Goal: Task Accomplishment & Management: Use online tool/utility

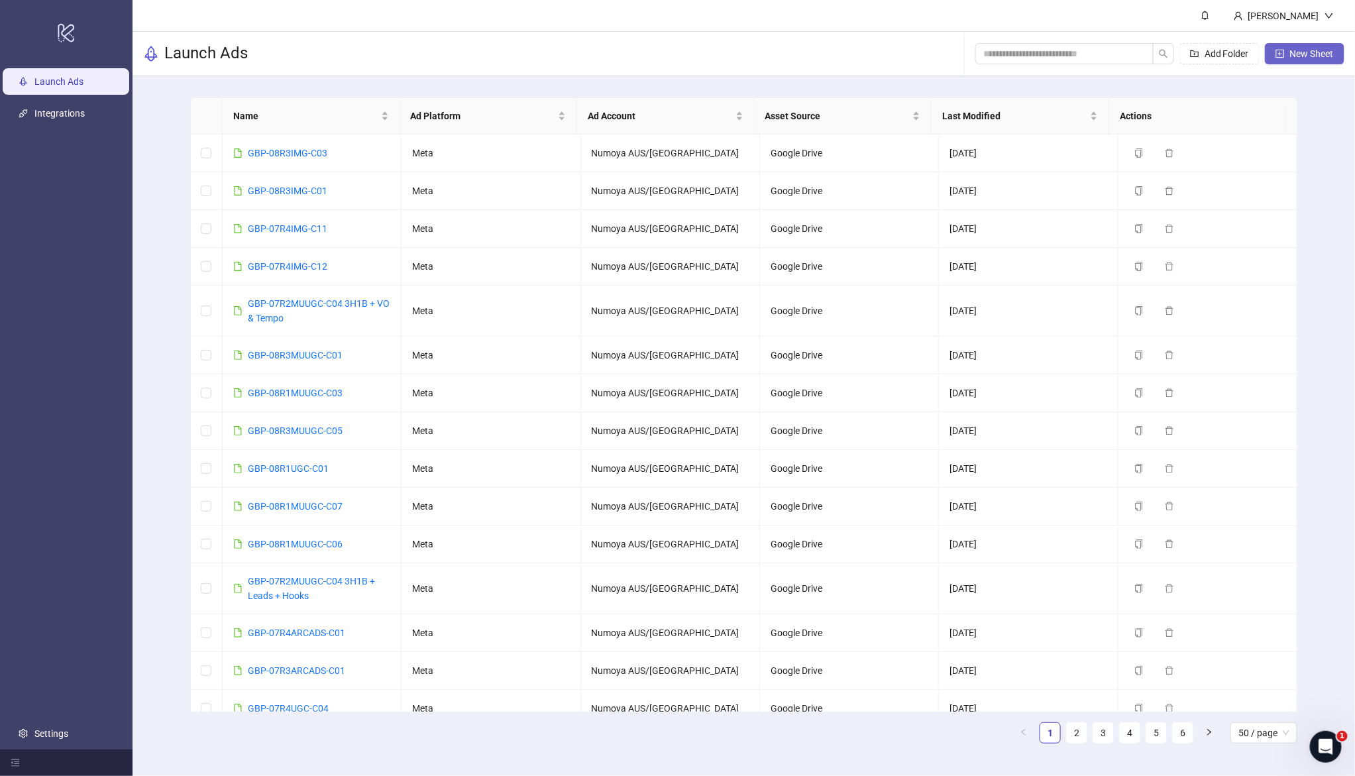
click at [1274, 52] on button "New Sheet" at bounding box center [1304, 53] width 79 height 21
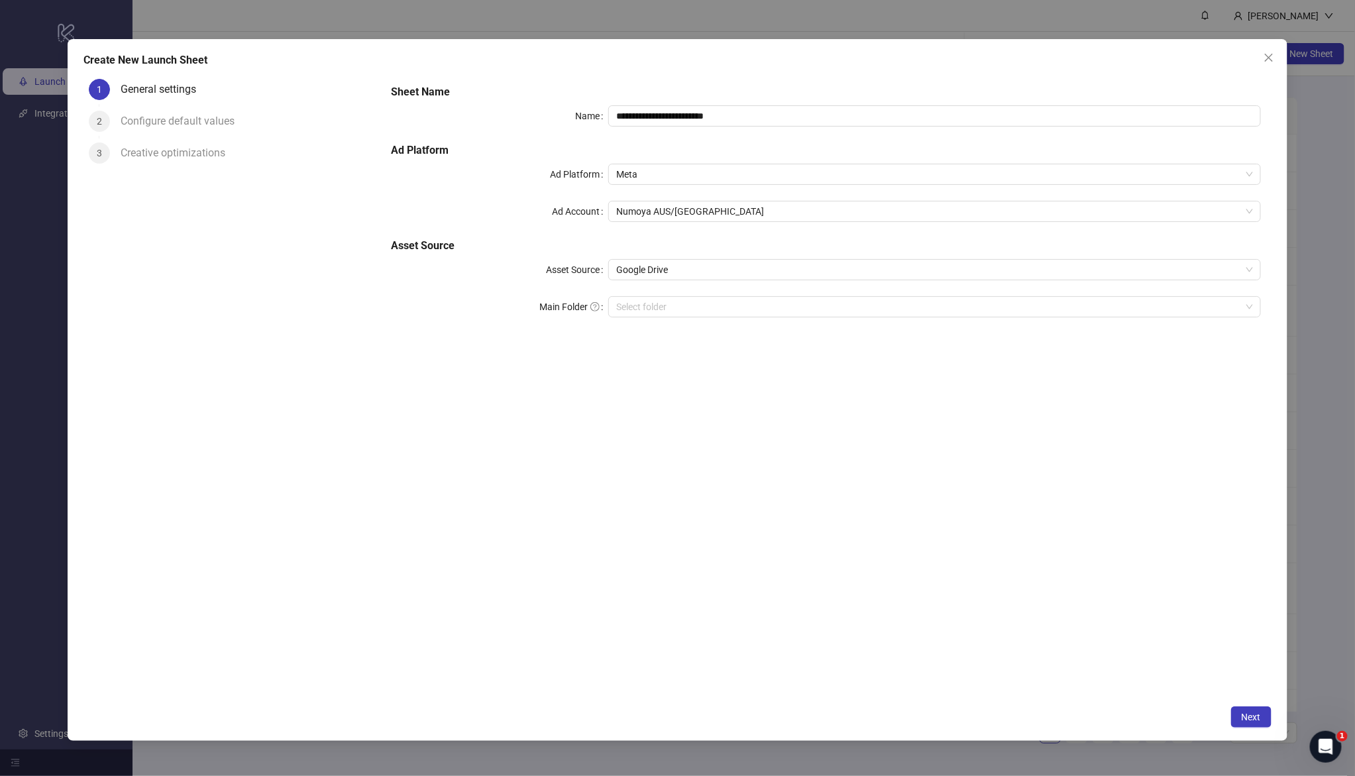
click at [746, 131] on div "**********" at bounding box center [826, 209] width 880 height 260
drag, startPoint x: 770, startPoint y: 113, endPoint x: 528, endPoint y: 92, distance: 242.7
click at [529, 92] on div "**********" at bounding box center [826, 209] width 880 height 260
paste input "text"
type input "**********"
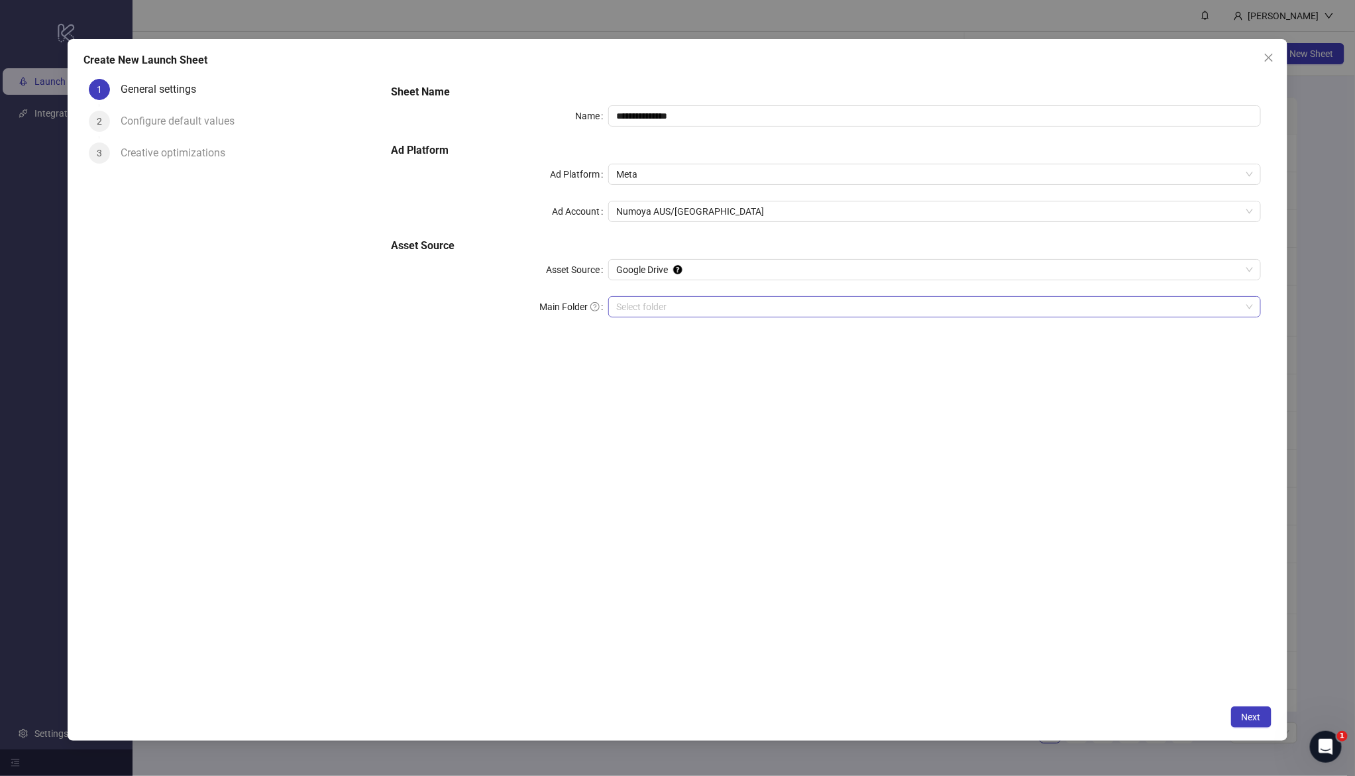
click at [648, 307] on input "Main Folder" at bounding box center [928, 307] width 624 height 20
click at [1249, 715] on span "Next" at bounding box center [1250, 716] width 19 height 11
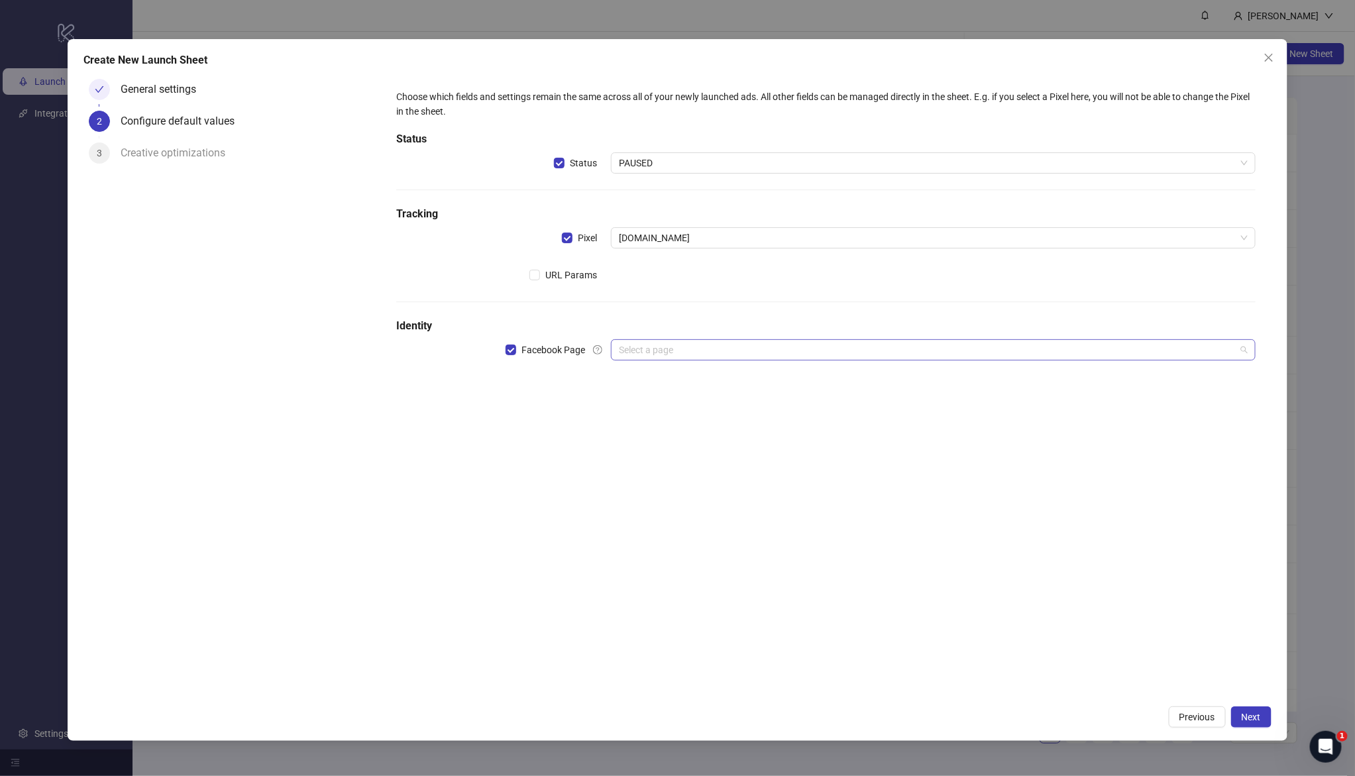
click at [666, 353] on input "search" at bounding box center [927, 350] width 616 height 20
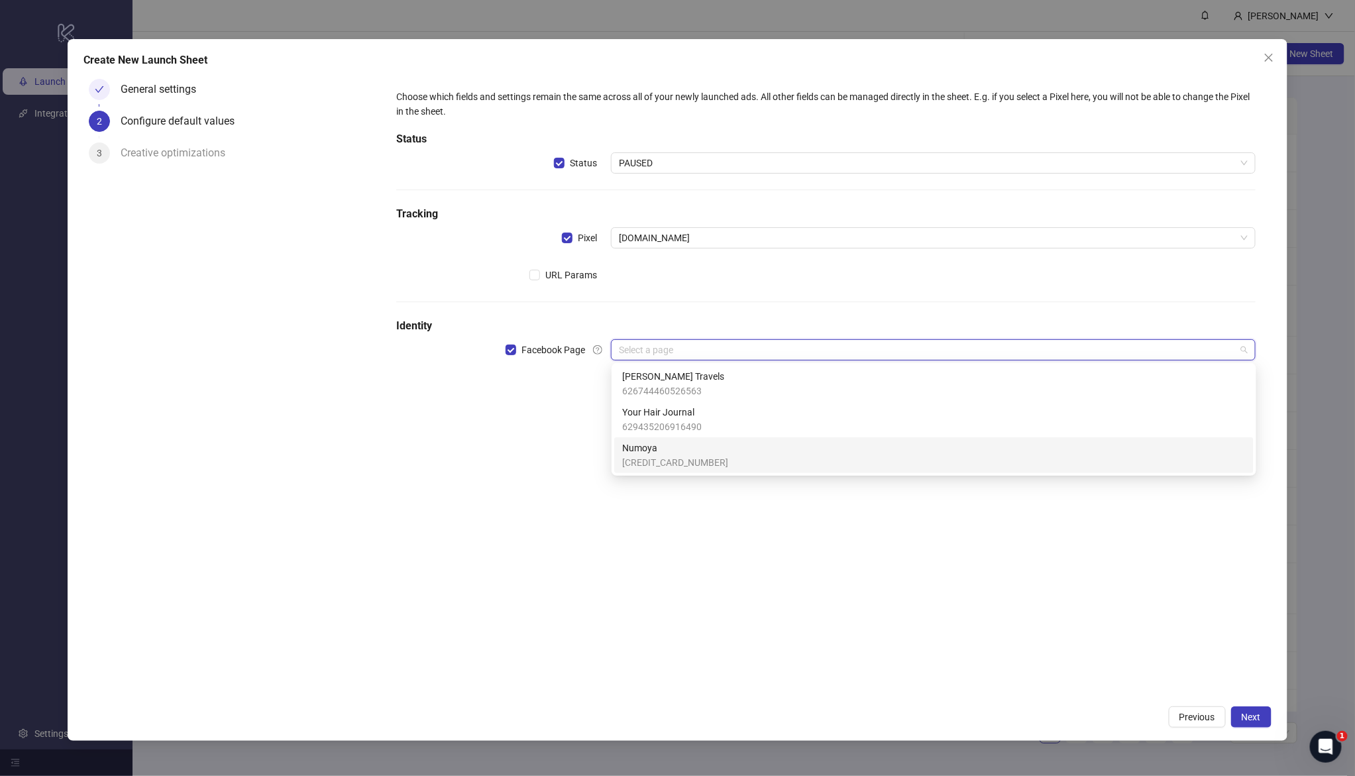
click at [658, 458] on span "[CREDIT_CARD_NUMBER]" at bounding box center [675, 462] width 106 height 15
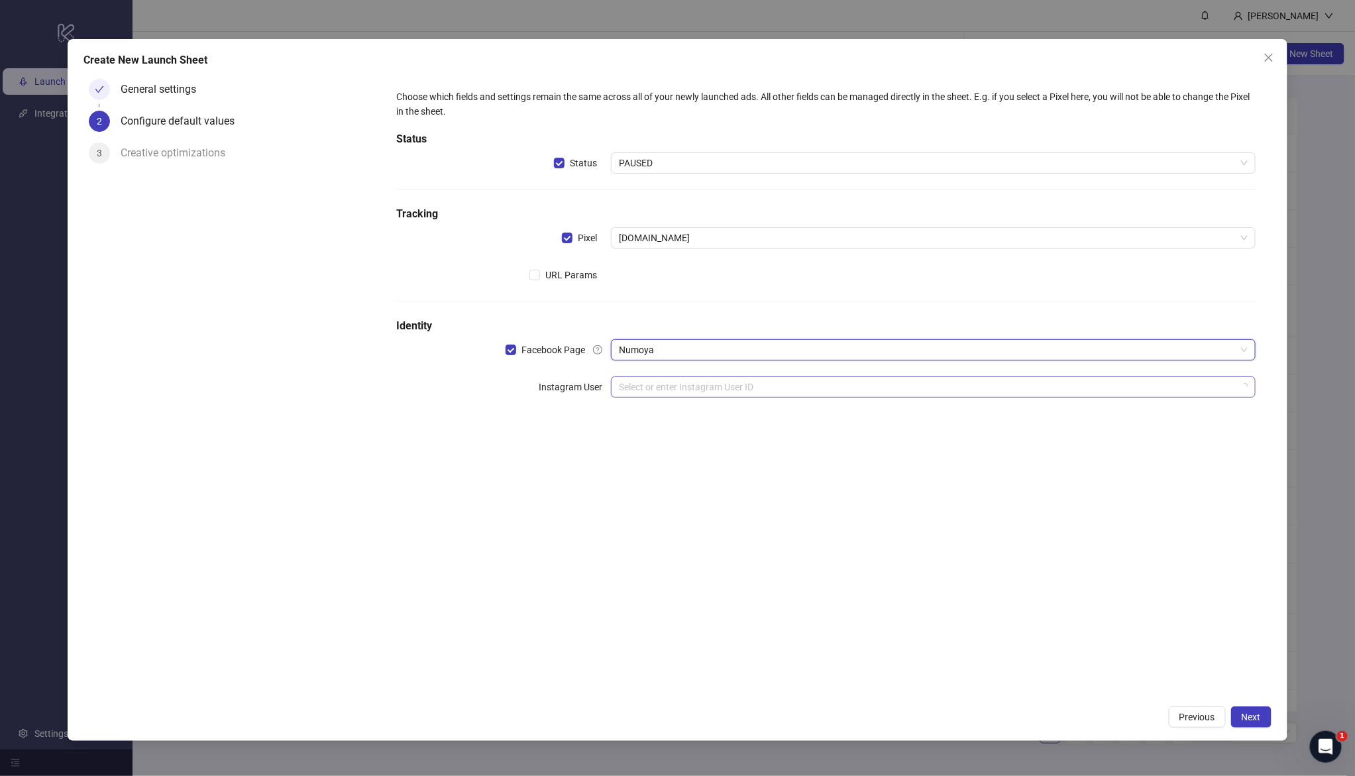
click at [660, 393] on input "search" at bounding box center [927, 387] width 616 height 20
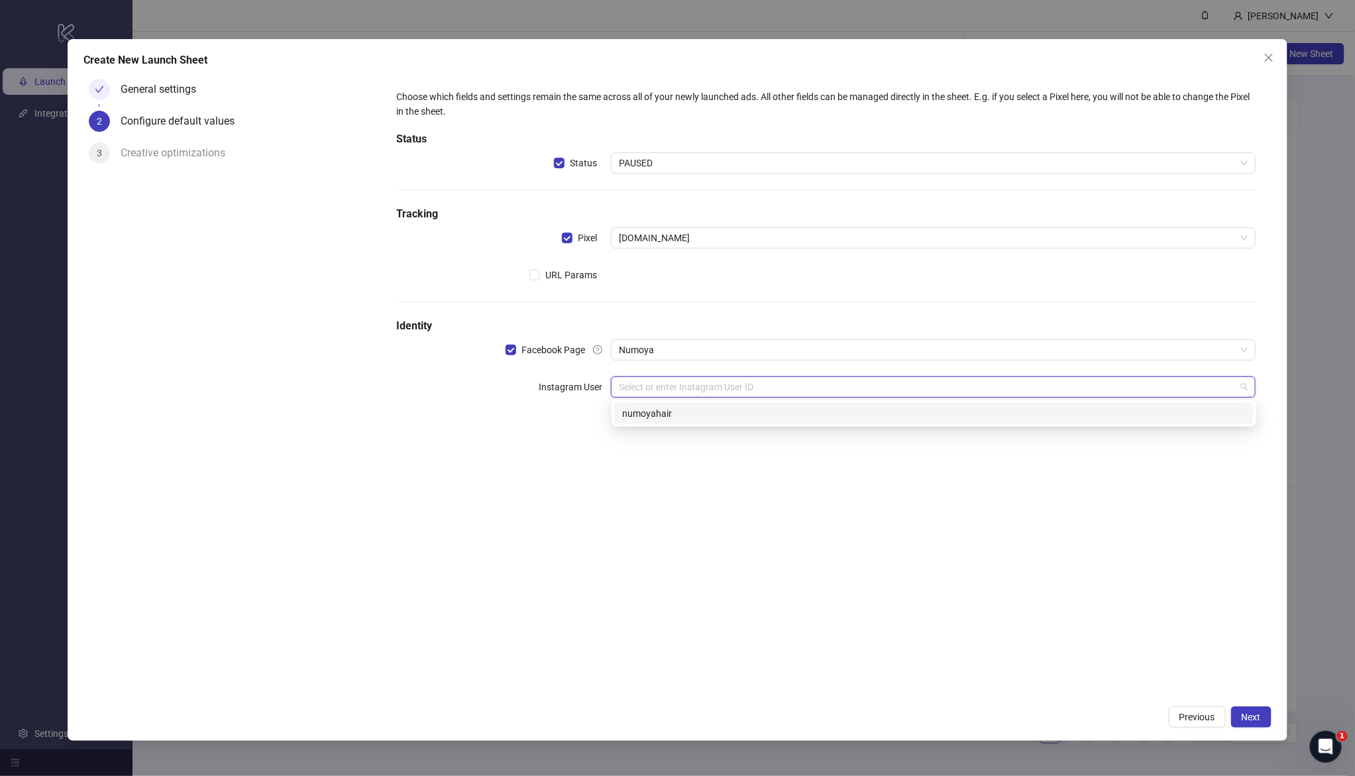
click at [678, 423] on div "numoyahair" at bounding box center [933, 413] width 639 height 21
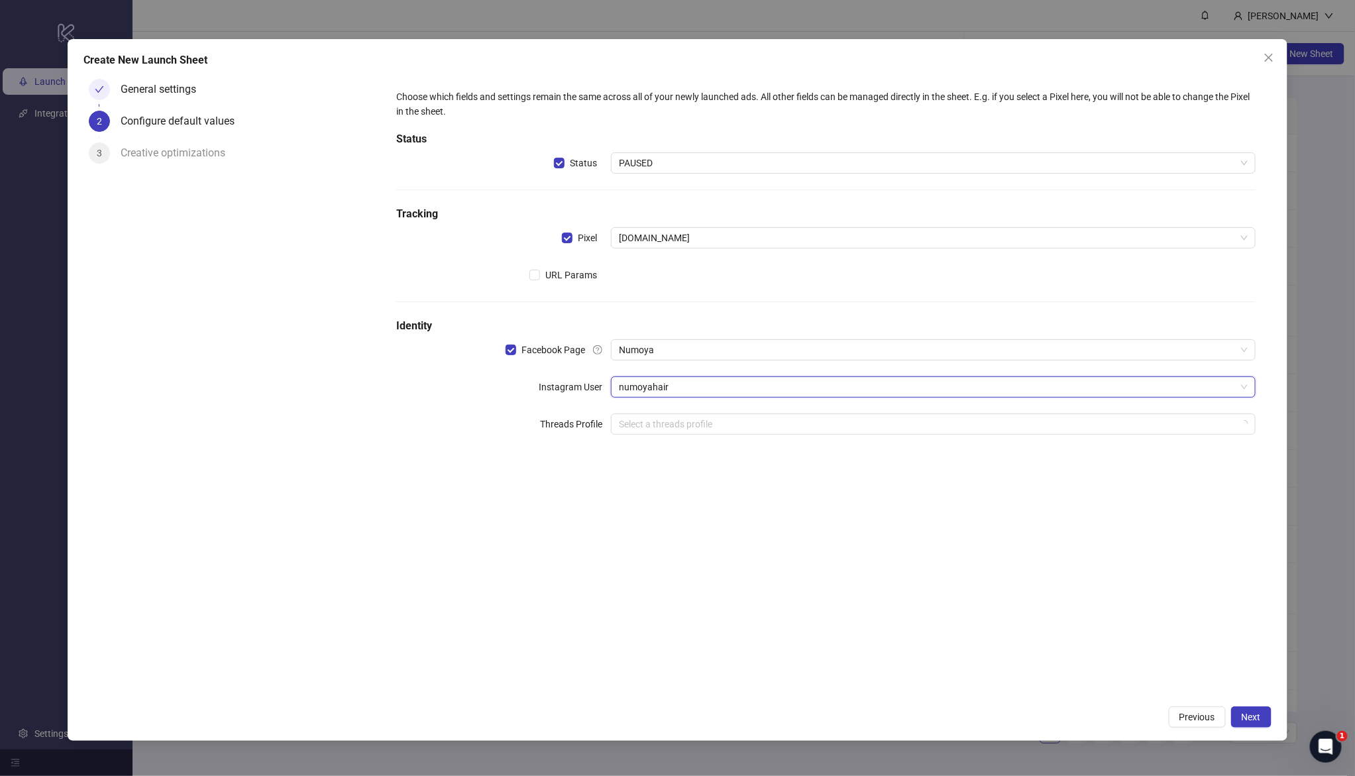
click at [568, 521] on div "Choose which fields and settings remain the same across all of your newly launc…" at bounding box center [825, 386] width 890 height 625
click at [1251, 715] on span "Next" at bounding box center [1250, 716] width 19 height 11
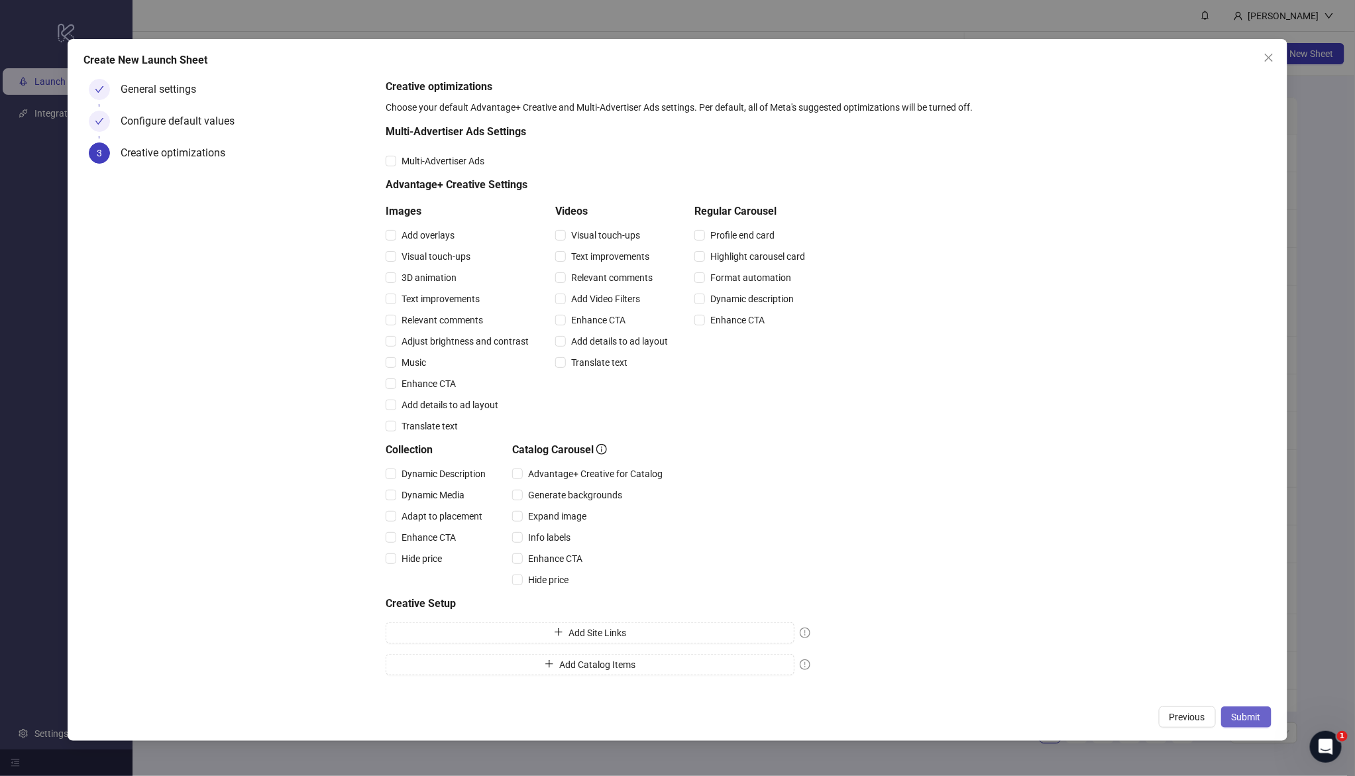
click at [1240, 715] on span "Submit" at bounding box center [1245, 716] width 29 height 11
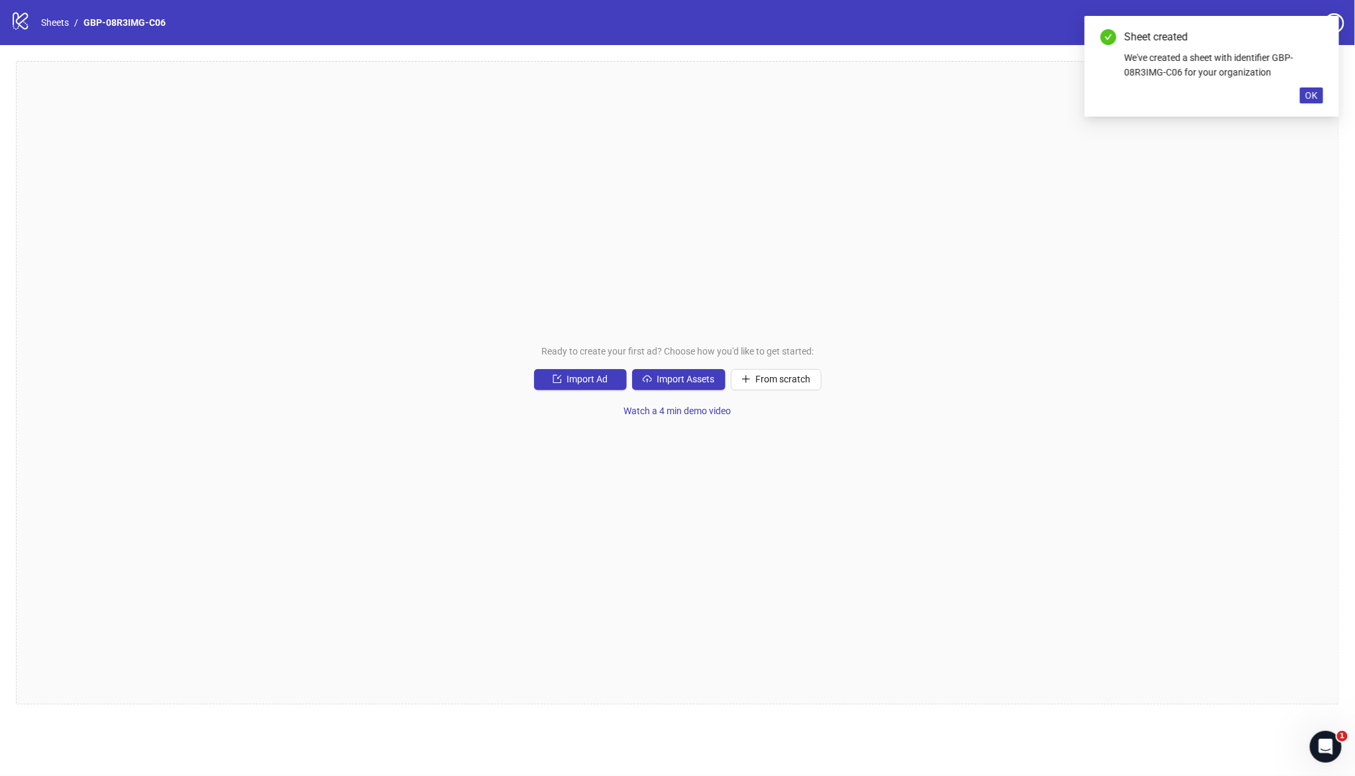
click at [672, 364] on div "Ready to create your first ad? Choose how you'd like to get started: Import Ad …" at bounding box center [677, 382] width 1323 height 643
click at [663, 379] on span "Import Assets" at bounding box center [686, 379] width 58 height 11
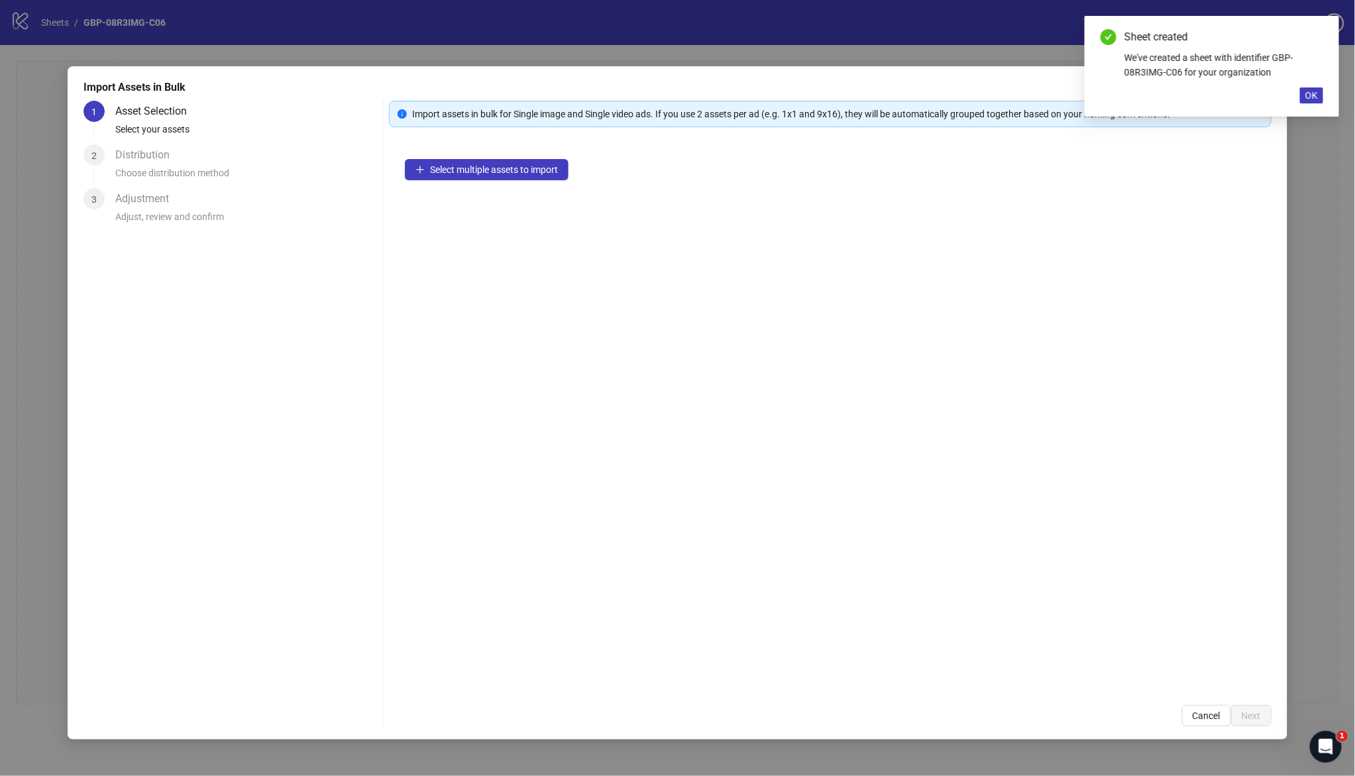
click at [511, 182] on div "Select multiple assets to import" at bounding box center [830, 416] width 882 height 546
click at [514, 174] on span "Select multiple assets to import" at bounding box center [494, 169] width 128 height 11
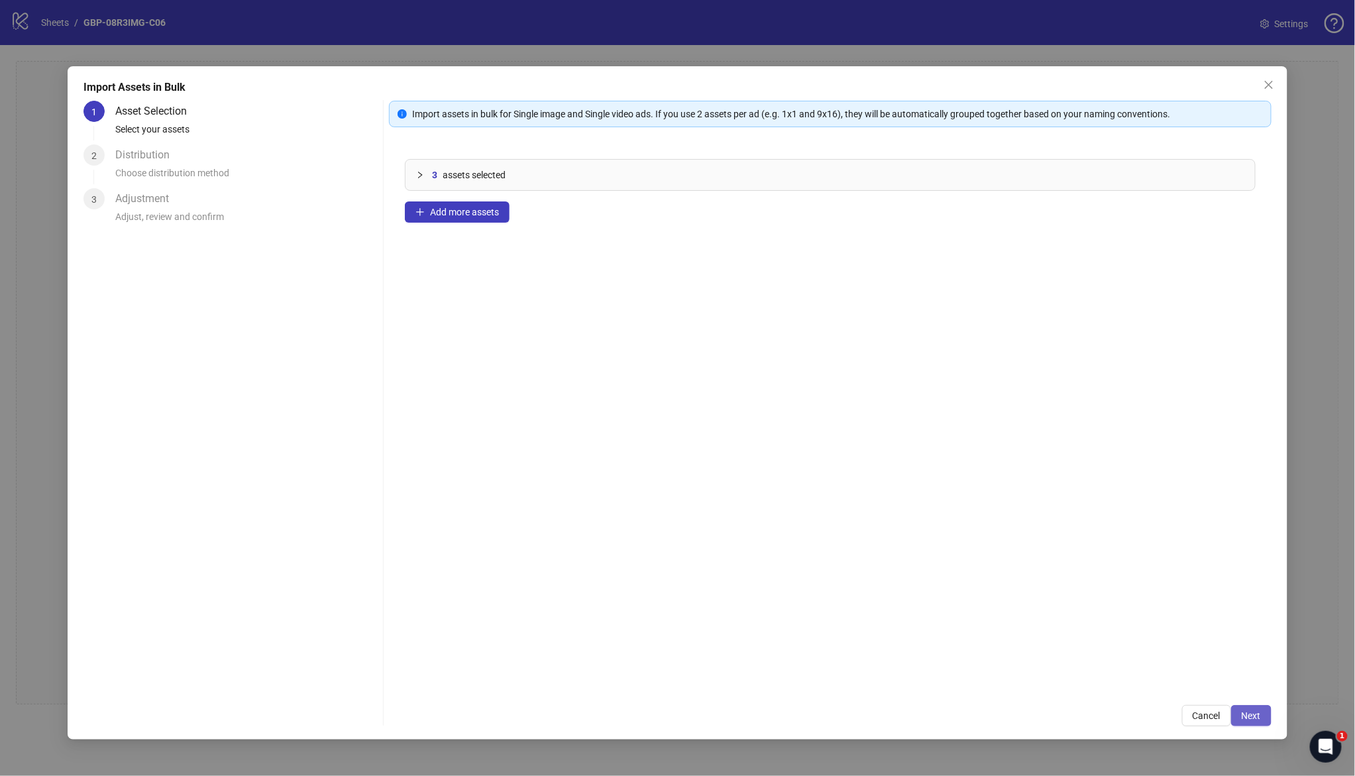
click at [1250, 716] on span "Next" at bounding box center [1250, 715] width 19 height 11
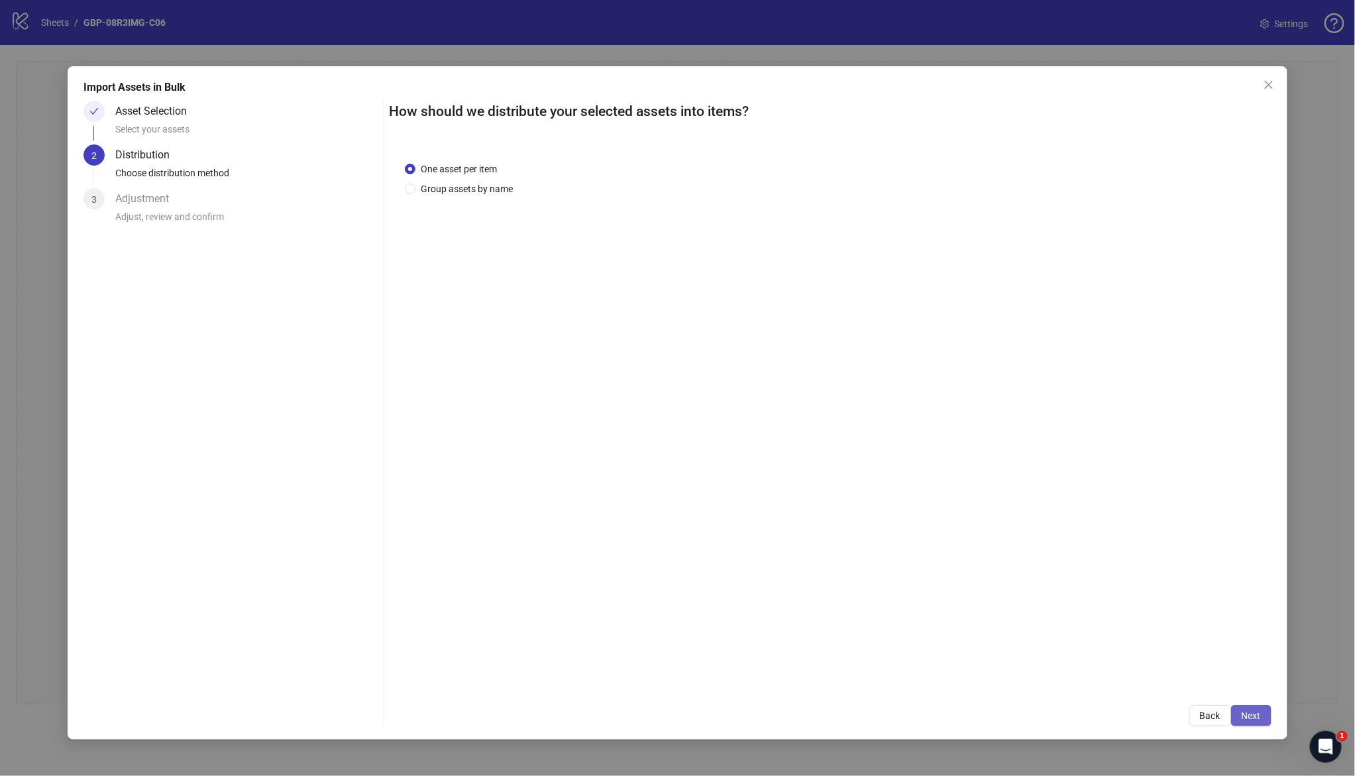
click at [1254, 717] on span "Next" at bounding box center [1250, 715] width 19 height 11
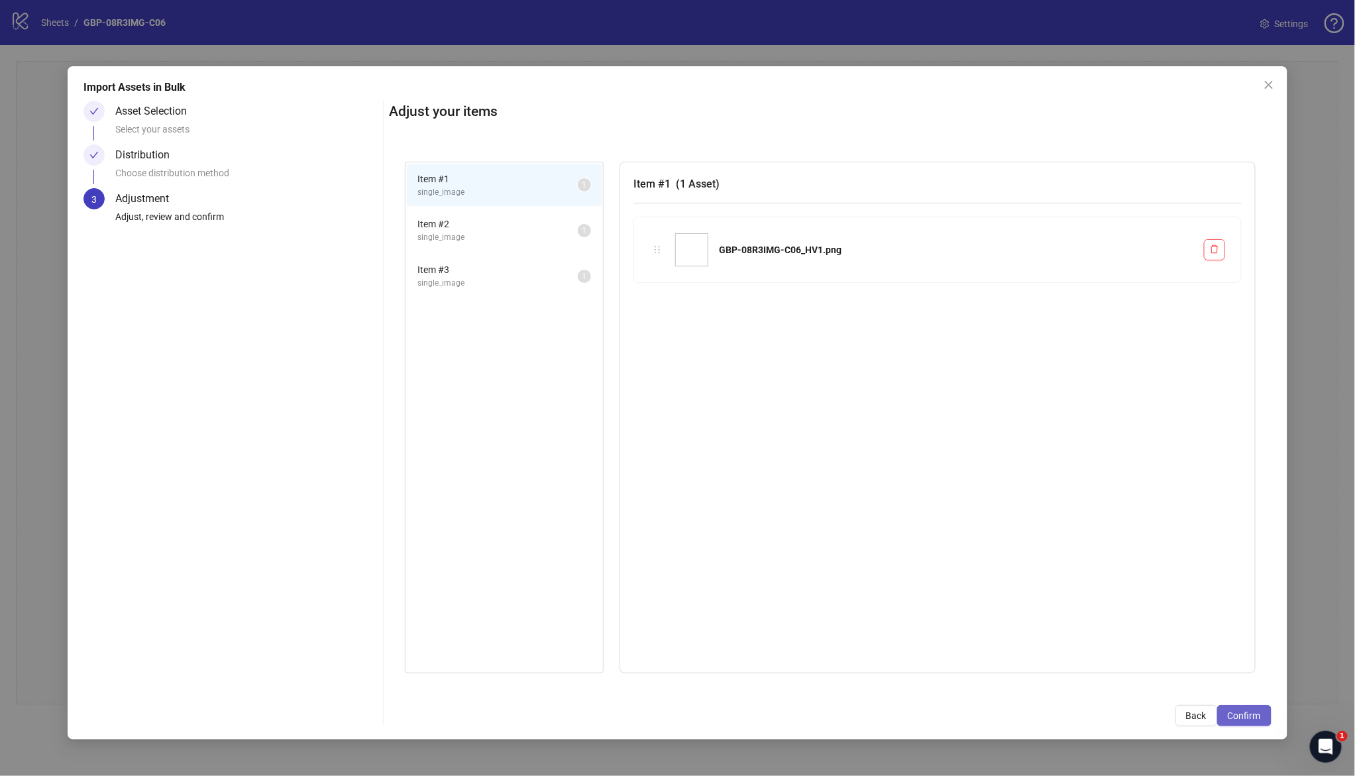
click at [1257, 712] on span "Confirm" at bounding box center [1243, 715] width 33 height 11
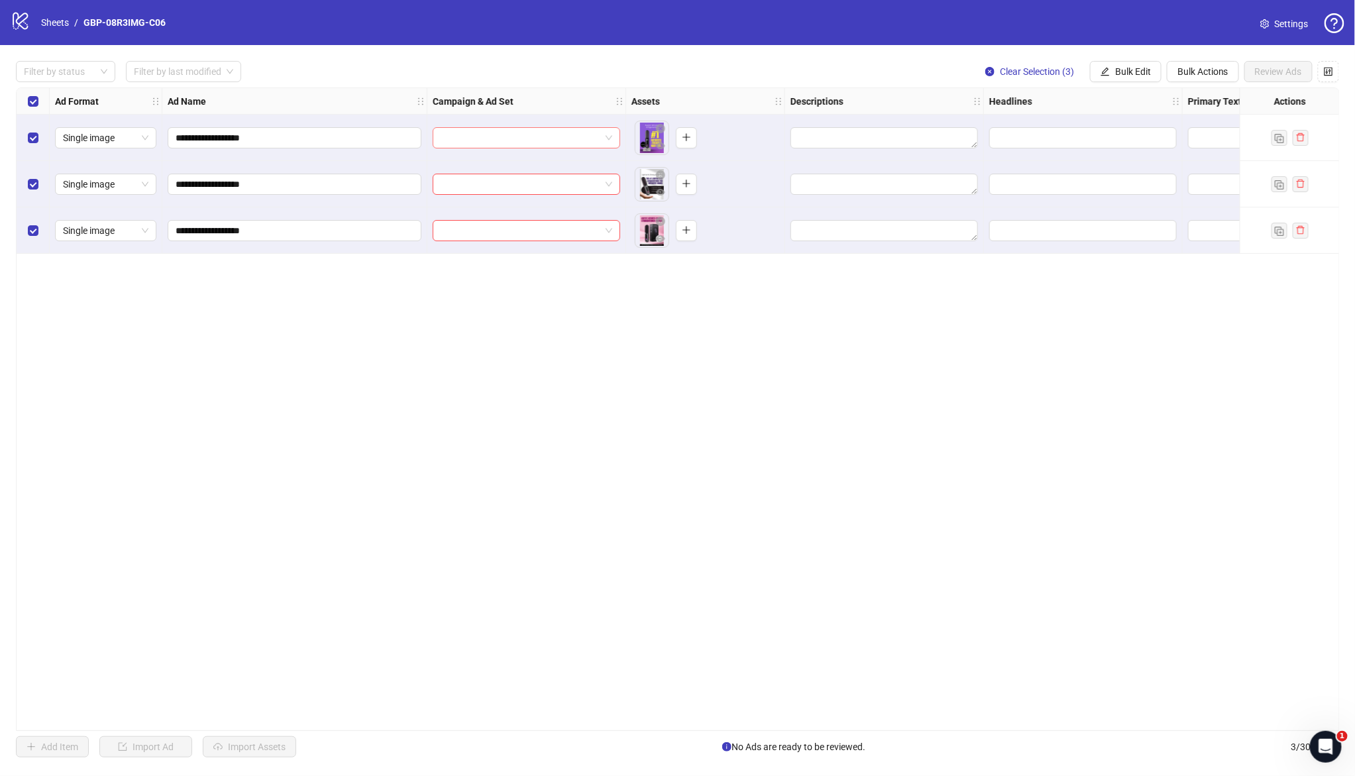
click at [522, 132] on input "search" at bounding box center [521, 138] width 160 height 20
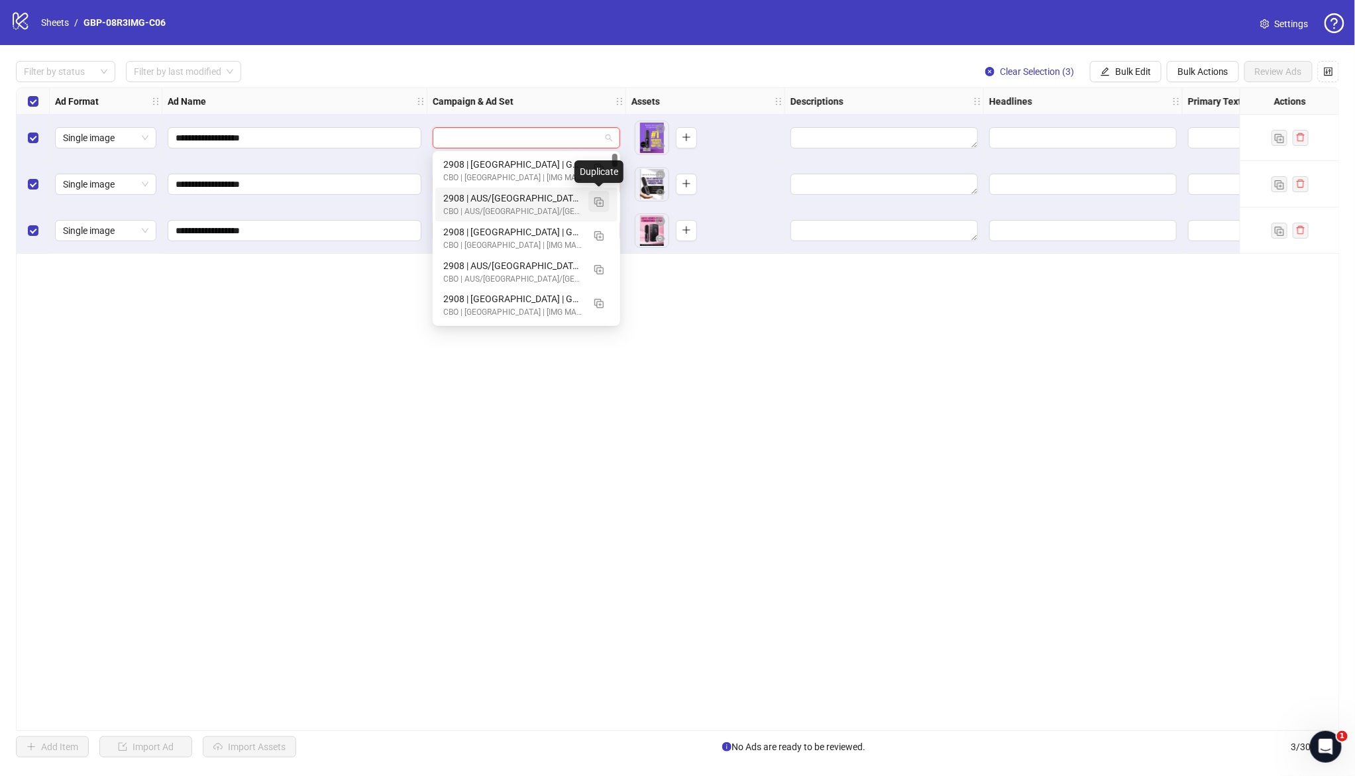
click at [595, 201] on img "button" at bounding box center [598, 201] width 9 height 9
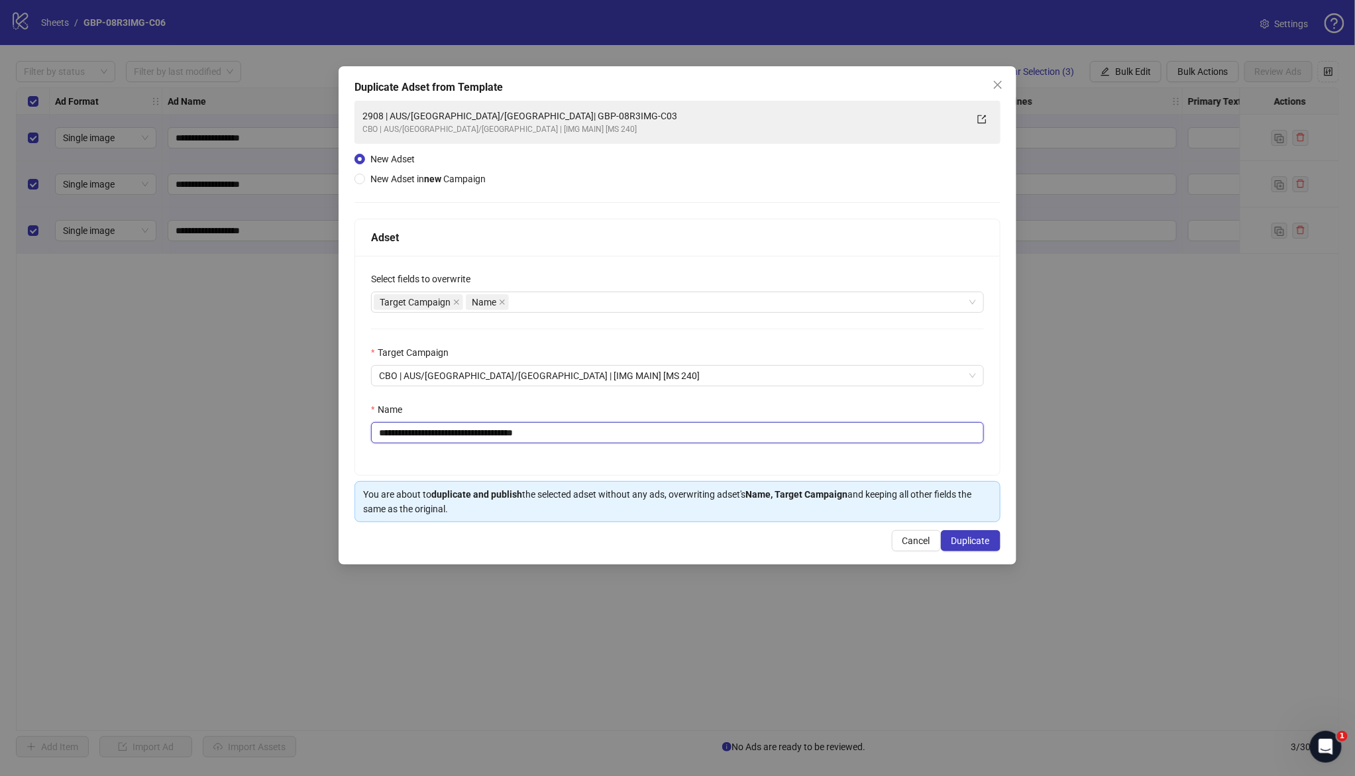
drag, startPoint x: 463, startPoint y: 434, endPoint x: 710, endPoint y: 452, distance: 247.7
click at [710, 452] on div "**********" at bounding box center [677, 365] width 645 height 219
paste input "text"
type input "**********"
click at [984, 539] on span "Duplicate" at bounding box center [970, 540] width 38 height 11
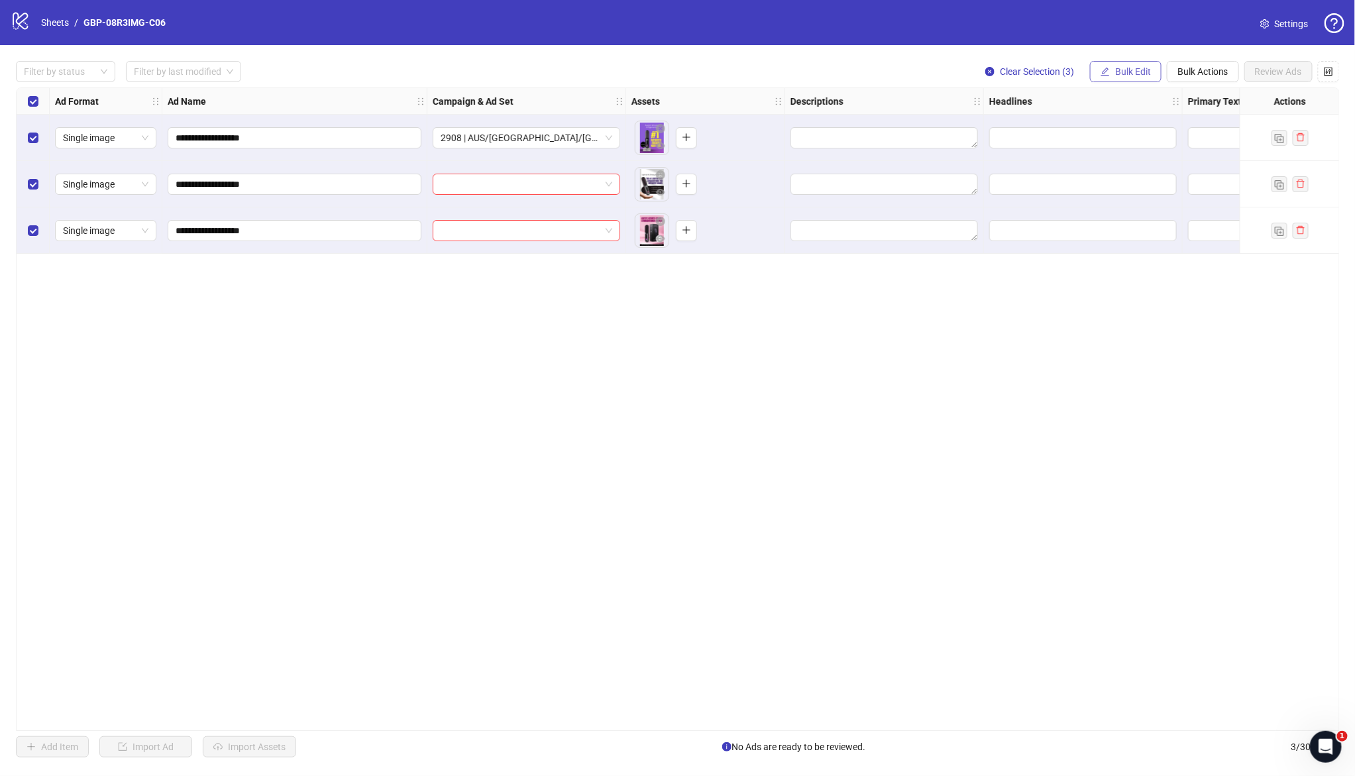
click at [1138, 68] on span "Bulk Edit" at bounding box center [1133, 71] width 36 height 11
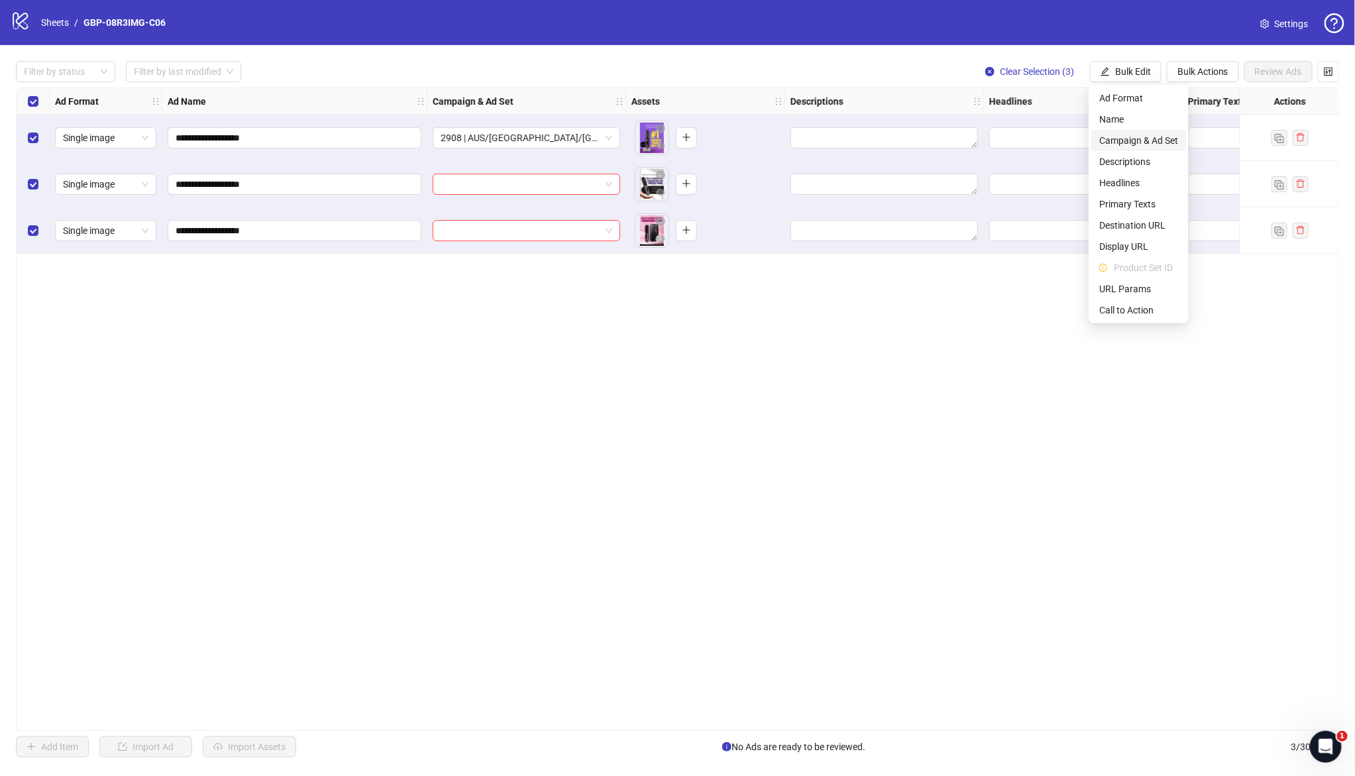
click at [1170, 140] on span "Campaign & Ad Set" at bounding box center [1138, 140] width 79 height 15
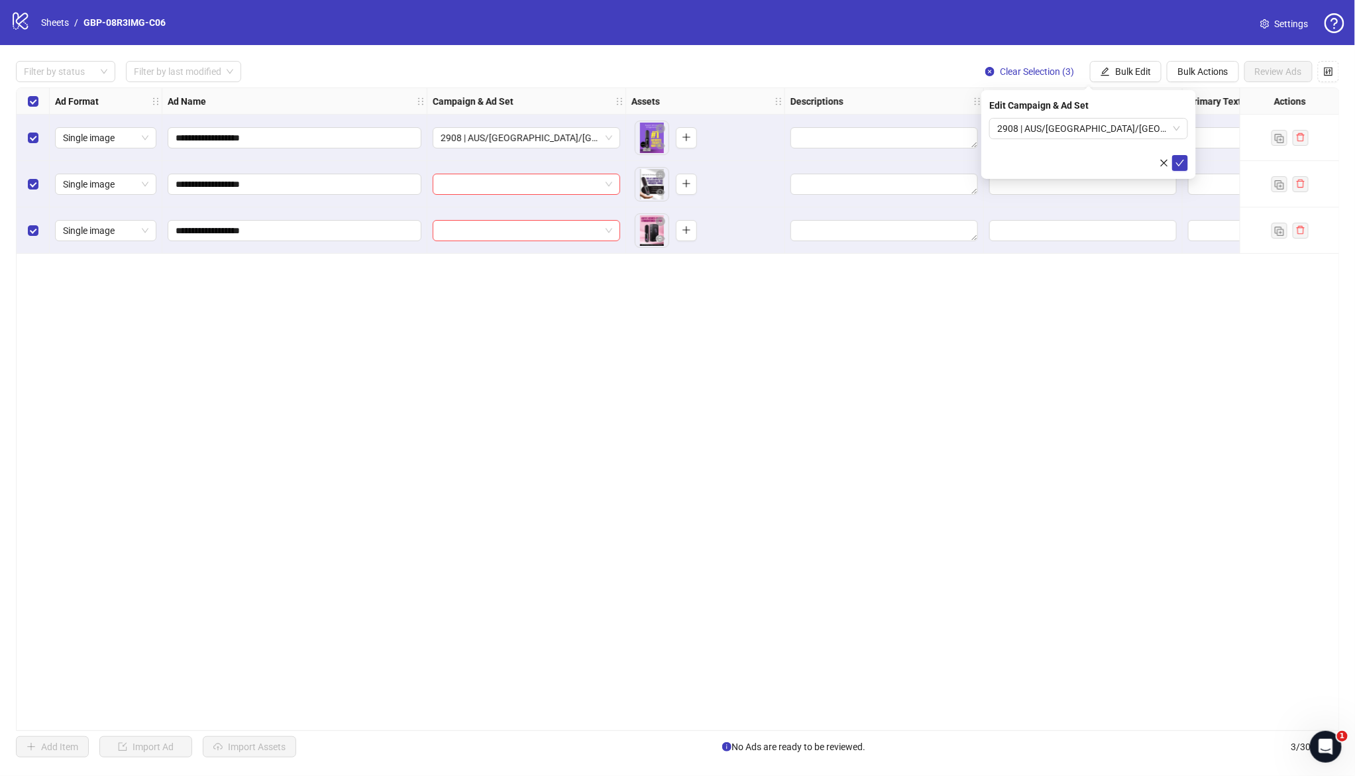
click at [1188, 166] on div "Edit Campaign & Ad Set 2908 | AUS/NZ/UK| GBP-08R3IMG-C06" at bounding box center [1088, 134] width 215 height 89
click at [1180, 166] on icon "check" at bounding box center [1179, 162] width 9 height 9
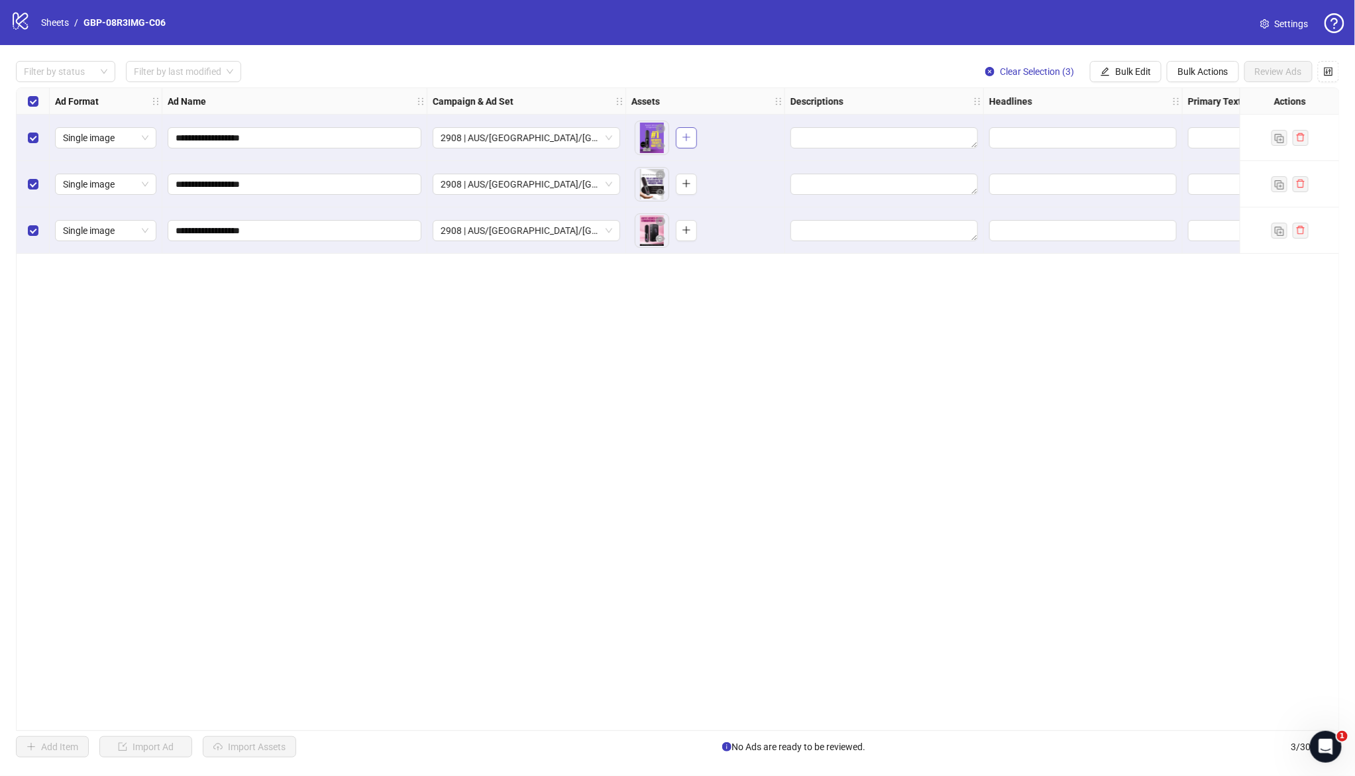
click at [694, 138] on button "button" at bounding box center [686, 137] width 21 height 21
click at [684, 184] on icon "plus" at bounding box center [686, 183] width 9 height 9
click at [689, 231] on icon "plus" at bounding box center [686, 229] width 9 height 9
click at [1126, 75] on span "Bulk Edit" at bounding box center [1133, 71] width 36 height 11
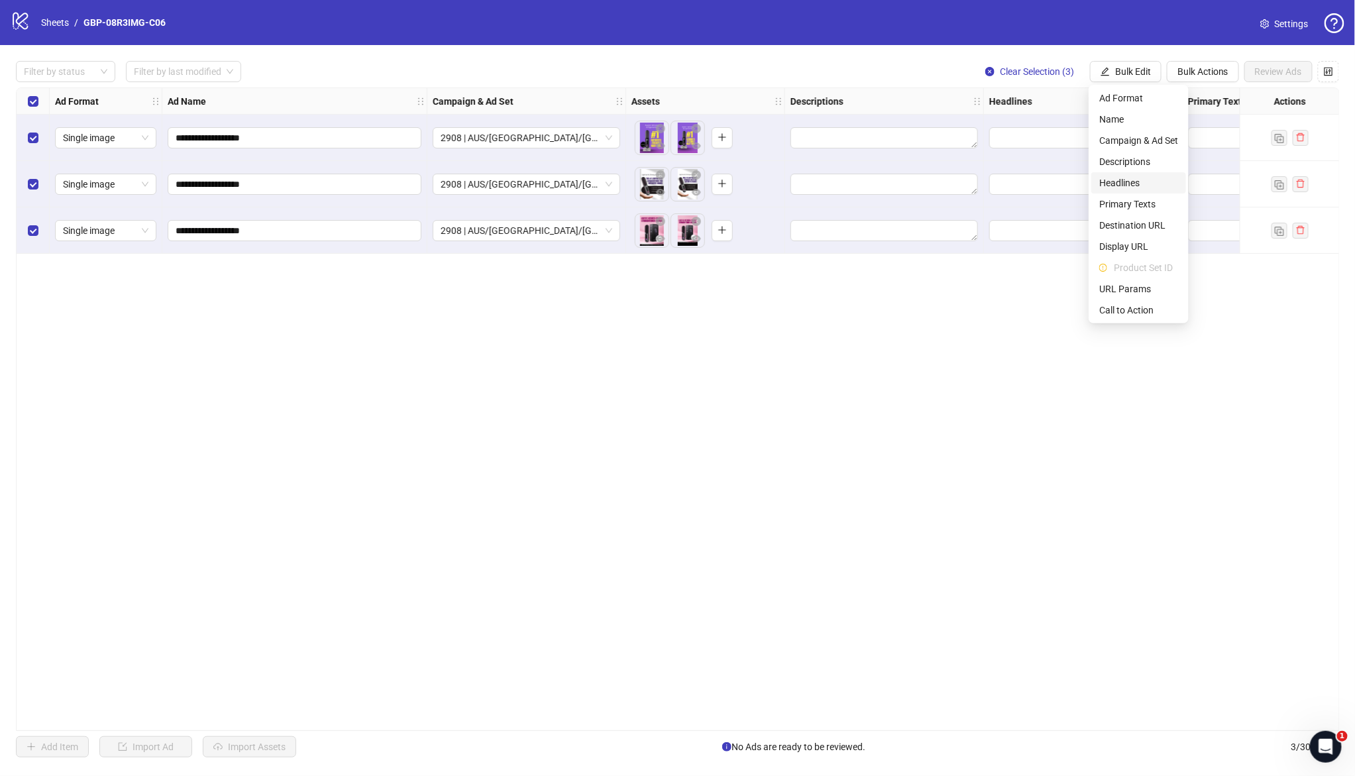
click at [1128, 178] on span "Headlines" at bounding box center [1138, 183] width 79 height 15
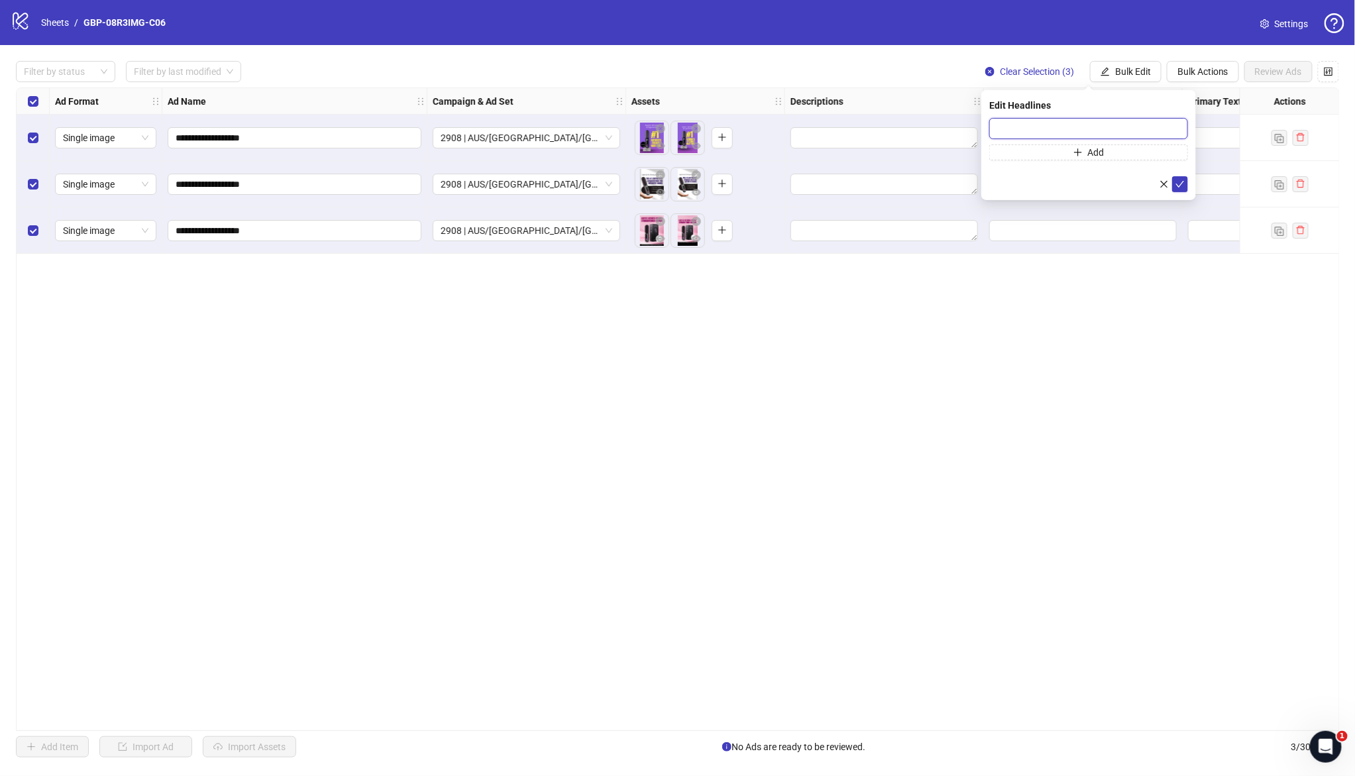
click at [1027, 132] on input "text" at bounding box center [1088, 128] width 199 height 21
paste input "*******"
type input "*******"
click at [1092, 156] on span "Add" at bounding box center [1096, 152] width 17 height 11
paste input "**********"
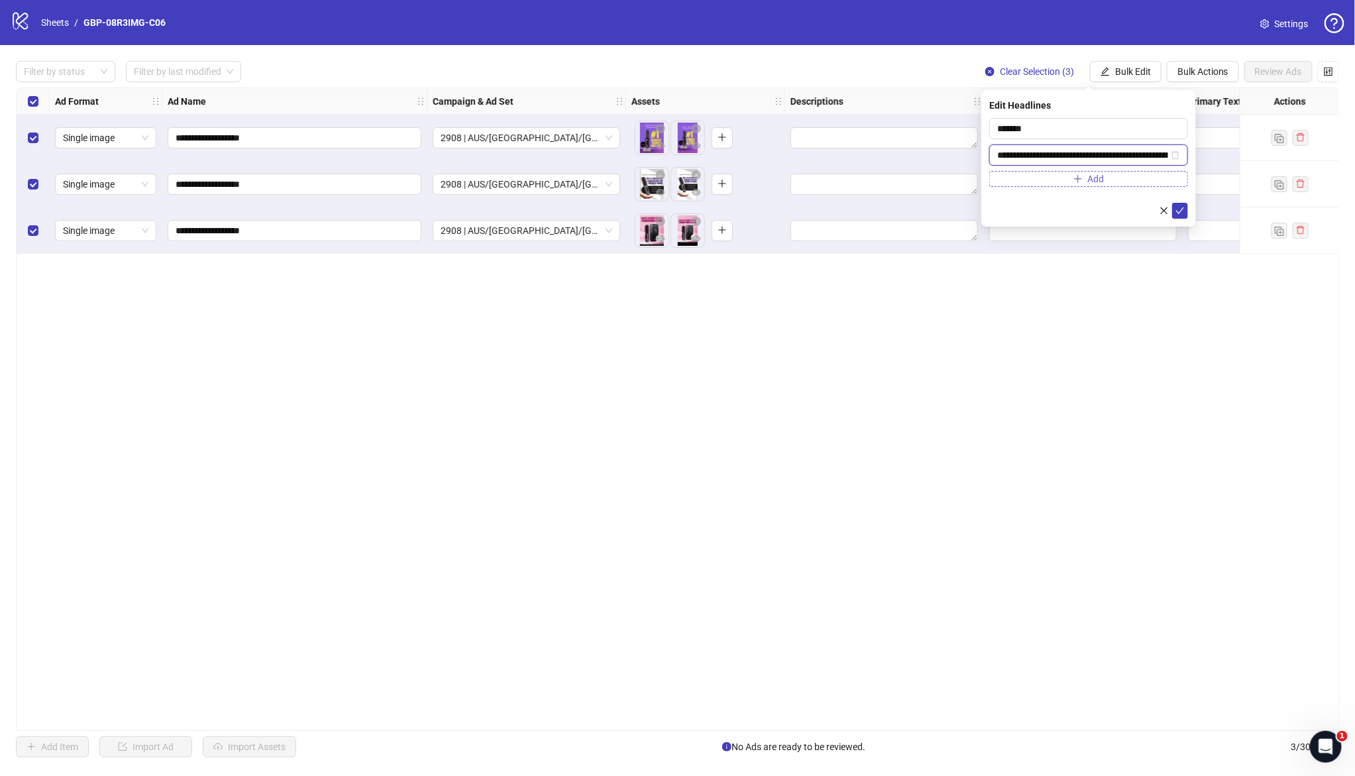
scroll to position [0, 122]
type input "**********"
click at [1175, 212] on icon "check" at bounding box center [1179, 210] width 9 height 9
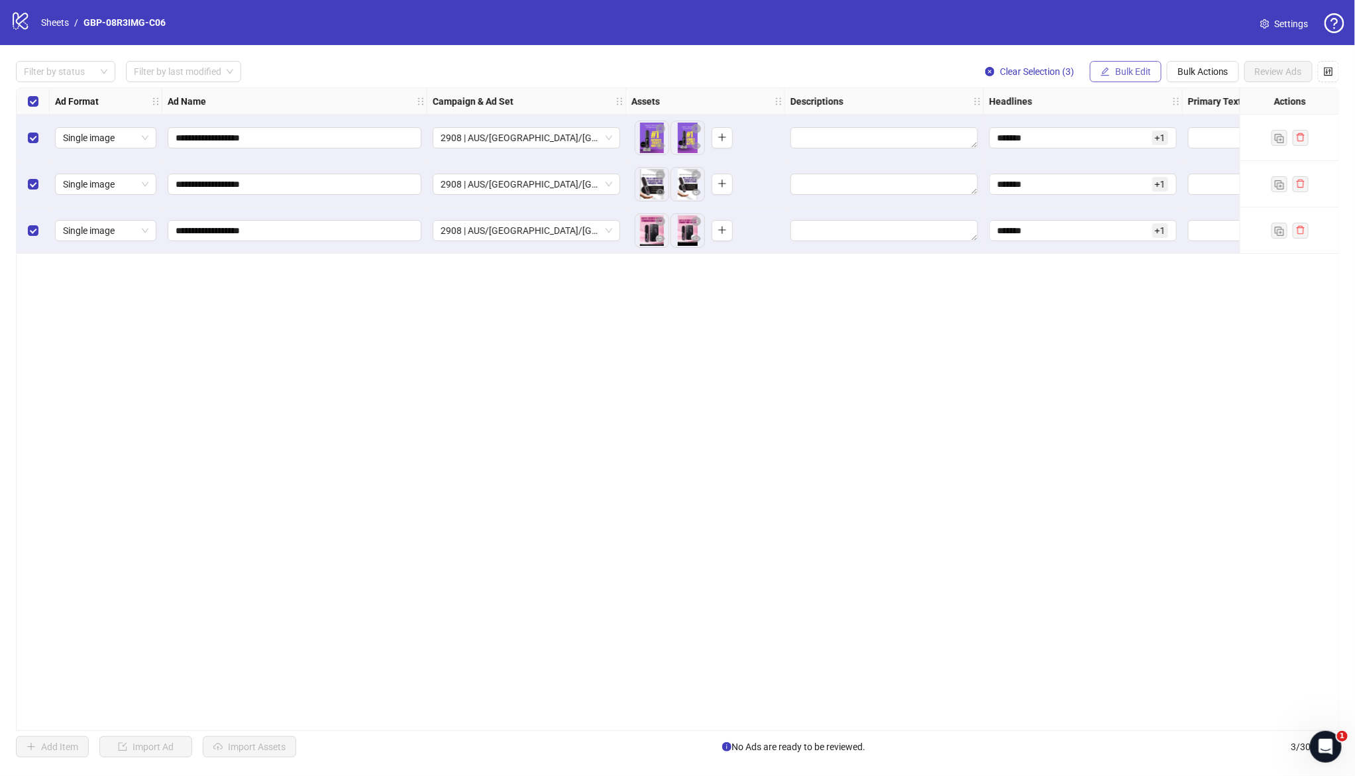
click at [1123, 70] on span "Bulk Edit" at bounding box center [1133, 71] width 36 height 11
click at [1132, 204] on span "Primary Texts" at bounding box center [1138, 204] width 79 height 15
click at [1043, 125] on textarea at bounding box center [1088, 136] width 199 height 36
paste textarea "**********"
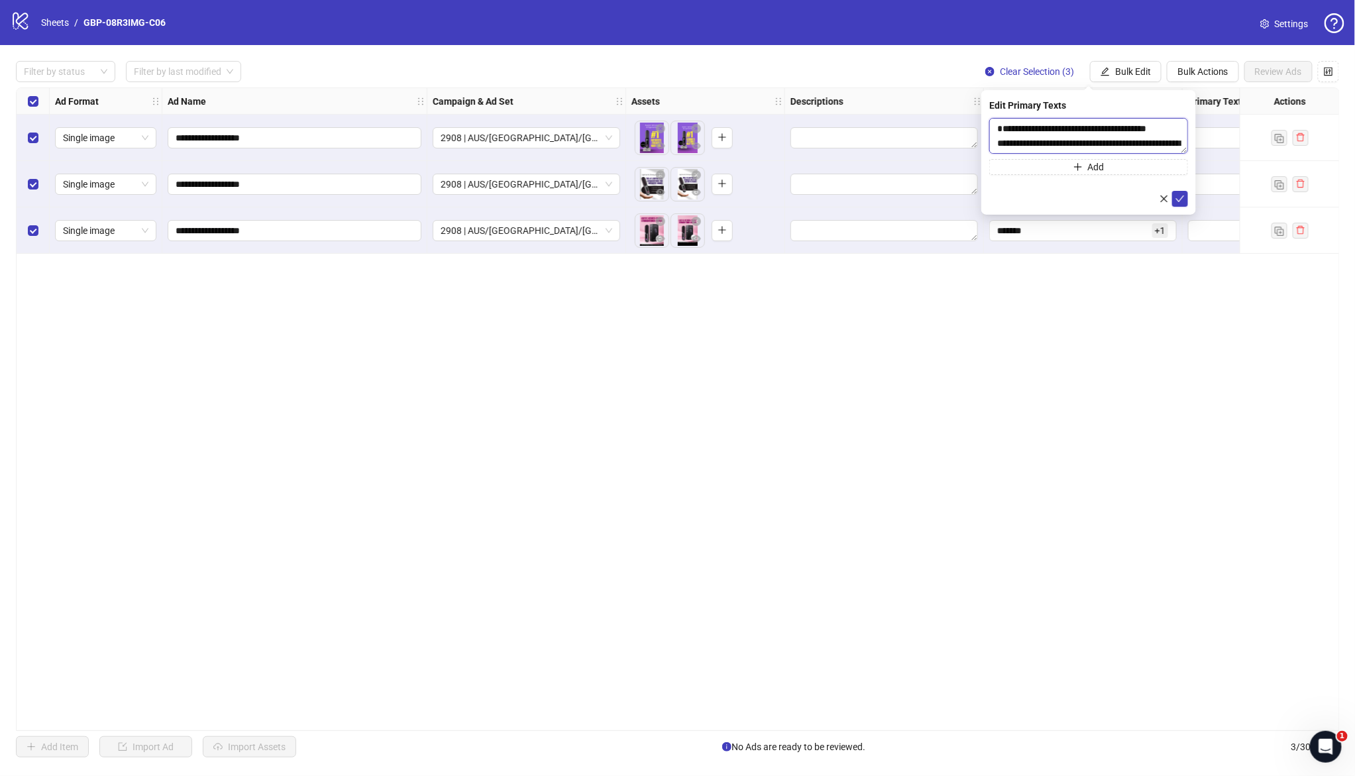
scroll to position [54, 0]
type textarea "**********"
click at [1045, 169] on button "Add" at bounding box center [1088, 167] width 199 height 16
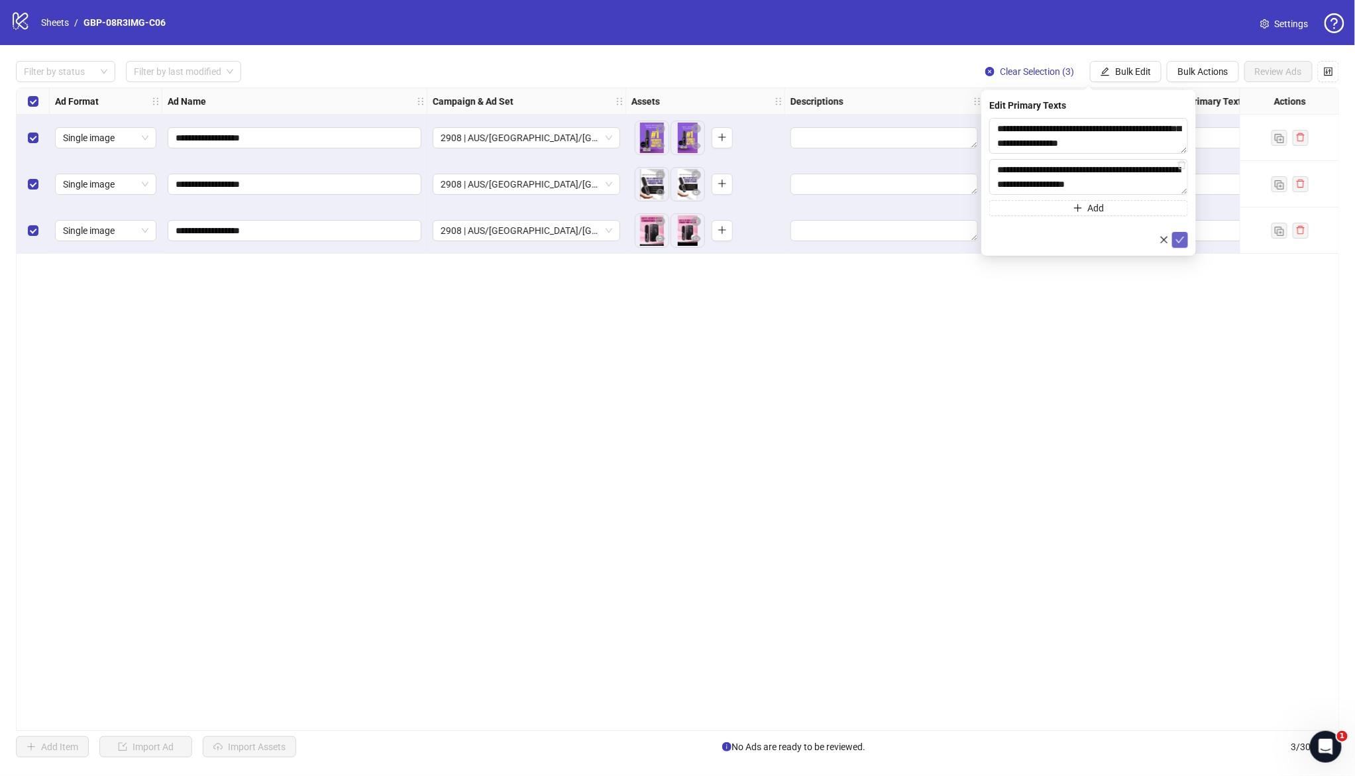
type textarea "**********"
drag, startPoint x: 1178, startPoint y: 243, endPoint x: 1170, endPoint y: 205, distance: 39.4
click at [1178, 243] on icon "check" at bounding box center [1179, 239] width 9 height 9
click at [1128, 73] on span "Bulk Edit" at bounding box center [1133, 71] width 36 height 11
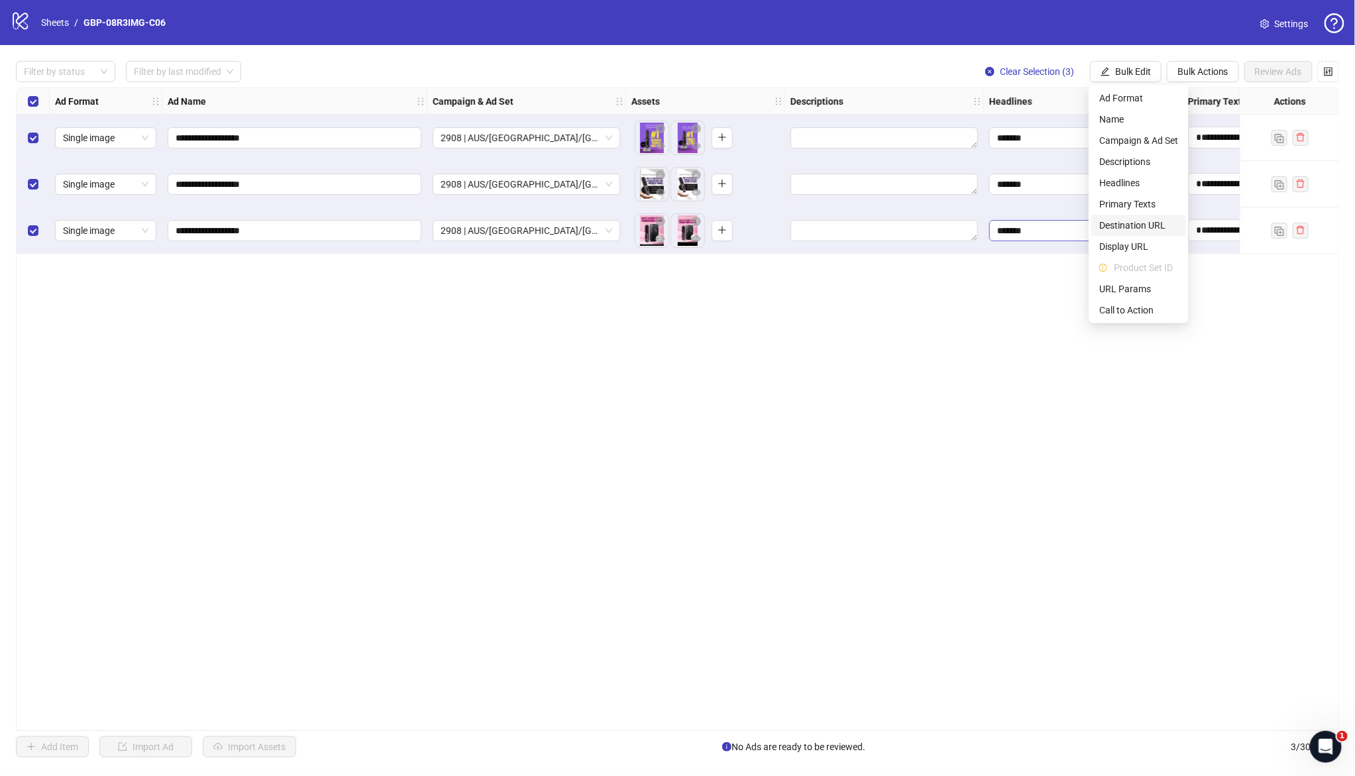
drag, startPoint x: 1143, startPoint y: 224, endPoint x: 1132, endPoint y: 229, distance: 12.2
click at [1144, 223] on span "Destination URL" at bounding box center [1138, 225] width 79 height 15
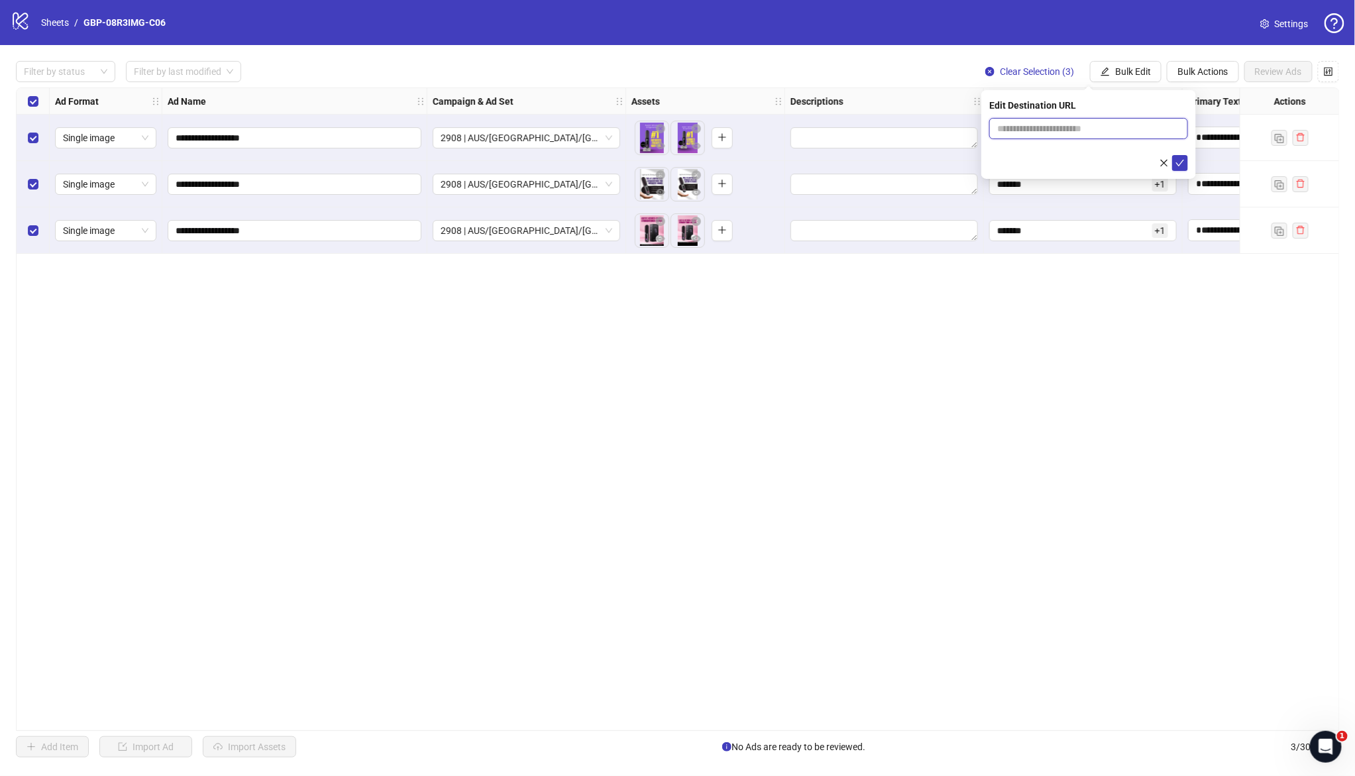
click at [1088, 129] on input "text" at bounding box center [1083, 128] width 172 height 15
paste input "**********"
type input "**********"
click at [1177, 166] on icon "check" at bounding box center [1179, 162] width 9 height 9
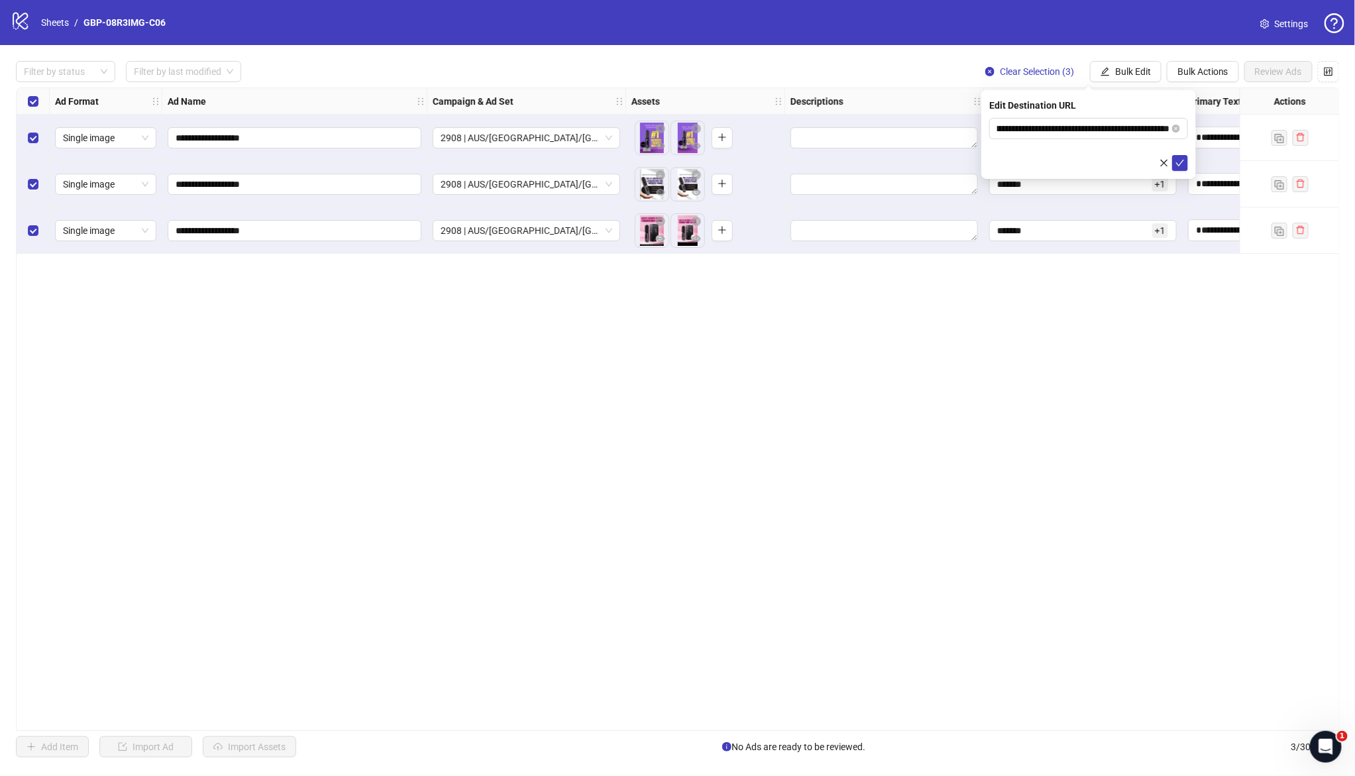
scroll to position [0, 0]
click at [1129, 67] on span "Bulk Edit" at bounding box center [1133, 71] width 36 height 11
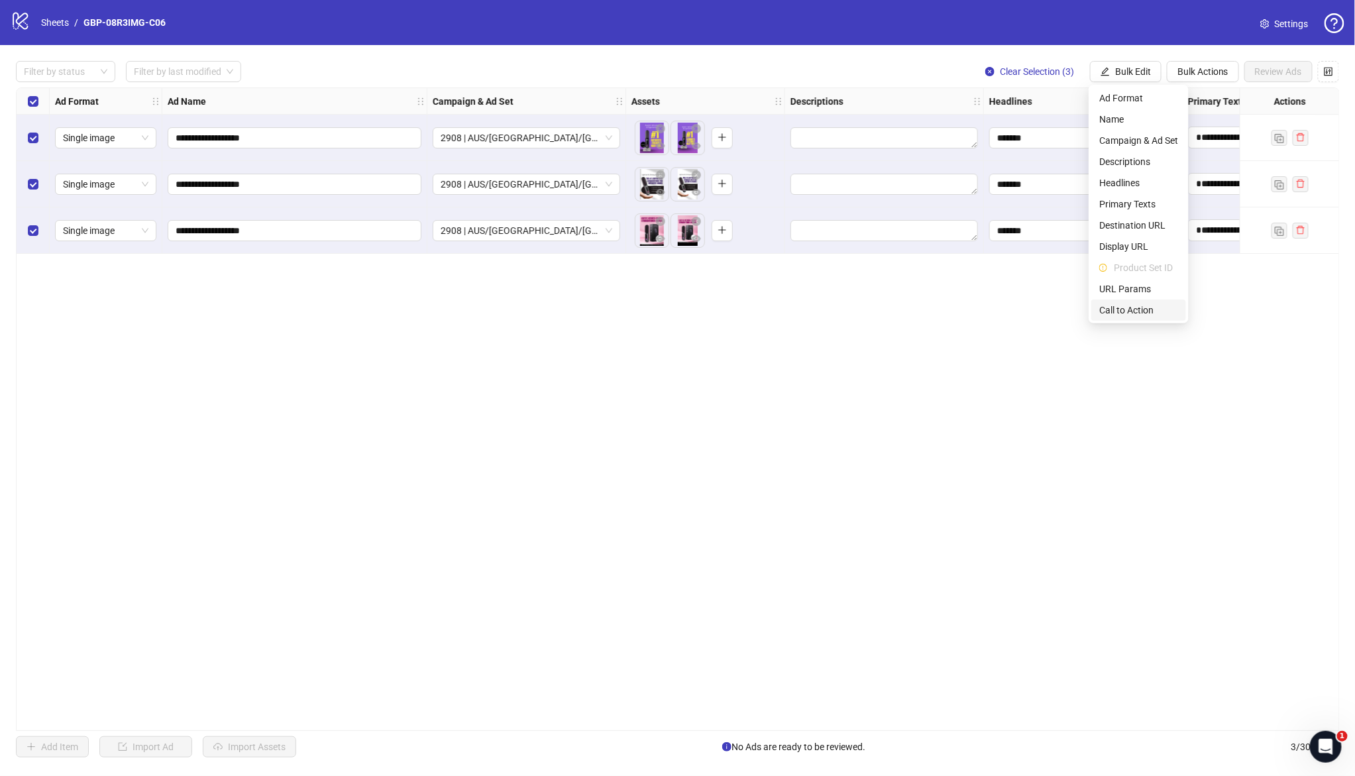
click at [1131, 307] on span "Call to Action" at bounding box center [1138, 310] width 79 height 15
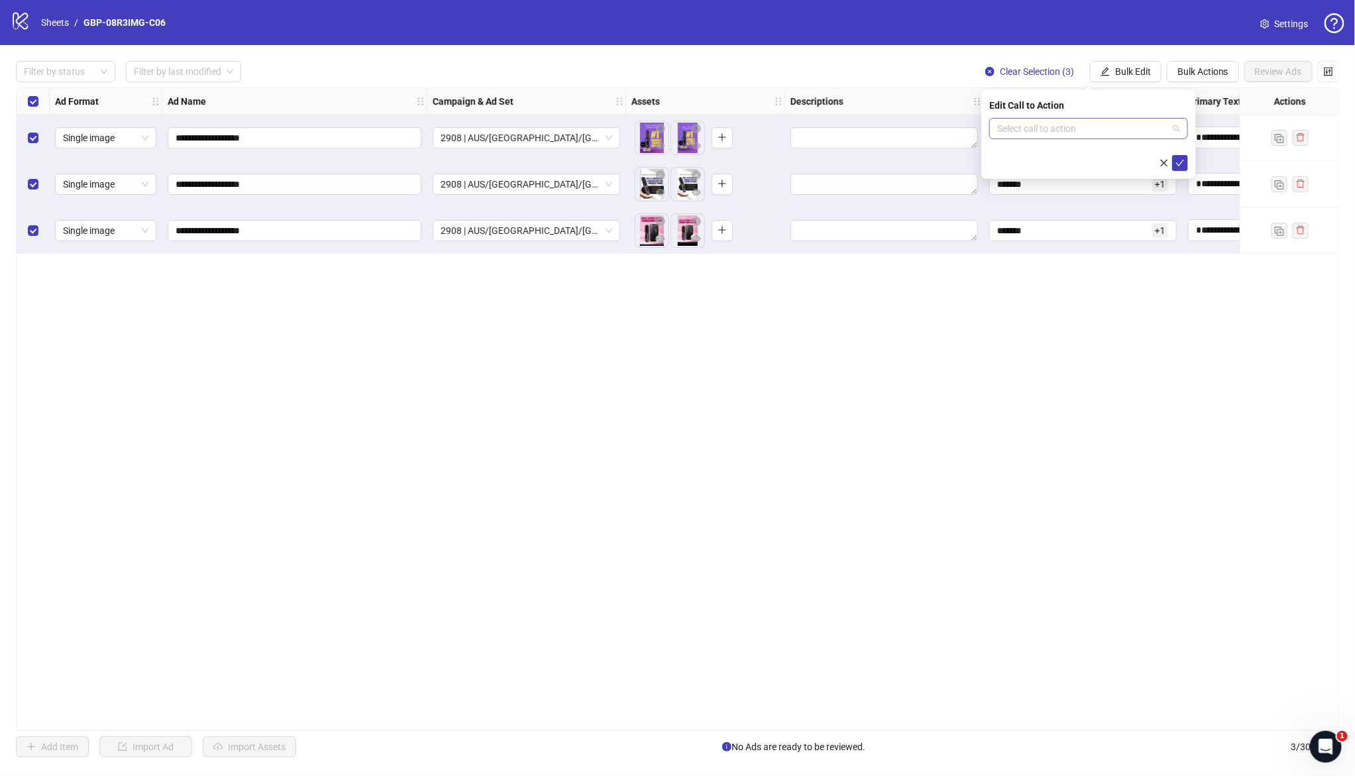
click at [1045, 130] on input "search" at bounding box center [1082, 129] width 171 height 20
type input "****"
click at [1071, 156] on div "Shop now" at bounding box center [1089, 155] width 178 height 15
click at [1175, 162] on icon "check" at bounding box center [1179, 162] width 9 height 9
click at [807, 732] on div "**********" at bounding box center [677, 409] width 1355 height 728
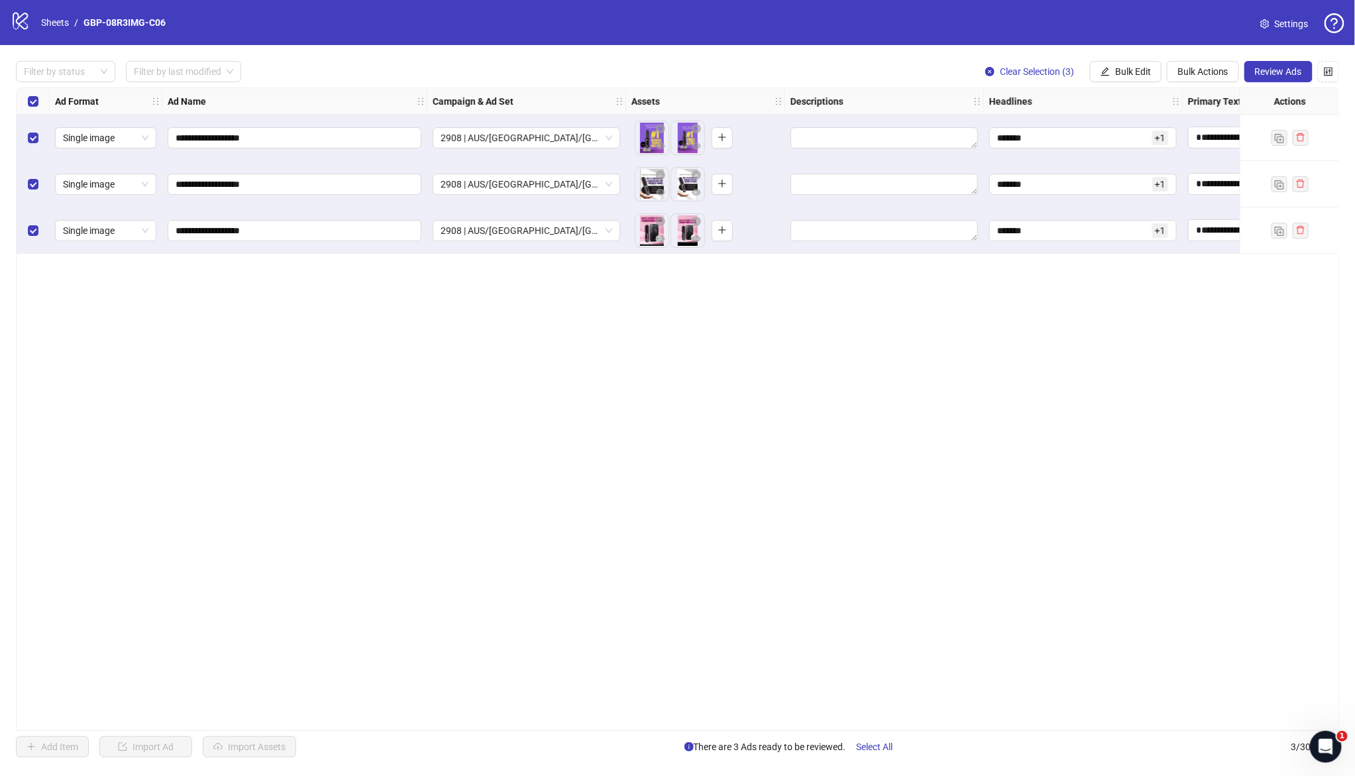
drag, startPoint x: 806, startPoint y: 729, endPoint x: 1388, endPoint y: 741, distance: 582.4
click at [1354, 741] on html "**********" at bounding box center [677, 388] width 1355 height 776
click at [1289, 71] on span "Review Ads" at bounding box center [1278, 71] width 47 height 11
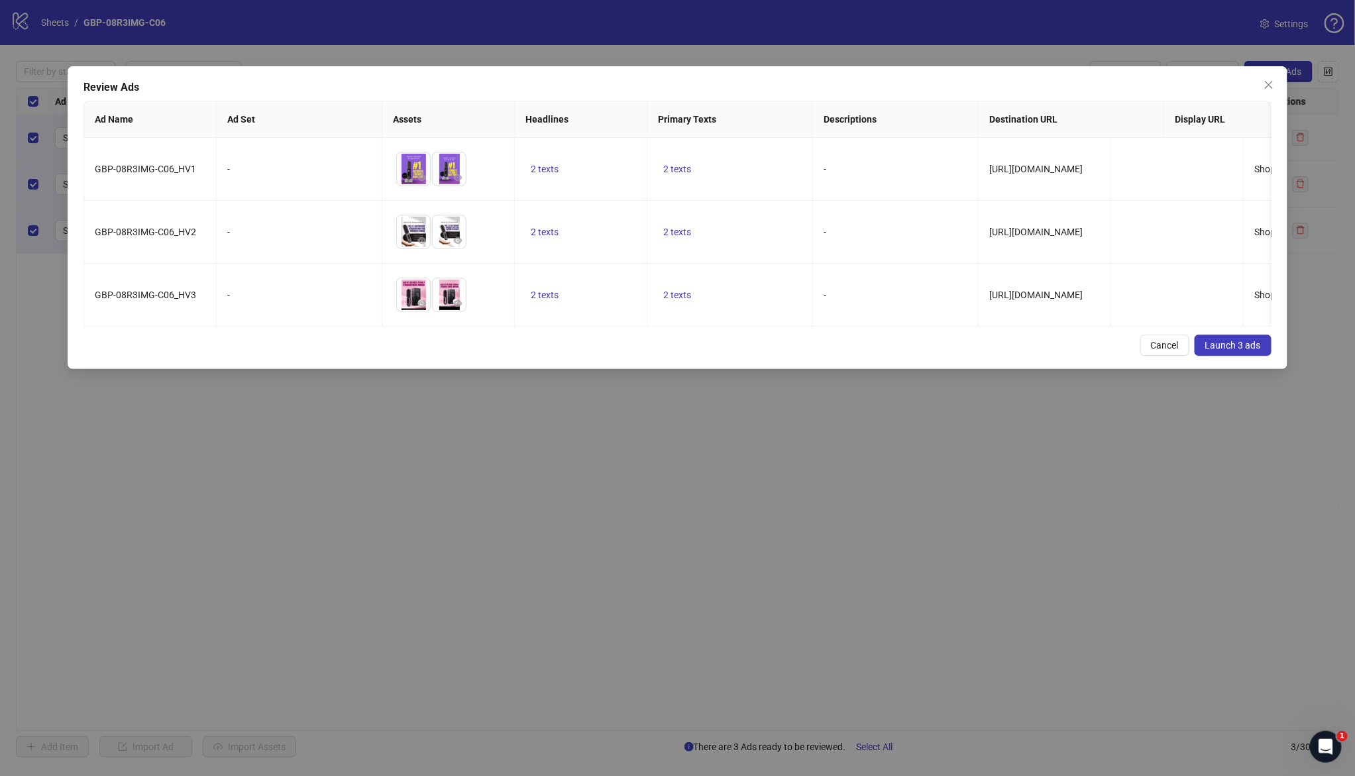
click at [1233, 350] on span "Launch 3 ads" at bounding box center [1233, 345] width 56 height 11
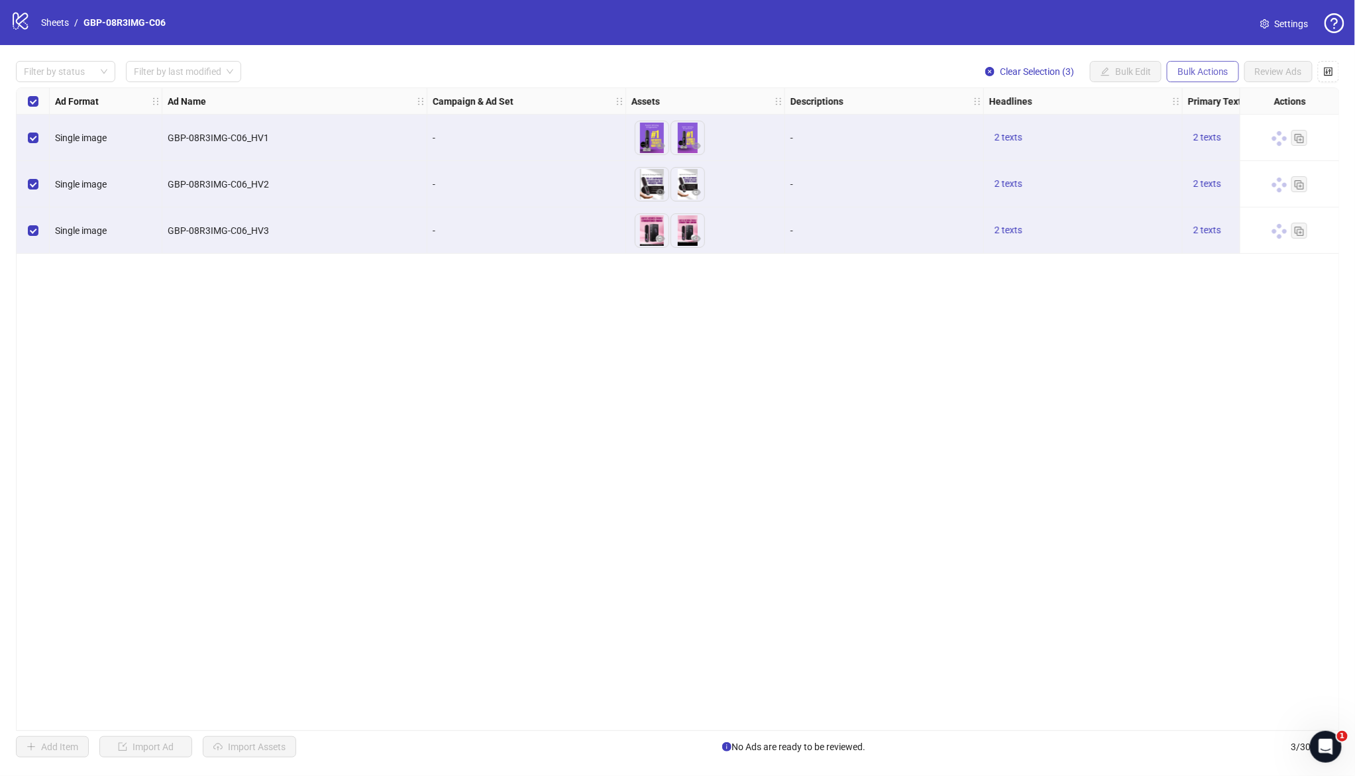
click at [1189, 74] on span "Bulk Actions" at bounding box center [1202, 71] width 51 height 11
click at [1198, 138] on span "Duplicate with assets" at bounding box center [1221, 140] width 91 height 15
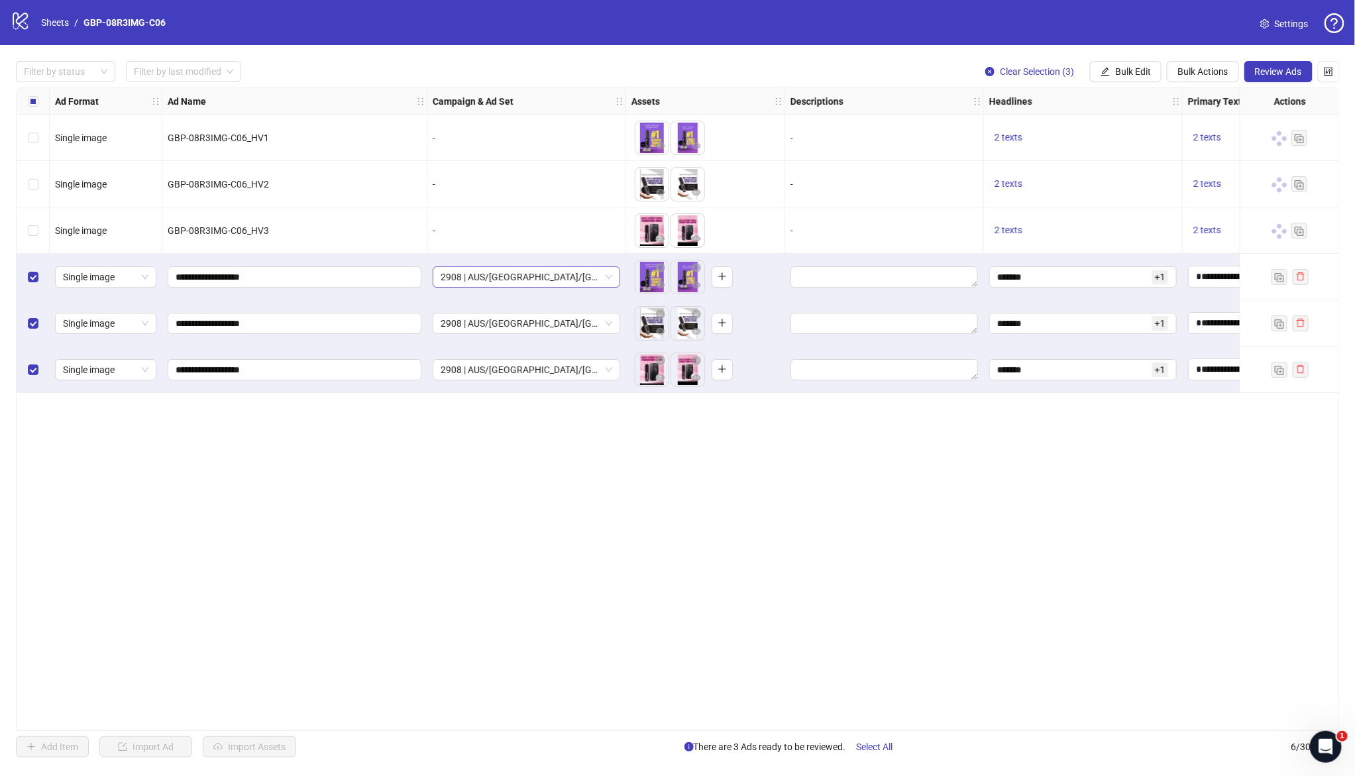
click at [501, 281] on span "2908 | AUS/NZ/UK| GBP-08R3IMG-C06" at bounding box center [527, 277] width 172 height 20
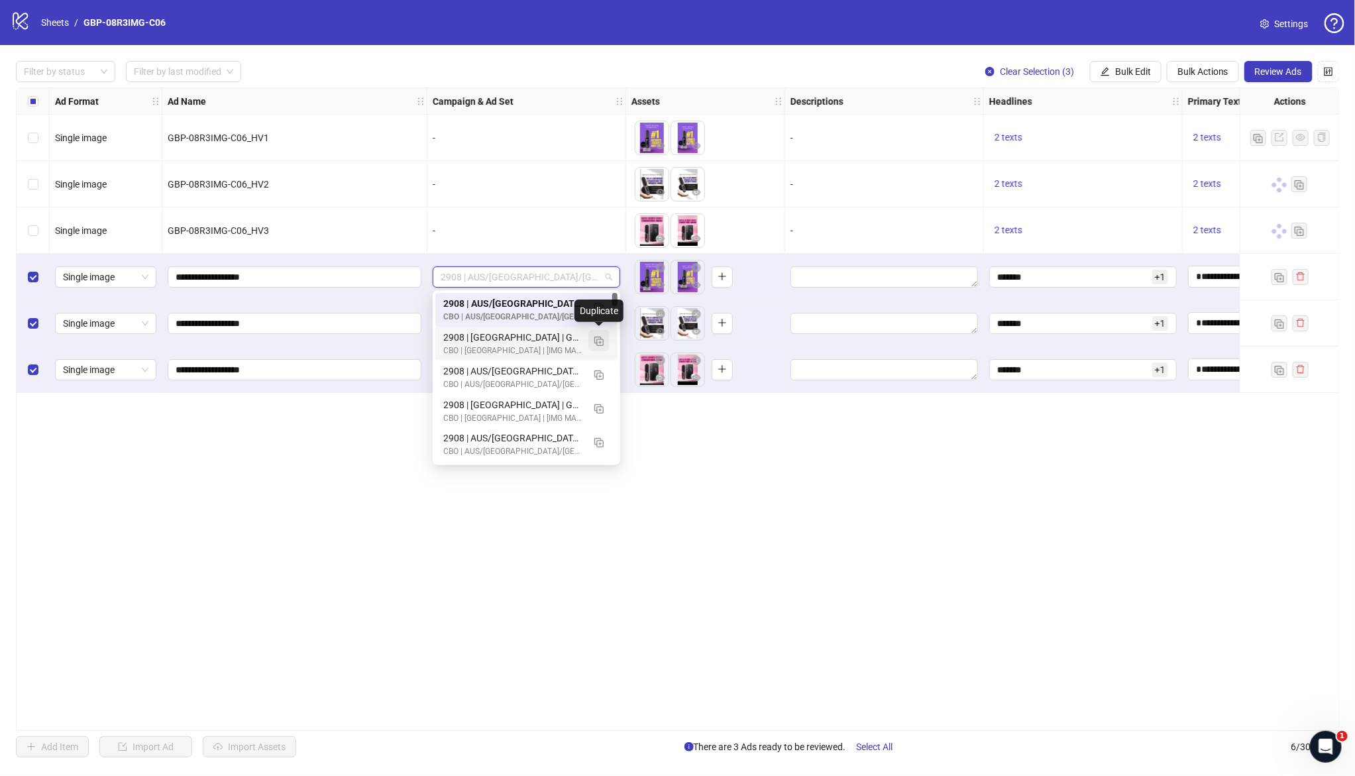
click at [602, 339] on img "button" at bounding box center [598, 341] width 9 height 9
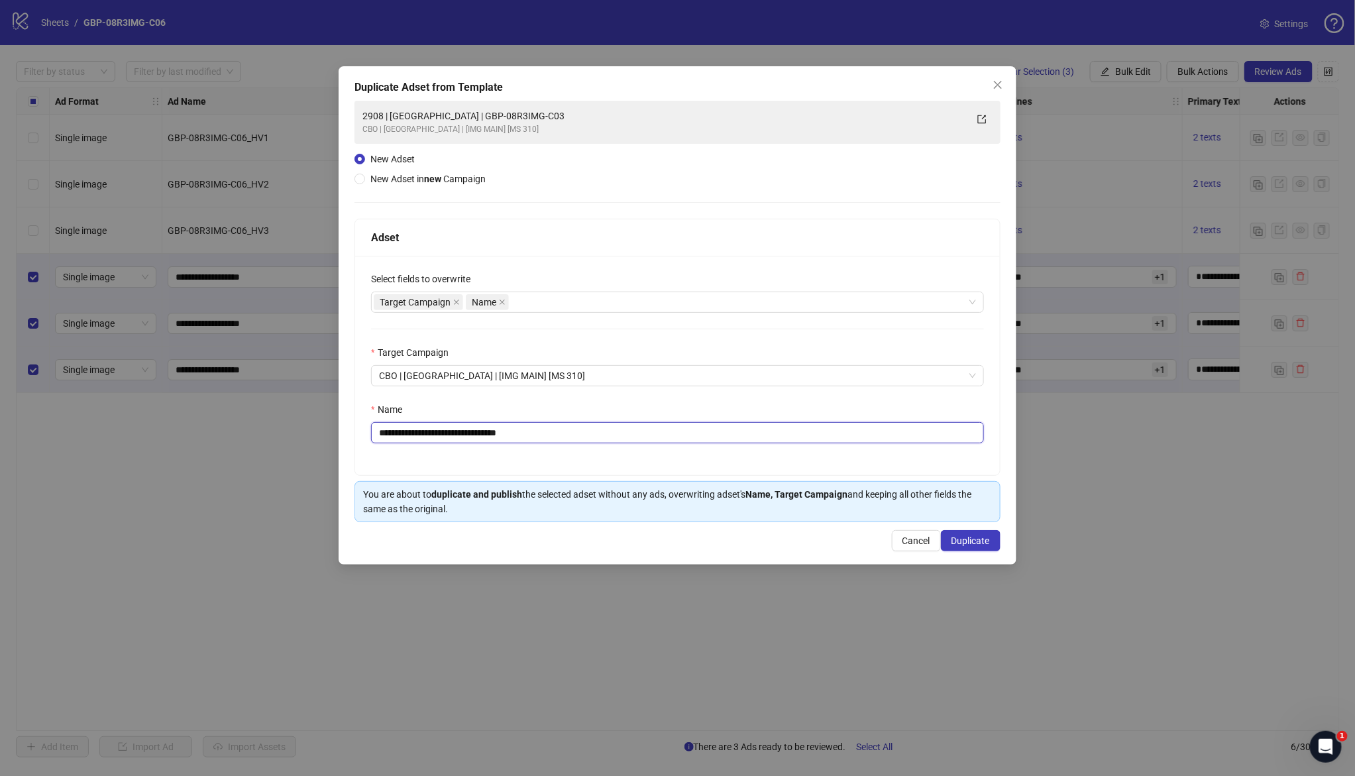
drag, startPoint x: 433, startPoint y: 430, endPoint x: 747, endPoint y: 443, distance: 314.3
click at [747, 443] on input "**********" at bounding box center [677, 432] width 613 height 21
paste input "text"
type input "**********"
click at [961, 539] on span "Duplicate" at bounding box center [970, 540] width 38 height 11
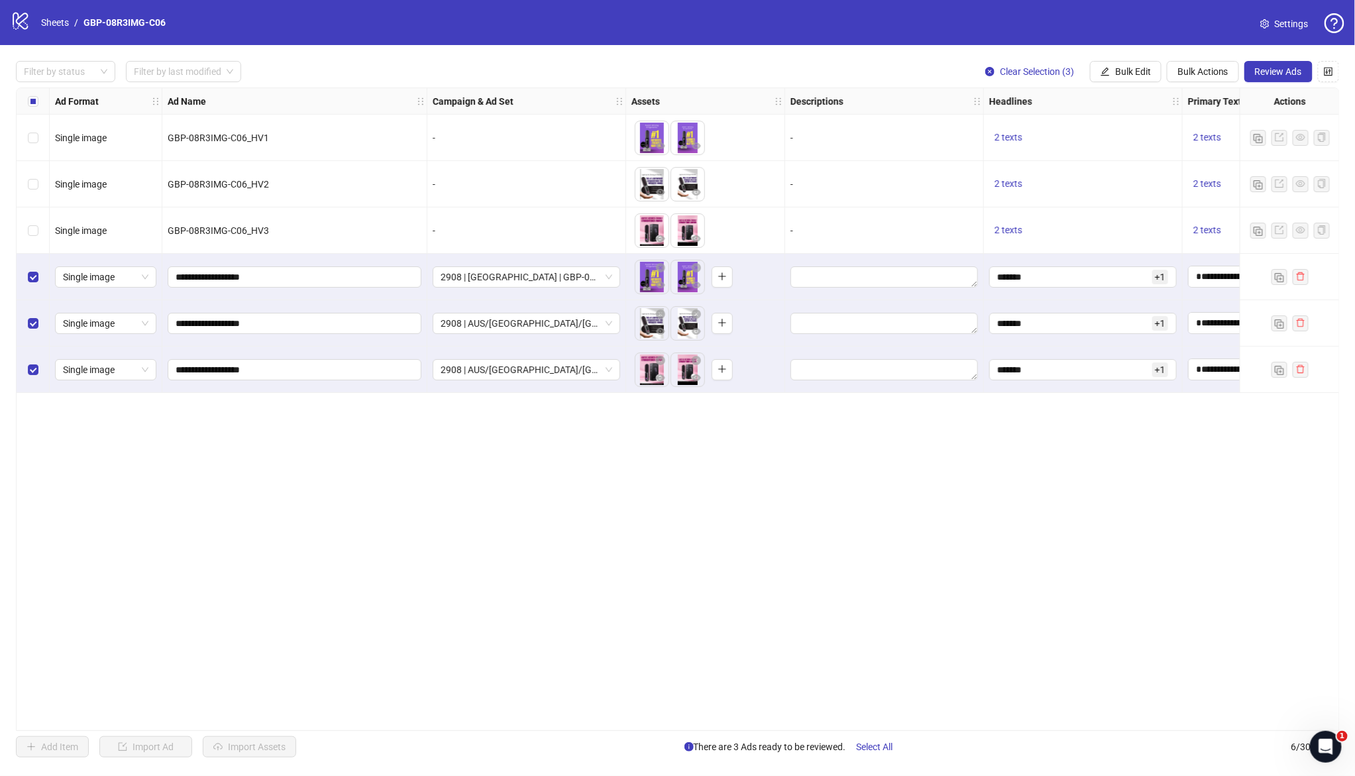
drag, startPoint x: 1131, startPoint y: 70, endPoint x: 1139, endPoint y: 101, distance: 32.3
click at [1131, 70] on span "Bulk Edit" at bounding box center [1133, 71] width 36 height 11
click at [1141, 136] on span "Campaign & Ad Set" at bounding box center [1138, 140] width 79 height 15
click at [1180, 162] on icon "check" at bounding box center [1180, 163] width 9 height 7
click at [1115, 64] on button "Bulk Edit" at bounding box center [1126, 71] width 72 height 21
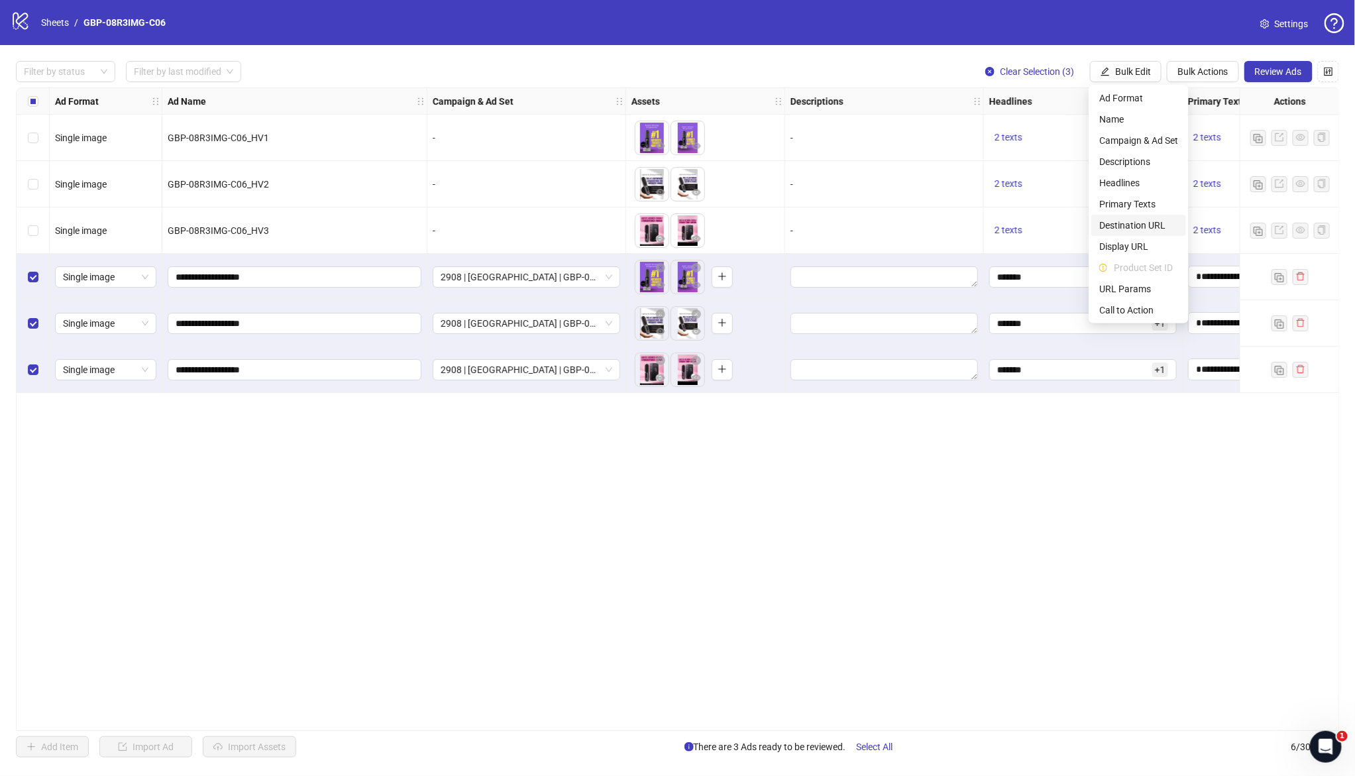
click at [1145, 221] on span "Destination URL" at bounding box center [1138, 225] width 79 height 15
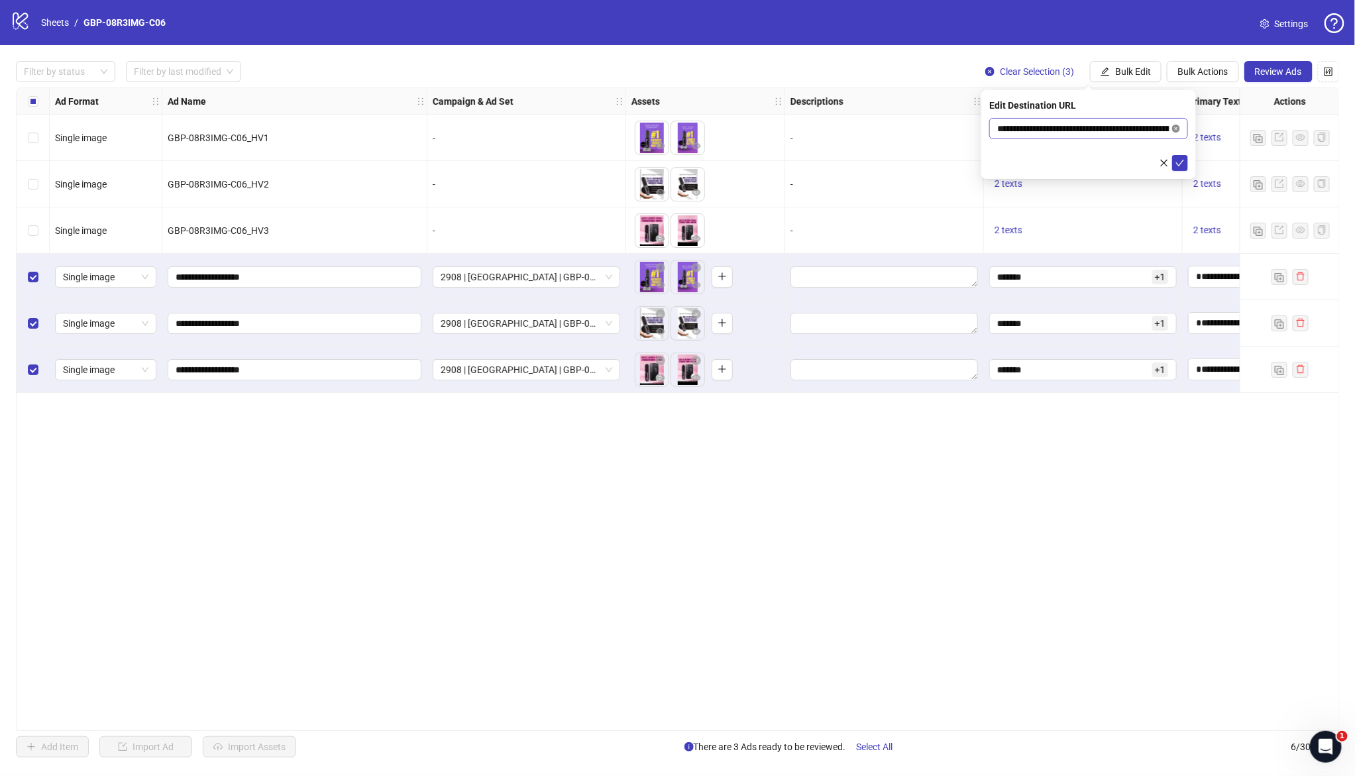
click at [1179, 129] on icon "close-circle" at bounding box center [1176, 129] width 8 height 8
click at [1106, 132] on input "text" at bounding box center [1083, 128] width 172 height 15
paste input "**********"
type input "**********"
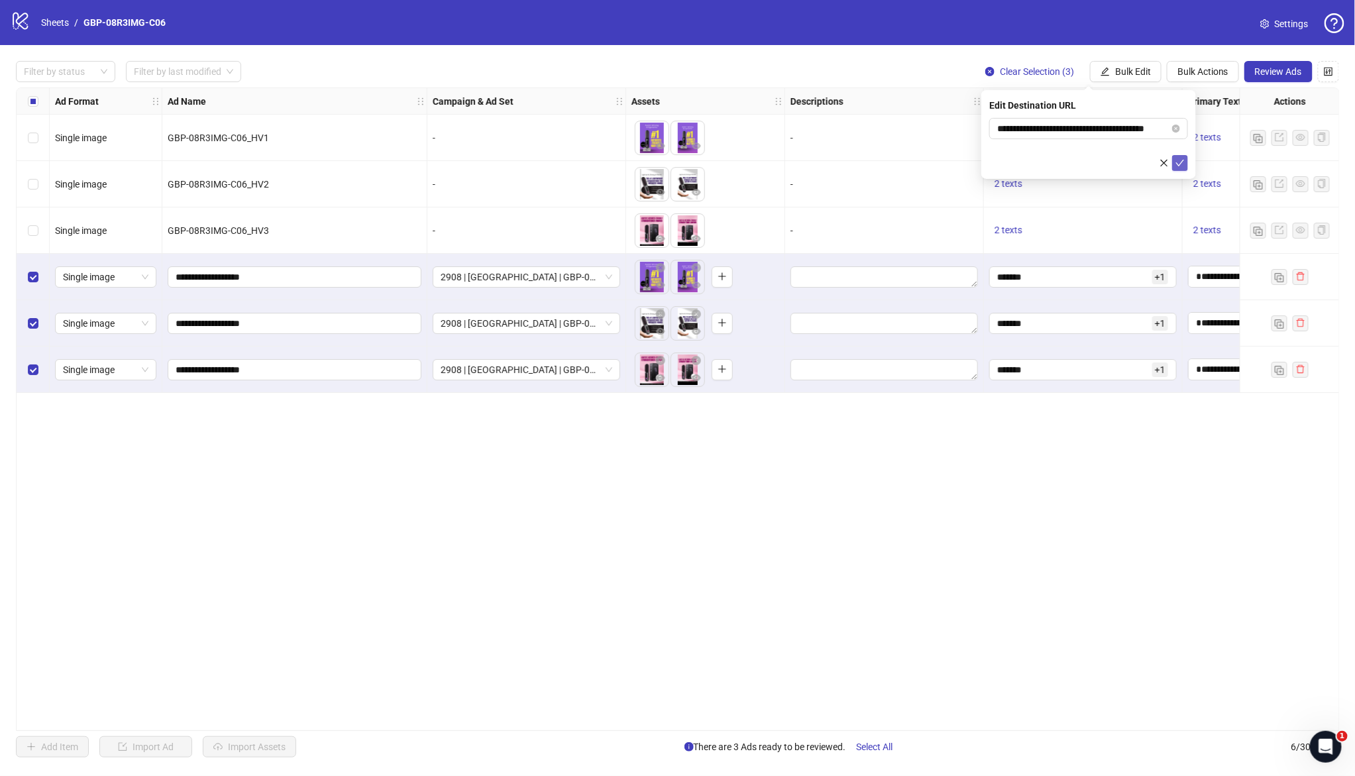
click at [1183, 164] on icon "check" at bounding box center [1179, 162] width 9 height 9
click at [1256, 77] on span "Review Ads" at bounding box center [1278, 71] width 47 height 11
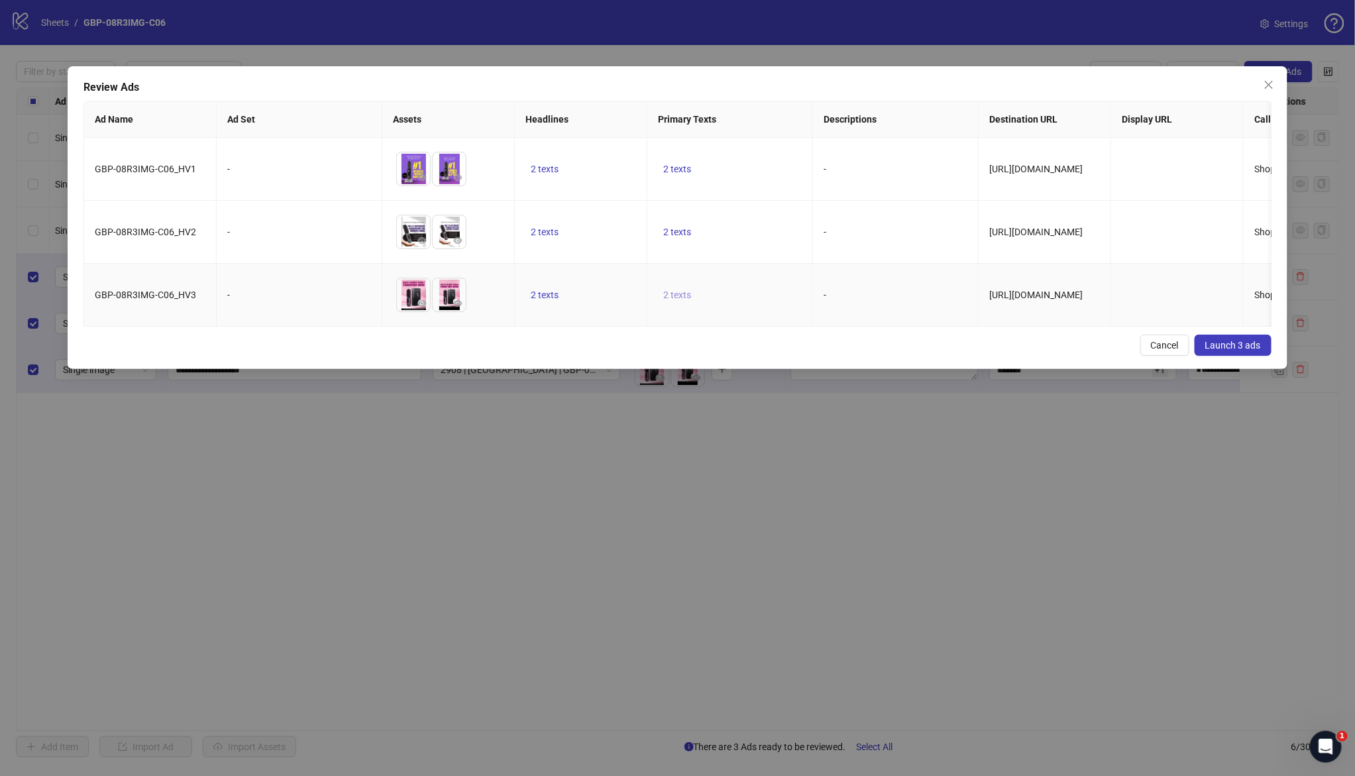
drag, startPoint x: 677, startPoint y: 289, endPoint x: 686, endPoint y: 290, distance: 9.3
click at [678, 289] on span "2 texts" at bounding box center [677, 294] width 28 height 11
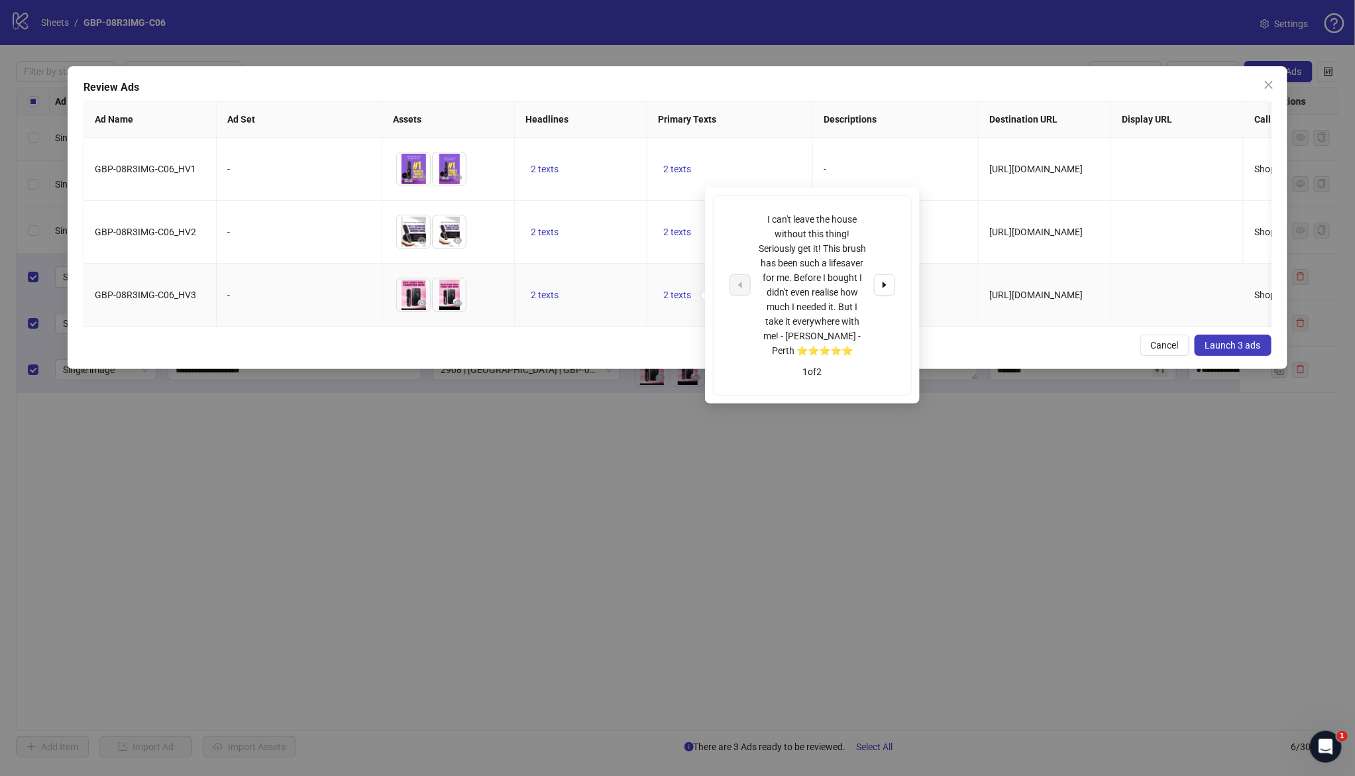
click at [880, 280] on icon "caret-right" at bounding box center [884, 284] width 9 height 9
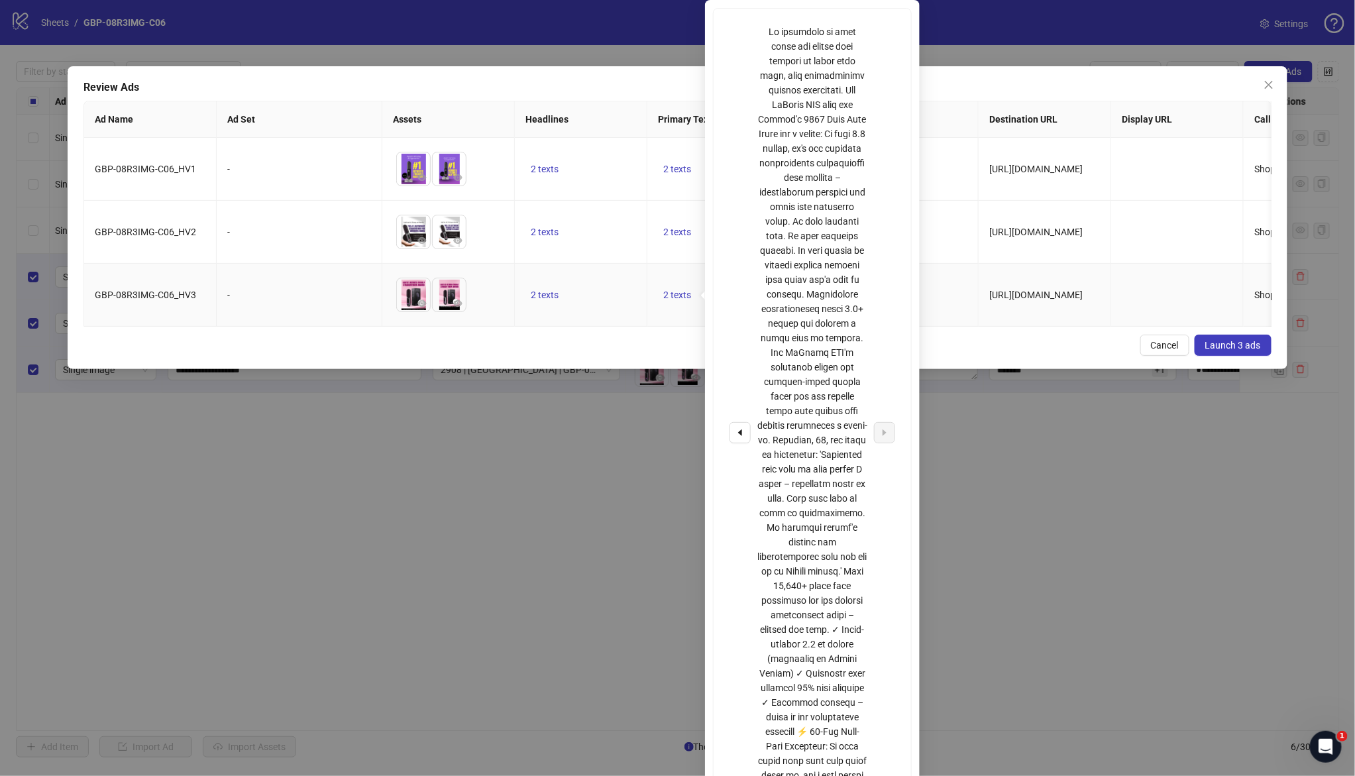
click at [623, 266] on td "2 texts" at bounding box center [581, 295] width 132 height 63
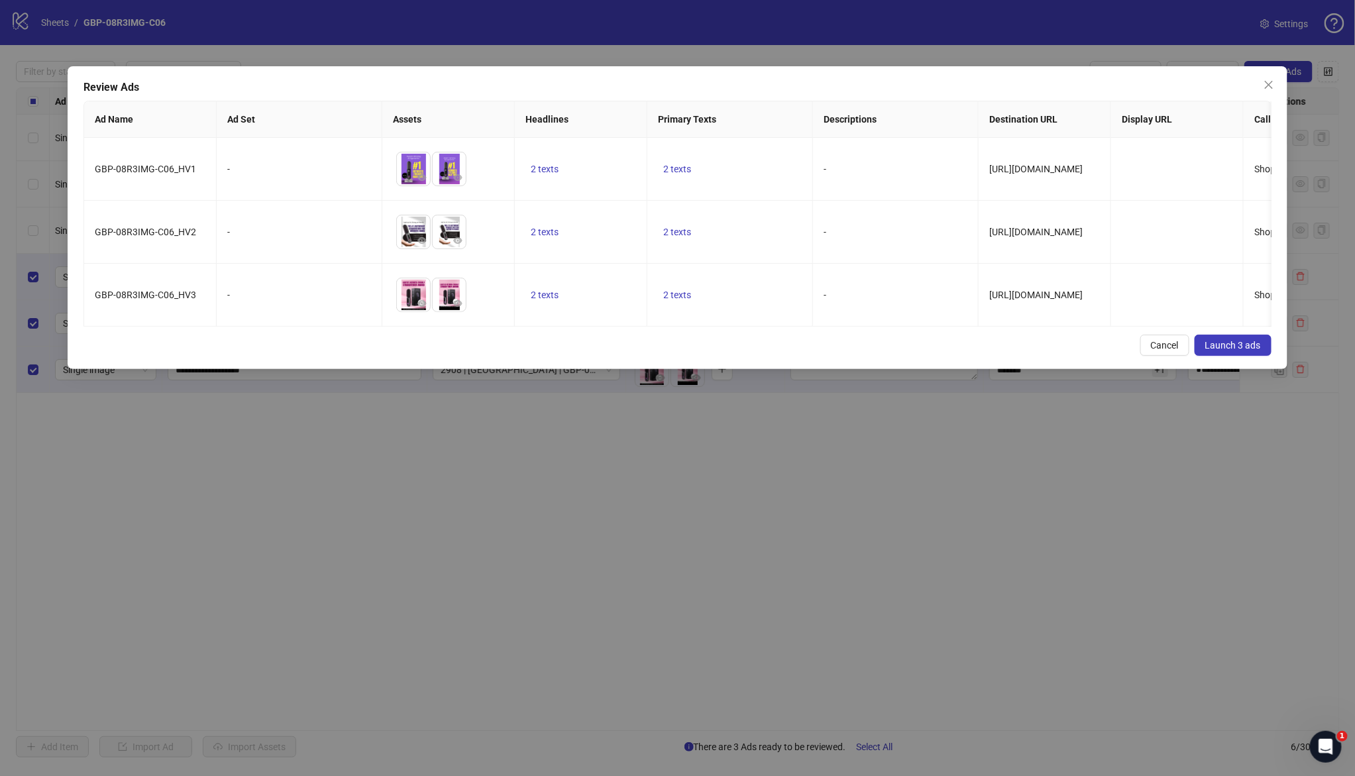
click at [1232, 350] on span "Launch 3 ads" at bounding box center [1233, 345] width 56 height 11
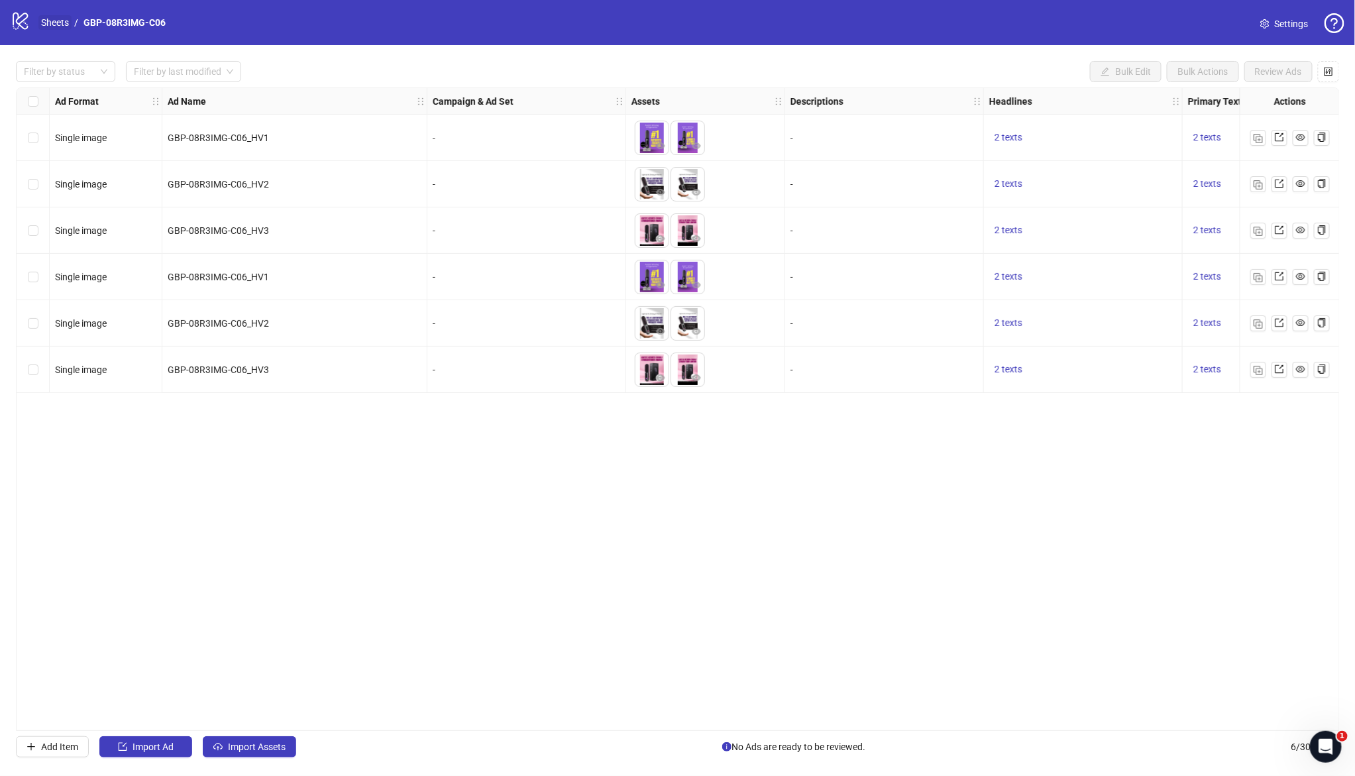
click at [58, 25] on link "Sheets" at bounding box center [54, 22] width 33 height 15
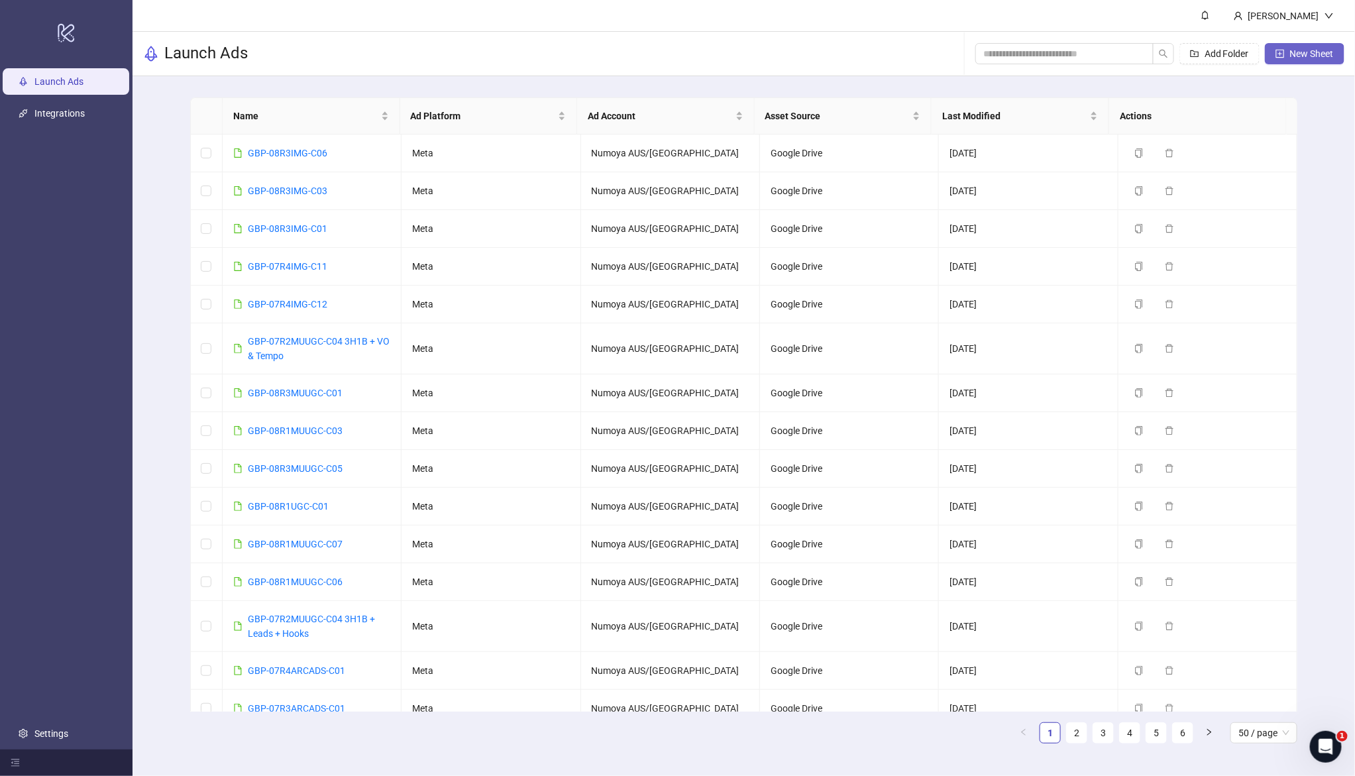
click at [1302, 57] on span "New Sheet" at bounding box center [1312, 53] width 44 height 11
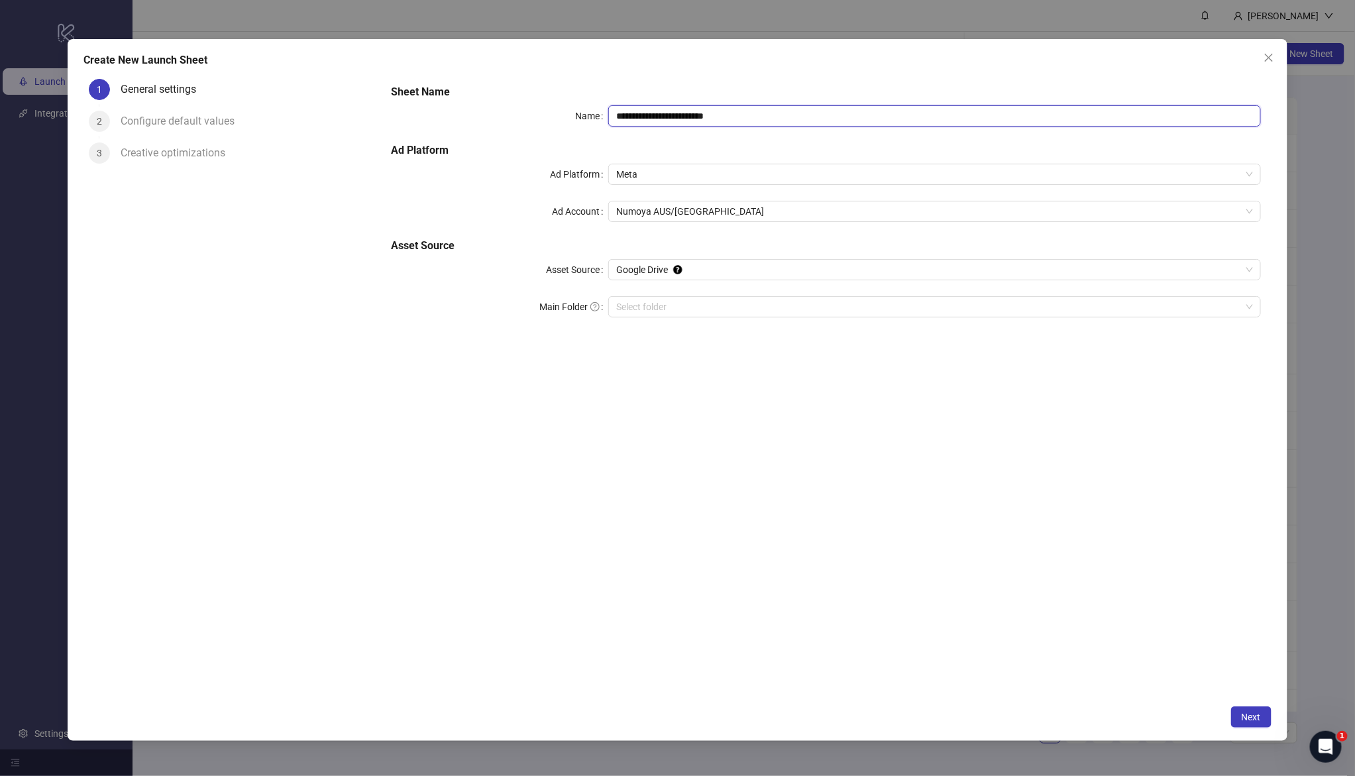
drag, startPoint x: 772, startPoint y: 115, endPoint x: 562, endPoint y: 94, distance: 211.1
click at [562, 94] on div "**********" at bounding box center [826, 209] width 880 height 260
paste input "text"
type input "**********"
click at [672, 311] on input "Main Folder" at bounding box center [928, 307] width 624 height 20
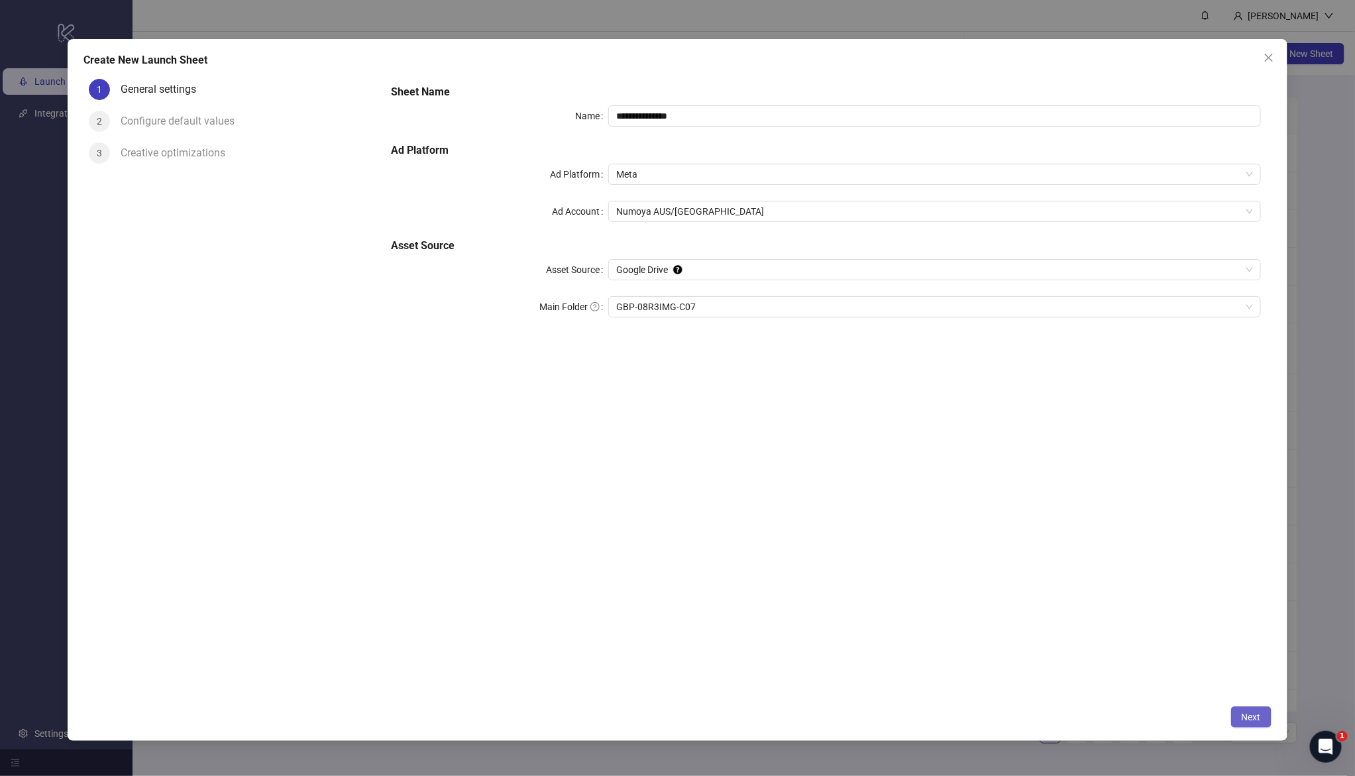
click at [1245, 714] on span "Next" at bounding box center [1250, 716] width 19 height 11
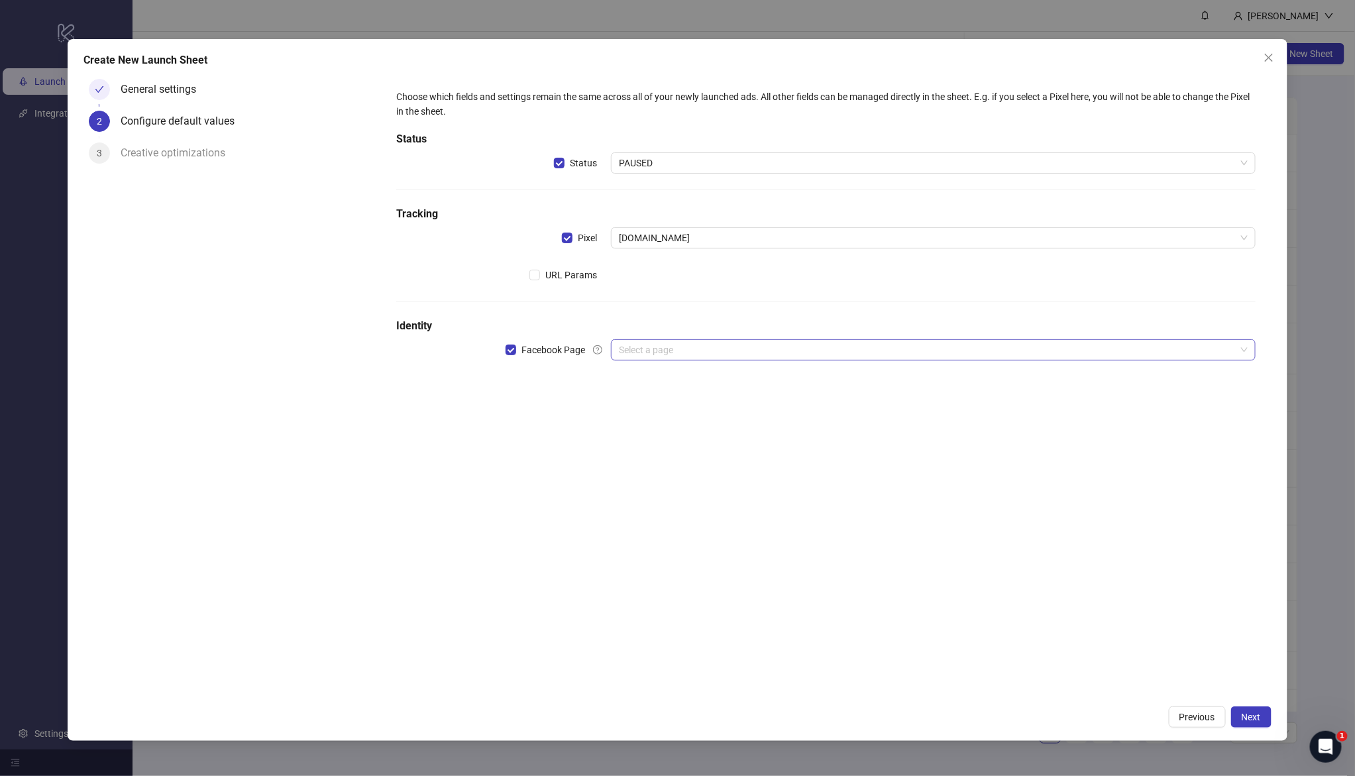
click at [683, 354] on input "search" at bounding box center [927, 350] width 616 height 20
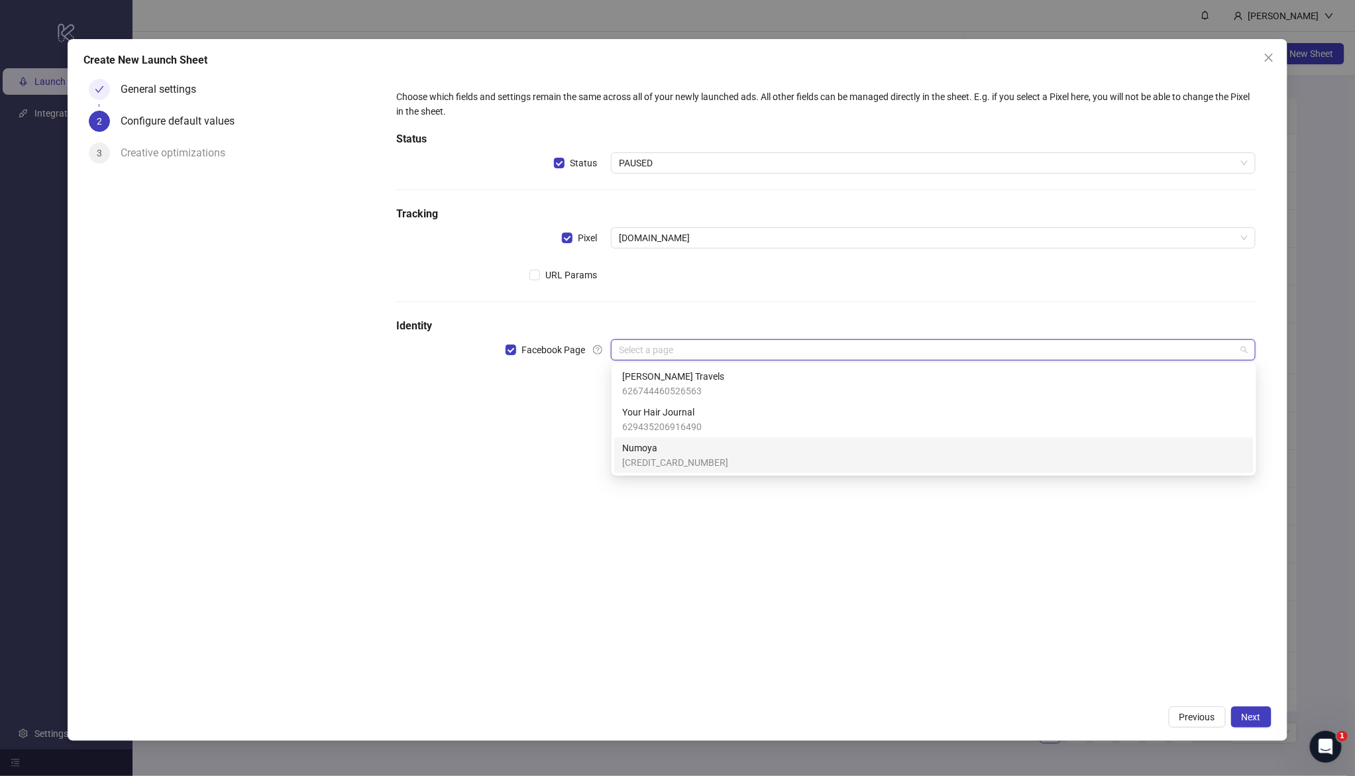
click at [672, 448] on span "Numoya" at bounding box center [675, 448] width 106 height 15
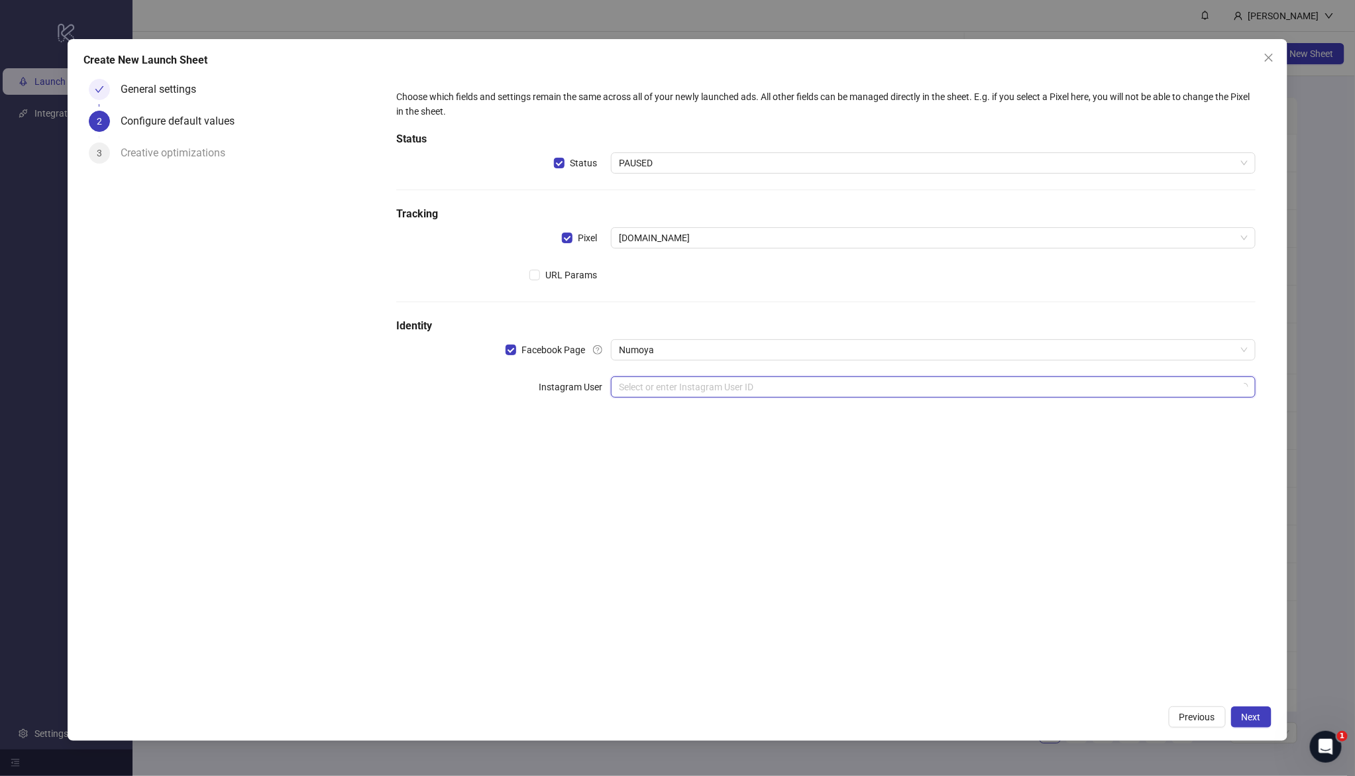
click at [645, 382] on input "search" at bounding box center [927, 387] width 616 height 20
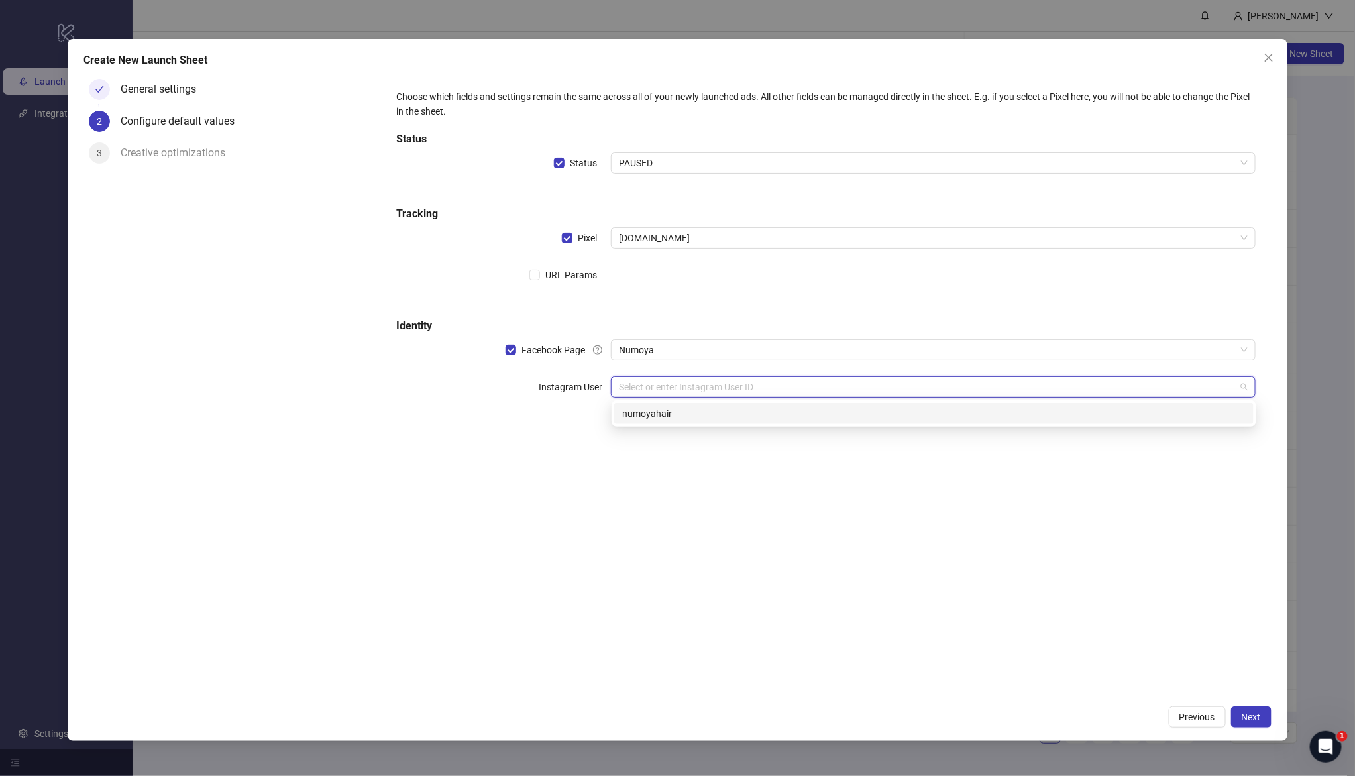
click at [678, 417] on div "numoyahair" at bounding box center [933, 413] width 623 height 15
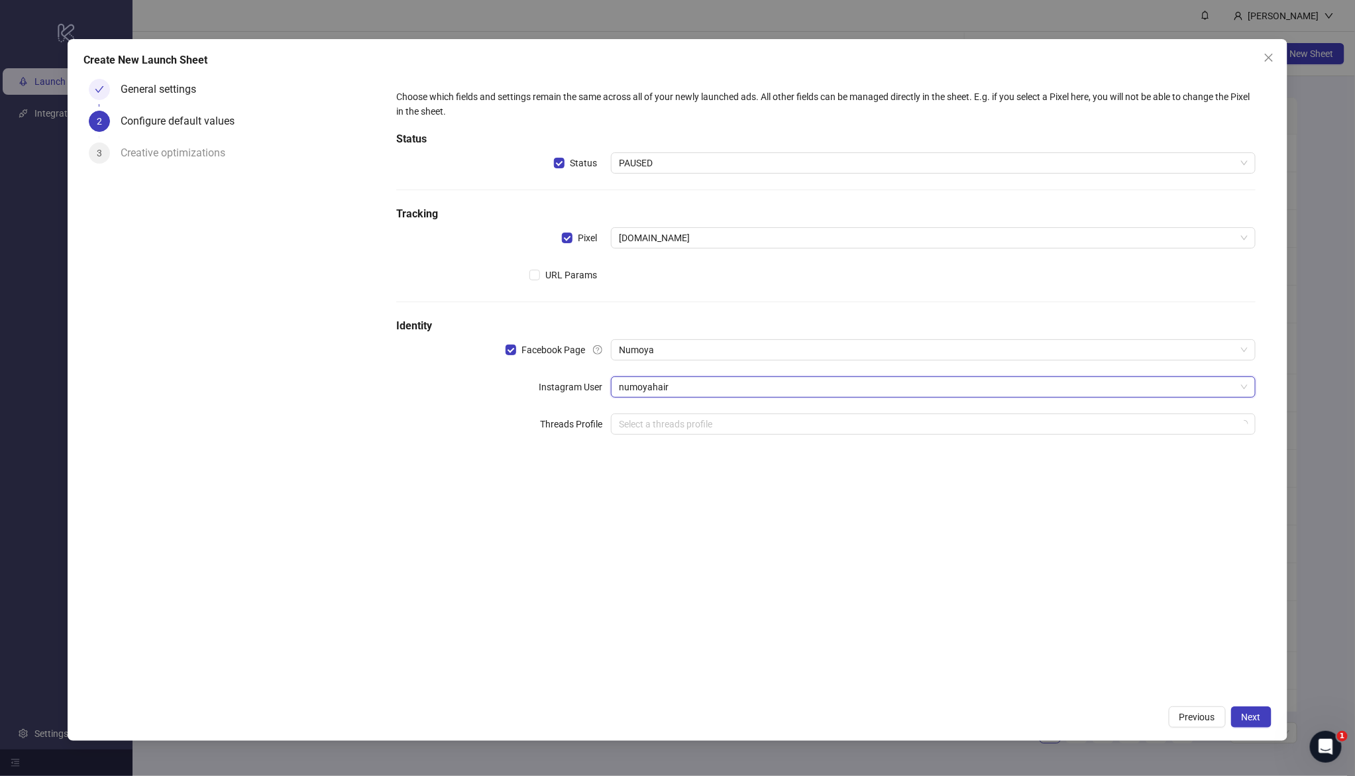
click at [667, 539] on div "Choose which fields and settings remain the same across all of your newly launc…" at bounding box center [825, 386] width 890 height 625
click at [1254, 715] on span "Next" at bounding box center [1250, 716] width 19 height 11
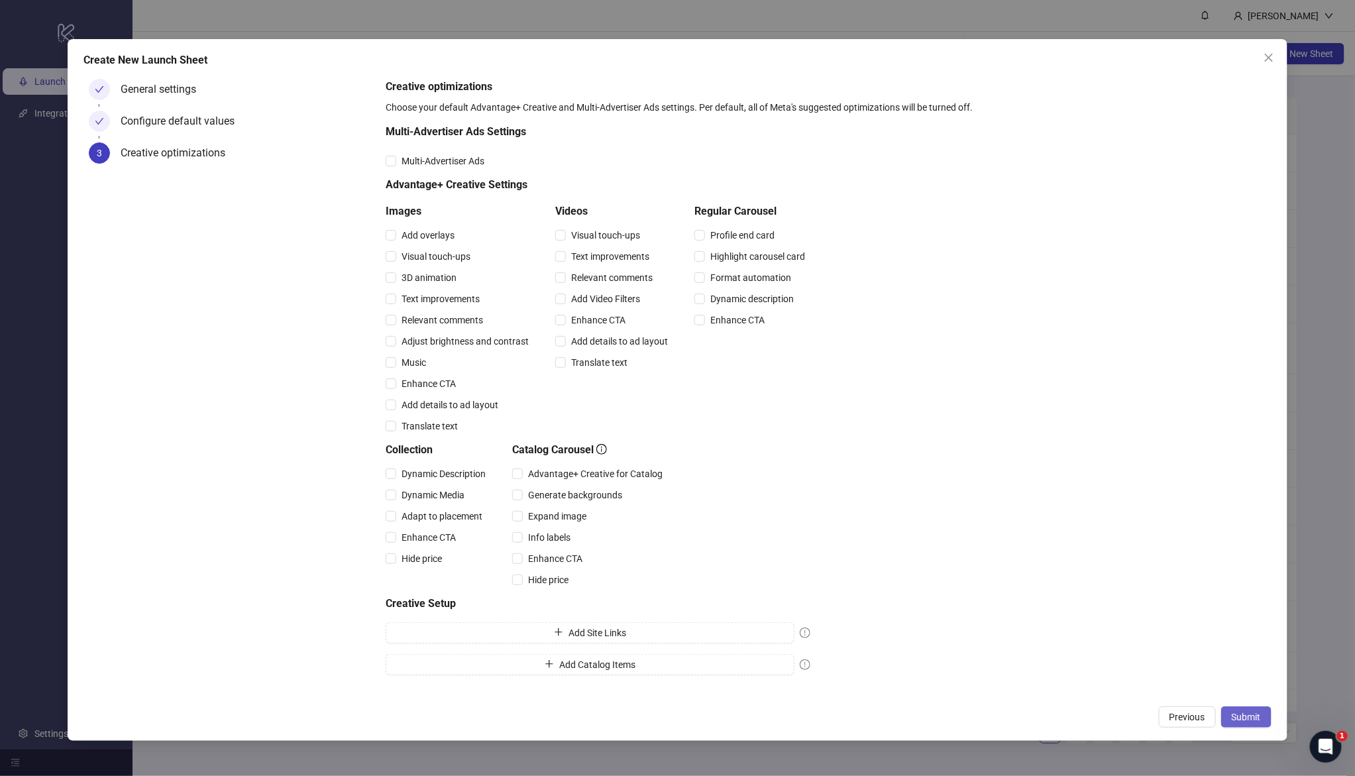
click at [1258, 714] on span "Submit" at bounding box center [1245, 716] width 29 height 11
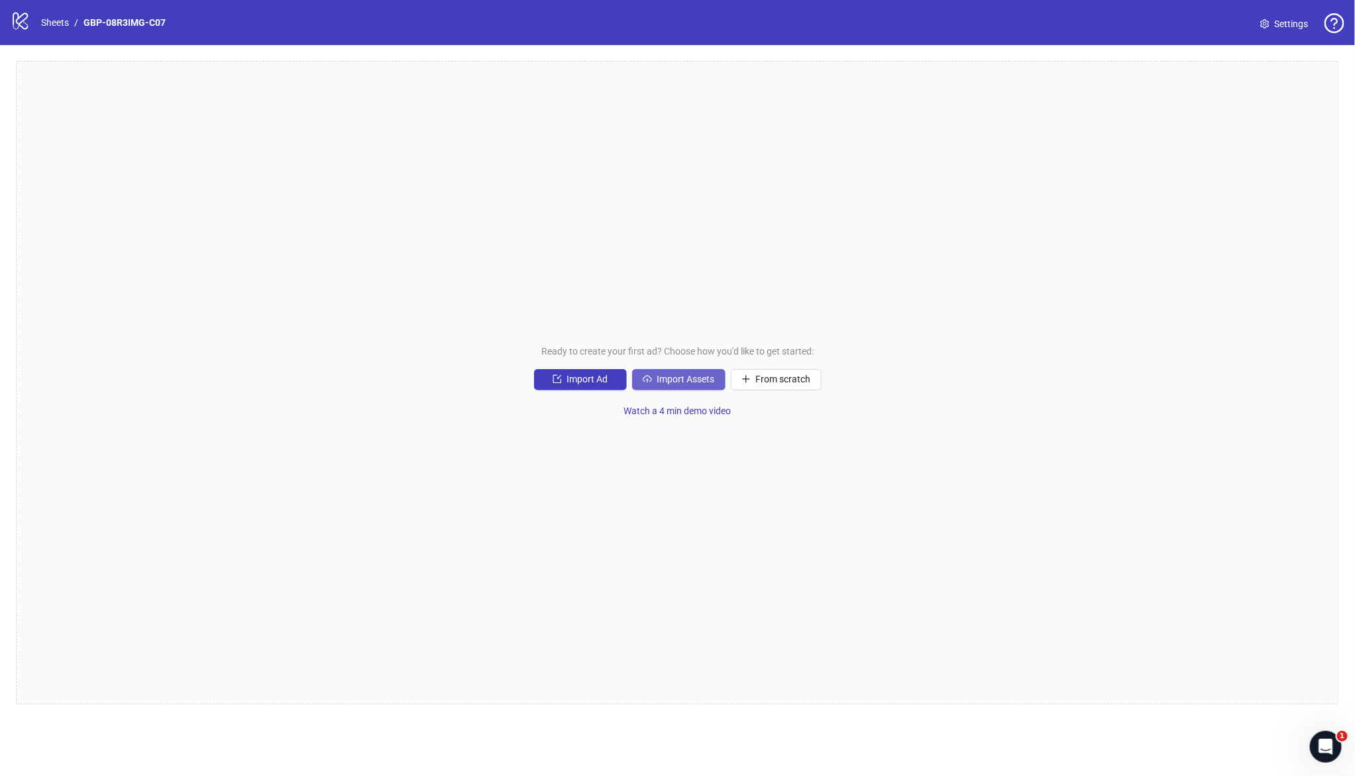
click at [672, 383] on span "Import Assets" at bounding box center [686, 379] width 58 height 11
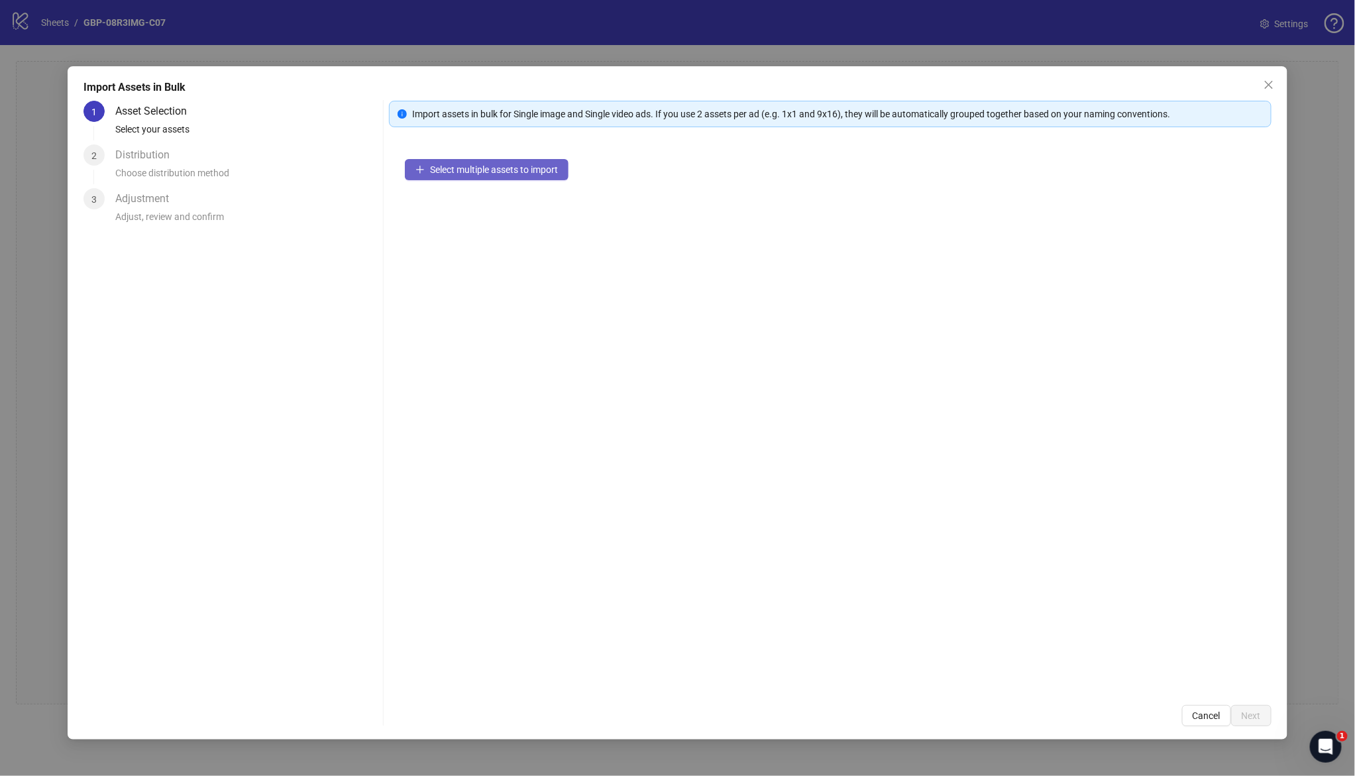
click at [511, 176] on button "Select multiple assets to import" at bounding box center [487, 169] width 164 height 21
click at [1241, 719] on span "Next" at bounding box center [1250, 715] width 19 height 11
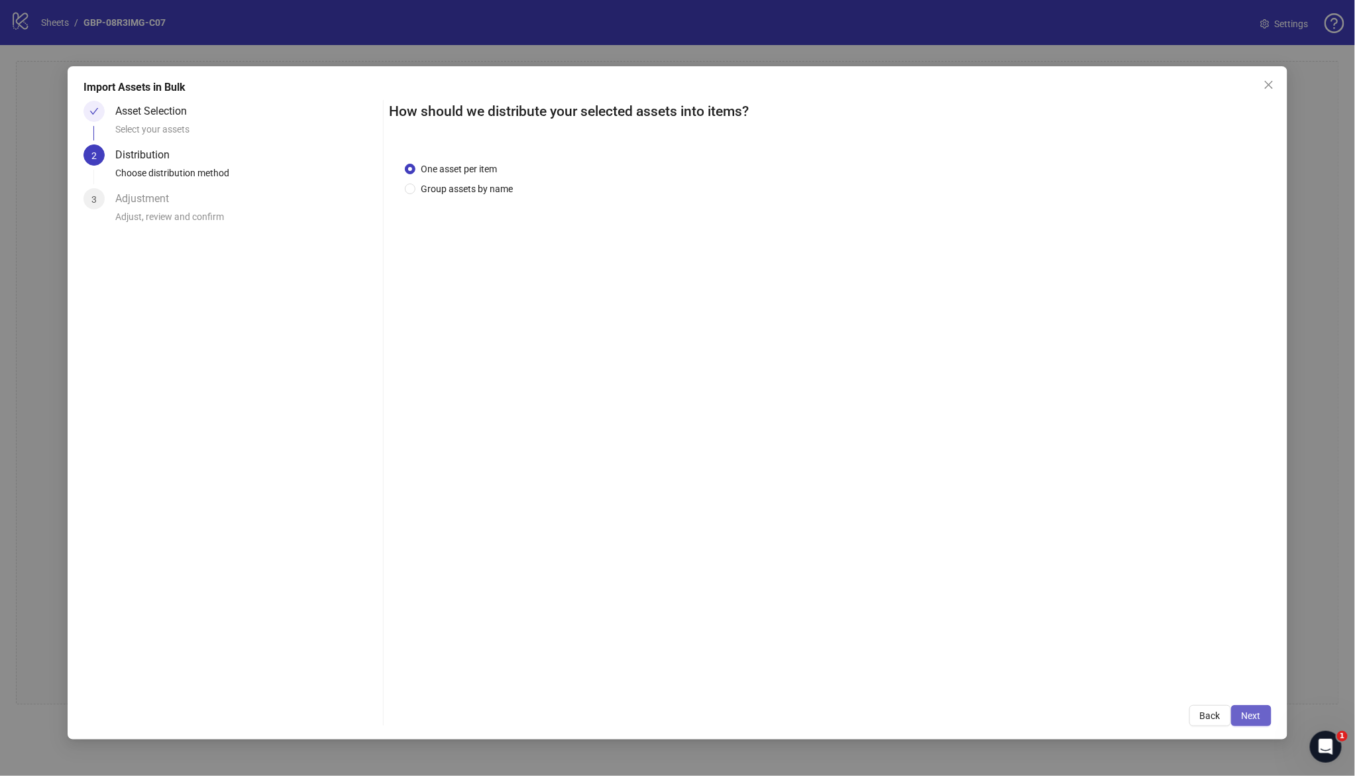
click at [1251, 711] on span "Next" at bounding box center [1250, 715] width 19 height 11
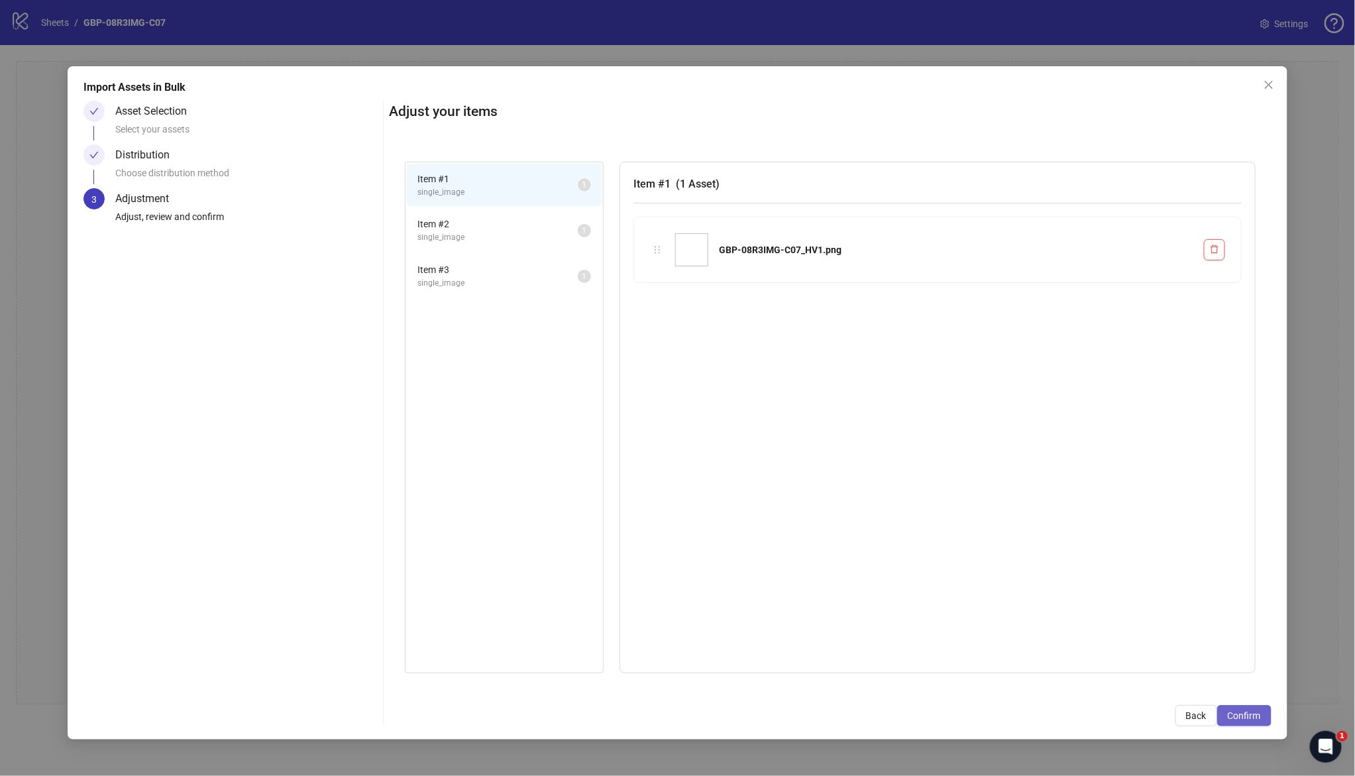
click at [1254, 714] on span "Confirm" at bounding box center [1243, 715] width 33 height 11
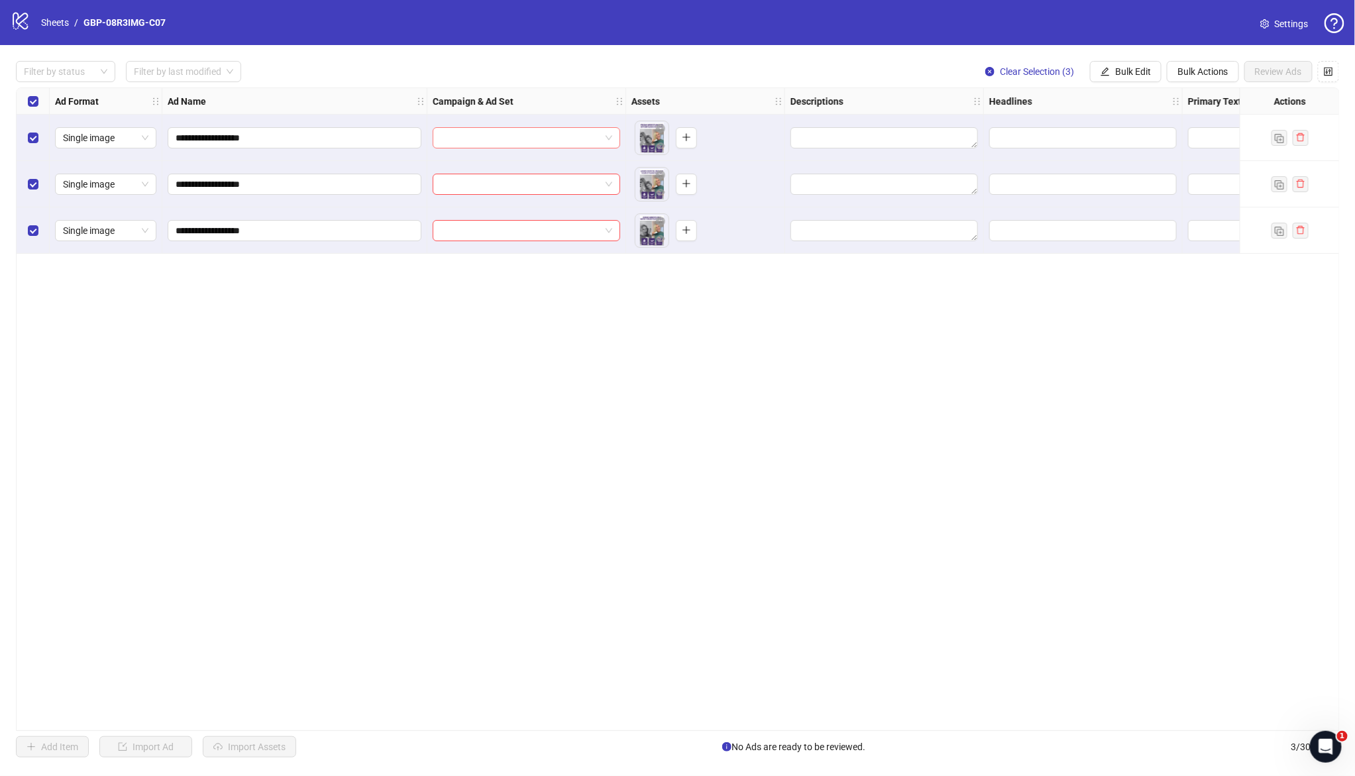
click at [520, 142] on input "search" at bounding box center [521, 138] width 160 height 20
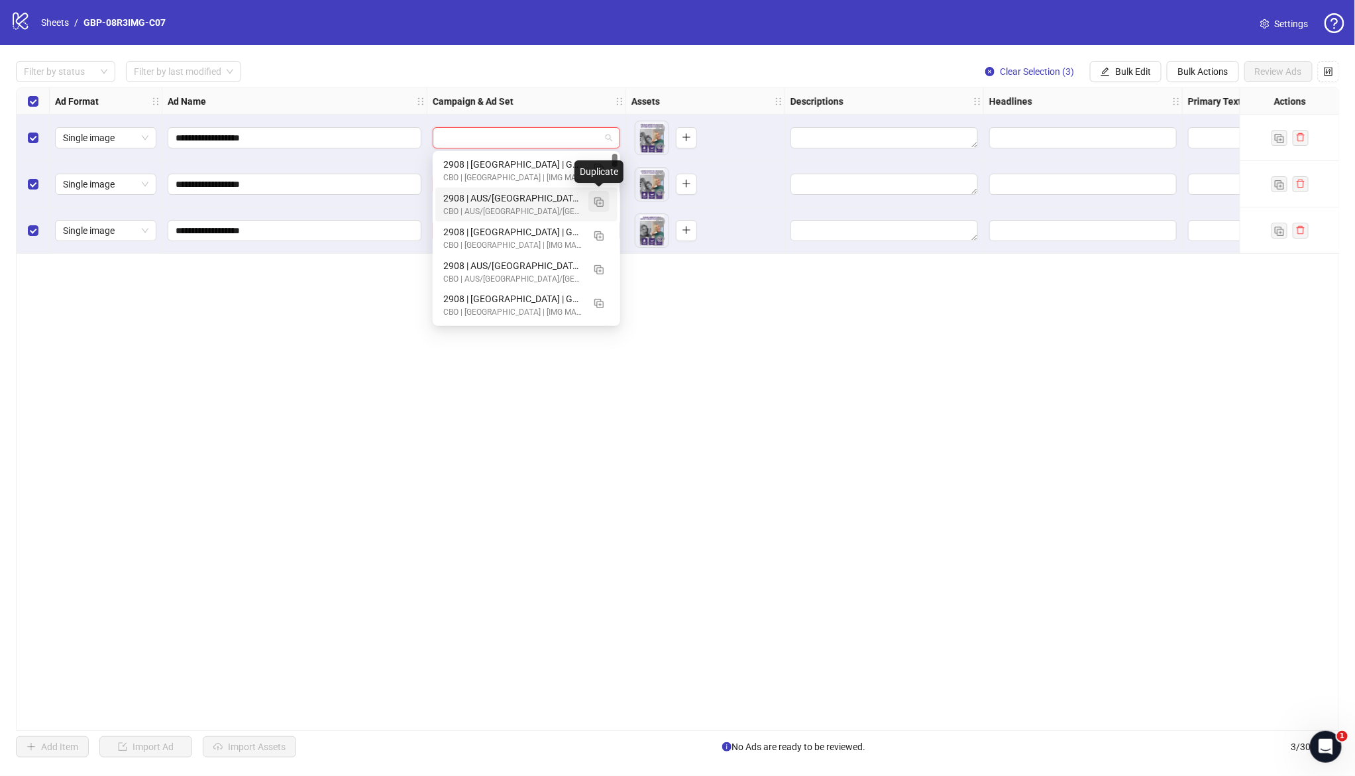
click at [599, 201] on img "button" at bounding box center [598, 201] width 9 height 9
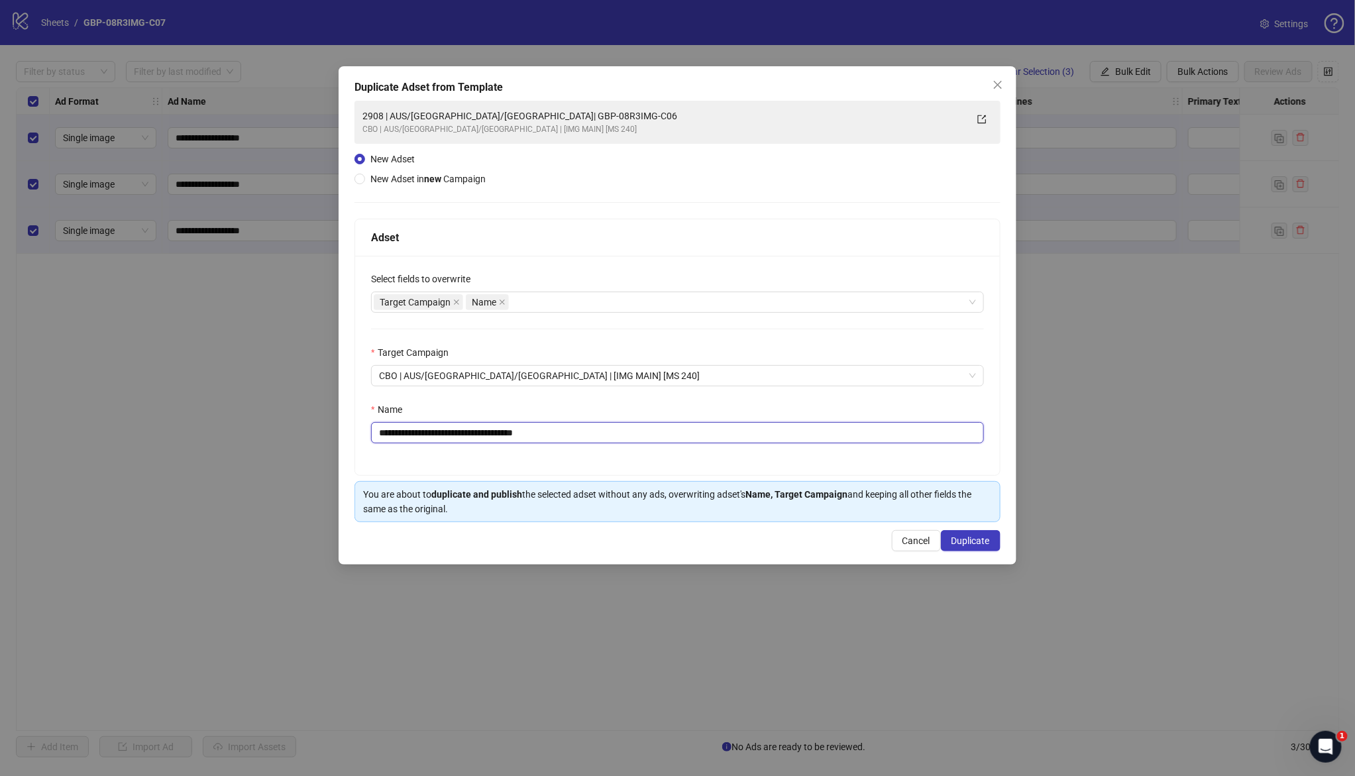
drag, startPoint x: 462, startPoint y: 435, endPoint x: 695, endPoint y: 445, distance: 232.8
click at [695, 445] on div "**********" at bounding box center [677, 365] width 645 height 219
paste input "text"
type input "**********"
click at [981, 552] on div "**********" at bounding box center [678, 315] width 678 height 498
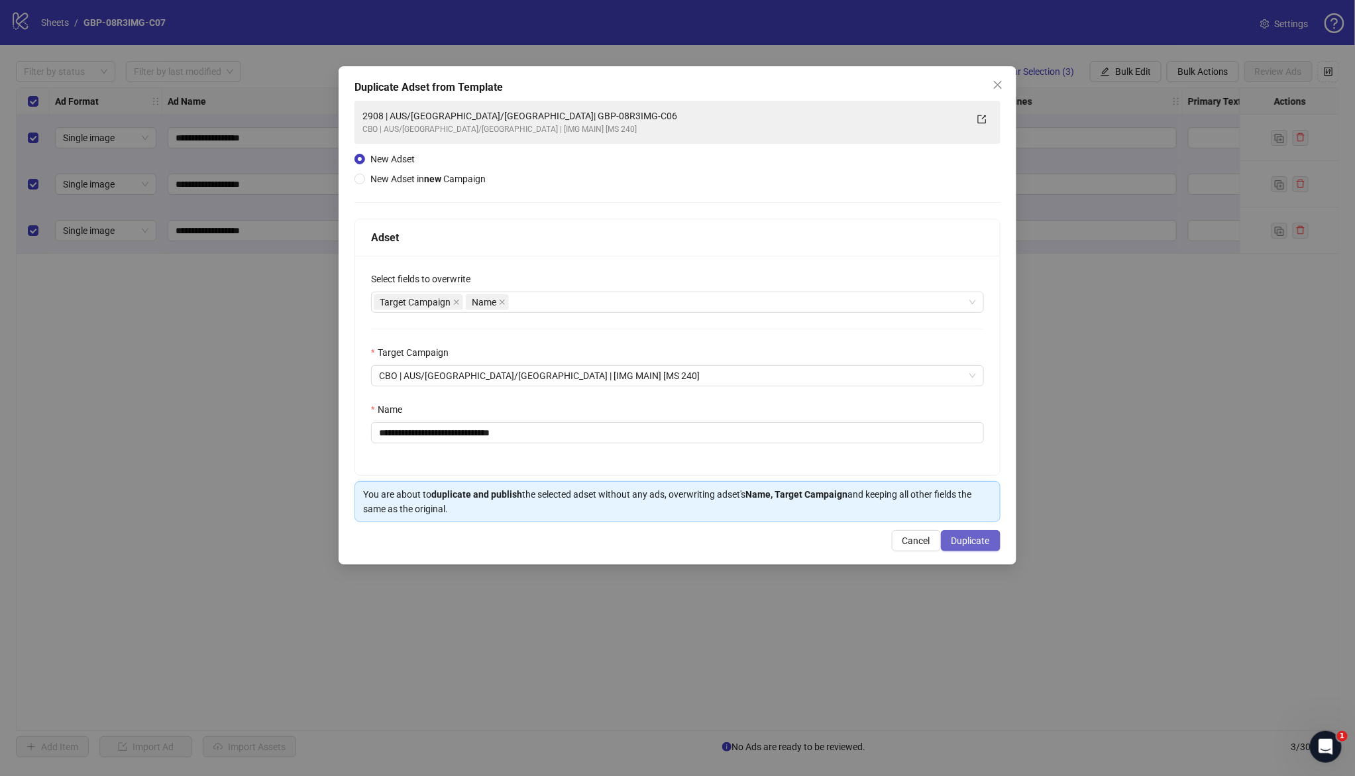
click at [975, 544] on span "Duplicate" at bounding box center [970, 540] width 38 height 11
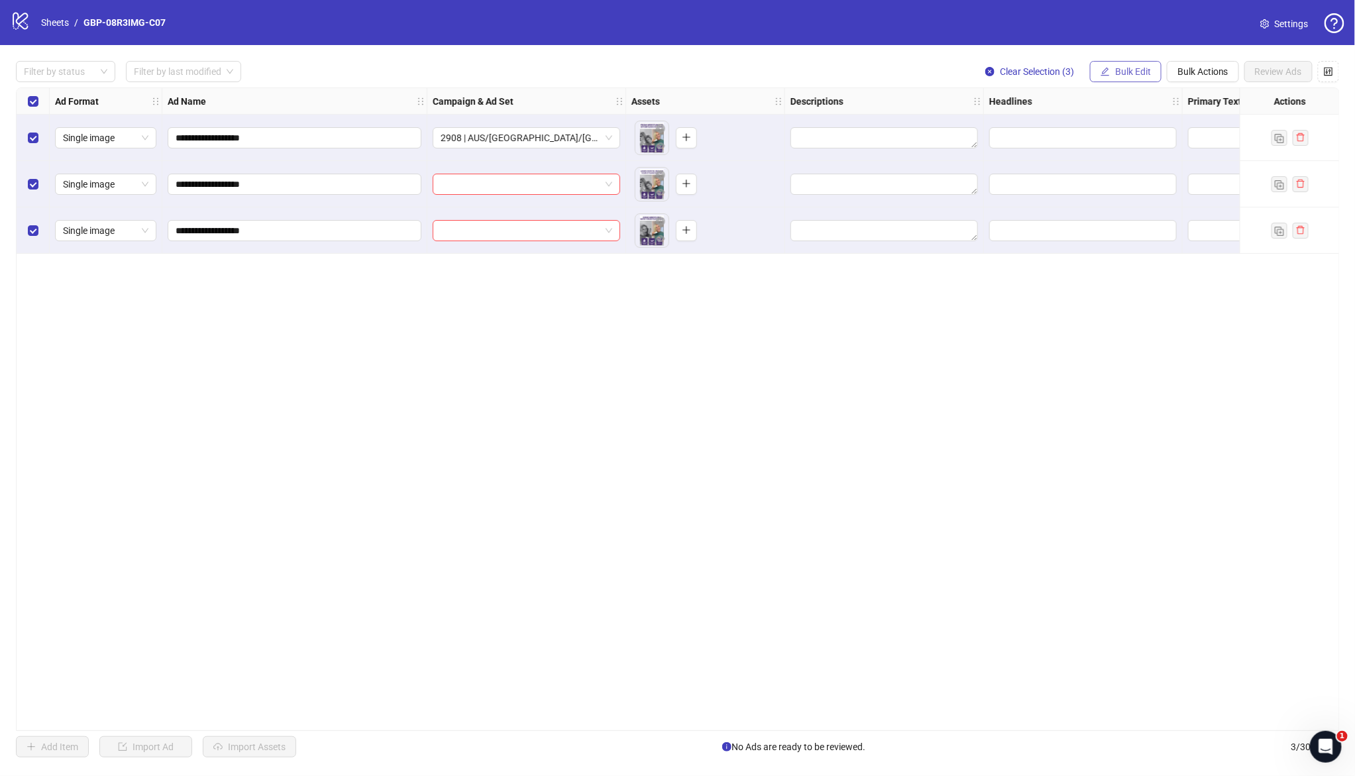
click at [1115, 72] on span "Bulk Edit" at bounding box center [1133, 71] width 36 height 11
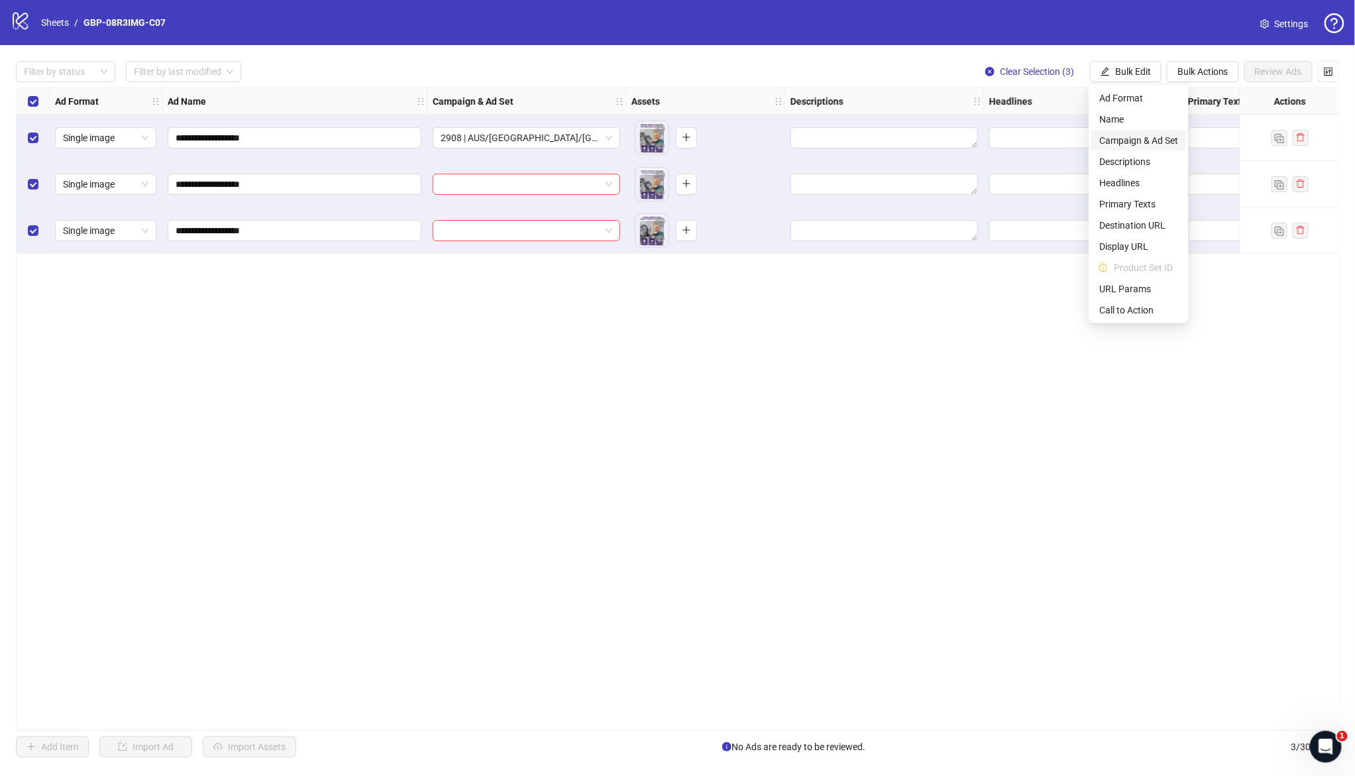
click at [1122, 138] on span "Campaign & Ad Set" at bounding box center [1138, 140] width 79 height 15
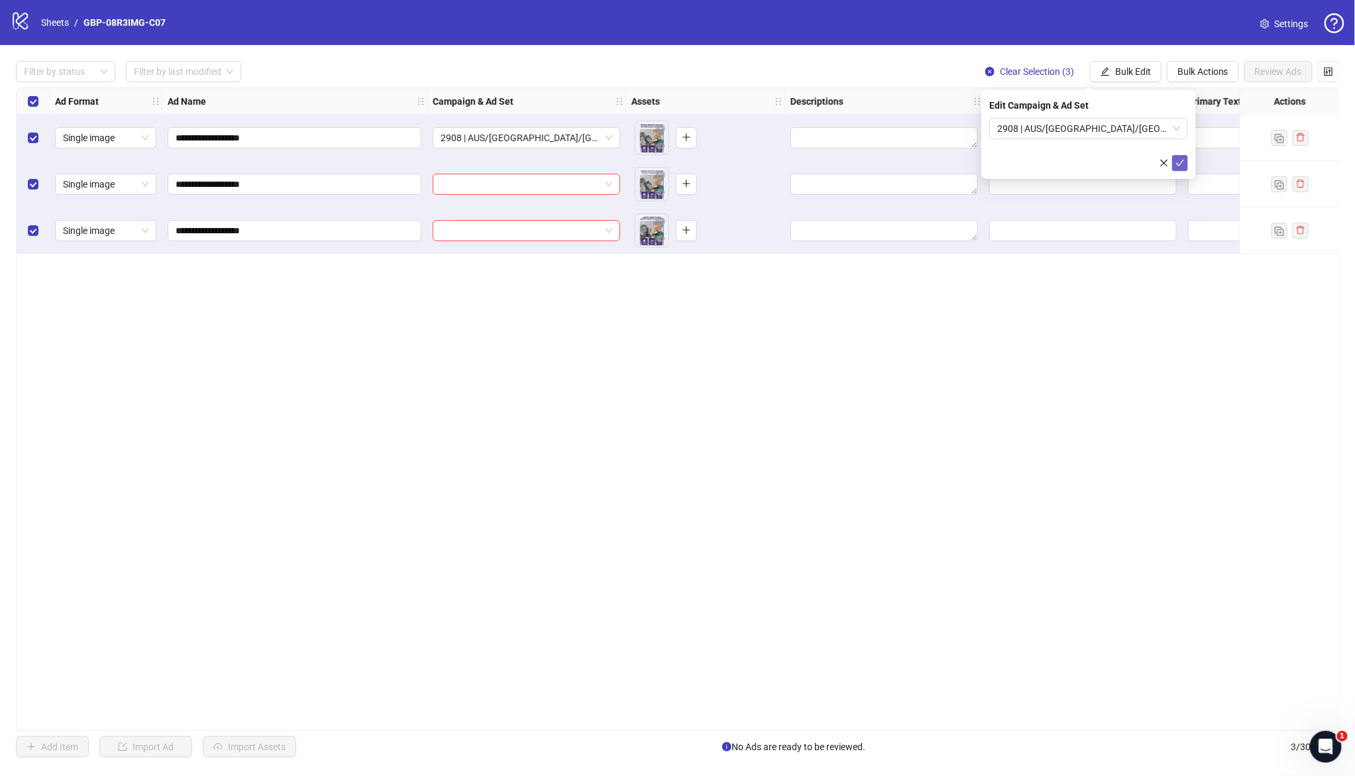
click at [1179, 164] on icon "check" at bounding box center [1180, 163] width 9 height 7
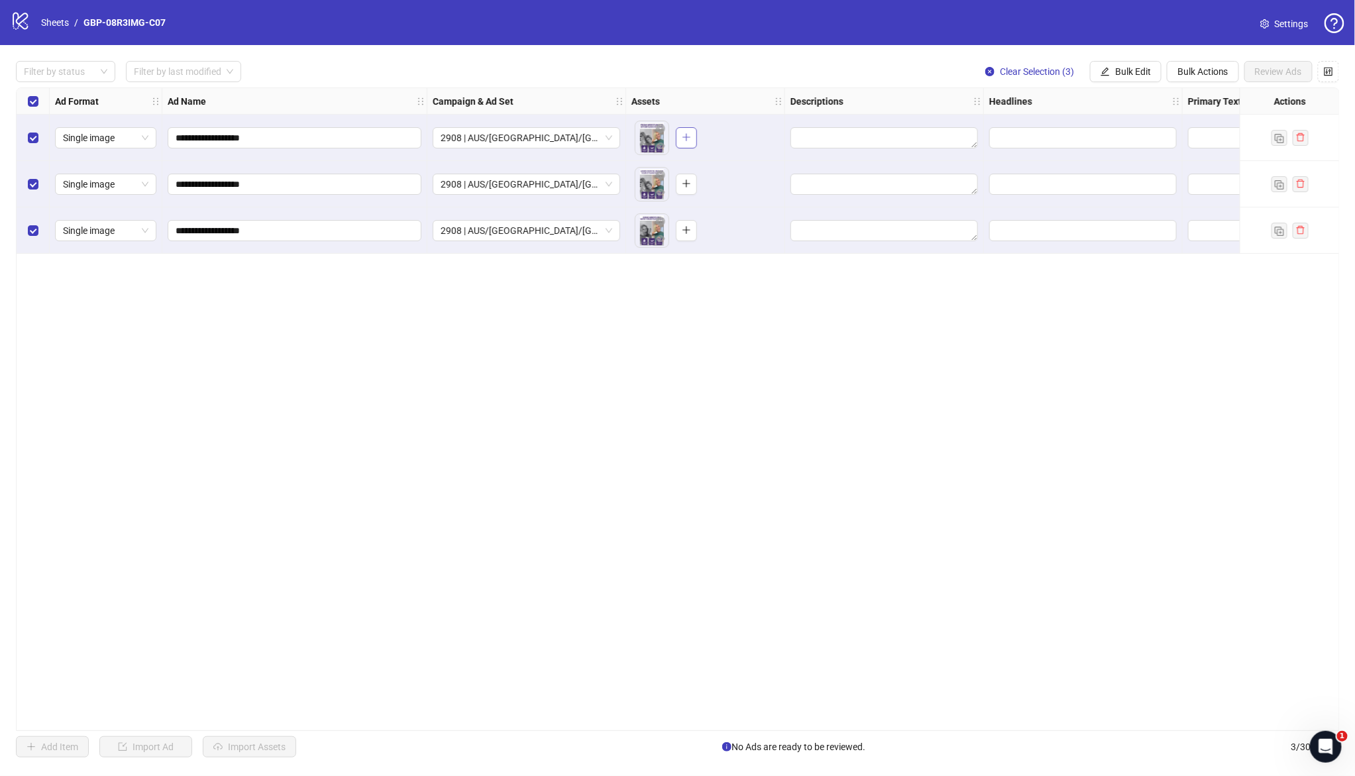
click at [694, 129] on button "button" at bounding box center [686, 137] width 21 height 21
click at [689, 186] on icon "plus" at bounding box center [686, 183] width 9 height 9
click at [683, 225] on icon "plus" at bounding box center [686, 229] width 9 height 9
click at [1124, 74] on span "Bulk Edit" at bounding box center [1133, 71] width 36 height 11
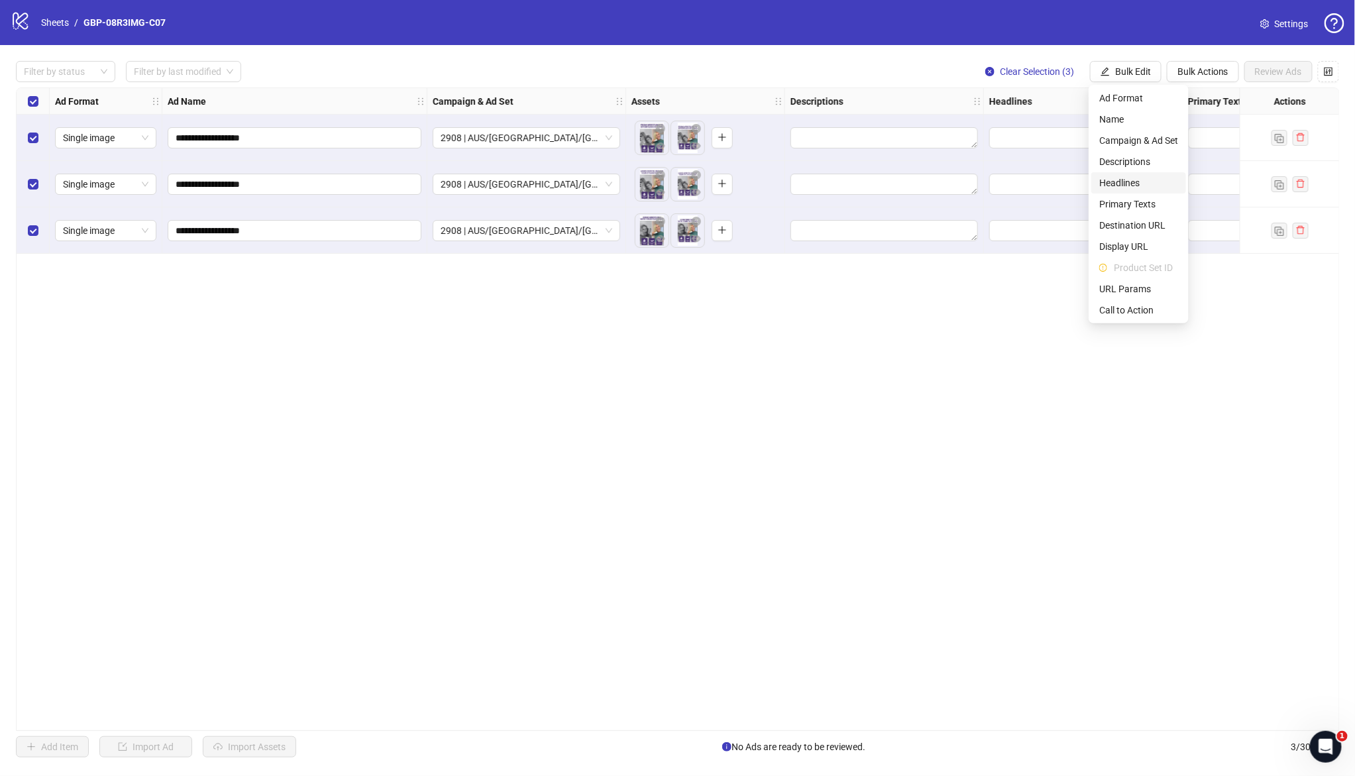
click at [1141, 183] on span "Headlines" at bounding box center [1138, 183] width 79 height 15
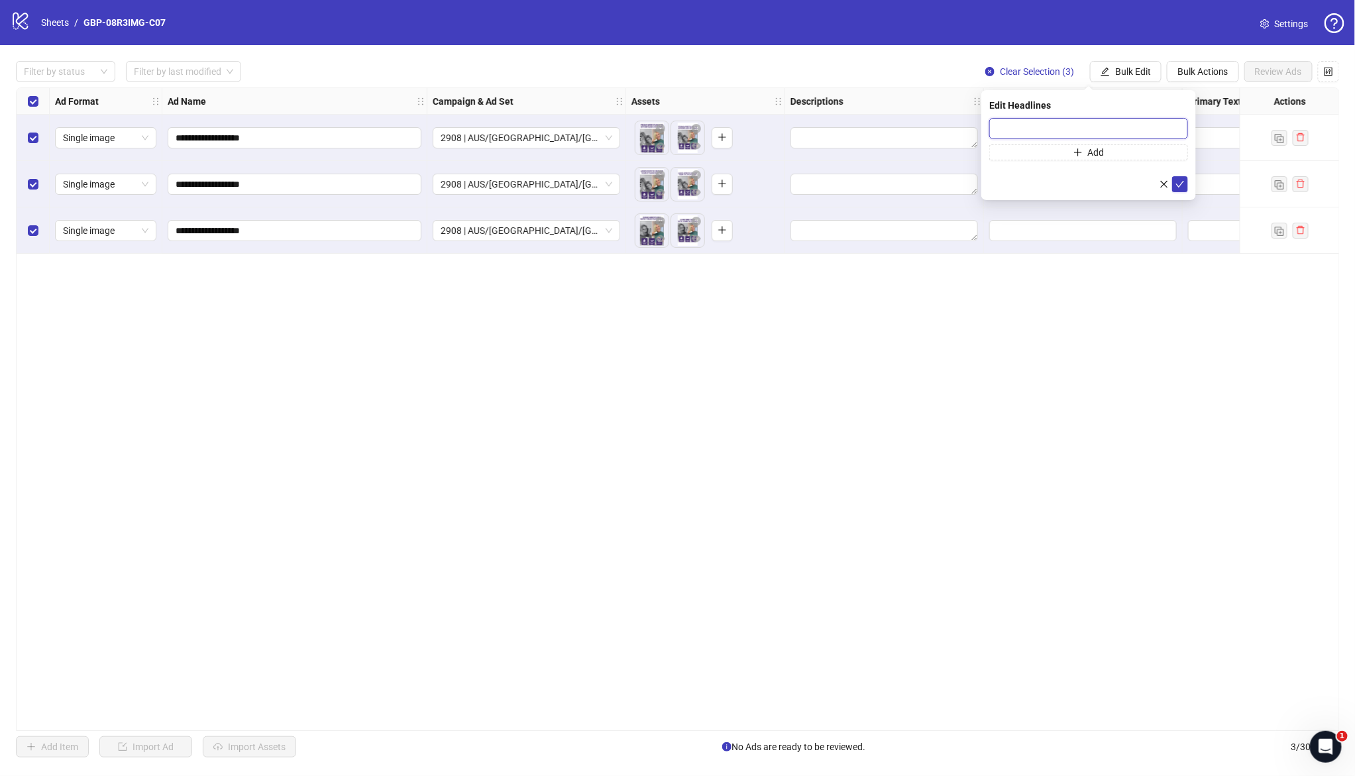
click at [1061, 136] on input "text" at bounding box center [1088, 128] width 199 height 21
paste input "*******"
type input "*******"
click at [1117, 154] on button "Add" at bounding box center [1088, 152] width 199 height 16
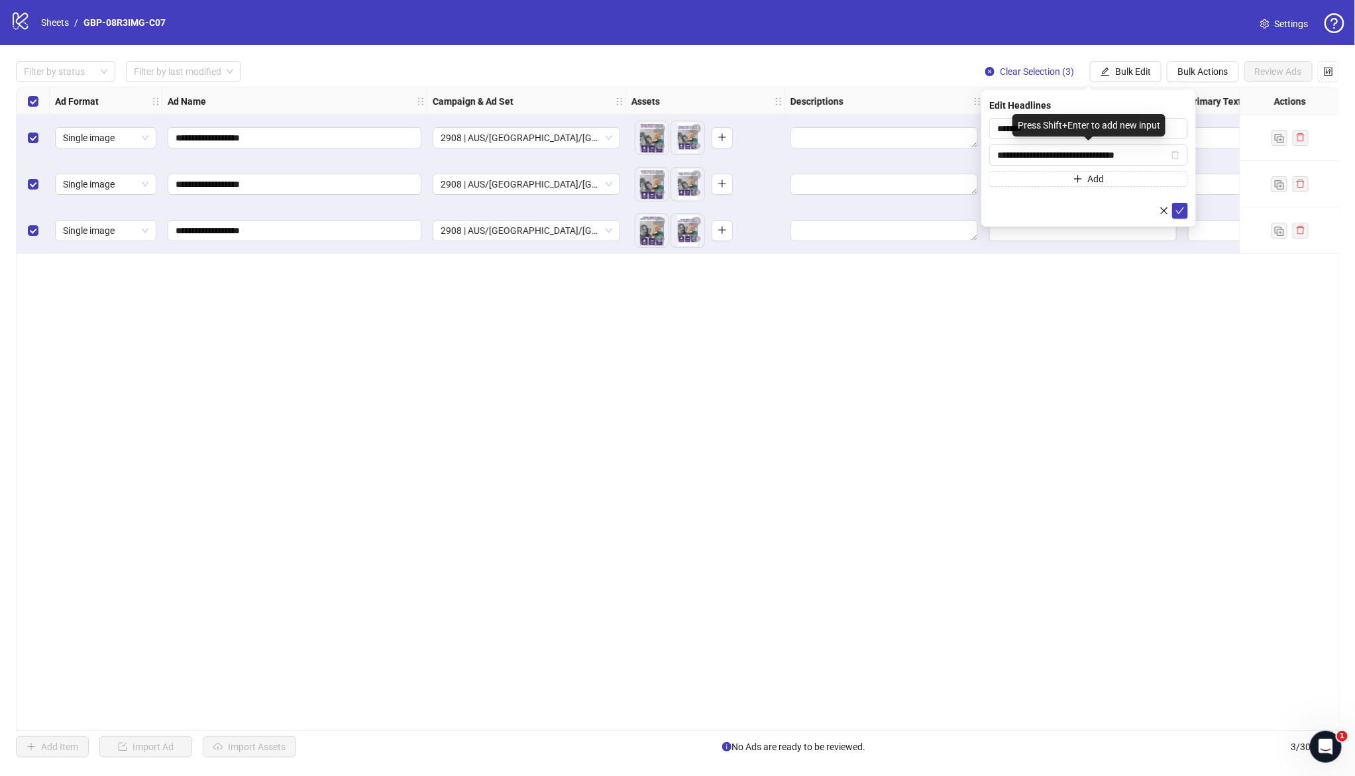
scroll to position [0, 11]
type input "**********"
click at [1183, 217] on button "submit" at bounding box center [1180, 211] width 16 height 16
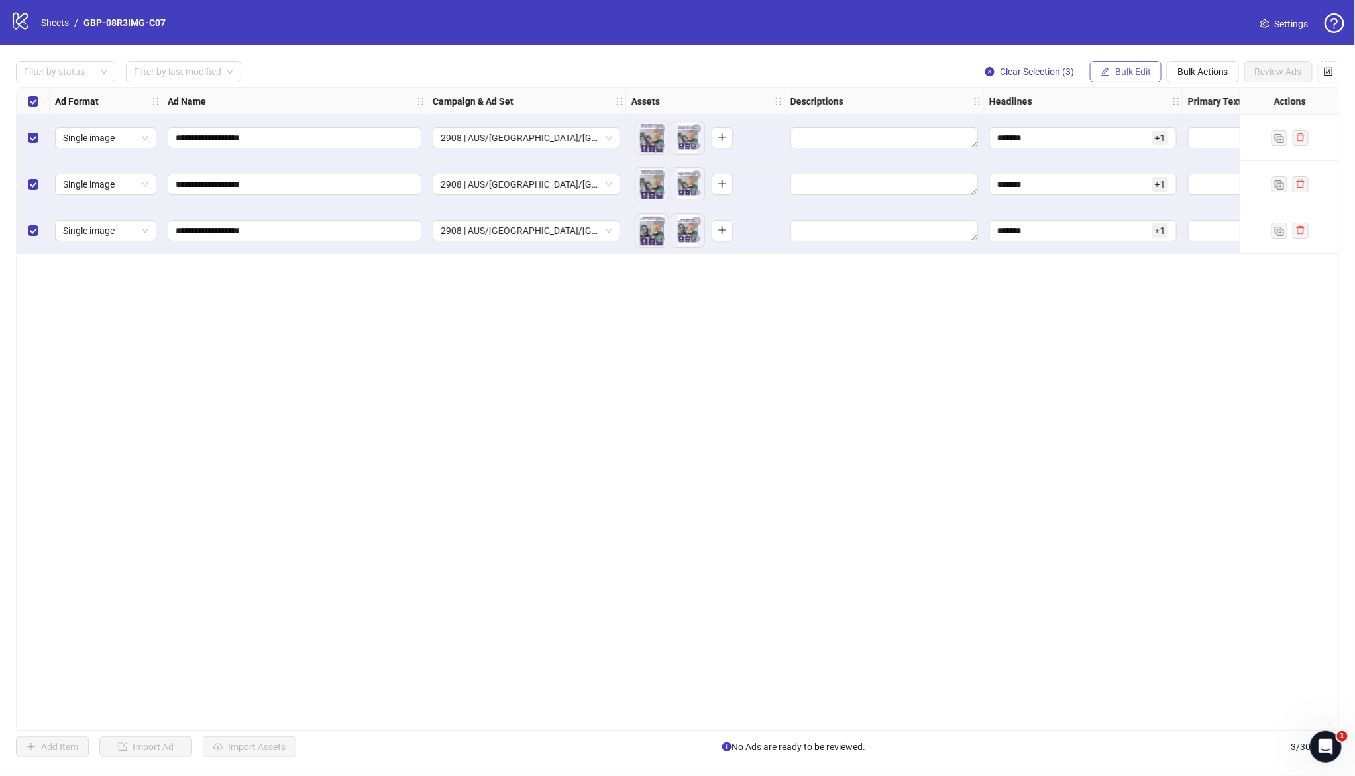
click at [1131, 73] on span "Bulk Edit" at bounding box center [1133, 71] width 36 height 11
click at [1148, 203] on span "Primary Texts" at bounding box center [1138, 204] width 79 height 15
click at [1016, 137] on textarea at bounding box center [1088, 136] width 199 height 36
paste textarea "**********"
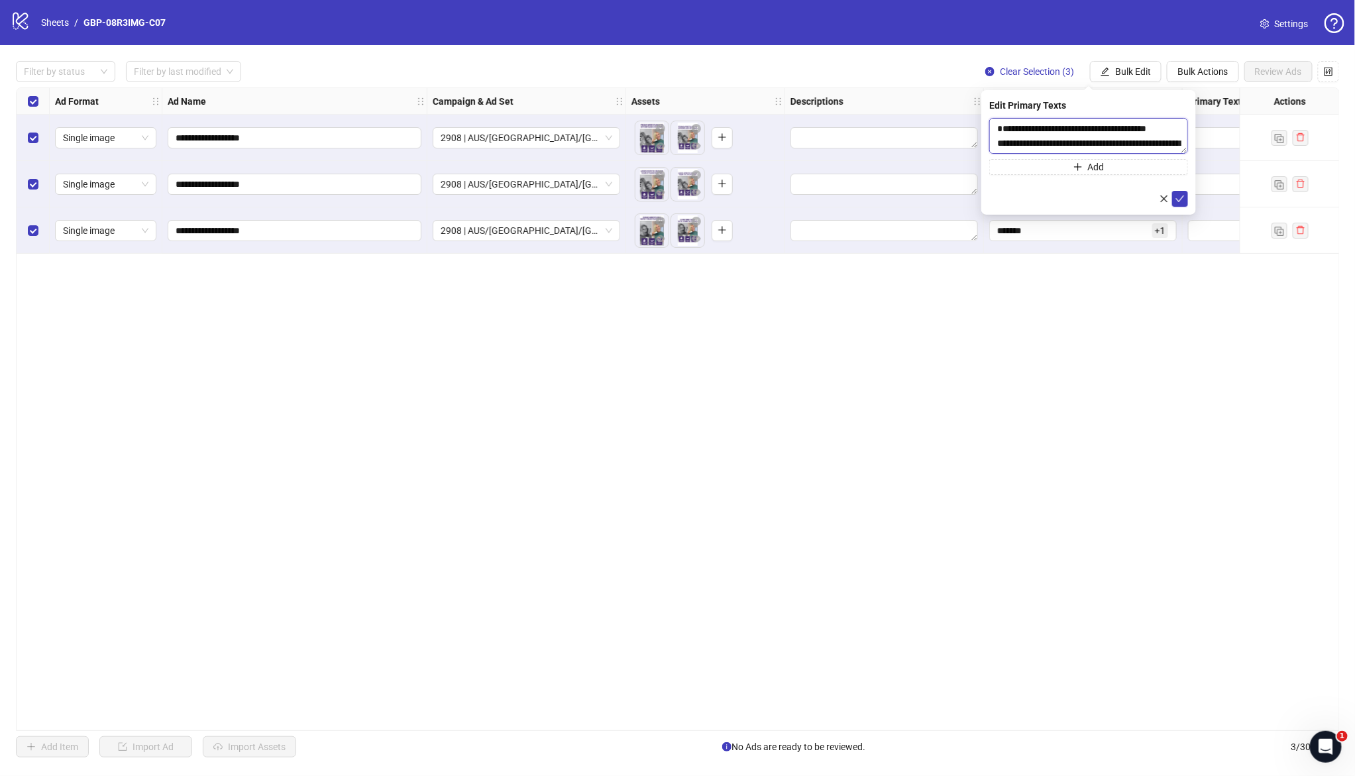
scroll to position [54, 0]
type textarea "**********"
click at [1134, 166] on button "Add" at bounding box center [1088, 167] width 199 height 16
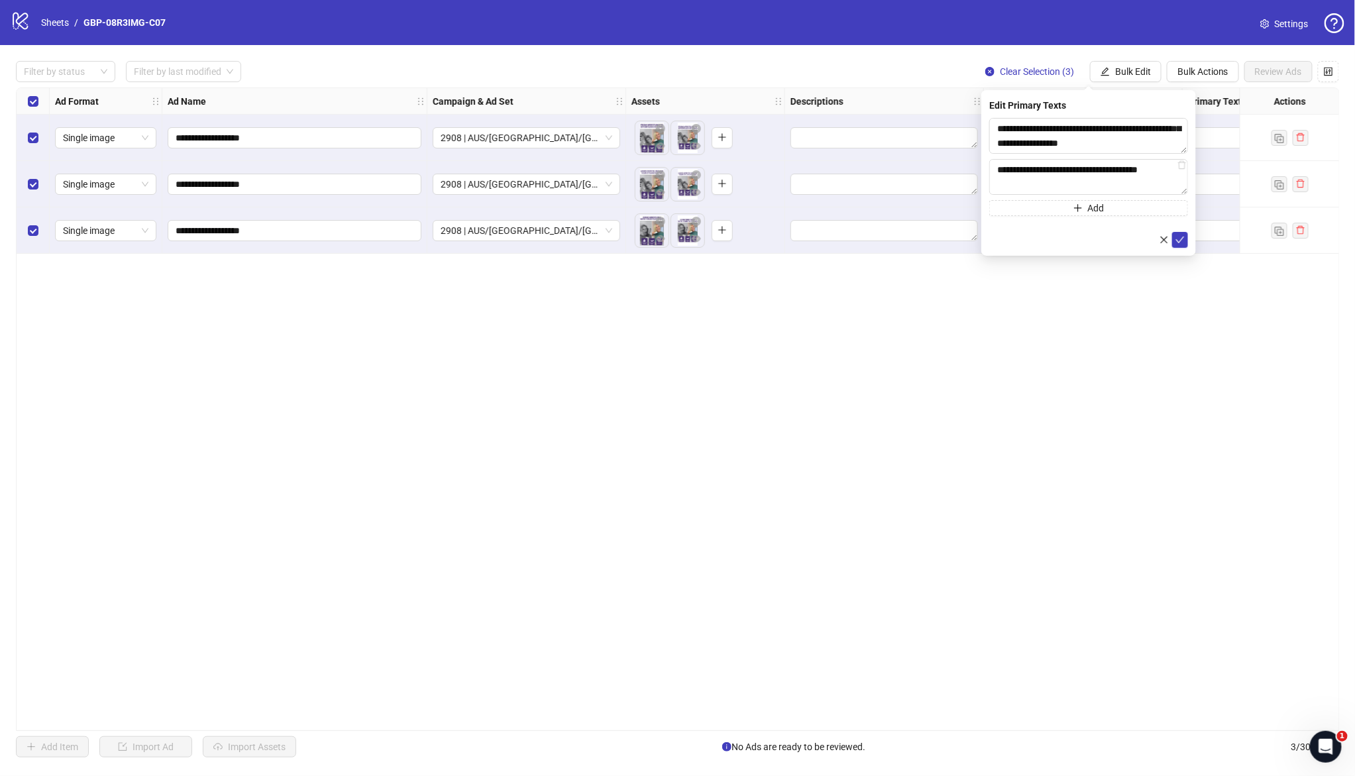
scroll to position [111, 0]
type textarea "**********"
click at [1176, 238] on icon "check" at bounding box center [1179, 239] width 9 height 9
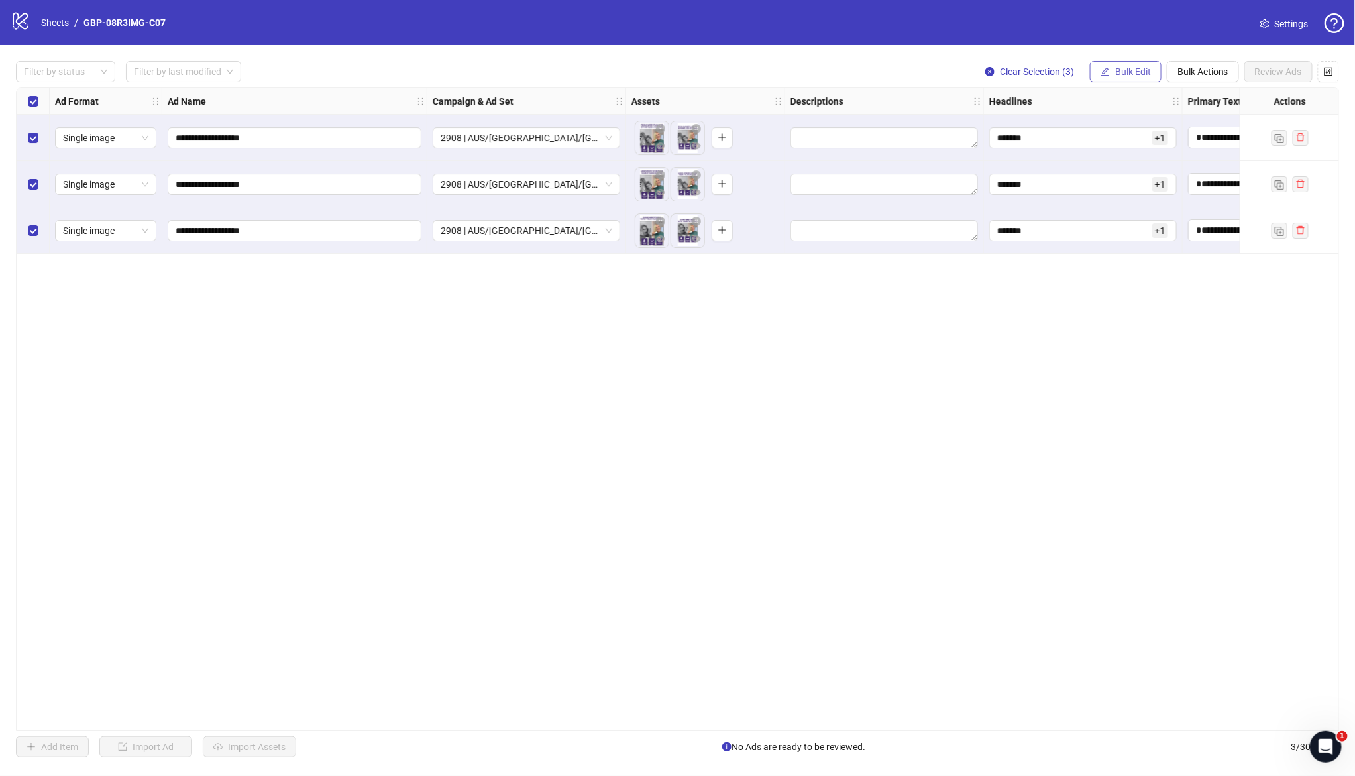
click at [1124, 71] on span "Bulk Edit" at bounding box center [1133, 71] width 36 height 11
click at [1139, 227] on span "Destination URL" at bounding box center [1138, 225] width 79 height 15
click at [1087, 118] on span at bounding box center [1088, 128] width 199 height 21
paste input "**********"
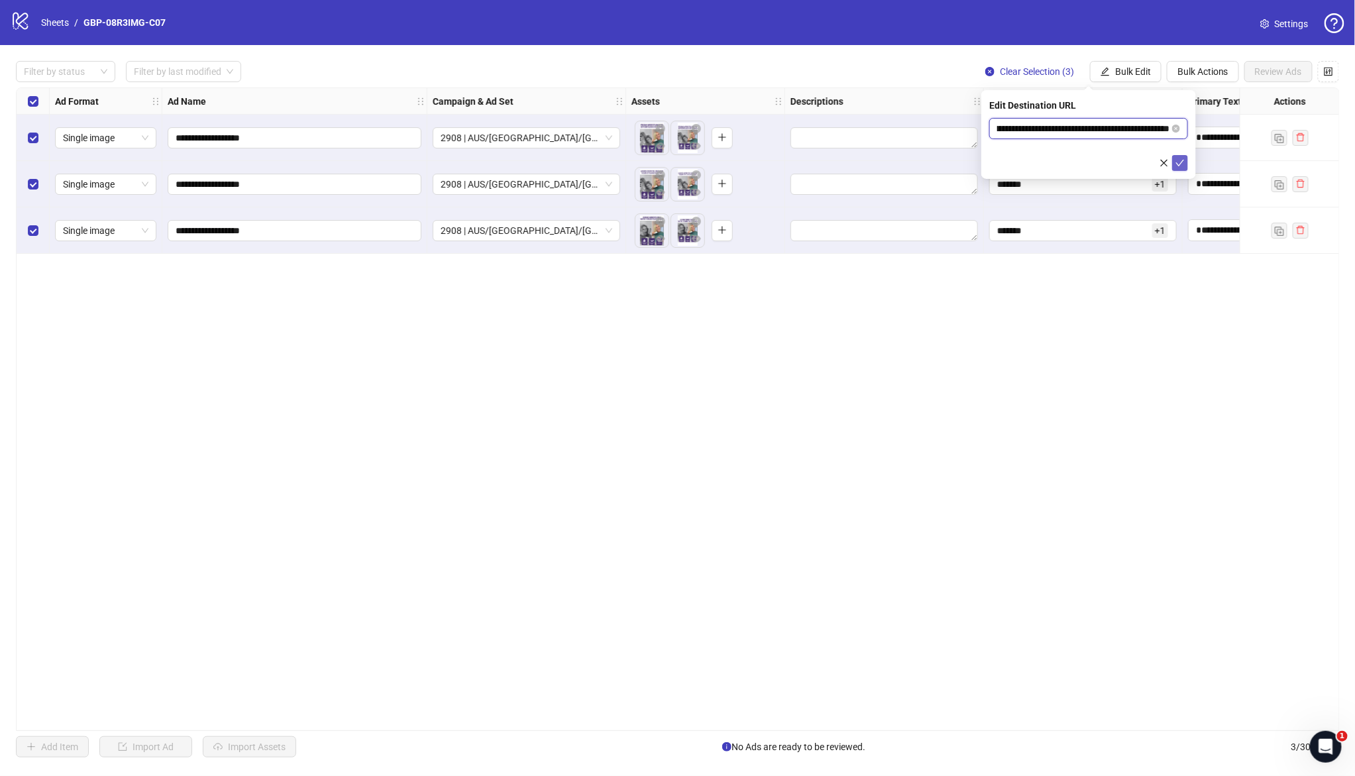
type input "**********"
click at [1184, 158] on icon "check" at bounding box center [1179, 162] width 9 height 9
click at [1149, 74] on span "Bulk Edit" at bounding box center [1133, 71] width 36 height 11
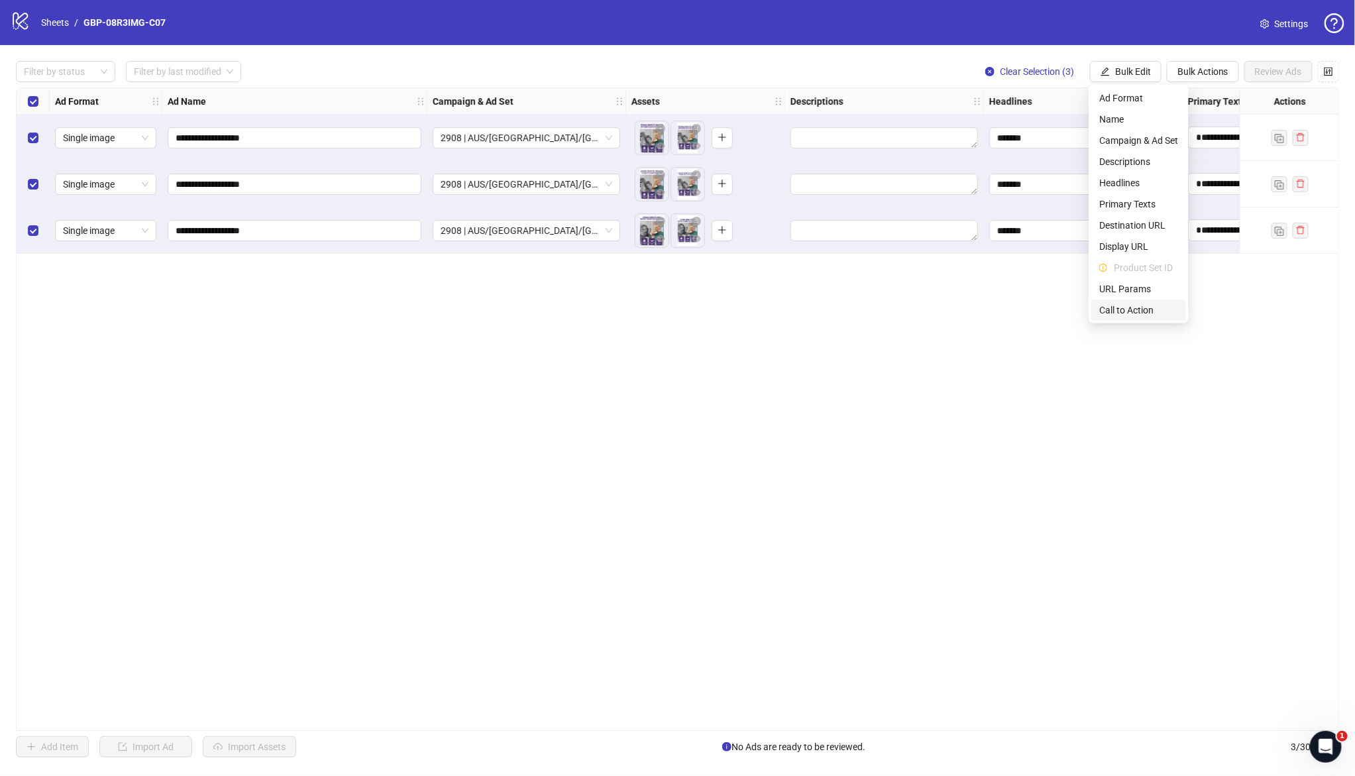
click at [1131, 314] on span "Call to Action" at bounding box center [1138, 310] width 79 height 15
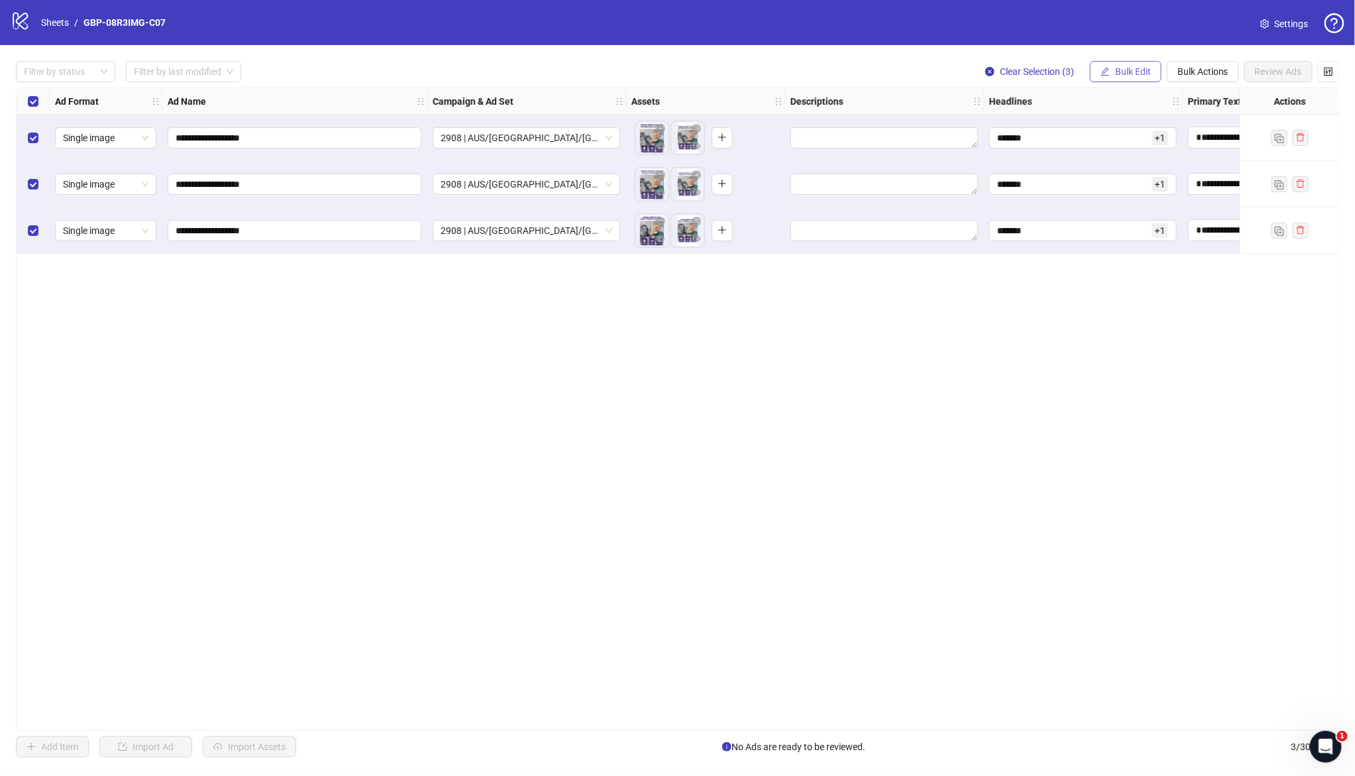
click at [1116, 76] on span "Bulk Edit" at bounding box center [1133, 71] width 36 height 11
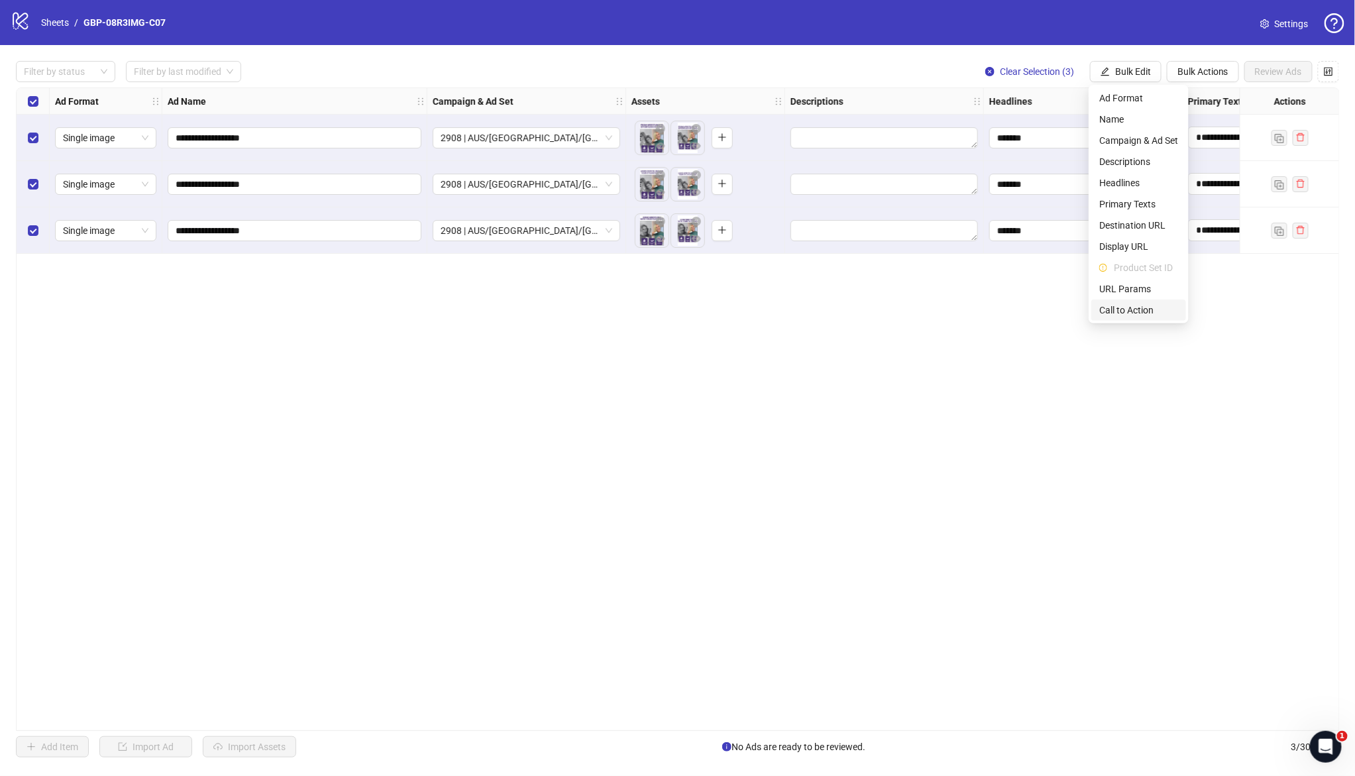
click at [1137, 312] on span "Call to Action" at bounding box center [1138, 310] width 79 height 15
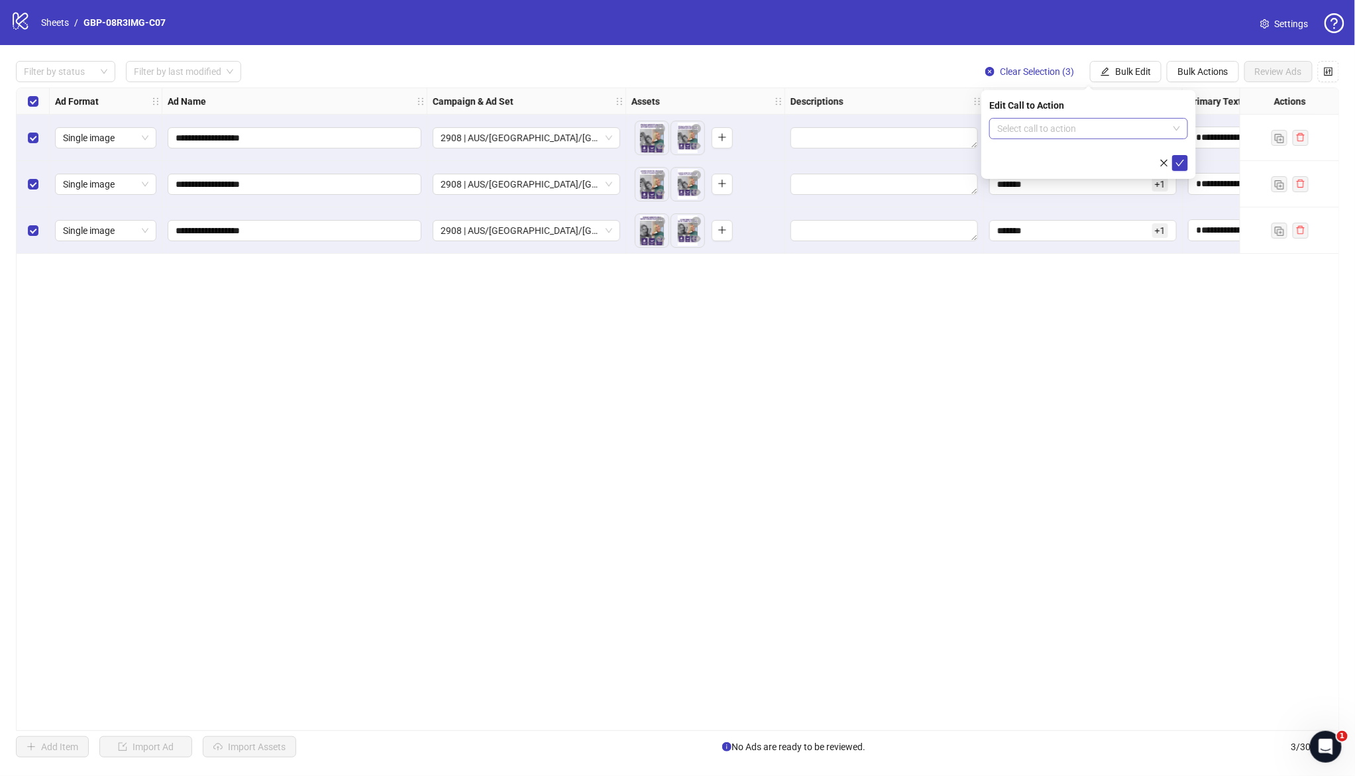
click at [1074, 132] on input "search" at bounding box center [1082, 129] width 171 height 20
type input "****"
click at [1157, 146] on div "Shop now" at bounding box center [1088, 154] width 193 height 21
click at [1178, 162] on icon "check" at bounding box center [1179, 162] width 9 height 9
click at [1275, 70] on span "Review Ads" at bounding box center [1278, 71] width 47 height 11
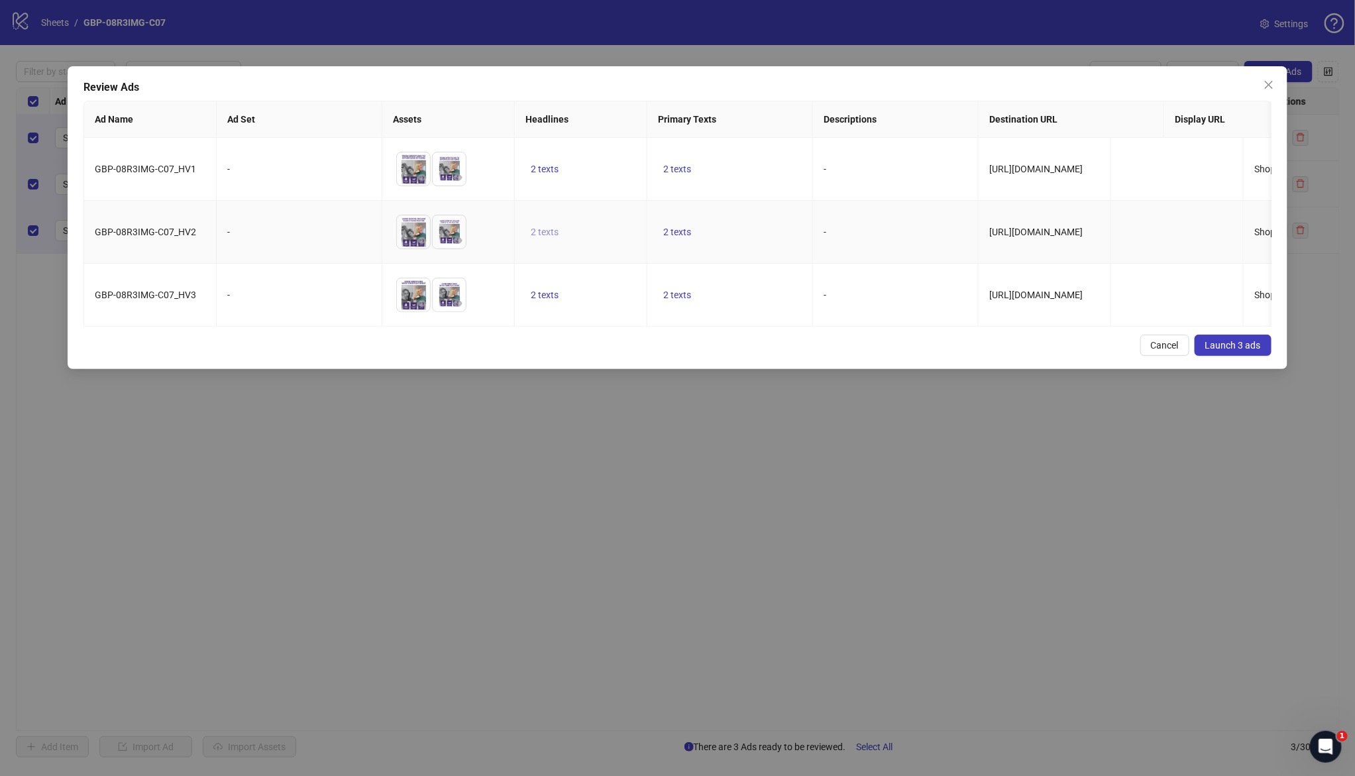
click at [543, 236] on span "2 texts" at bounding box center [545, 232] width 28 height 11
click at [749, 221] on icon "caret-right" at bounding box center [751, 225] width 9 height 9
click at [743, 287] on td "2 texts" at bounding box center [730, 295] width 166 height 63
click at [666, 220] on td "2 texts" at bounding box center [730, 232] width 166 height 63
click at [670, 227] on td "2 texts" at bounding box center [730, 232] width 166 height 63
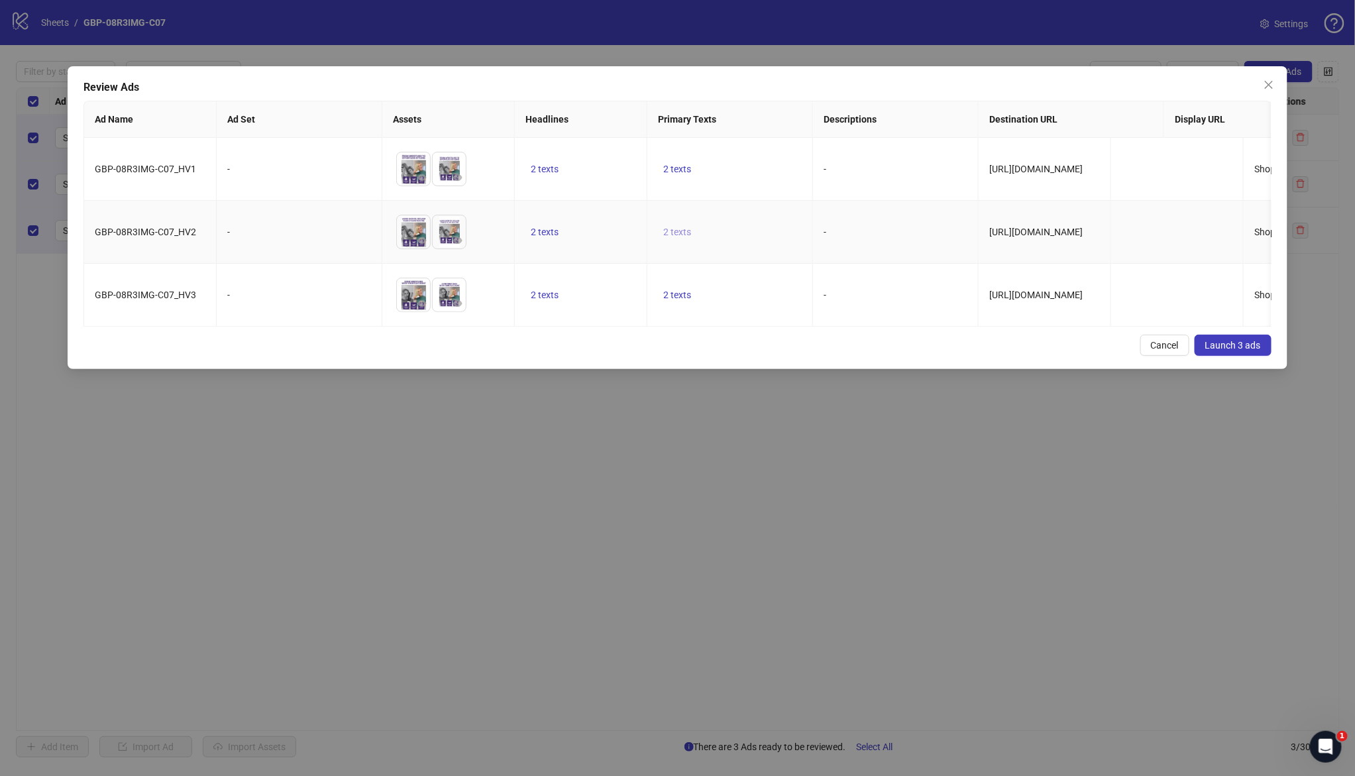
click at [688, 232] on span "2 texts" at bounding box center [677, 232] width 28 height 11
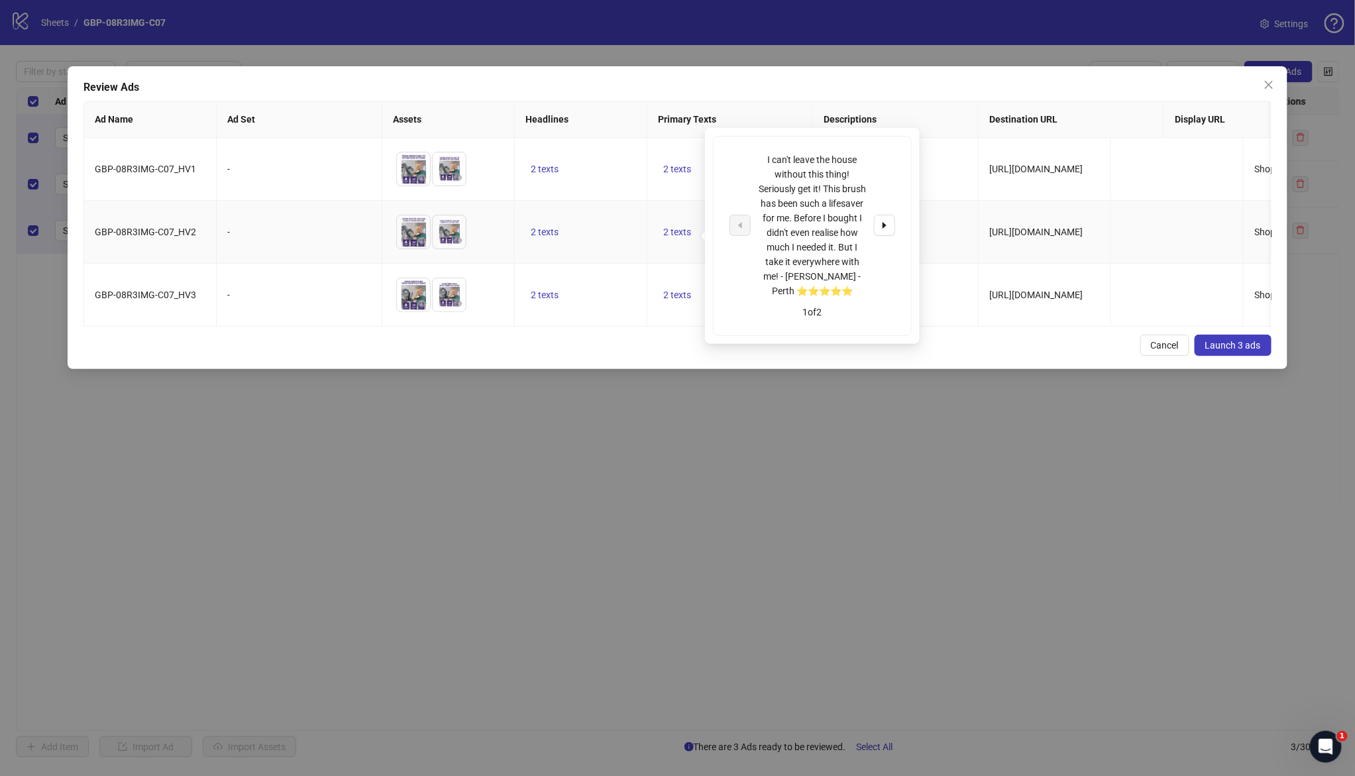
click at [868, 225] on div "I can't leave the house without this thing! Seriously get it! This brush has be…" at bounding box center [812, 225] width 166 height 146
click at [874, 226] on button "button" at bounding box center [884, 225] width 21 height 21
click at [845, 195] on div "They’ve all switched for 3 simple reasons: 1️⃣ Ergonomic design - no more arm f…" at bounding box center [812, 225] width 110 height 146
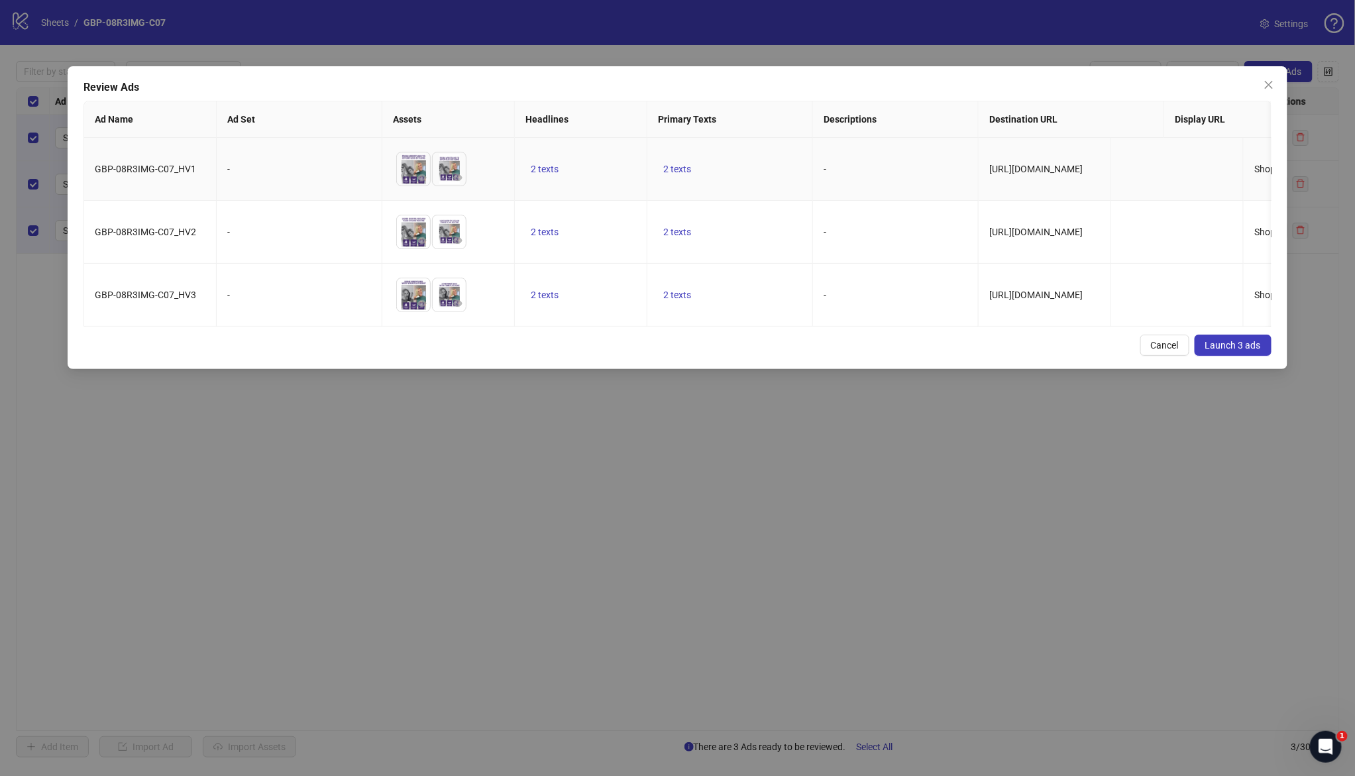
click at [976, 182] on td "-" at bounding box center [896, 169] width 166 height 63
click at [1242, 356] on button "Launch 3 ads" at bounding box center [1232, 345] width 77 height 21
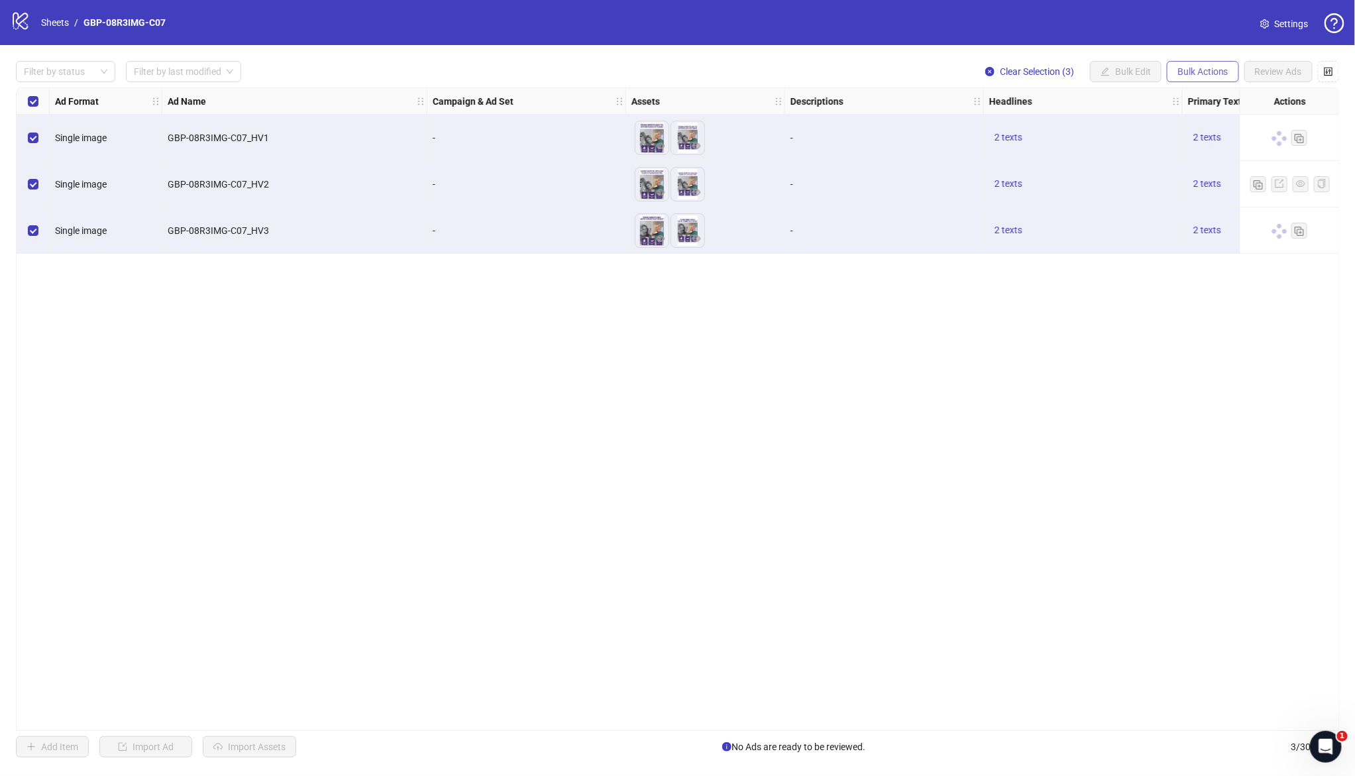
click at [1197, 72] on span "Bulk Actions" at bounding box center [1202, 71] width 51 height 11
click at [1211, 141] on span "Duplicate with assets" at bounding box center [1221, 140] width 91 height 15
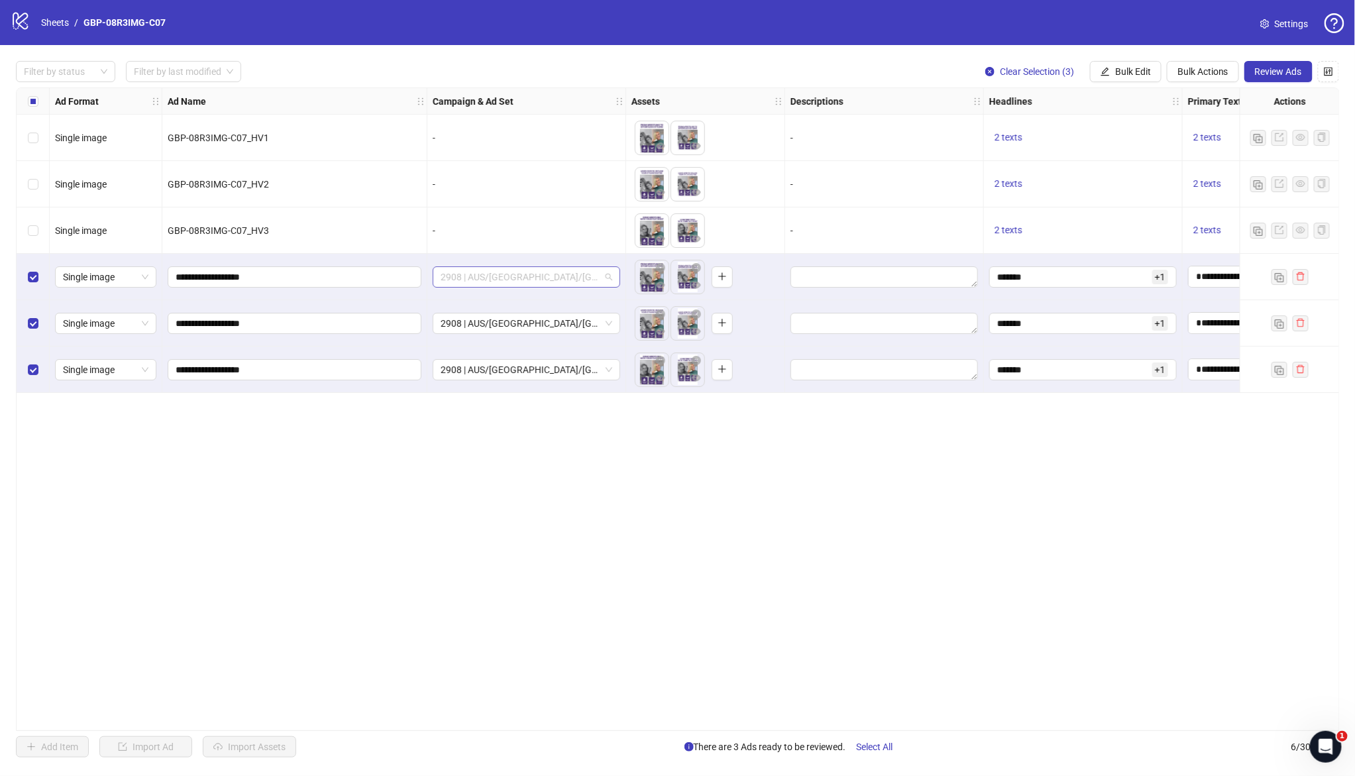
click at [520, 282] on span "2908 | AUS/NZ/UK| GBP-08R3IMG-C07" at bounding box center [527, 277] width 172 height 20
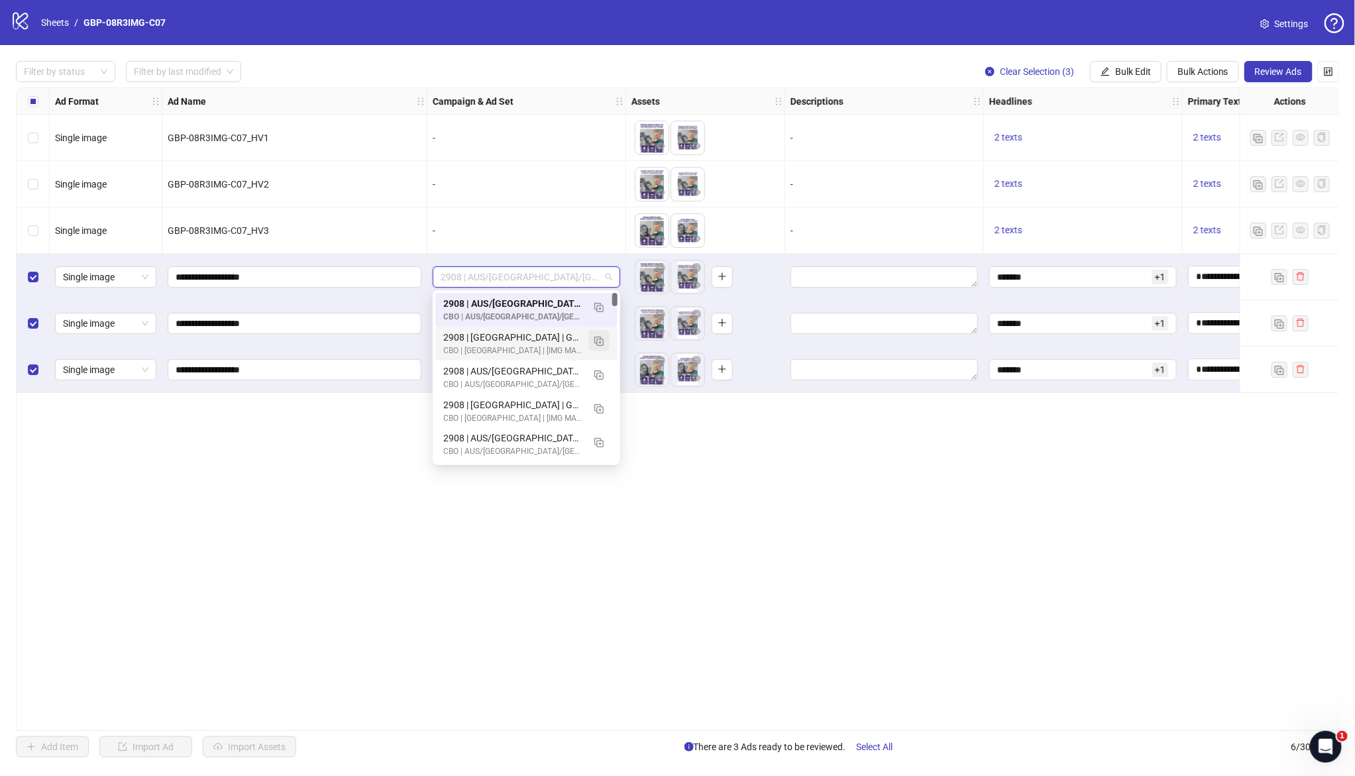
click at [598, 339] on img "button" at bounding box center [598, 341] width 9 height 9
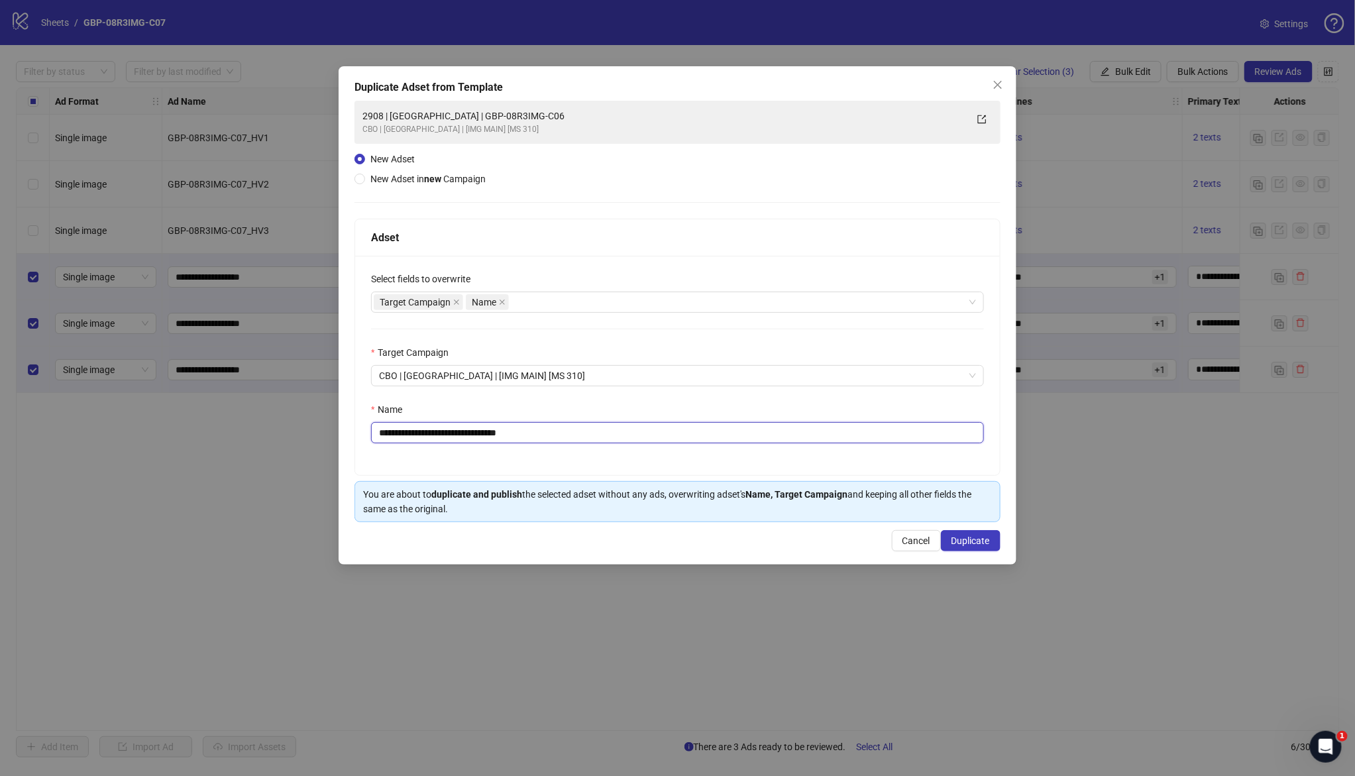
drag, startPoint x: 434, startPoint y: 437, endPoint x: 705, endPoint y: 450, distance: 271.9
click at [705, 450] on div "**********" at bounding box center [677, 365] width 645 height 219
paste input "text"
type input "**********"
click at [963, 542] on span "Duplicate" at bounding box center [970, 540] width 38 height 11
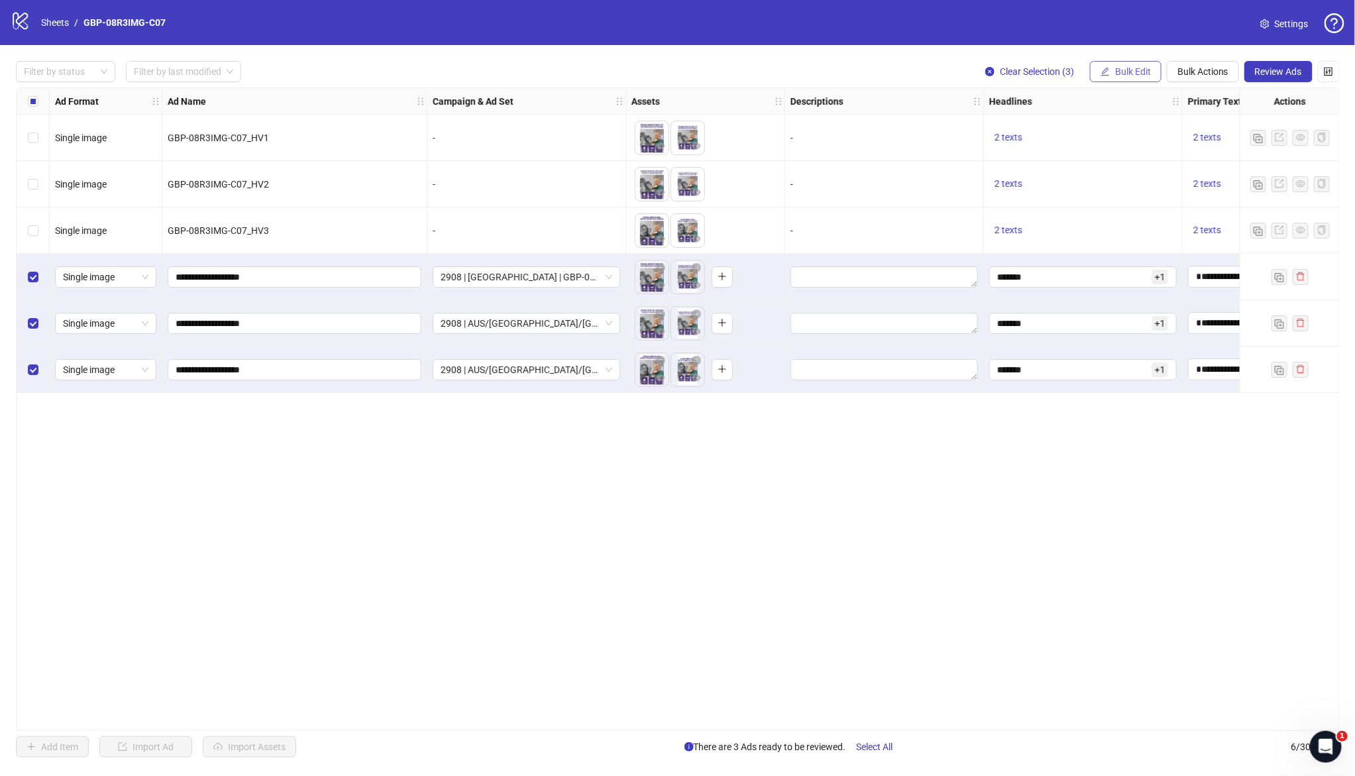
click at [1127, 73] on span "Bulk Edit" at bounding box center [1133, 71] width 36 height 11
click at [1147, 138] on span "Campaign & Ad Set" at bounding box center [1138, 140] width 79 height 15
click at [1182, 167] on span "submit" at bounding box center [1179, 163] width 9 height 11
click at [1133, 72] on span "Bulk Edit" at bounding box center [1133, 71] width 36 height 11
click at [1146, 222] on span "Destination URL" at bounding box center [1138, 225] width 79 height 15
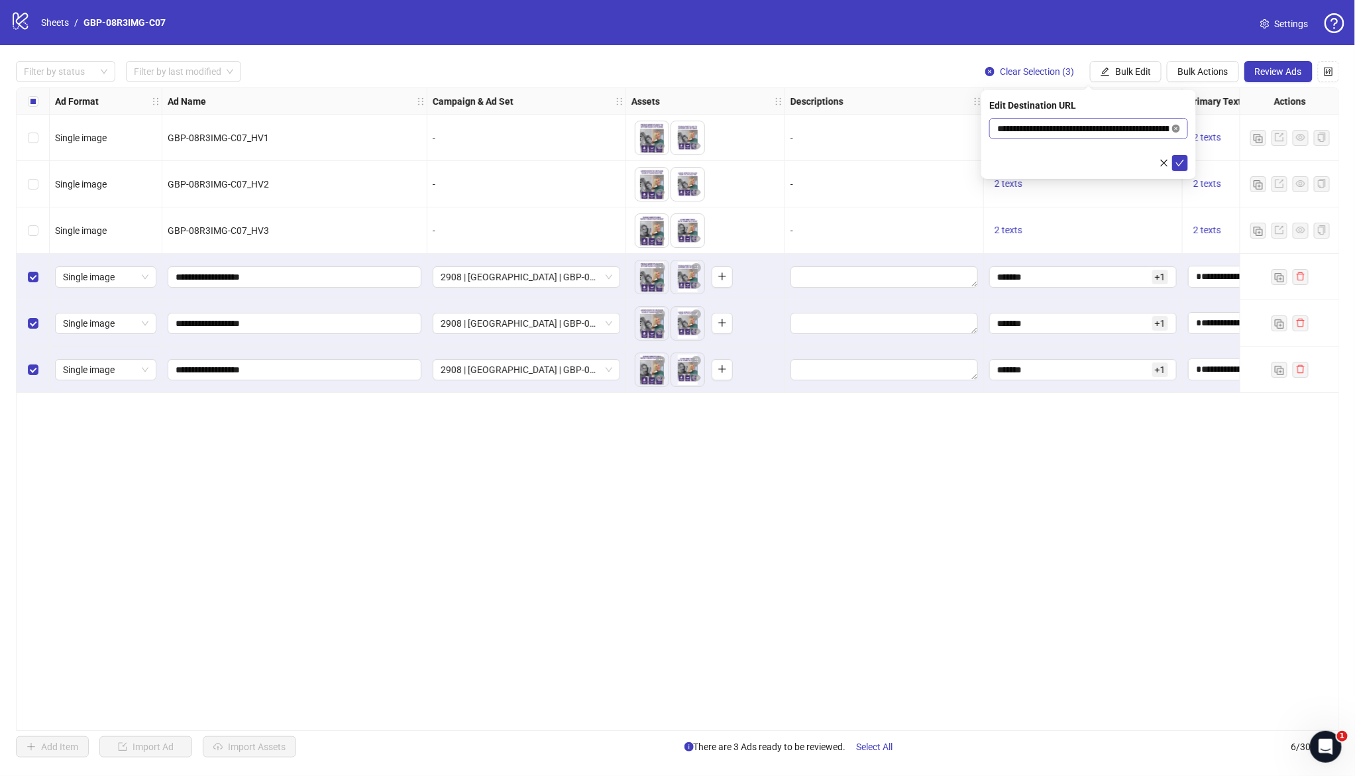
click at [1175, 127] on icon "close-circle" at bounding box center [1176, 129] width 8 height 8
click at [1086, 127] on input "text" at bounding box center [1083, 128] width 172 height 15
paste input "**********"
type input "**********"
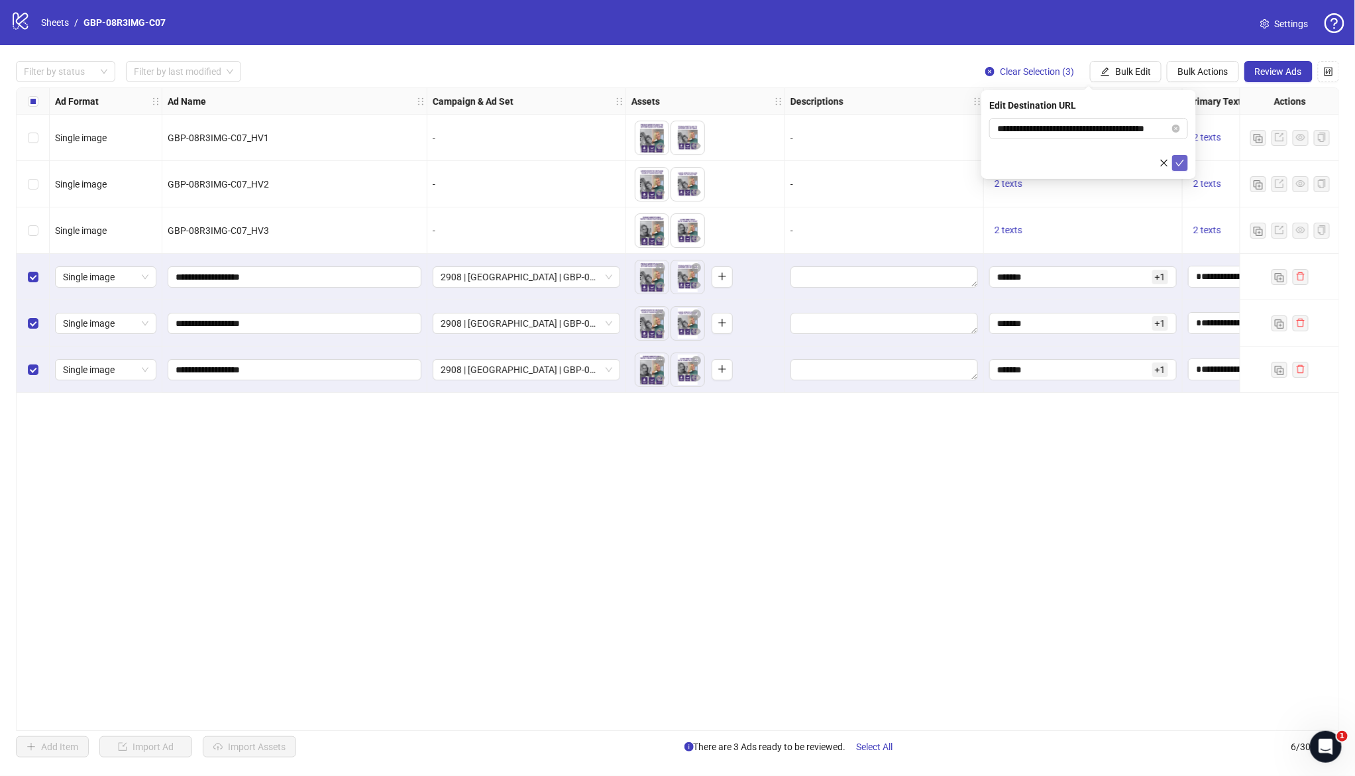
click at [1183, 160] on icon "check" at bounding box center [1179, 162] width 9 height 9
click at [1298, 78] on button "Review Ads" at bounding box center [1278, 71] width 68 height 21
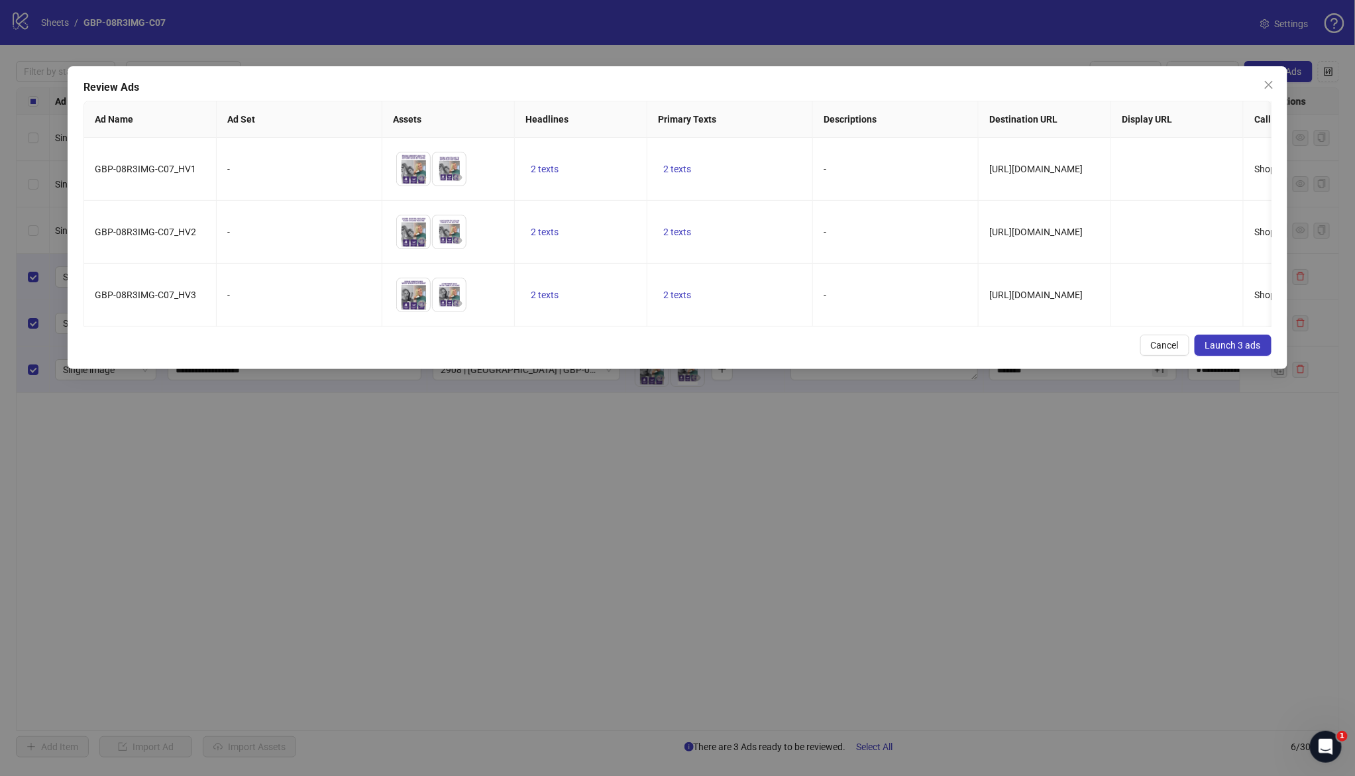
click at [1251, 350] on span "Launch 3 ads" at bounding box center [1233, 345] width 56 height 11
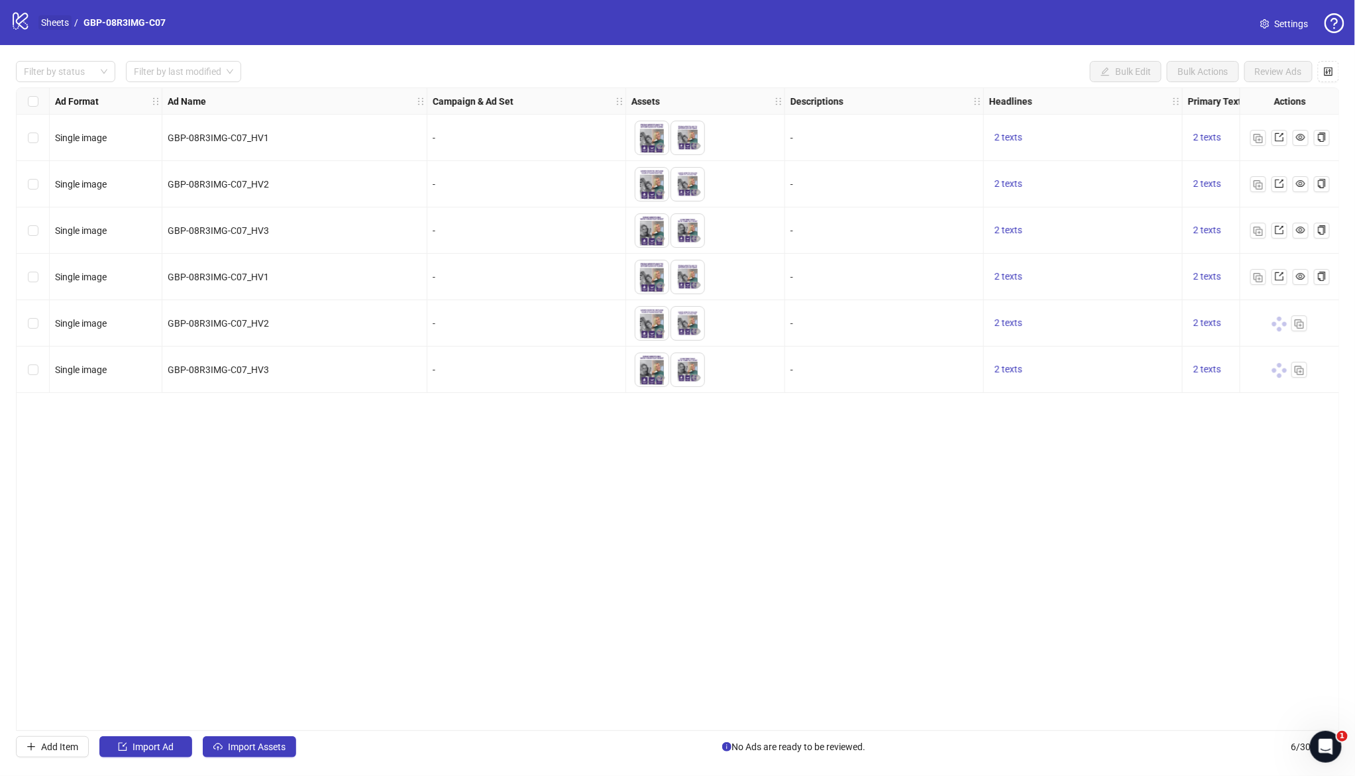
click at [68, 28] on link "Sheets" at bounding box center [54, 22] width 33 height 15
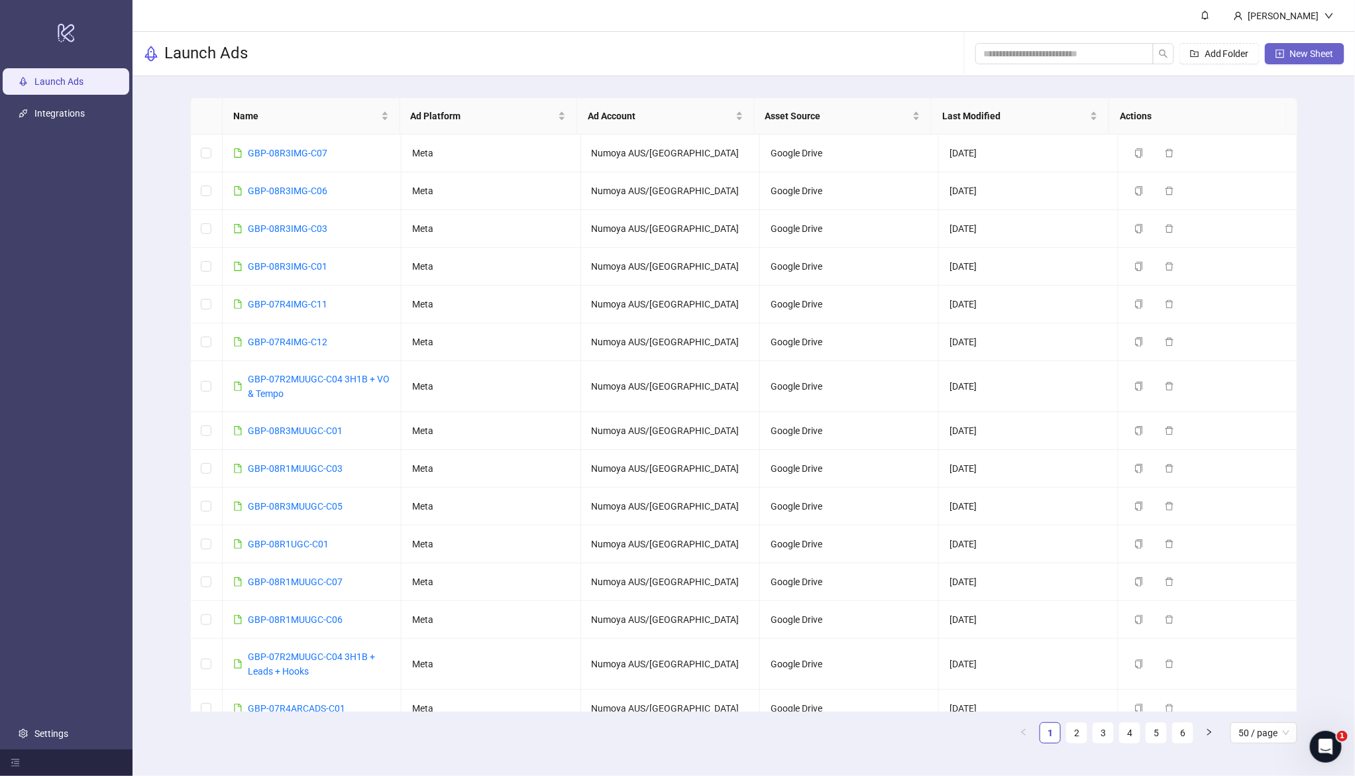
click at [1288, 54] on button "New Sheet" at bounding box center [1304, 53] width 79 height 21
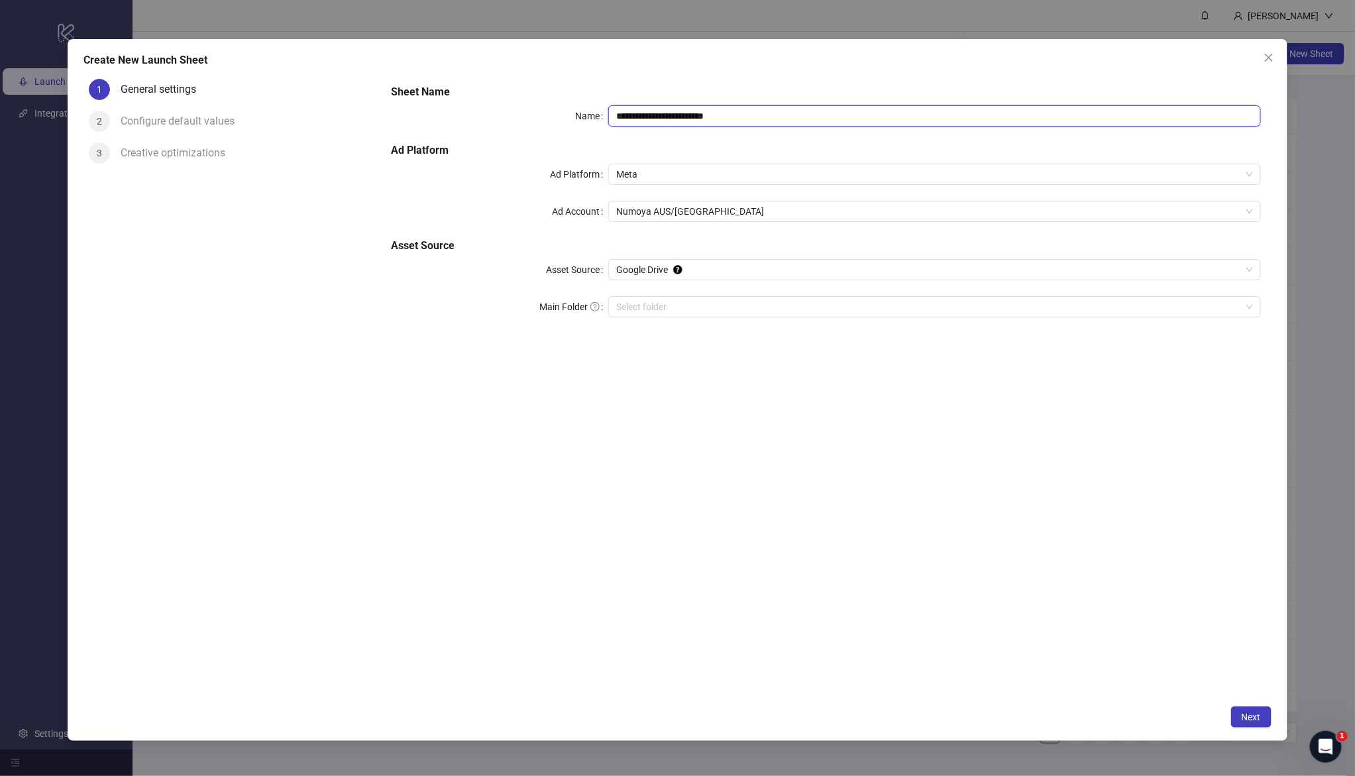
drag, startPoint x: 778, startPoint y: 119, endPoint x: 623, endPoint y: 150, distance: 157.5
click at [503, 99] on div "**********" at bounding box center [826, 209] width 880 height 260
paste input "text"
type input "**********"
click at [665, 306] on input "Main Folder" at bounding box center [928, 307] width 624 height 20
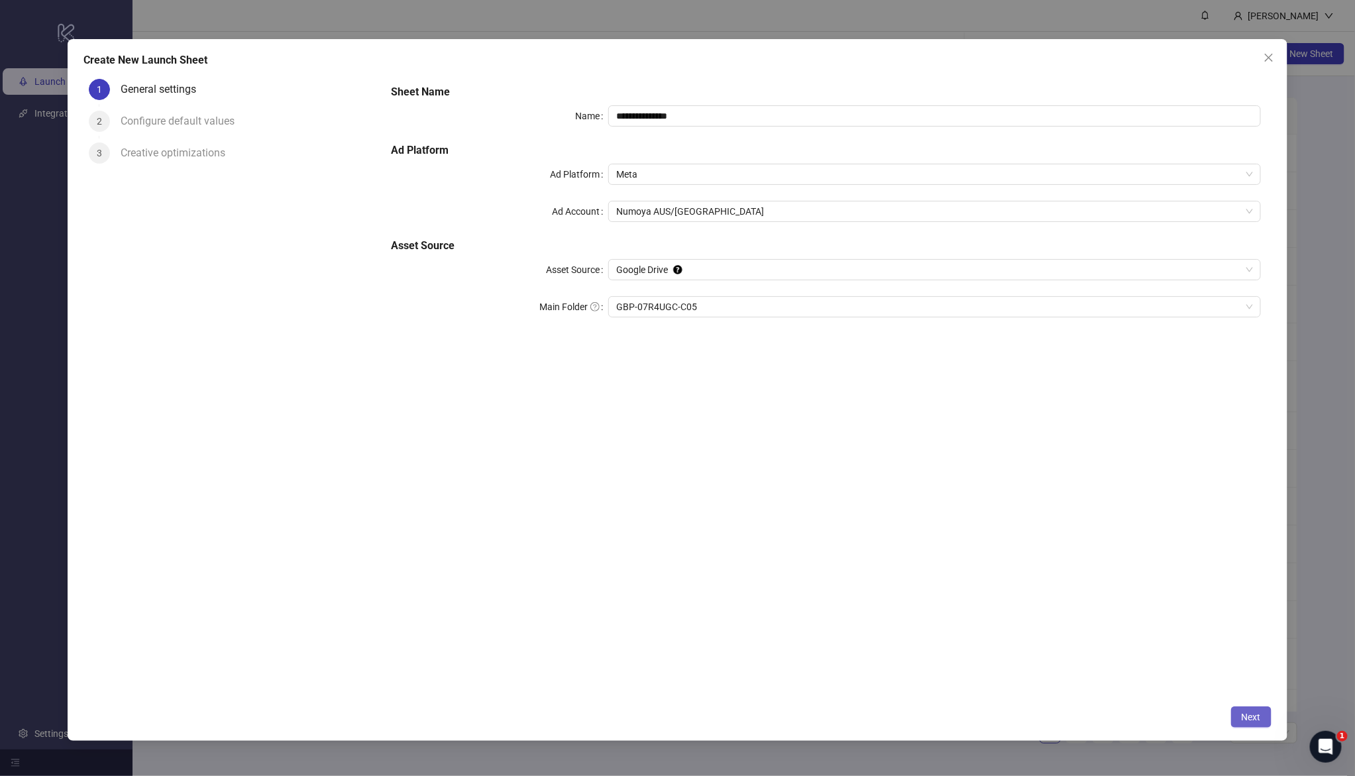
drag, startPoint x: 1246, startPoint y: 718, endPoint x: 1232, endPoint y: 716, distance: 14.1
click at [1245, 718] on span "Next" at bounding box center [1250, 716] width 19 height 11
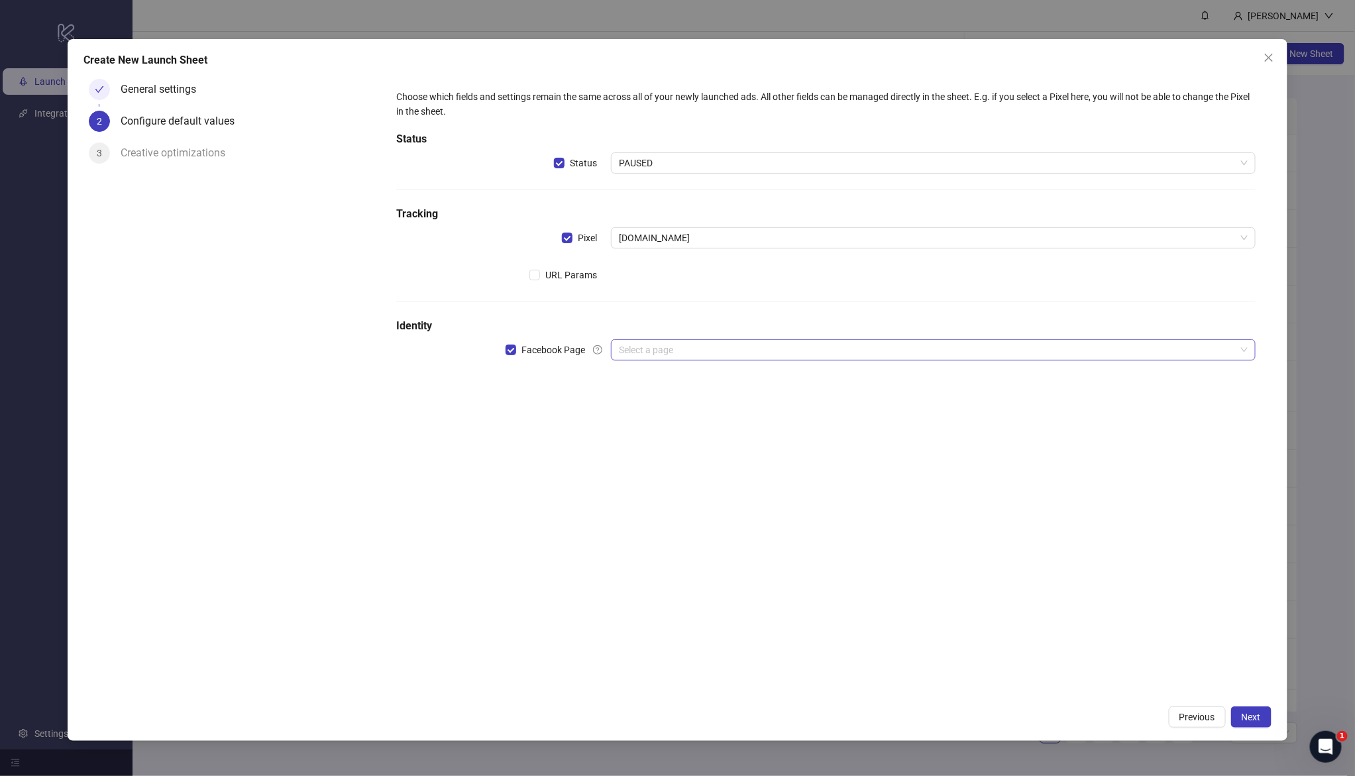
click at [676, 357] on input "search" at bounding box center [927, 350] width 616 height 20
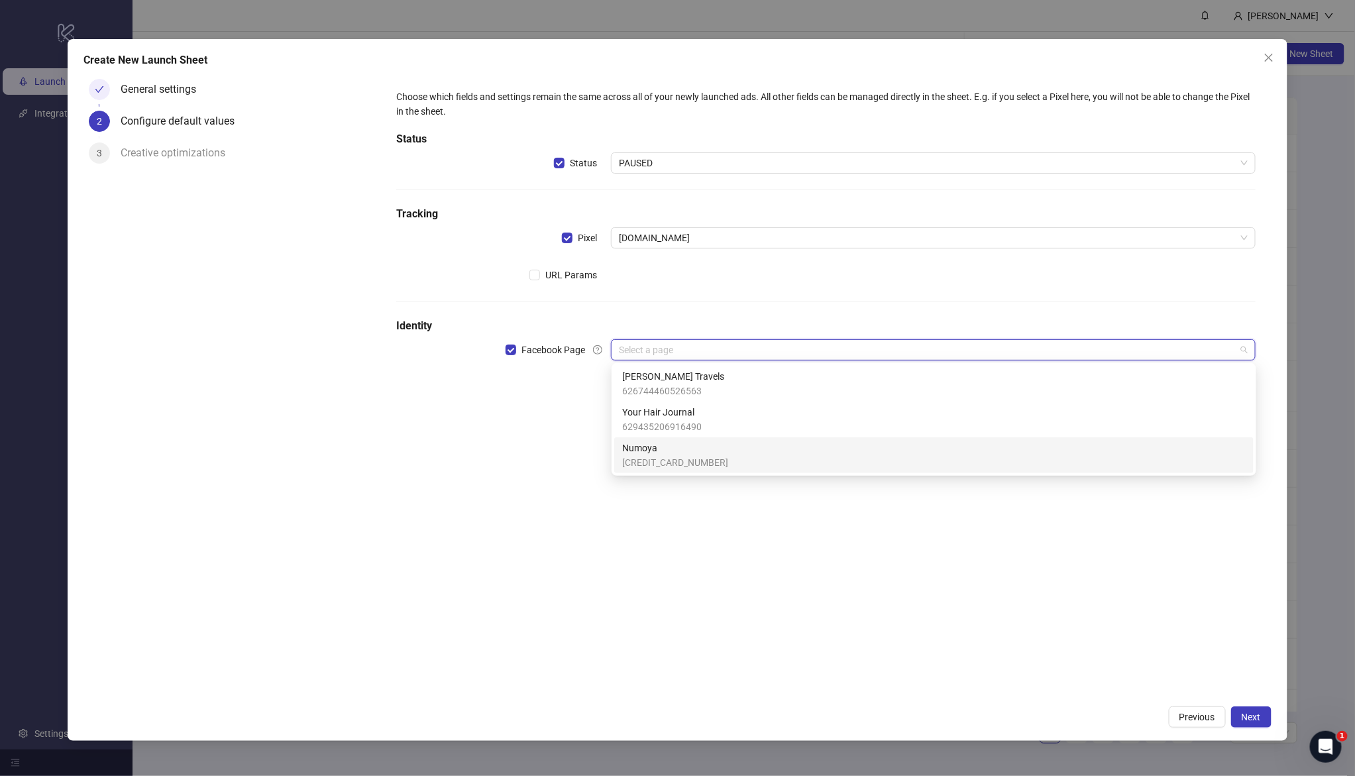
click at [662, 443] on span "Numoya" at bounding box center [675, 448] width 106 height 15
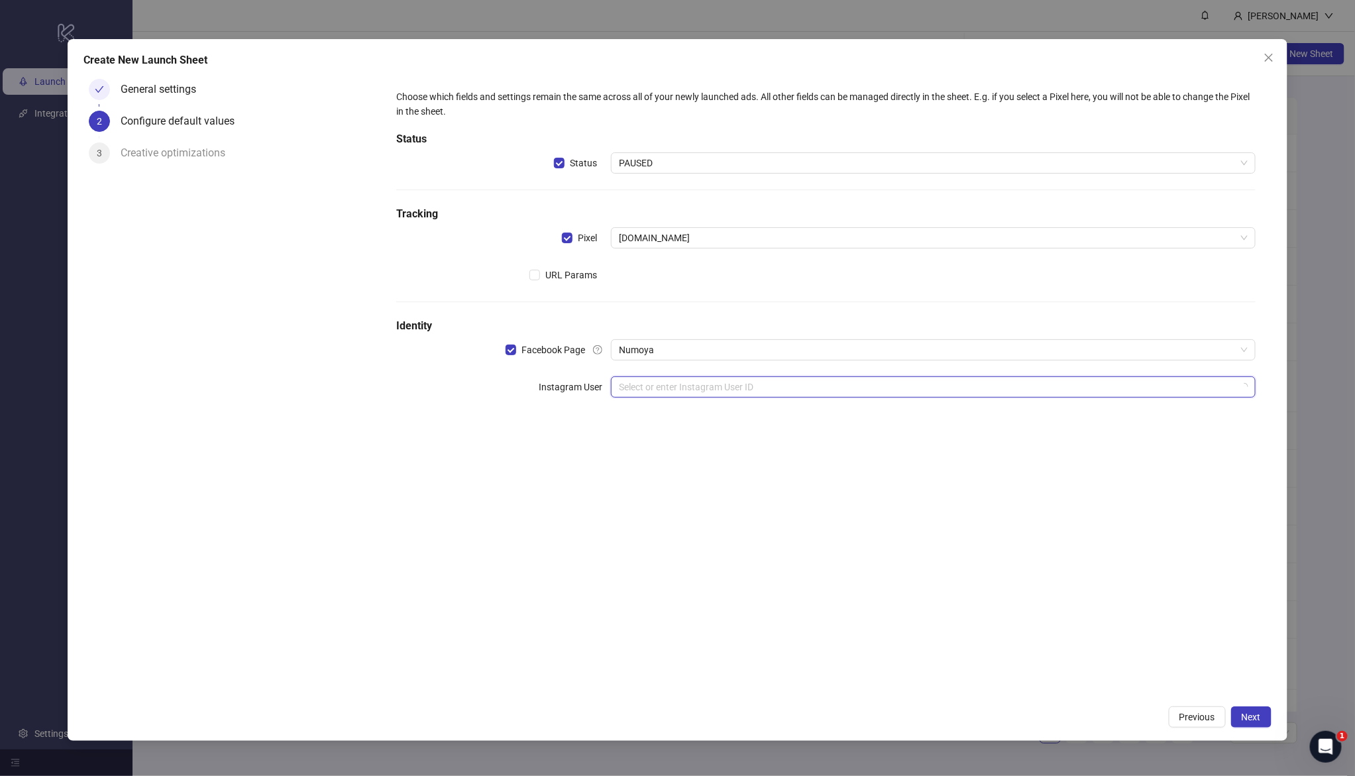
click at [654, 383] on input "search" at bounding box center [927, 387] width 616 height 20
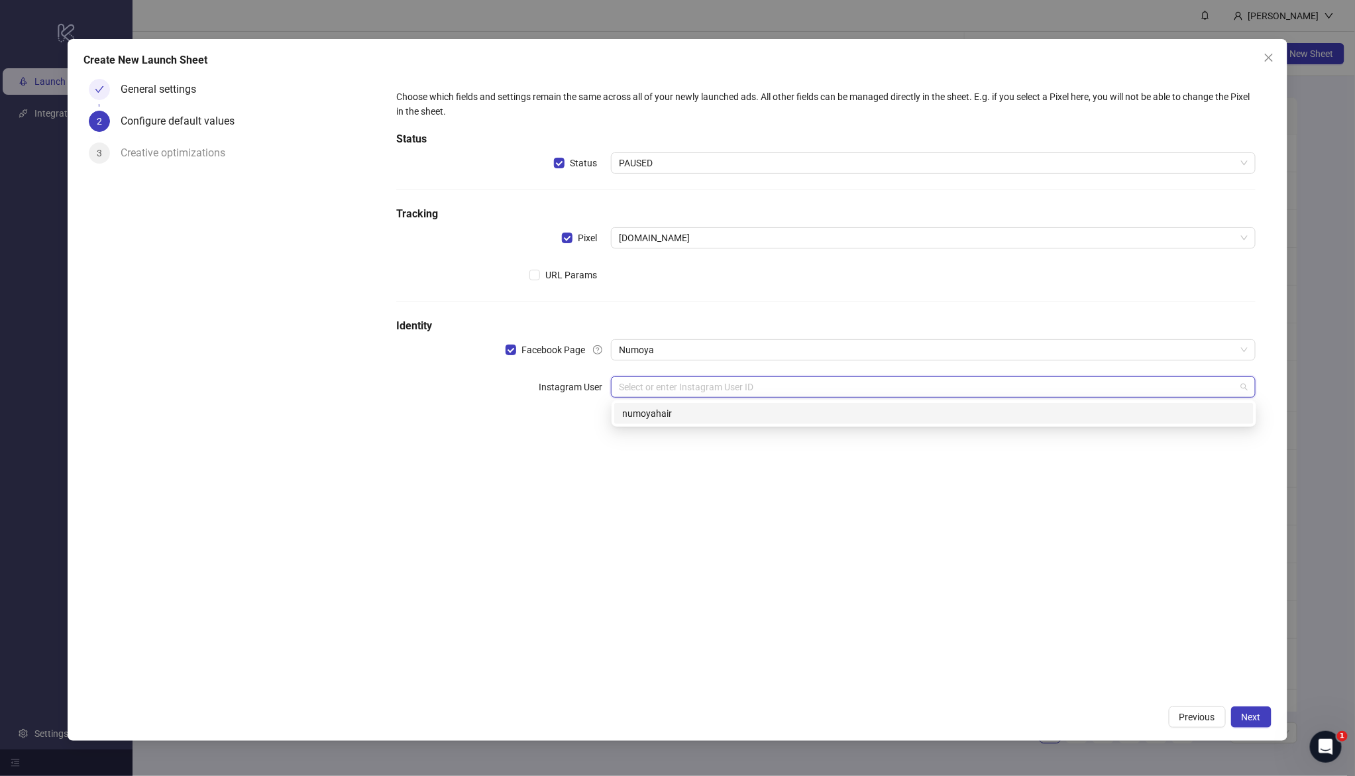
click at [683, 415] on div "numoyahair" at bounding box center [933, 413] width 623 height 15
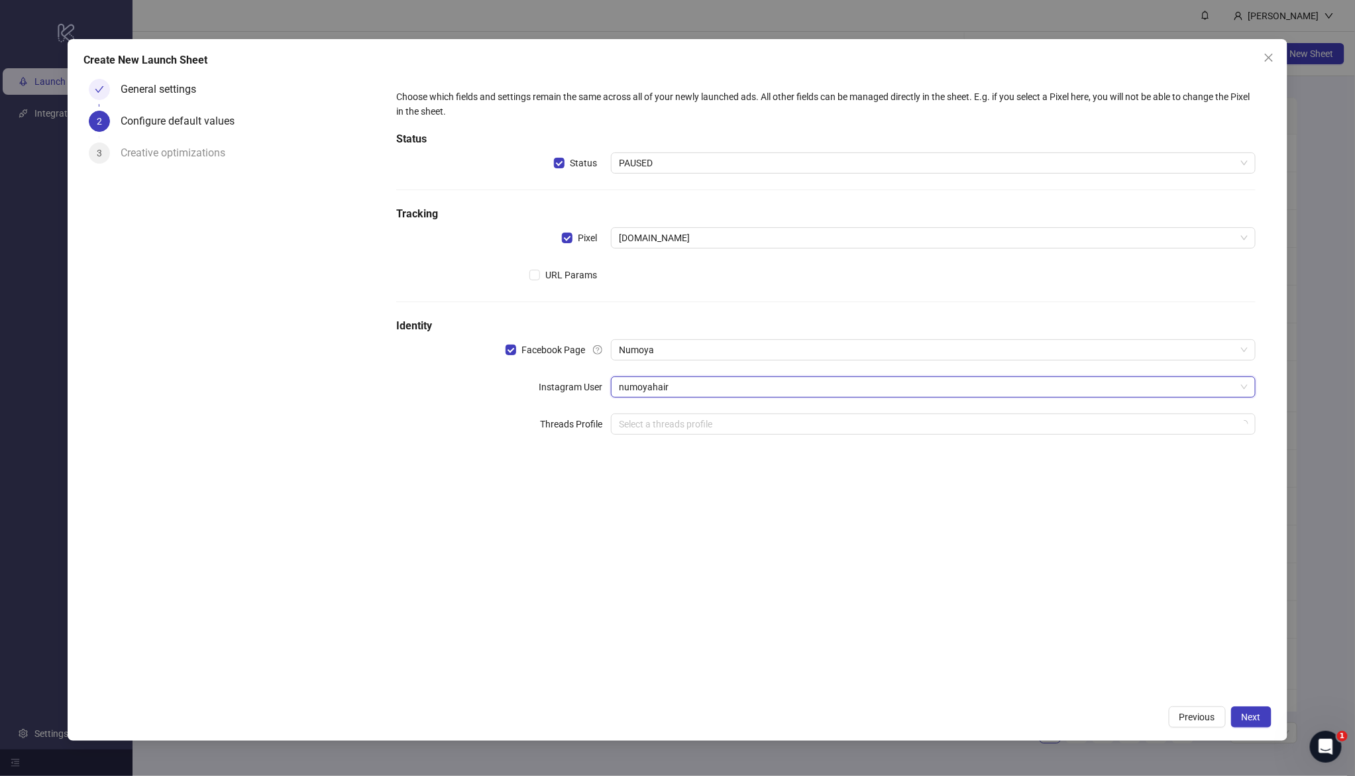
click at [731, 527] on div "Choose which fields and settings remain the same across all of your newly launc…" at bounding box center [825, 386] width 890 height 625
click at [1262, 730] on div "Create New Launch Sheet General settings 2 Configure default values 3 Creative …" at bounding box center [678, 390] width 1220 height 702
click at [1241, 711] on span "Next" at bounding box center [1250, 716] width 19 height 11
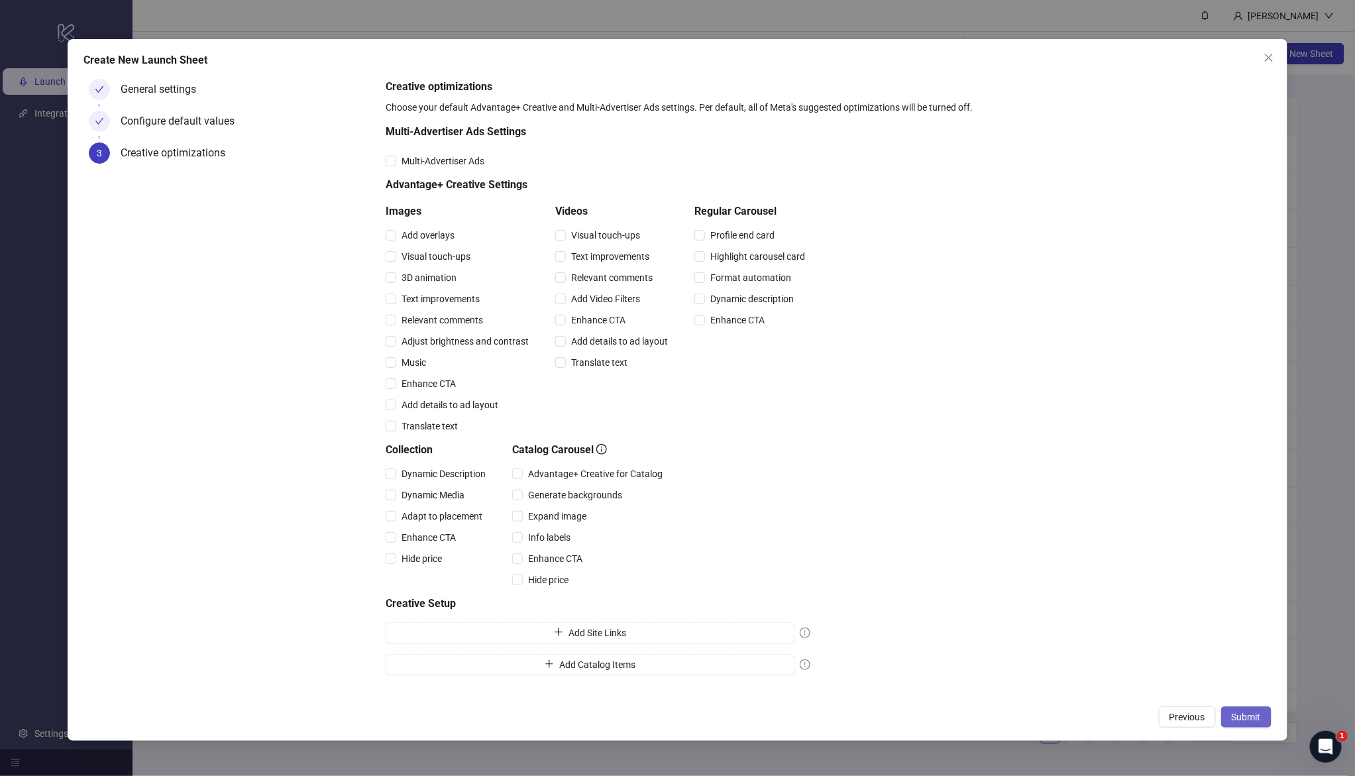
click at [1245, 714] on span "Submit" at bounding box center [1245, 716] width 29 height 11
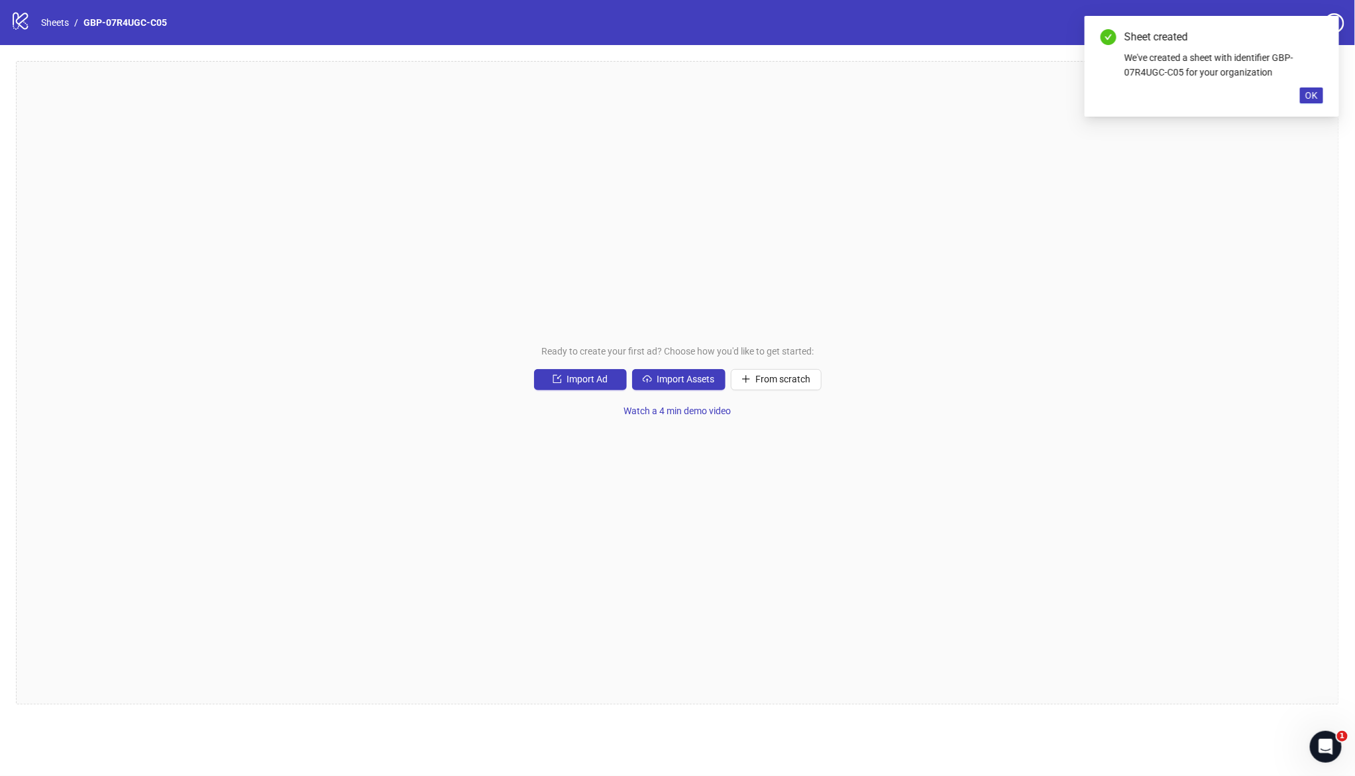
click at [729, 392] on div "Ready to create your first ad? Choose how you'd like to get started: Import Ad …" at bounding box center [677, 382] width 1323 height 643
click at [718, 389] on button "Import Assets" at bounding box center [678, 379] width 93 height 21
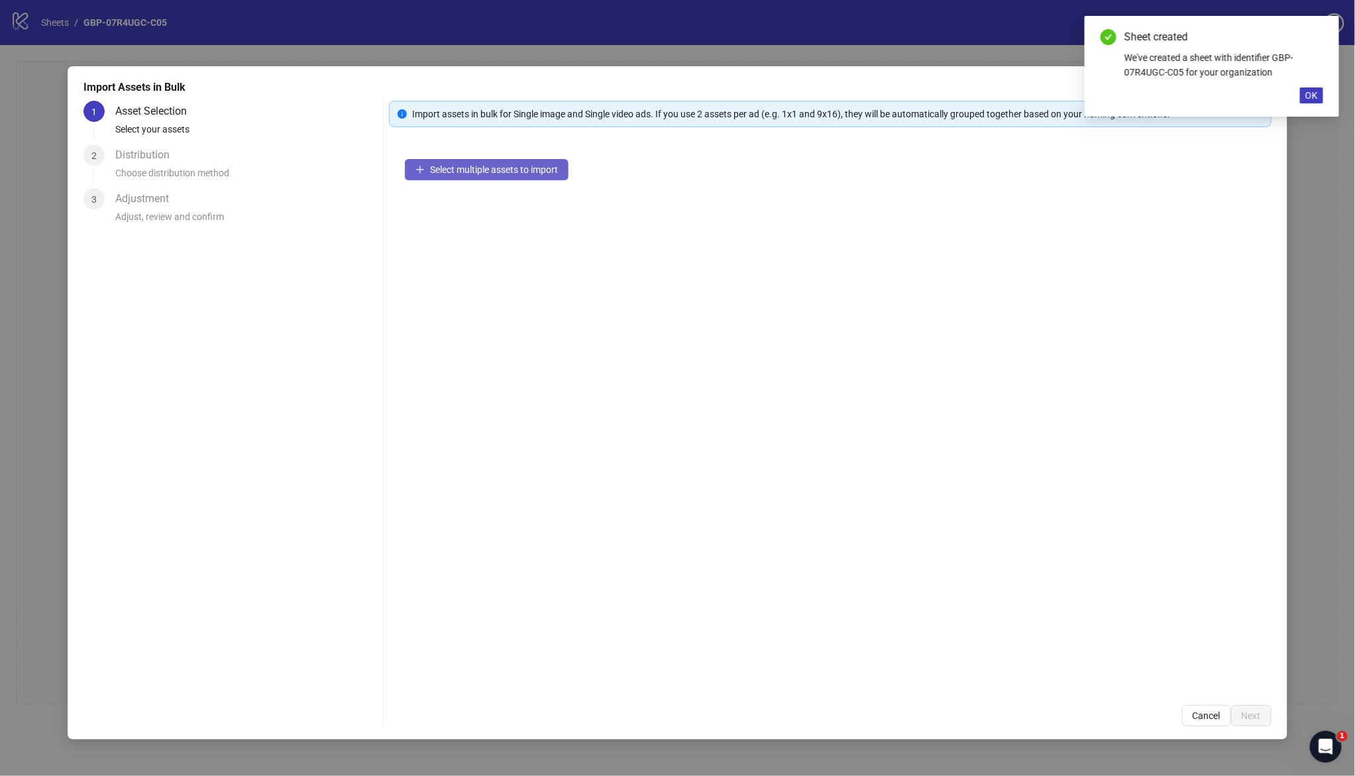
click at [452, 167] on span "Select multiple assets to import" at bounding box center [494, 169] width 128 height 11
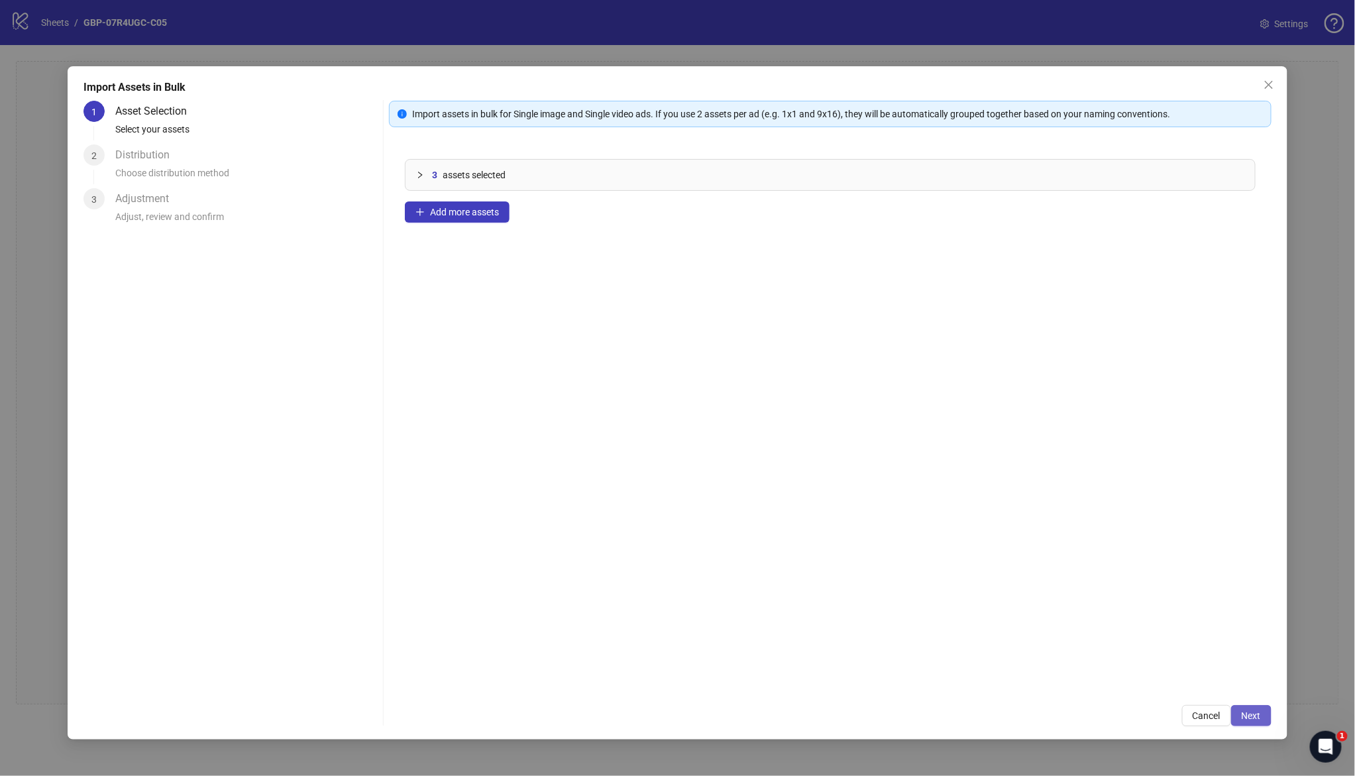
click at [1256, 719] on span "Next" at bounding box center [1250, 715] width 19 height 11
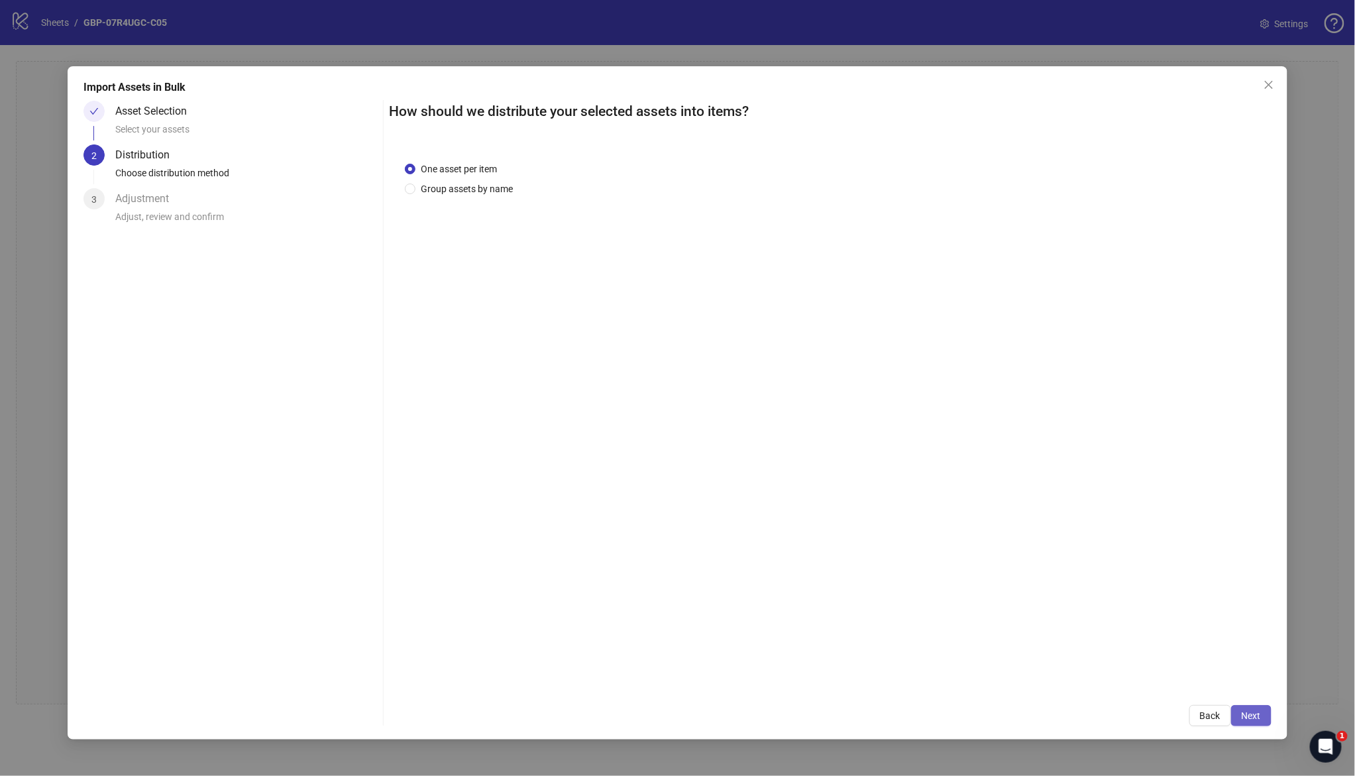
click at [1257, 718] on span "Next" at bounding box center [1250, 715] width 19 height 11
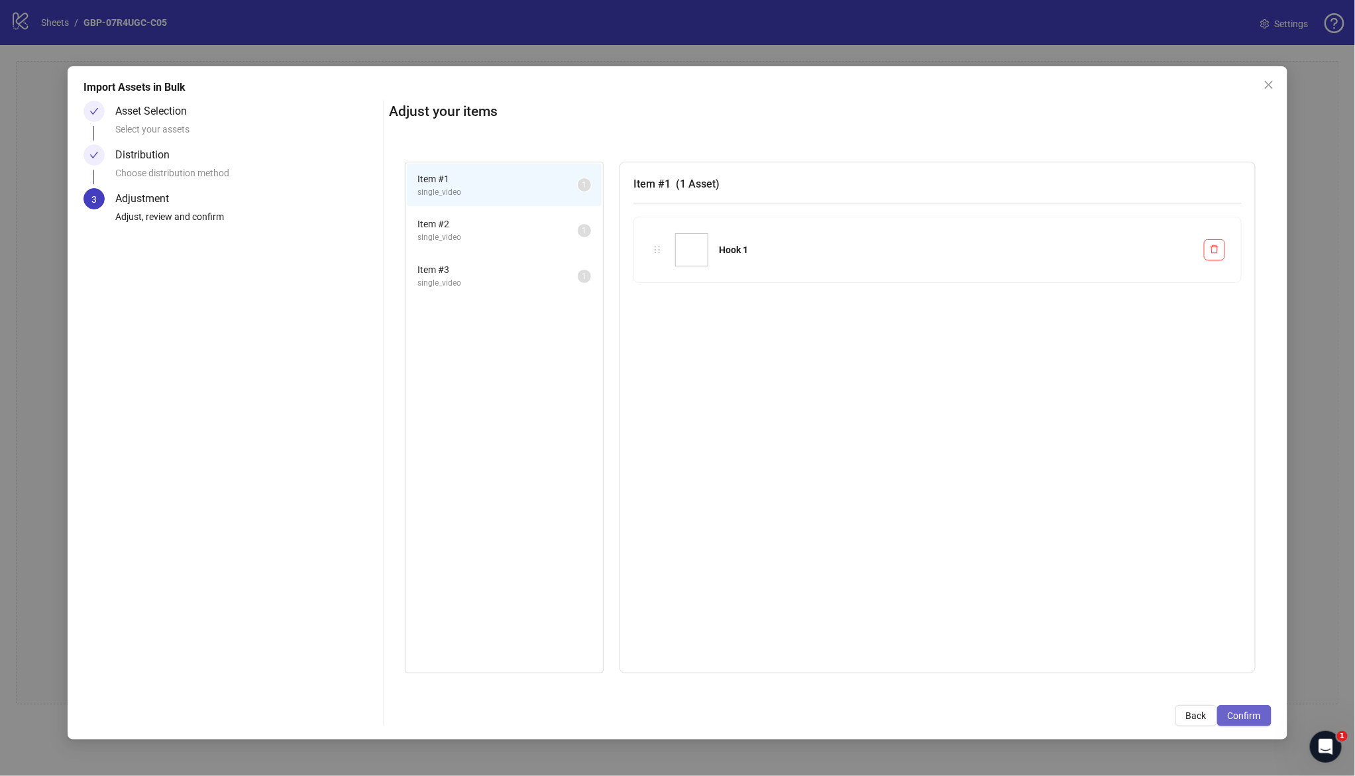
click at [1257, 717] on span "Confirm" at bounding box center [1243, 715] width 33 height 11
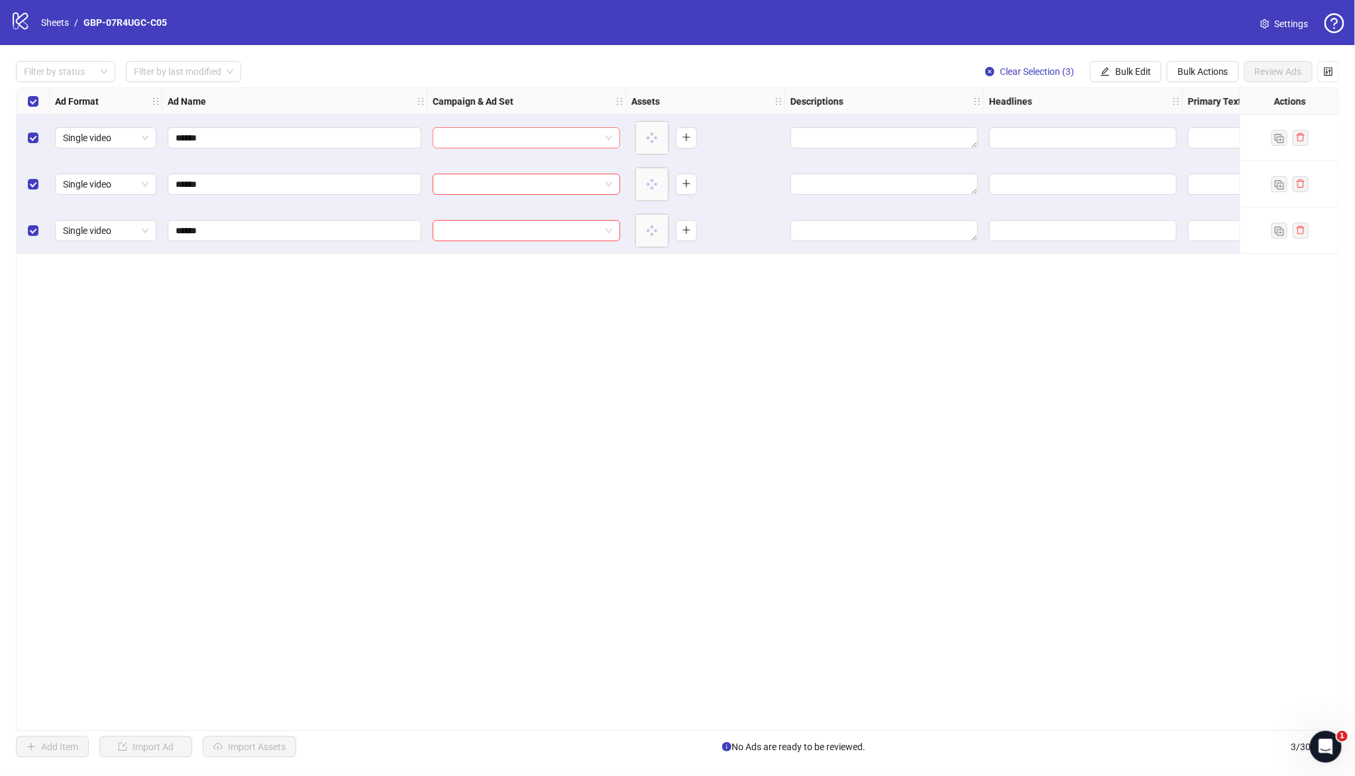
click at [509, 136] on input "search" at bounding box center [521, 138] width 160 height 20
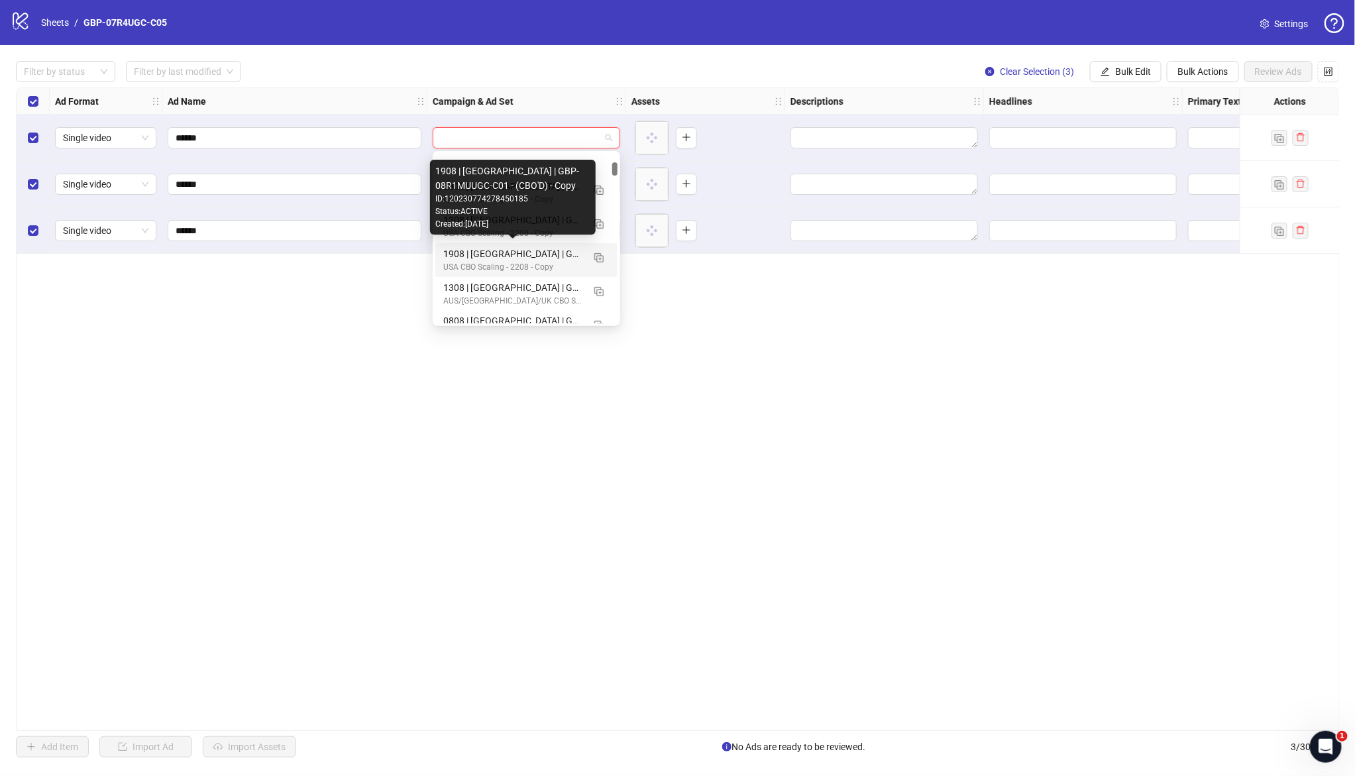
scroll to position [1485, 0]
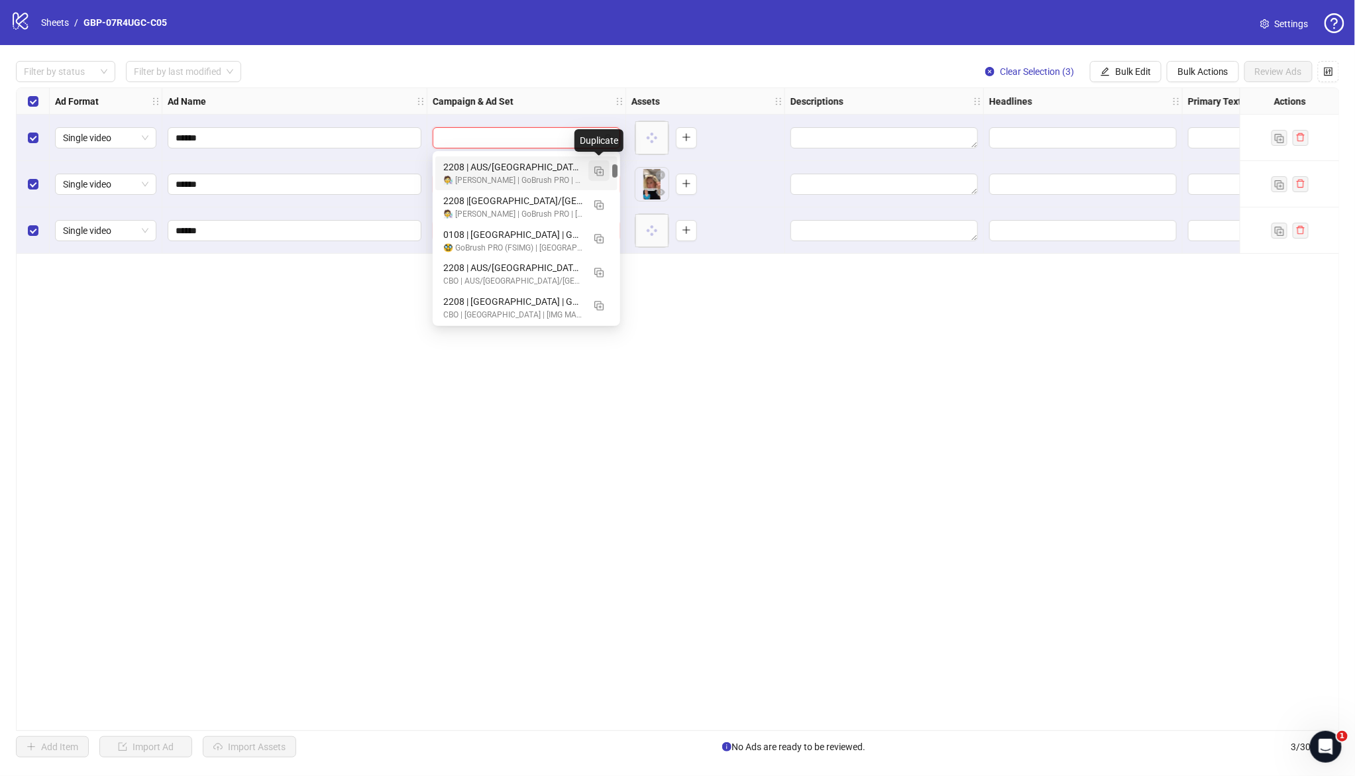
click at [601, 170] on img "button" at bounding box center [598, 170] width 9 height 9
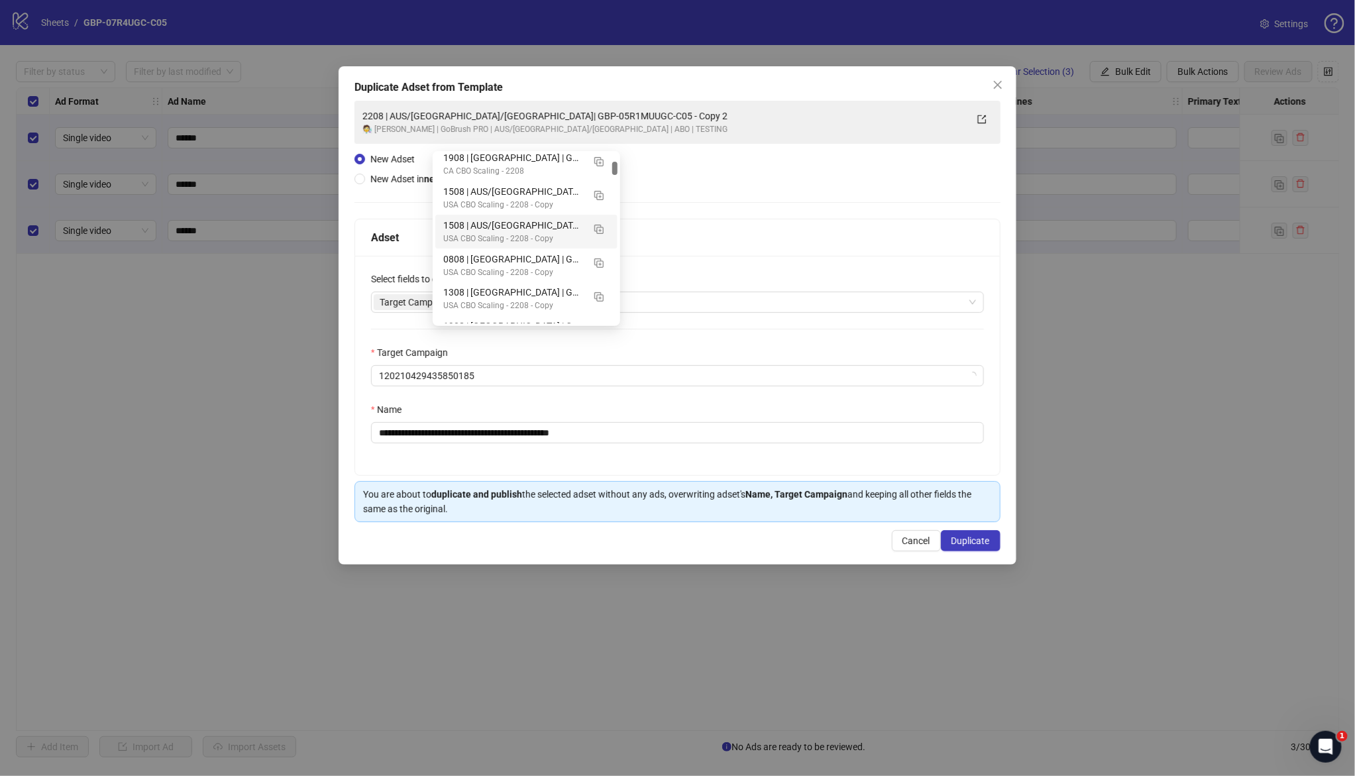
scroll to position [831, 0]
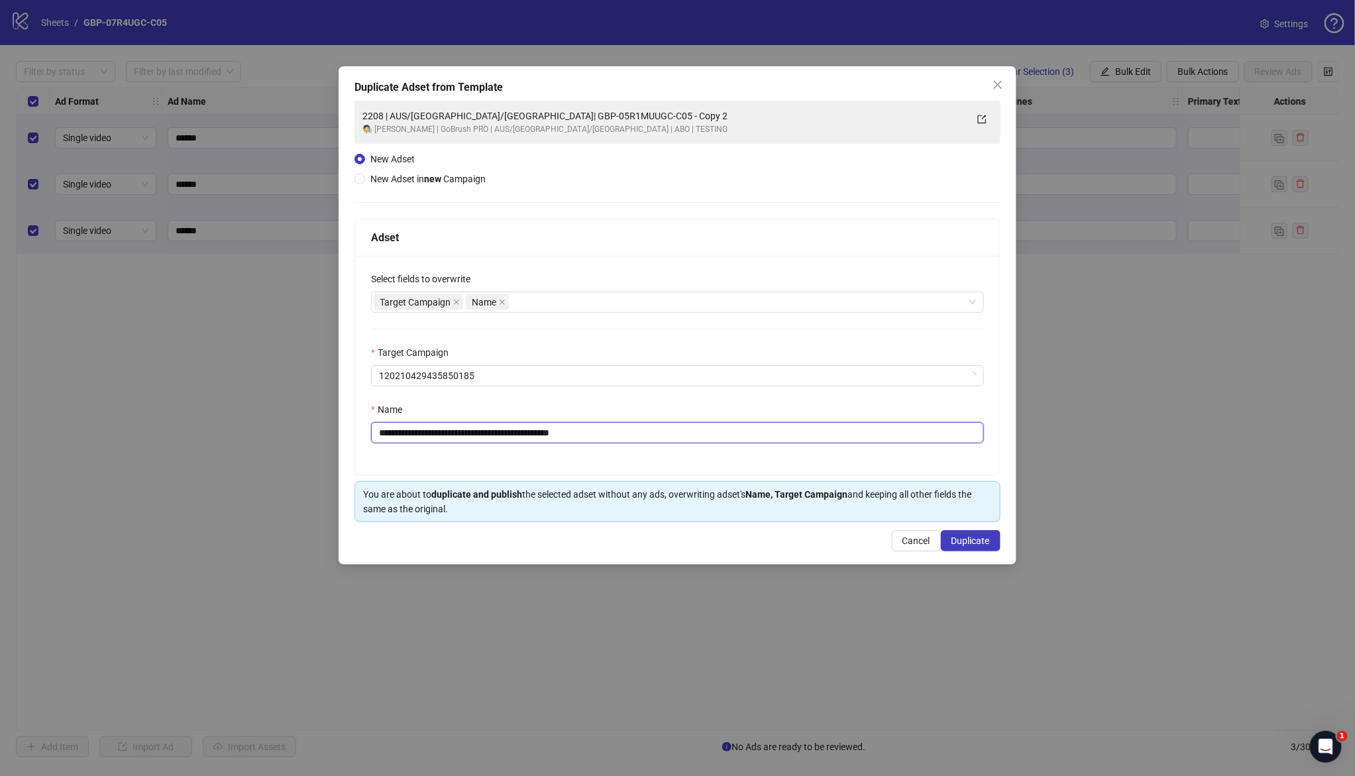
click at [388, 432] on input "**********" at bounding box center [677, 432] width 613 height 21
drag, startPoint x: 461, startPoint y: 433, endPoint x: 799, endPoint y: 455, distance: 338.6
click at [799, 455] on div "**********" at bounding box center [677, 365] width 645 height 219
paste input "text"
type input "**********"
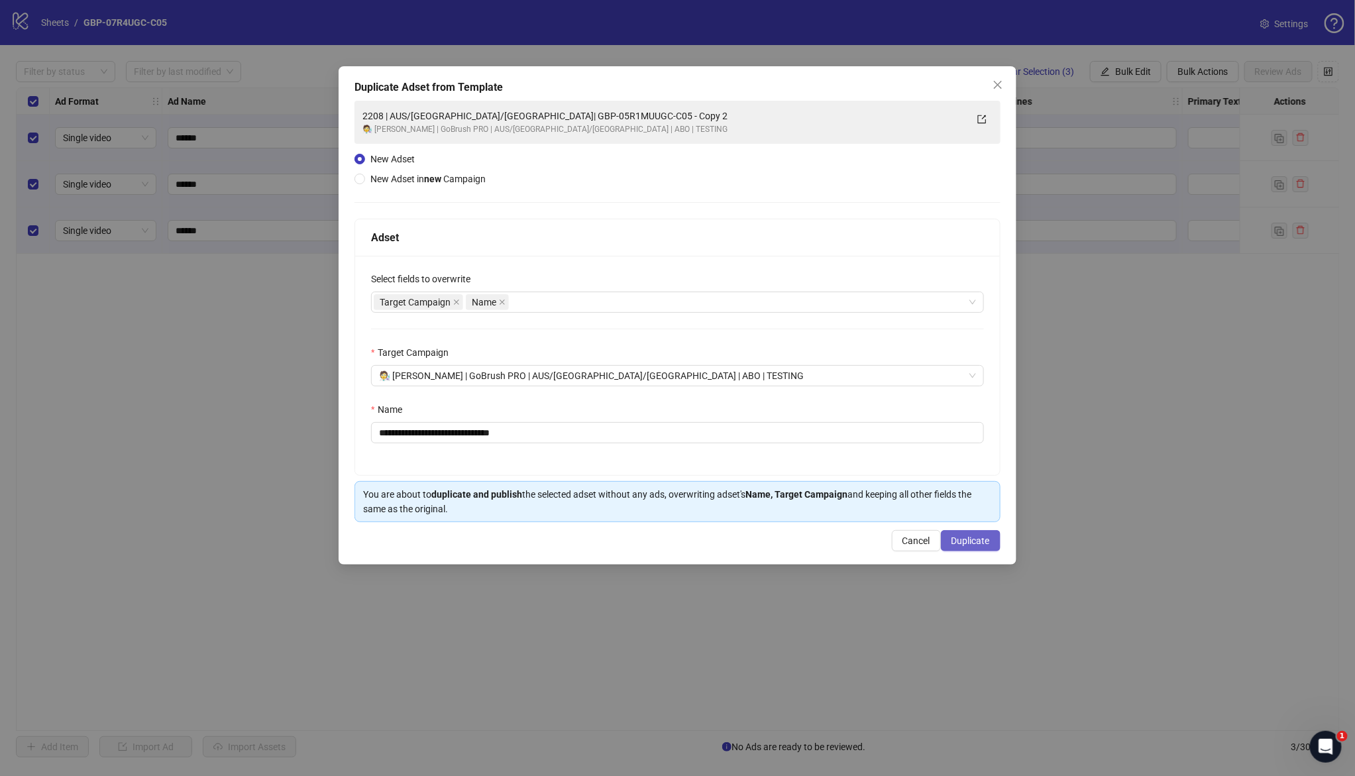
click at [980, 539] on span "Duplicate" at bounding box center [970, 540] width 38 height 11
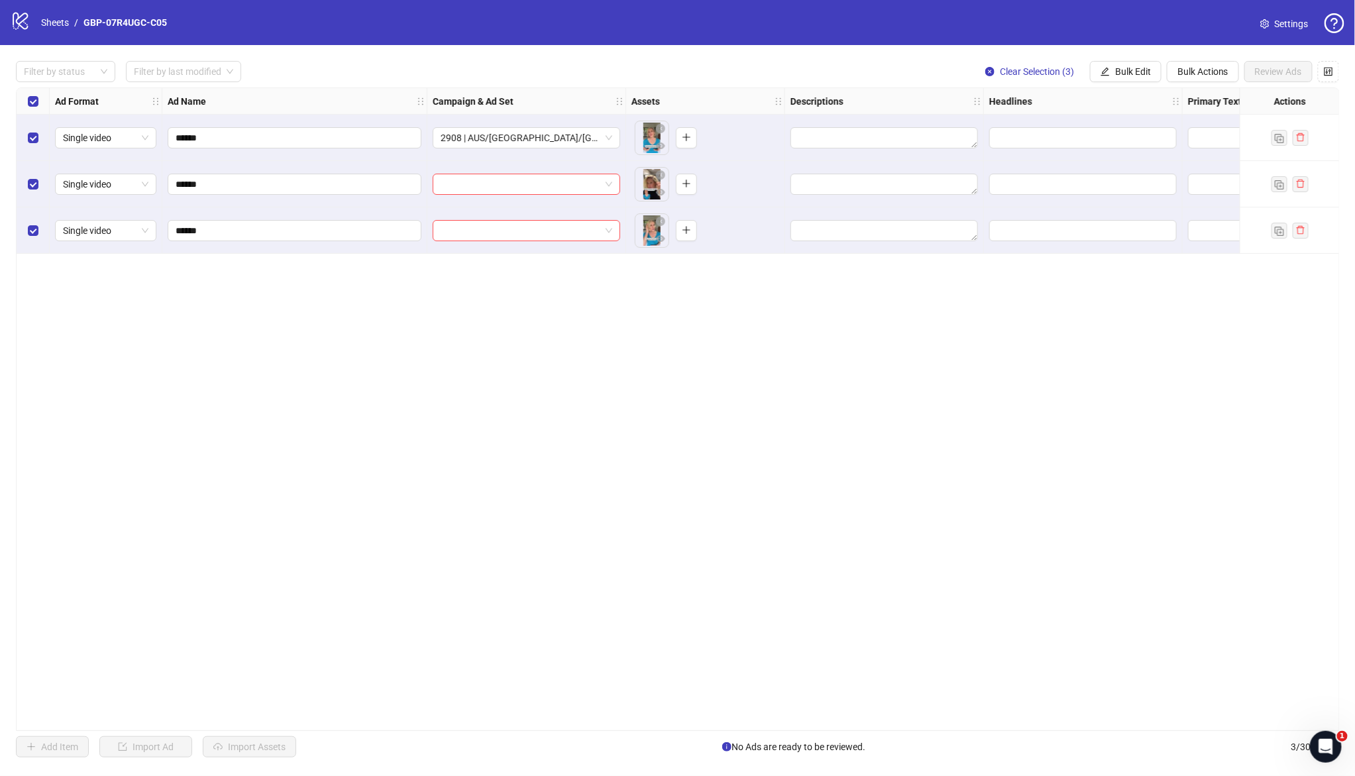
click at [1122, 59] on div "Filter by status Filter by last modified Clear Selection (3) Bulk Edit Bulk Act…" at bounding box center [677, 409] width 1355 height 728
click at [1125, 72] on span "Bulk Edit" at bounding box center [1133, 71] width 36 height 11
click at [1150, 142] on span "Campaign & Ad Set" at bounding box center [1138, 140] width 79 height 15
click at [1179, 165] on icon "check" at bounding box center [1179, 162] width 9 height 9
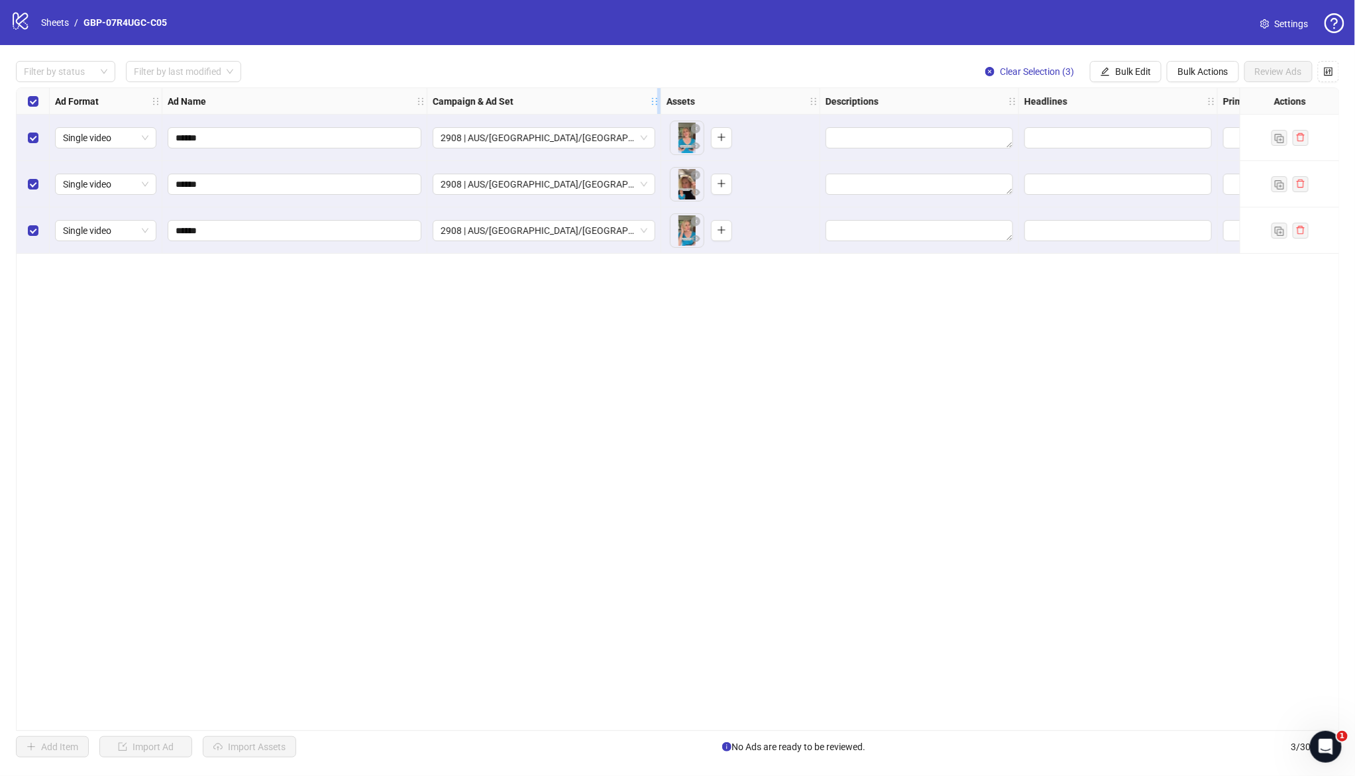
drag, startPoint x: 619, startPoint y: 99, endPoint x: 656, endPoint y: 105, distance: 37.5
click at [656, 105] on icon "holder" at bounding box center [654, 101] width 9 height 9
click at [1133, 73] on span "Bulk Edit" at bounding box center [1133, 71] width 36 height 11
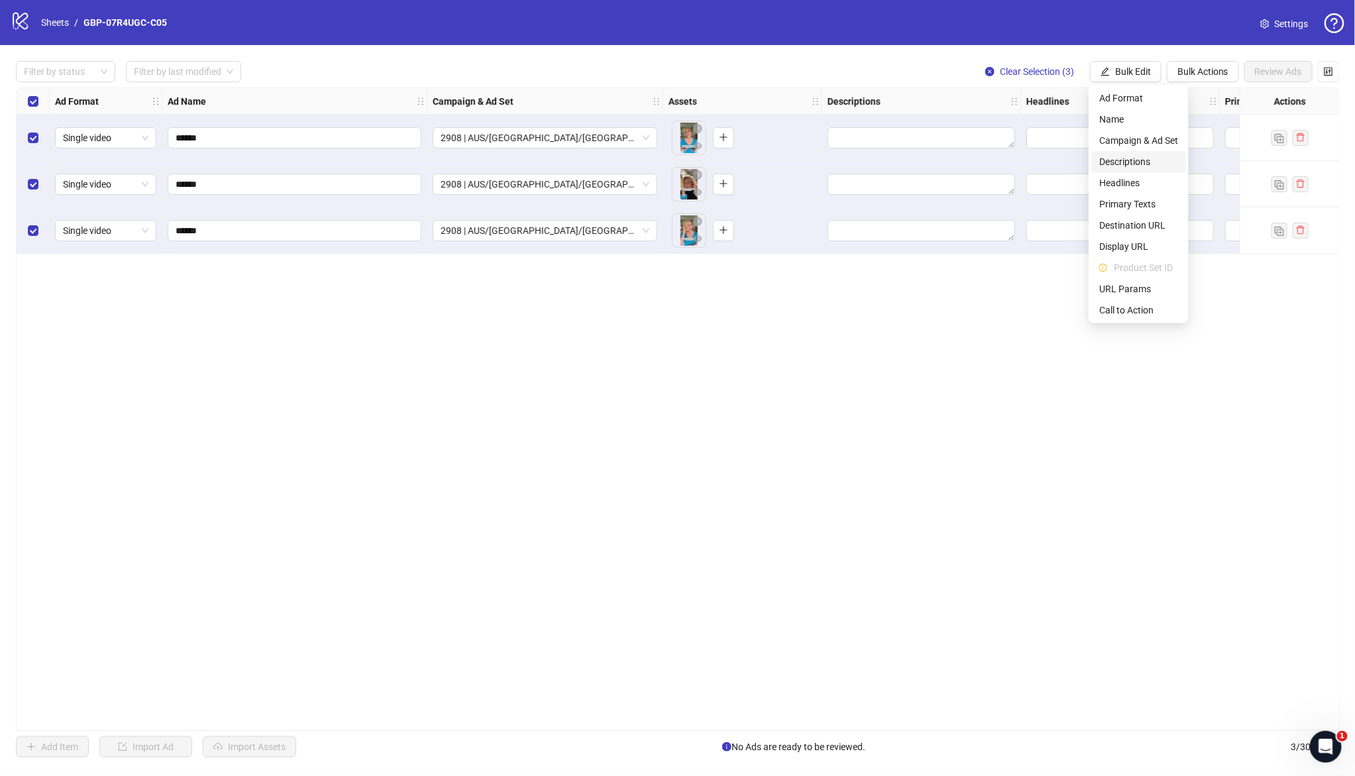
click at [1145, 161] on span "Descriptions" at bounding box center [1138, 161] width 79 height 15
click at [1155, 333] on div "Ad Format Ad Name Campaign & Ad Set Assets Descriptions Headlines Primary Texts…" at bounding box center [678, 408] width 1324 height 643
click at [1131, 69] on span "Bulk Edit" at bounding box center [1133, 71] width 36 height 11
click at [1132, 184] on span "Headlines" at bounding box center [1138, 183] width 79 height 15
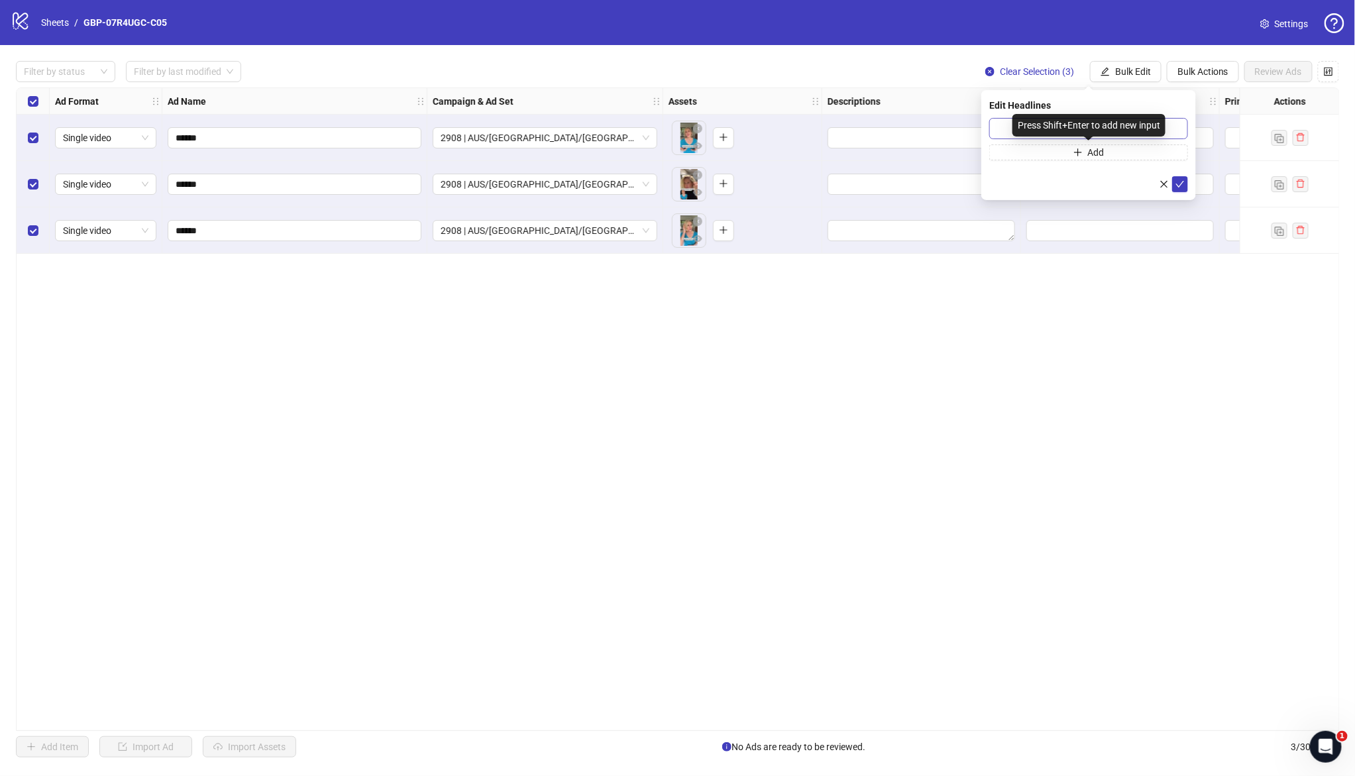
click at [1060, 123] on div "Press Shift+Enter to add new input" at bounding box center [1088, 125] width 153 height 23
click at [1018, 129] on div "Press Shift+Enter to add new input" at bounding box center [1088, 125] width 153 height 23
click at [1007, 129] on input "text" at bounding box center [1088, 128] width 199 height 21
paste input "*******"
type input "*******"
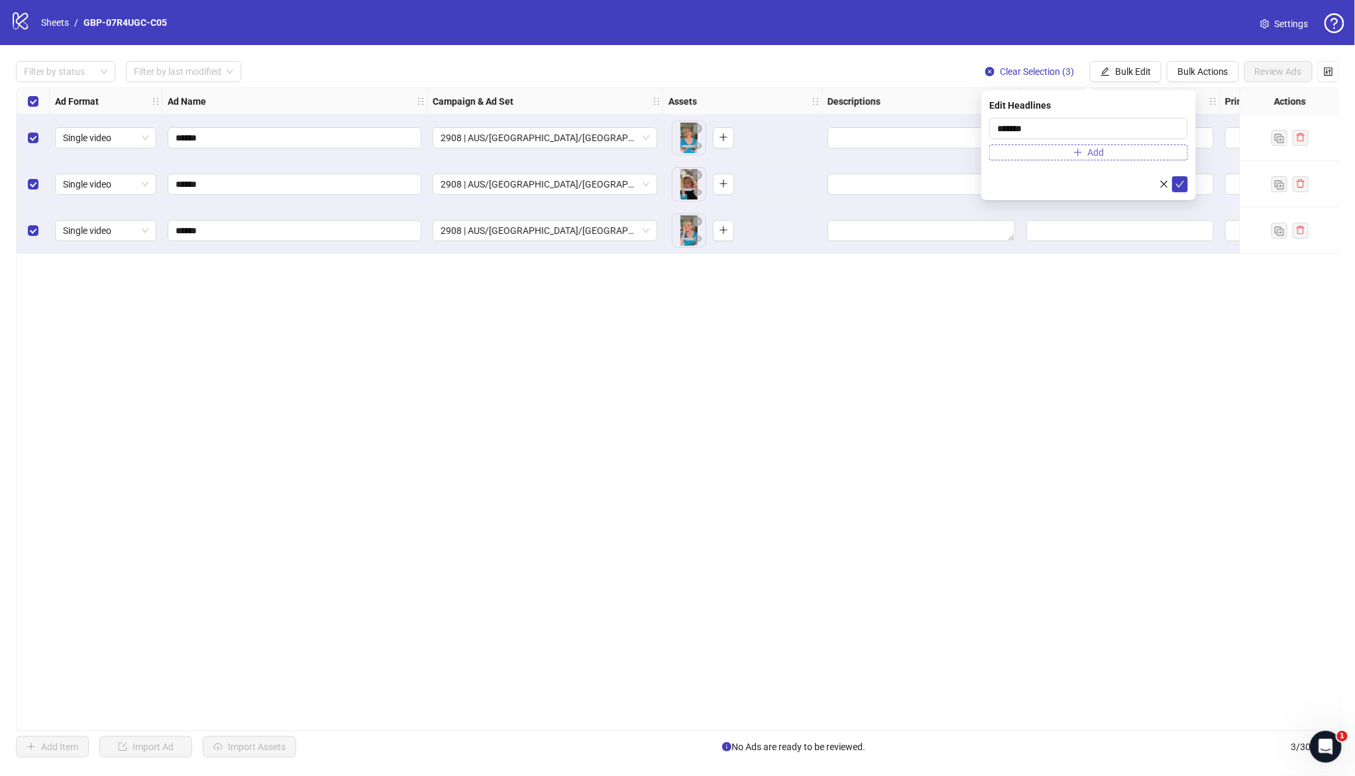
click at [1068, 150] on button "Add" at bounding box center [1088, 152] width 199 height 16
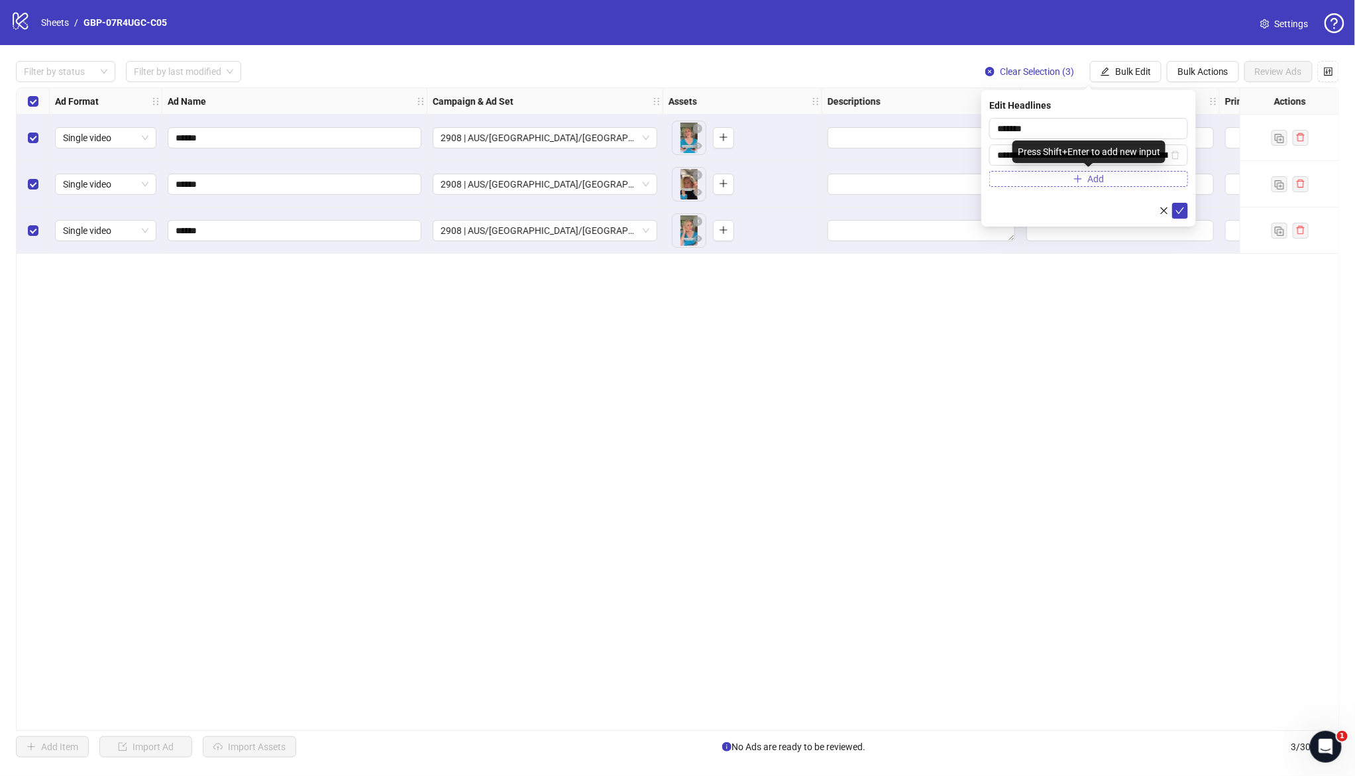
scroll to position [0, 290]
type input "**********"
click at [1183, 216] on button "submit" at bounding box center [1180, 211] width 16 height 16
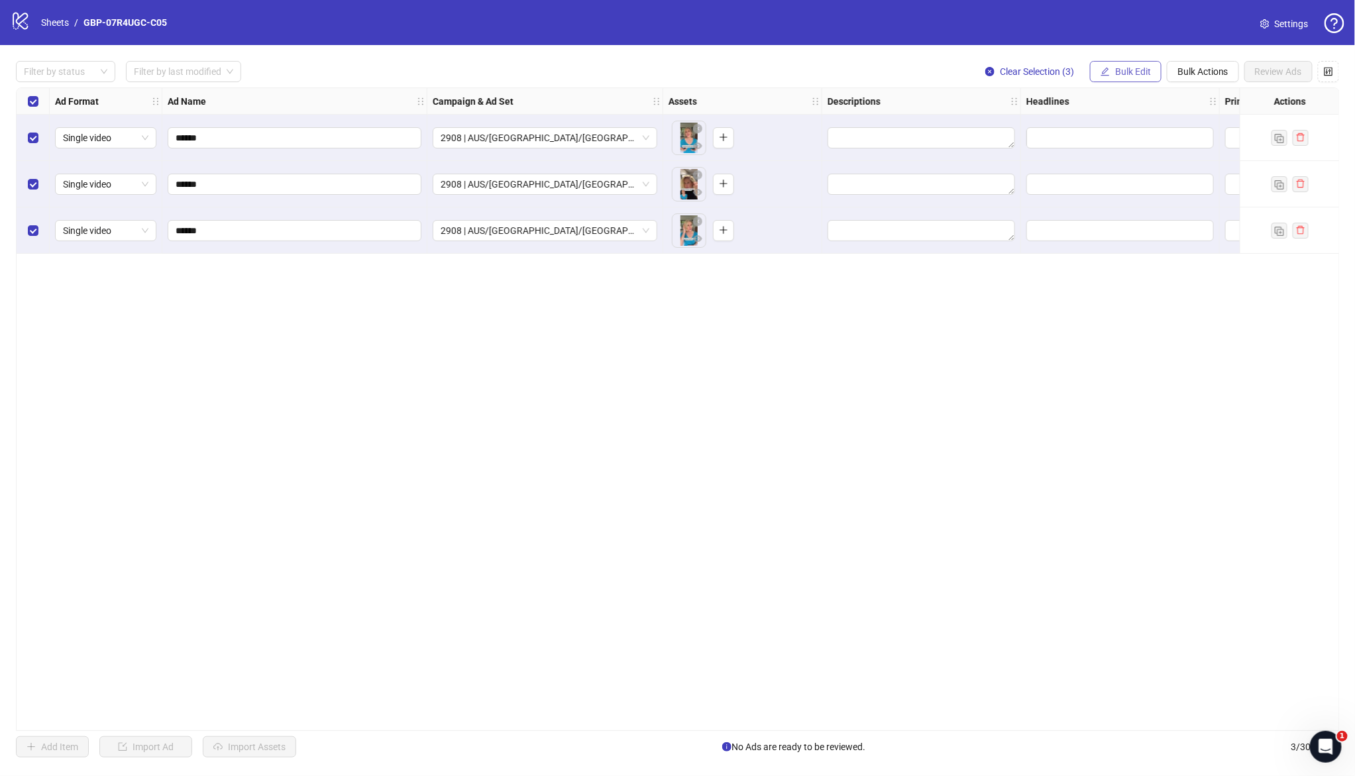
click at [1126, 72] on span "Bulk Edit" at bounding box center [1133, 71] width 36 height 11
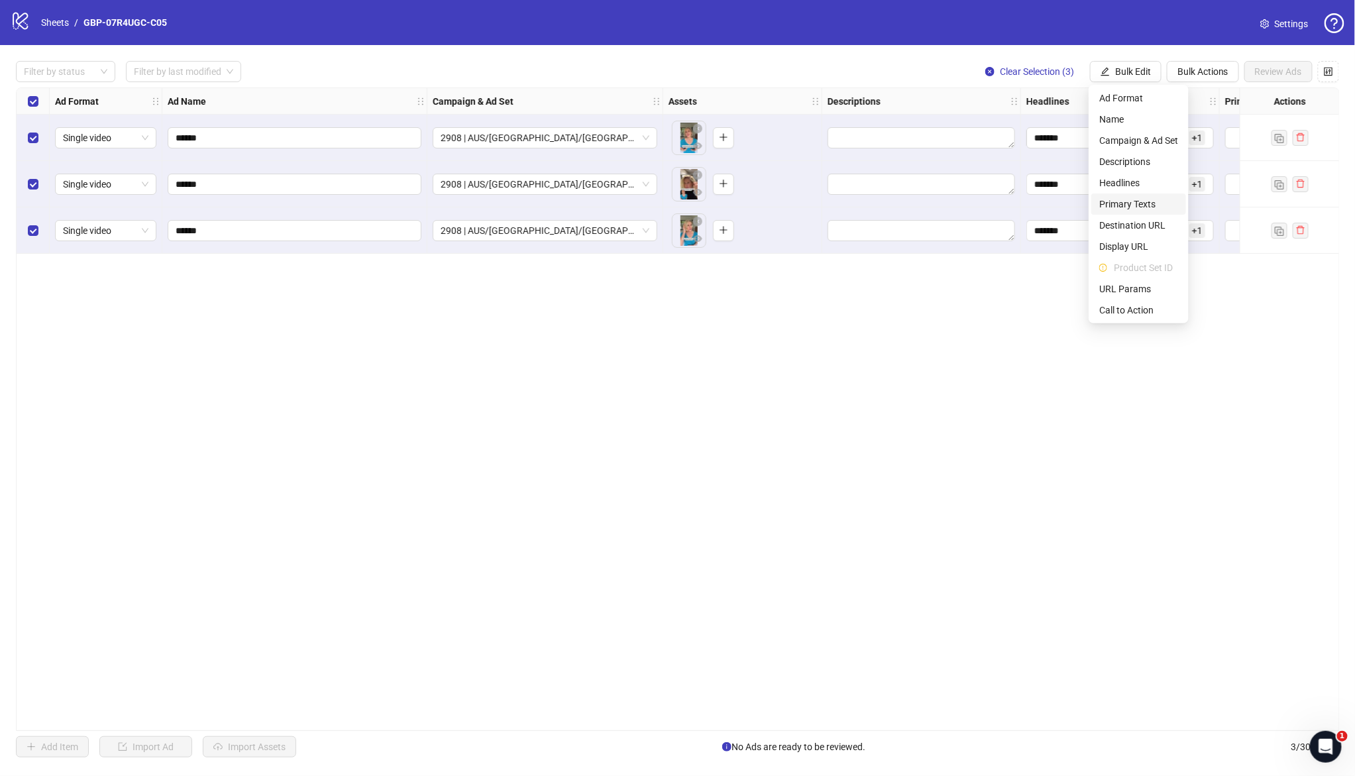
click at [1131, 202] on span "Primary Texts" at bounding box center [1138, 204] width 79 height 15
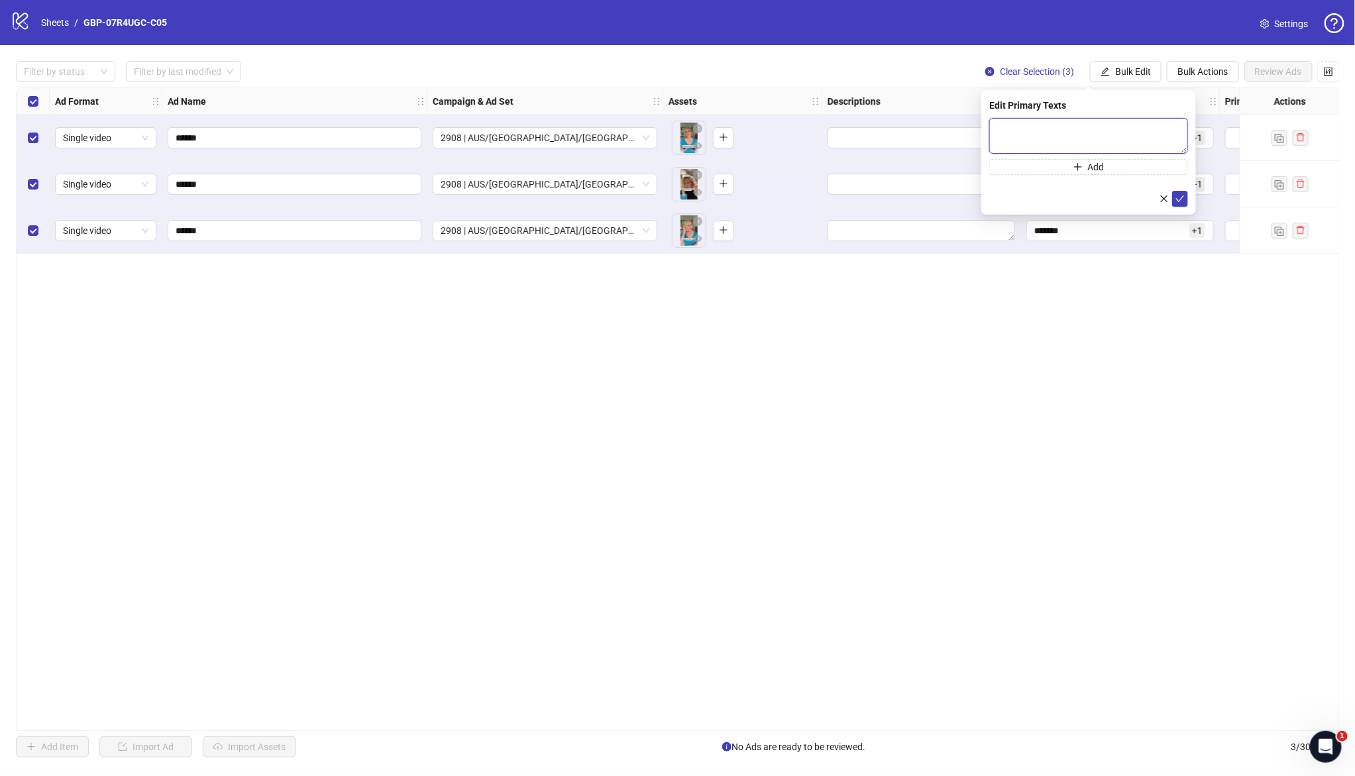
click at [1057, 134] on textarea at bounding box center [1088, 136] width 199 height 36
paste textarea "**********"
type textarea "**********"
click at [1045, 166] on button "Add" at bounding box center [1088, 167] width 199 height 16
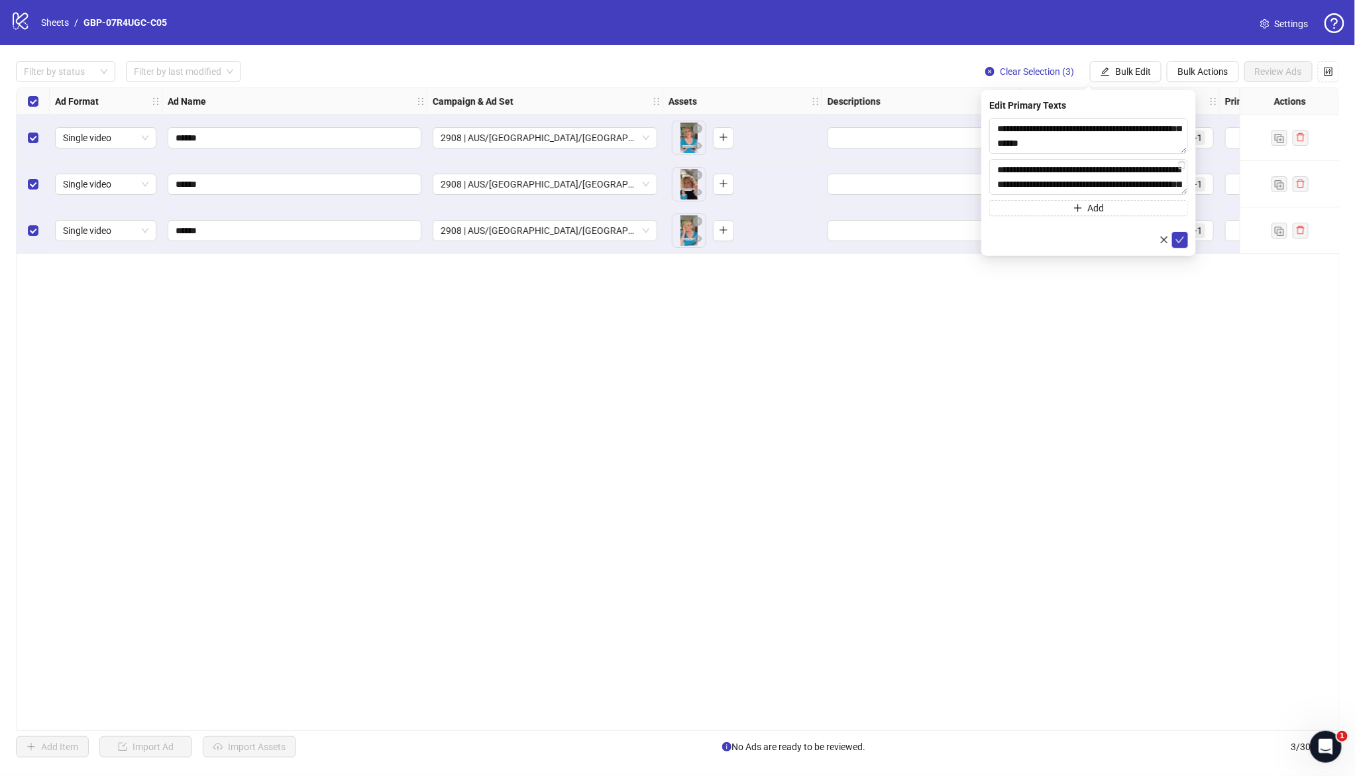
scroll to position [418, 0]
type textarea "**********"
click at [1182, 240] on icon "check" at bounding box center [1179, 239] width 9 height 9
click at [1143, 72] on span "Bulk Edit" at bounding box center [1133, 71] width 36 height 11
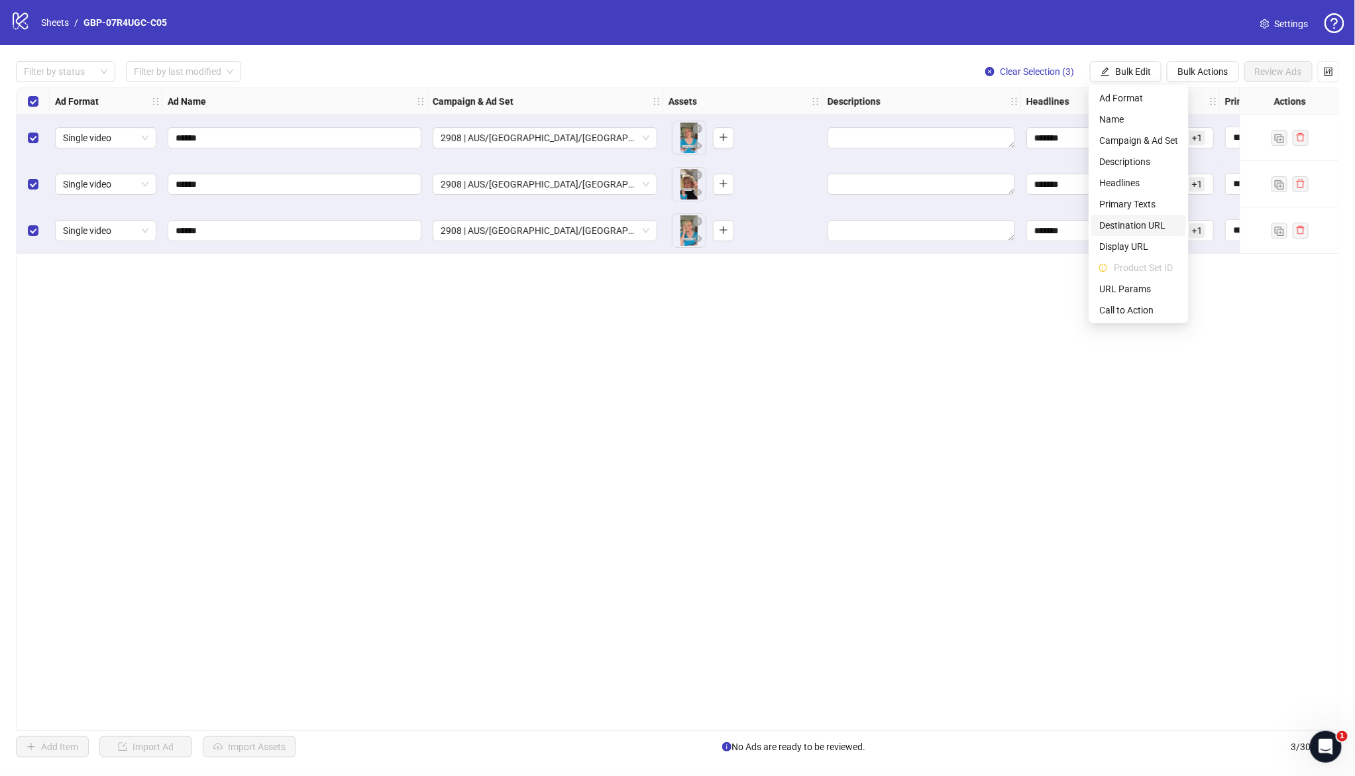
click at [1147, 222] on span "Destination URL" at bounding box center [1138, 225] width 79 height 15
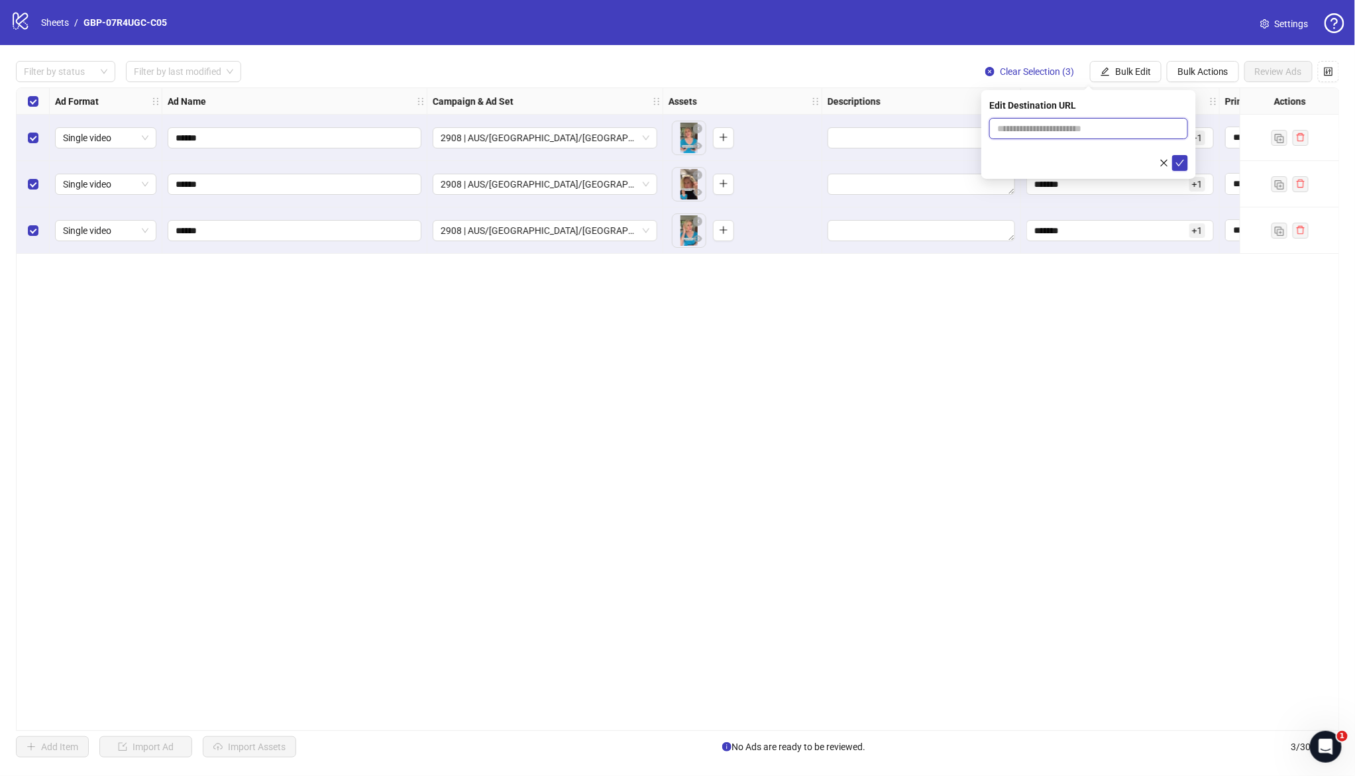
click at [1046, 122] on input "text" at bounding box center [1083, 128] width 172 height 15
paste input "**********"
type input "**********"
click at [1177, 164] on icon "check" at bounding box center [1179, 162] width 9 height 9
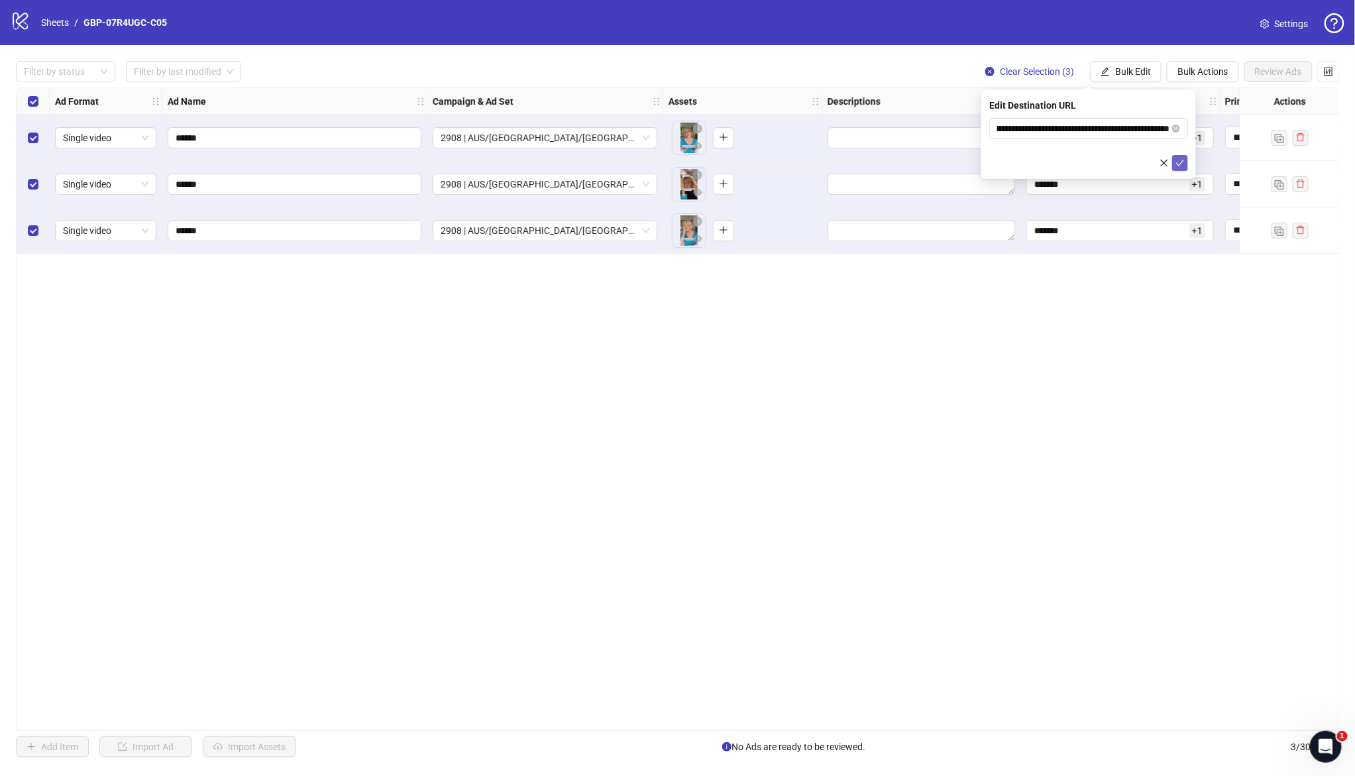
scroll to position [0, 0]
click at [1131, 68] on span "Bulk Edit" at bounding box center [1133, 71] width 36 height 11
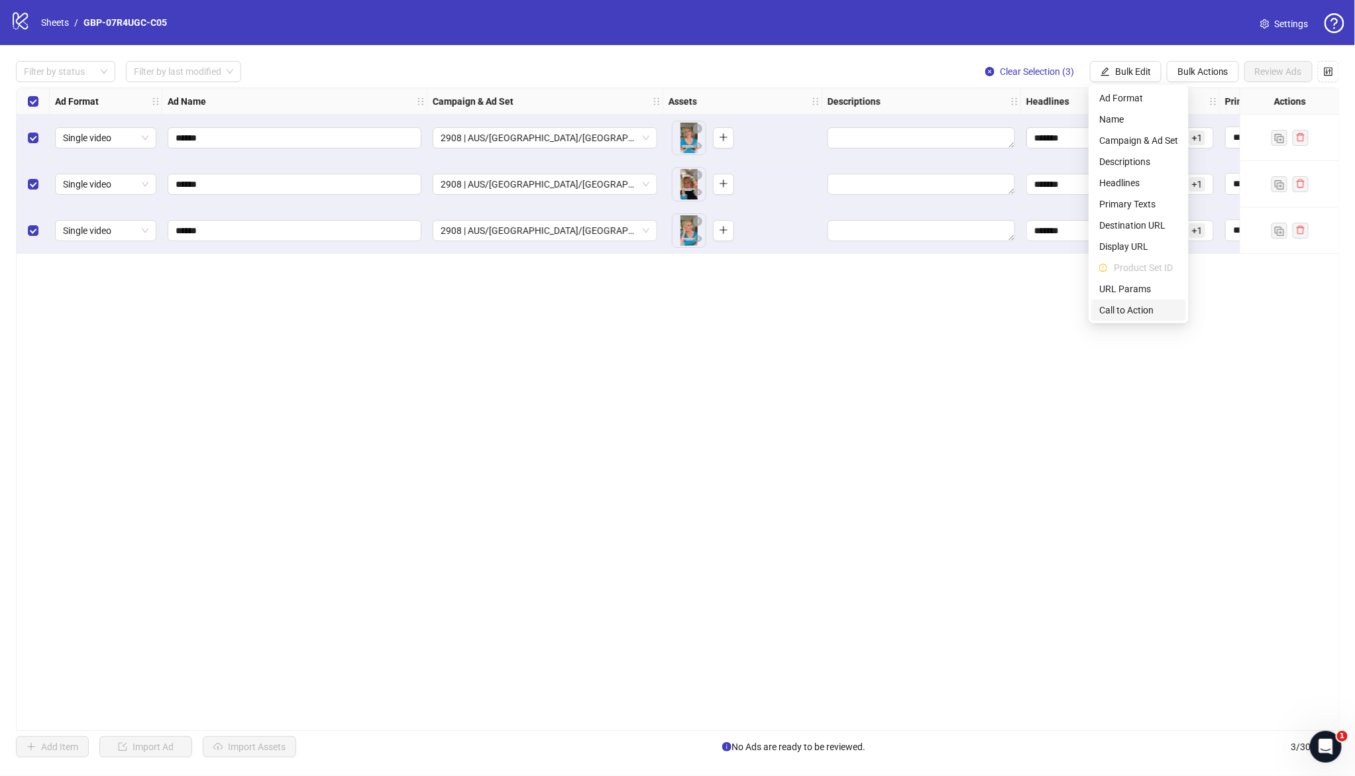
click at [1130, 307] on span "Call to Action" at bounding box center [1138, 310] width 79 height 15
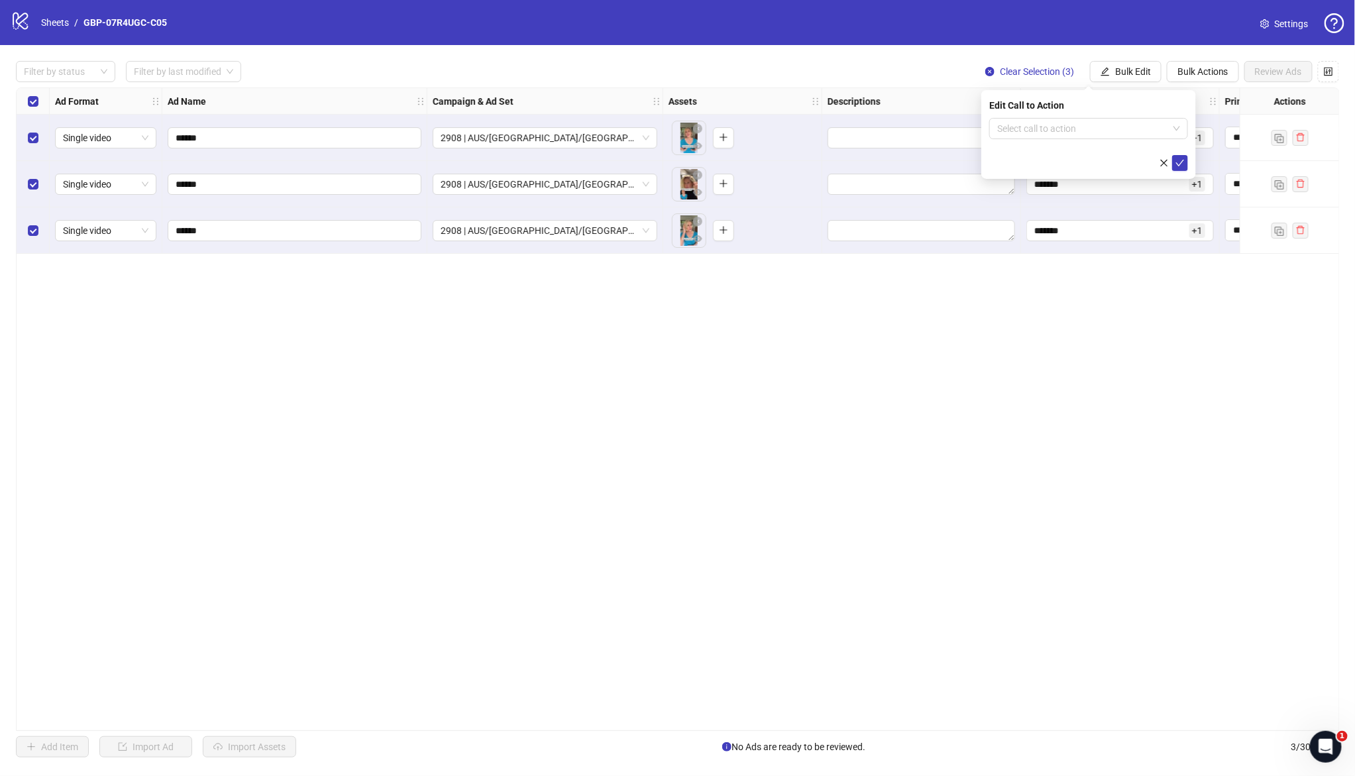
click at [1037, 117] on div "Edit Call to Action Select call to action" at bounding box center [1088, 134] width 215 height 89
click at [1037, 121] on input "search" at bounding box center [1082, 129] width 171 height 20
type input "****"
click at [1053, 155] on div "Shop now" at bounding box center [1089, 155] width 178 height 15
click at [1181, 168] on button "submit" at bounding box center [1180, 163] width 16 height 16
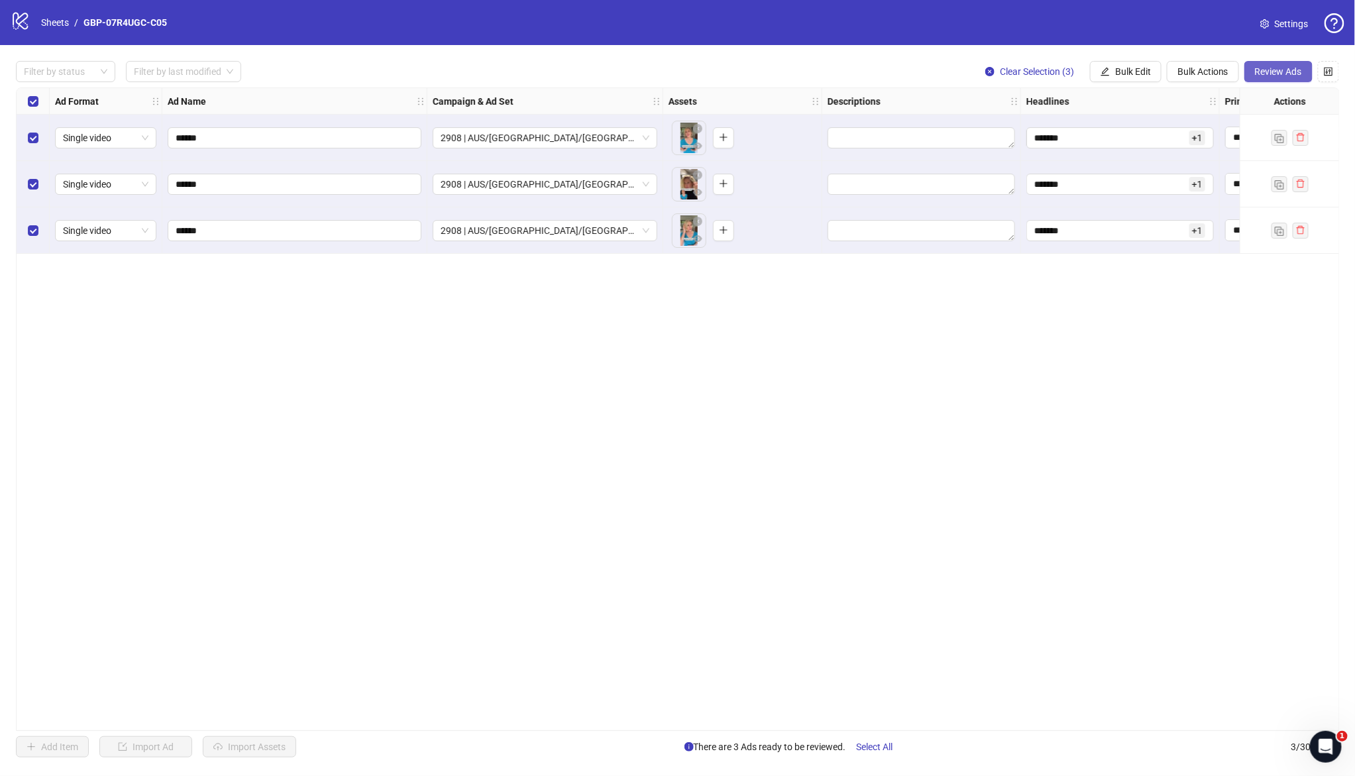
click at [1288, 68] on span "Review Ads" at bounding box center [1278, 71] width 47 height 11
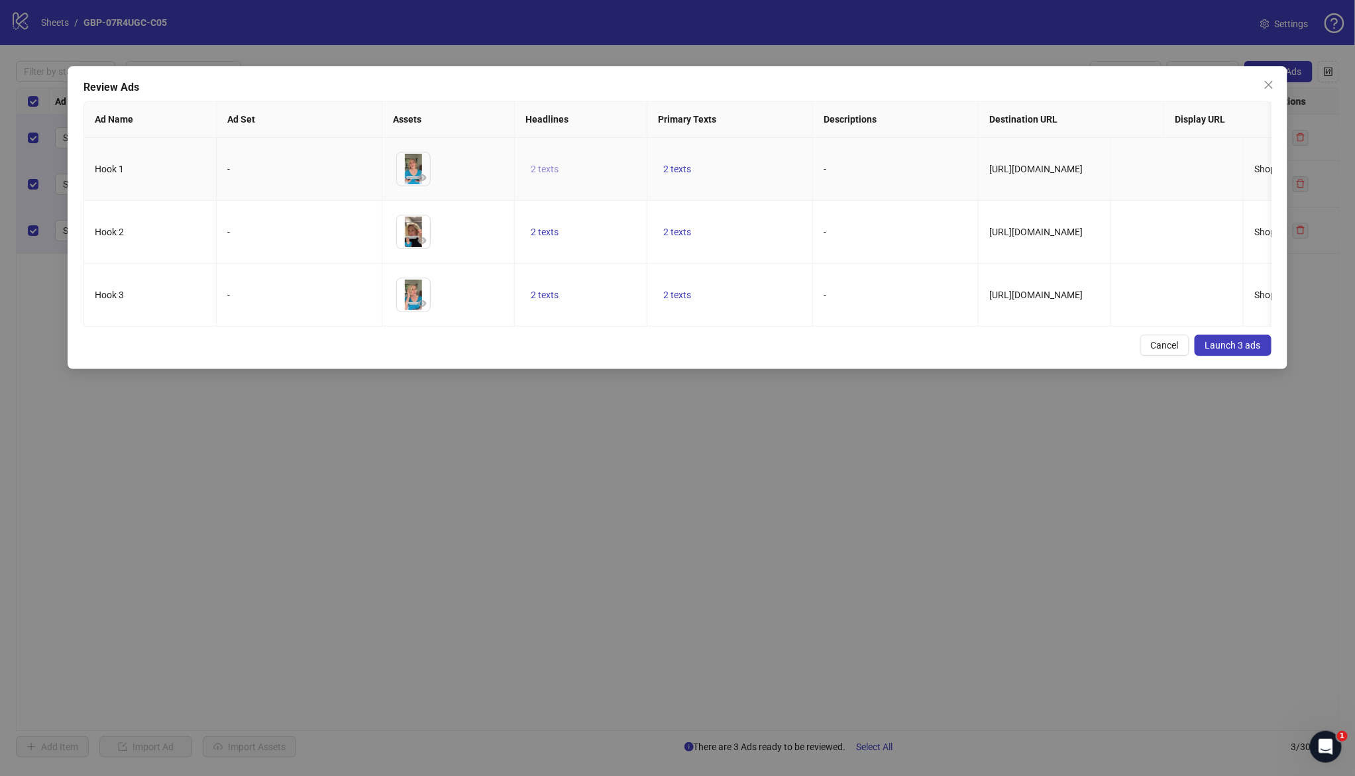
click at [548, 168] on span "2 texts" at bounding box center [545, 169] width 28 height 11
click at [751, 161] on icon "caret-right" at bounding box center [751, 159] width 9 height 9
click at [726, 262] on td "2 texts" at bounding box center [730, 232] width 166 height 63
click at [1222, 356] on button "Launch 3 ads" at bounding box center [1232, 345] width 77 height 21
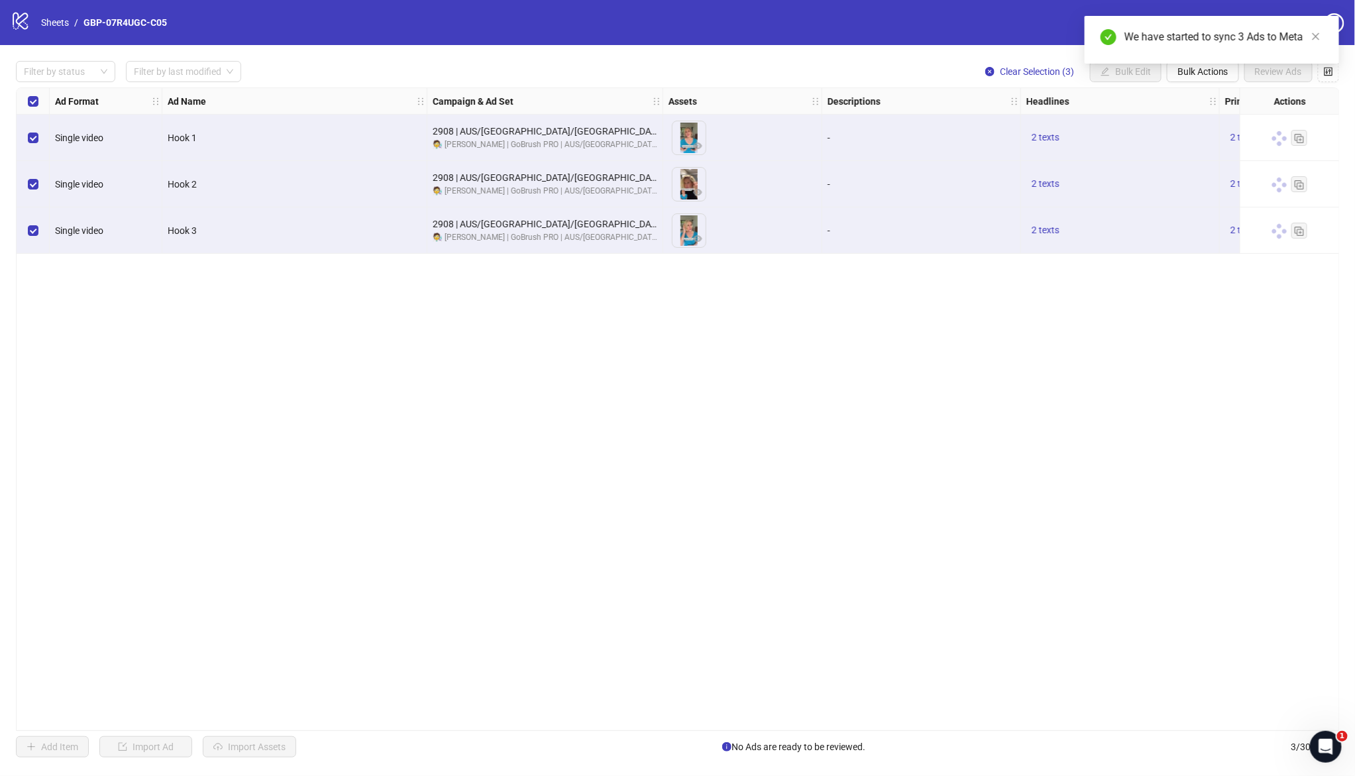
click at [1191, 64] on div "We have started to sync 3 Ads to Meta" at bounding box center [1211, 40] width 254 height 48
click at [1196, 76] on span "Bulk Actions" at bounding box center [1202, 71] width 51 height 11
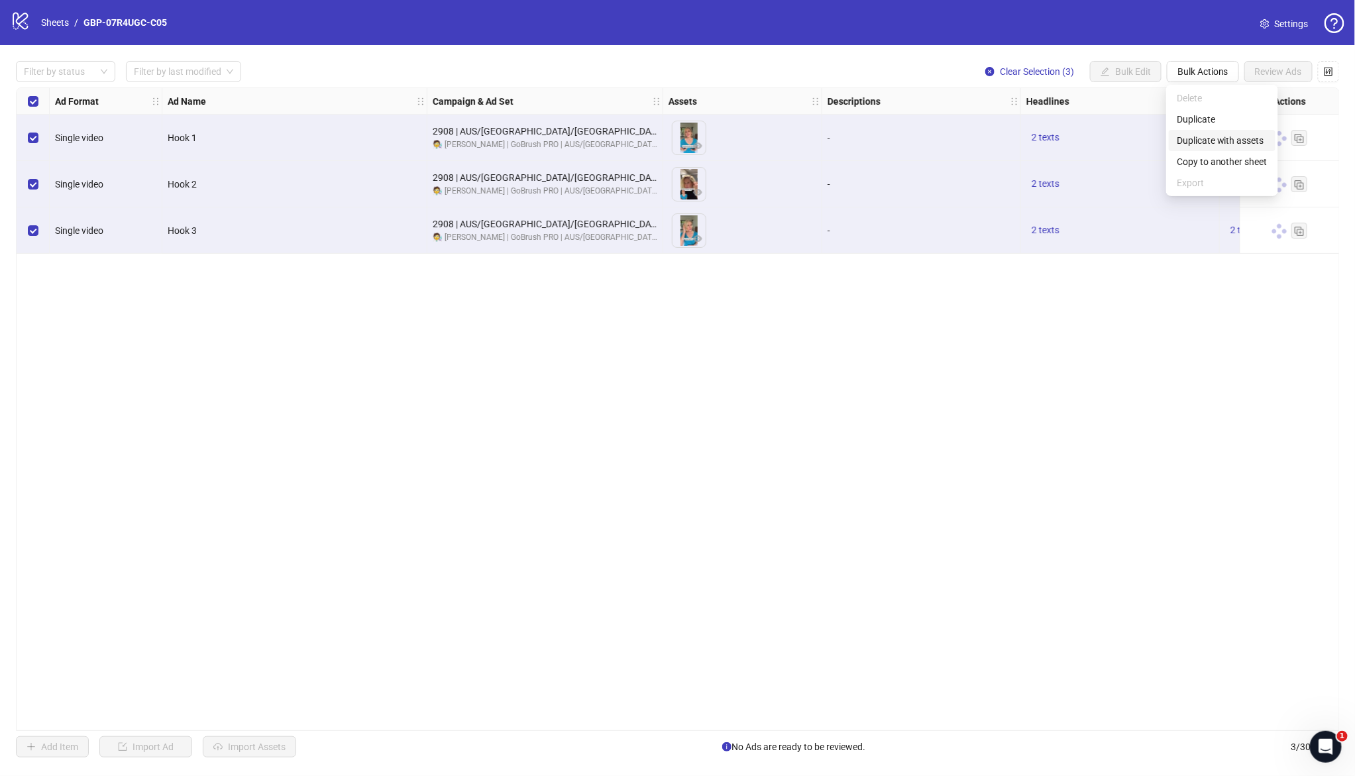
click at [1214, 141] on span "Duplicate with assets" at bounding box center [1221, 140] width 91 height 15
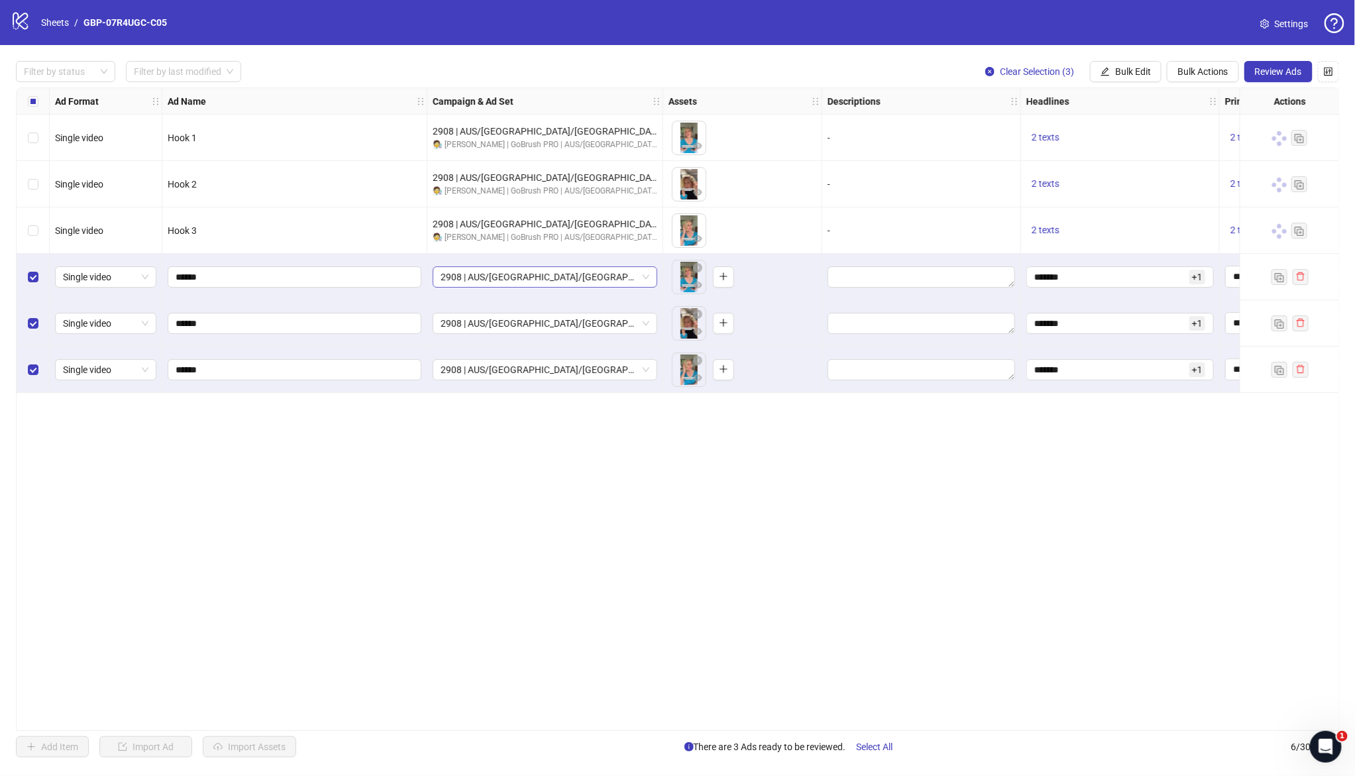
click at [581, 284] on span "2908 | AUS/[GEOGRAPHIC_DATA]/[GEOGRAPHIC_DATA]| GBP-07R4UGC-C05" at bounding box center [545, 277] width 209 height 20
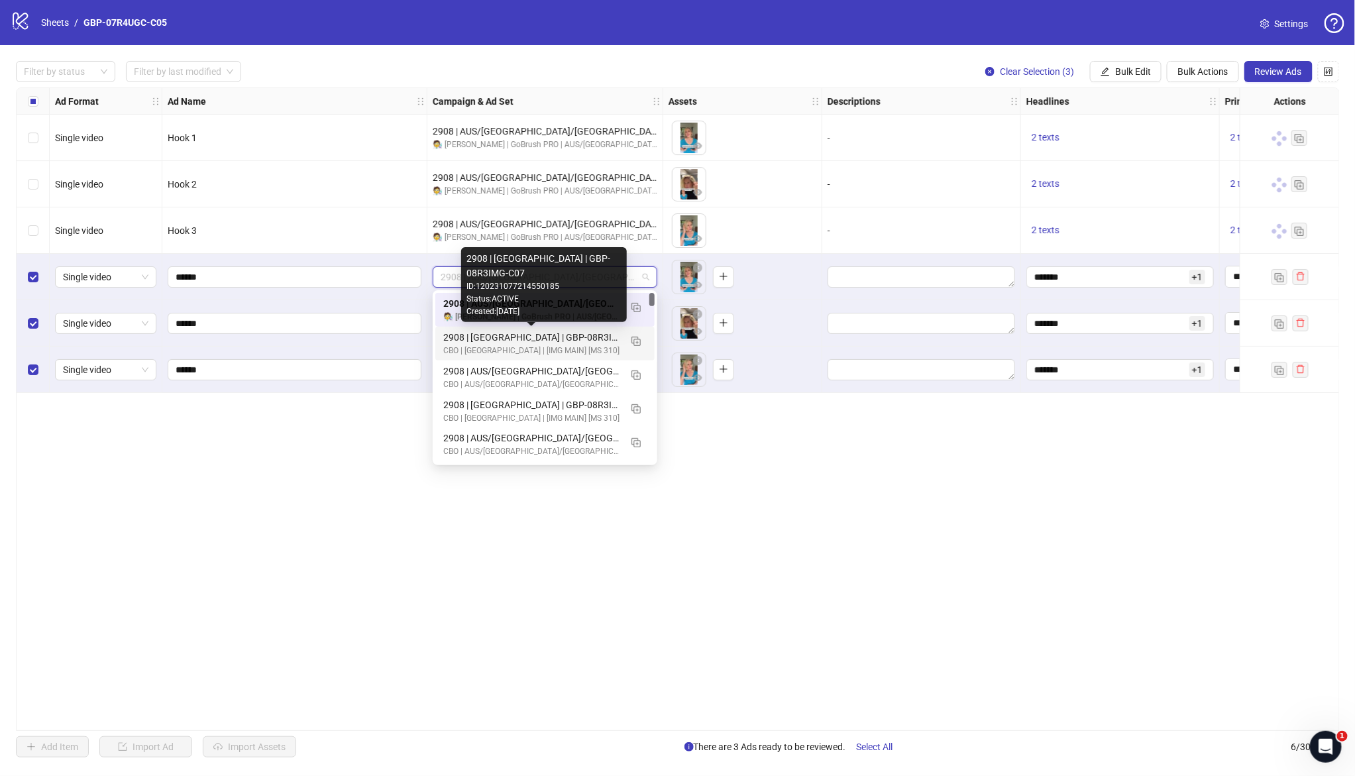
scroll to position [782, 0]
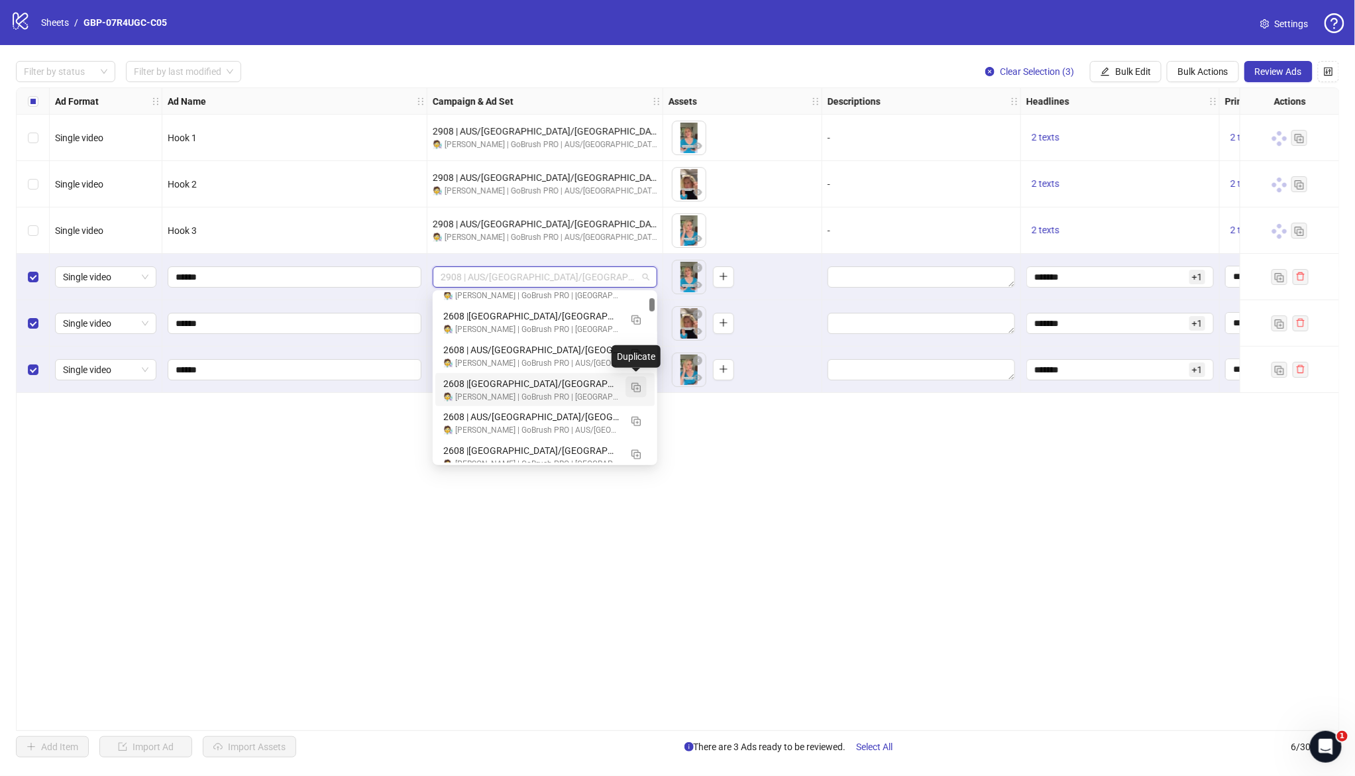
click at [638, 387] on img "button" at bounding box center [635, 387] width 9 height 9
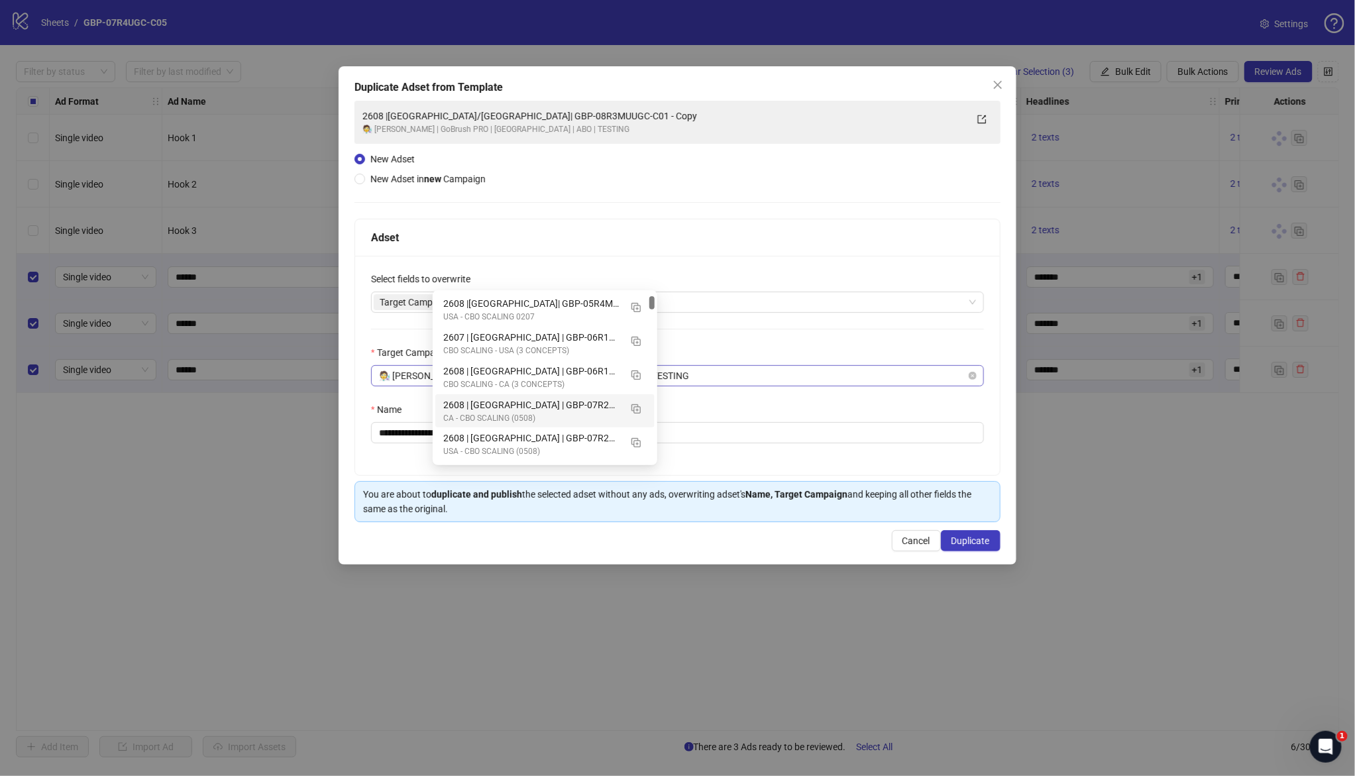
scroll to position [458, 0]
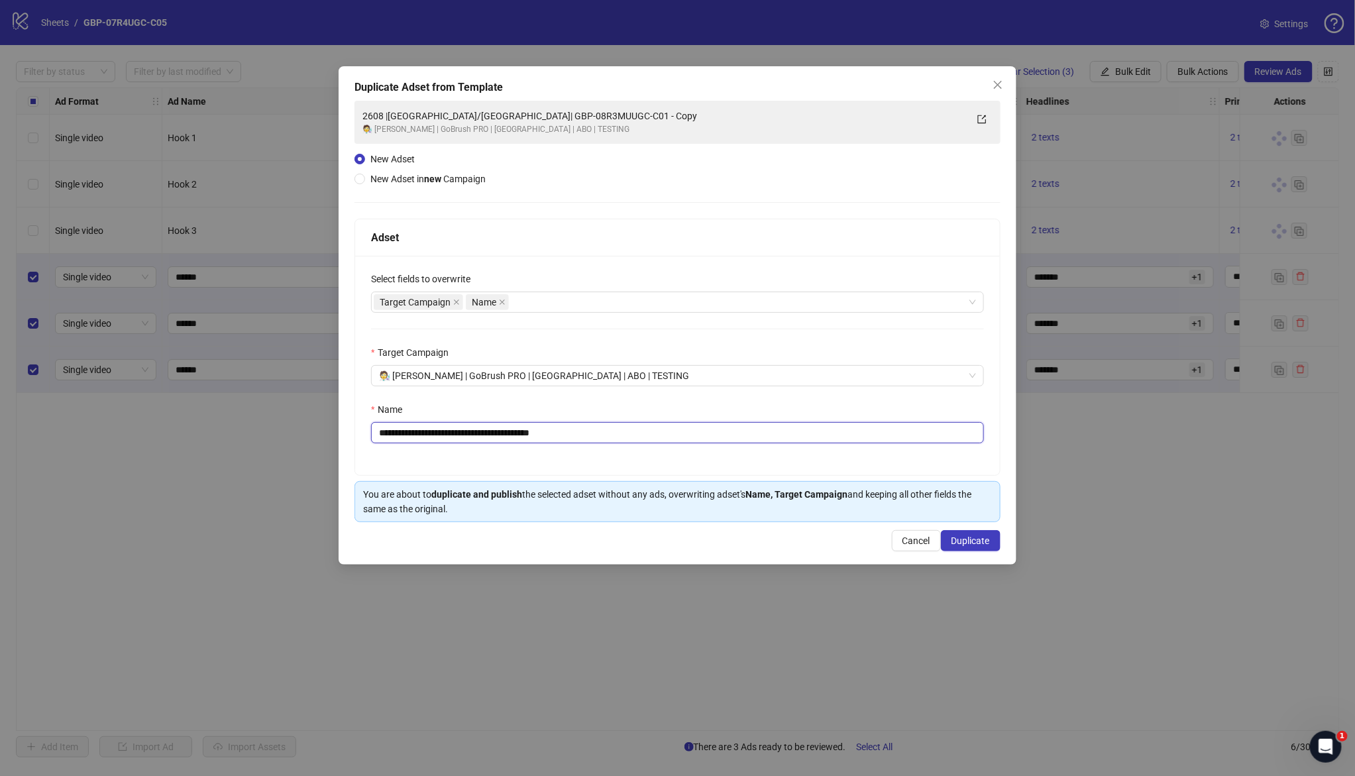
click at [389, 433] on input "**********" at bounding box center [677, 432] width 613 height 21
drag, startPoint x: 445, startPoint y: 436, endPoint x: 739, endPoint y: 437, distance: 294.1
click at [739, 437] on input "**********" at bounding box center [677, 432] width 613 height 21
paste input "**********"
click at [460, 435] on input "**********" at bounding box center [677, 432] width 613 height 21
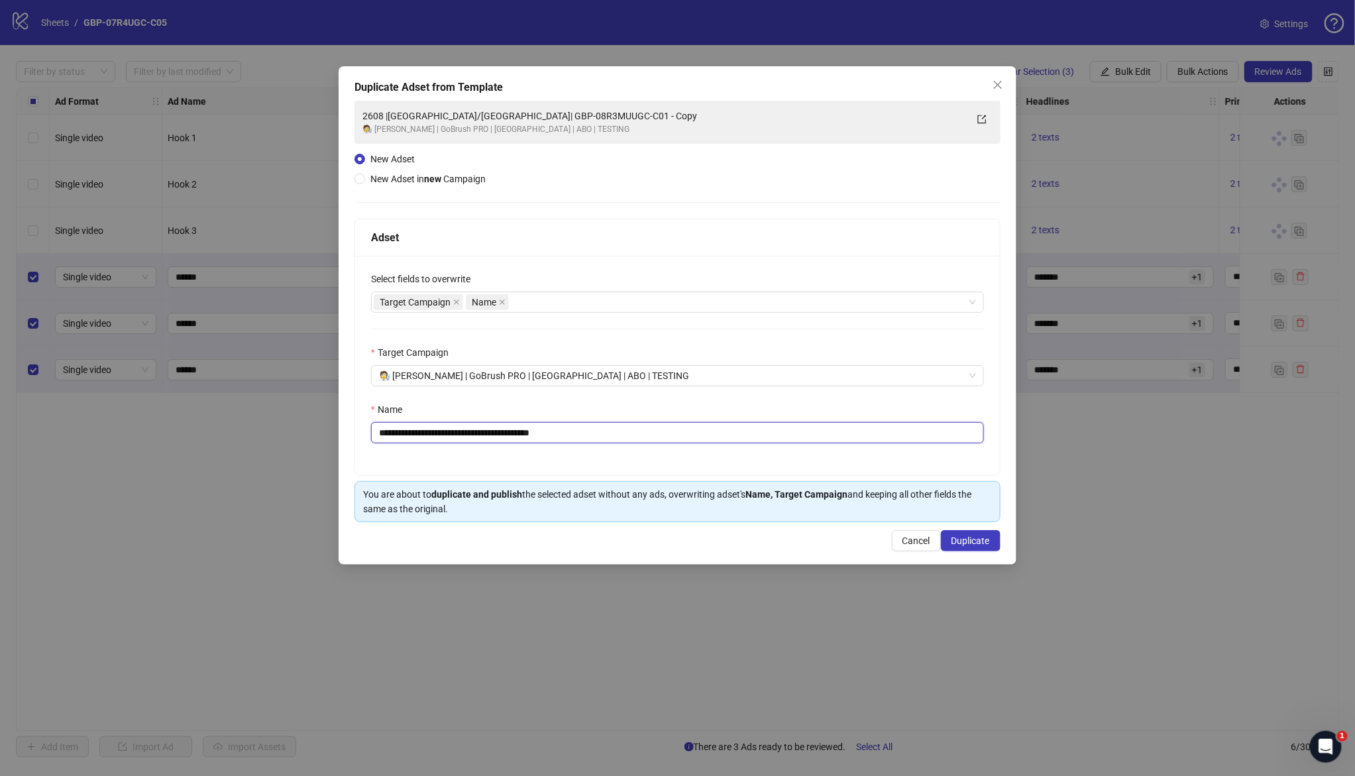
drag, startPoint x: 445, startPoint y: 431, endPoint x: 770, endPoint y: 443, distance: 324.8
click at [770, 443] on input "**********" at bounding box center [677, 432] width 613 height 21
paste input "text"
type input "**********"
click at [957, 541] on span "Duplicate" at bounding box center [970, 540] width 38 height 11
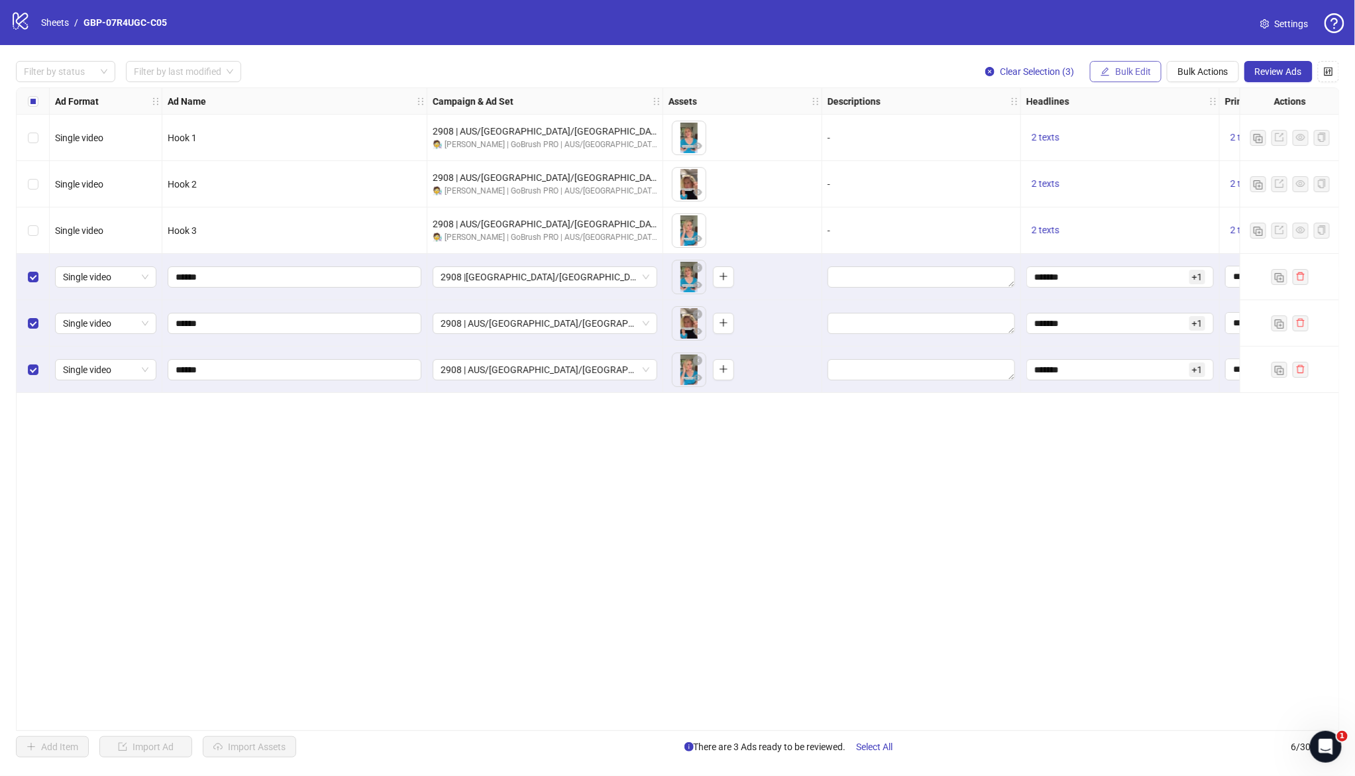
click at [1127, 78] on button "Bulk Edit" at bounding box center [1126, 71] width 72 height 21
click at [1147, 138] on span "Campaign & Ad Set" at bounding box center [1138, 140] width 79 height 15
click at [1175, 160] on icon "check" at bounding box center [1179, 162] width 9 height 9
click at [1133, 64] on button "Bulk Edit" at bounding box center [1126, 71] width 72 height 21
click at [1138, 223] on span "Destination URL" at bounding box center [1138, 225] width 79 height 15
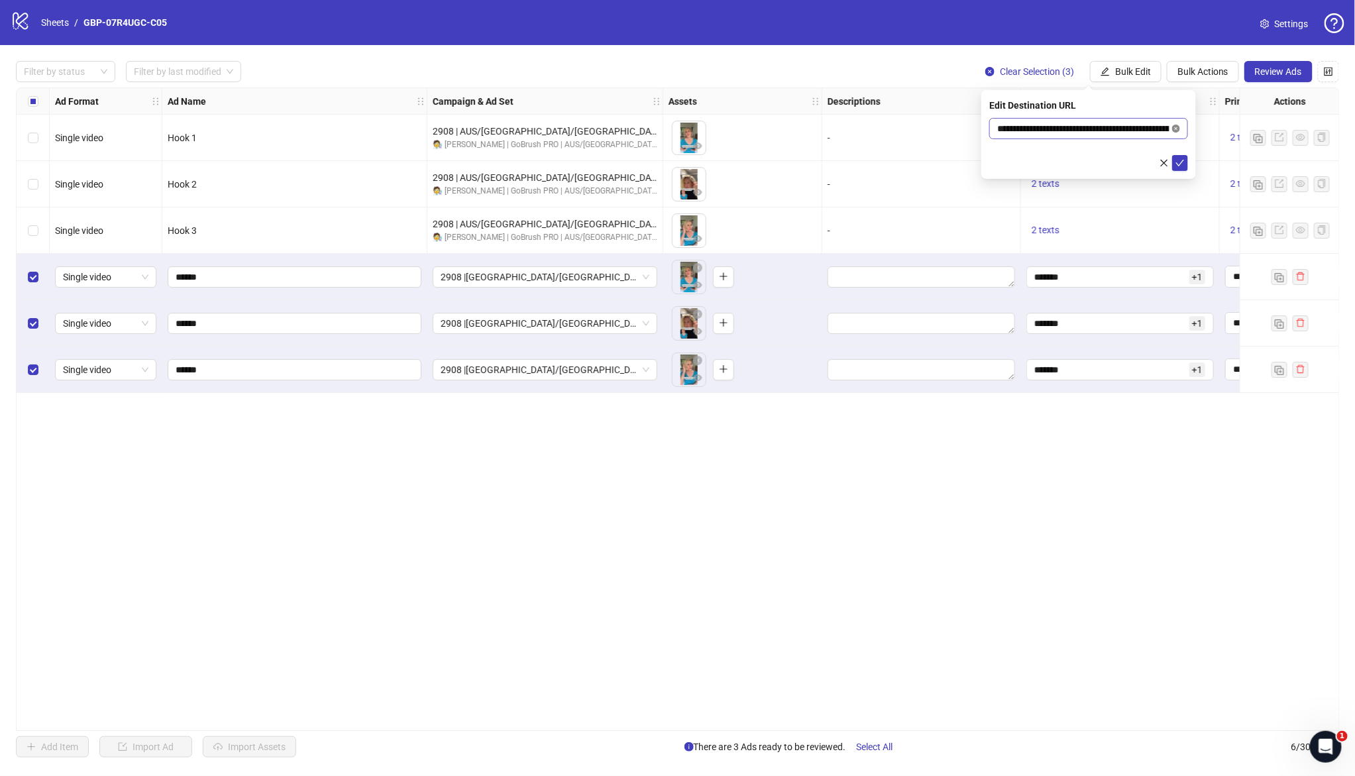
click at [1174, 127] on icon "close-circle" at bounding box center [1176, 129] width 8 height 8
click at [1116, 130] on input "text" at bounding box center [1083, 128] width 172 height 15
paste input "**********"
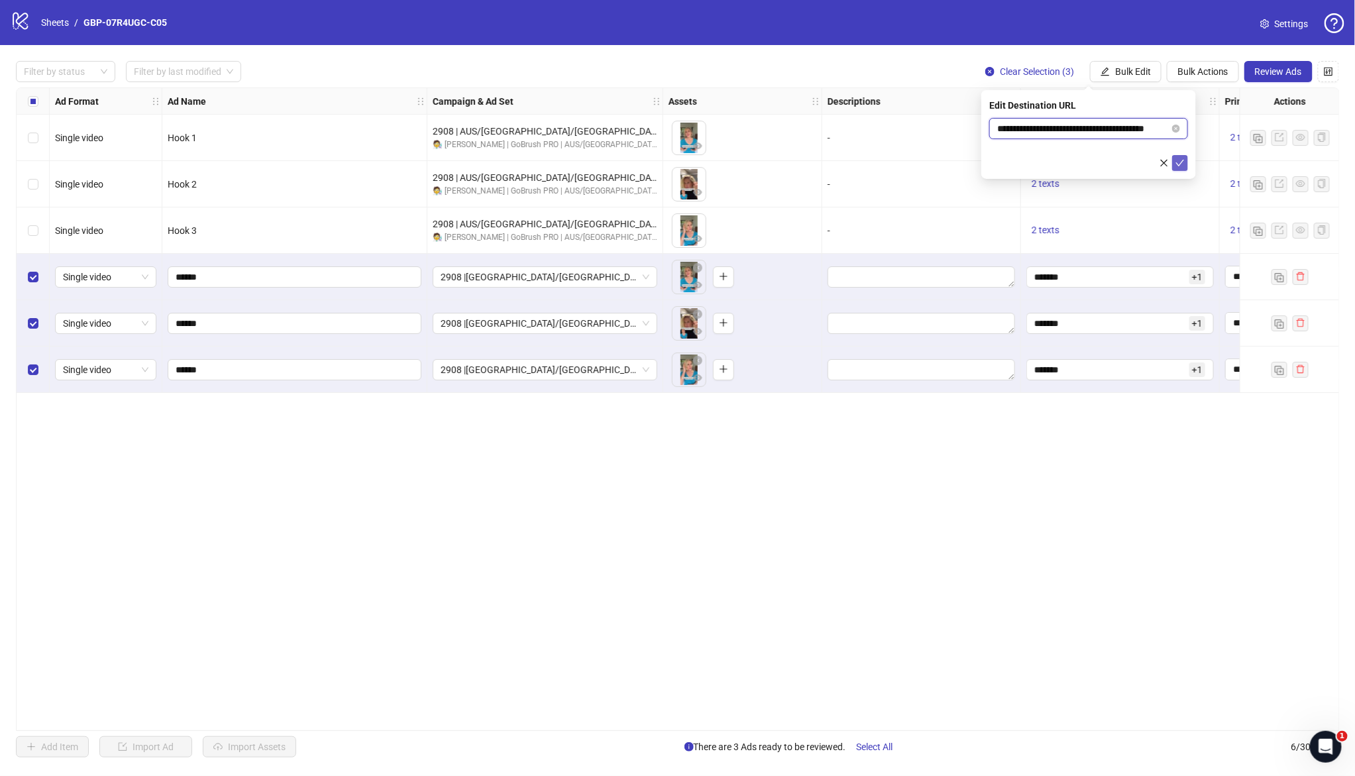
type input "**********"
click at [1180, 158] on icon "check" at bounding box center [1179, 162] width 9 height 9
click at [1288, 66] on span "Review Ads" at bounding box center [1278, 71] width 47 height 11
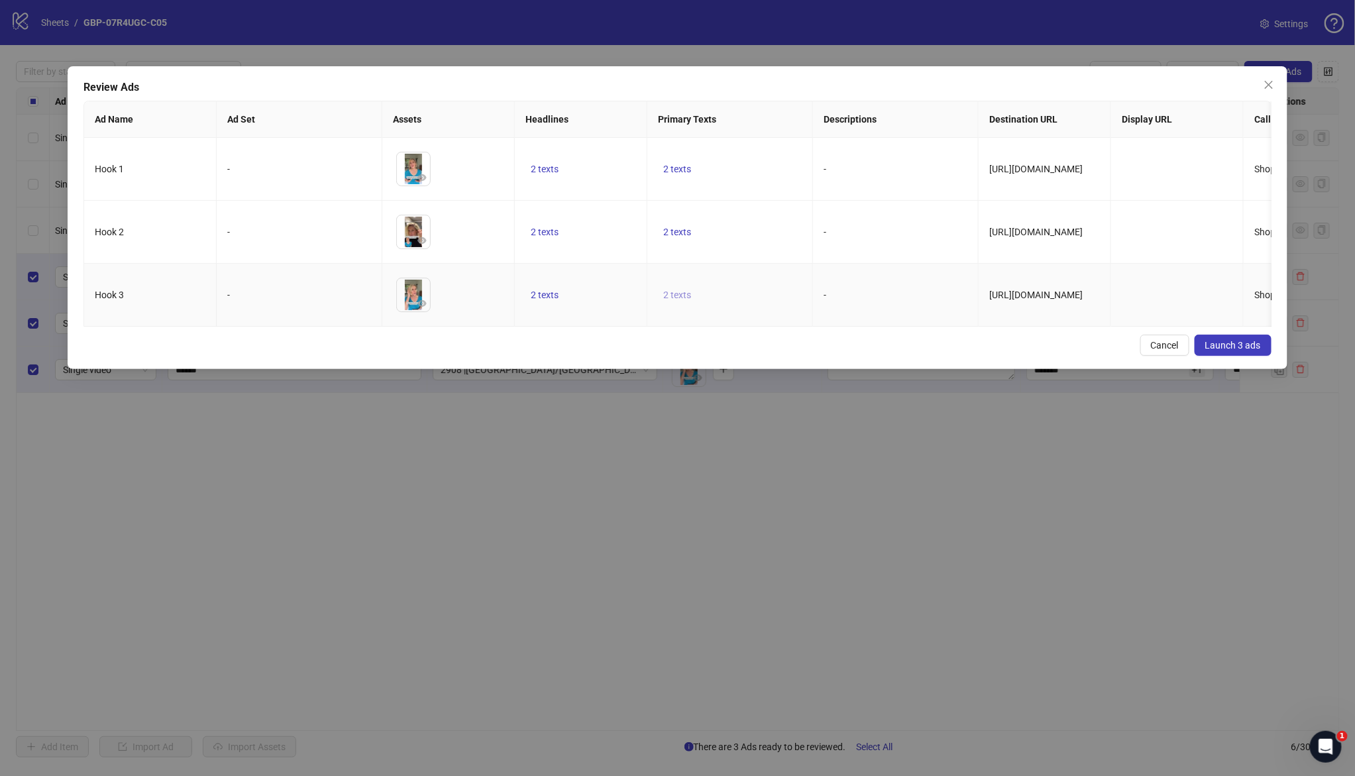
click at [678, 302] on button "2 texts" at bounding box center [677, 295] width 38 height 16
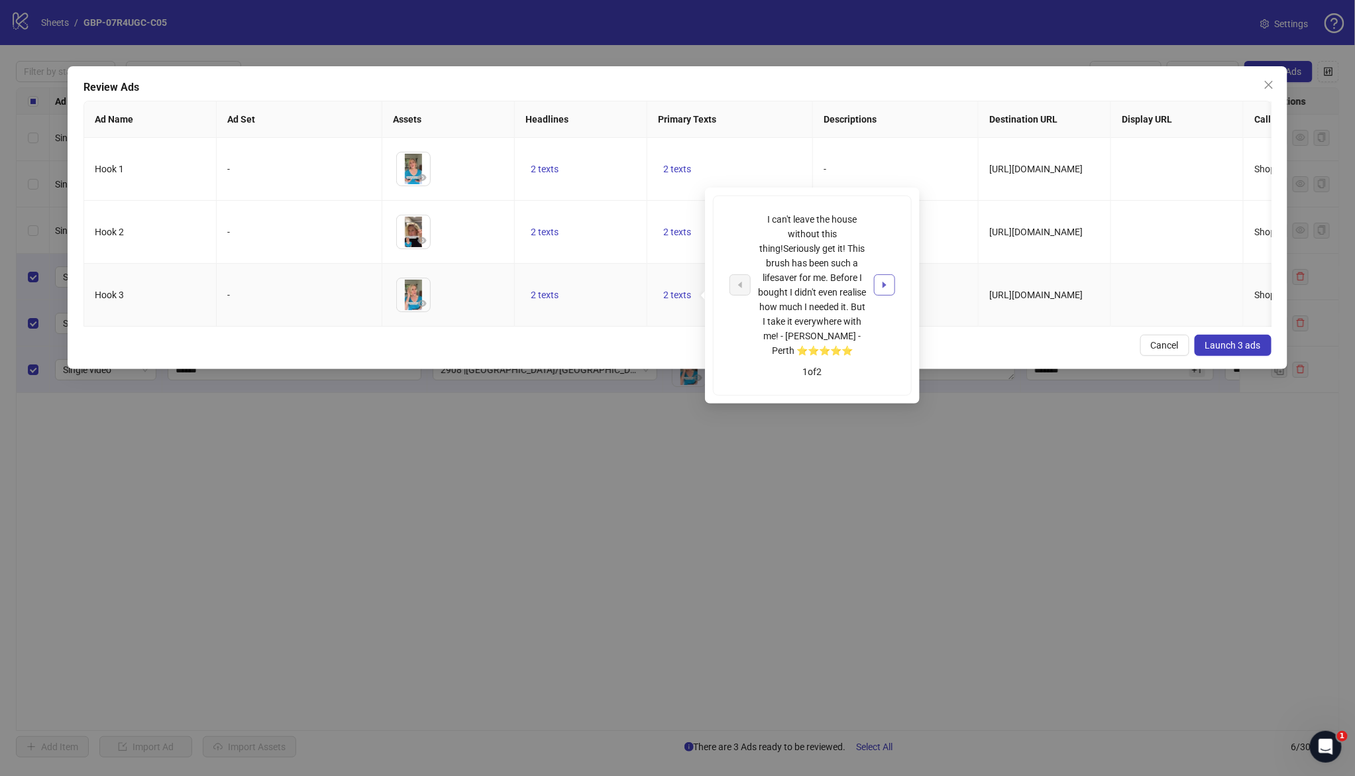
click at [882, 286] on icon "caret-right" at bounding box center [884, 285] width 4 height 7
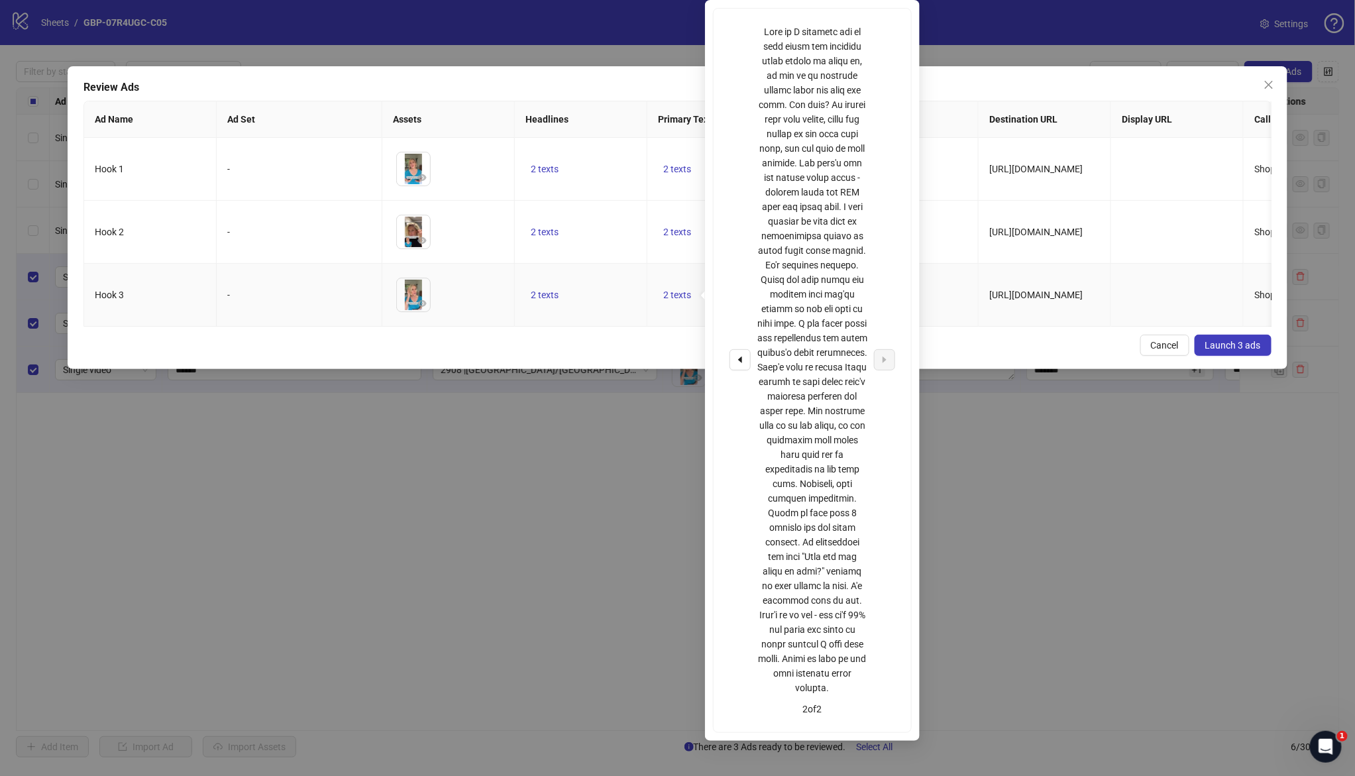
click at [626, 274] on td "2 texts" at bounding box center [581, 295] width 132 height 63
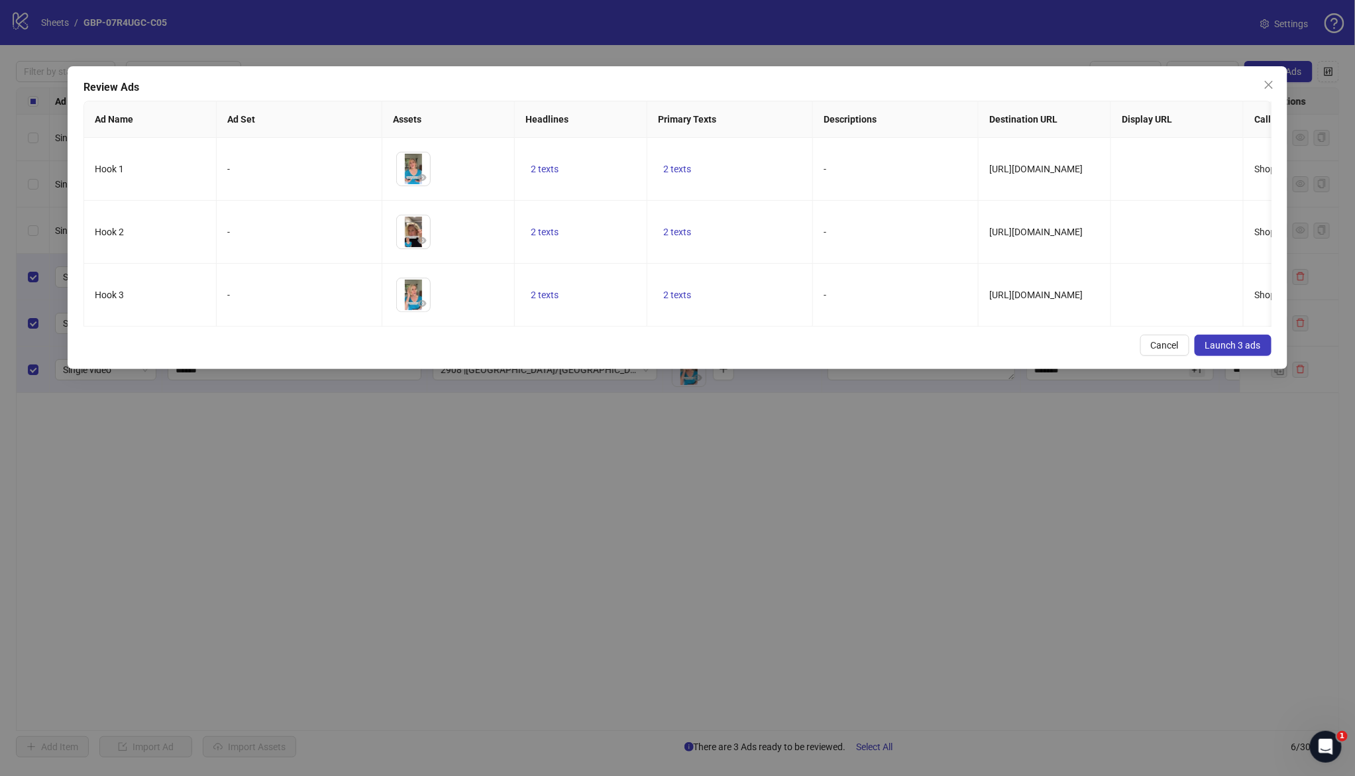
click at [1251, 350] on span "Launch 3 ads" at bounding box center [1233, 345] width 56 height 11
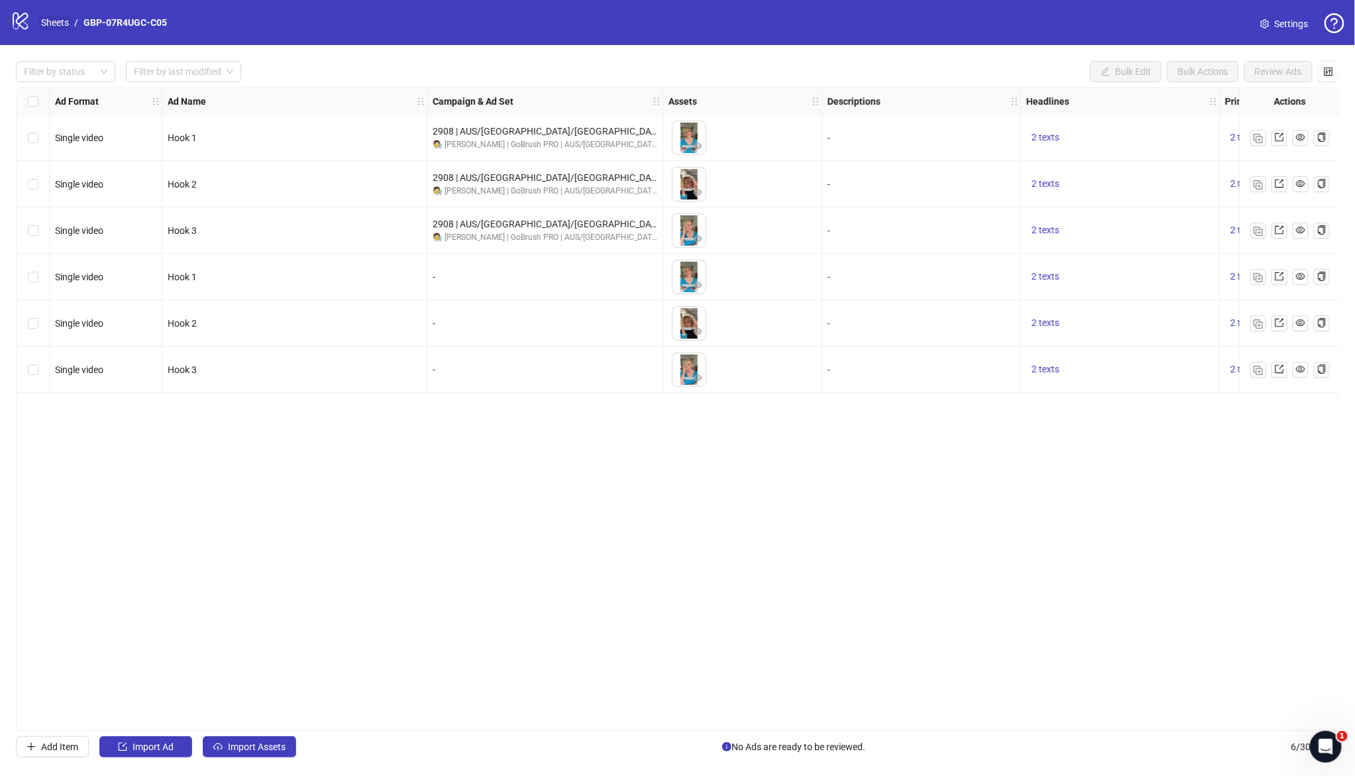
click at [60, 25] on link "Sheets" at bounding box center [54, 22] width 33 height 15
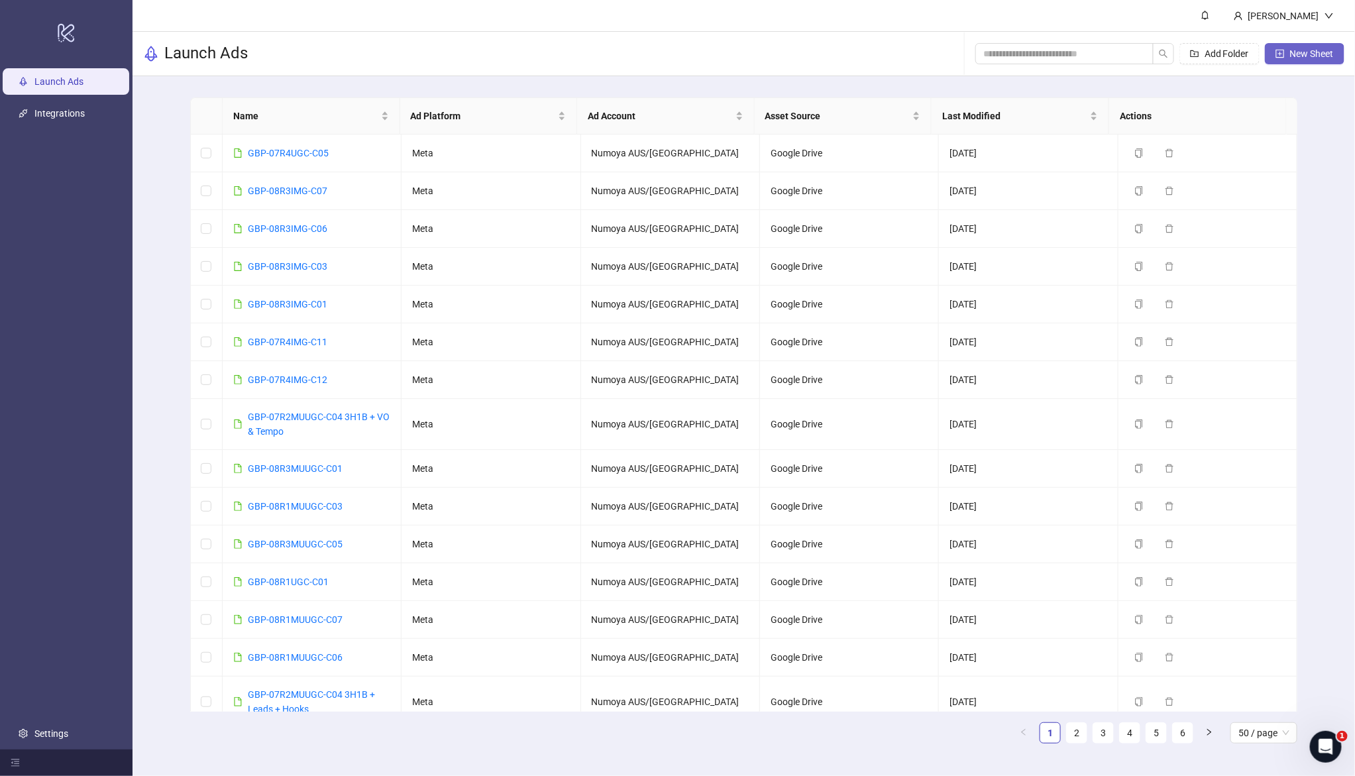
click at [1306, 52] on span "New Sheet" at bounding box center [1312, 53] width 44 height 11
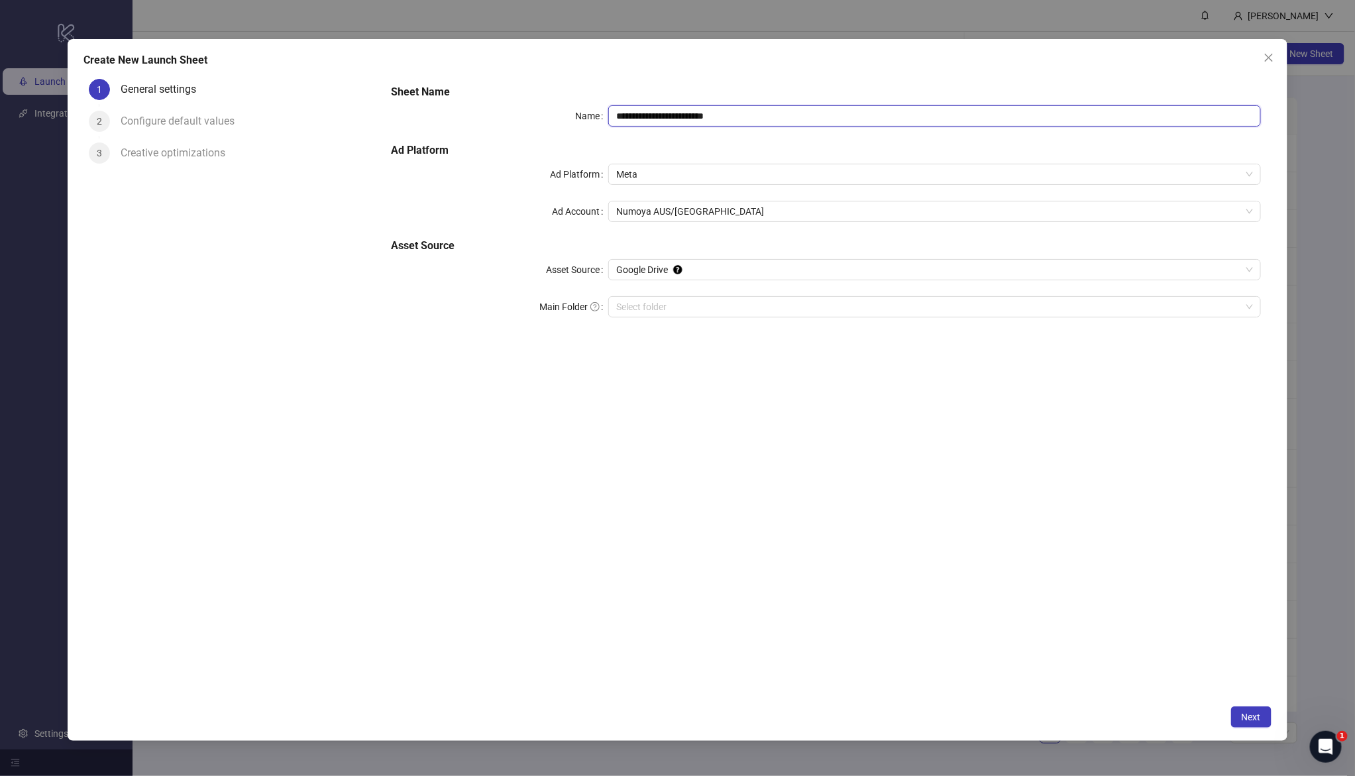
drag, startPoint x: 533, startPoint y: 93, endPoint x: 513, endPoint y: 103, distance: 22.2
click at [495, 89] on div "**********" at bounding box center [826, 209] width 880 height 260
paste input "text"
type input "**********"
click at [713, 302] on input "Main Folder" at bounding box center [928, 307] width 624 height 20
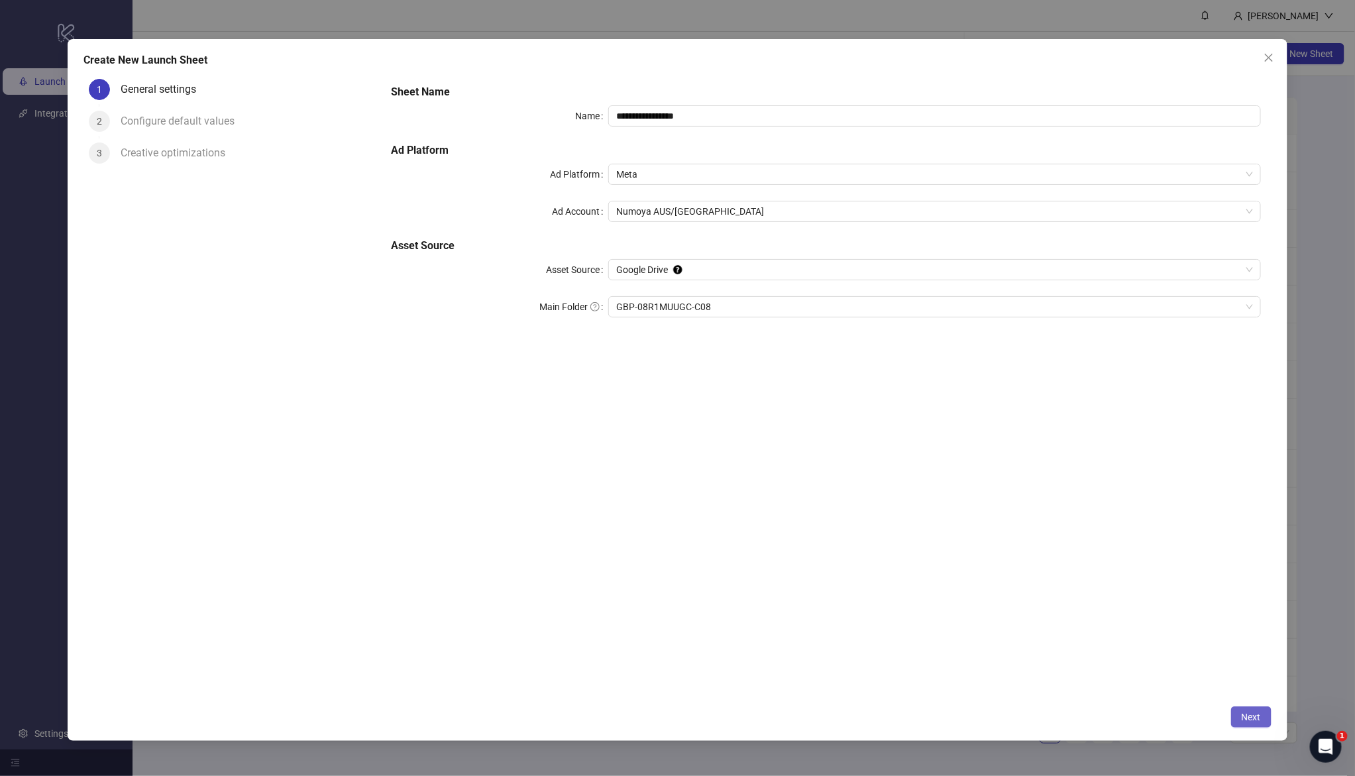
click at [1256, 715] on span "Next" at bounding box center [1250, 716] width 19 height 11
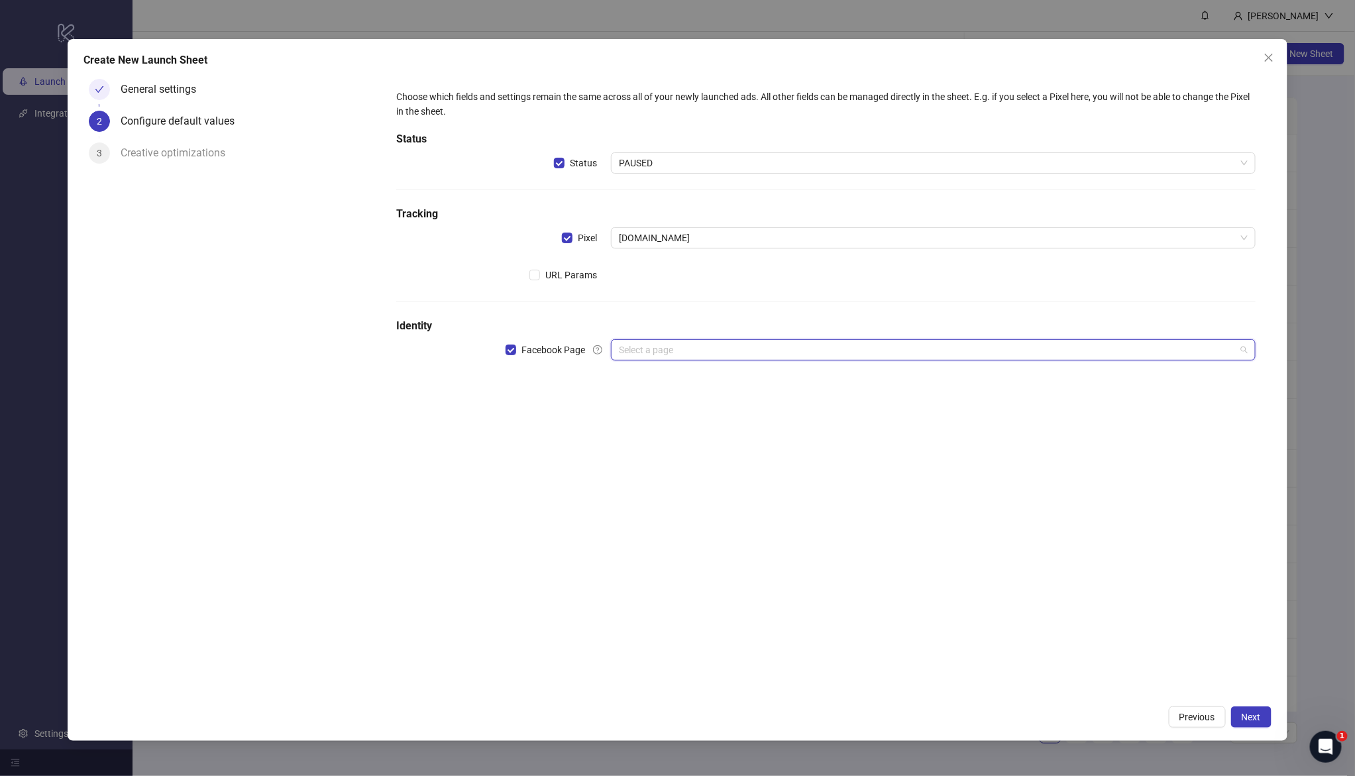
click at [702, 351] on input "search" at bounding box center [927, 350] width 616 height 20
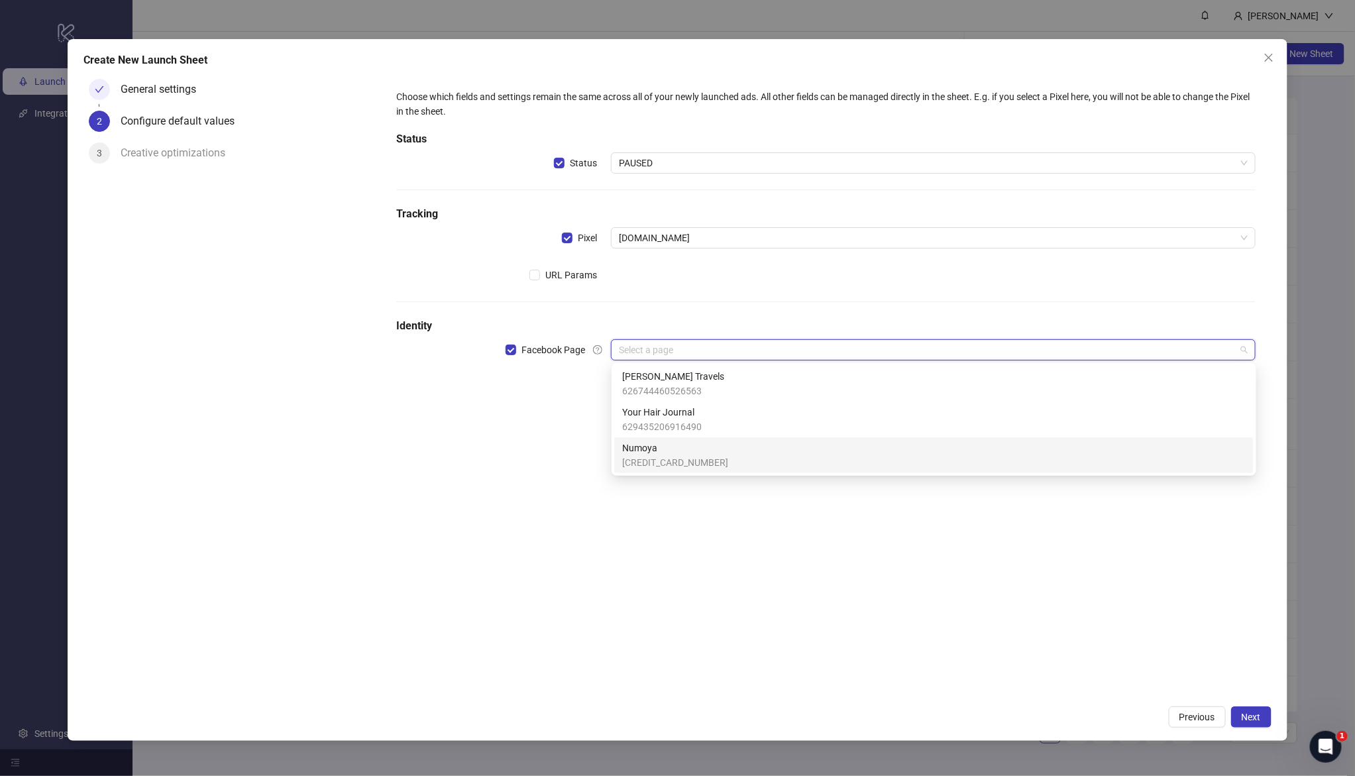
click at [658, 453] on span "Numoya" at bounding box center [675, 448] width 106 height 15
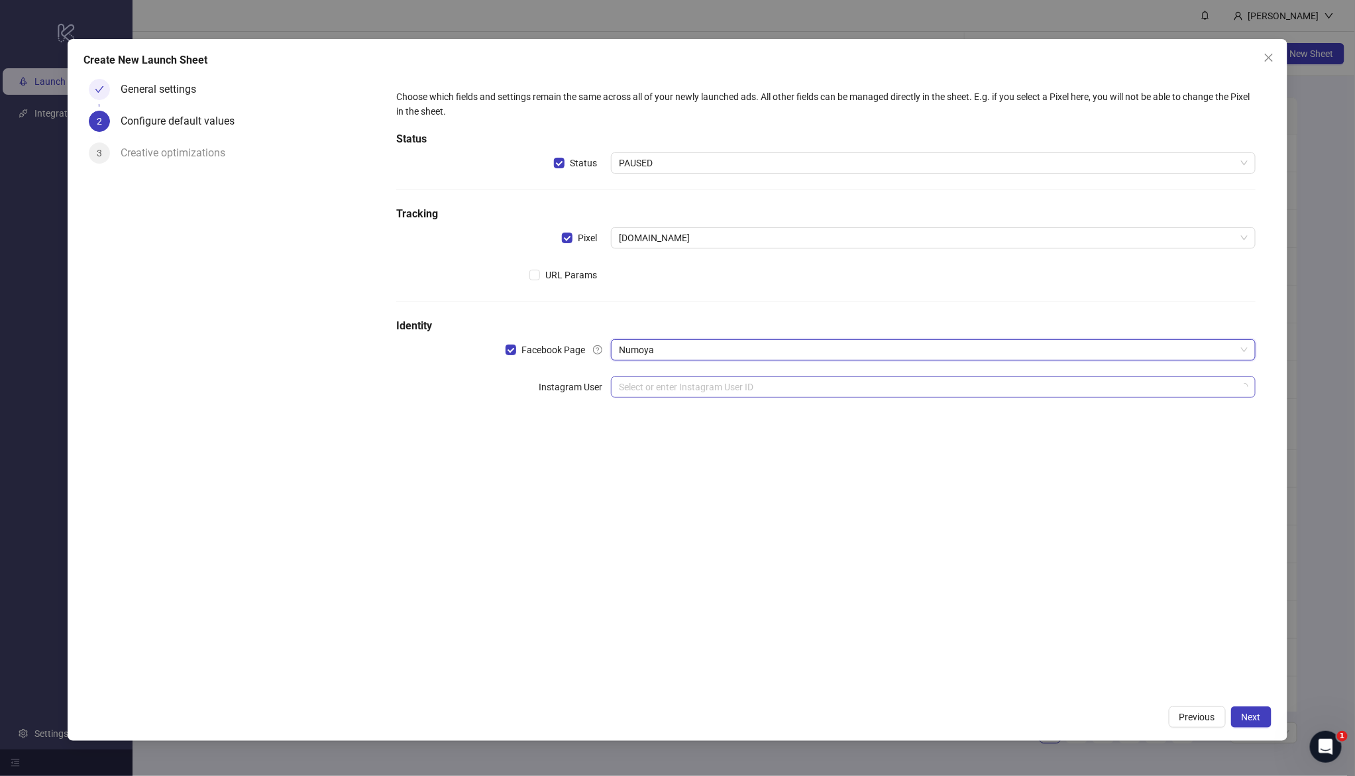
click at [662, 382] on input "search" at bounding box center [927, 387] width 616 height 20
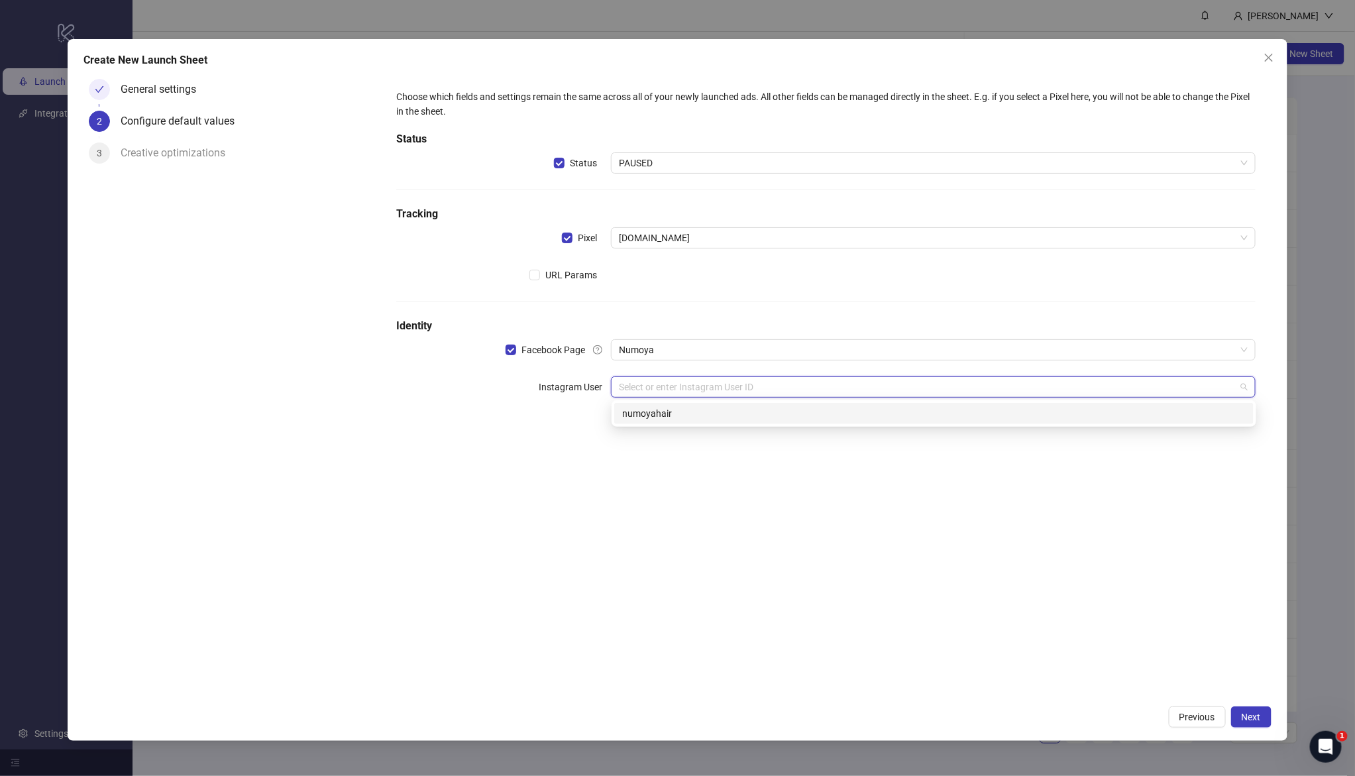
click at [672, 419] on div "numoyahair" at bounding box center [933, 413] width 623 height 15
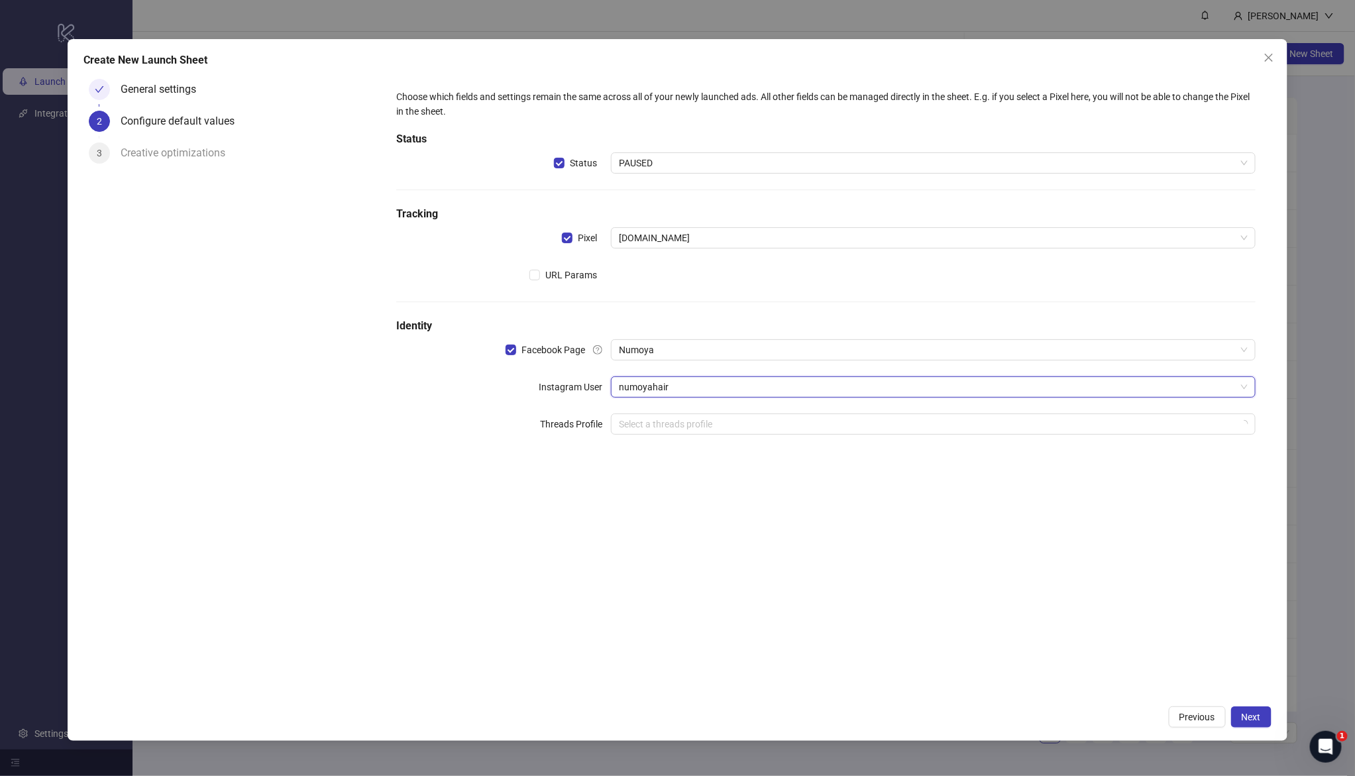
click at [660, 511] on div "Choose which fields and settings remain the same across all of your newly launc…" at bounding box center [825, 386] width 890 height 625
click at [1257, 723] on button "Next" at bounding box center [1251, 716] width 40 height 21
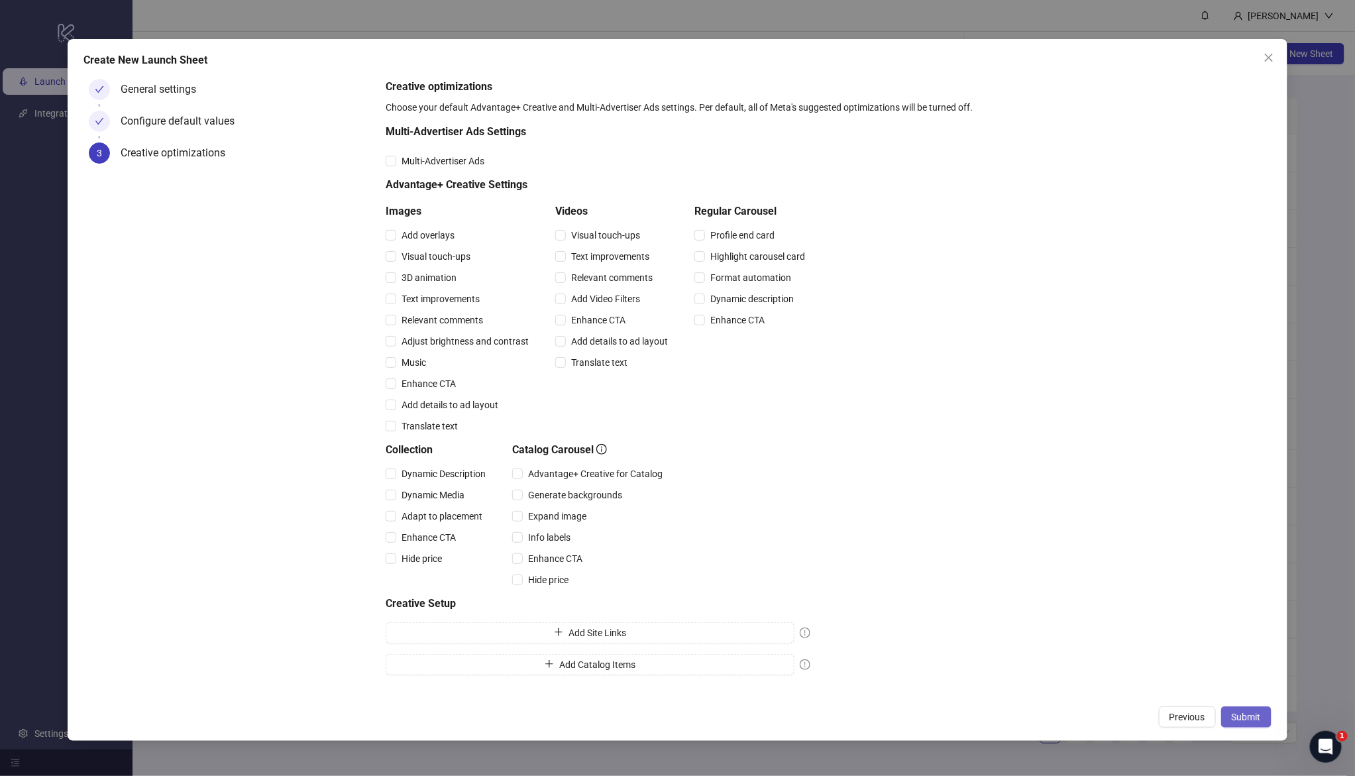
click at [1246, 717] on span "Submit" at bounding box center [1245, 716] width 29 height 11
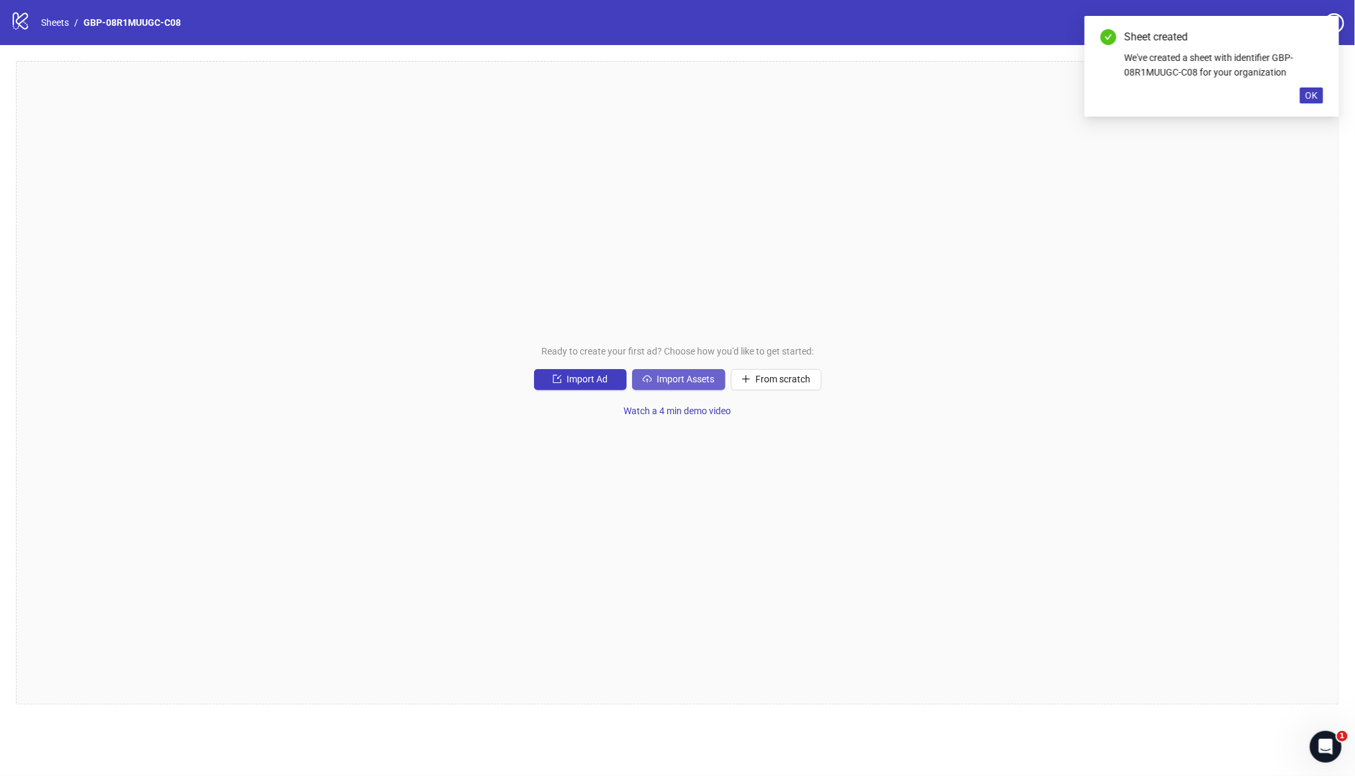
click at [694, 382] on span "Import Assets" at bounding box center [686, 379] width 58 height 11
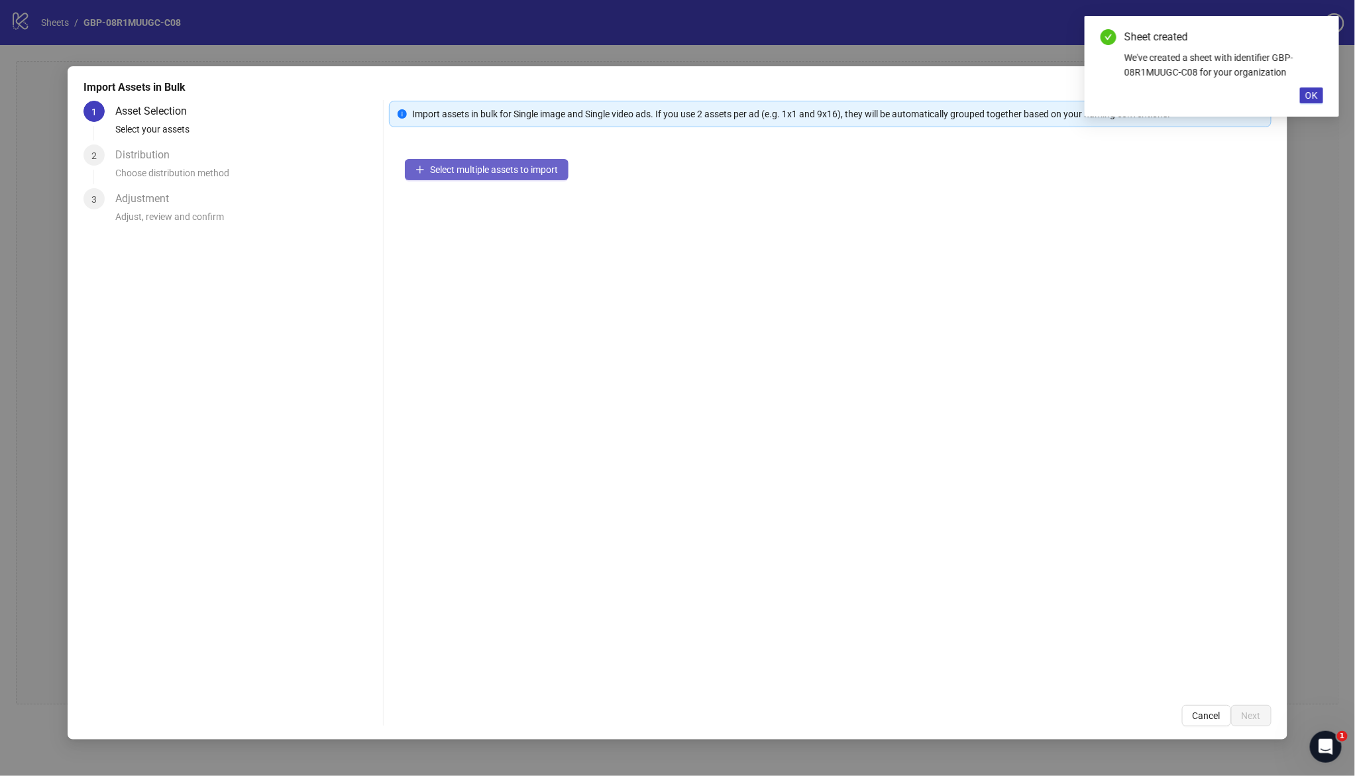
click at [481, 173] on span "Select multiple assets to import" at bounding box center [494, 169] width 128 height 11
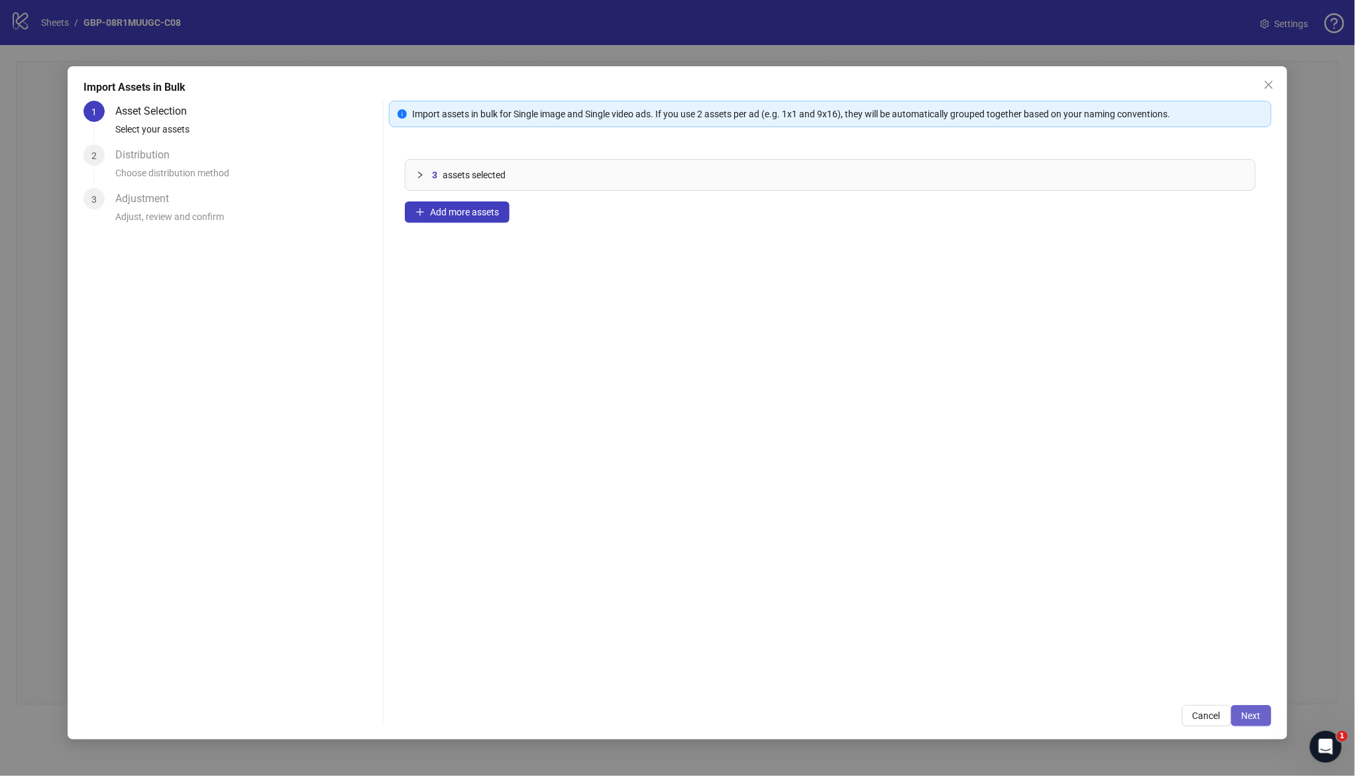
click at [1255, 715] on span "Next" at bounding box center [1250, 715] width 19 height 11
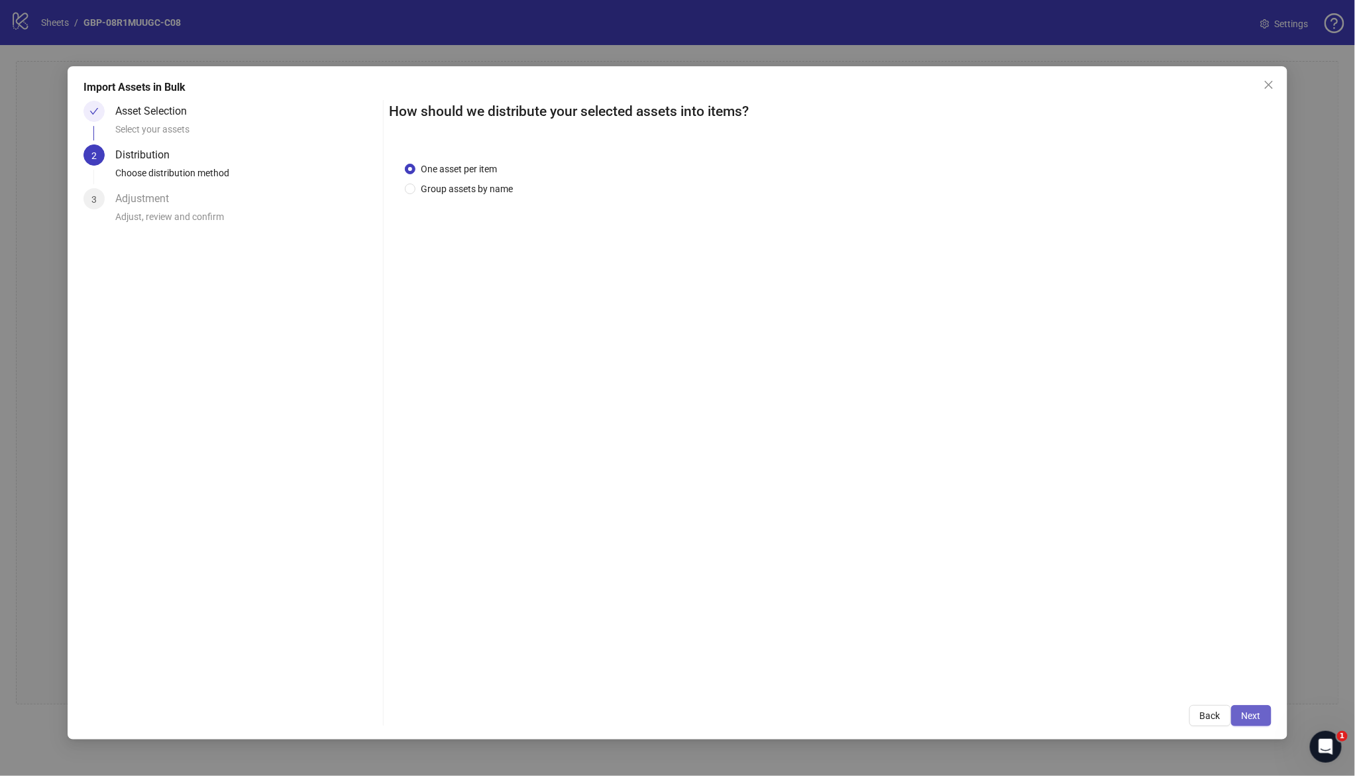
click at [1255, 715] on span "Next" at bounding box center [1250, 715] width 19 height 11
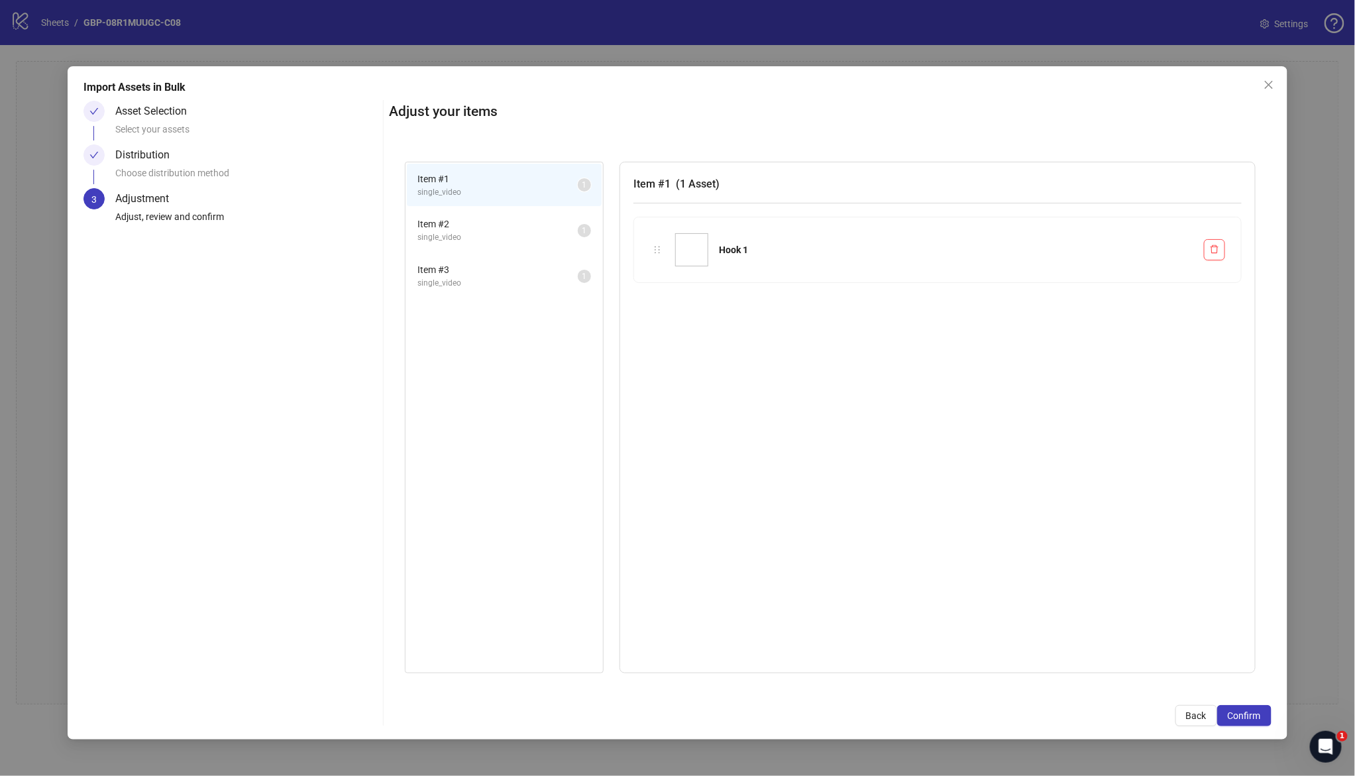
click at [1255, 715] on span "Confirm" at bounding box center [1243, 715] width 33 height 11
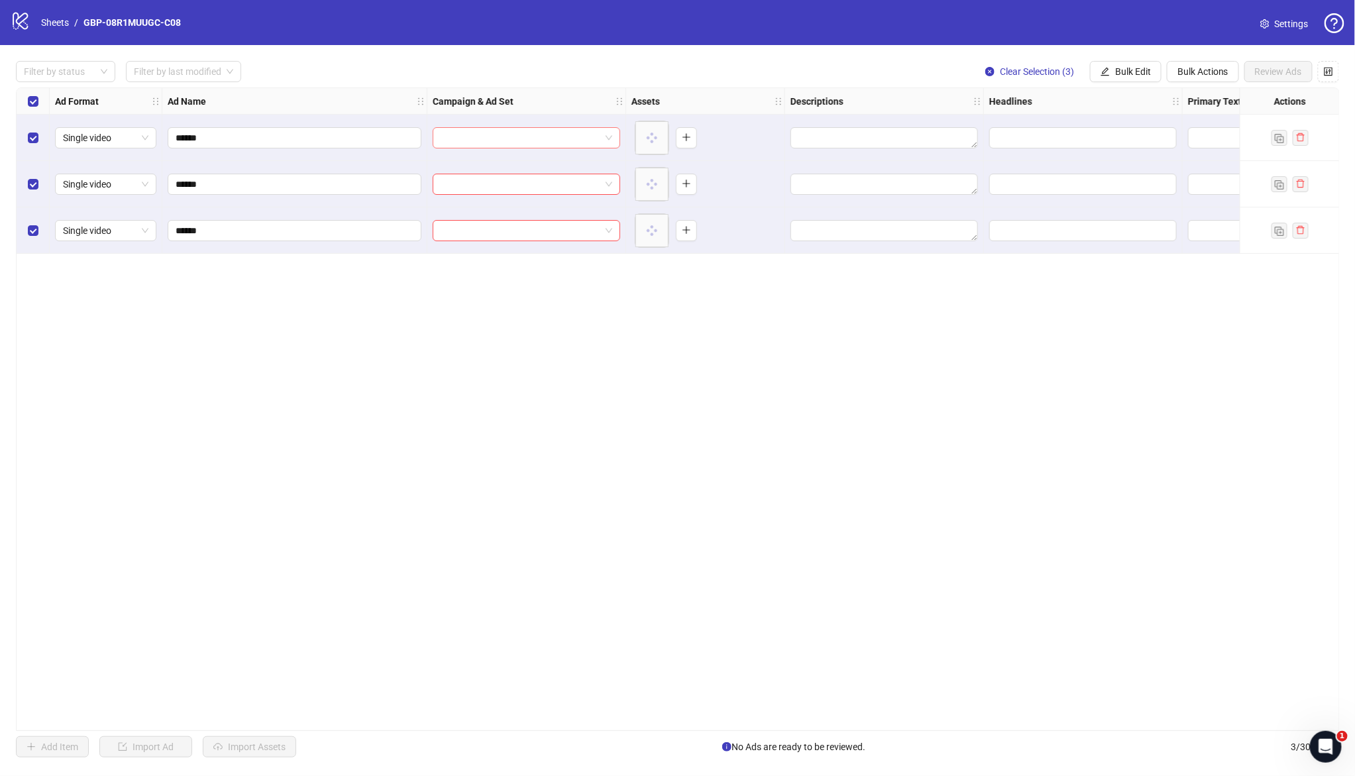
click at [523, 134] on input "search" at bounding box center [521, 138] width 160 height 20
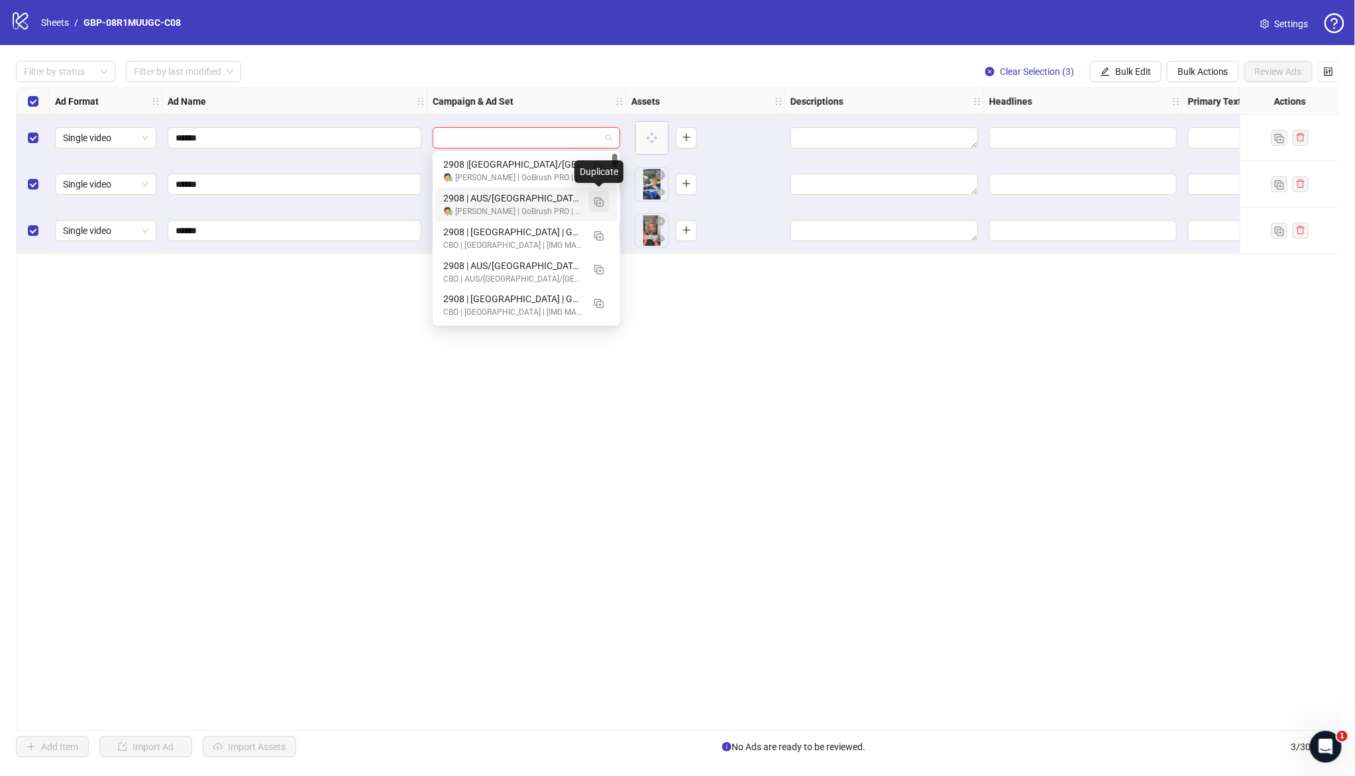
click at [598, 201] on img "button" at bounding box center [598, 201] width 9 height 9
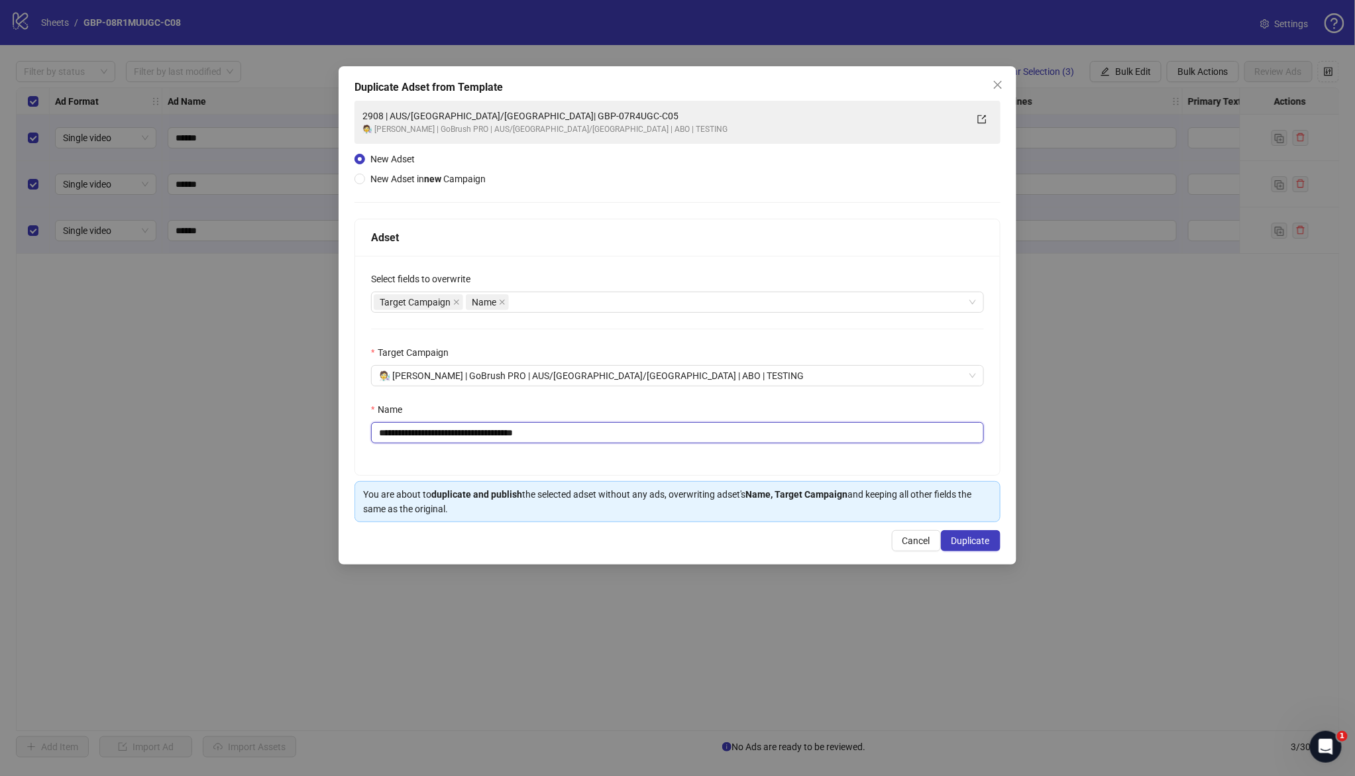
drag, startPoint x: 463, startPoint y: 435, endPoint x: 833, endPoint y: 466, distance: 371.6
click at [833, 466] on div "**********" at bounding box center [677, 365] width 645 height 219
paste input "text"
type input "**********"
click at [980, 547] on button "Duplicate" at bounding box center [971, 540] width 60 height 21
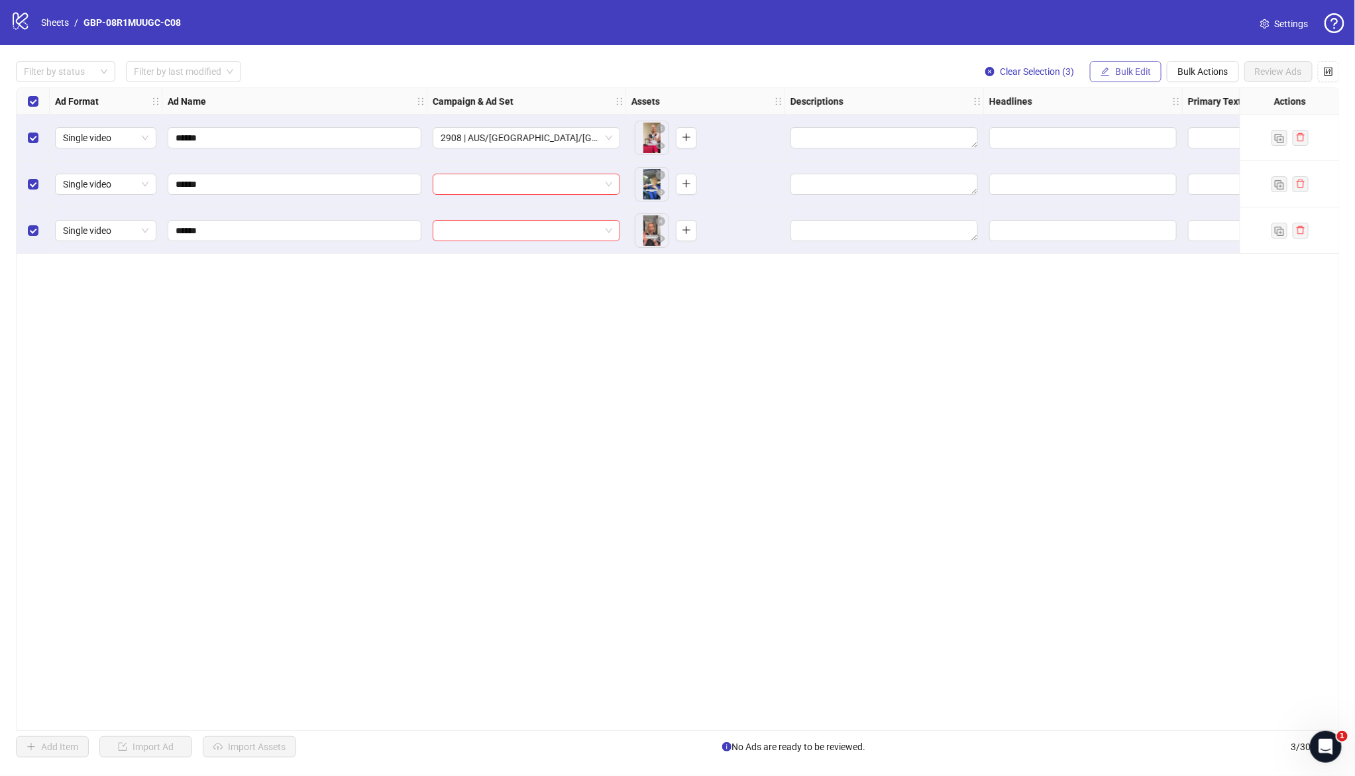
click at [1100, 71] on icon "edit" at bounding box center [1104, 71] width 9 height 9
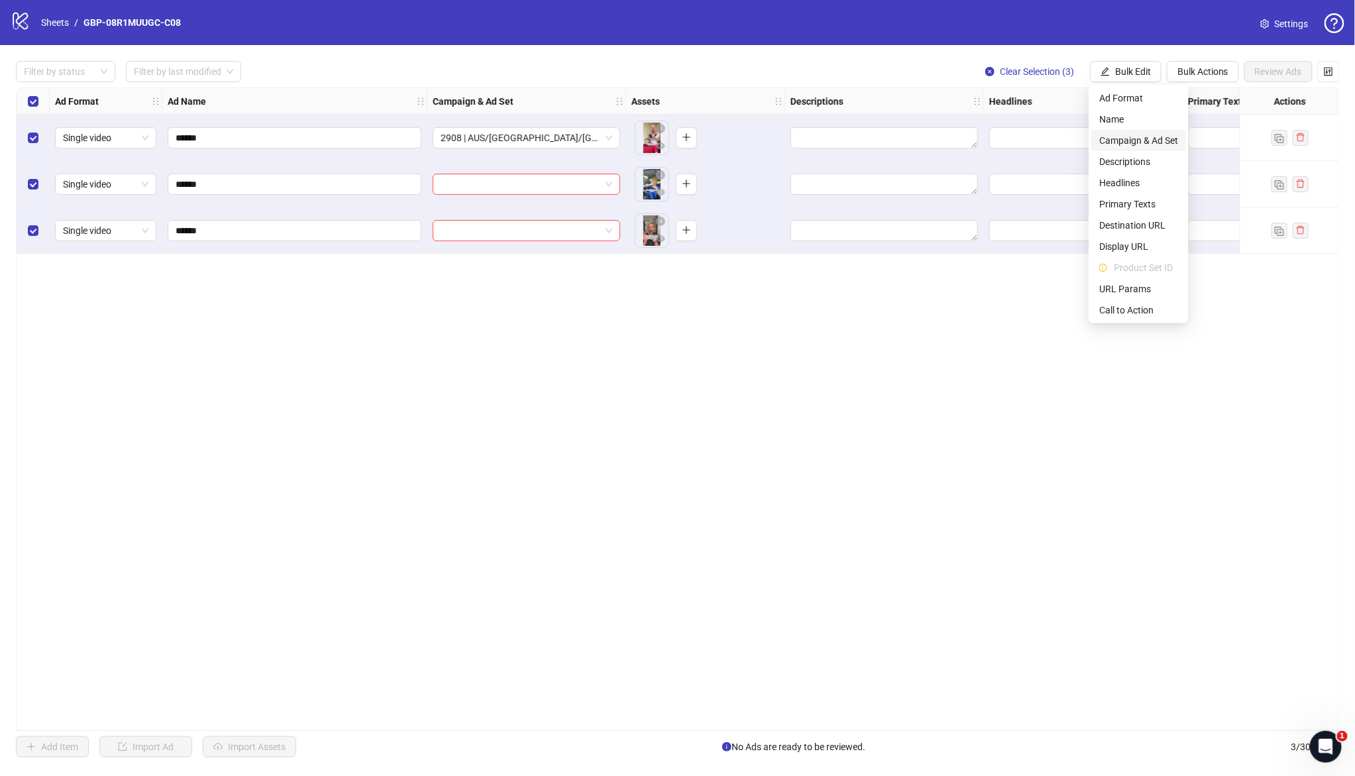
click at [1129, 138] on span "Campaign & Ad Set" at bounding box center [1138, 140] width 79 height 15
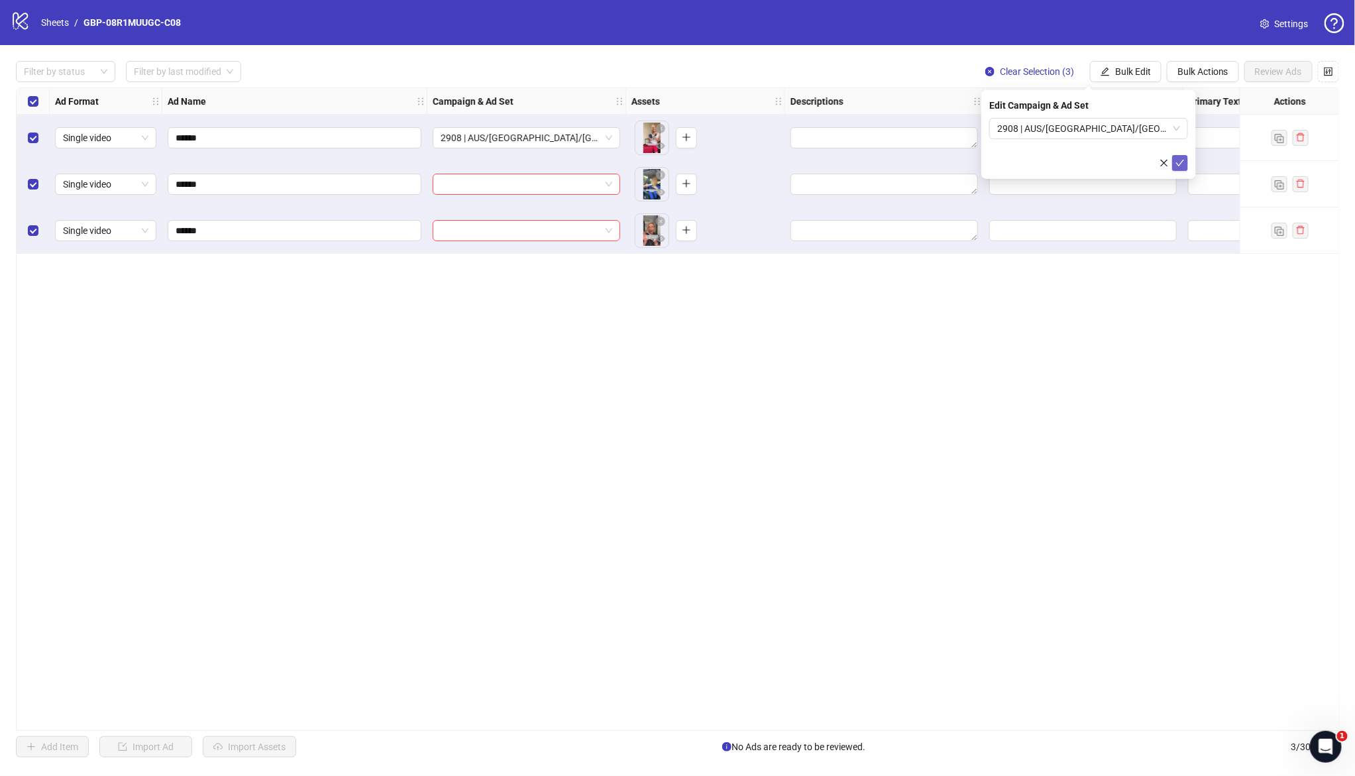
click at [1180, 163] on icon "check" at bounding box center [1179, 162] width 9 height 9
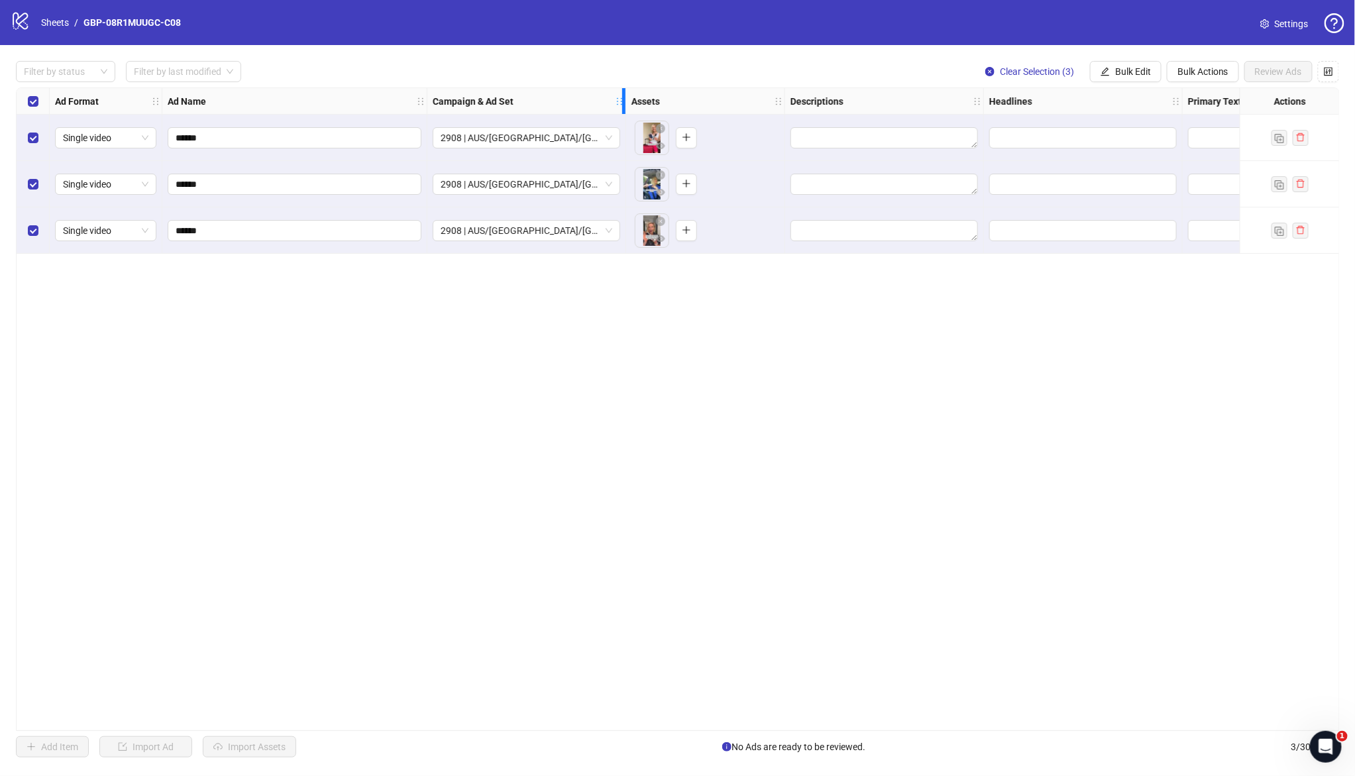
drag, startPoint x: 622, startPoint y: 105, endPoint x: 737, endPoint y: 122, distance: 116.5
click at [737, 122] on div "Ad Format Ad Name Campaign & Ad Set Assets Descriptions Headlines Primary Texts…" at bounding box center [898, 171] width 1762 height 166
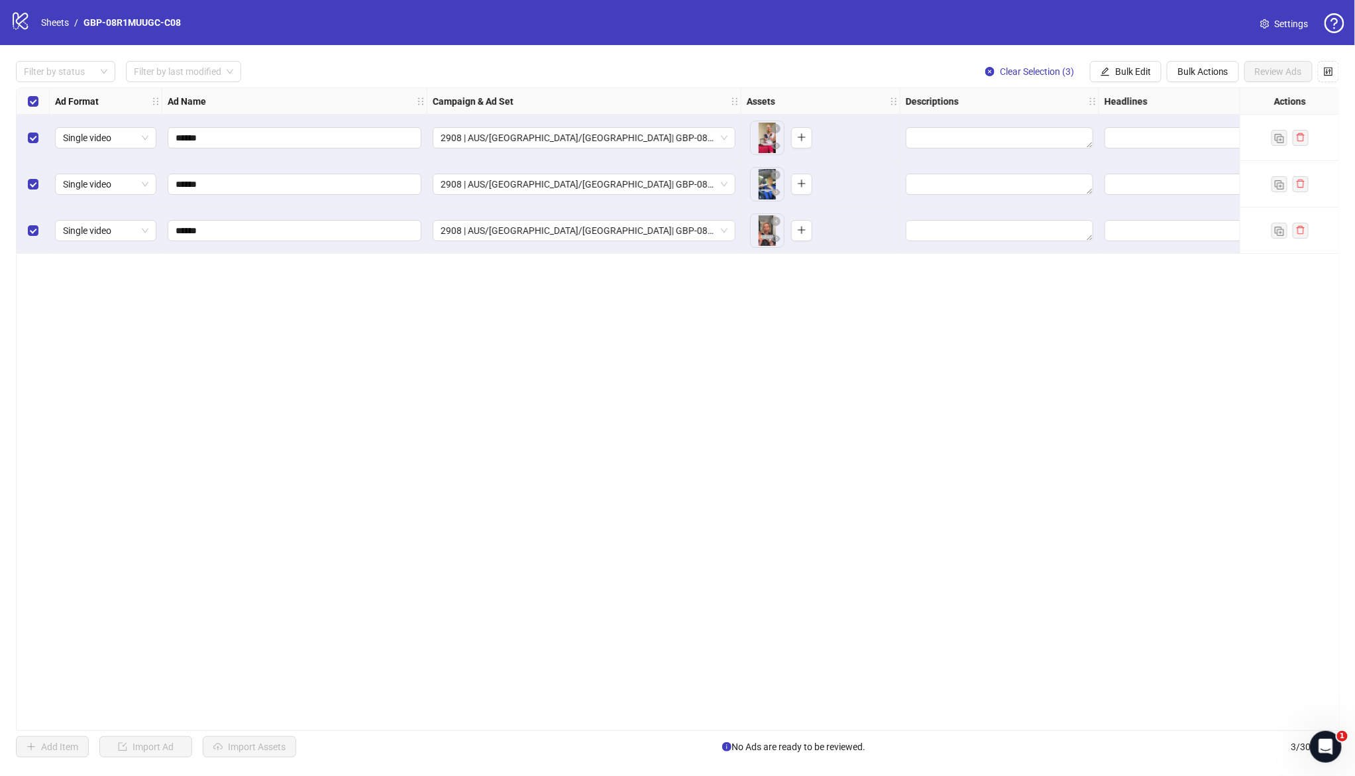
click at [679, 356] on div "Ad Format Ad Name Campaign & Ad Set Assets Descriptions Headlines Primary Texts…" at bounding box center [678, 408] width 1324 height 643
click at [1127, 67] on span "Bulk Edit" at bounding box center [1133, 71] width 36 height 11
click at [1123, 179] on span "Headlines" at bounding box center [1138, 183] width 79 height 15
click at [1018, 131] on input "text" at bounding box center [1088, 128] width 199 height 21
paste input "*******"
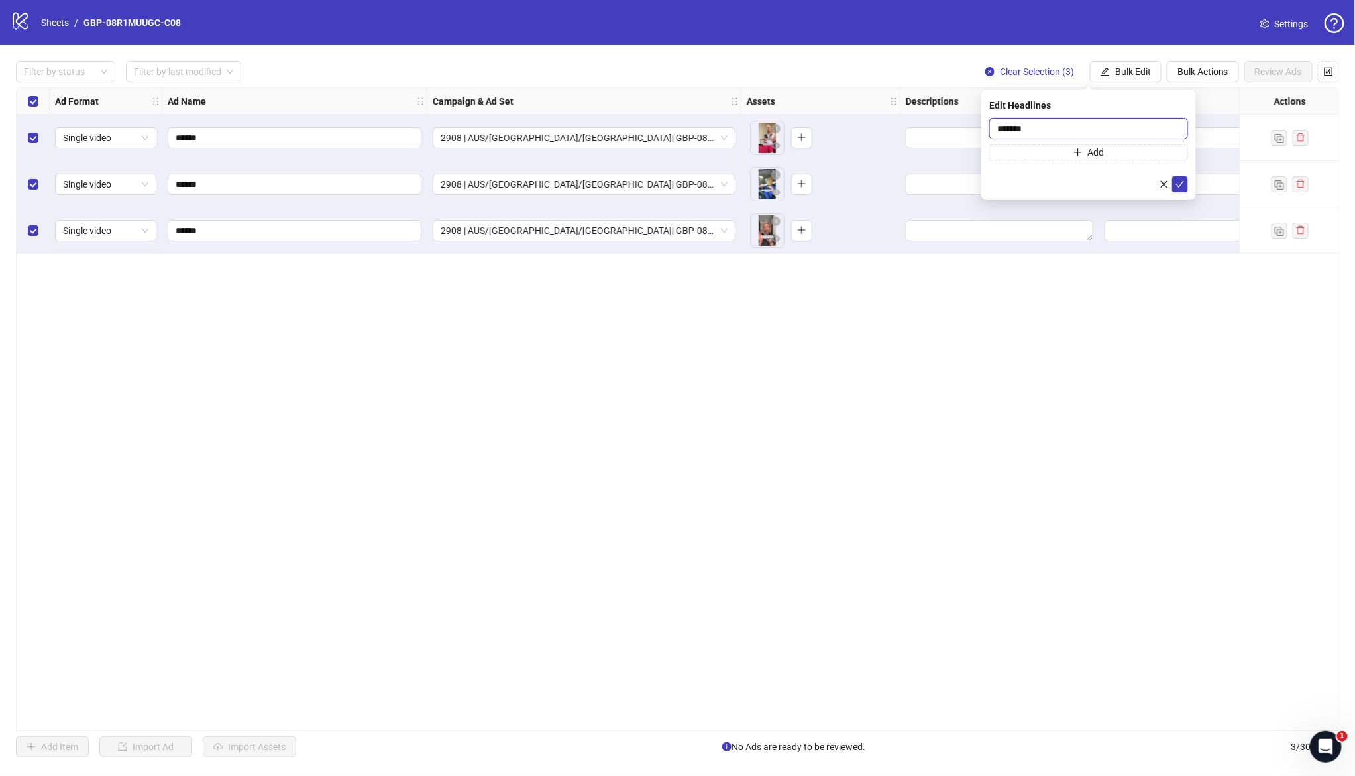
type input "*******"
click at [1063, 155] on button "Add" at bounding box center [1088, 152] width 199 height 16
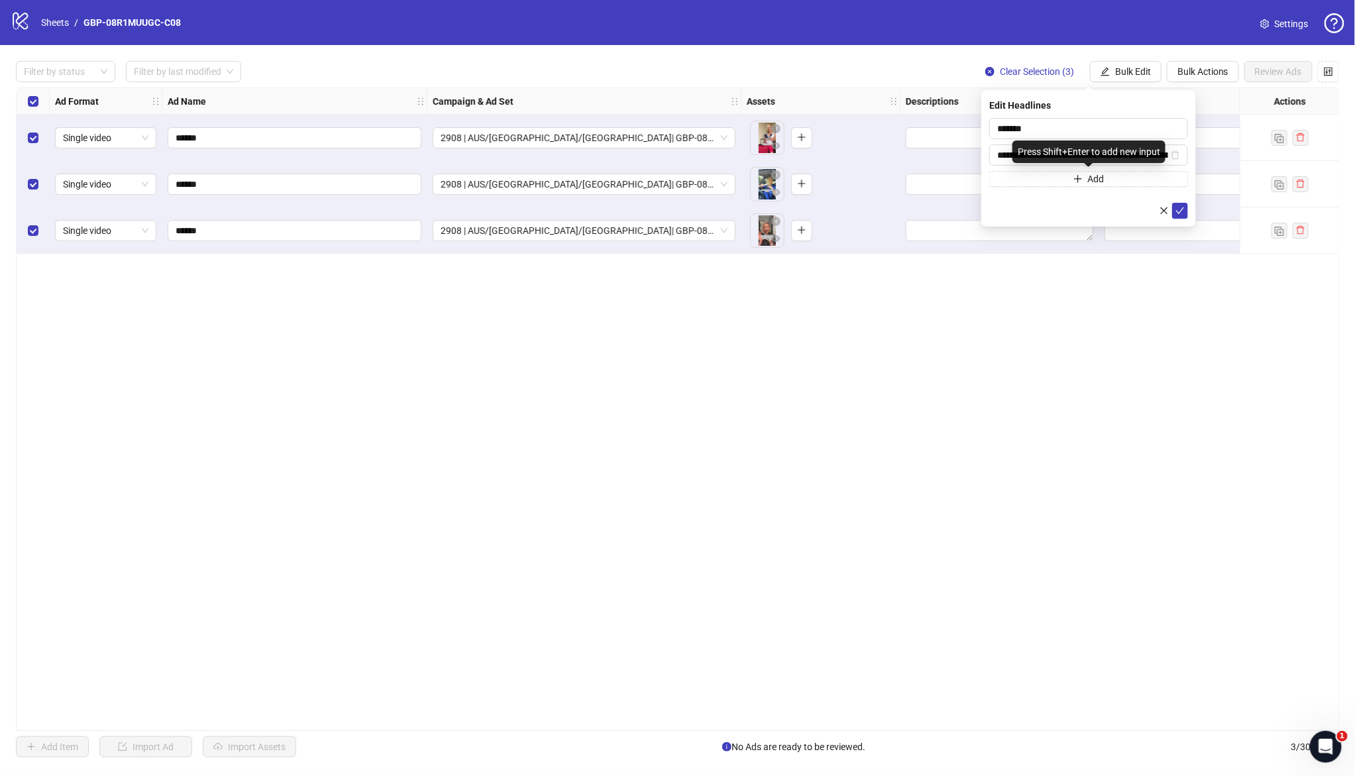
scroll to position [0, 53]
type input "**********"
drag, startPoint x: 1182, startPoint y: 211, endPoint x: 1170, endPoint y: 207, distance: 12.6
click at [1182, 211] on icon "check" at bounding box center [1179, 210] width 9 height 9
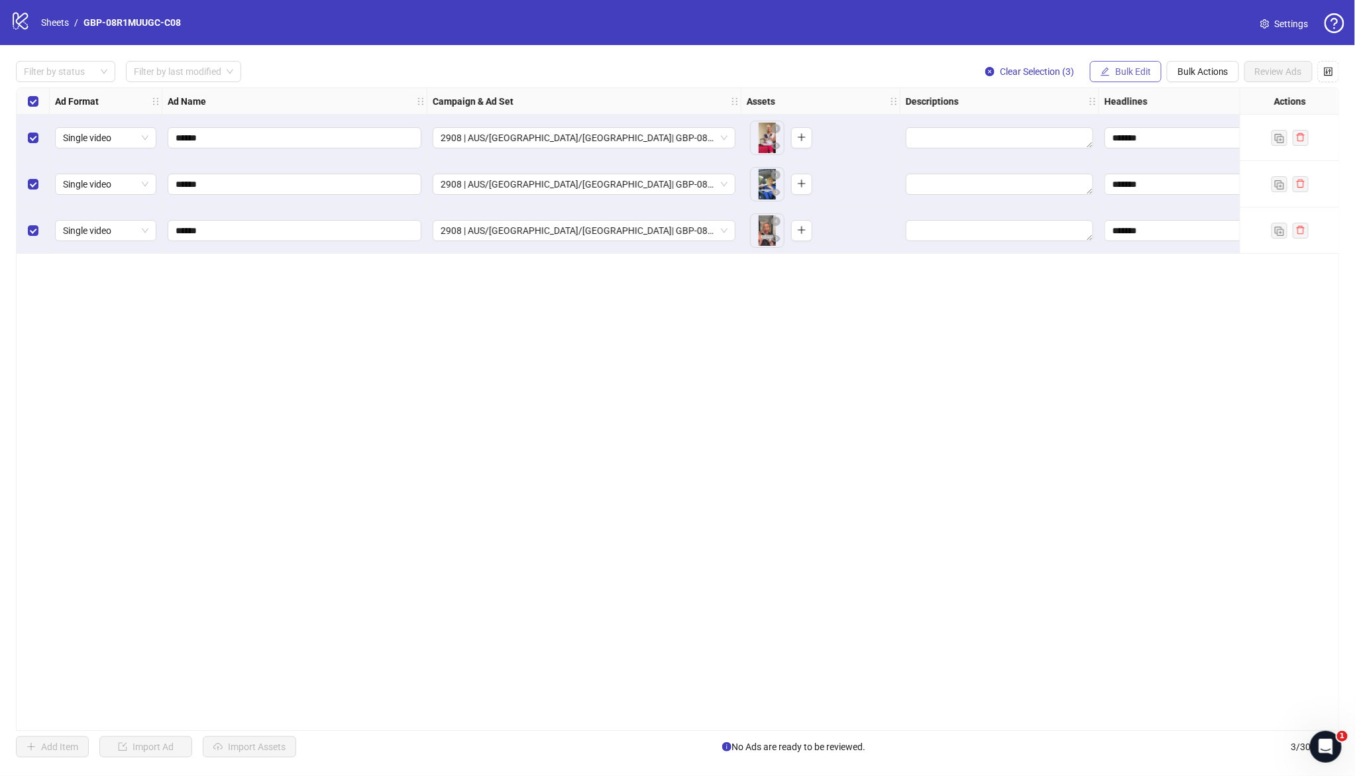
click at [1115, 75] on span "Bulk Edit" at bounding box center [1133, 71] width 36 height 11
click at [1150, 205] on span "Primary Texts" at bounding box center [1138, 204] width 79 height 15
click at [1054, 131] on textarea at bounding box center [1088, 136] width 199 height 36
paste textarea "**********"
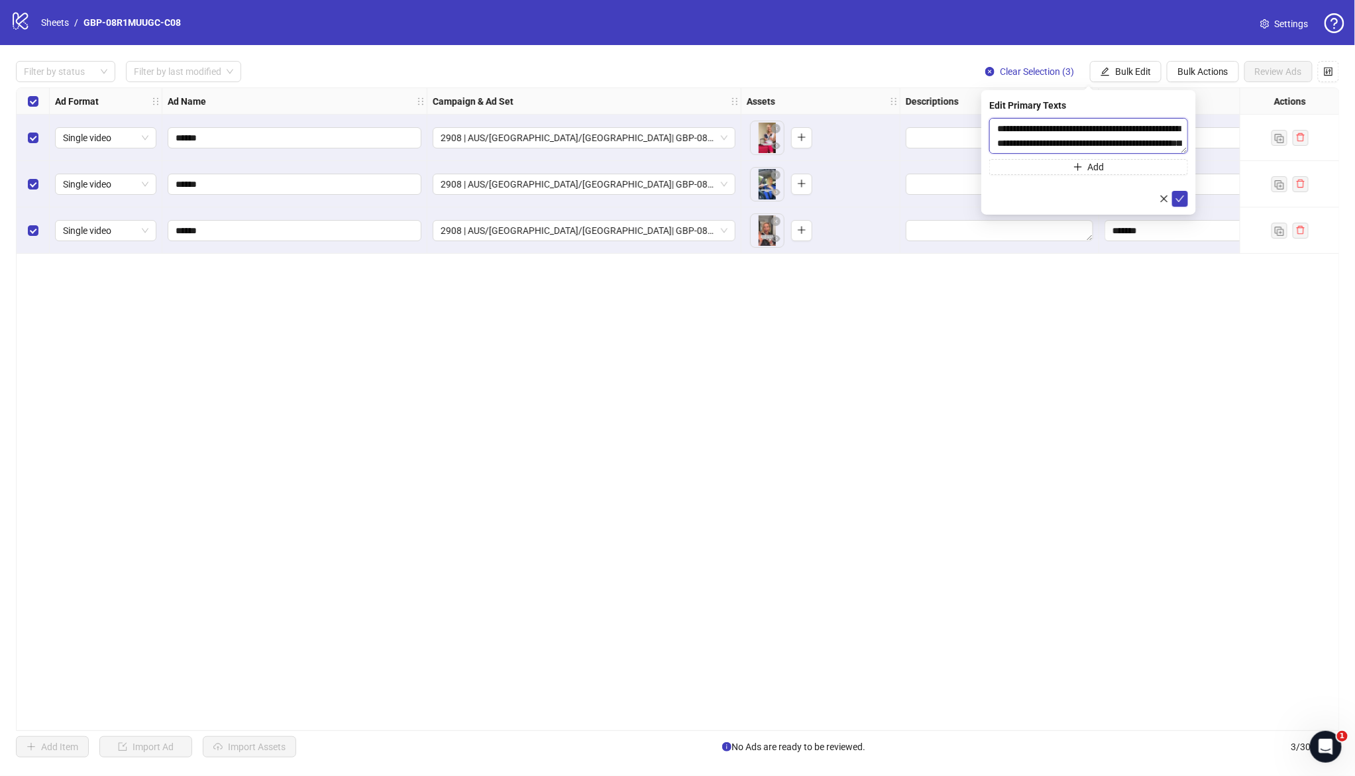
scroll to position [54, 0]
type textarea "**********"
click at [1101, 169] on span "Add" at bounding box center [1096, 167] width 17 height 11
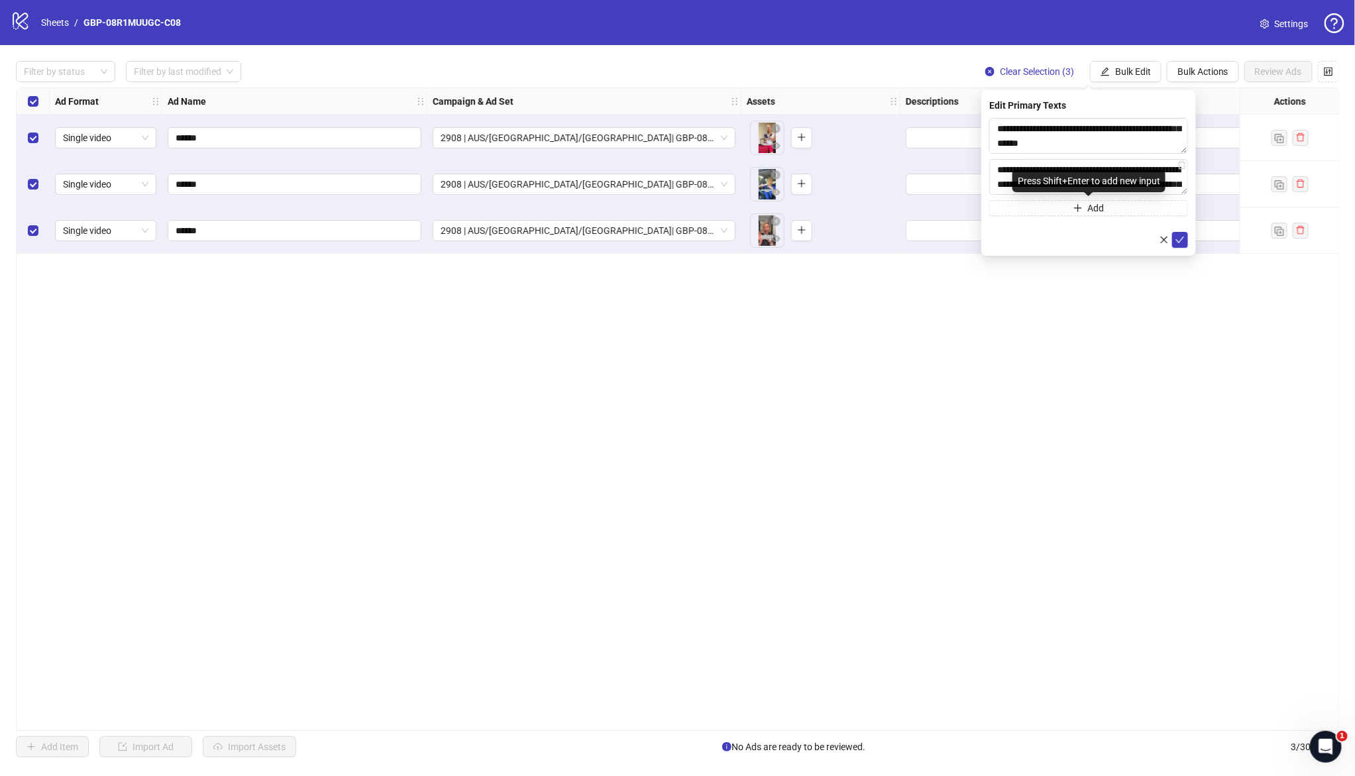
scroll to position [476, 0]
type textarea "**********"
click at [1181, 238] on icon "check" at bounding box center [1179, 239] width 9 height 9
click at [1130, 66] on span "Bulk Edit" at bounding box center [1133, 71] width 36 height 11
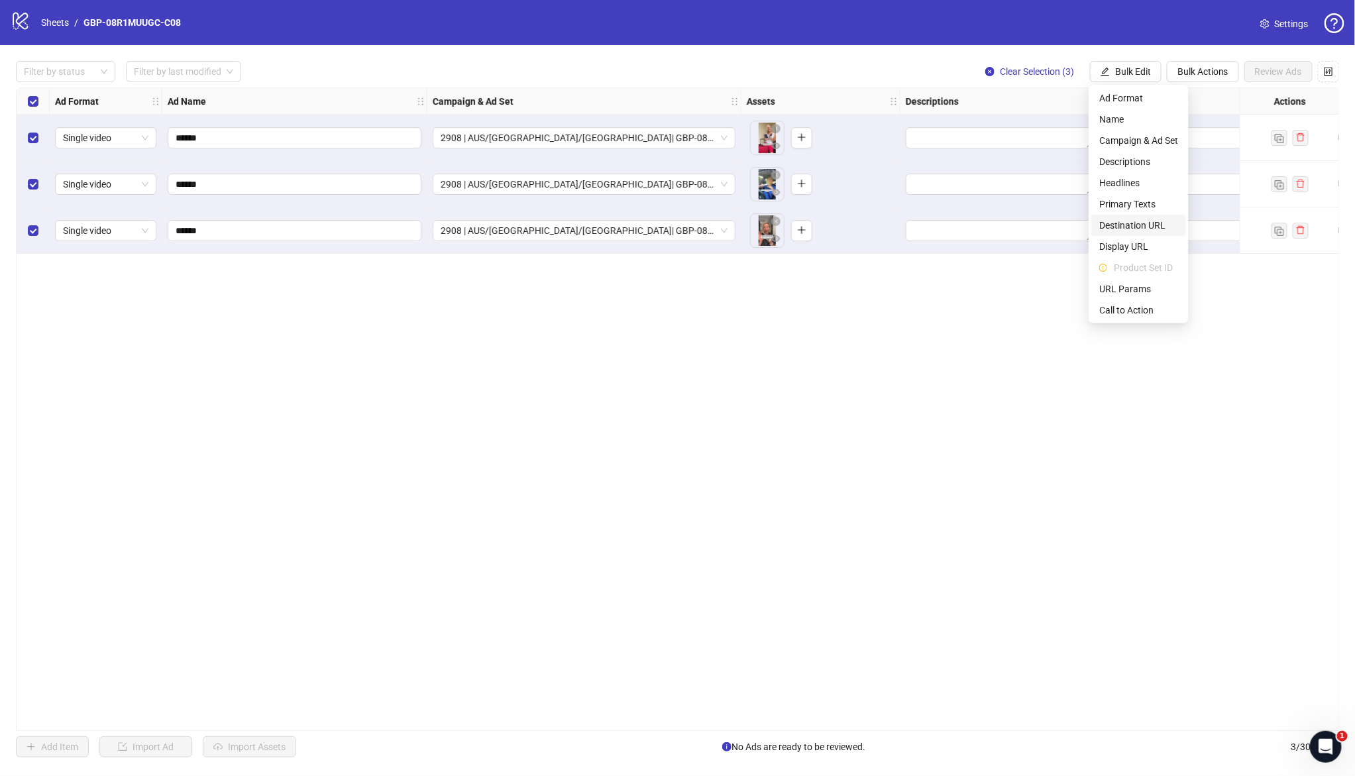
click at [1146, 224] on span "Destination URL" at bounding box center [1138, 225] width 79 height 15
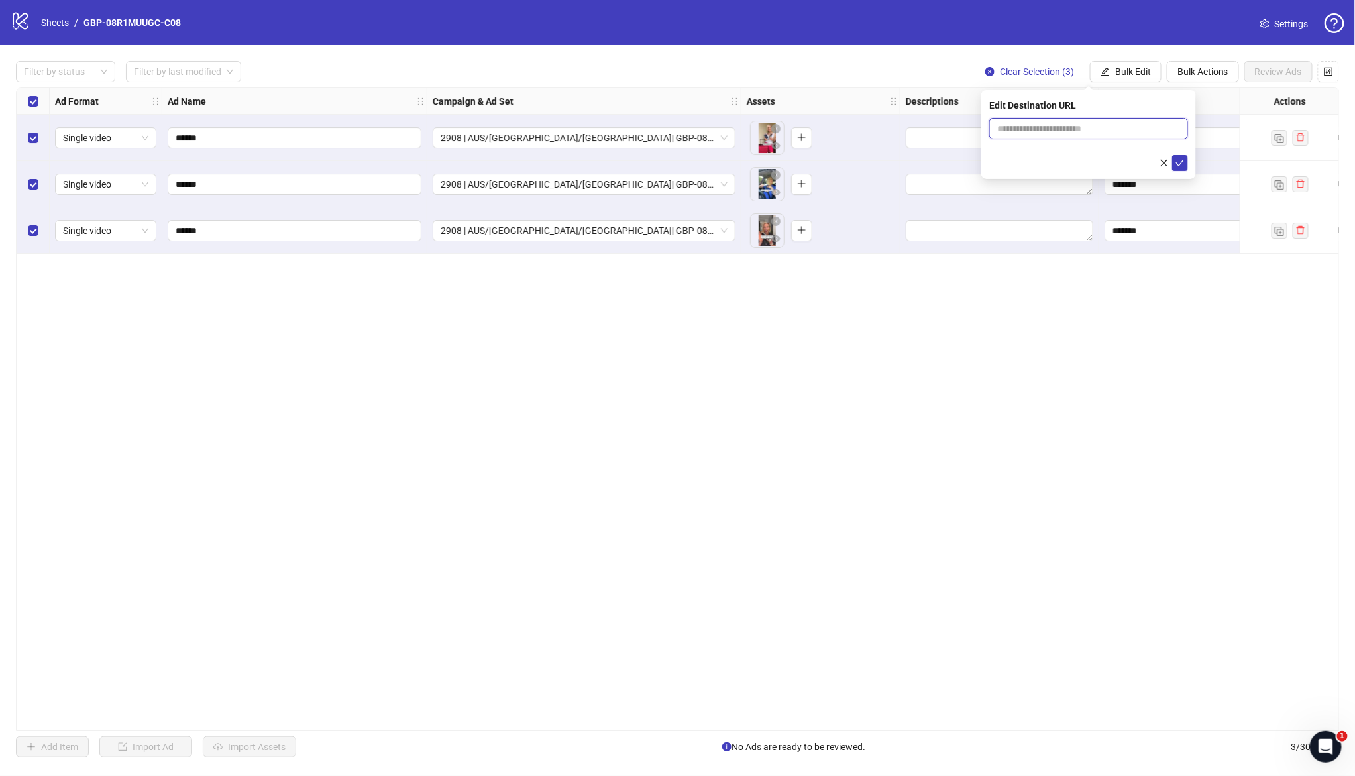
click at [1045, 129] on input "text" at bounding box center [1083, 128] width 172 height 15
paste input "**********"
type input "**********"
click at [1180, 166] on icon "check" at bounding box center [1179, 162] width 9 height 9
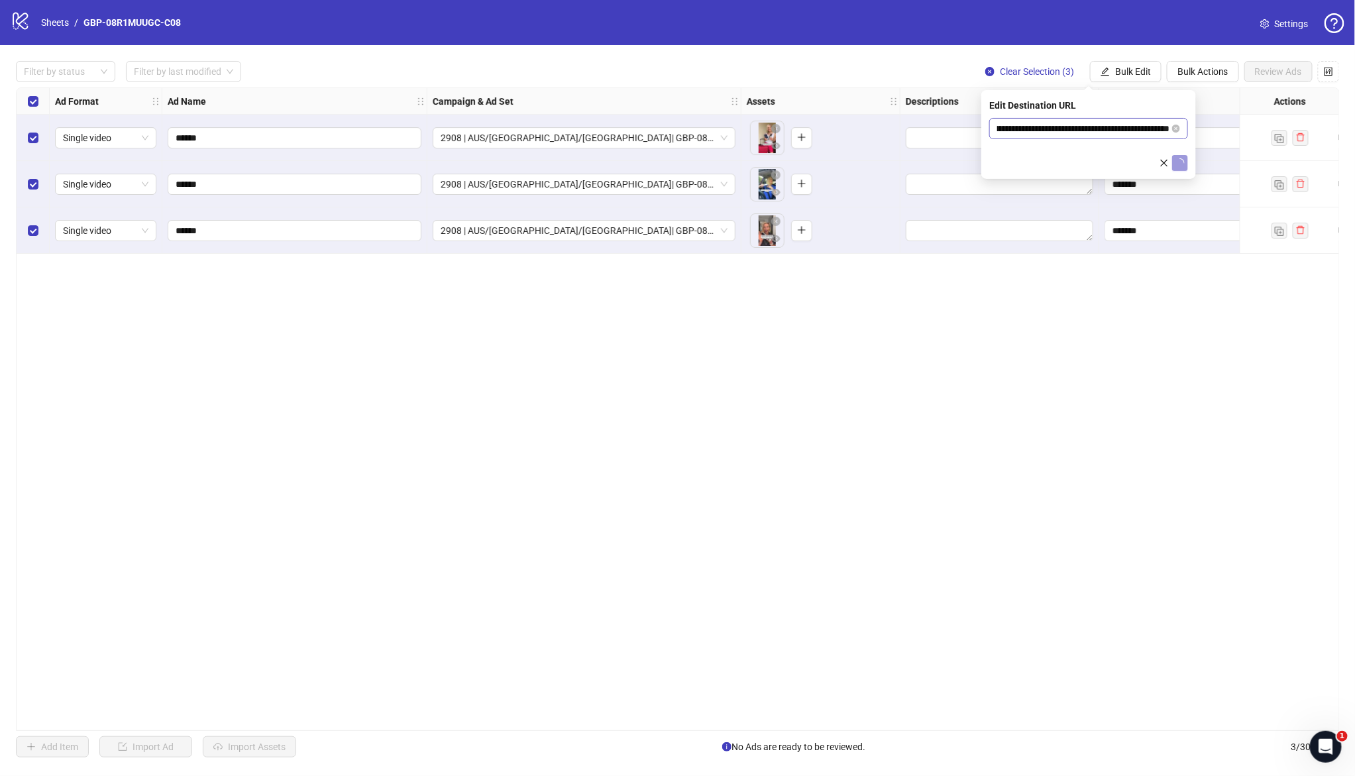
scroll to position [0, 0]
click at [1142, 72] on span "Bulk Edit" at bounding box center [1133, 71] width 36 height 11
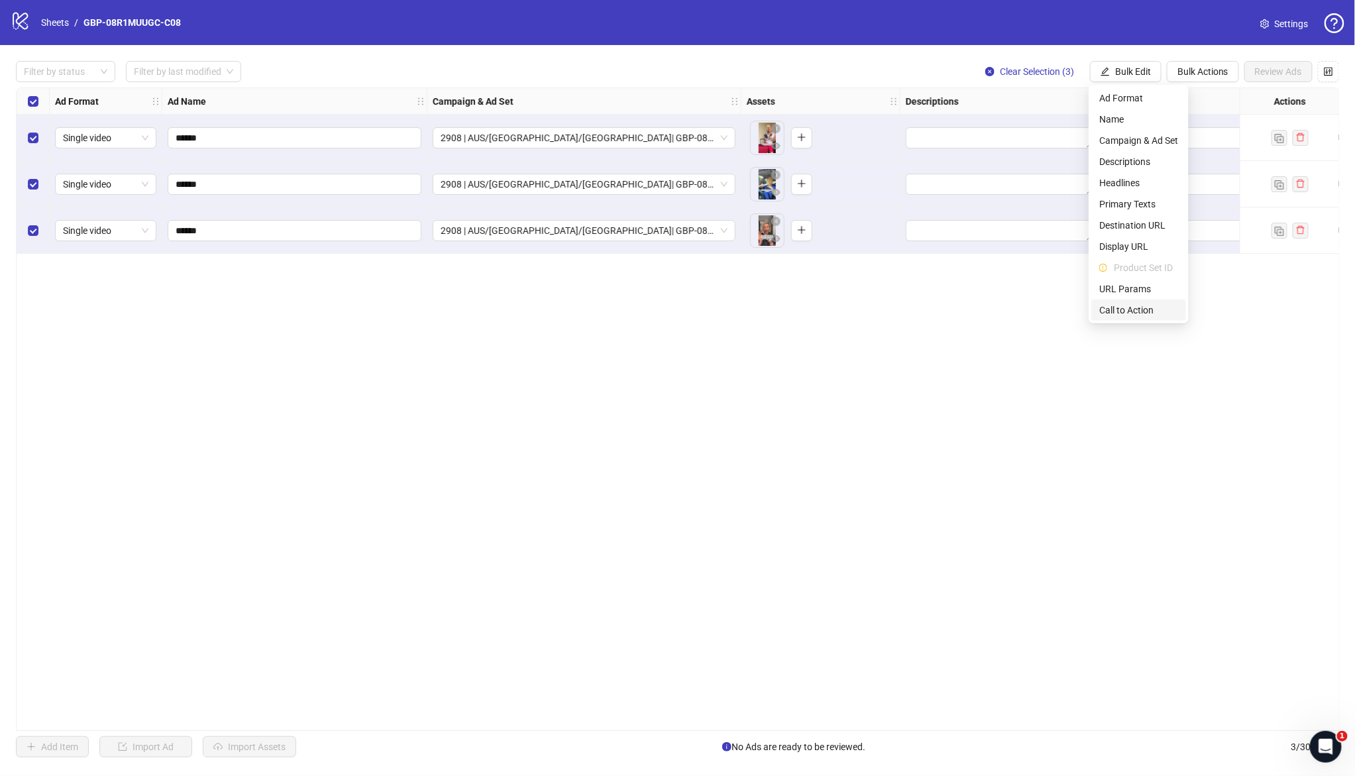
click at [1121, 303] on span "Call to Action" at bounding box center [1138, 310] width 79 height 15
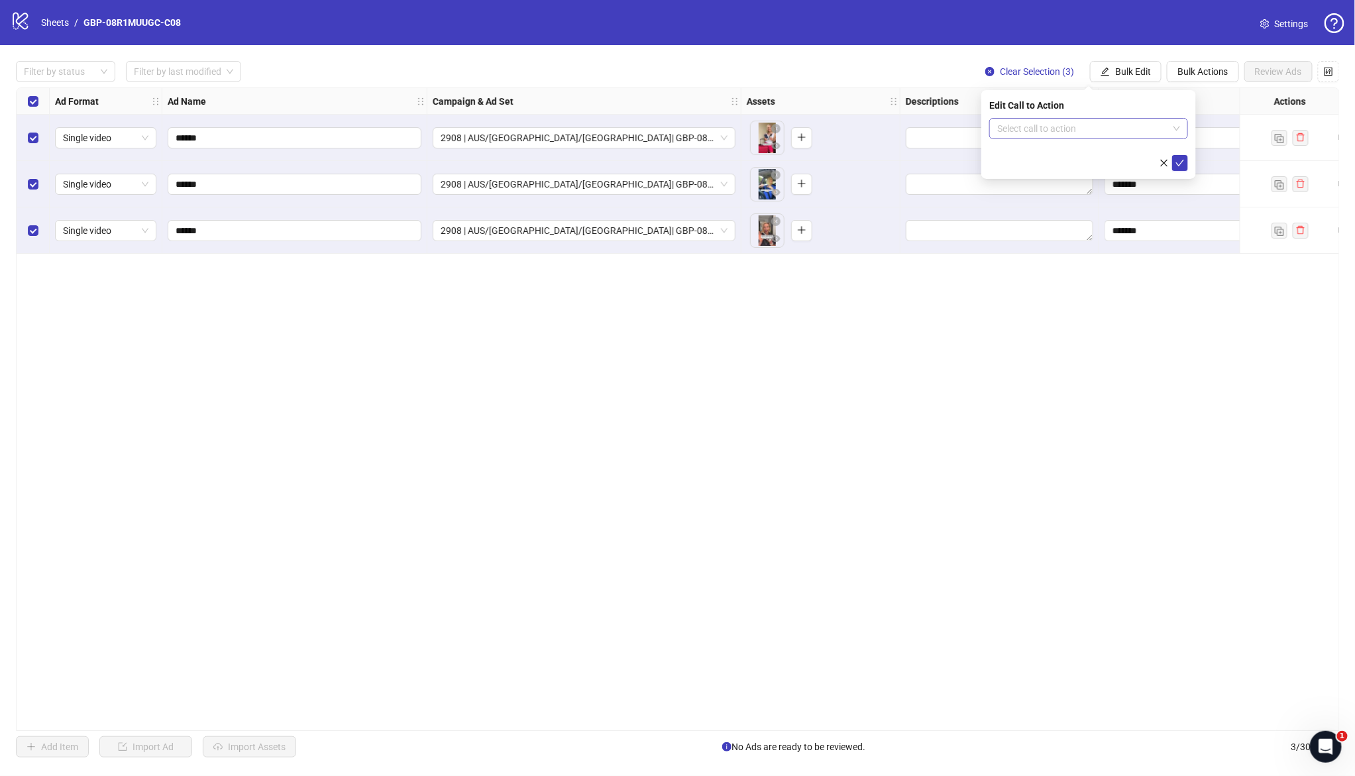
click at [1024, 120] on input "search" at bounding box center [1082, 129] width 171 height 20
type input "****"
click at [1061, 154] on div "Shop now" at bounding box center [1089, 155] width 178 height 15
click at [1188, 173] on div "Edit Call to Action Shop now Shop now" at bounding box center [1088, 134] width 215 height 89
click at [1186, 166] on button "submit" at bounding box center [1180, 163] width 16 height 16
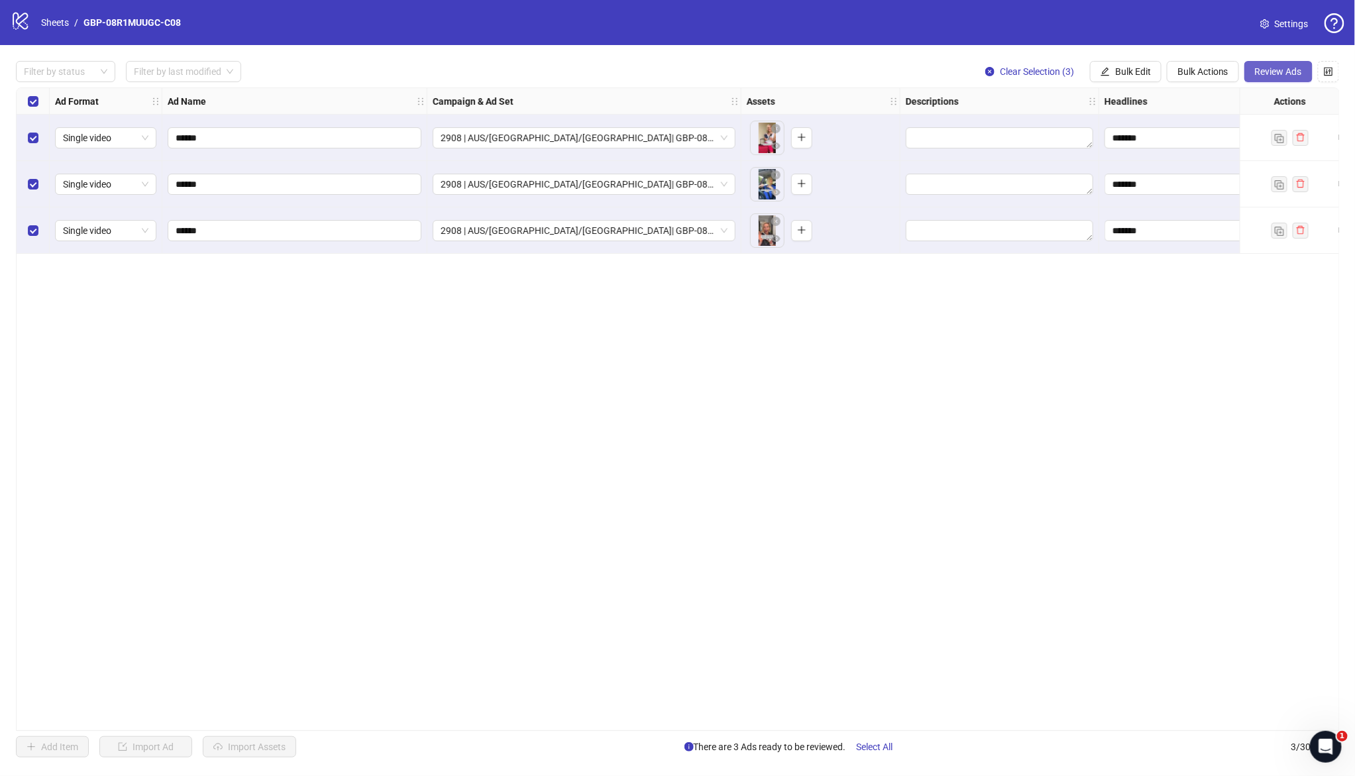
click at [1280, 68] on span "Review Ads" at bounding box center [1278, 71] width 47 height 11
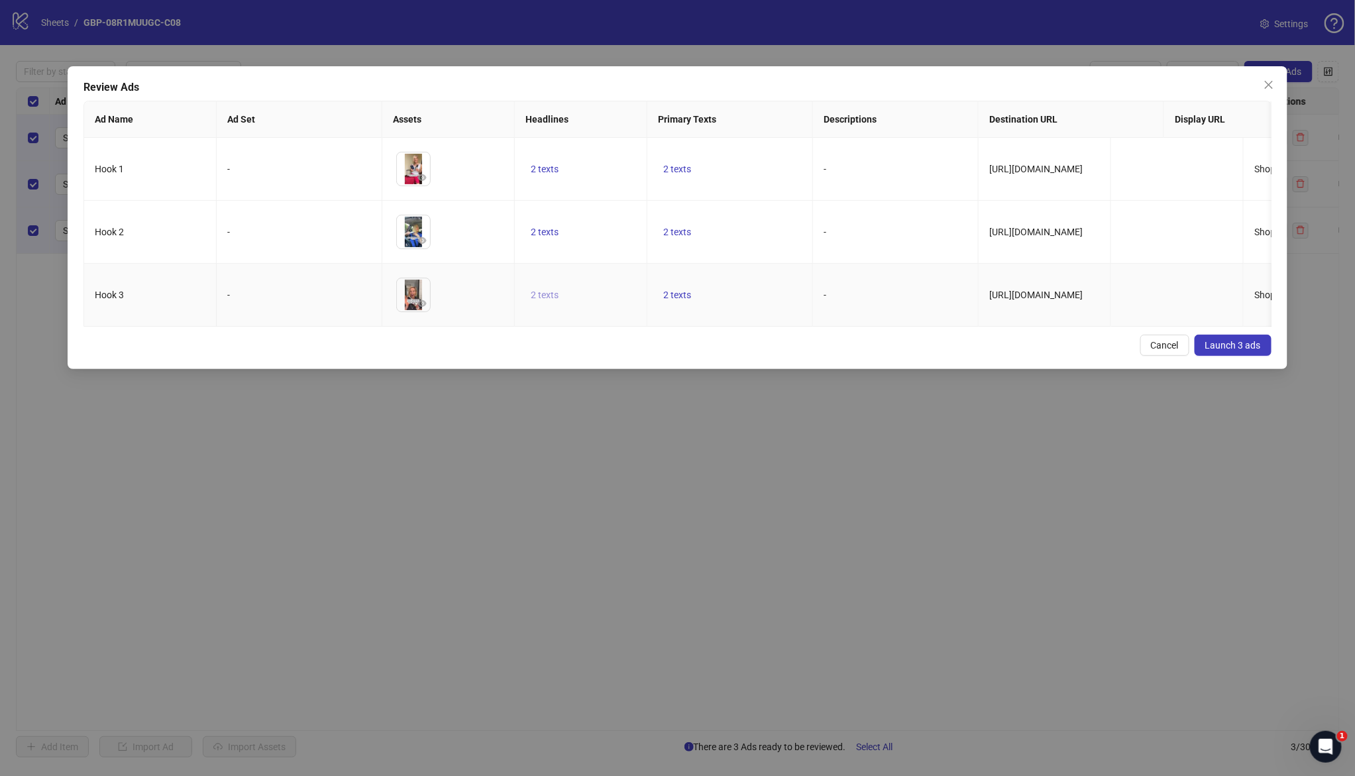
click at [535, 297] on span "2 texts" at bounding box center [545, 294] width 28 height 11
click at [747, 288] on icon "caret-right" at bounding box center [751, 290] width 9 height 9
click at [545, 275] on td "2 texts" at bounding box center [581, 295] width 132 height 63
click at [690, 300] on span "2 texts" at bounding box center [677, 294] width 28 height 11
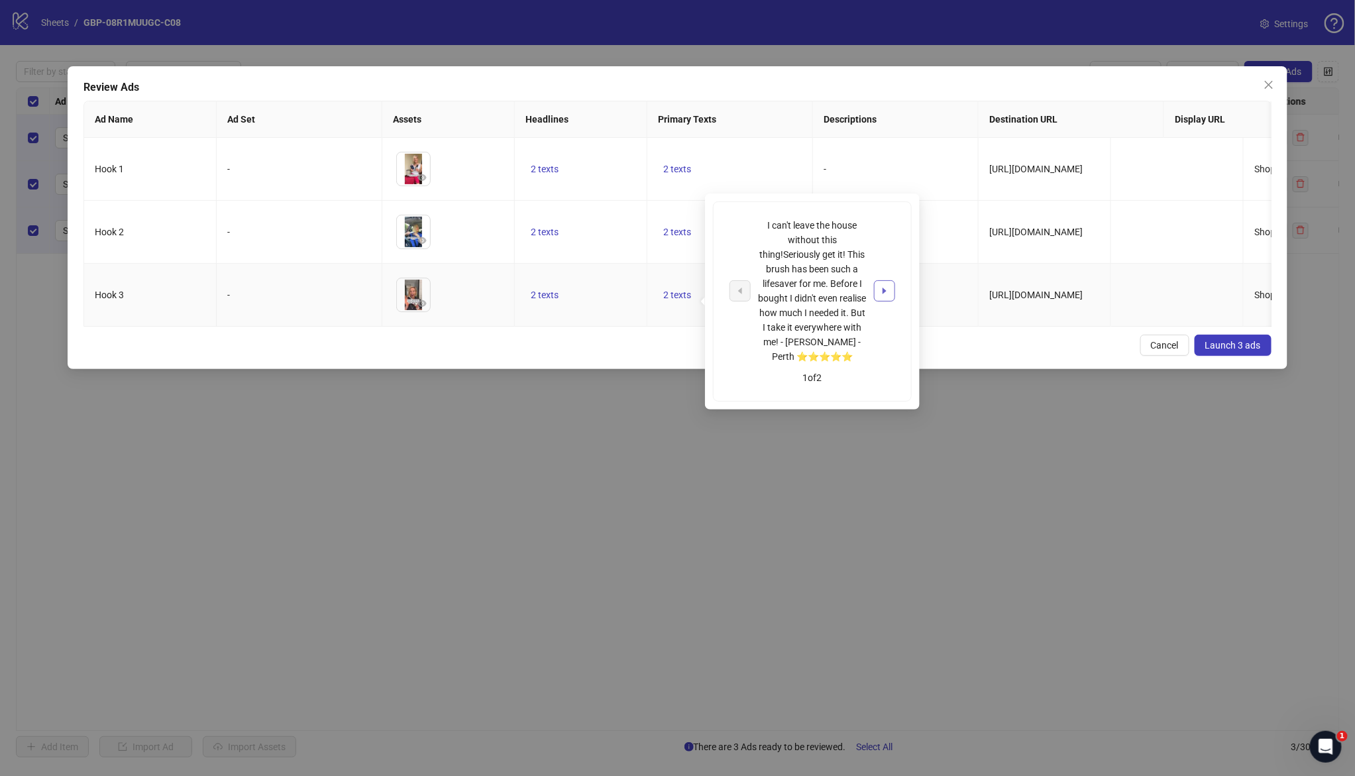
click at [881, 289] on icon "caret-right" at bounding box center [884, 290] width 9 height 9
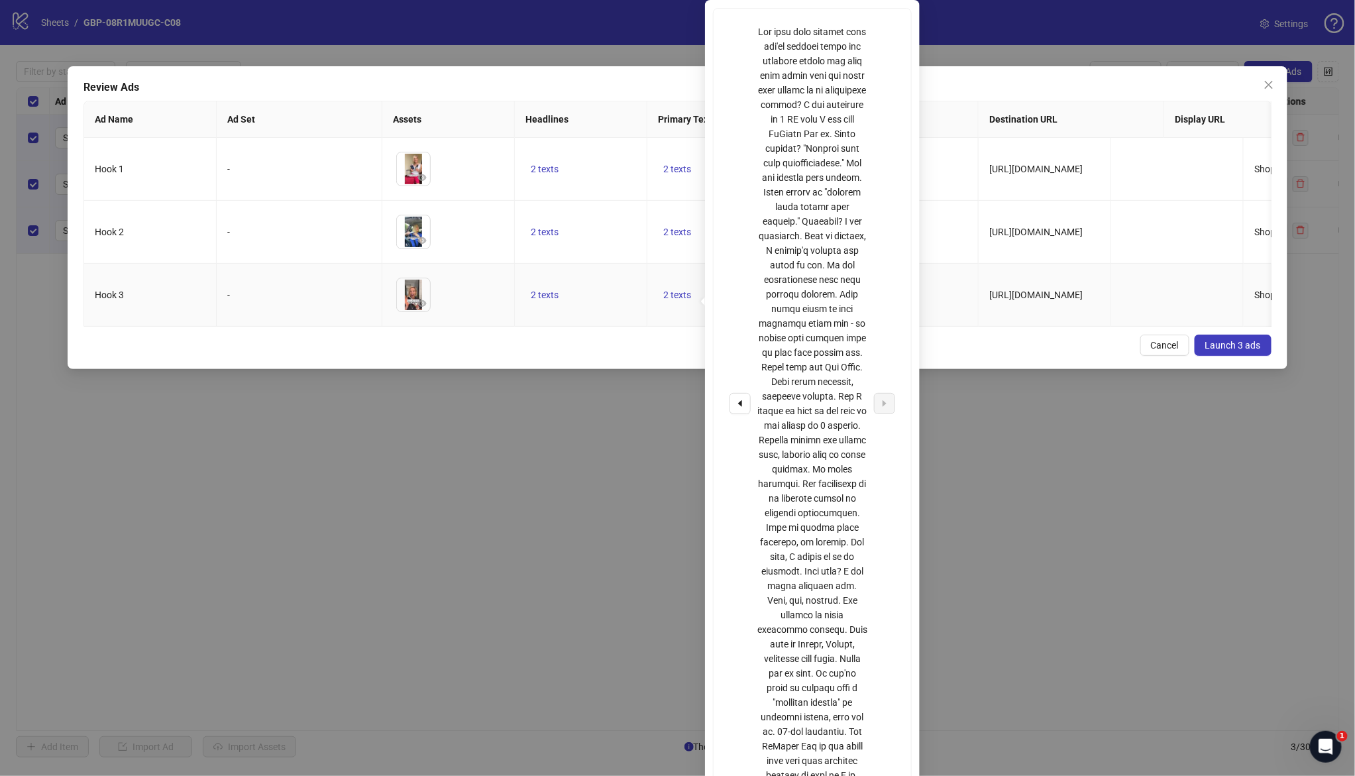
click at [621, 264] on td "2 texts" at bounding box center [581, 232] width 132 height 63
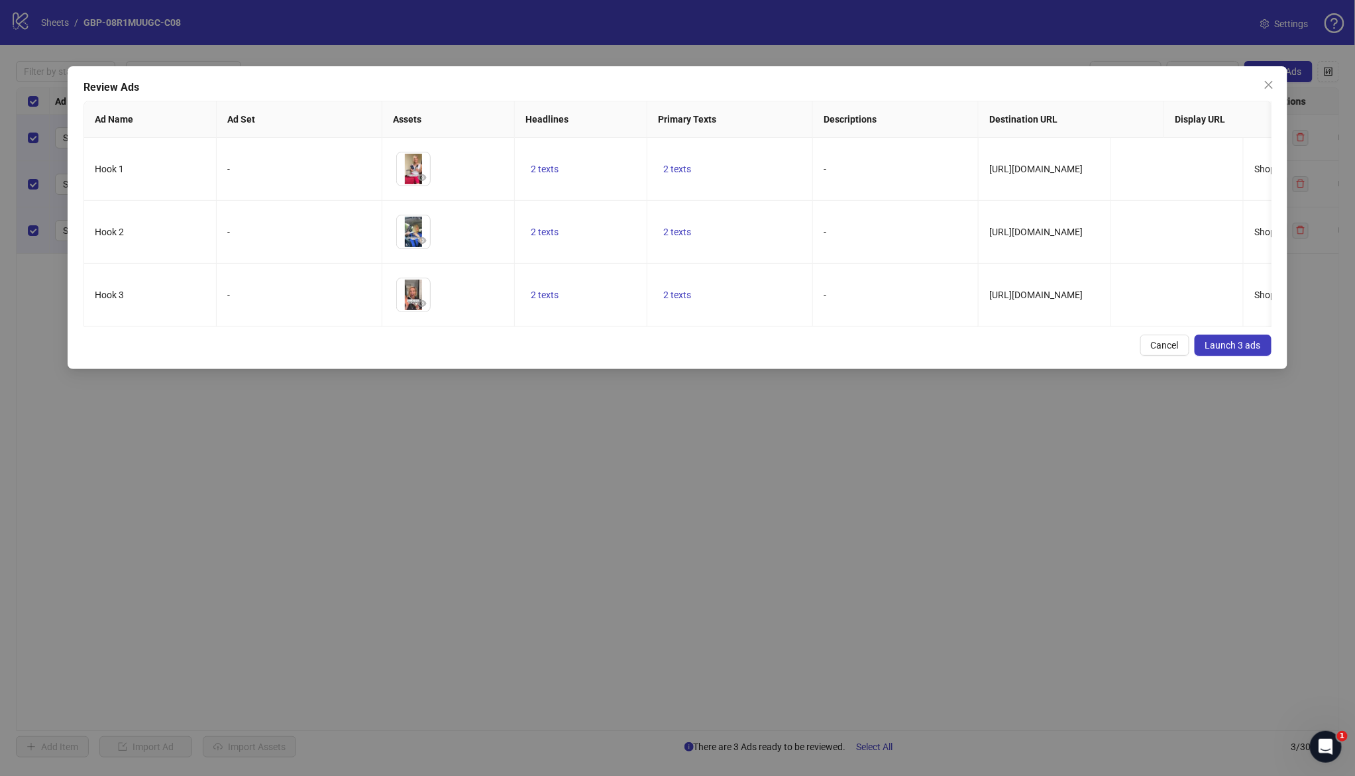
click at [1247, 350] on span "Launch 3 ads" at bounding box center [1233, 345] width 56 height 11
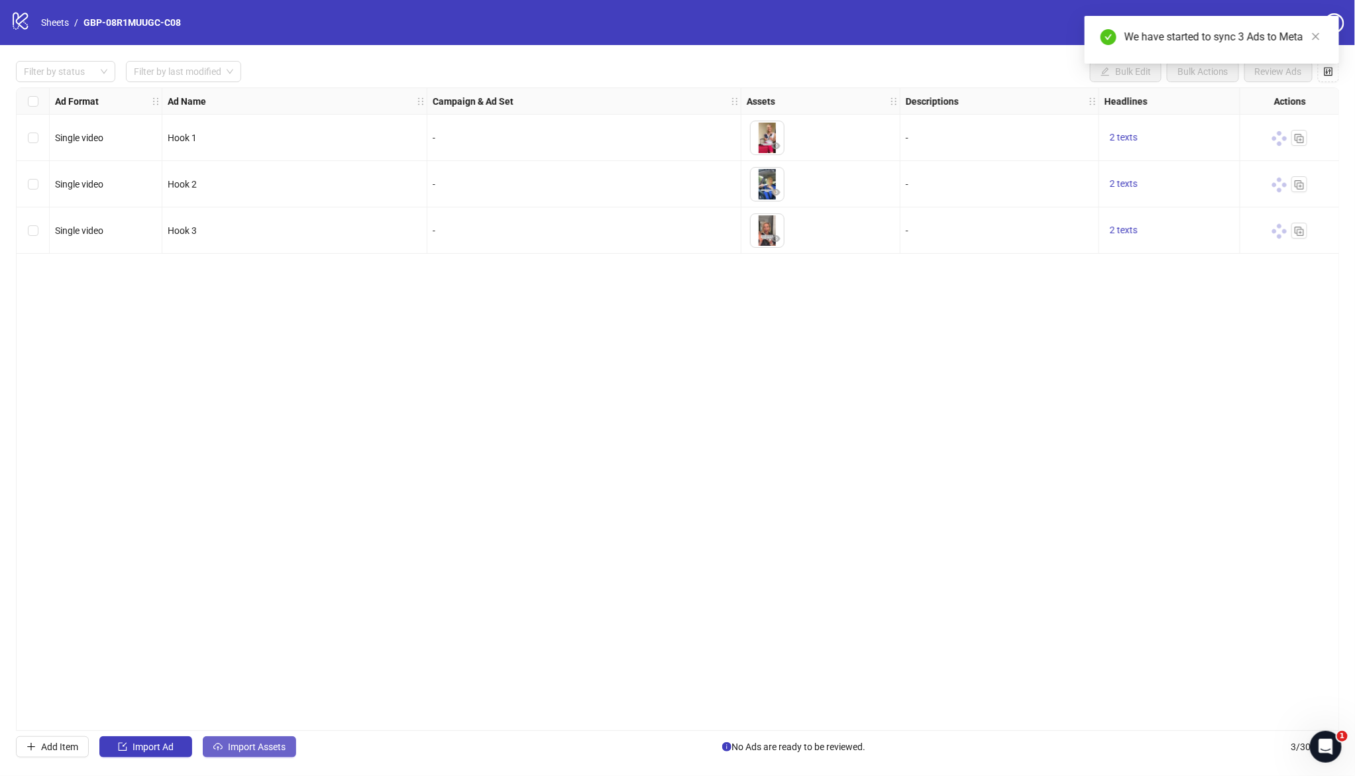
click at [252, 746] on span "Import Assets" at bounding box center [257, 746] width 58 height 11
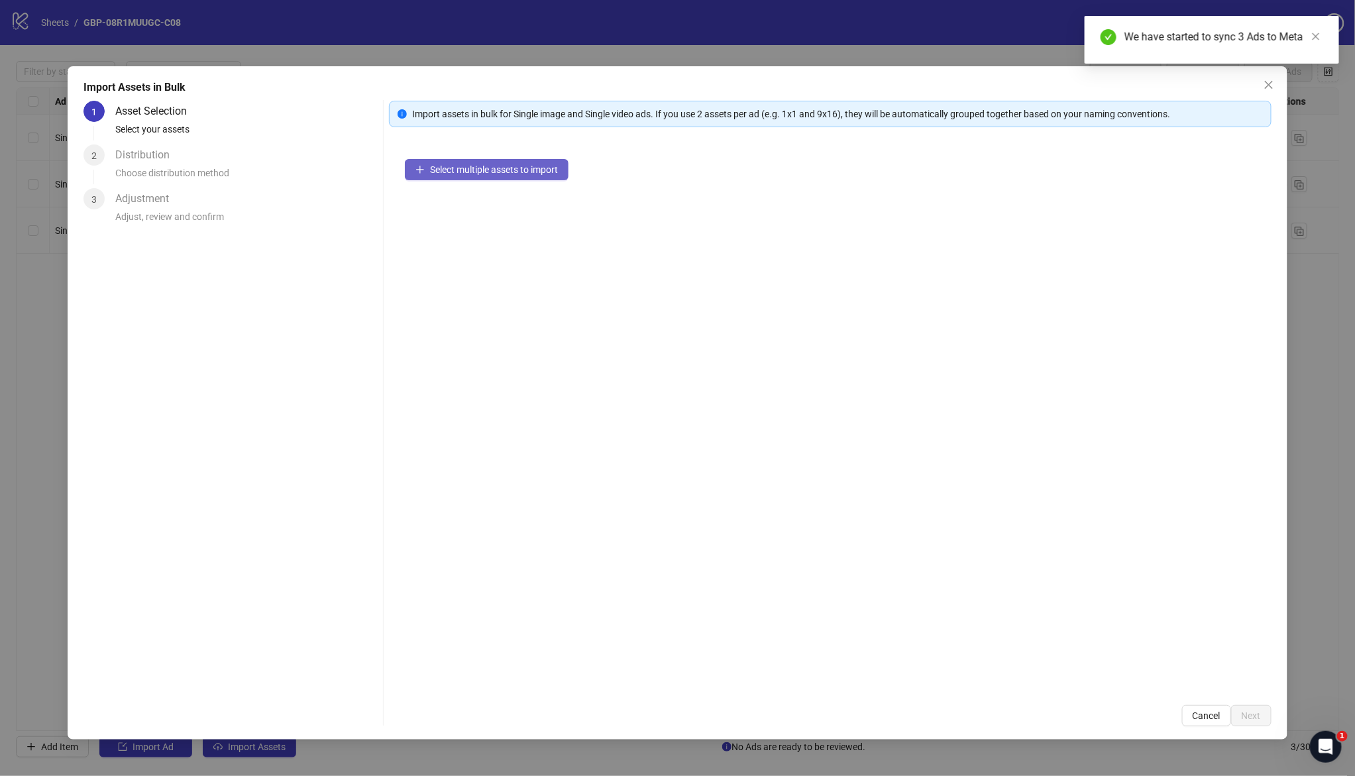
click at [509, 168] on span "Select multiple assets to import" at bounding box center [494, 169] width 128 height 11
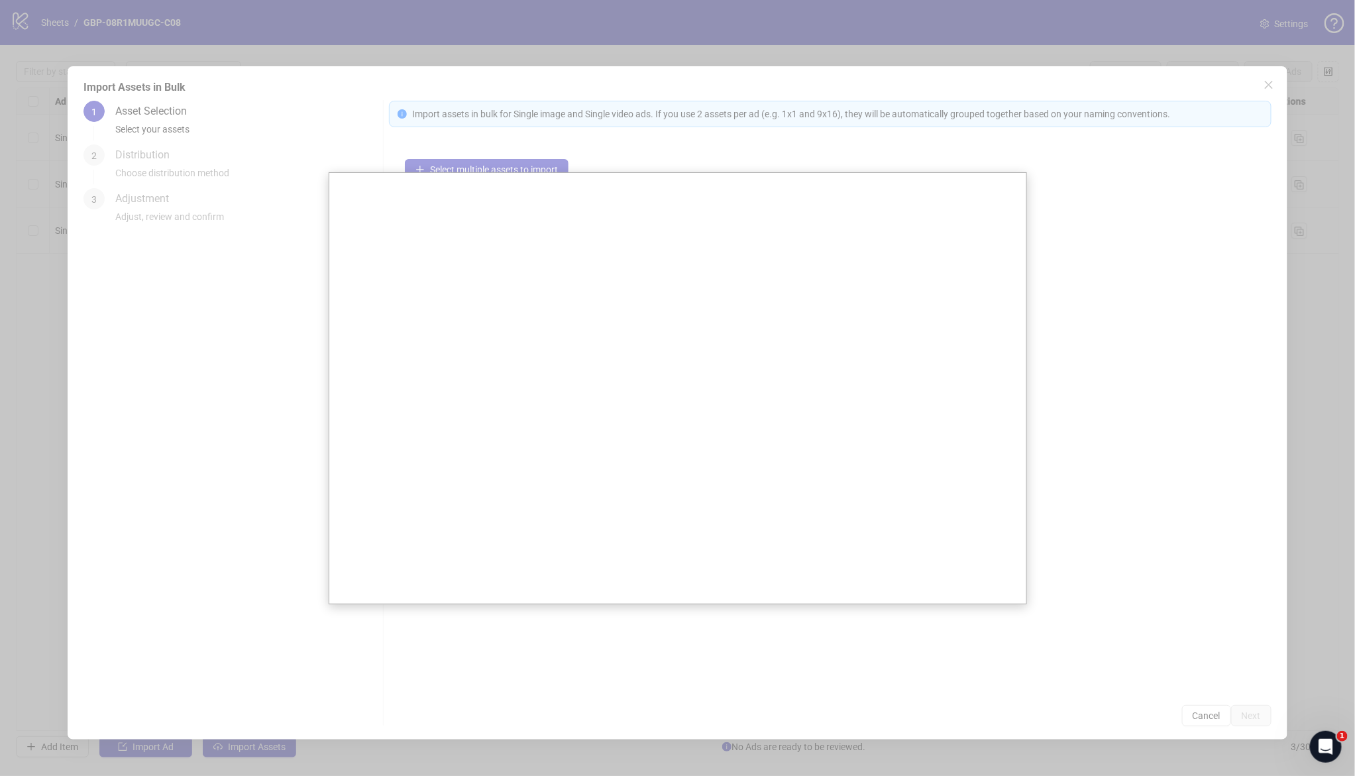
scroll to position [0, 820]
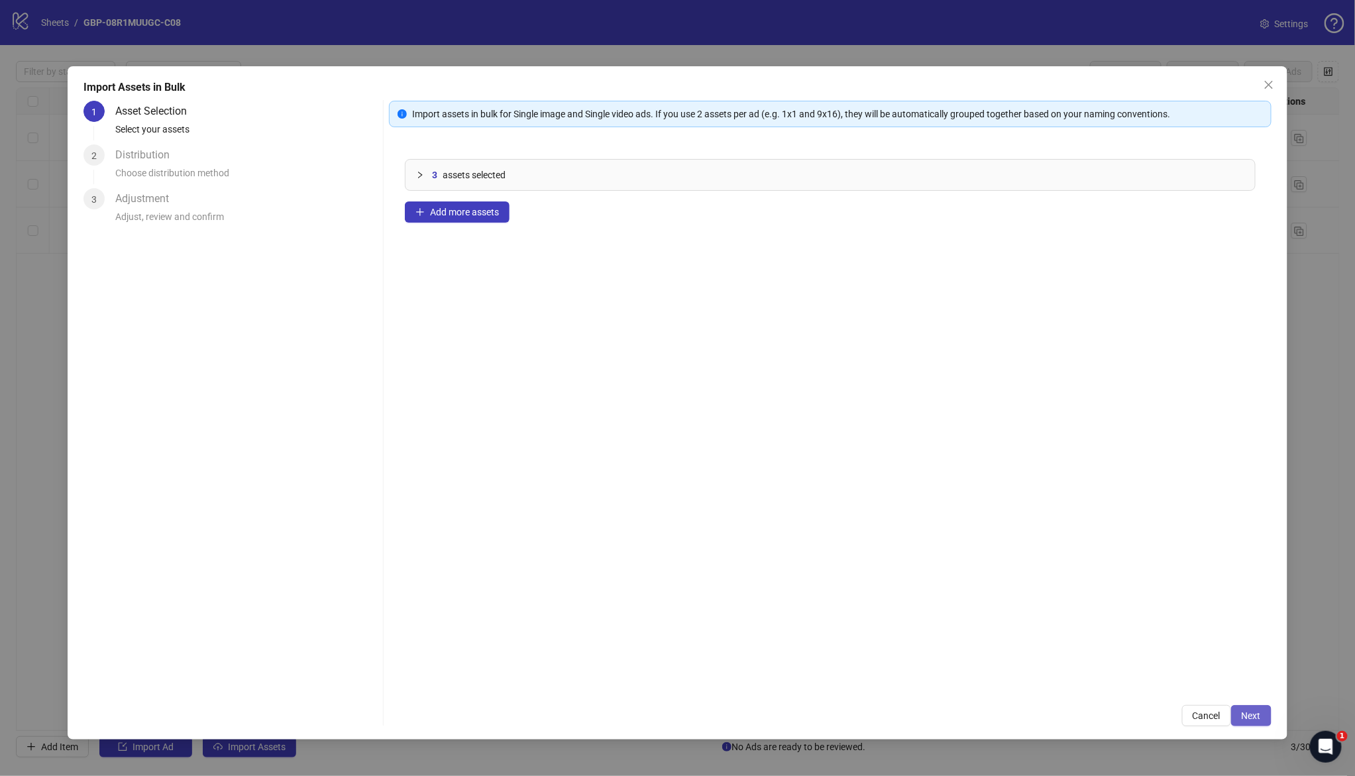
drag, startPoint x: 1264, startPoint y: 727, endPoint x: 1258, endPoint y: 721, distance: 8.0
click at [1263, 727] on div "Import Assets in Bulk 1 Asset Selection Select your assets 2 Distribution Choos…" at bounding box center [678, 402] width 1220 height 673
click at [1257, 719] on span "Next" at bounding box center [1250, 715] width 19 height 11
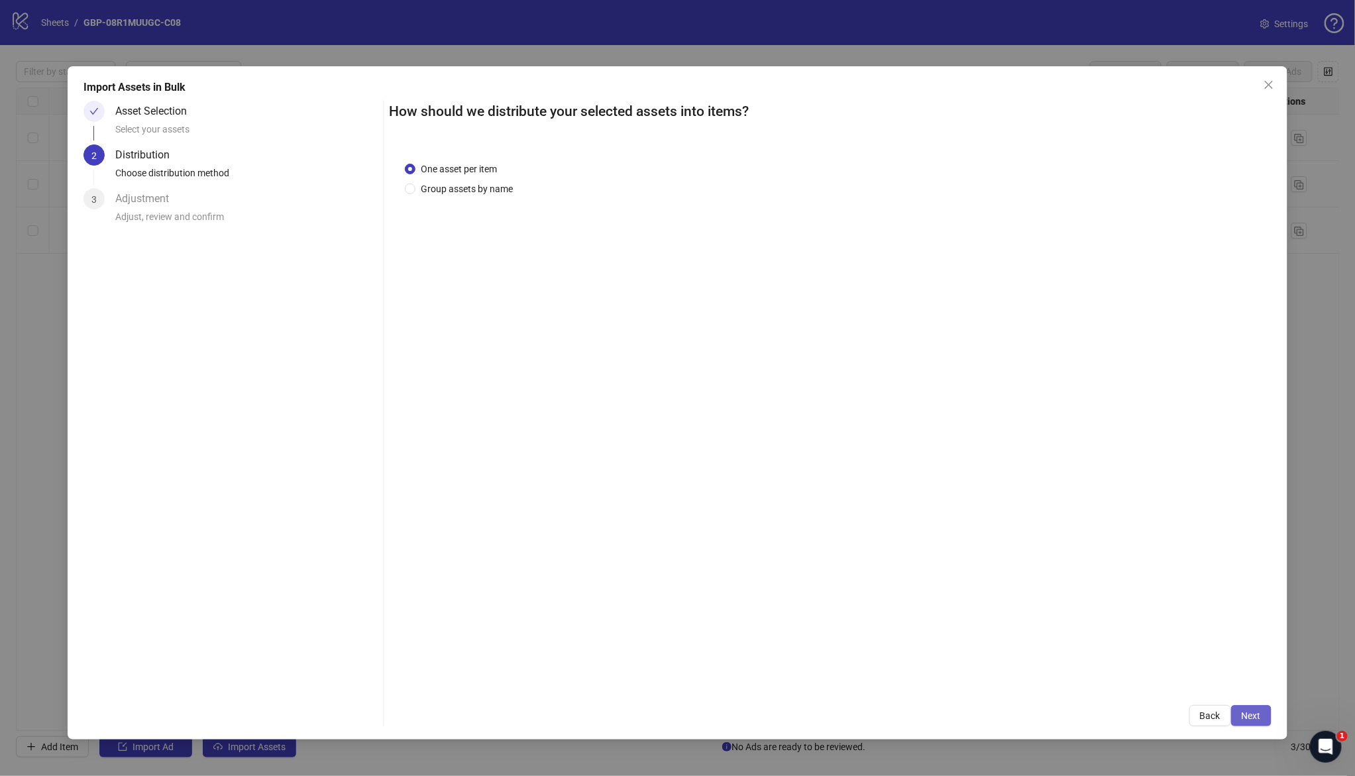
click at [1242, 713] on span "Next" at bounding box center [1250, 715] width 19 height 11
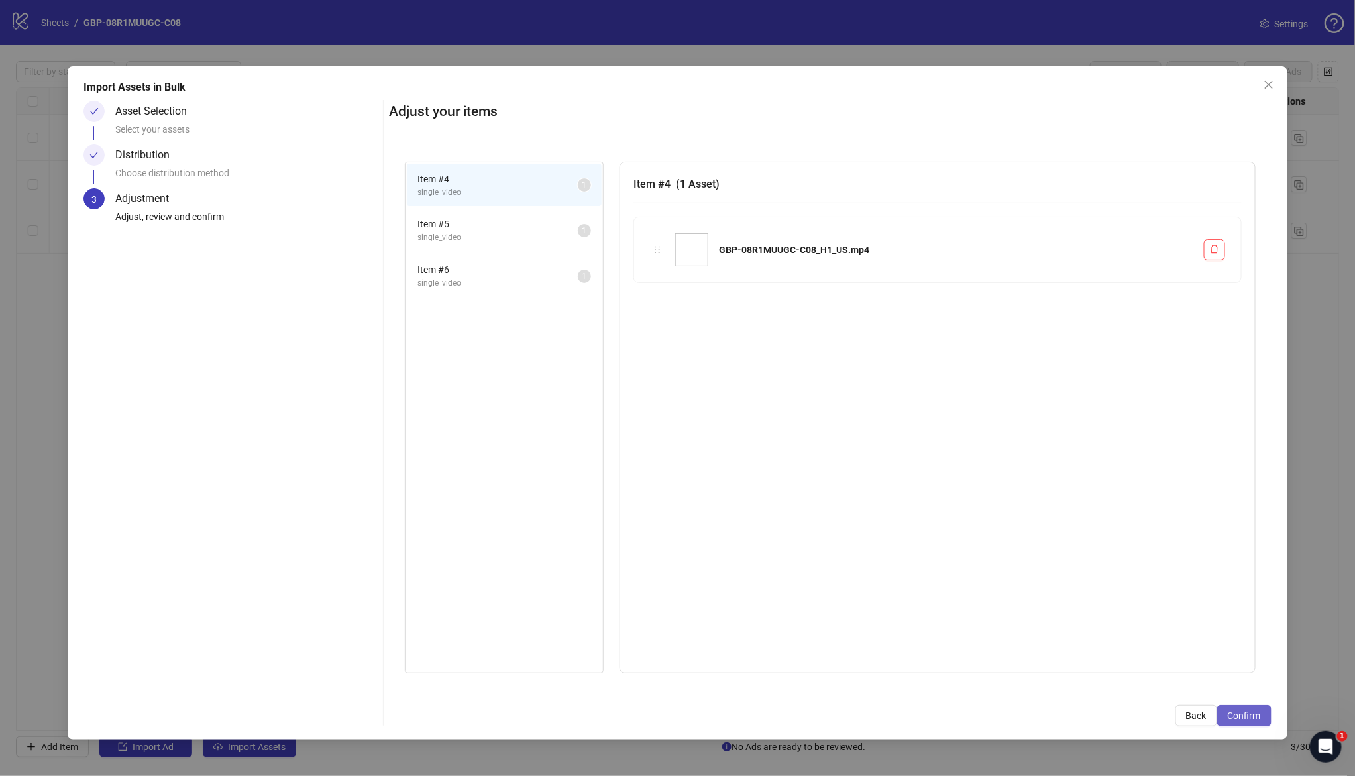
click at [1245, 713] on span "Confirm" at bounding box center [1243, 715] width 33 height 11
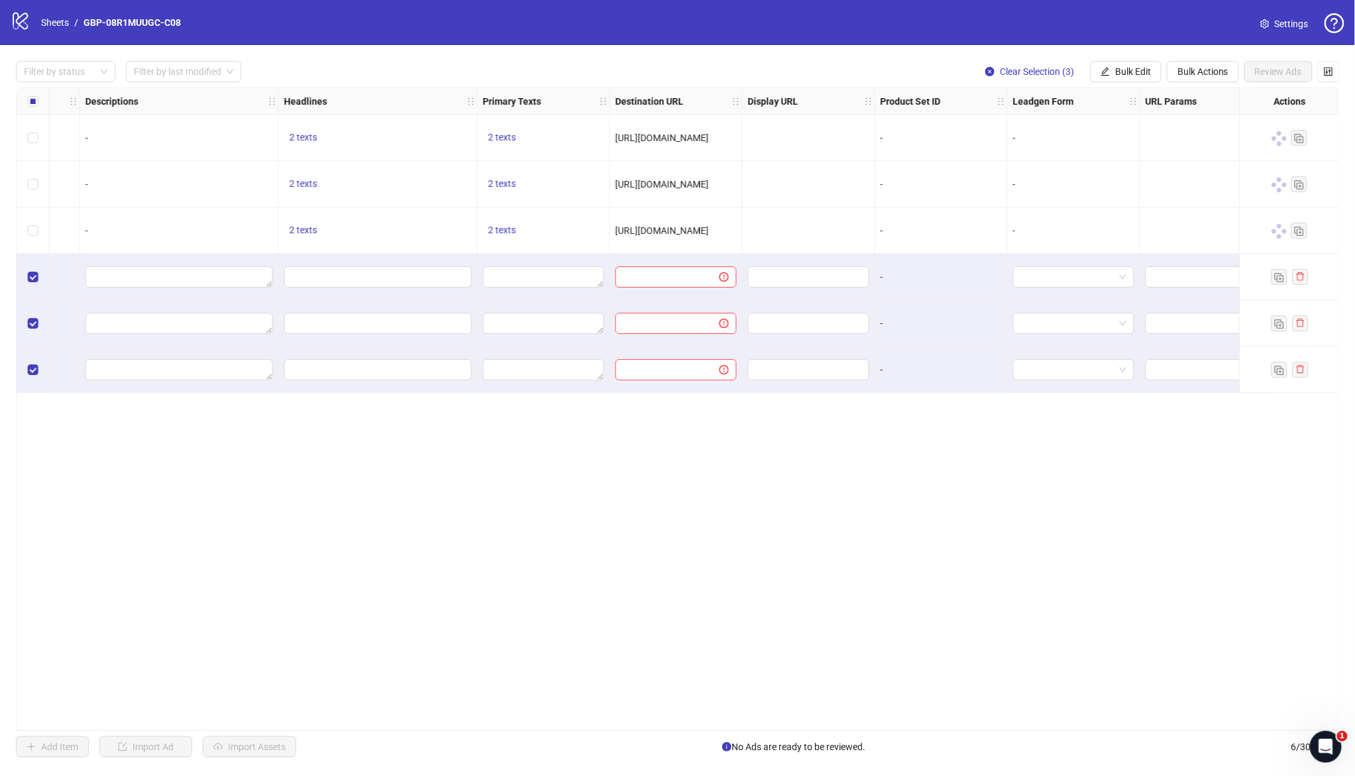
scroll to position [0, 0]
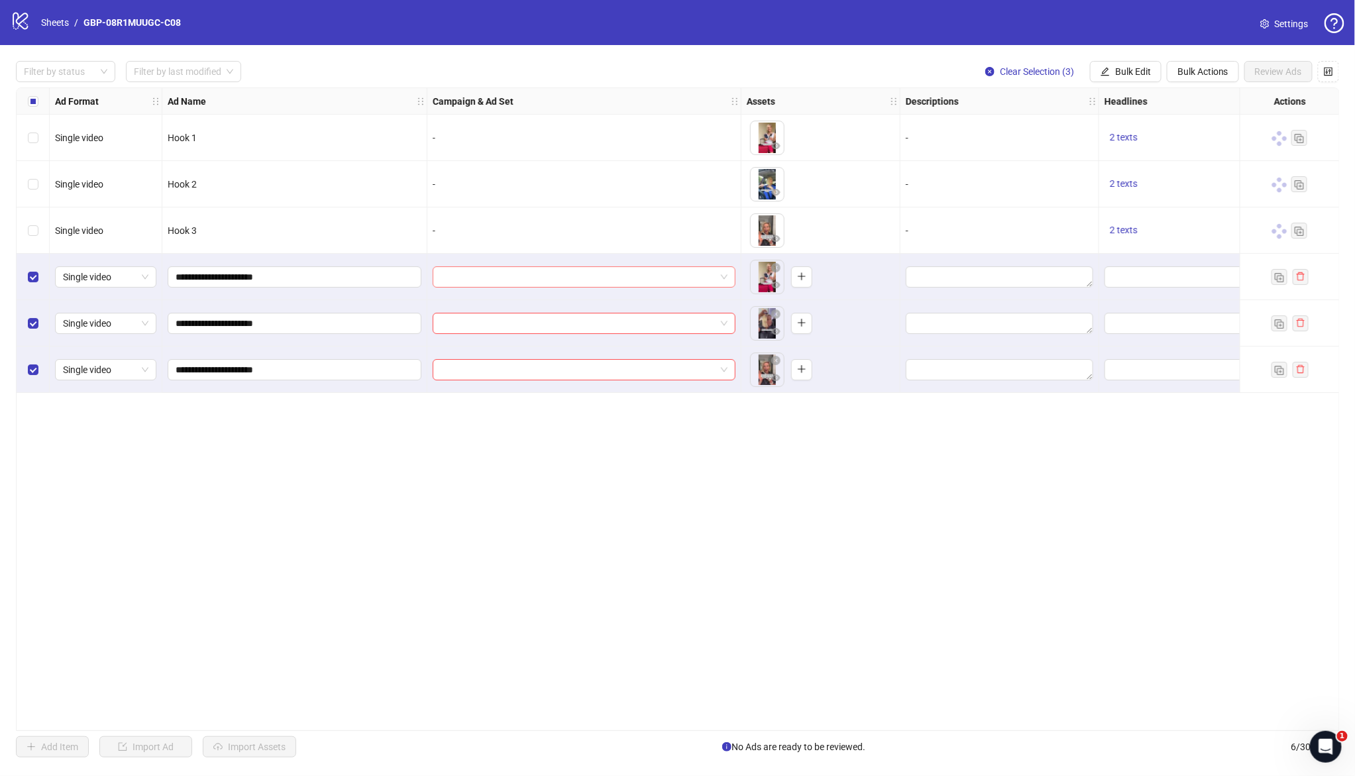
click at [615, 276] on input "search" at bounding box center [578, 277] width 275 height 20
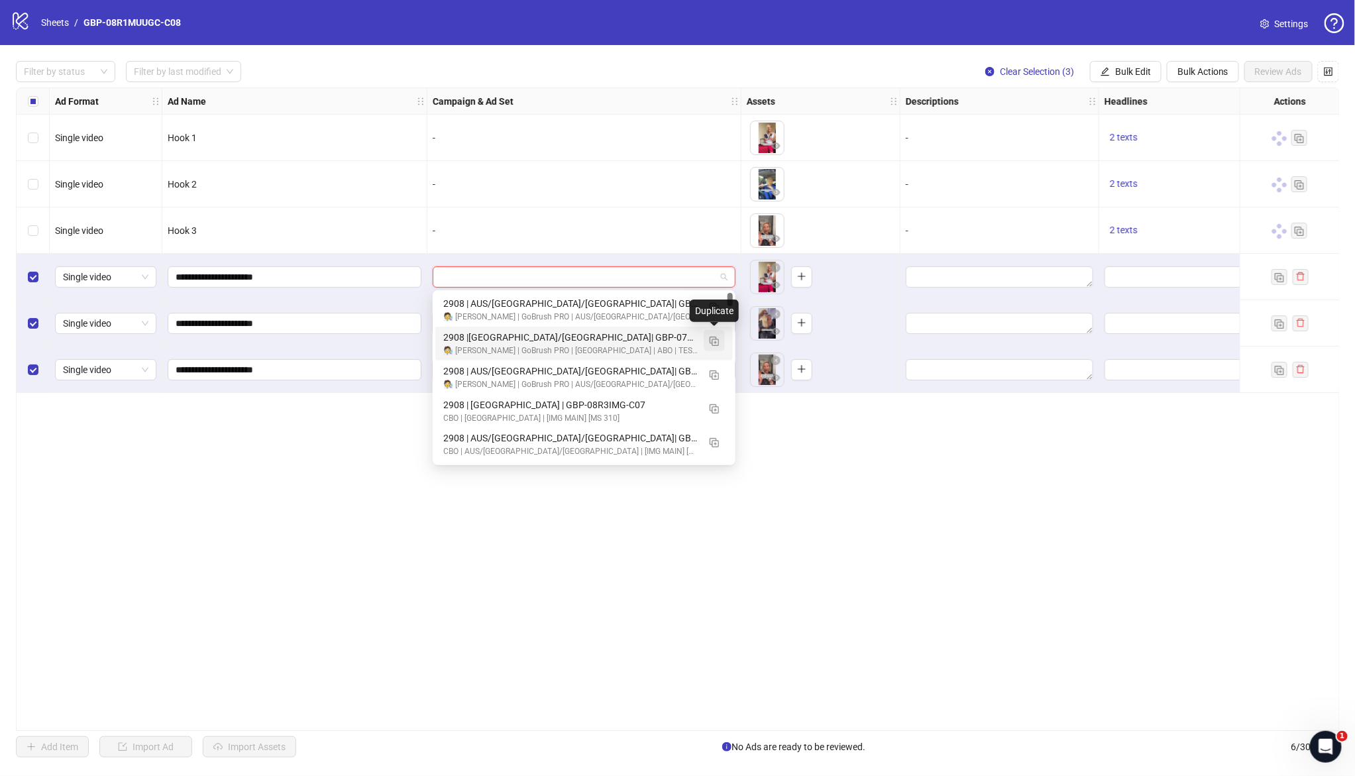
click at [715, 340] on img "button" at bounding box center [713, 341] width 9 height 9
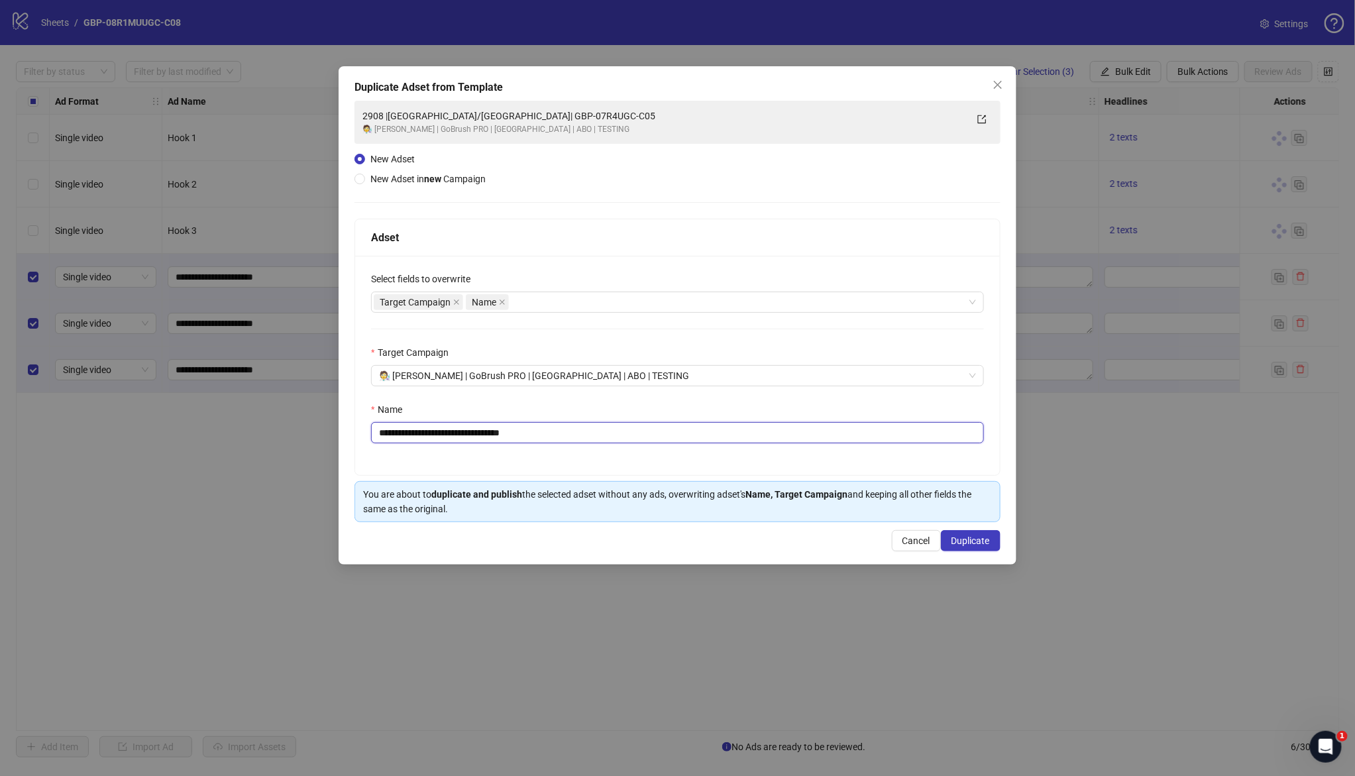
drag, startPoint x: 446, startPoint y: 435, endPoint x: 724, endPoint y: 452, distance: 278.8
click at [724, 452] on div "**********" at bounding box center [677, 365] width 645 height 219
drag, startPoint x: 444, startPoint y: 435, endPoint x: 703, endPoint y: 448, distance: 258.7
click at [703, 448] on div "**********" at bounding box center [677, 365] width 645 height 219
paste input "text"
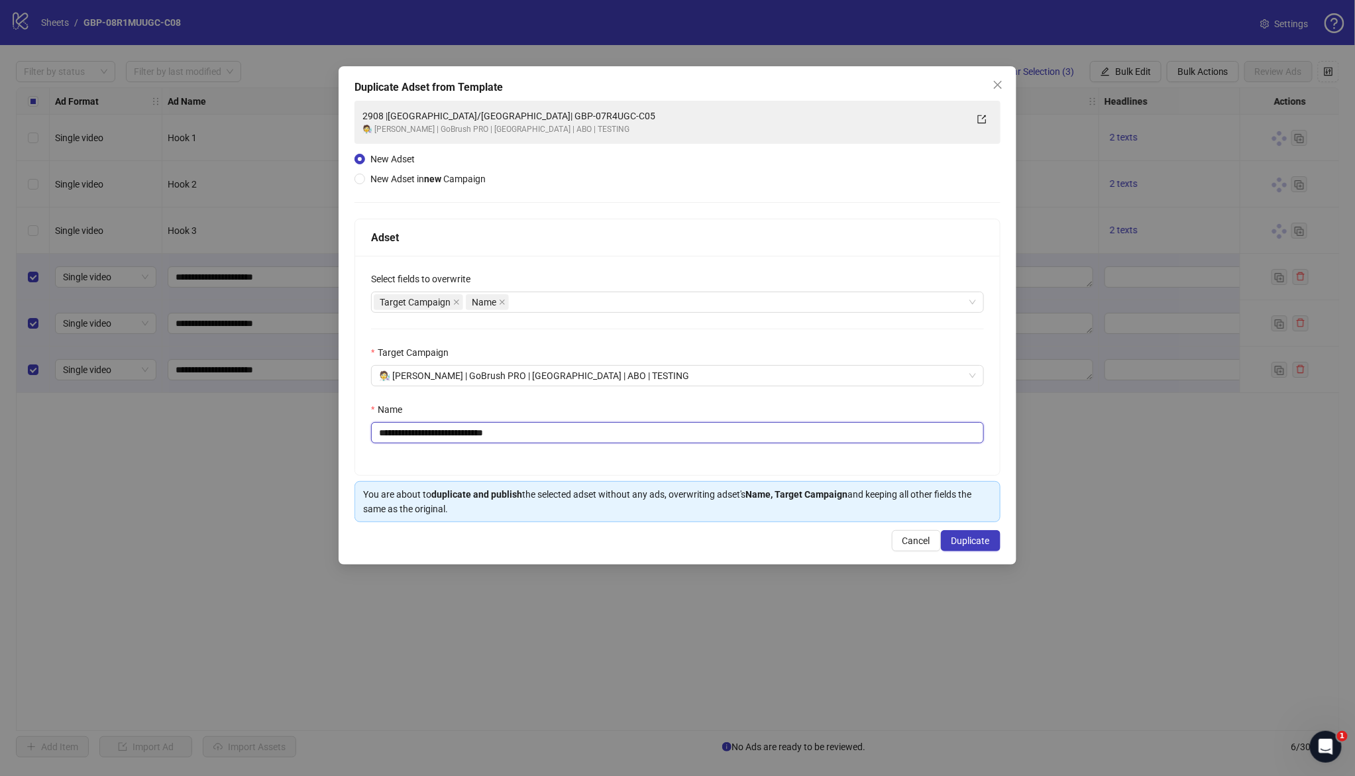
type input "**********"
click at [985, 543] on span "Duplicate" at bounding box center [970, 540] width 38 height 11
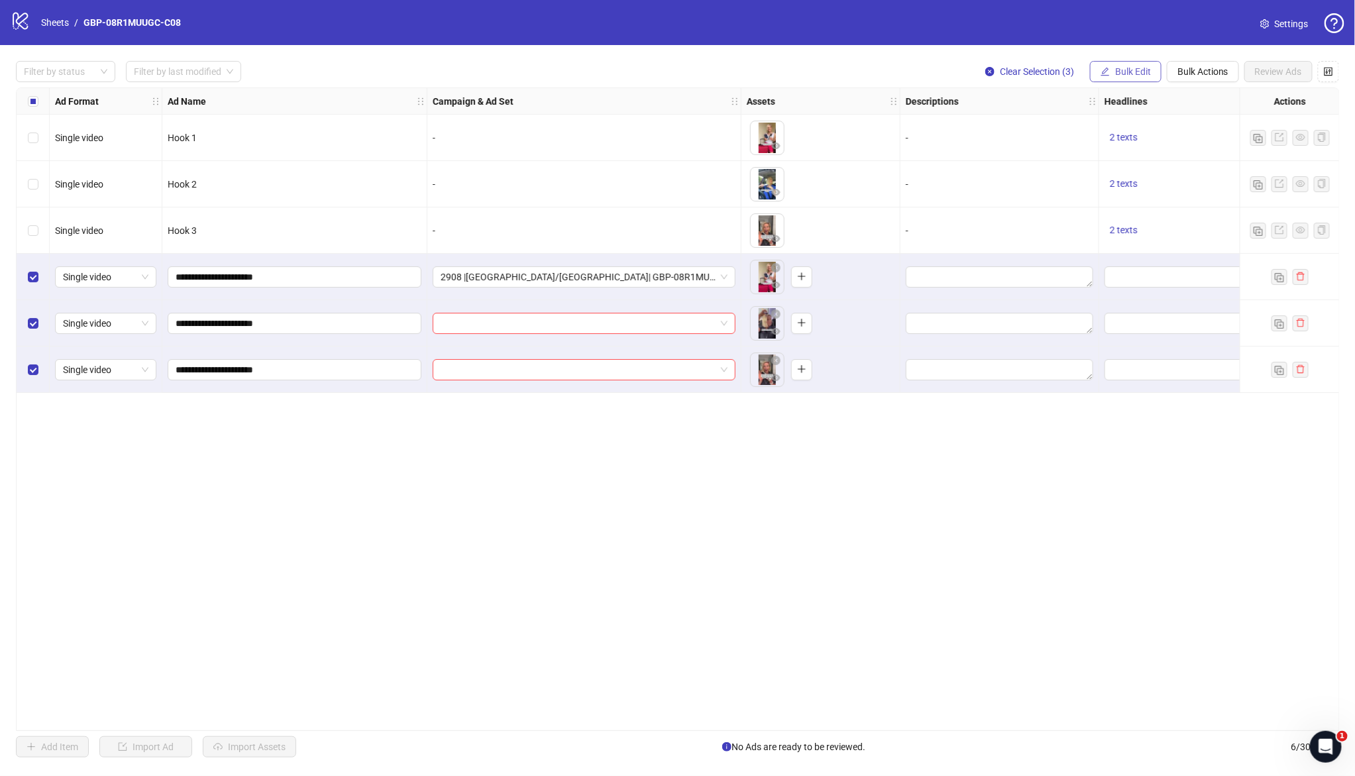
click at [1115, 66] on span "Bulk Edit" at bounding box center [1133, 71] width 36 height 11
click at [1140, 135] on span "Campaign & Ad Set" at bounding box center [1138, 140] width 79 height 15
click at [1179, 160] on icon "check" at bounding box center [1179, 162] width 9 height 9
click at [1137, 74] on span "Bulk Edit" at bounding box center [1133, 71] width 36 height 11
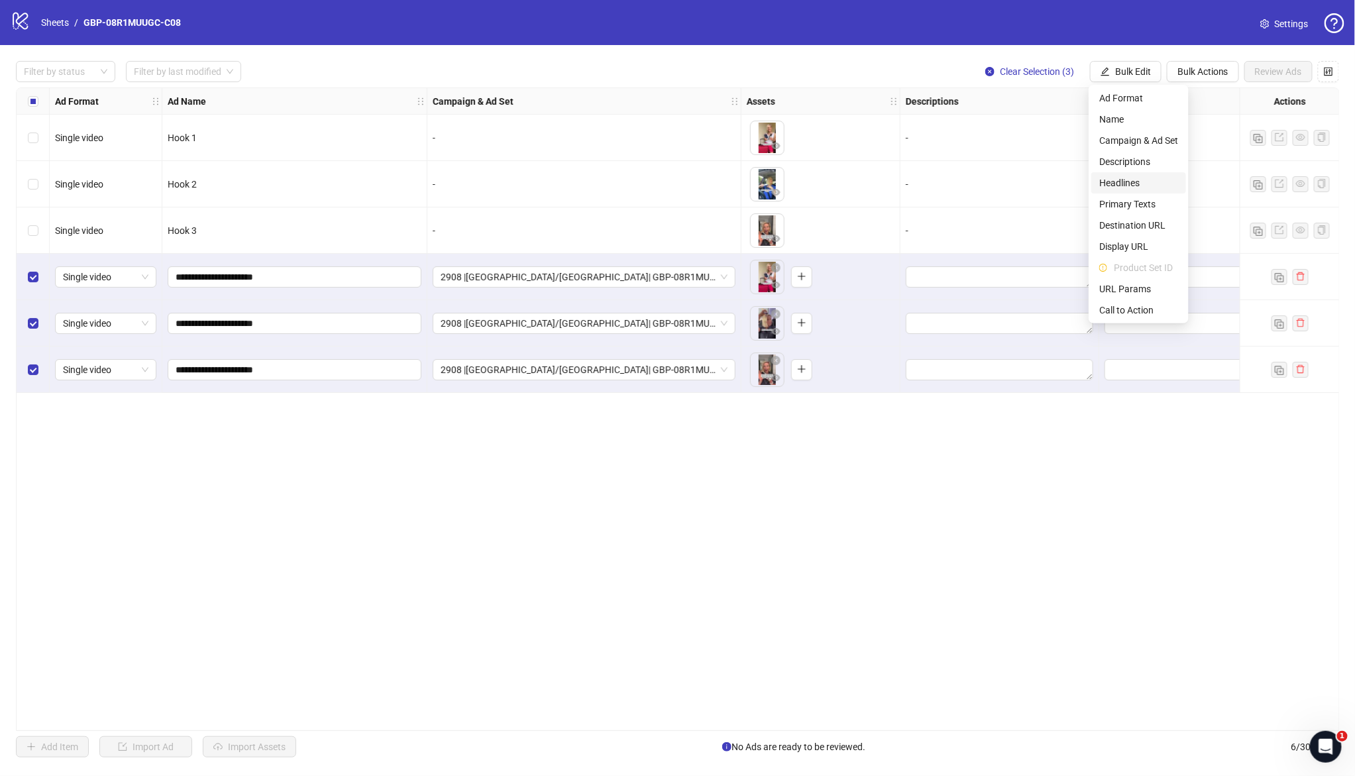
click at [1141, 186] on span "Headlines" at bounding box center [1138, 183] width 79 height 15
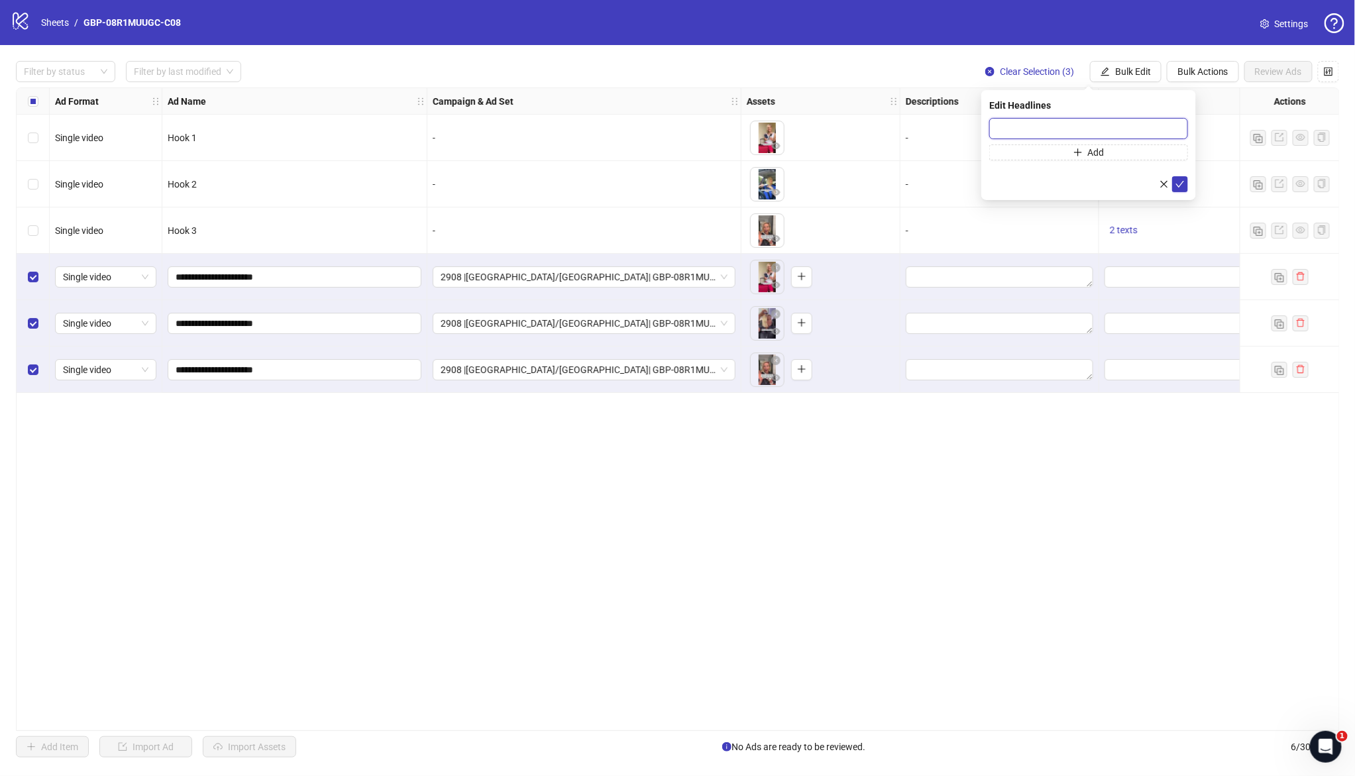
click at [1095, 131] on input "text" at bounding box center [1088, 128] width 199 height 21
paste input "*******"
type input "*******"
click at [1090, 154] on span "Add" at bounding box center [1096, 152] width 17 height 11
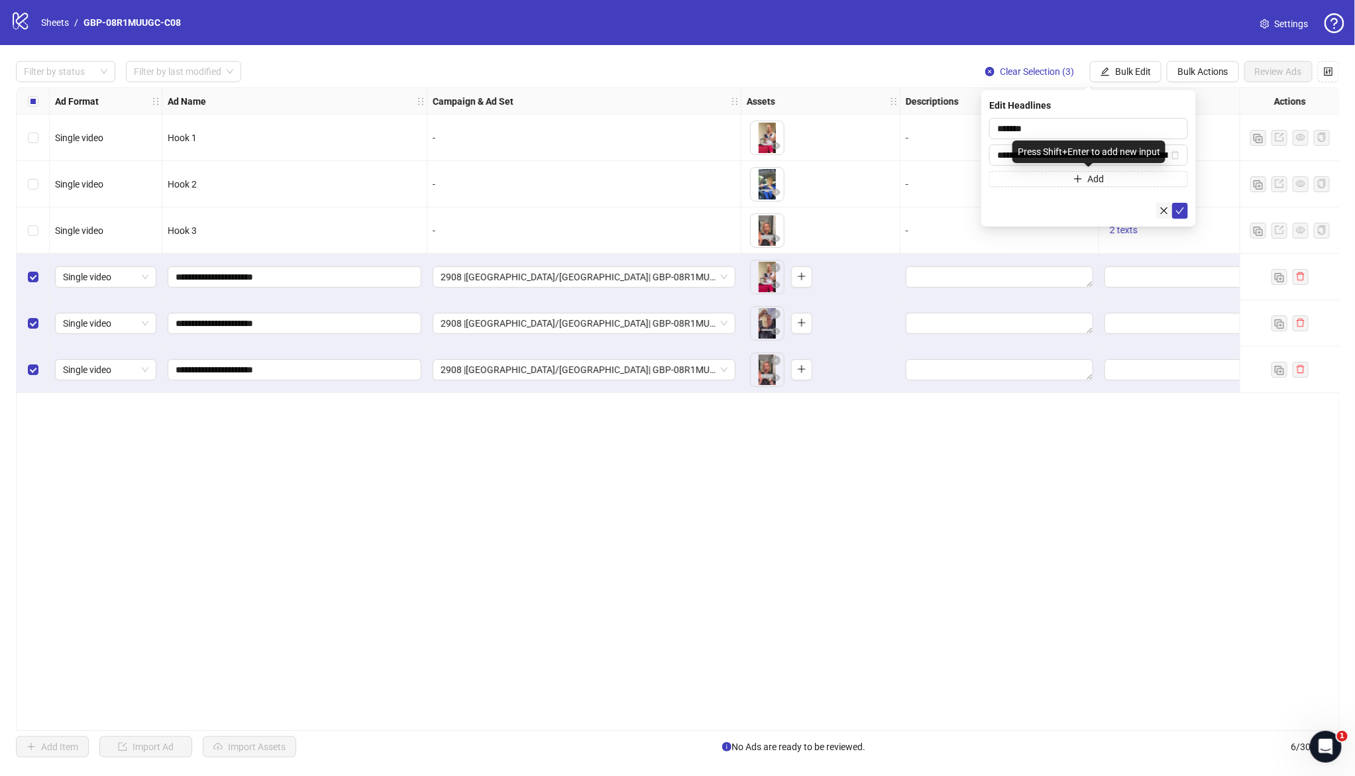
scroll to position [0, 53]
type input "**********"
click at [1176, 213] on icon "check" at bounding box center [1179, 210] width 9 height 9
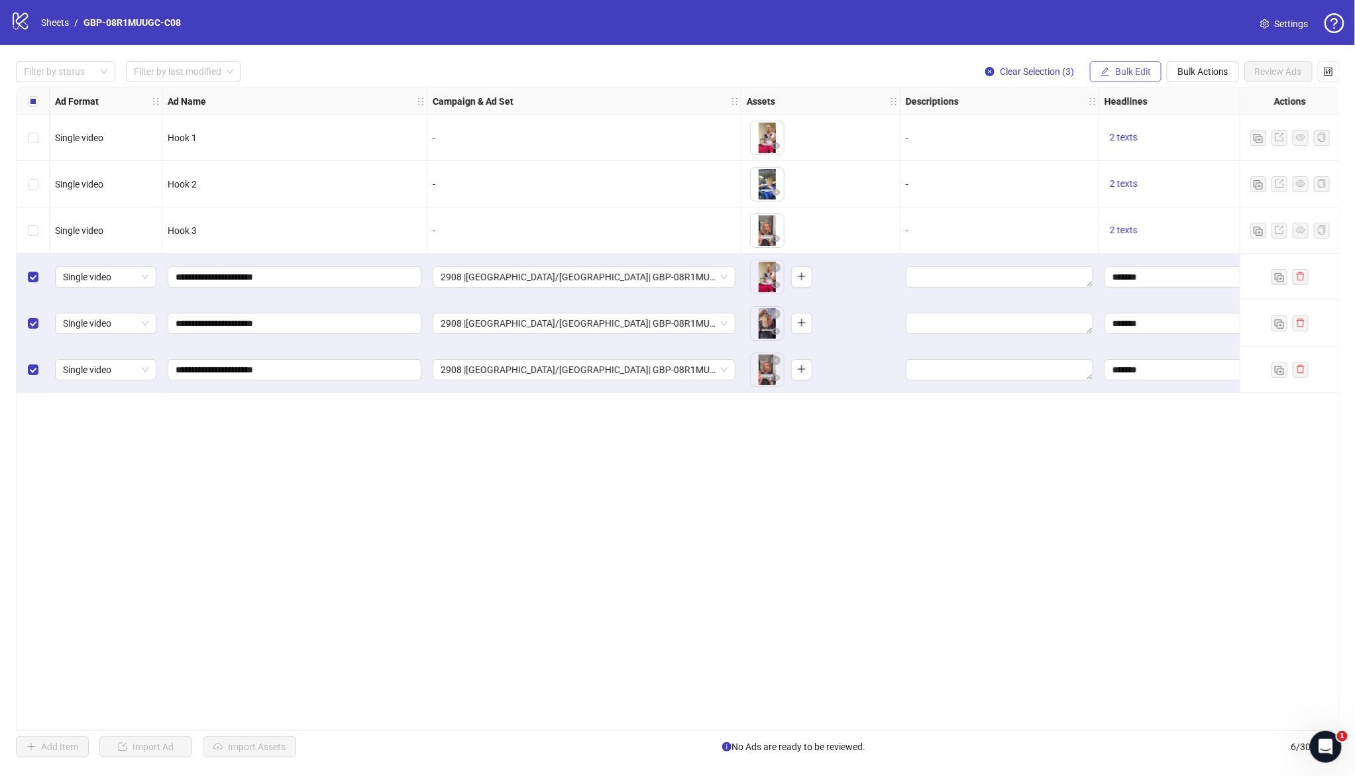
click at [1121, 66] on span "Bulk Edit" at bounding box center [1133, 71] width 36 height 11
click at [1144, 202] on span "Primary Texts" at bounding box center [1138, 204] width 79 height 15
click at [1089, 132] on textarea at bounding box center [1088, 136] width 199 height 36
paste textarea "**********"
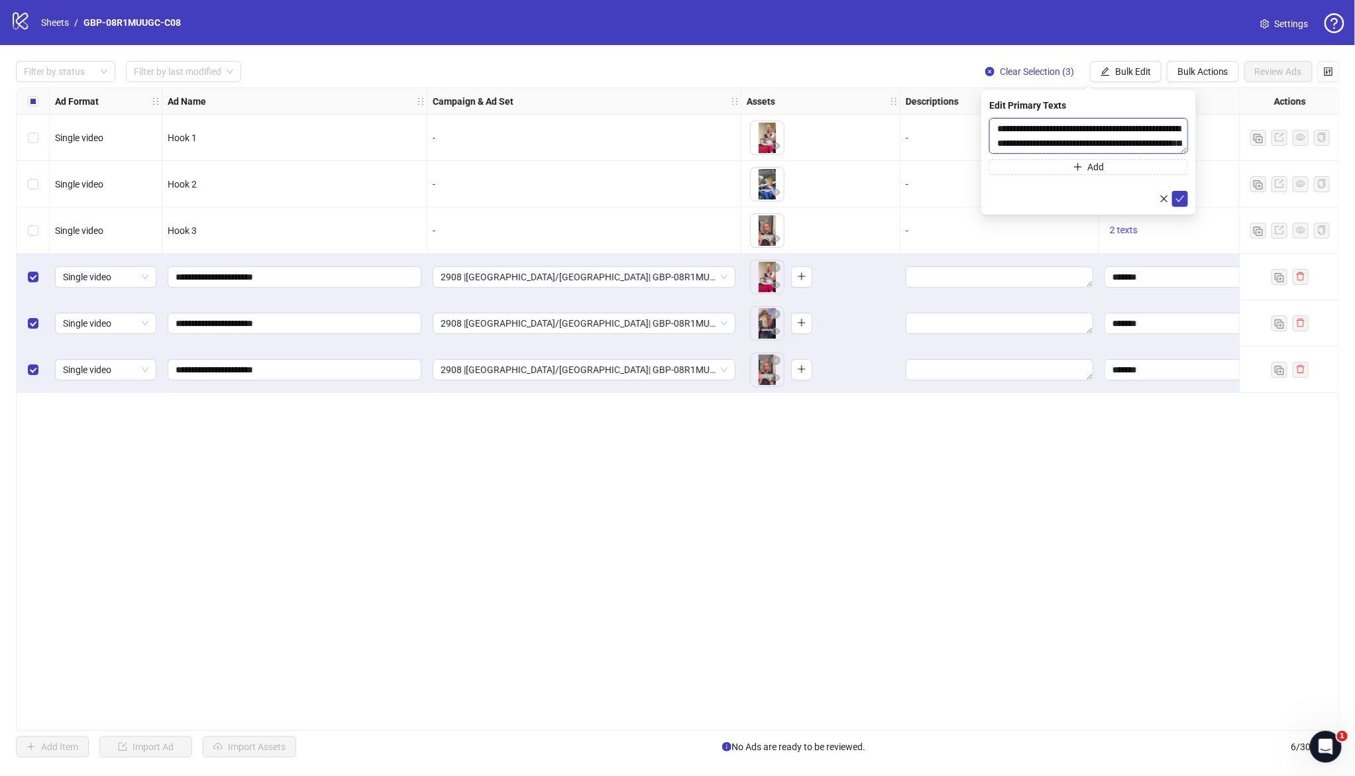
scroll to position [54, 0]
type textarea "**********"
click at [1118, 168] on button "Add" at bounding box center [1088, 167] width 199 height 16
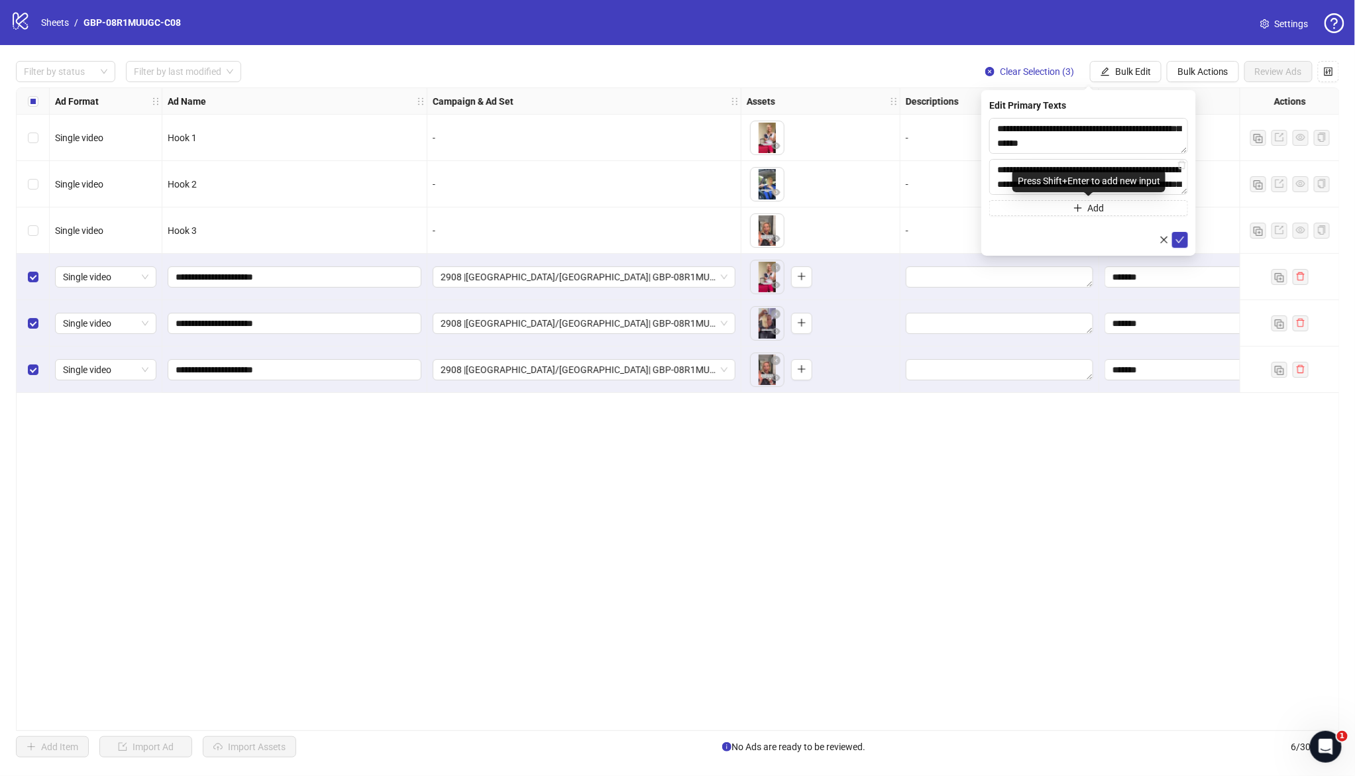
scroll to position [476, 0]
type textarea "**********"
click at [1179, 235] on icon "check" at bounding box center [1179, 239] width 9 height 9
click at [1131, 72] on span "Bulk Edit" at bounding box center [1133, 71] width 36 height 11
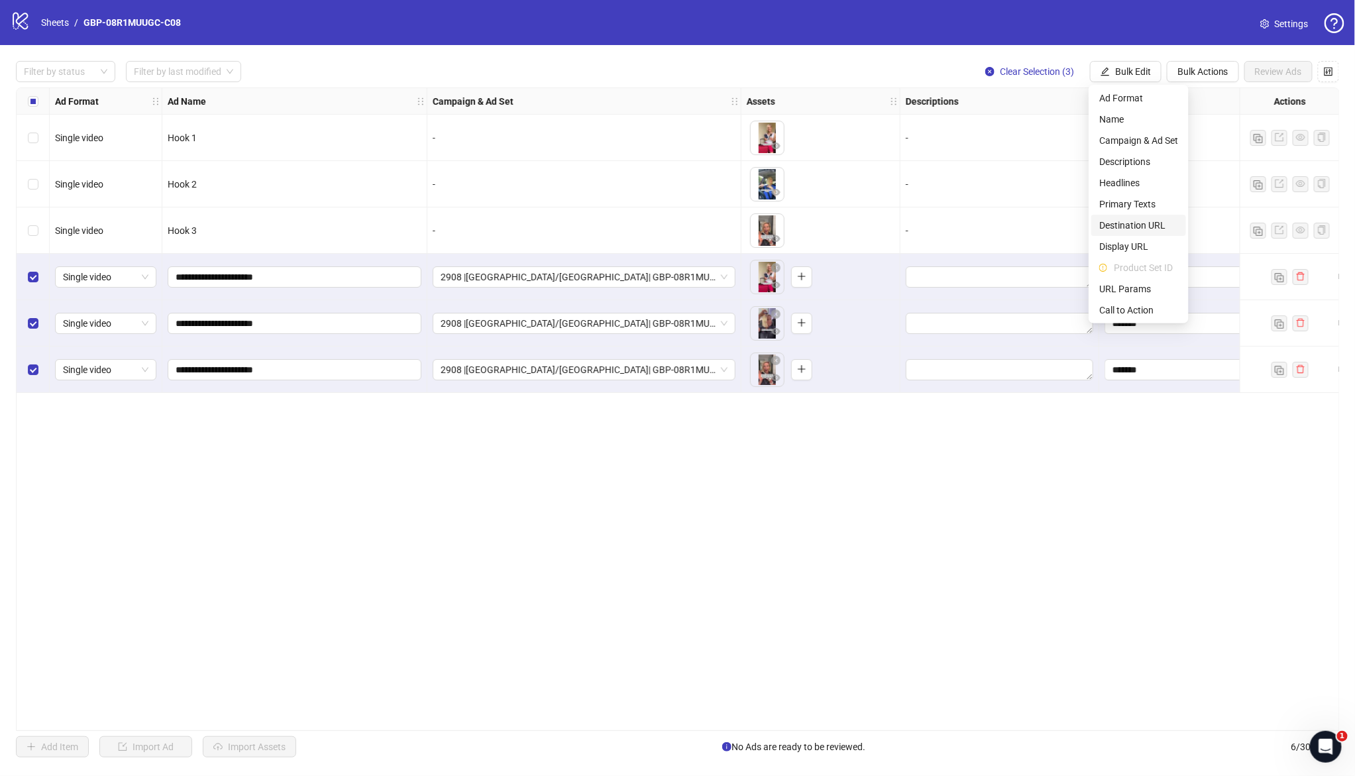
click at [1135, 221] on span "Destination URL" at bounding box center [1138, 225] width 79 height 15
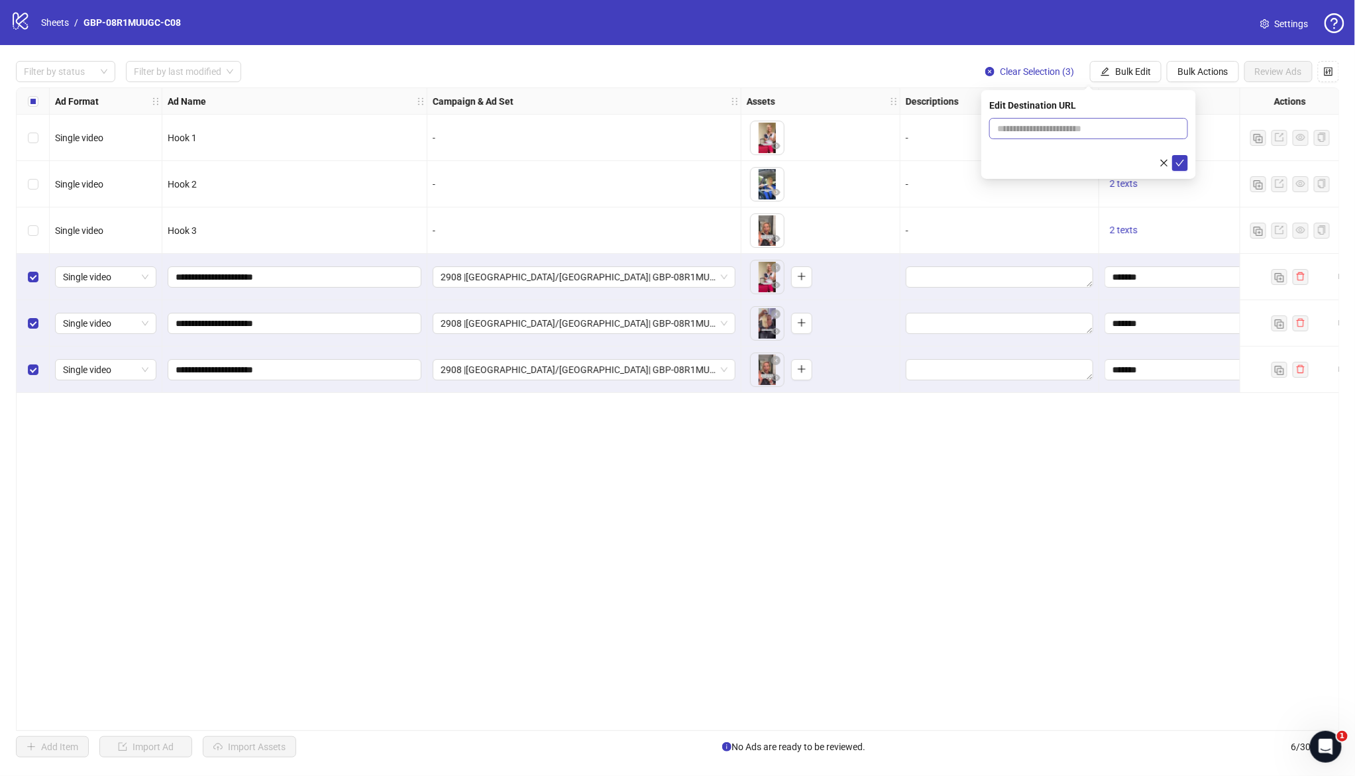
click at [1017, 120] on span at bounding box center [1088, 128] width 199 height 21
paste input "**********"
type input "**********"
click at [1176, 161] on icon "check" at bounding box center [1179, 162] width 9 height 9
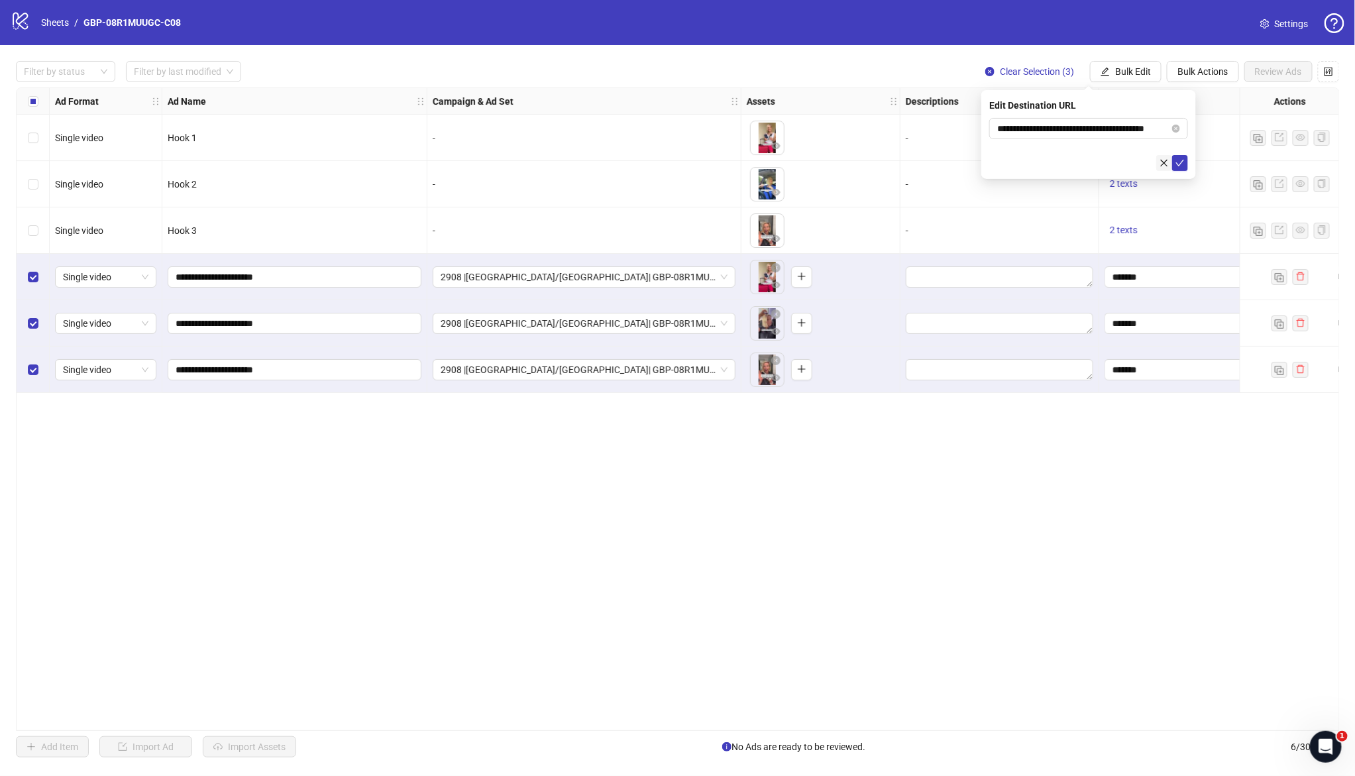
scroll to position [0, 0]
click at [1122, 66] on span "Bulk Edit" at bounding box center [1133, 71] width 36 height 11
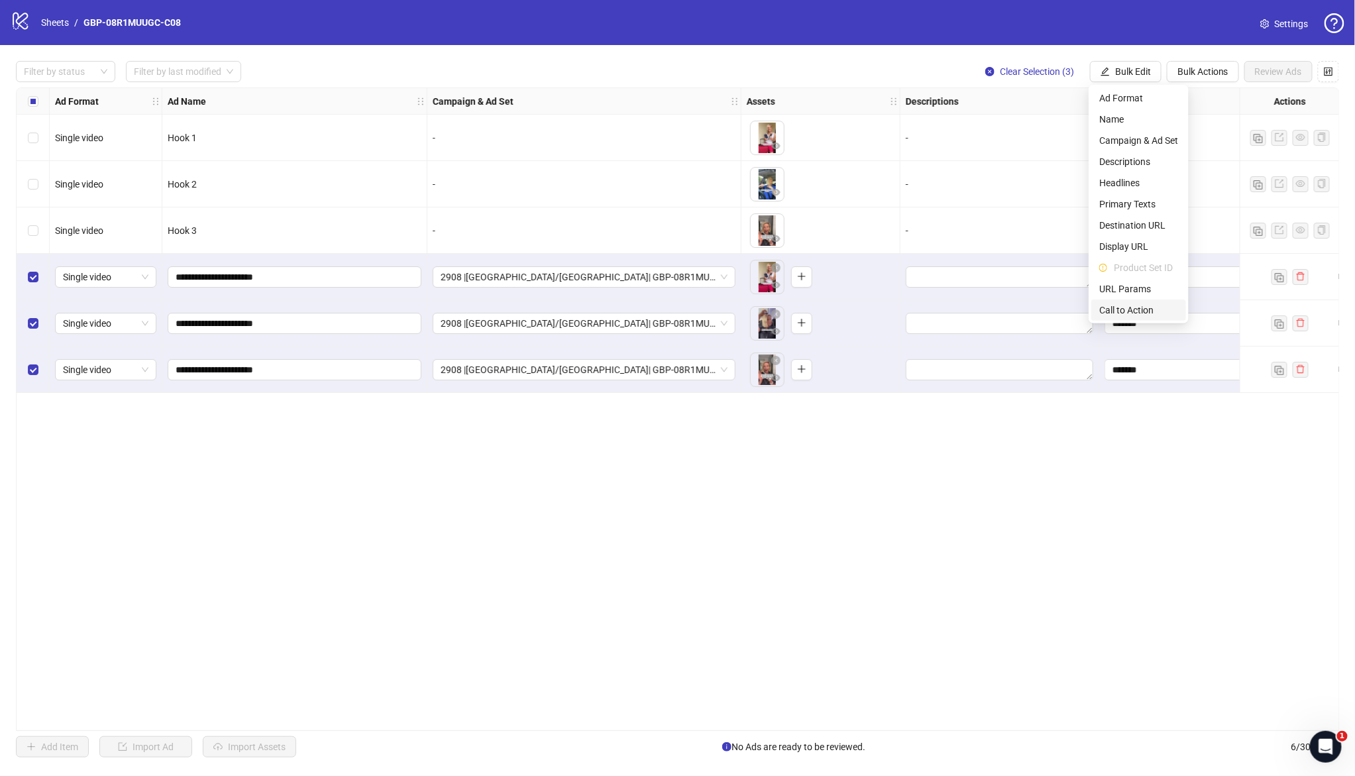
click at [1130, 312] on span "Call to Action" at bounding box center [1138, 310] width 79 height 15
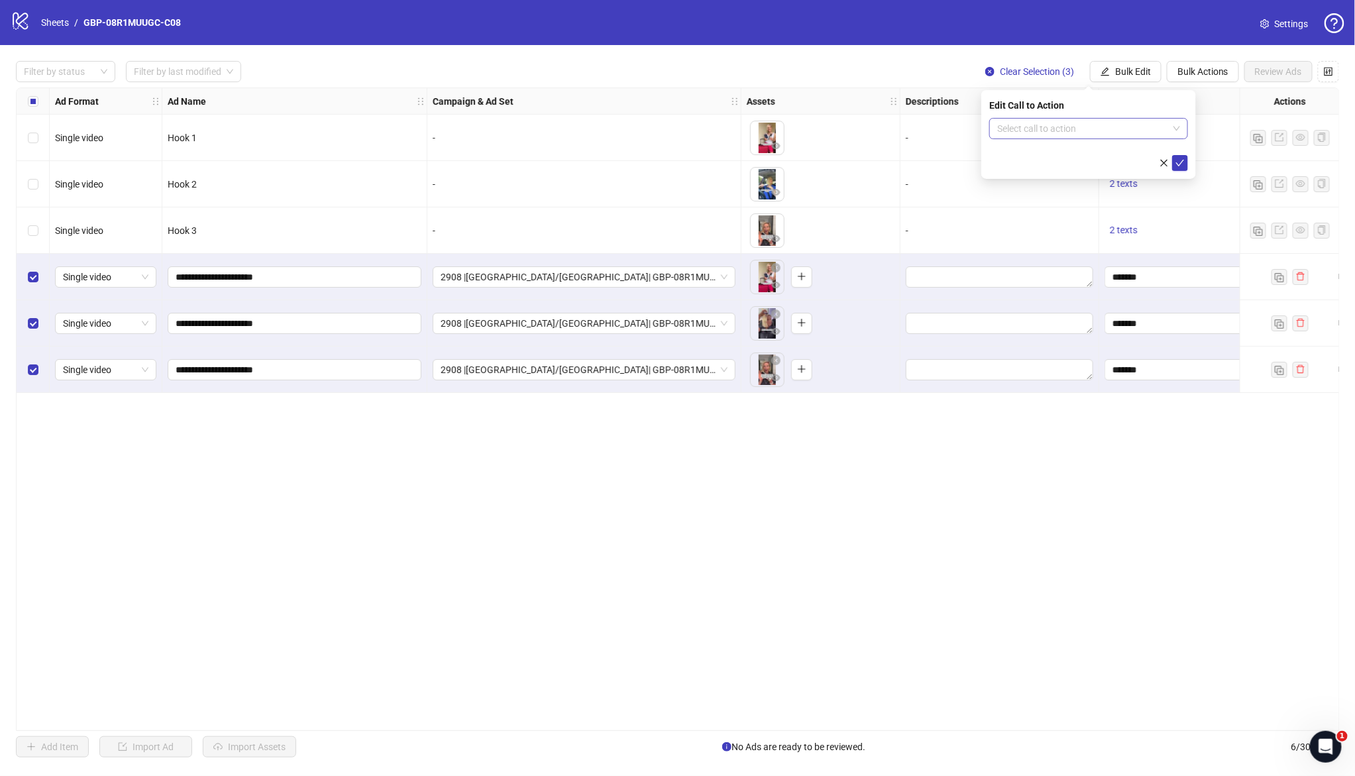
click at [1101, 132] on input "search" at bounding box center [1082, 129] width 171 height 20
type input "****"
click at [1100, 152] on div "Shop now" at bounding box center [1089, 155] width 178 height 15
click at [1186, 166] on button "submit" at bounding box center [1180, 163] width 16 height 16
click at [1277, 74] on span "Review Ads" at bounding box center [1278, 71] width 47 height 11
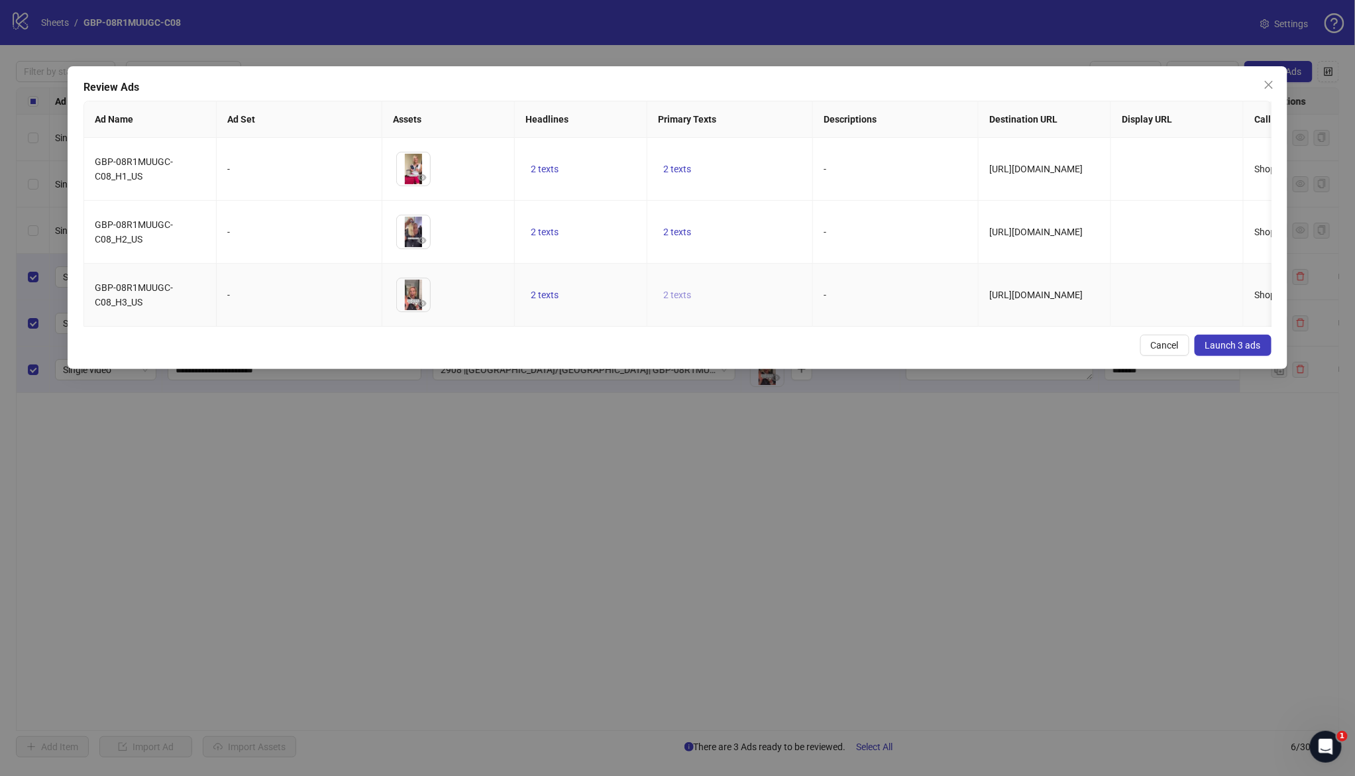
click at [680, 297] on span "2 texts" at bounding box center [677, 294] width 28 height 11
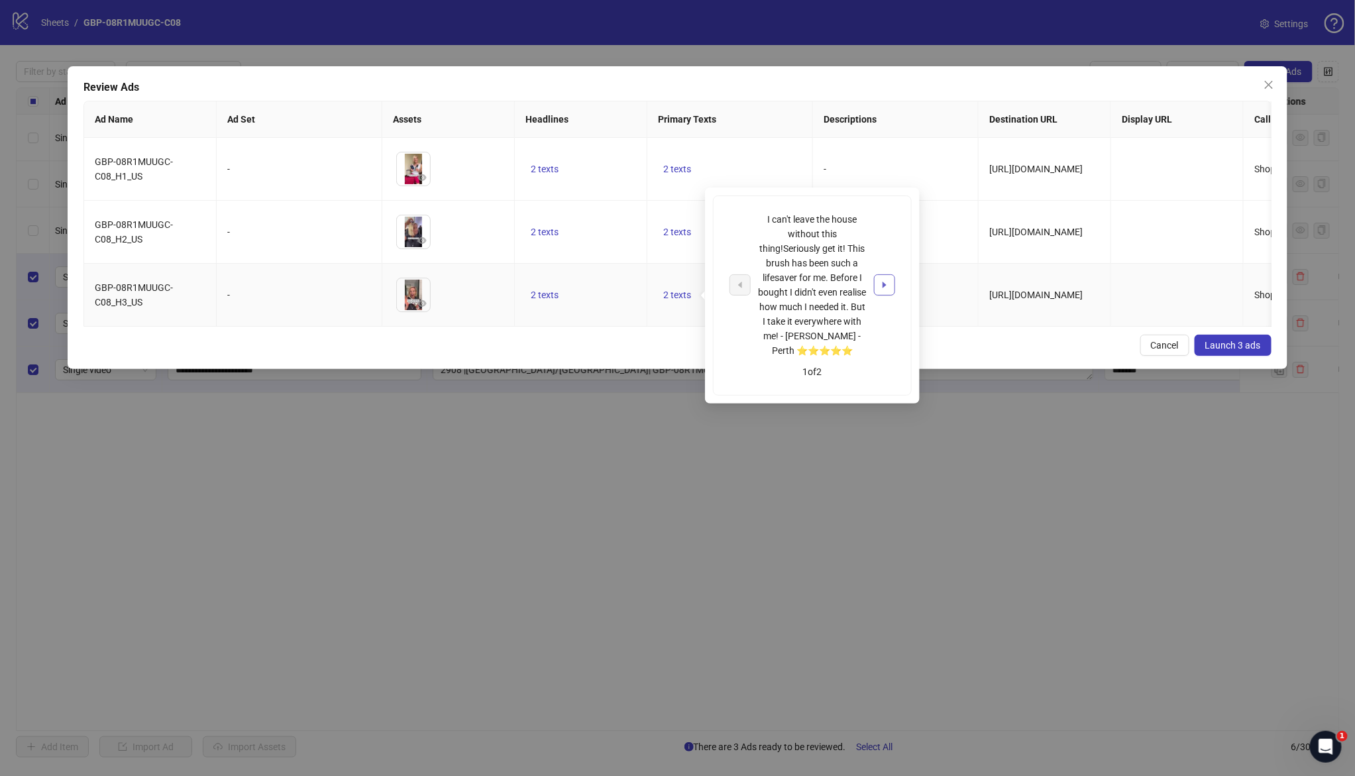
click at [878, 286] on button "button" at bounding box center [884, 284] width 21 height 21
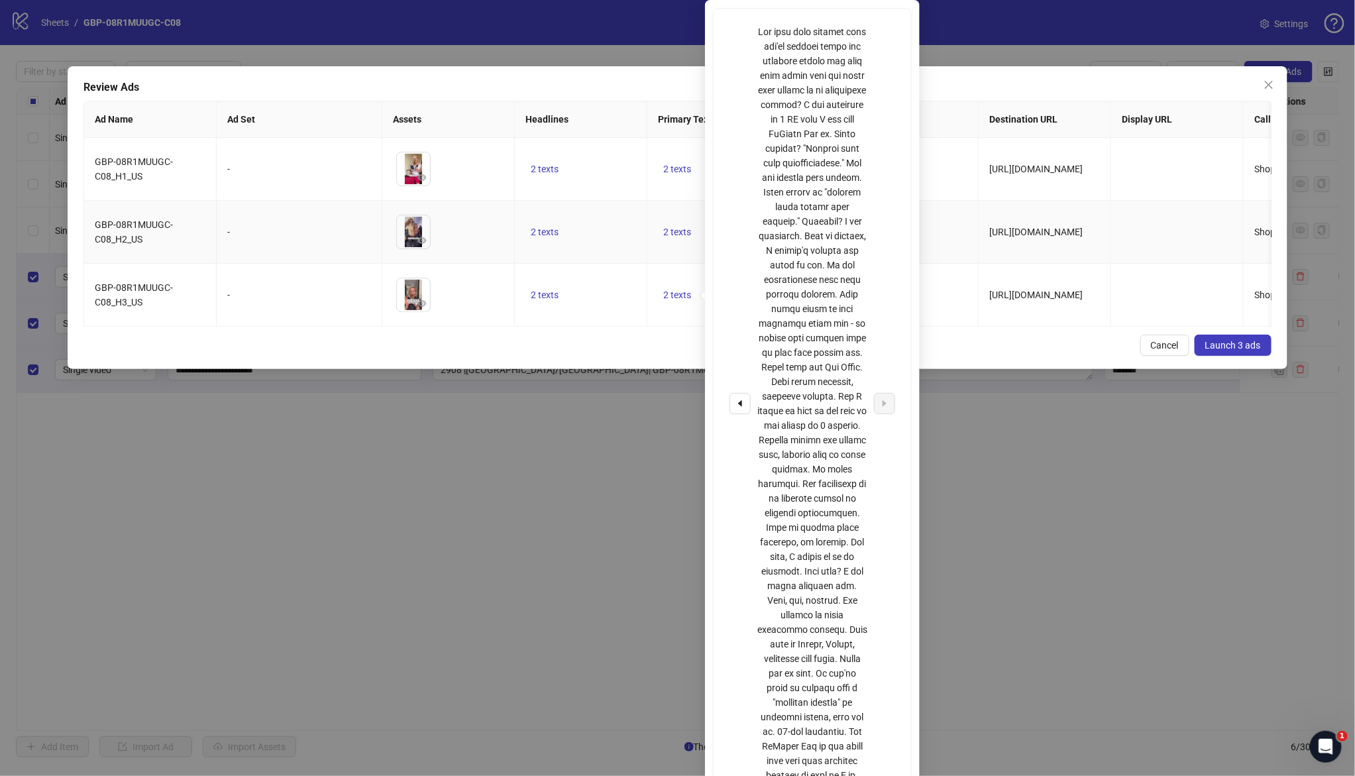
click at [619, 208] on td "2 texts" at bounding box center [581, 232] width 132 height 63
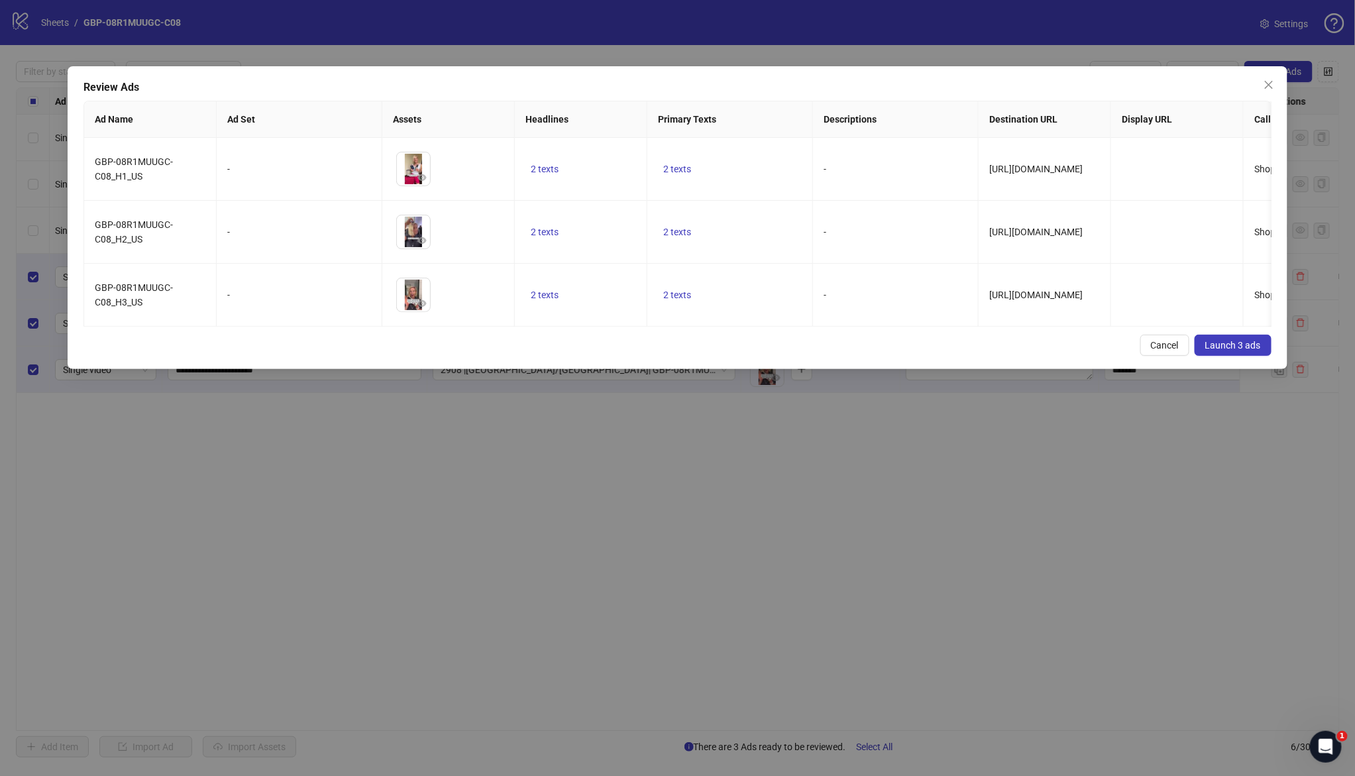
click at [1247, 350] on span "Launch 3 ads" at bounding box center [1233, 345] width 56 height 11
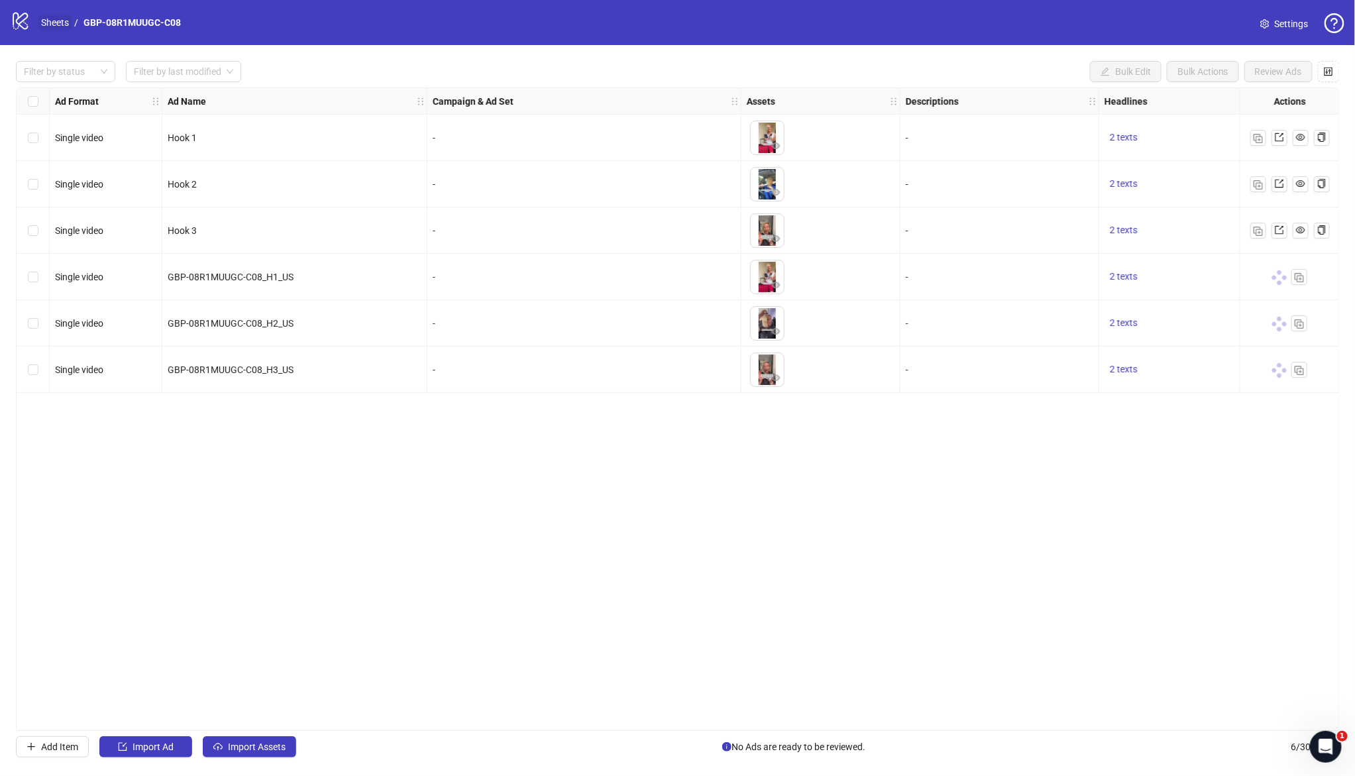
click at [57, 25] on link "Sheets" at bounding box center [54, 22] width 33 height 15
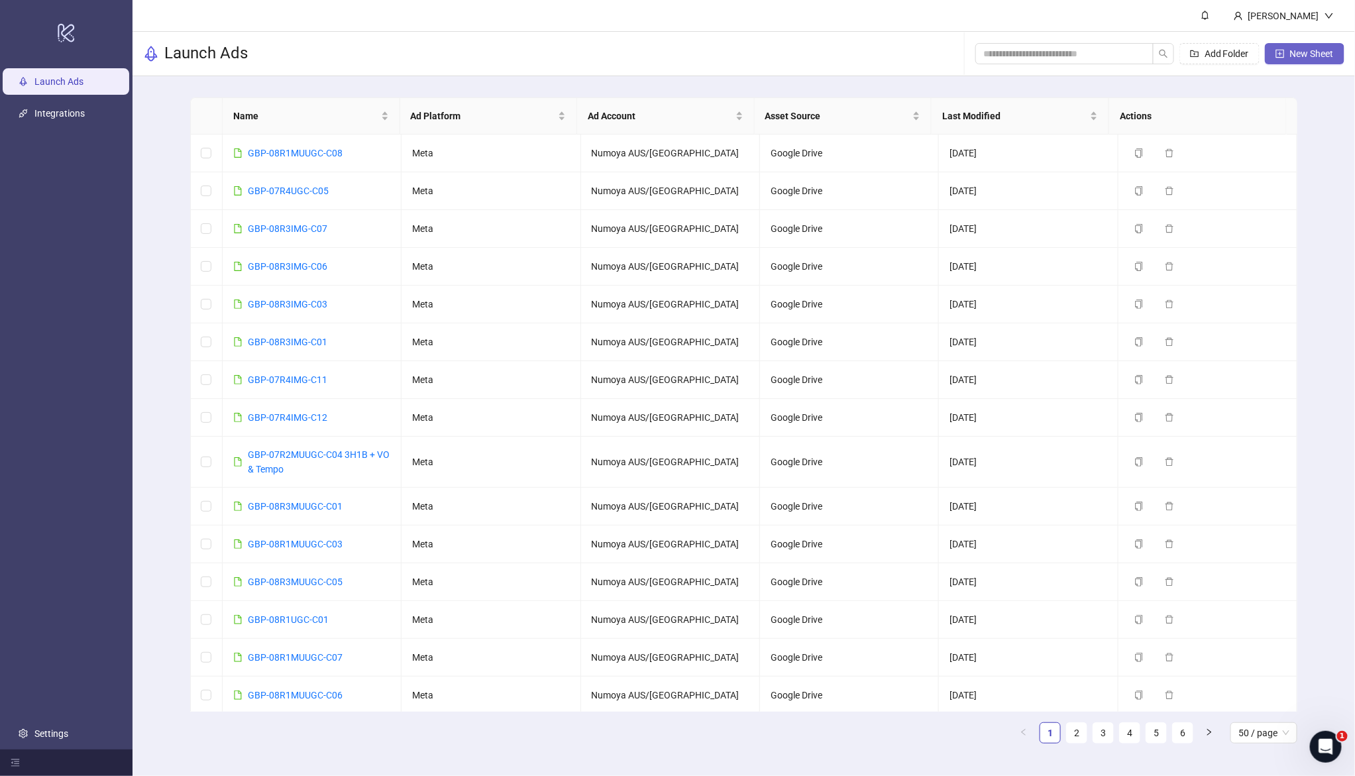
click at [1291, 52] on span "New Sheet" at bounding box center [1312, 53] width 44 height 11
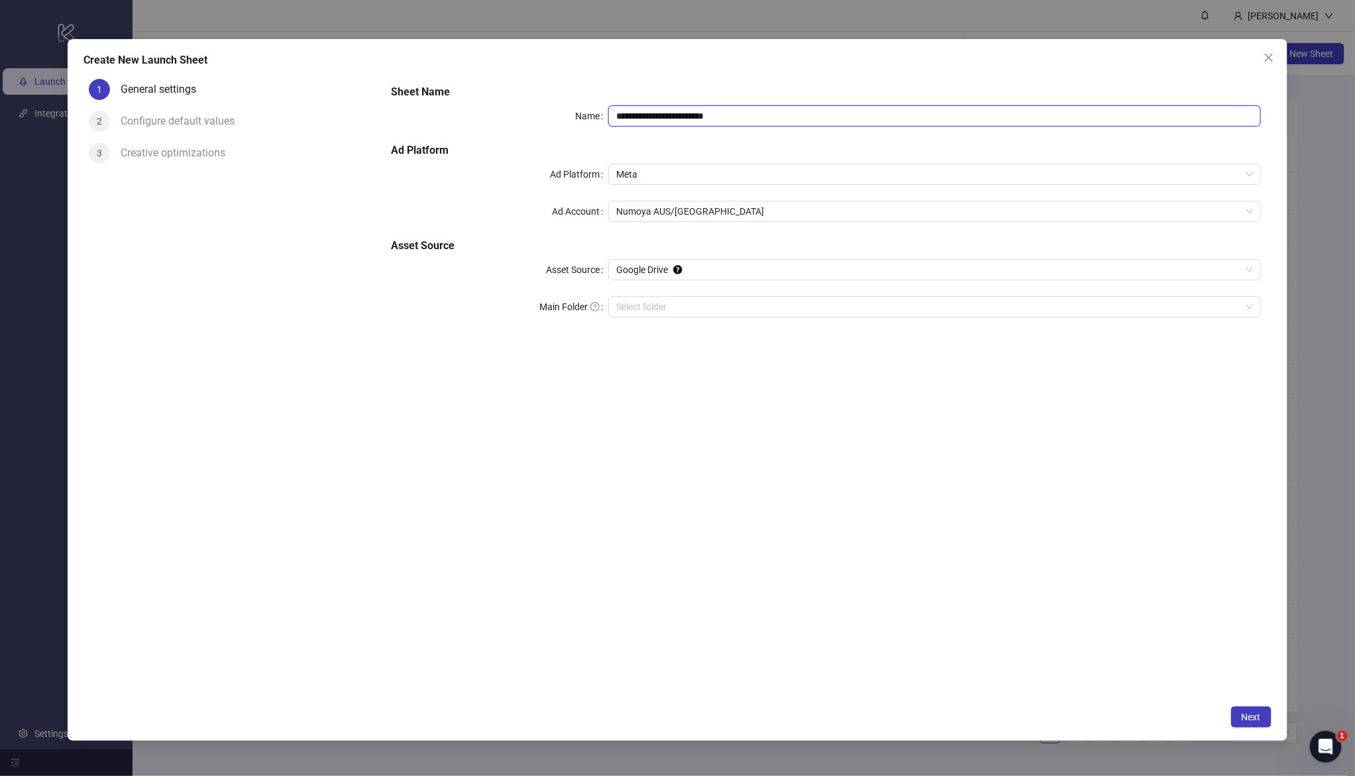
drag, startPoint x: 757, startPoint y: 115, endPoint x: 488, endPoint y: 91, distance: 269.3
click at [485, 88] on div "**********" at bounding box center [826, 209] width 880 height 260
paste input "text"
type input "**********"
click at [659, 299] on input "Main Folder" at bounding box center [928, 307] width 624 height 20
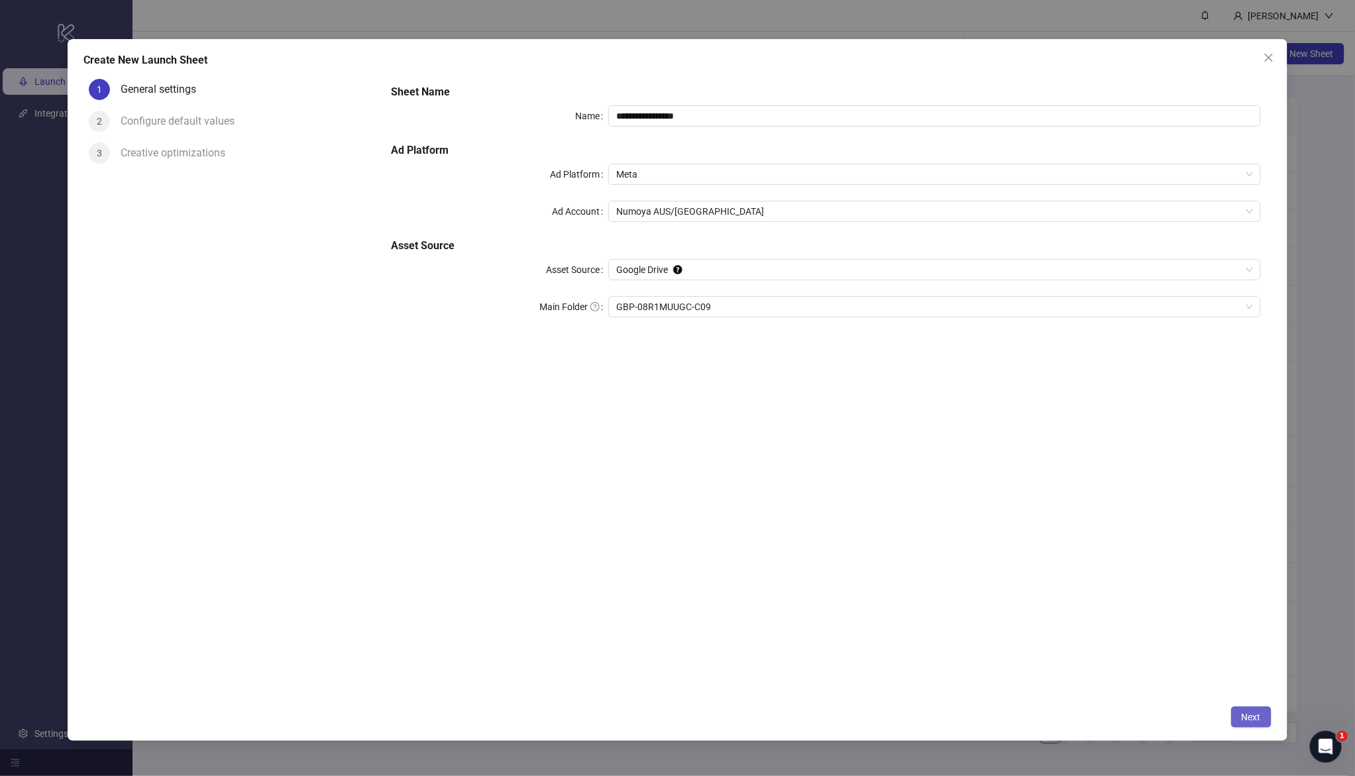
click at [1265, 715] on button "Next" at bounding box center [1251, 716] width 40 height 21
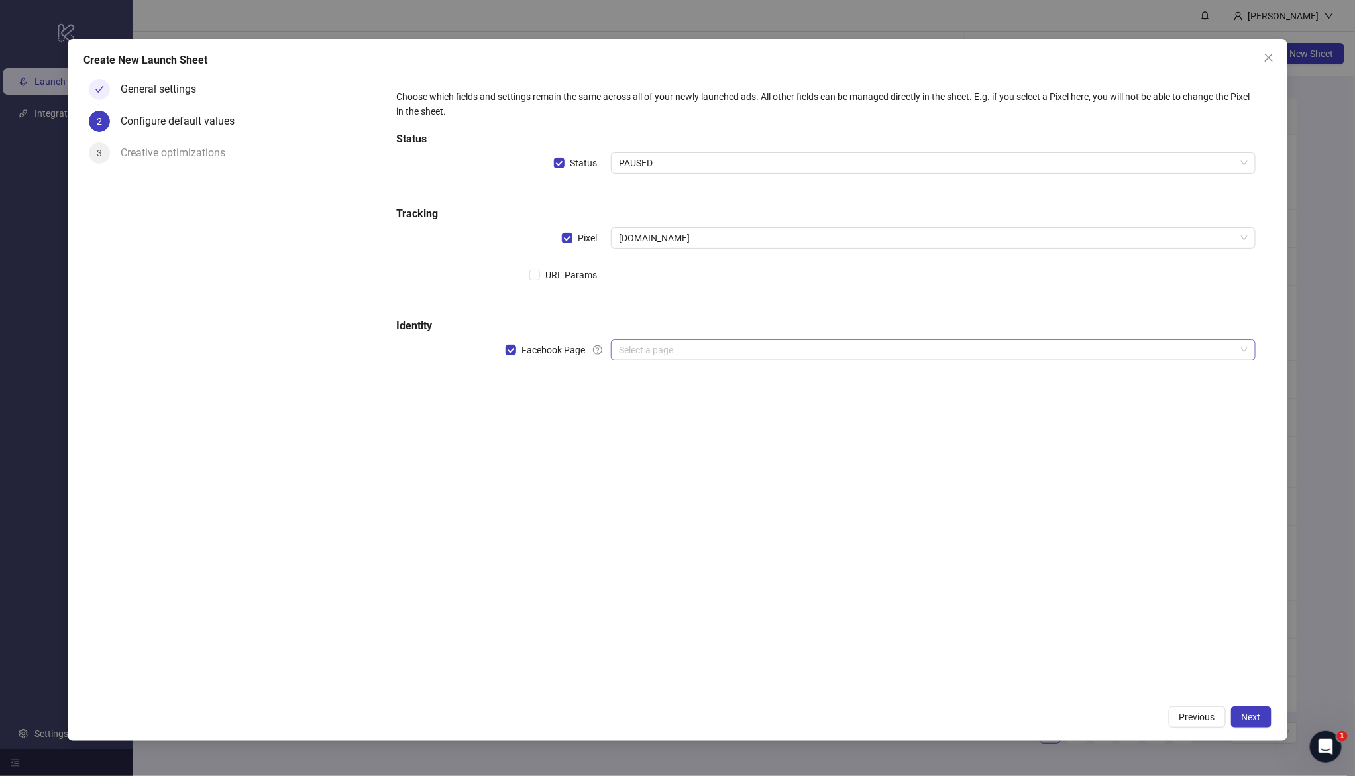
click at [639, 344] on input "search" at bounding box center [927, 350] width 616 height 20
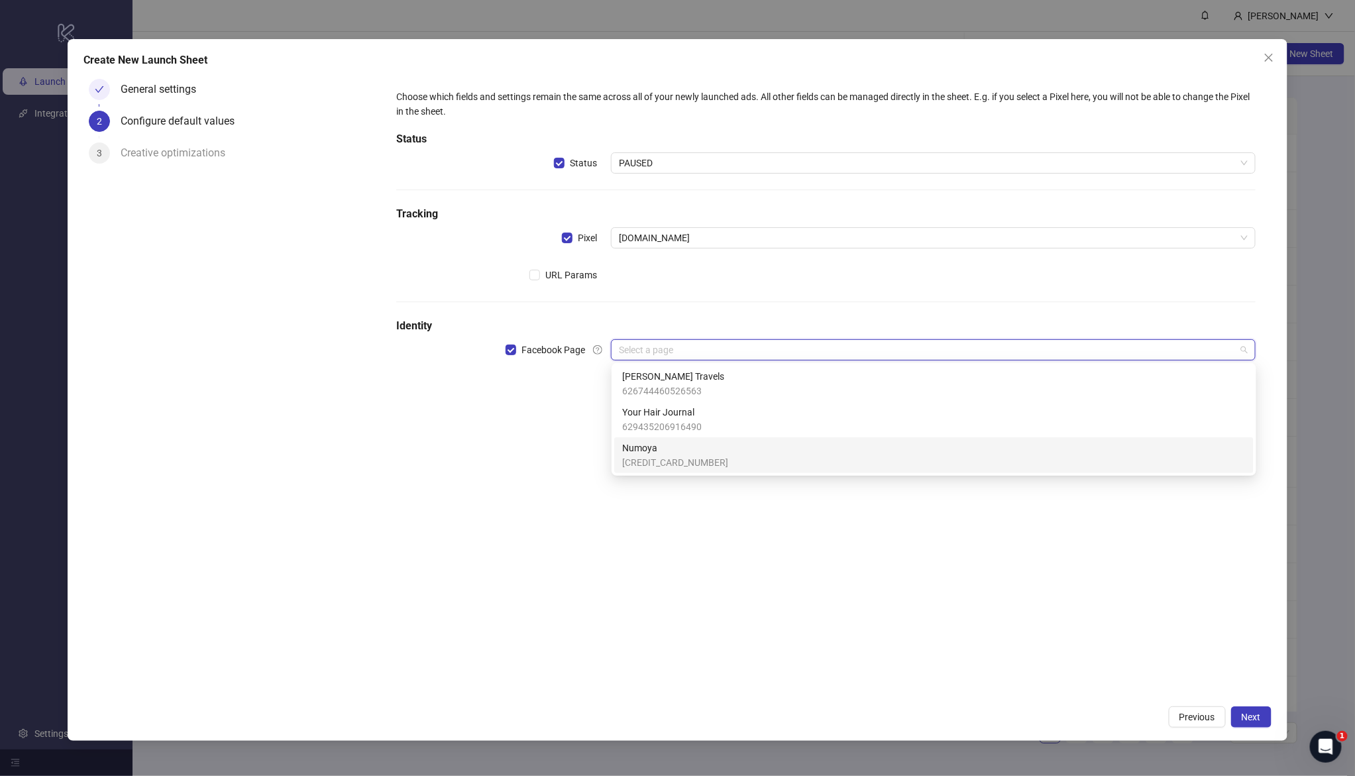
click at [660, 448] on span "Numoya" at bounding box center [675, 448] width 106 height 15
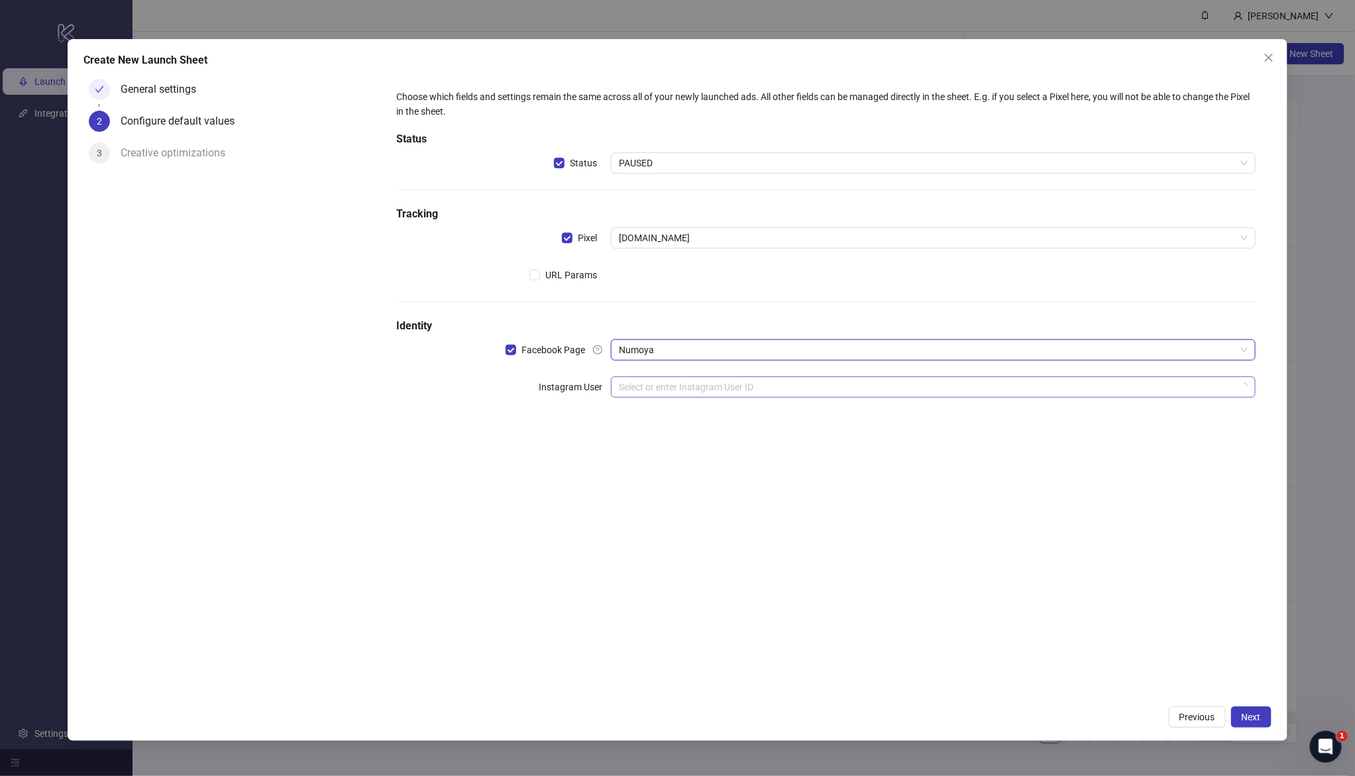
click at [651, 391] on input "search" at bounding box center [927, 387] width 616 height 20
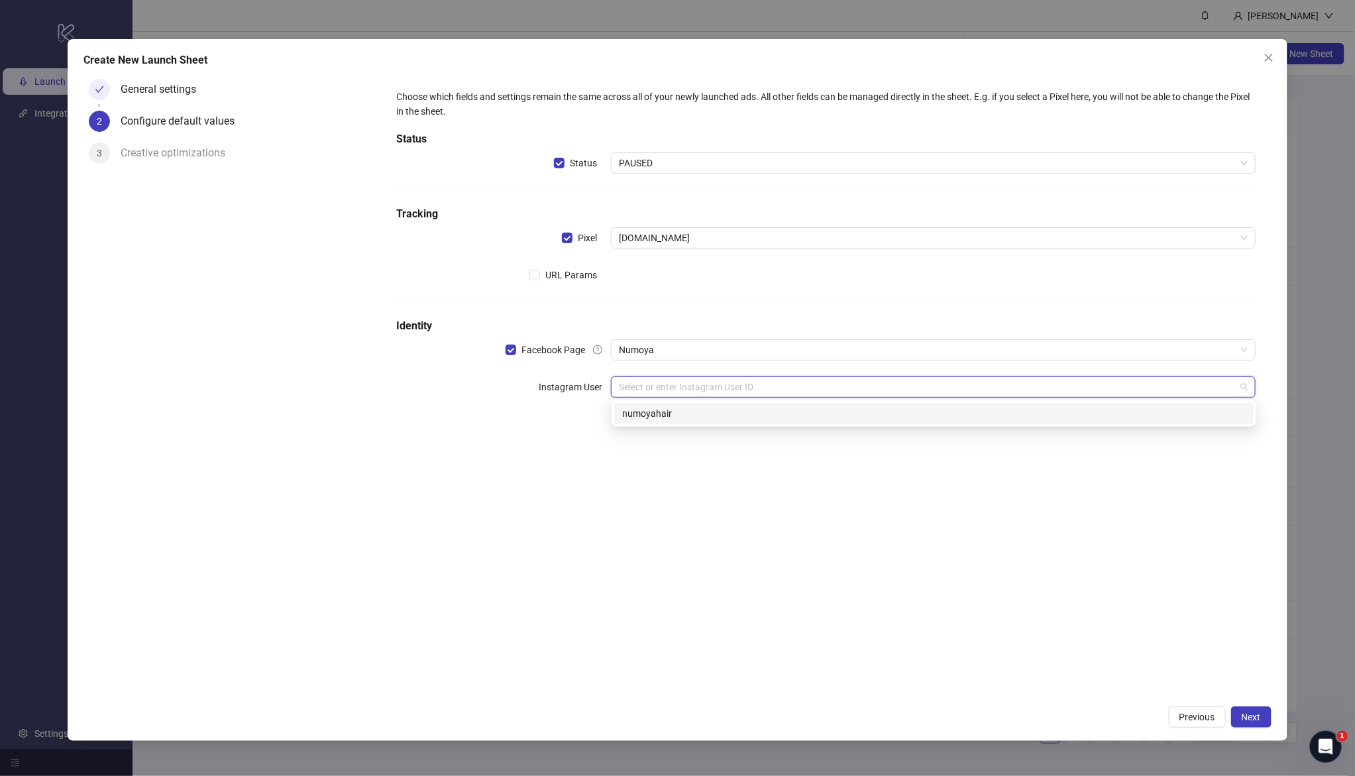
click at [674, 415] on div "numoyahair" at bounding box center [933, 413] width 623 height 15
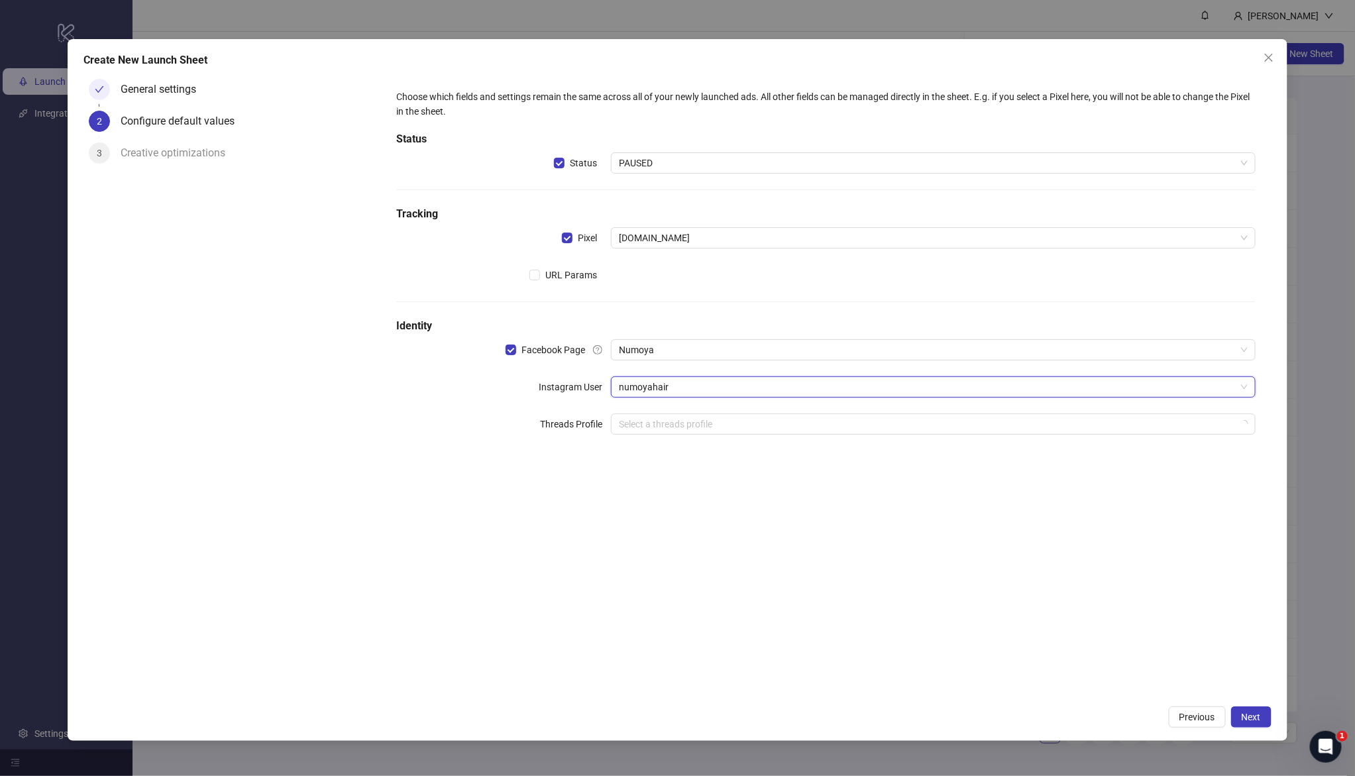
click at [941, 612] on div "Choose which fields and settings remain the same across all of your newly launc…" at bounding box center [825, 386] width 890 height 625
click at [1261, 729] on div "Create New Launch Sheet General settings 2 Configure default values 3 Creative …" at bounding box center [678, 390] width 1220 height 702
click at [1253, 721] on span "Next" at bounding box center [1250, 716] width 19 height 11
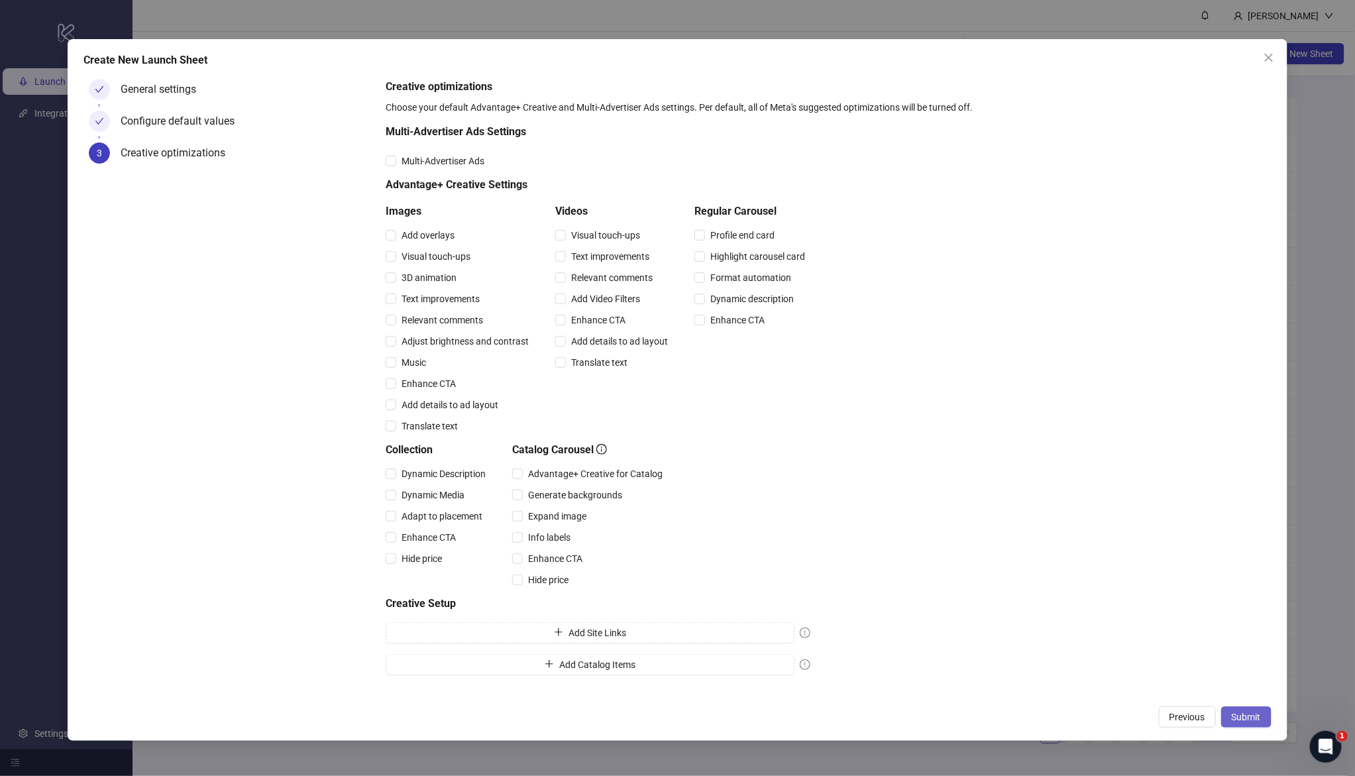
click at [1237, 717] on span "Submit" at bounding box center [1245, 716] width 29 height 11
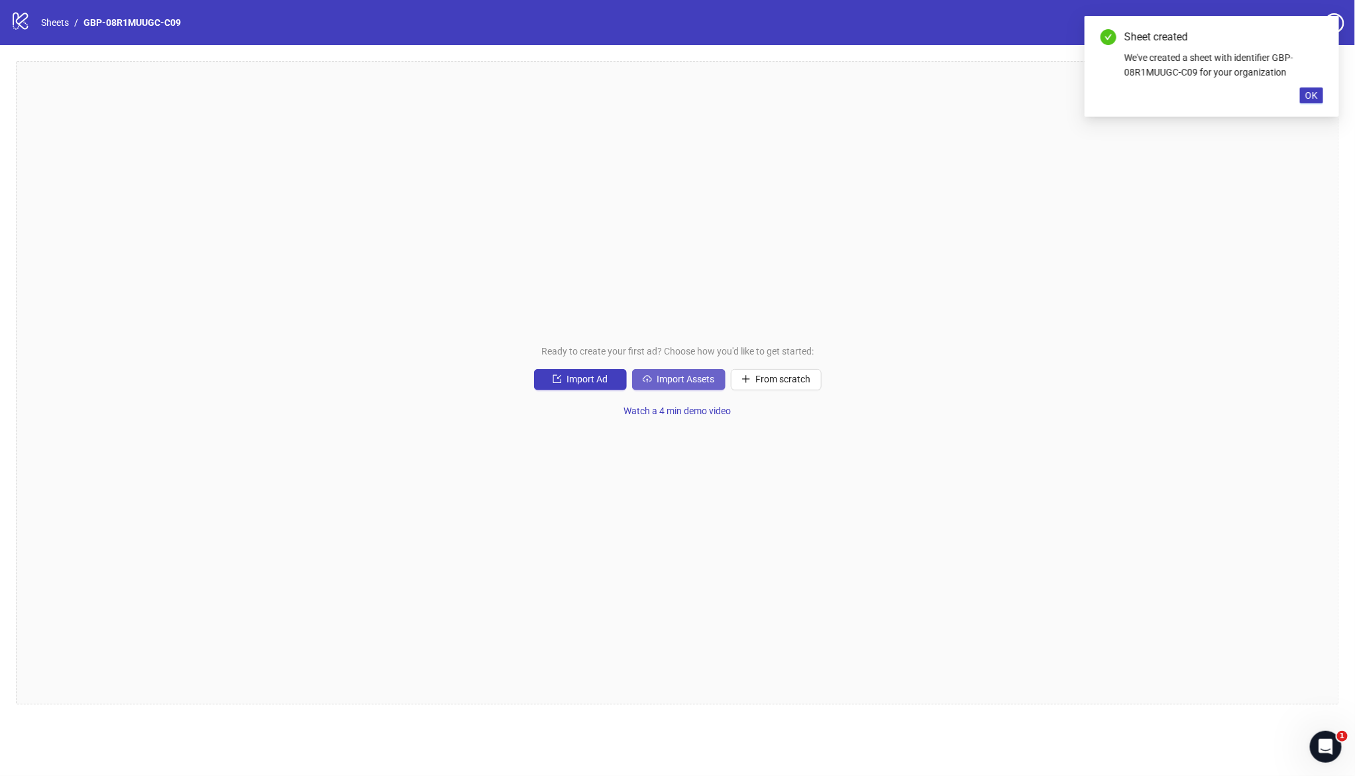
click at [680, 375] on span "Import Assets" at bounding box center [686, 379] width 58 height 11
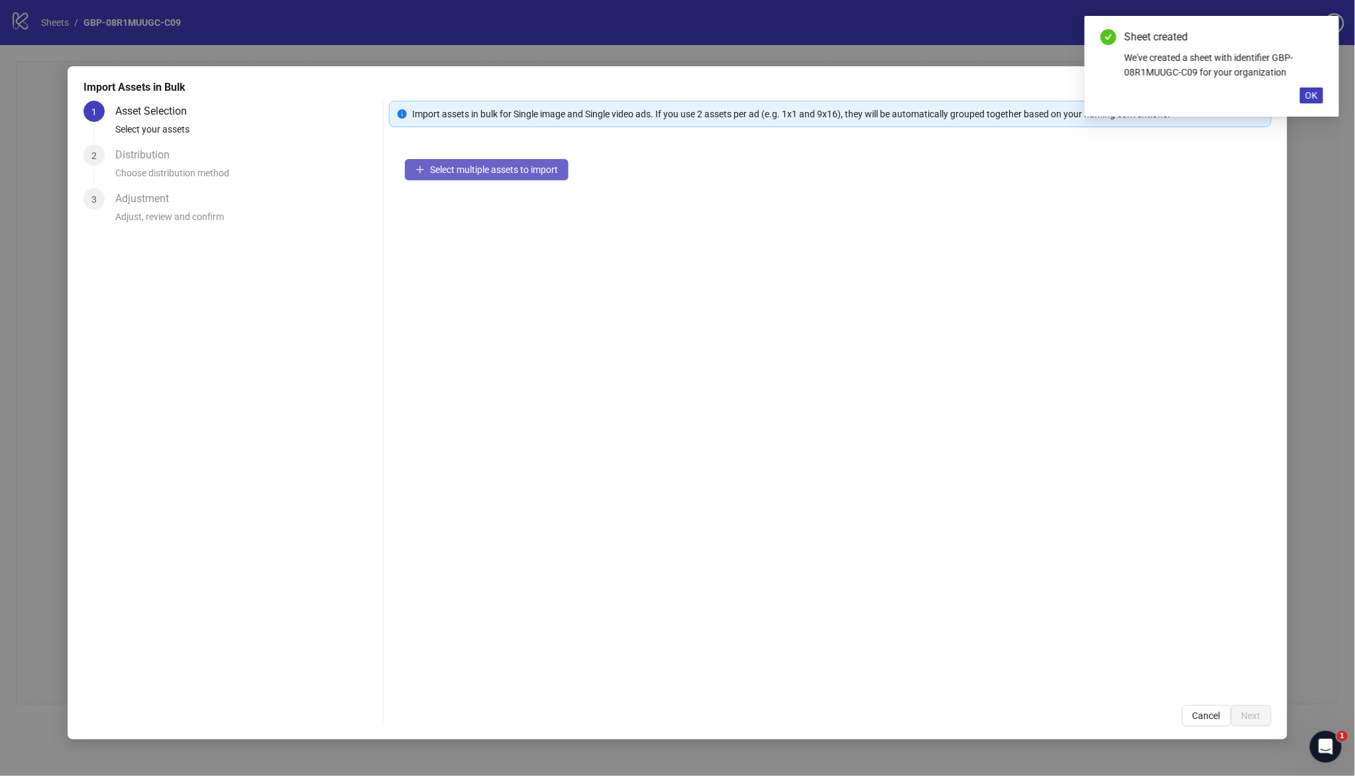
click at [520, 162] on button "Select multiple assets to import" at bounding box center [487, 169] width 164 height 21
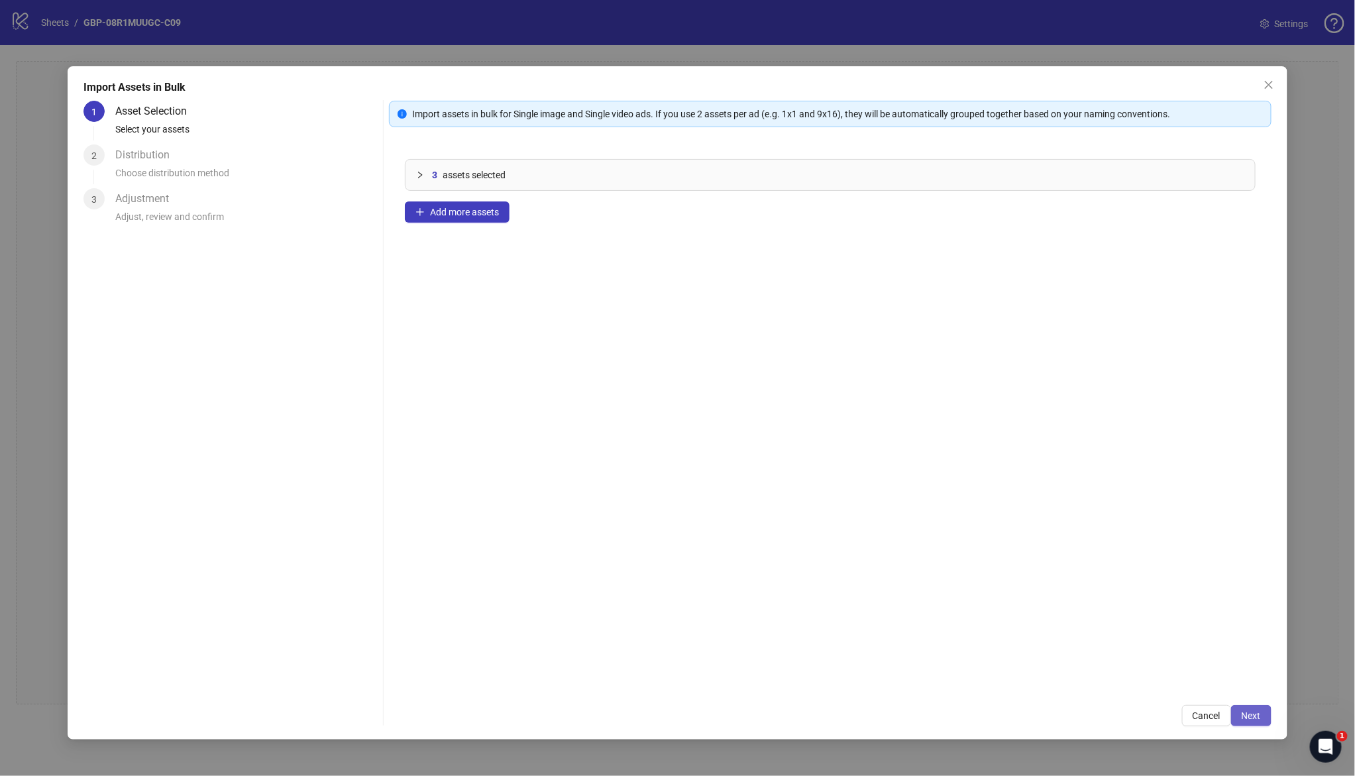
click at [1259, 714] on span "Next" at bounding box center [1250, 715] width 19 height 11
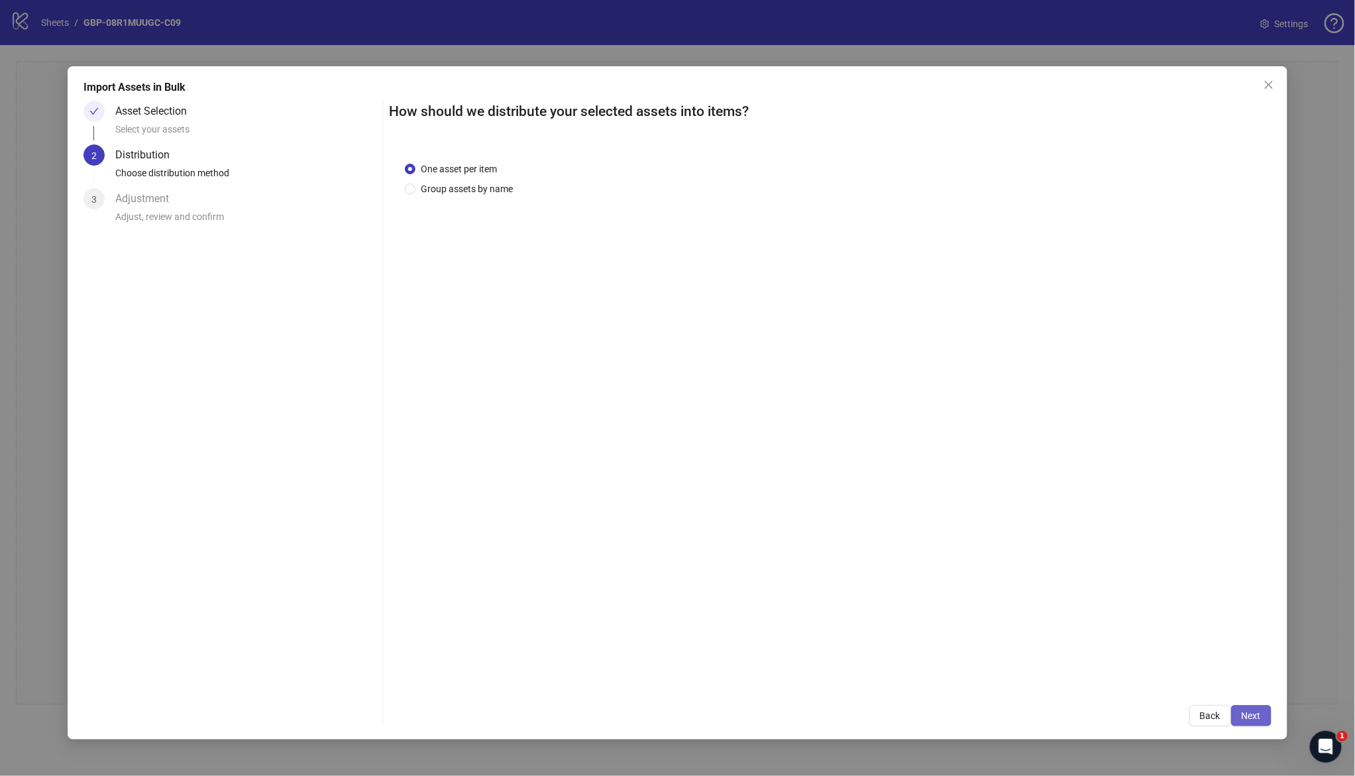
click at [1239, 712] on button "Next" at bounding box center [1251, 715] width 40 height 21
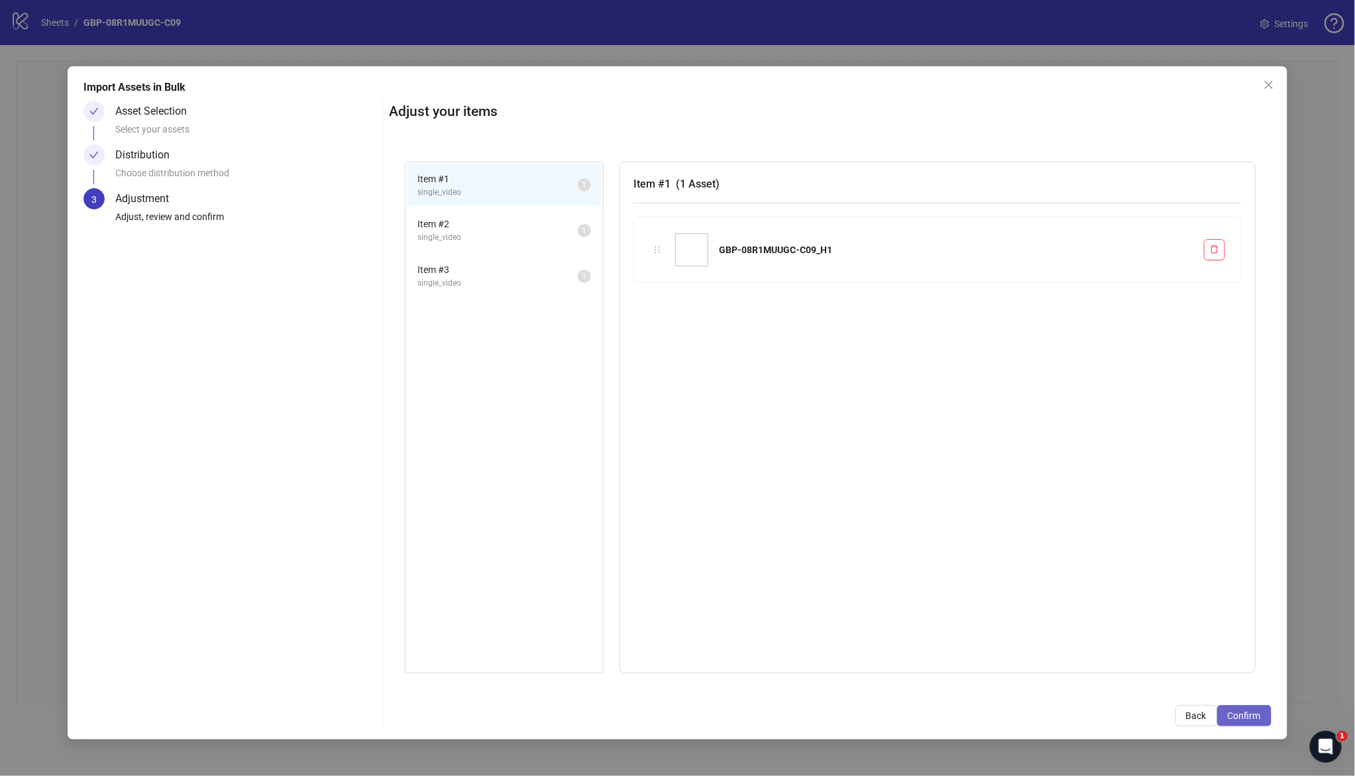
click at [1259, 717] on span "Confirm" at bounding box center [1243, 715] width 33 height 11
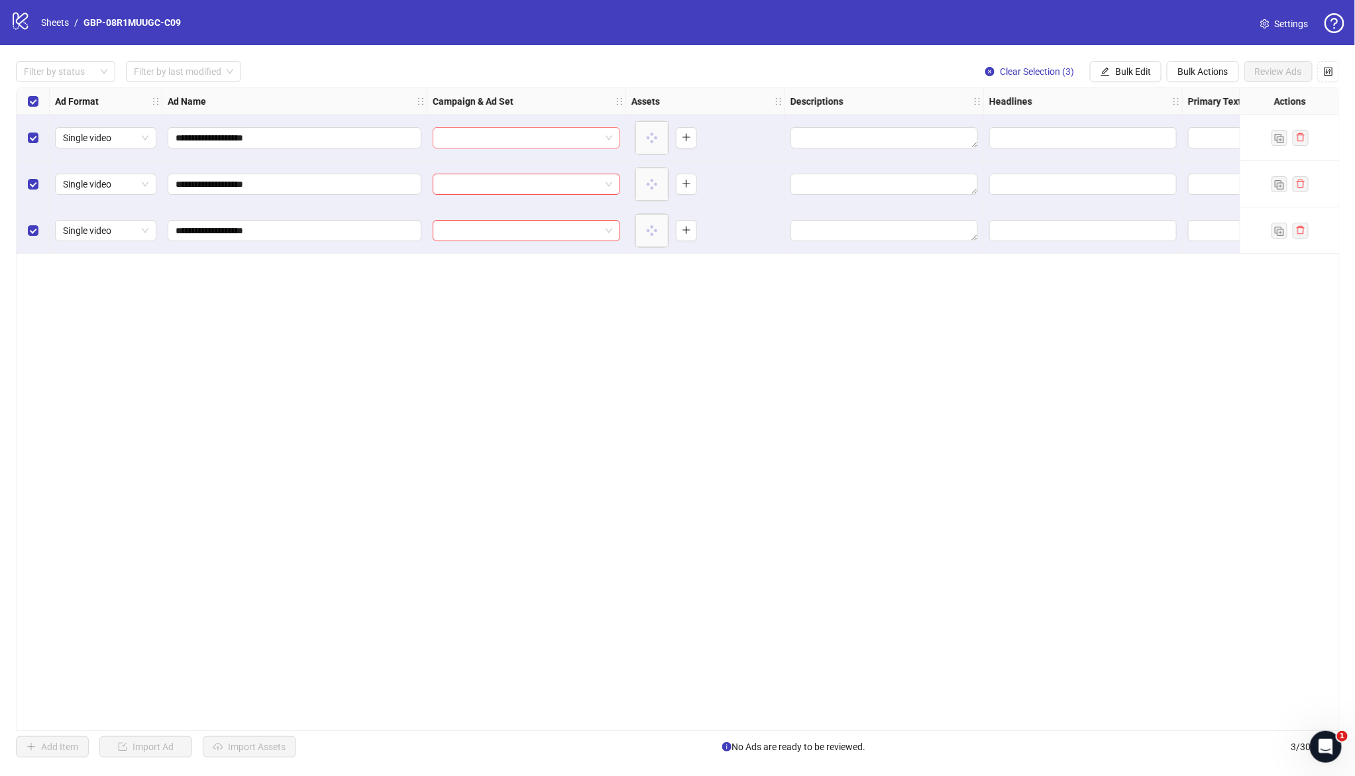
click at [478, 142] on input "search" at bounding box center [521, 138] width 160 height 20
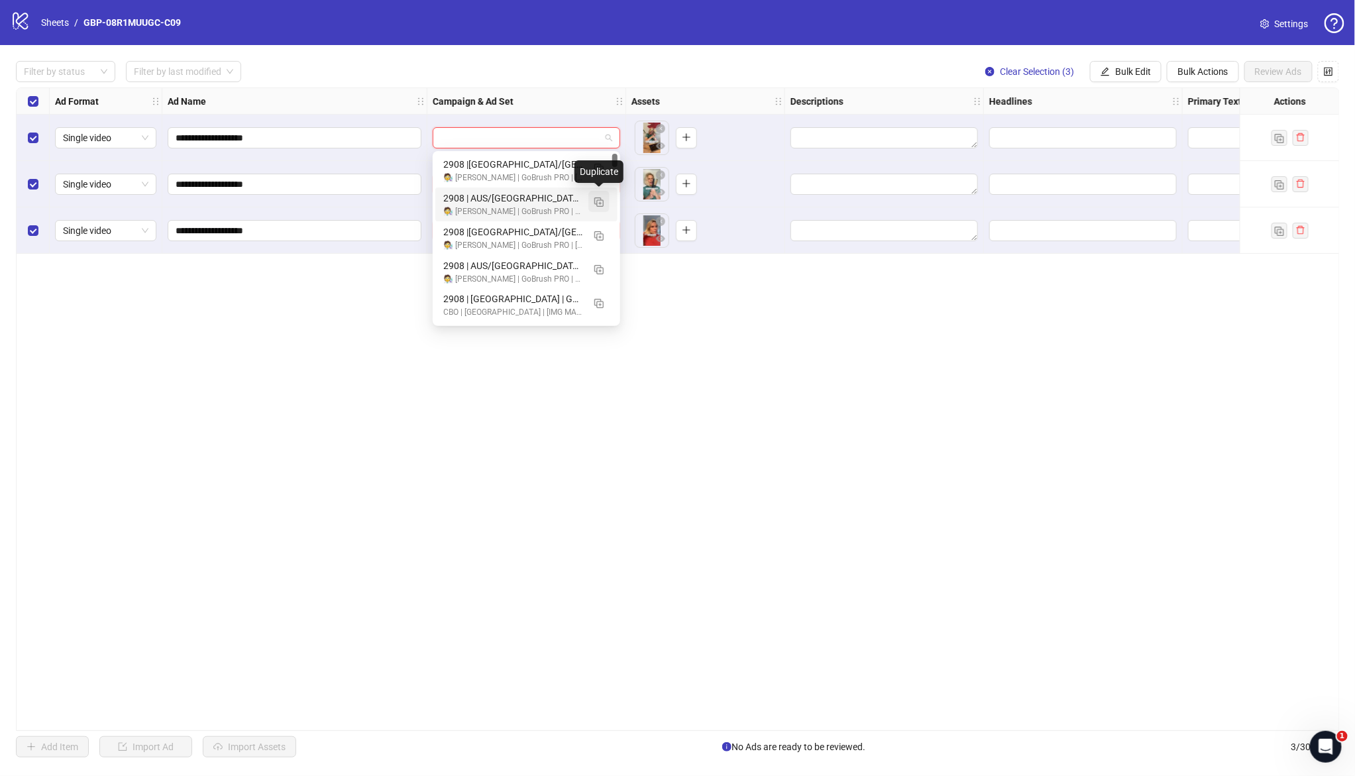
click at [598, 200] on img "button" at bounding box center [598, 201] width 9 height 9
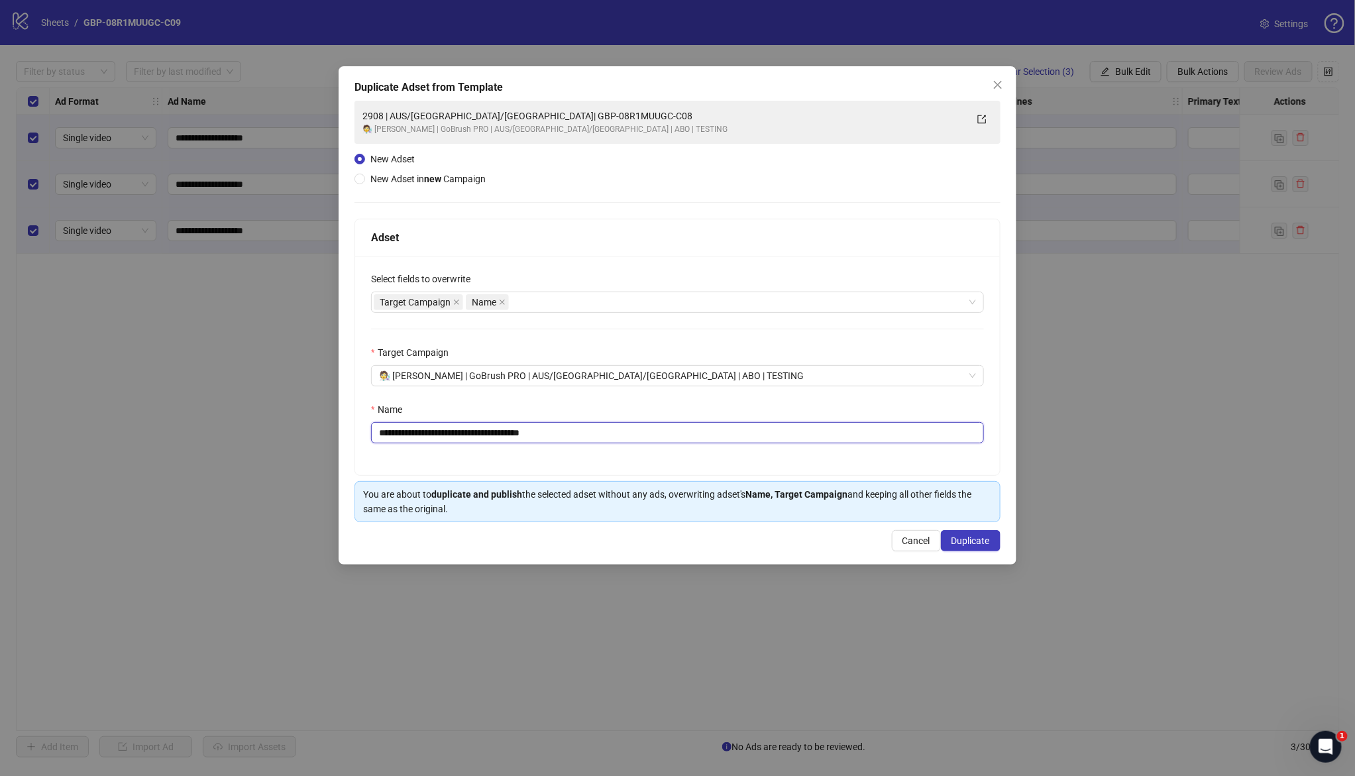
drag, startPoint x: 462, startPoint y: 434, endPoint x: 704, endPoint y: 454, distance: 242.7
click at [704, 454] on div "**********" at bounding box center [677, 365] width 645 height 219
paste input "text"
type input "**********"
click at [966, 545] on span "Duplicate" at bounding box center [970, 540] width 38 height 11
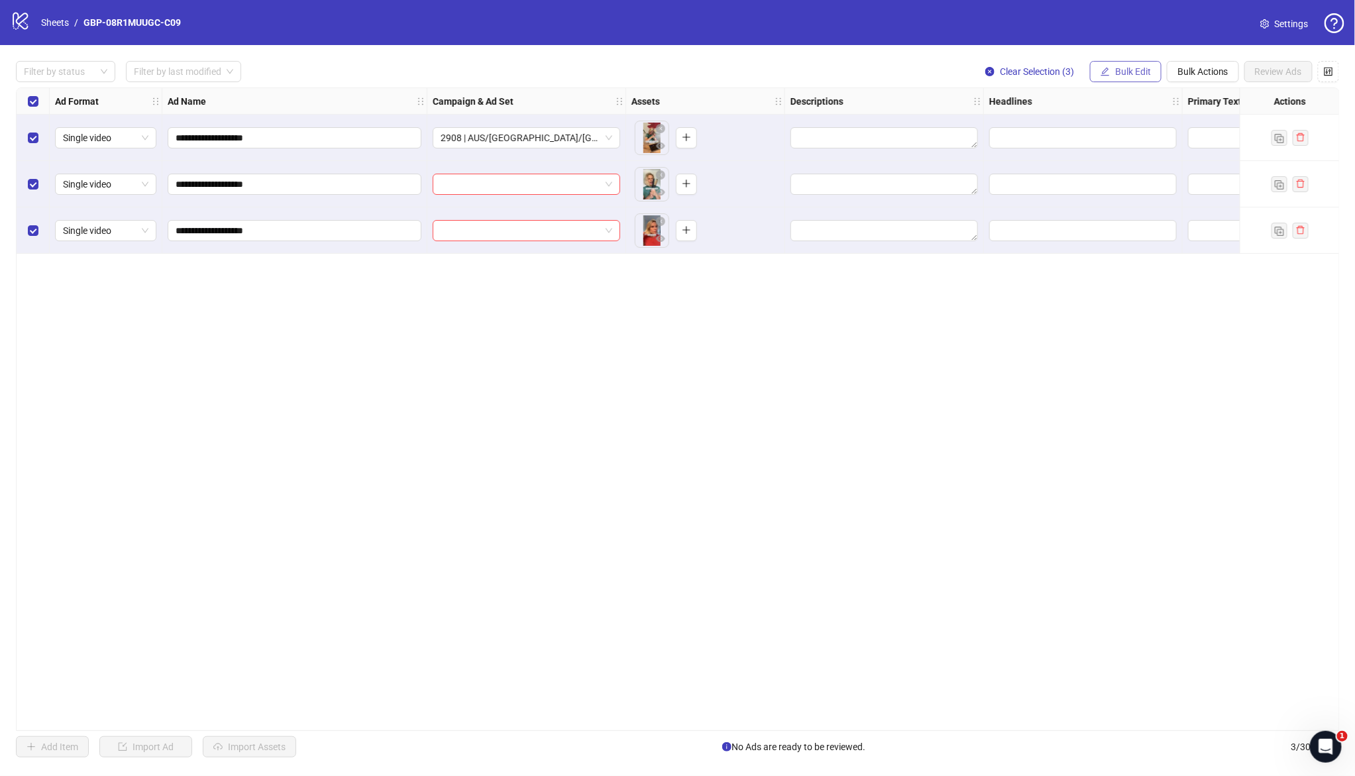
click at [1115, 68] on span "Bulk Edit" at bounding box center [1133, 71] width 36 height 11
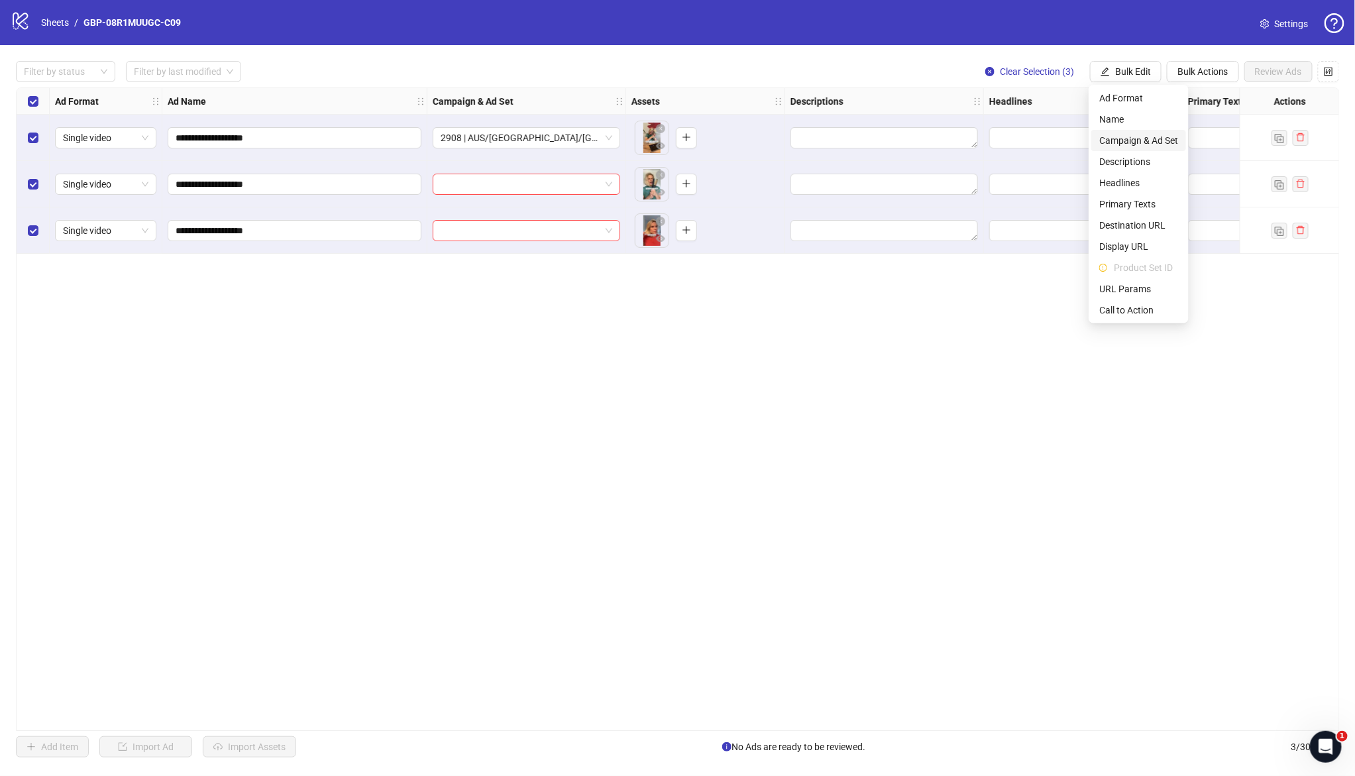
click at [1165, 140] on span "Campaign & Ad Set" at bounding box center [1138, 140] width 79 height 15
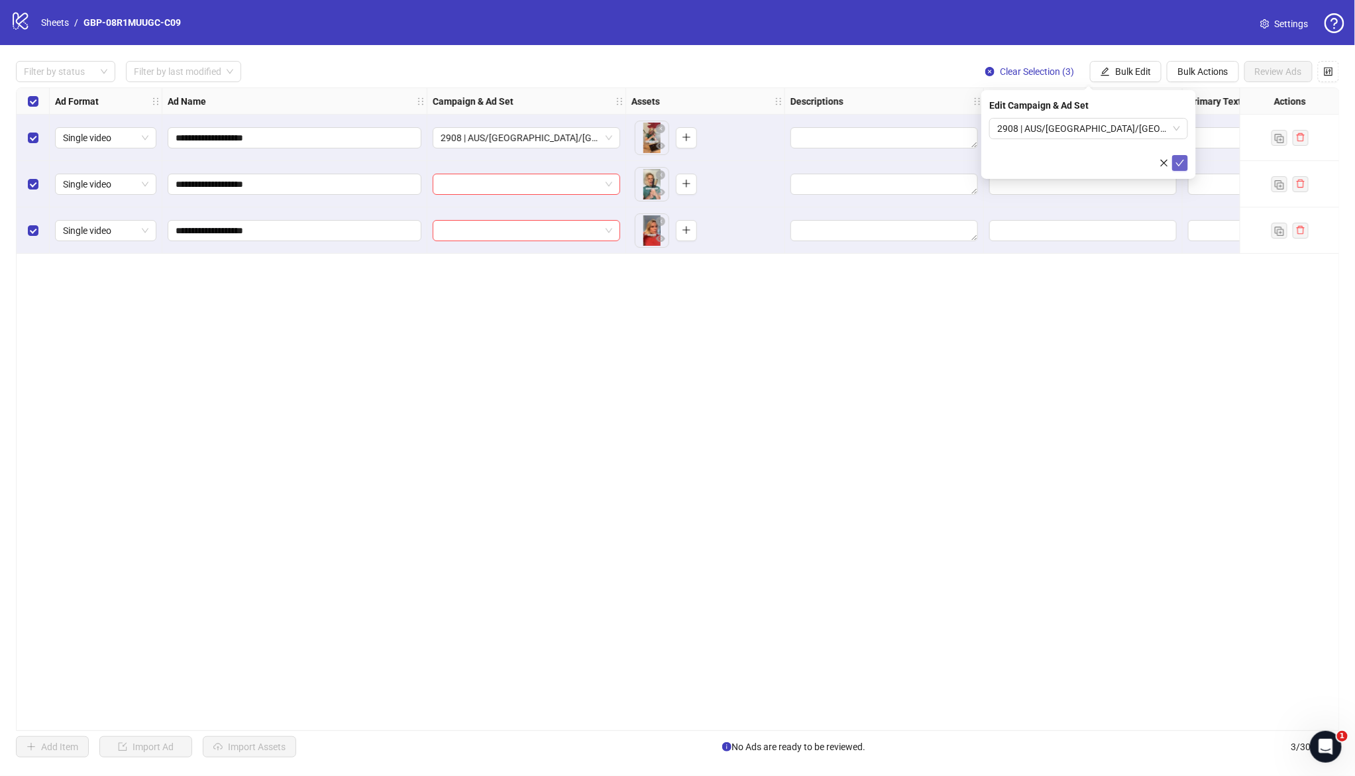
click at [1179, 165] on icon "check" at bounding box center [1179, 162] width 9 height 9
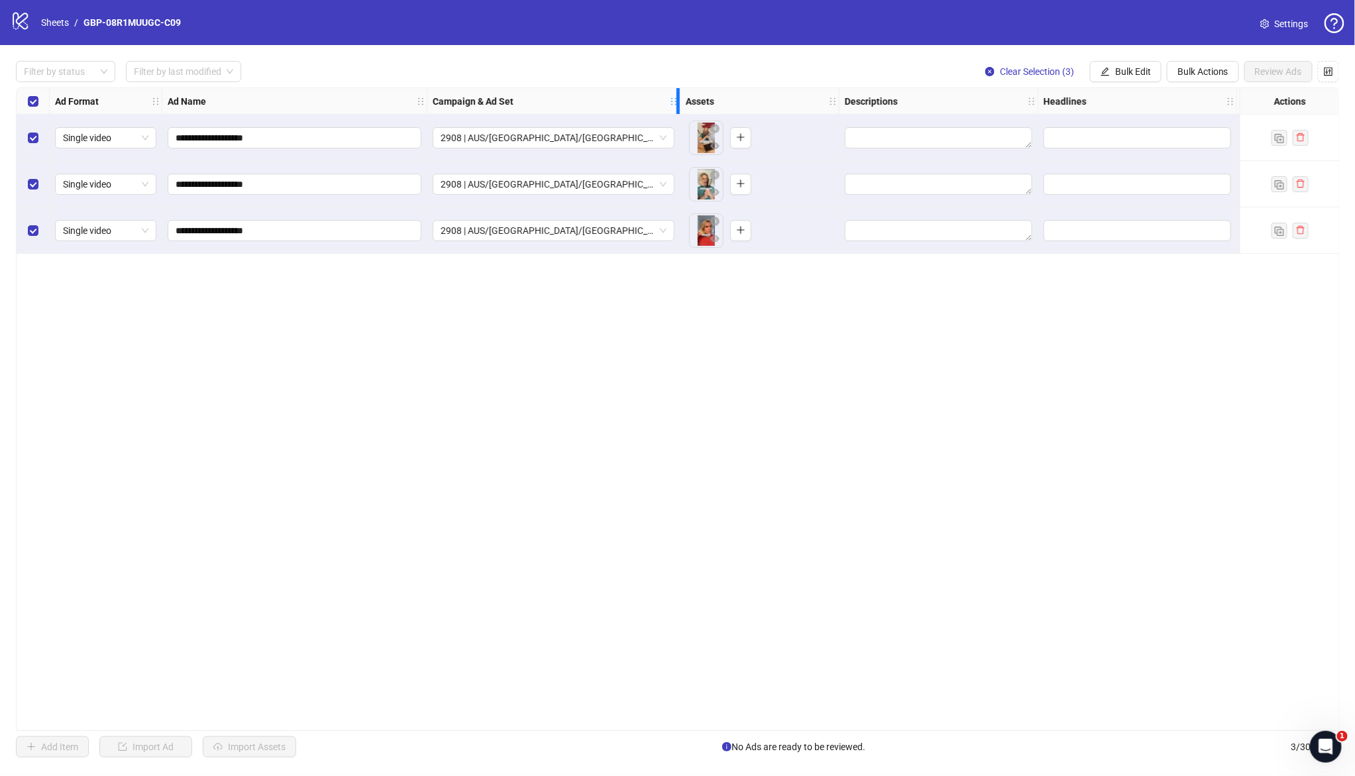
drag, startPoint x: 617, startPoint y: 99, endPoint x: 672, endPoint y: 106, distance: 54.7
click at [672, 106] on div "Campaign & Ad Set" at bounding box center [553, 101] width 253 height 26
click at [633, 325] on div "**********" at bounding box center [678, 408] width 1324 height 643
click at [1123, 81] on button "Bulk Edit" at bounding box center [1126, 71] width 72 height 21
click at [1135, 180] on span "Headlines" at bounding box center [1138, 183] width 79 height 15
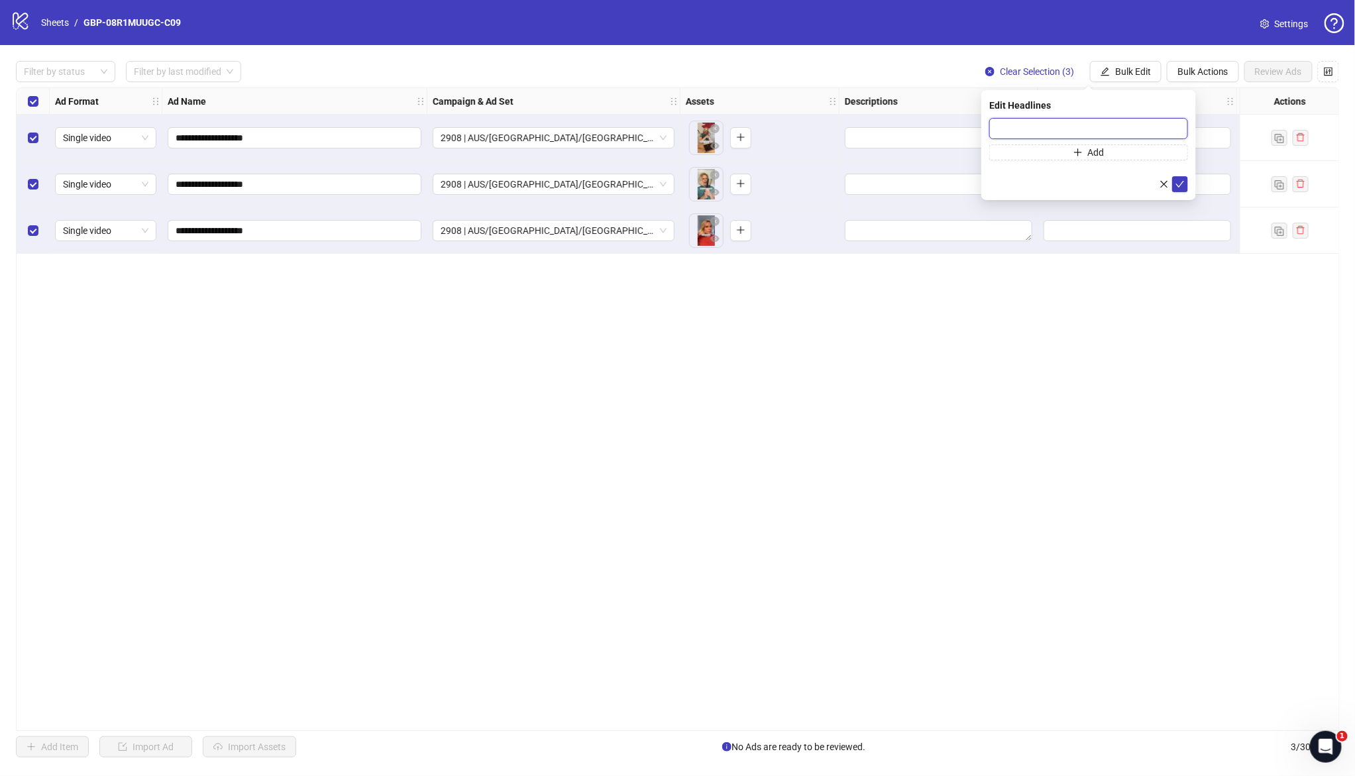
click at [1035, 131] on input "text" at bounding box center [1088, 128] width 199 height 21
paste input "*******"
type input "*******"
click at [1078, 154] on icon "plus" at bounding box center [1077, 152] width 9 height 9
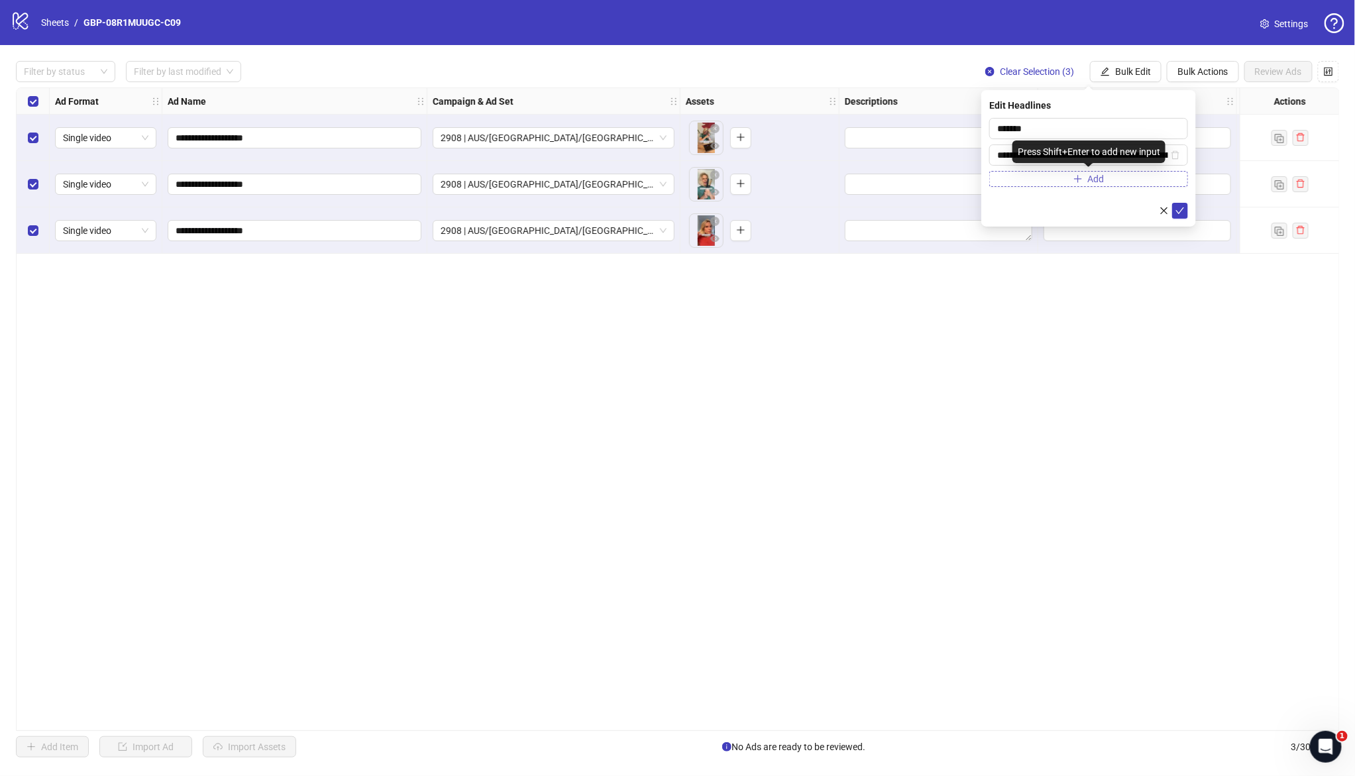
scroll to position [0, 123]
type input "**********"
click at [1179, 208] on icon "check" at bounding box center [1179, 210] width 9 height 9
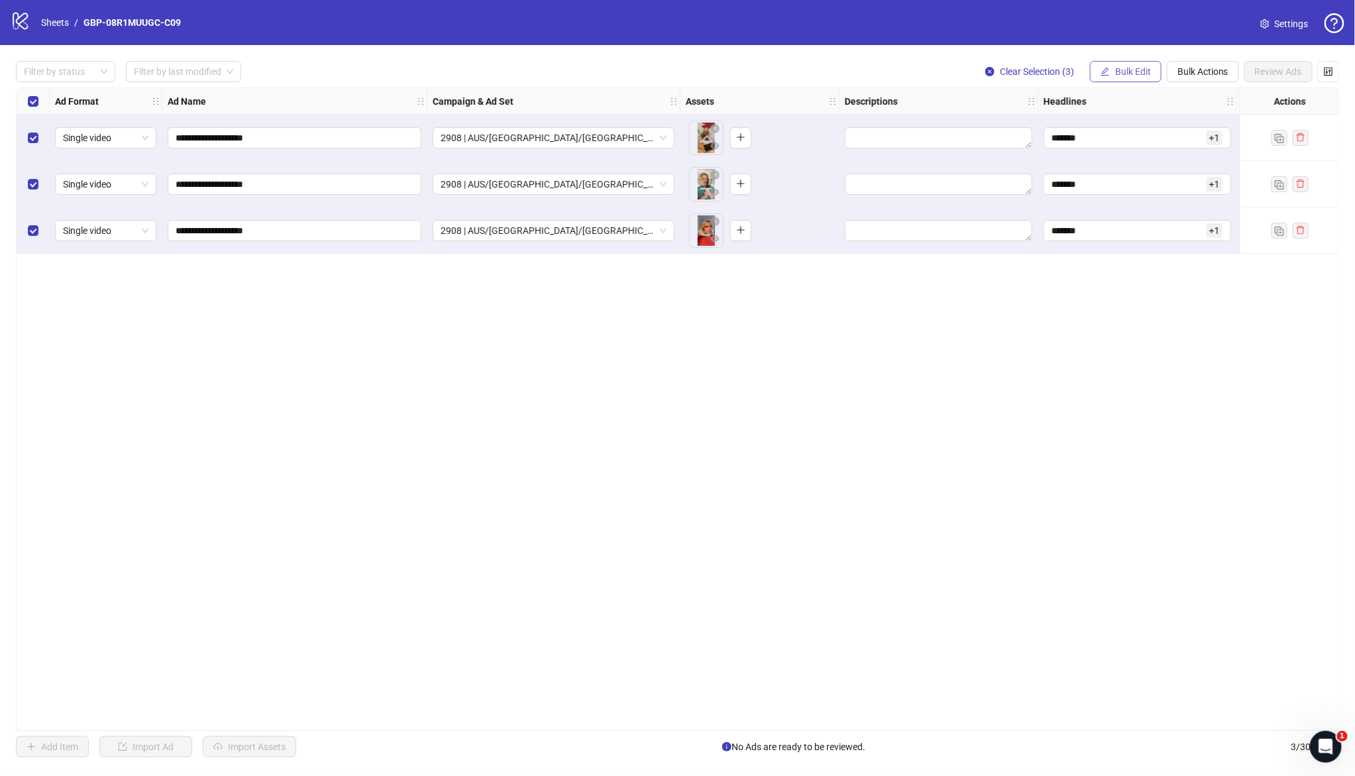
click at [1119, 71] on span "Bulk Edit" at bounding box center [1133, 71] width 36 height 11
click at [1127, 223] on span "Destination URL" at bounding box center [1138, 225] width 79 height 15
click at [1076, 129] on input "text" at bounding box center [1083, 128] width 172 height 15
paste input "**********"
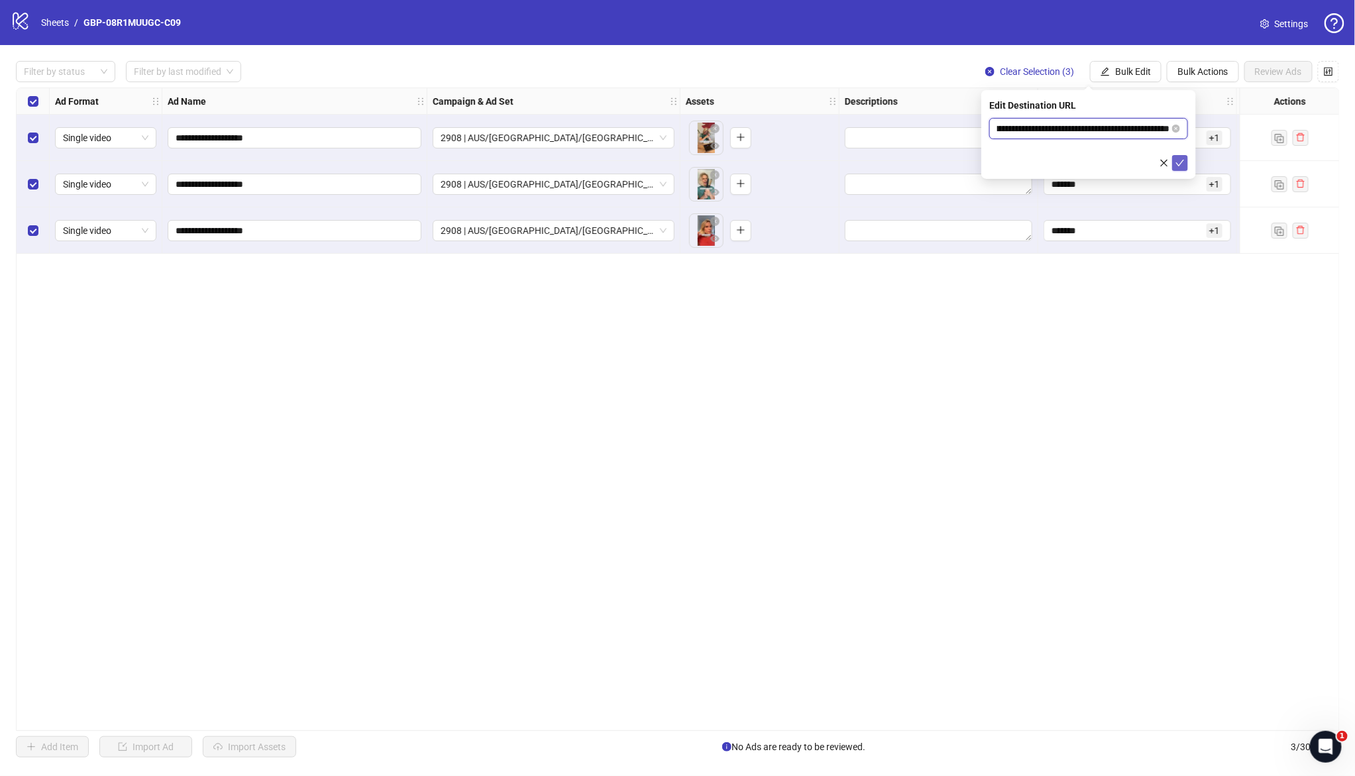
type input "**********"
click at [1182, 160] on icon "check" at bounding box center [1179, 162] width 9 height 9
click at [1124, 66] on span "Bulk Edit" at bounding box center [1133, 71] width 36 height 11
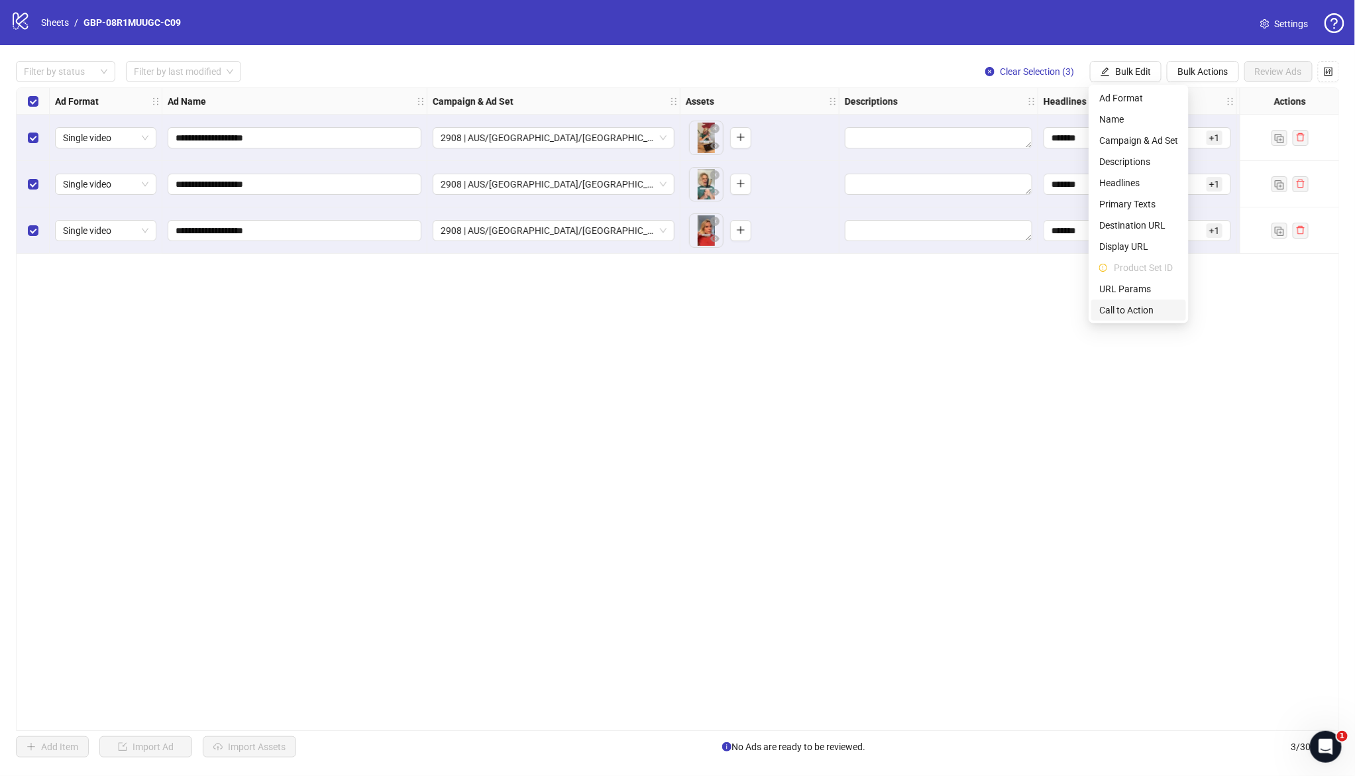
click at [1135, 309] on span "Call to Action" at bounding box center [1138, 310] width 79 height 15
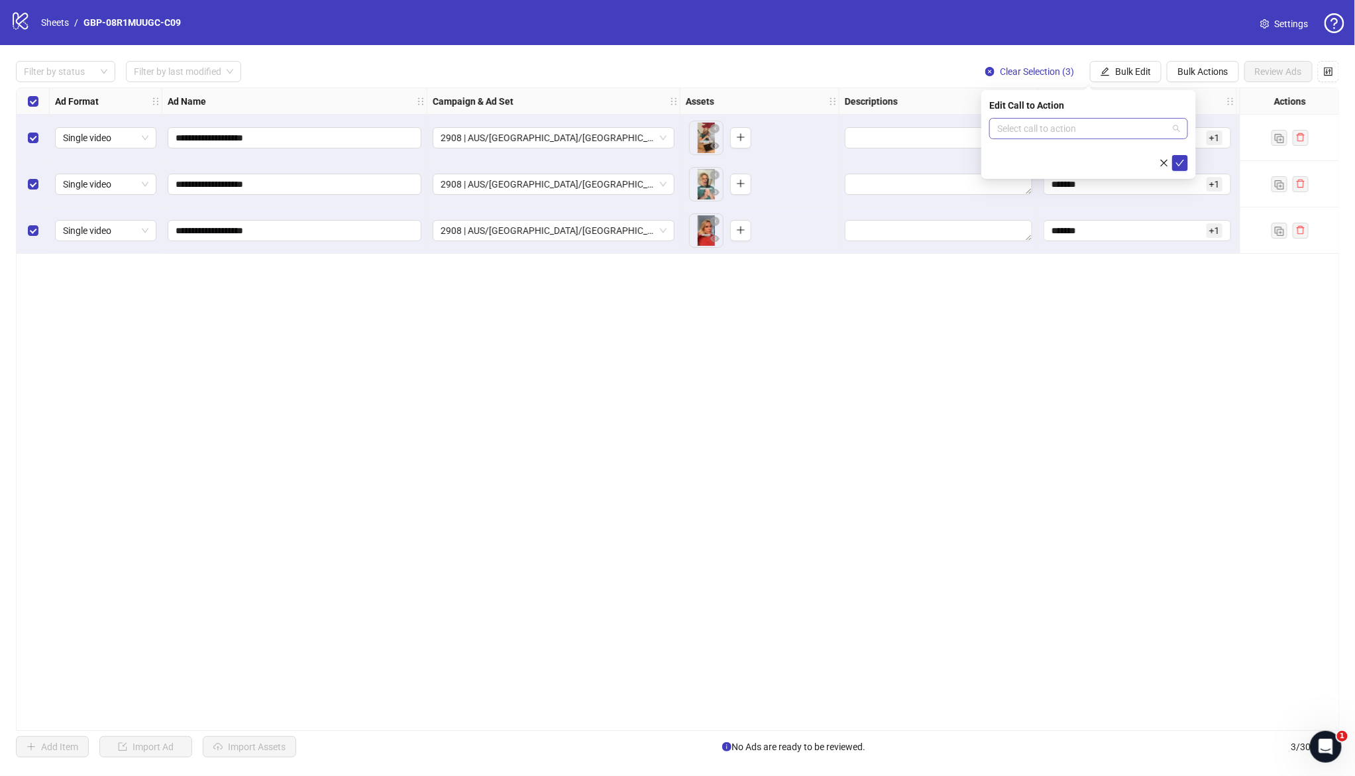
click at [1107, 132] on input "search" at bounding box center [1082, 129] width 171 height 20
type input "****"
click at [1034, 149] on div "Shop now" at bounding box center [1089, 155] width 178 height 15
click at [1179, 163] on icon "check" at bounding box center [1180, 163] width 9 height 7
click at [1271, 73] on span "Review Ads" at bounding box center [1278, 71] width 47 height 11
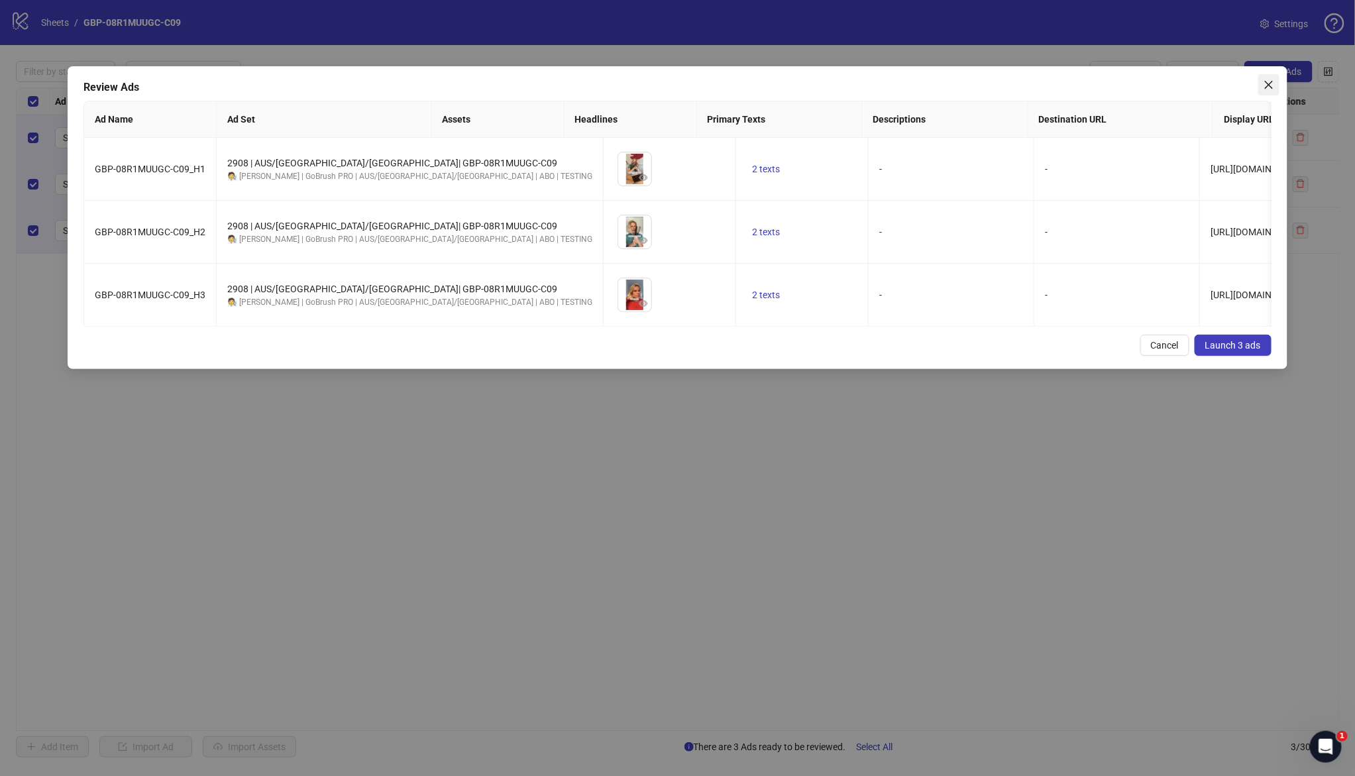
click at [1266, 85] on icon "close" at bounding box center [1268, 84] width 11 height 11
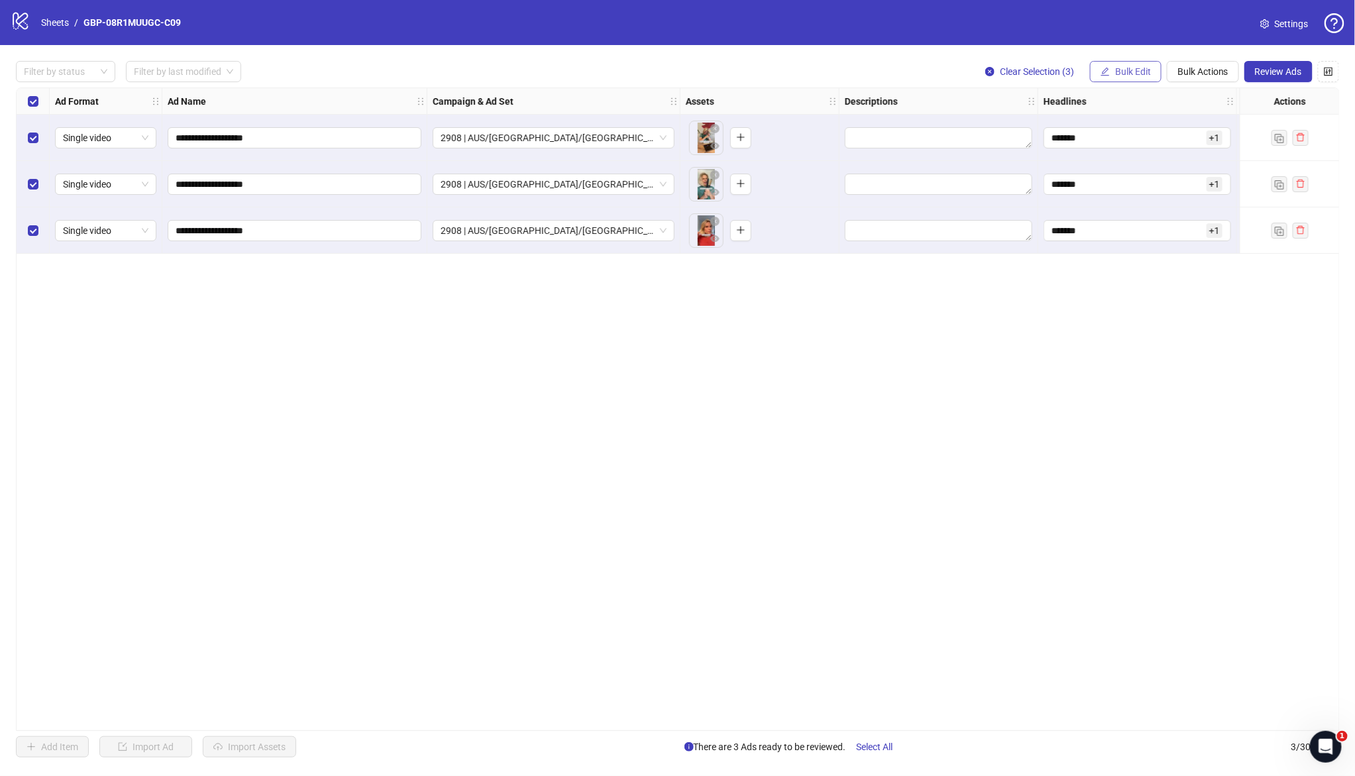
click at [1125, 77] on span "Bulk Edit" at bounding box center [1133, 71] width 36 height 11
click at [1139, 203] on span "Primary Texts" at bounding box center [1138, 204] width 79 height 15
click at [1105, 141] on textarea at bounding box center [1088, 136] width 199 height 36
paste textarea "**********"
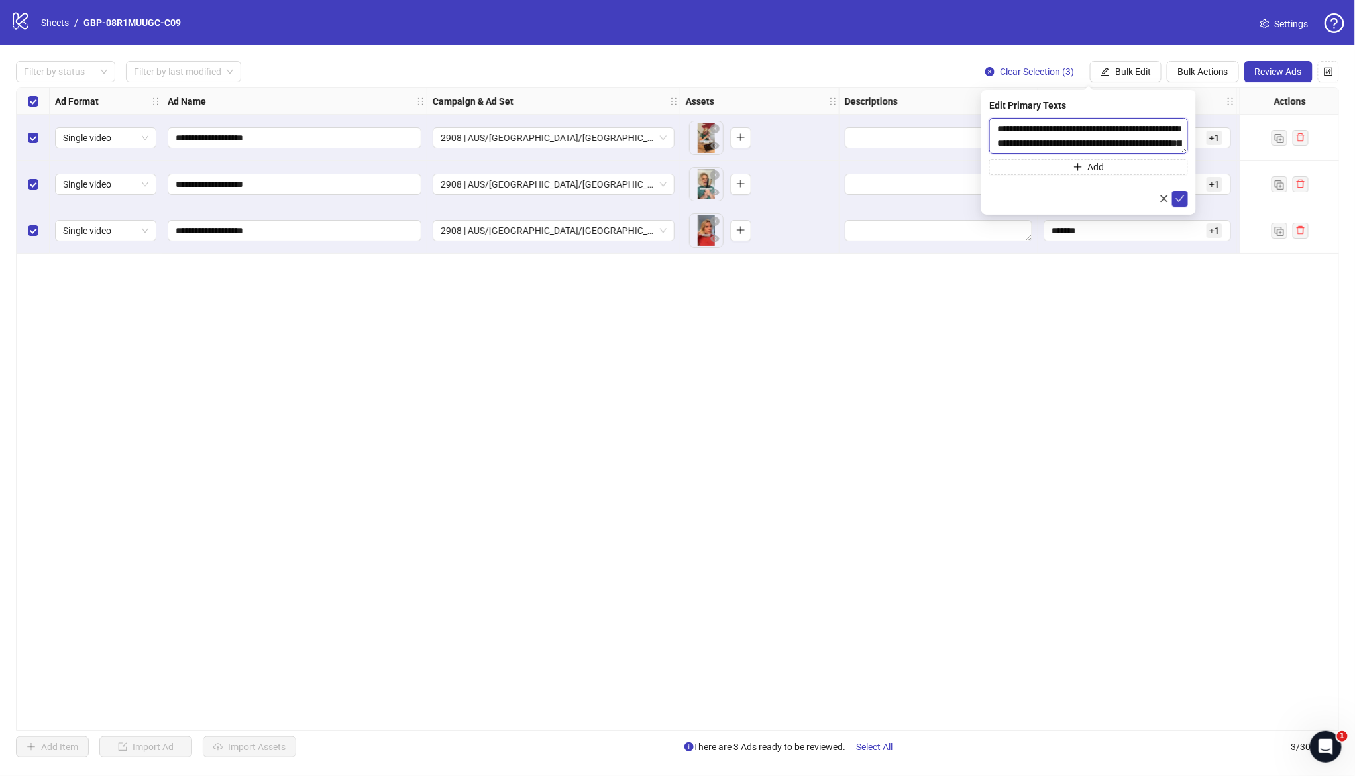
scroll to position [54, 0]
type textarea "**********"
click at [1115, 164] on button "Add" at bounding box center [1088, 167] width 199 height 16
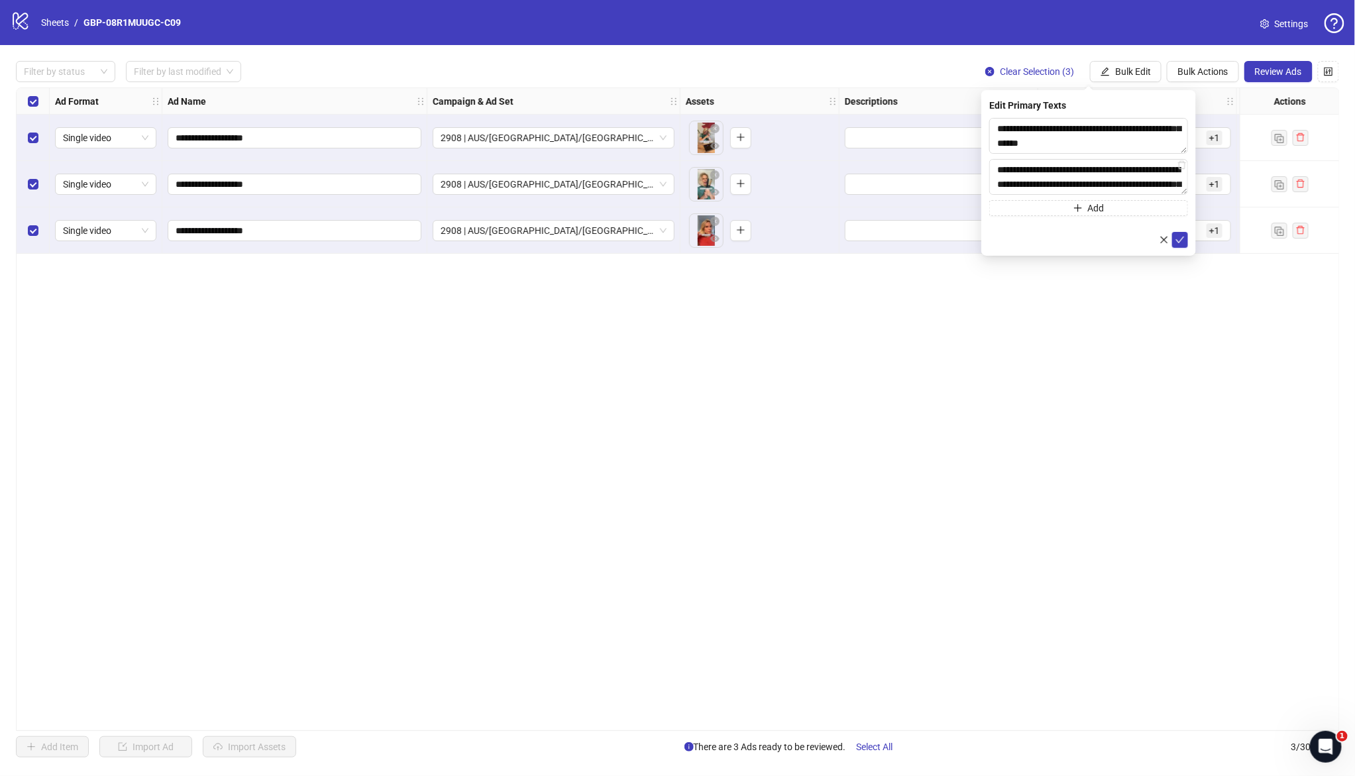
scroll to position [83, 0]
type textarea "**********"
click at [1177, 241] on icon "check" at bounding box center [1180, 239] width 9 height 7
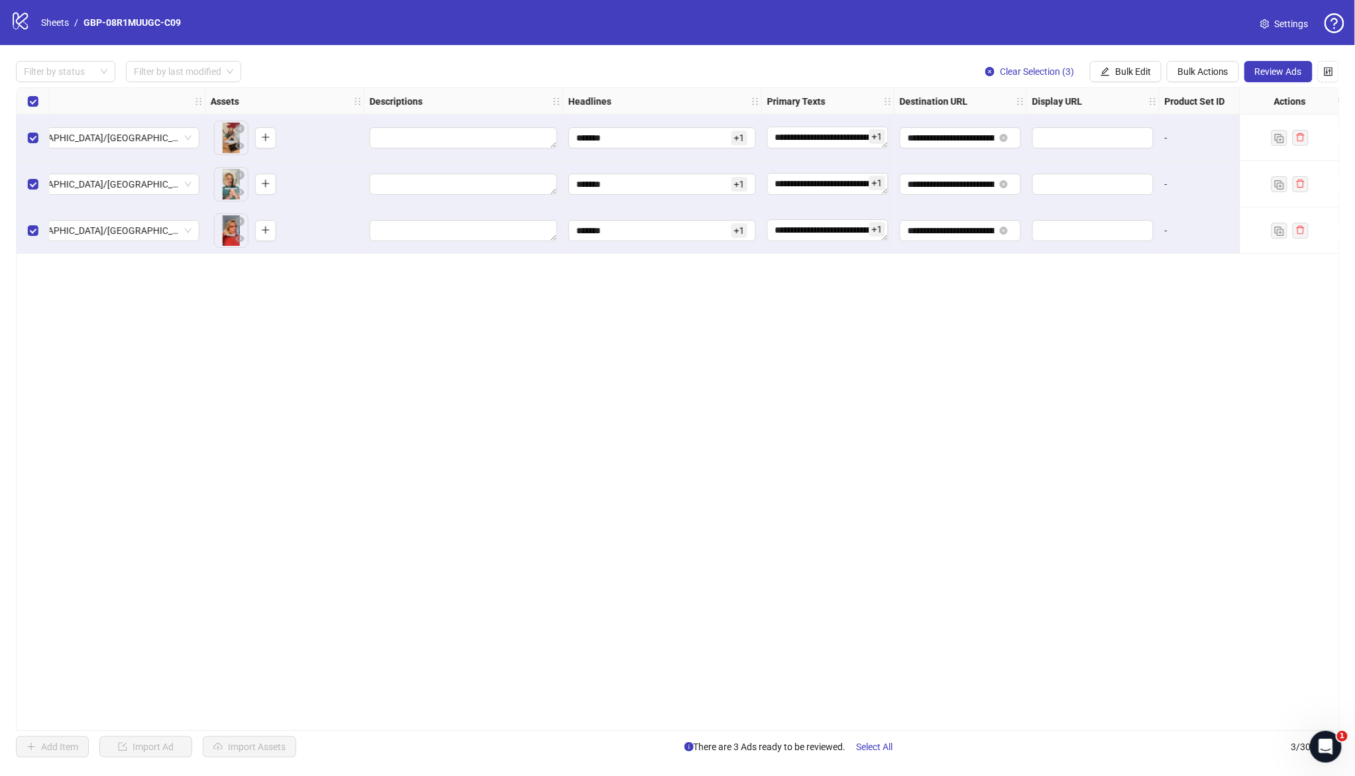
scroll to position [0, 497]
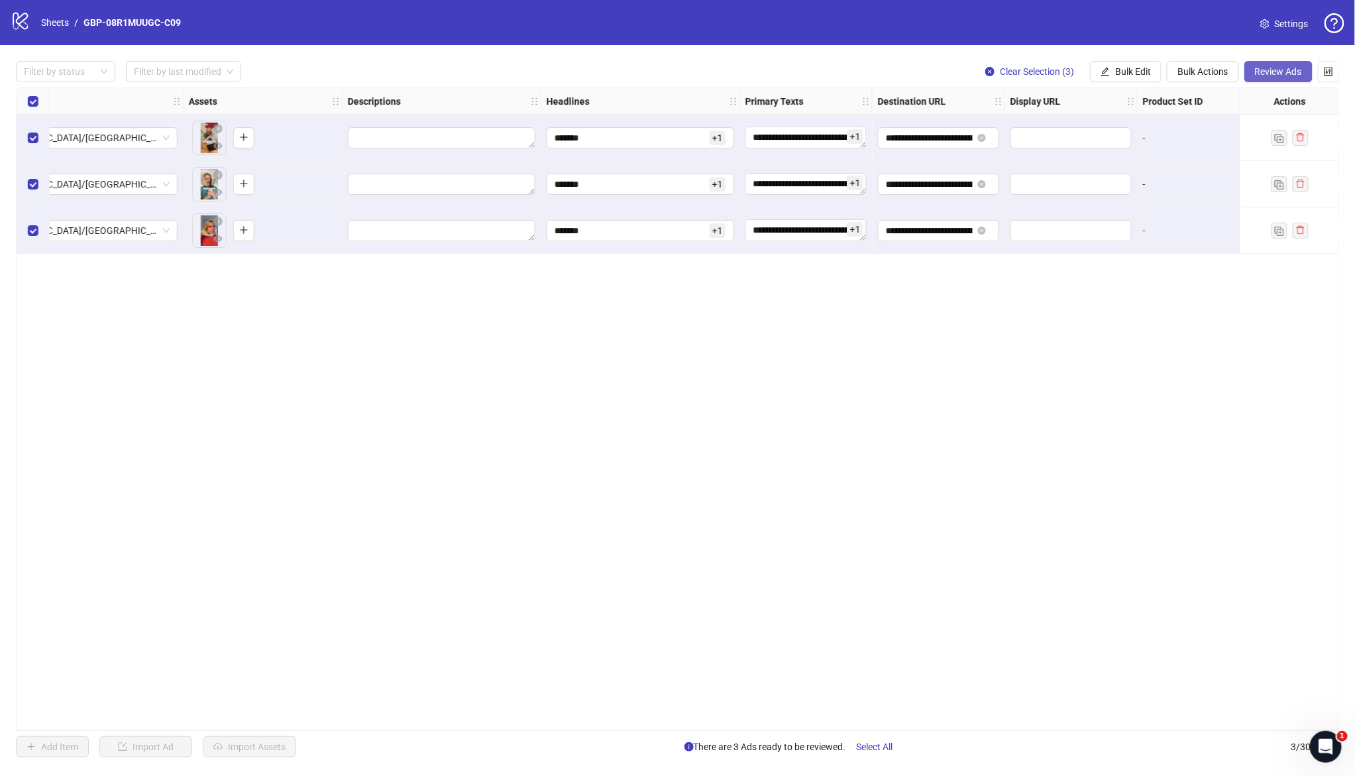
click at [1274, 76] on span "Review Ads" at bounding box center [1278, 71] width 47 height 11
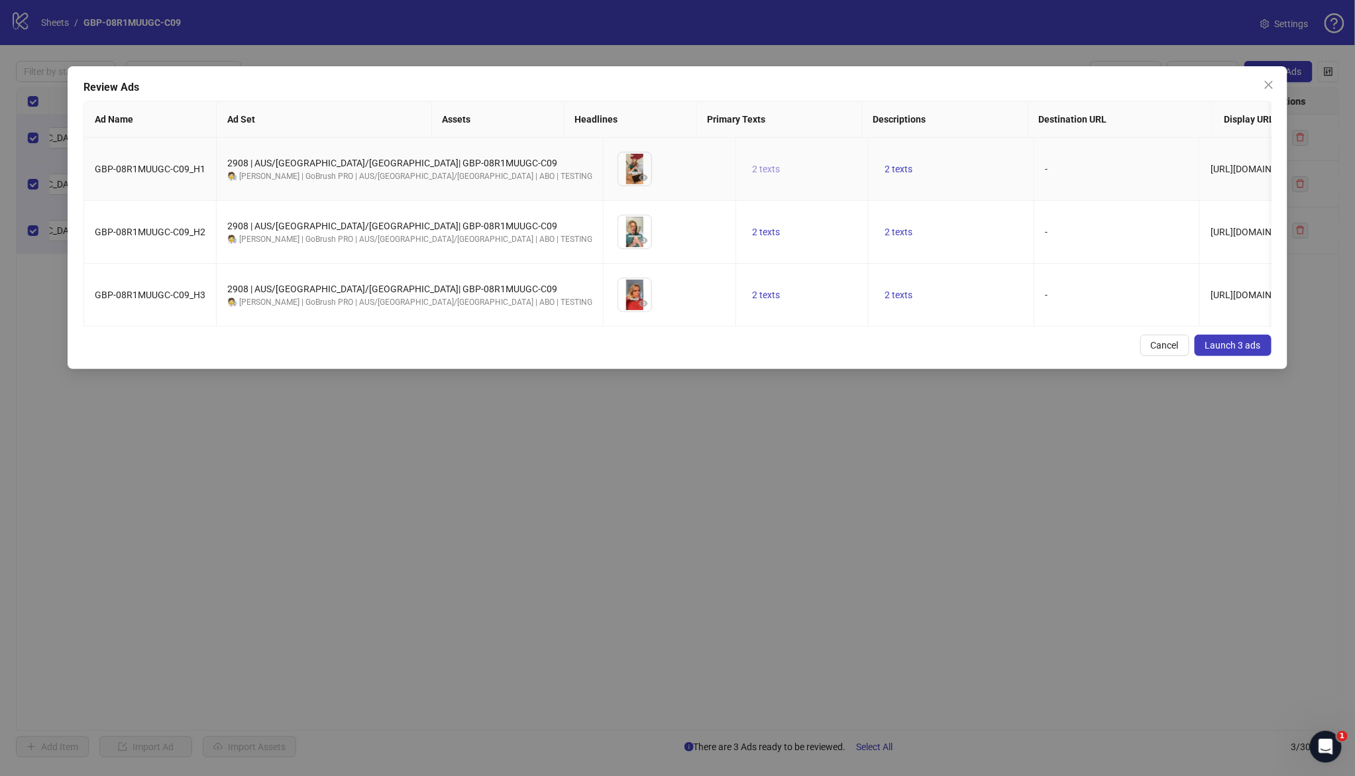
click at [752, 172] on span "2 texts" at bounding box center [766, 169] width 28 height 11
click at [817, 157] on div "50% OFF 1 of 2" at bounding box center [728, 170] width 197 height 74
click at [810, 160] on button "button" at bounding box center [800, 159] width 21 height 21
click at [868, 279] on td "2 texts" at bounding box center [951, 295] width 166 height 63
click at [884, 165] on span "2 texts" at bounding box center [898, 169] width 28 height 11
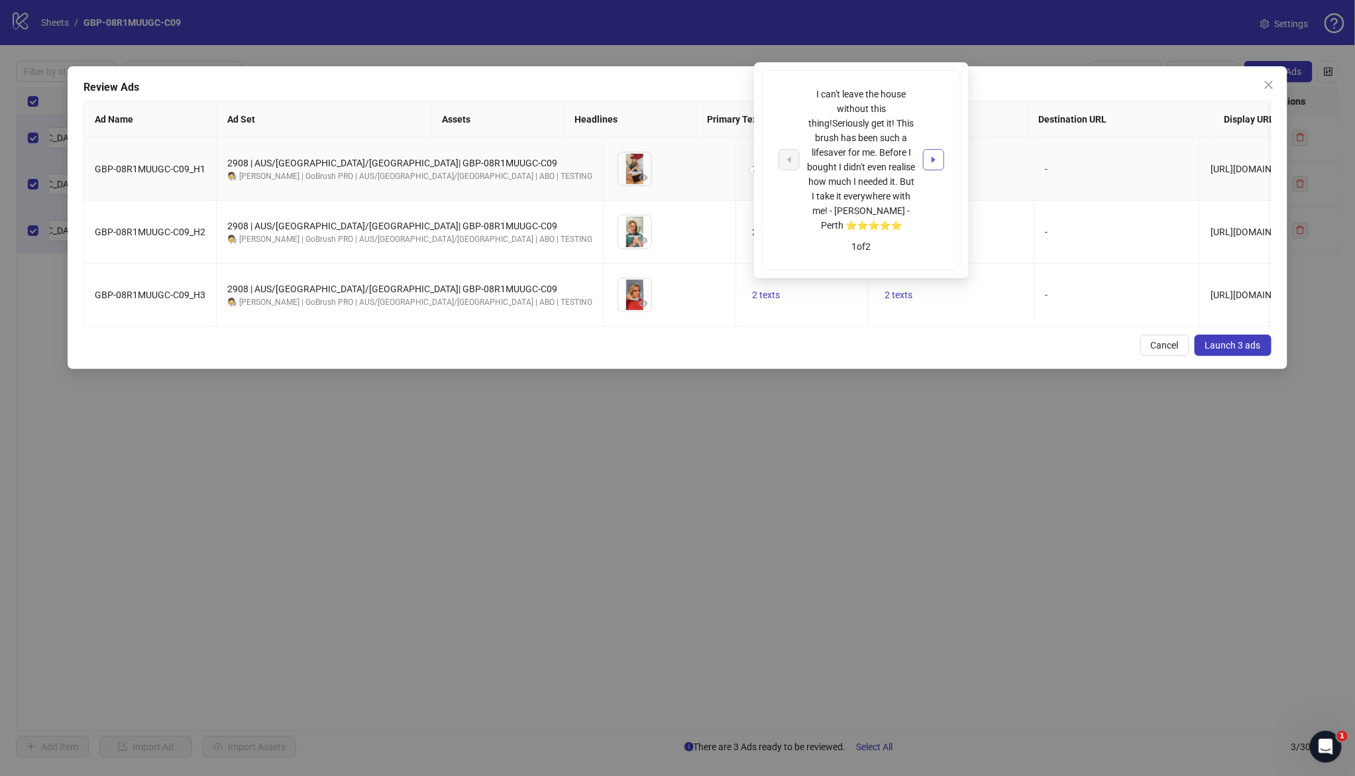
click at [936, 155] on icon "caret-right" at bounding box center [933, 159] width 9 height 9
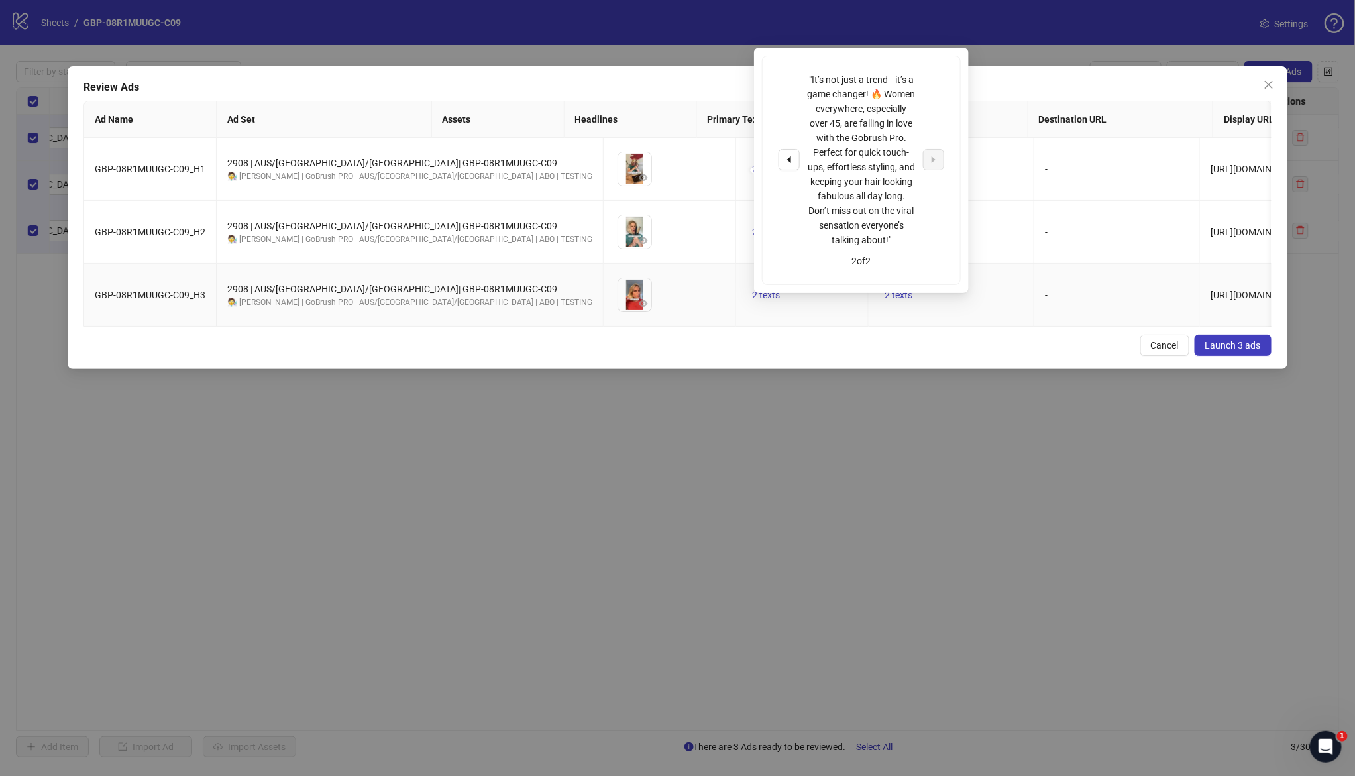
click at [1034, 324] on td "-" at bounding box center [1117, 295] width 166 height 63
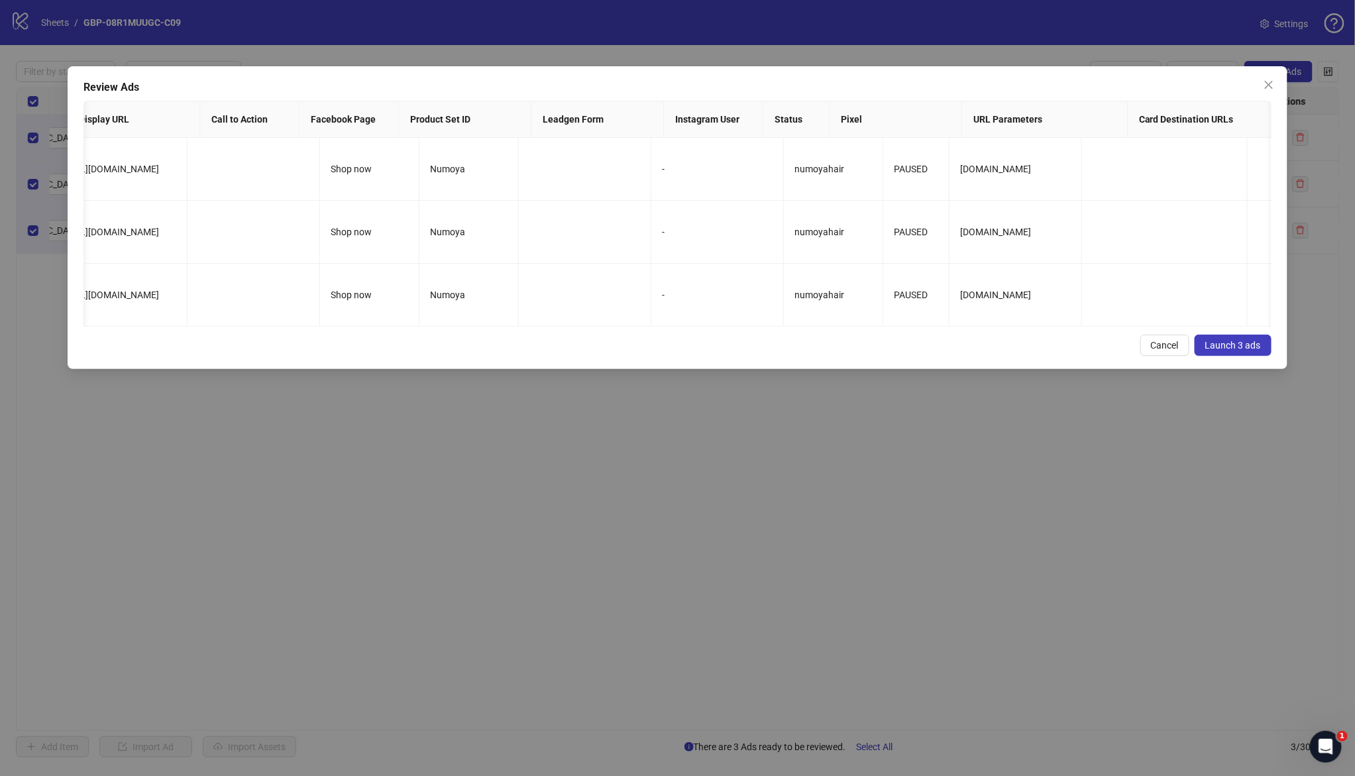
scroll to position [0, 0]
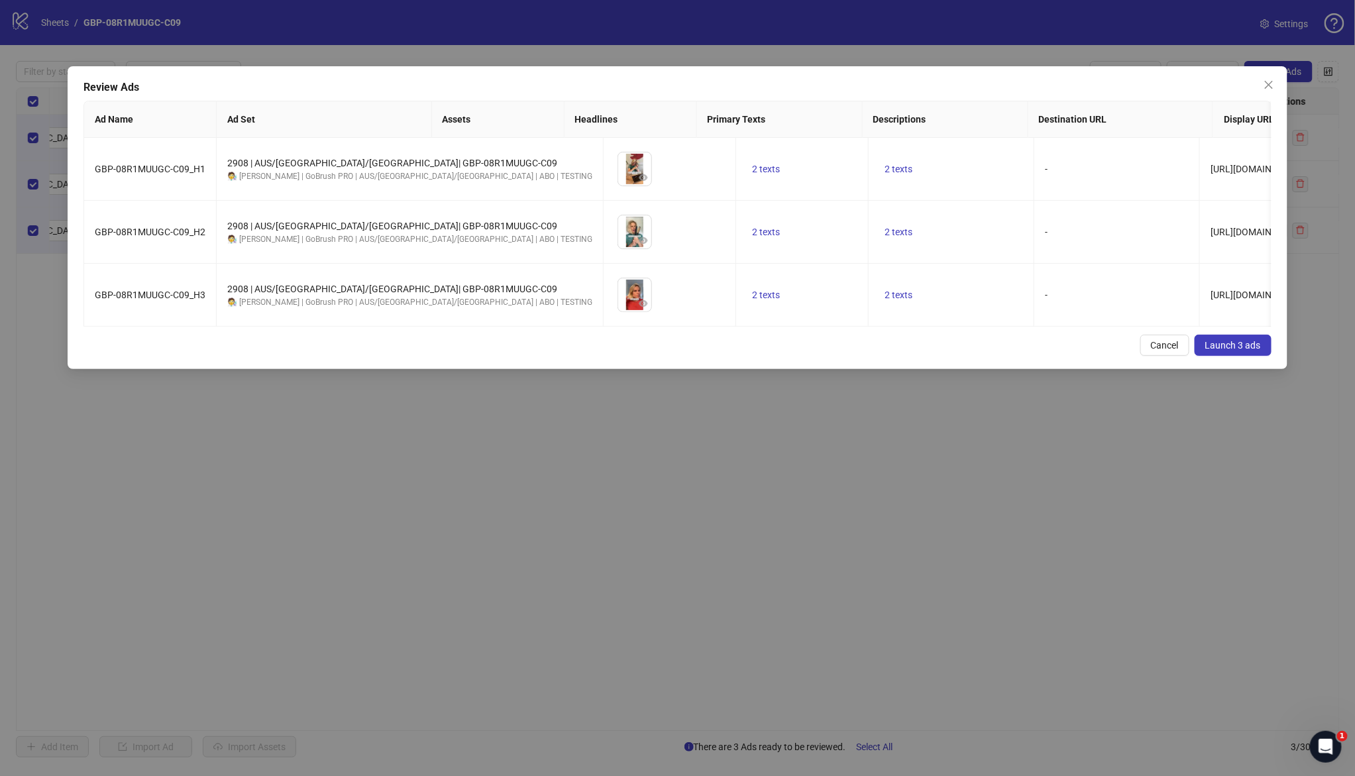
click at [1229, 350] on span "Launch 3 ads" at bounding box center [1233, 345] width 56 height 11
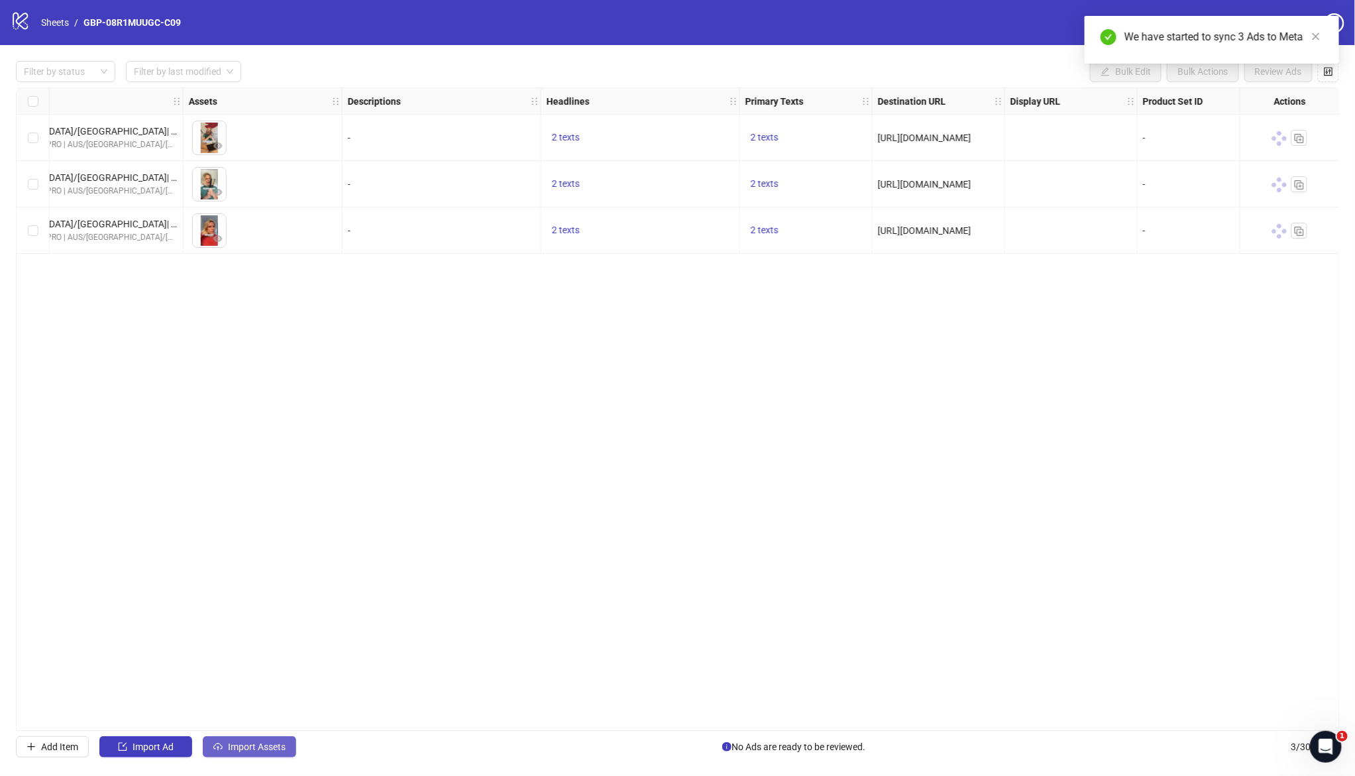
click at [228, 750] on span "Import Assets" at bounding box center [257, 746] width 58 height 11
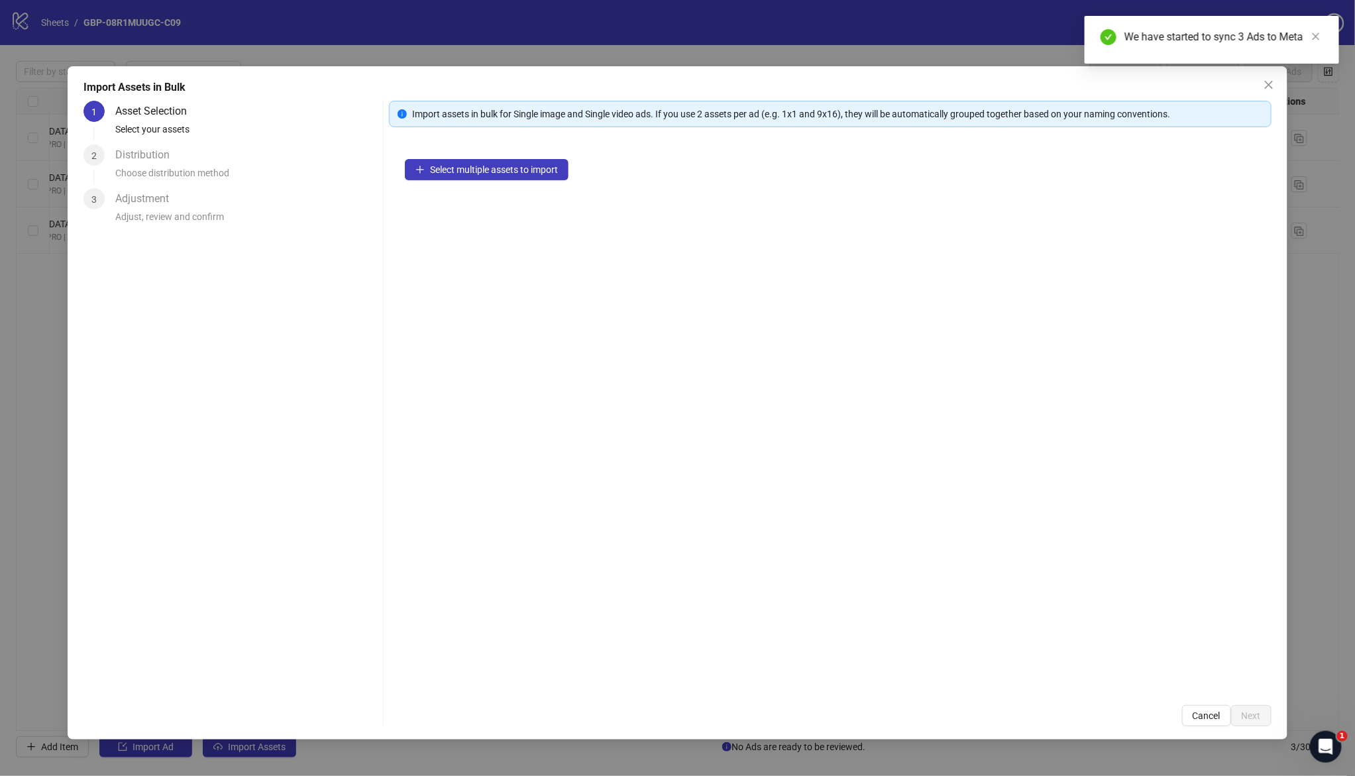
click at [465, 156] on div "Select multiple assets to import" at bounding box center [830, 416] width 882 height 546
click at [448, 162] on button "Select multiple assets to import" at bounding box center [487, 169] width 164 height 21
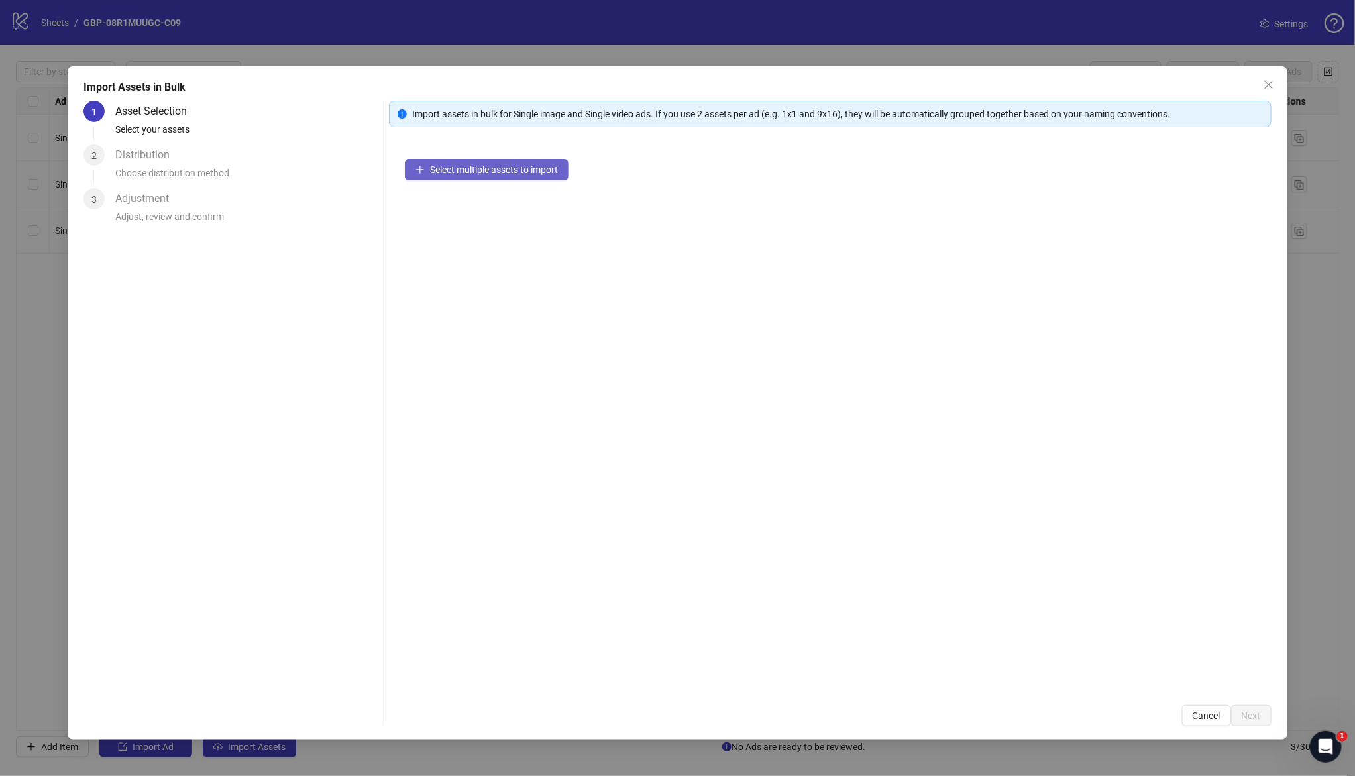
click at [490, 162] on button "Select multiple assets to import" at bounding box center [487, 169] width 164 height 21
click at [1250, 719] on span "Next" at bounding box center [1250, 715] width 19 height 11
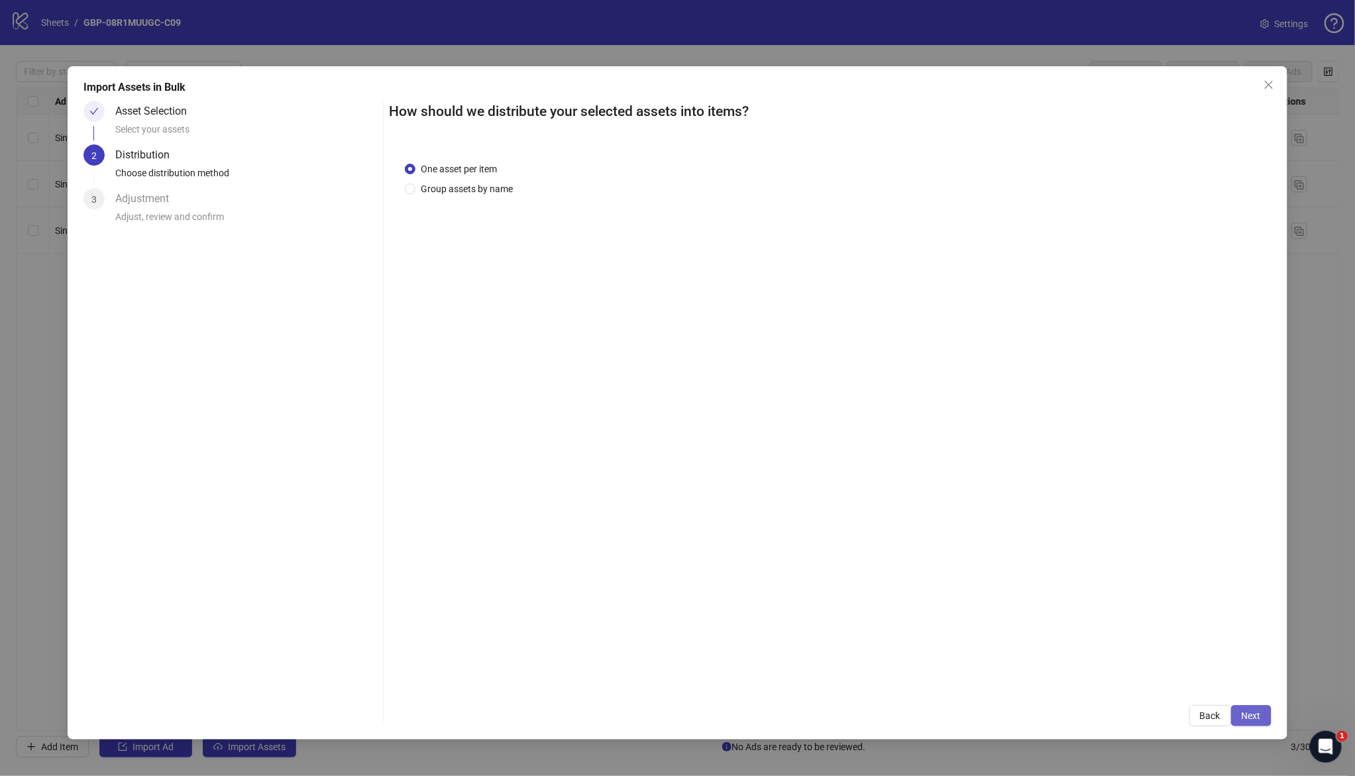
click at [1253, 710] on span "Next" at bounding box center [1250, 715] width 19 height 11
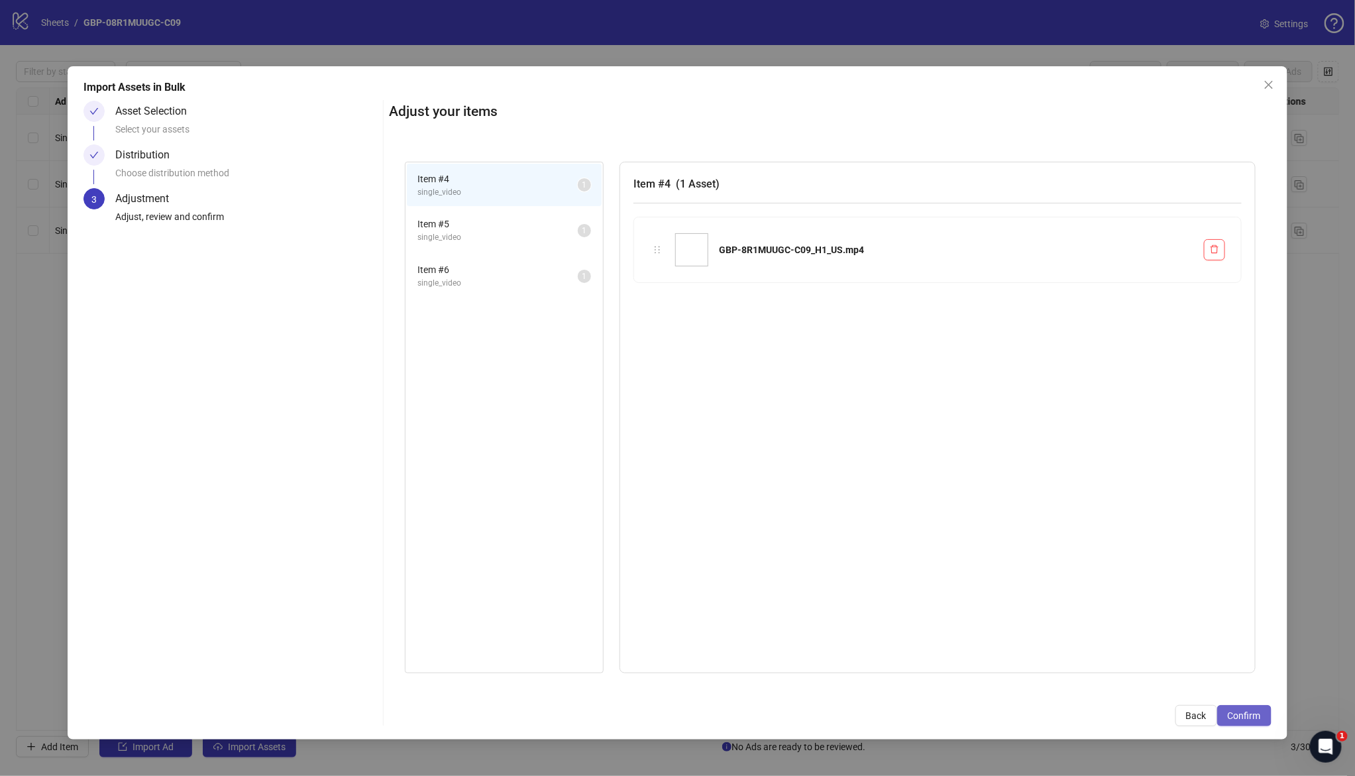
click at [1253, 711] on span "Confirm" at bounding box center [1243, 715] width 33 height 11
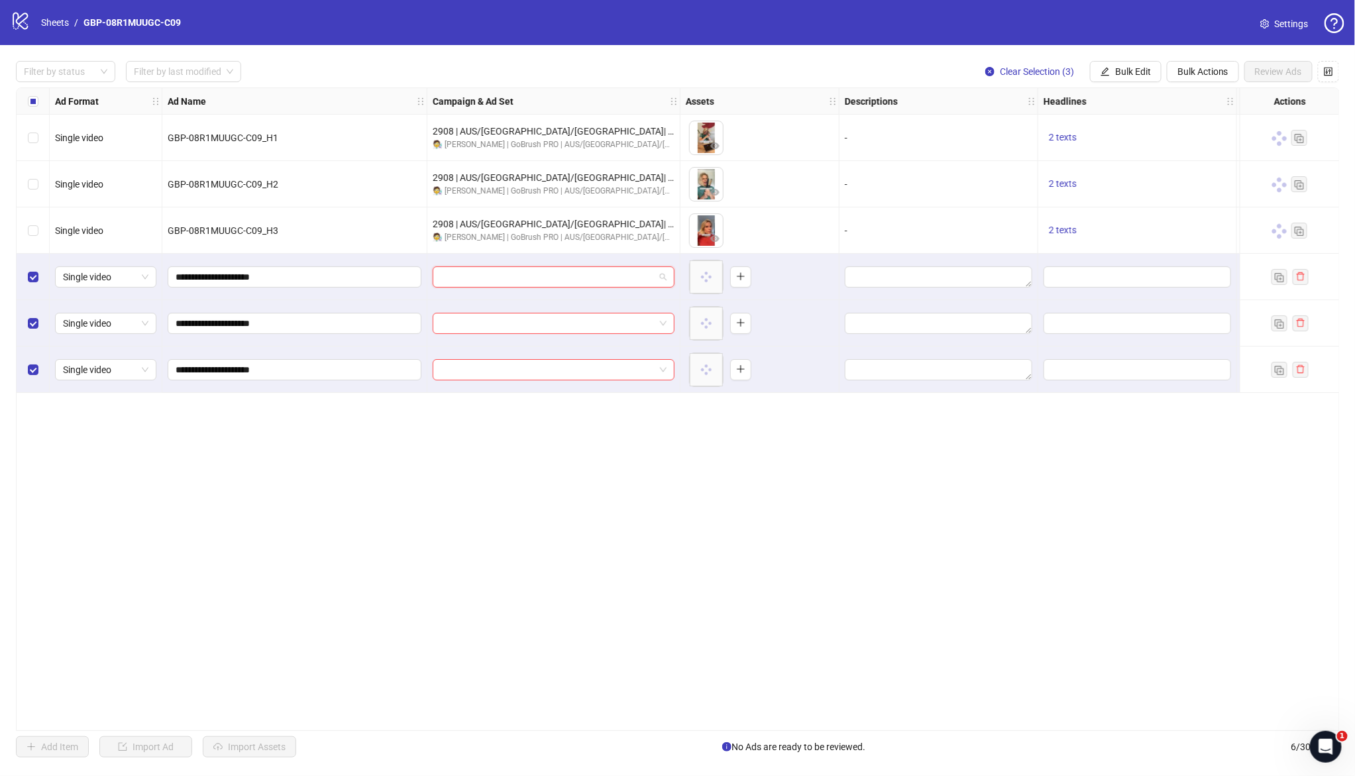
click at [558, 275] on input "search" at bounding box center [548, 277] width 214 height 20
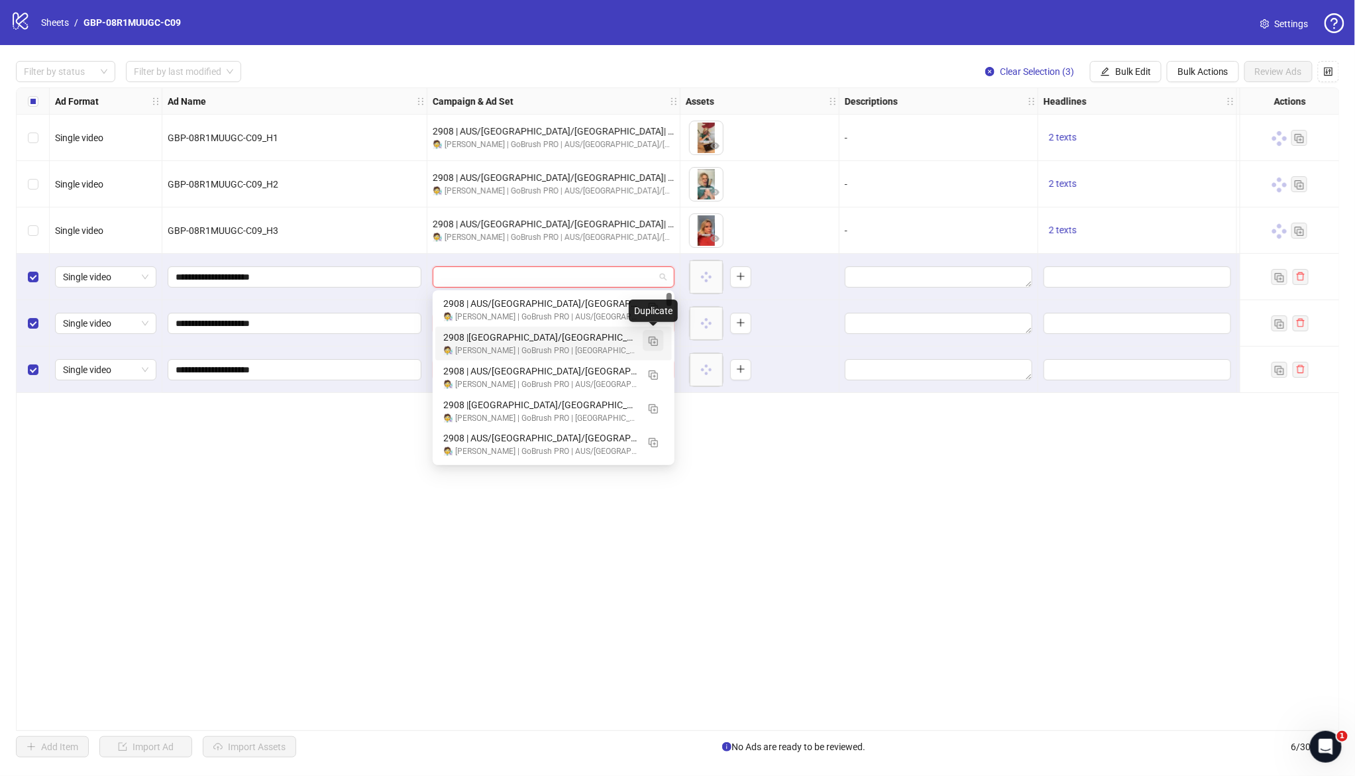
click at [650, 340] on img "button" at bounding box center [653, 341] width 9 height 9
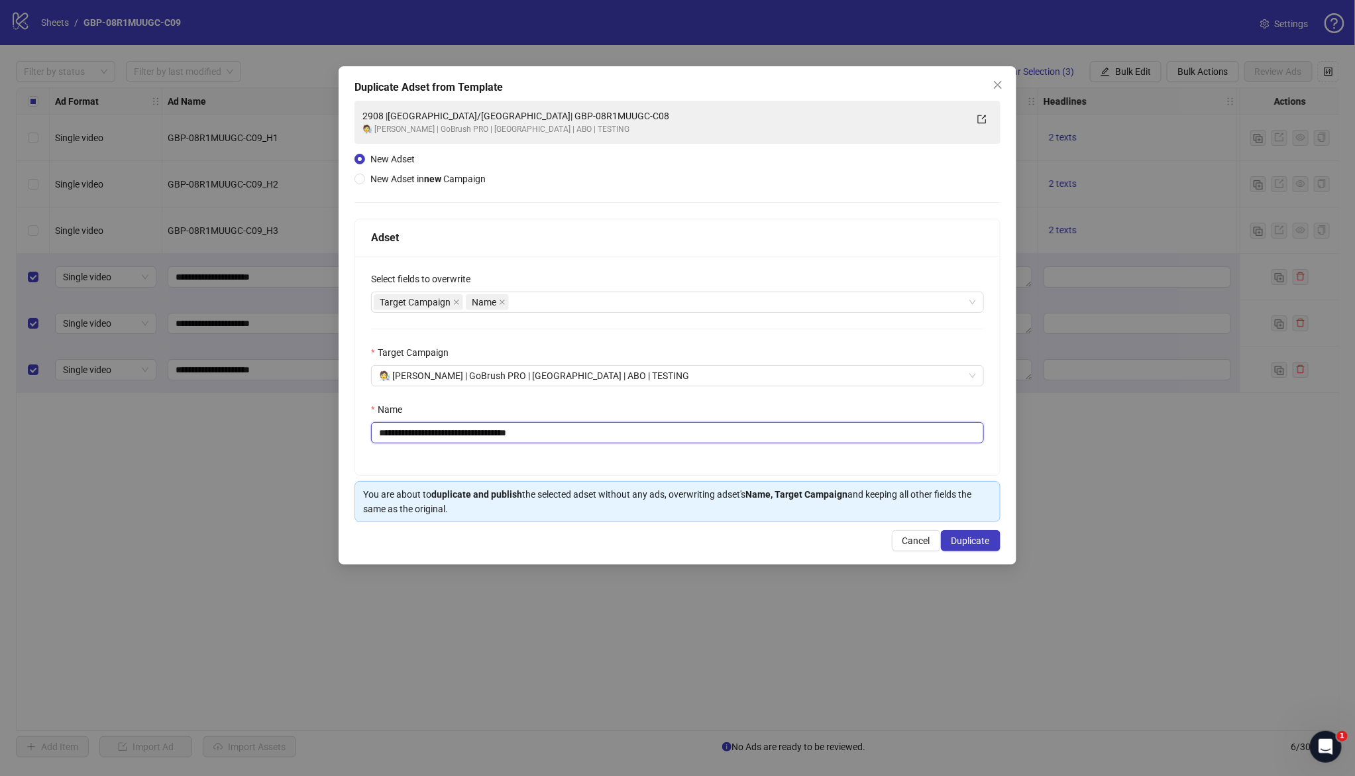
drag, startPoint x: 444, startPoint y: 435, endPoint x: 639, endPoint y: 440, distance: 194.8
click at [639, 438] on input "**********" at bounding box center [677, 432] width 613 height 21
paste input "text"
type input "**********"
click at [974, 542] on span "Duplicate" at bounding box center [970, 540] width 38 height 11
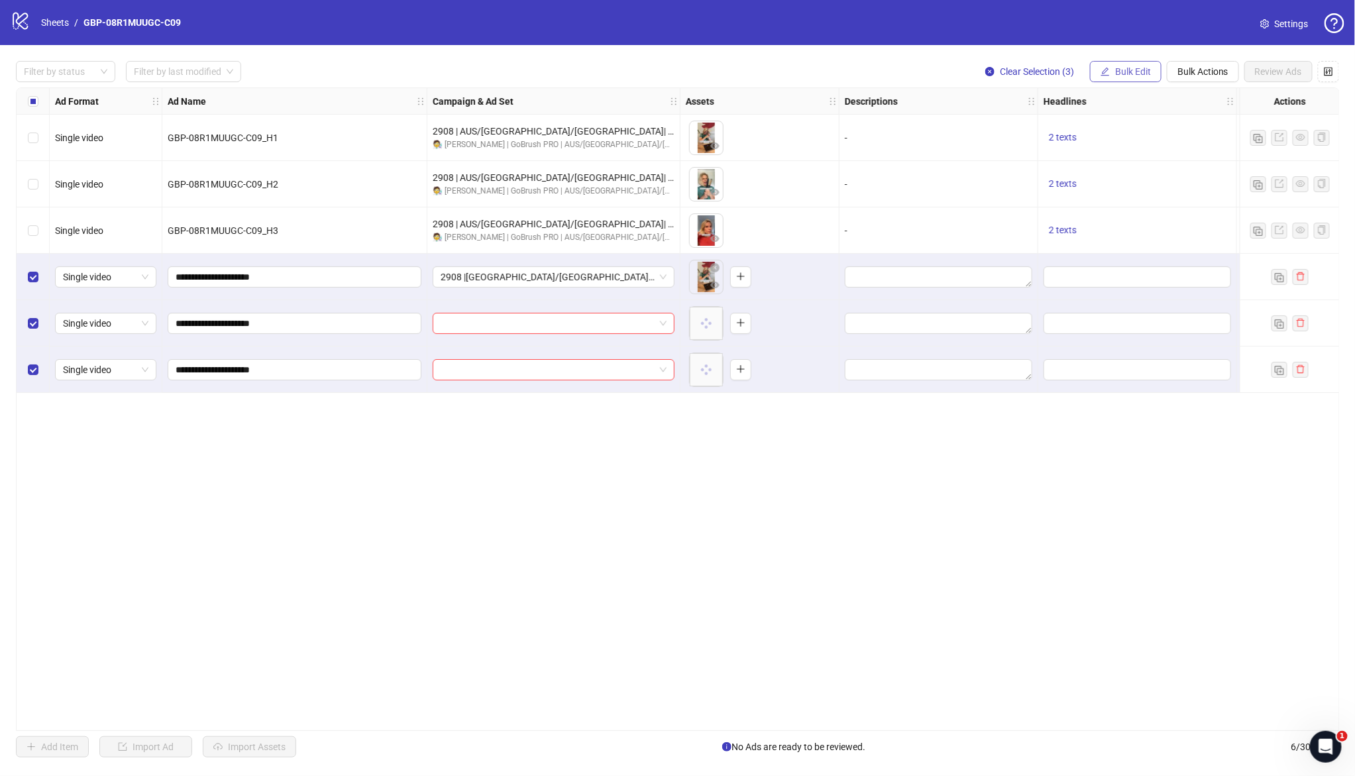
click at [1140, 69] on span "Bulk Edit" at bounding box center [1133, 71] width 36 height 11
click at [1139, 140] on span "Campaign & Ad Set" at bounding box center [1138, 140] width 79 height 15
click at [1180, 162] on icon "check" at bounding box center [1179, 162] width 9 height 9
click at [1124, 71] on span "Bulk Edit" at bounding box center [1133, 71] width 36 height 11
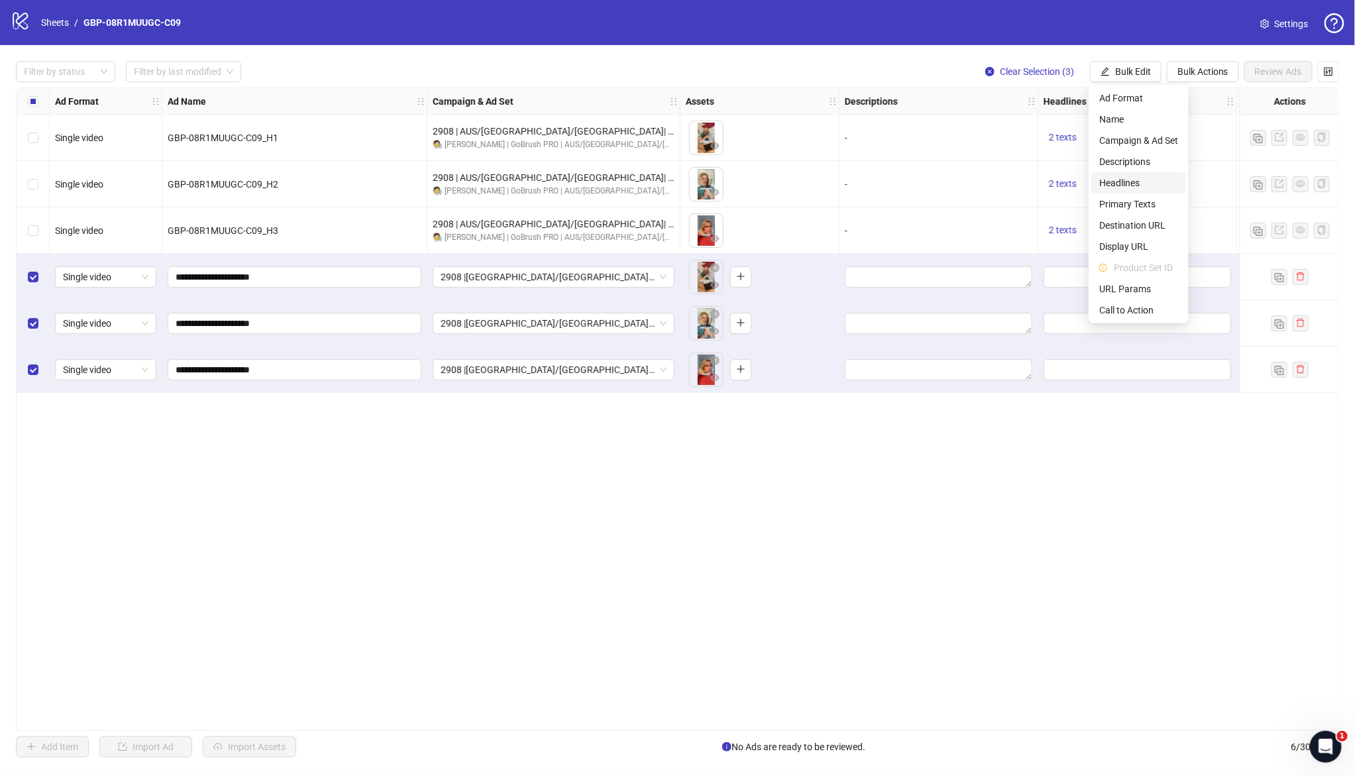
drag, startPoint x: 1130, startPoint y: 181, endPoint x: 883, endPoint y: 227, distance: 251.3
click at [1130, 181] on span "Headlines" at bounding box center [1138, 183] width 79 height 15
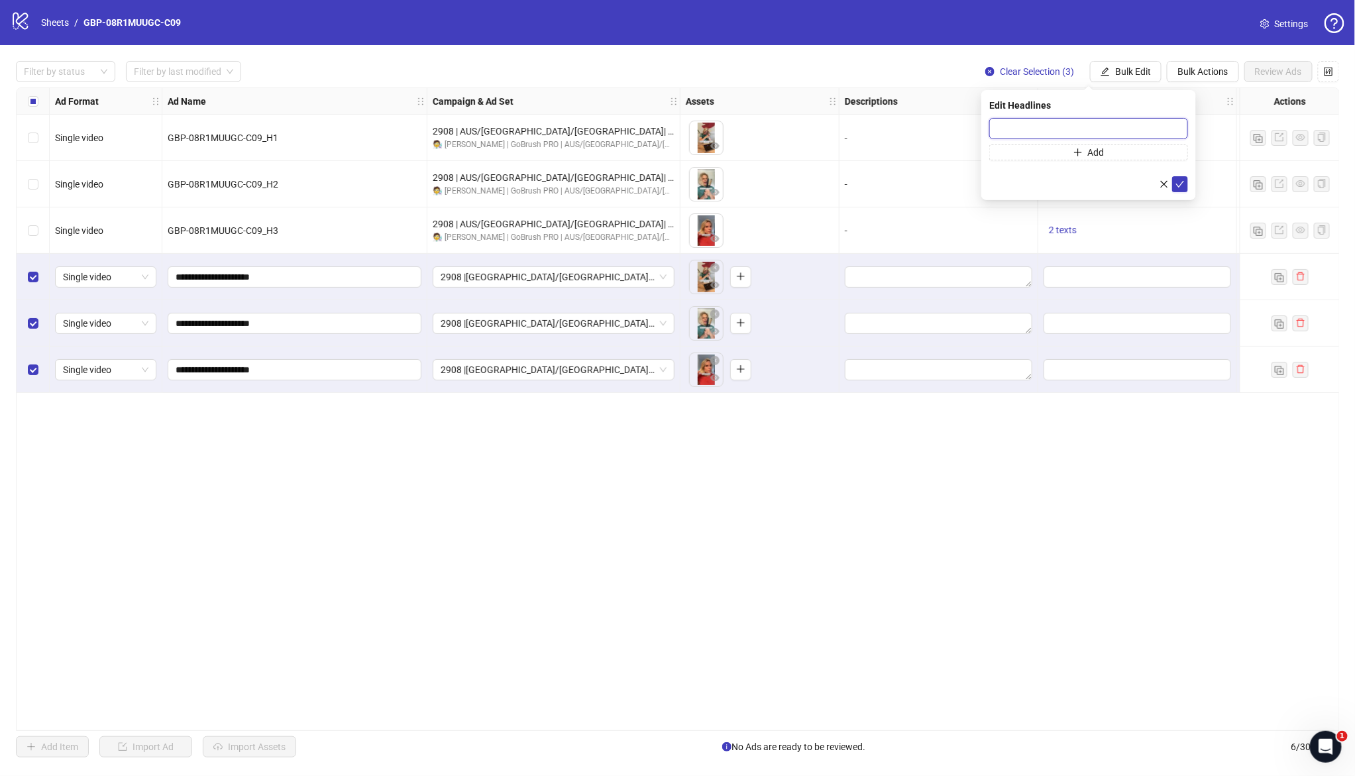
click at [1104, 127] on input "text" at bounding box center [1088, 128] width 199 height 21
paste input "*******"
type input "*******"
click at [1088, 151] on span "Add" at bounding box center [1096, 152] width 17 height 11
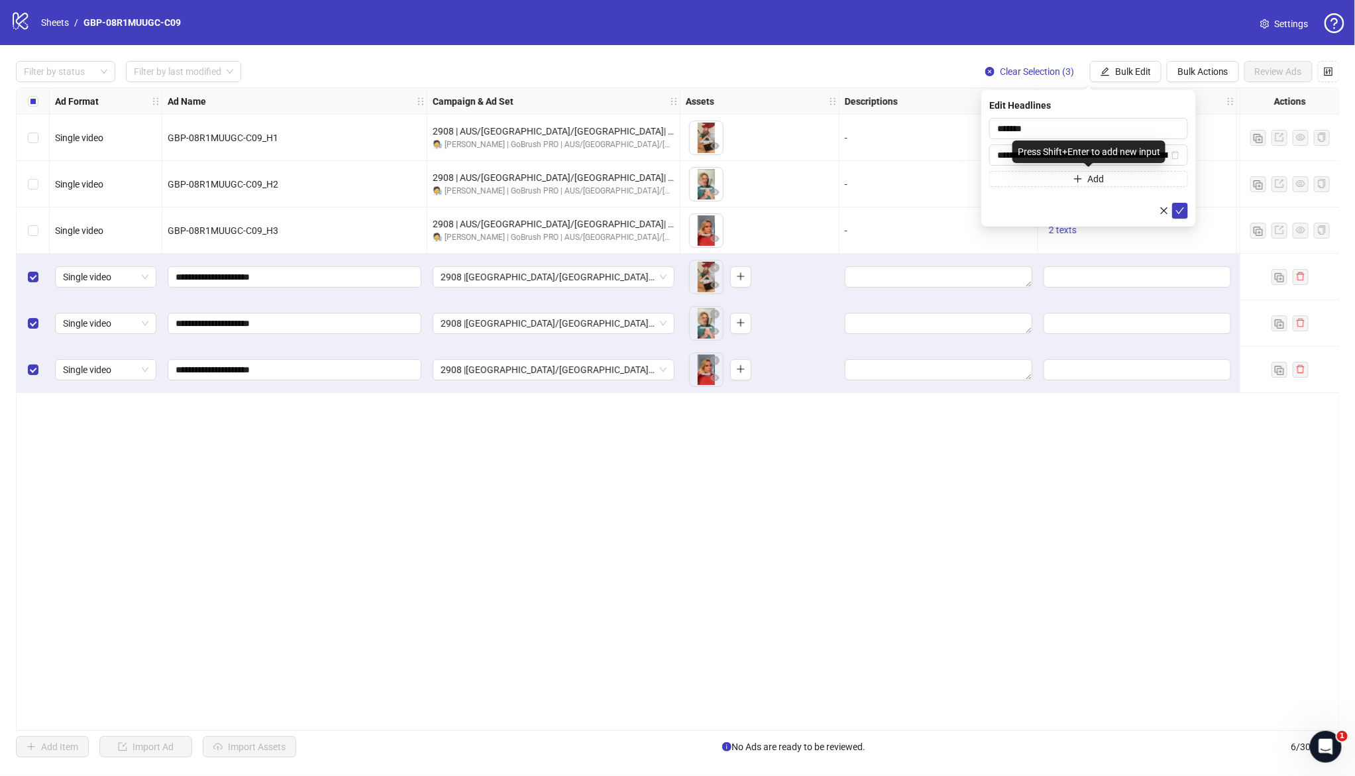
scroll to position [0, 123]
type input "**********"
click at [1174, 210] on button "submit" at bounding box center [1180, 211] width 16 height 16
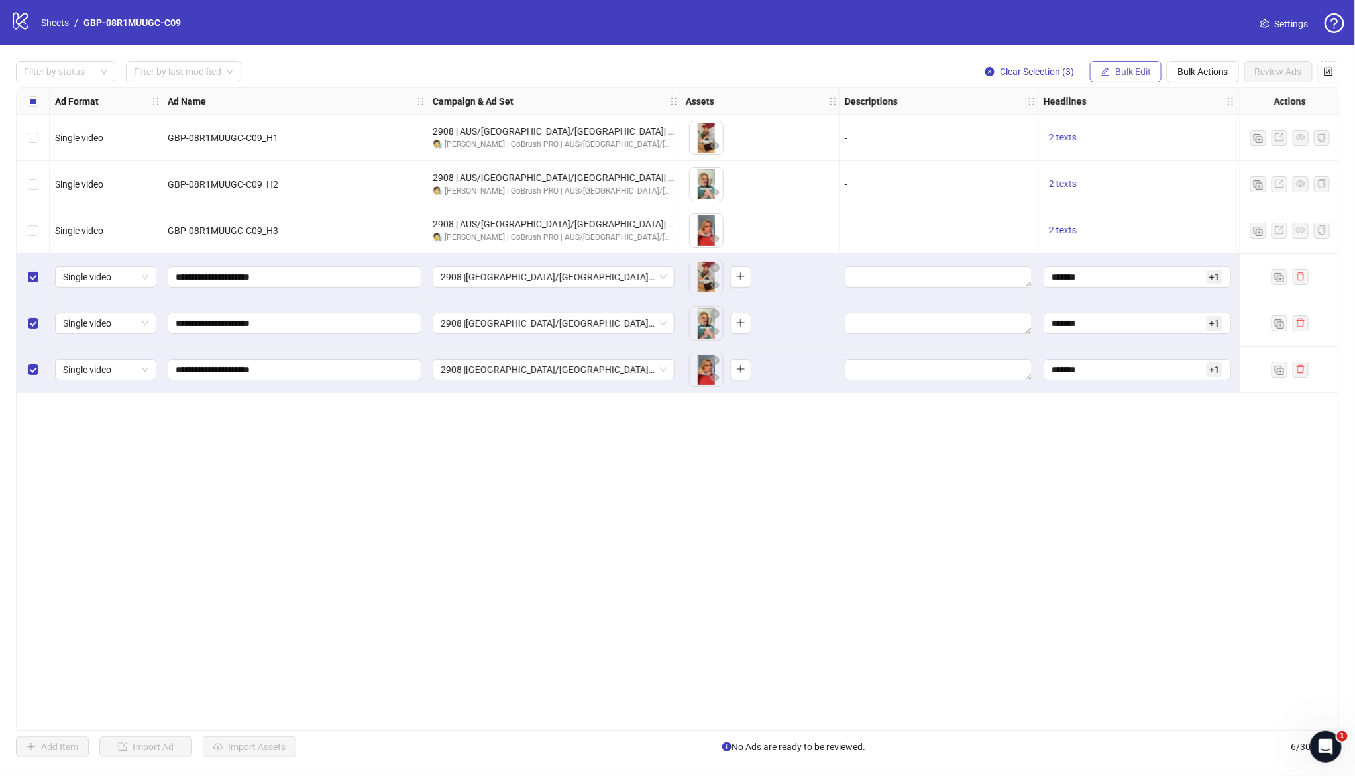
click at [1100, 72] on icon "edit" at bounding box center [1104, 71] width 9 height 9
click at [1125, 203] on span "Primary Texts" at bounding box center [1138, 204] width 79 height 15
click at [1045, 134] on textarea at bounding box center [1088, 136] width 199 height 36
paste textarea "**********"
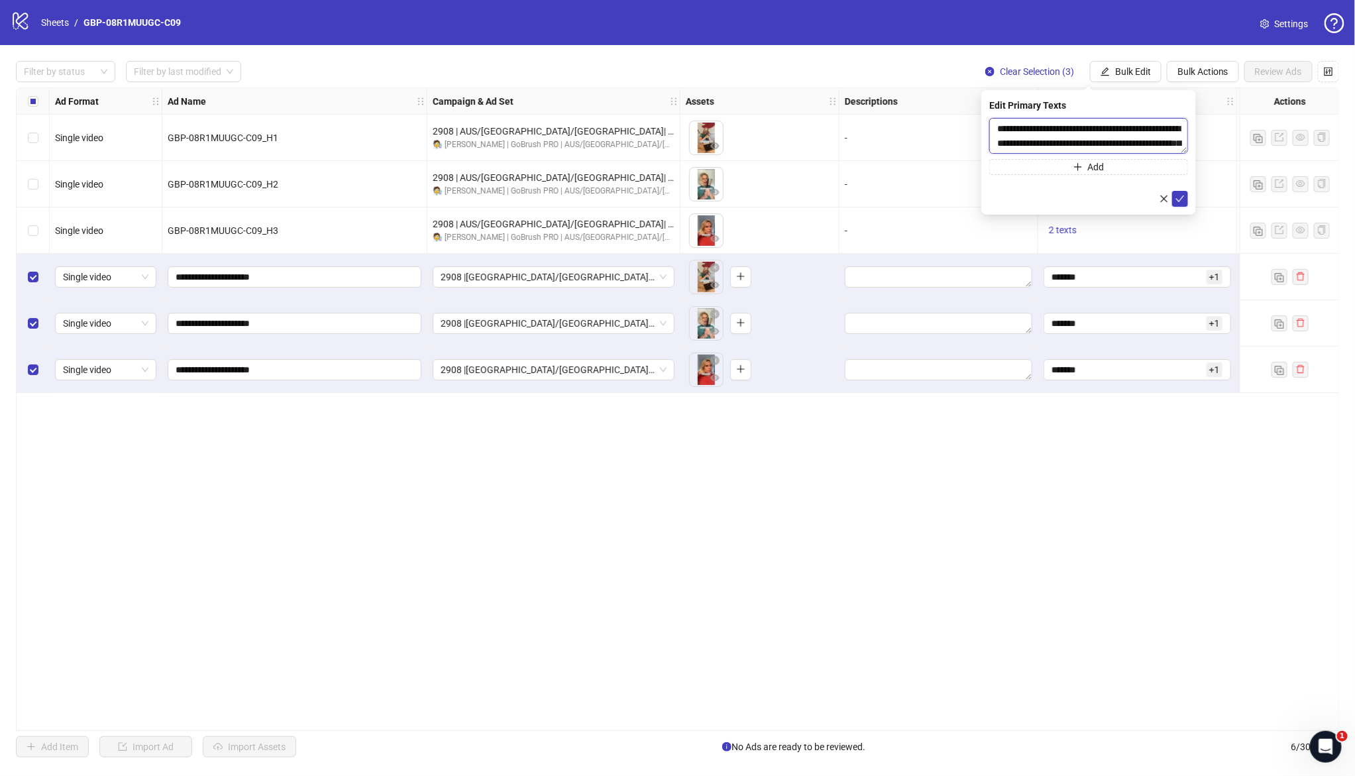
scroll to position [54, 0]
type textarea "**********"
click at [1088, 170] on span "Add" at bounding box center [1096, 167] width 17 height 11
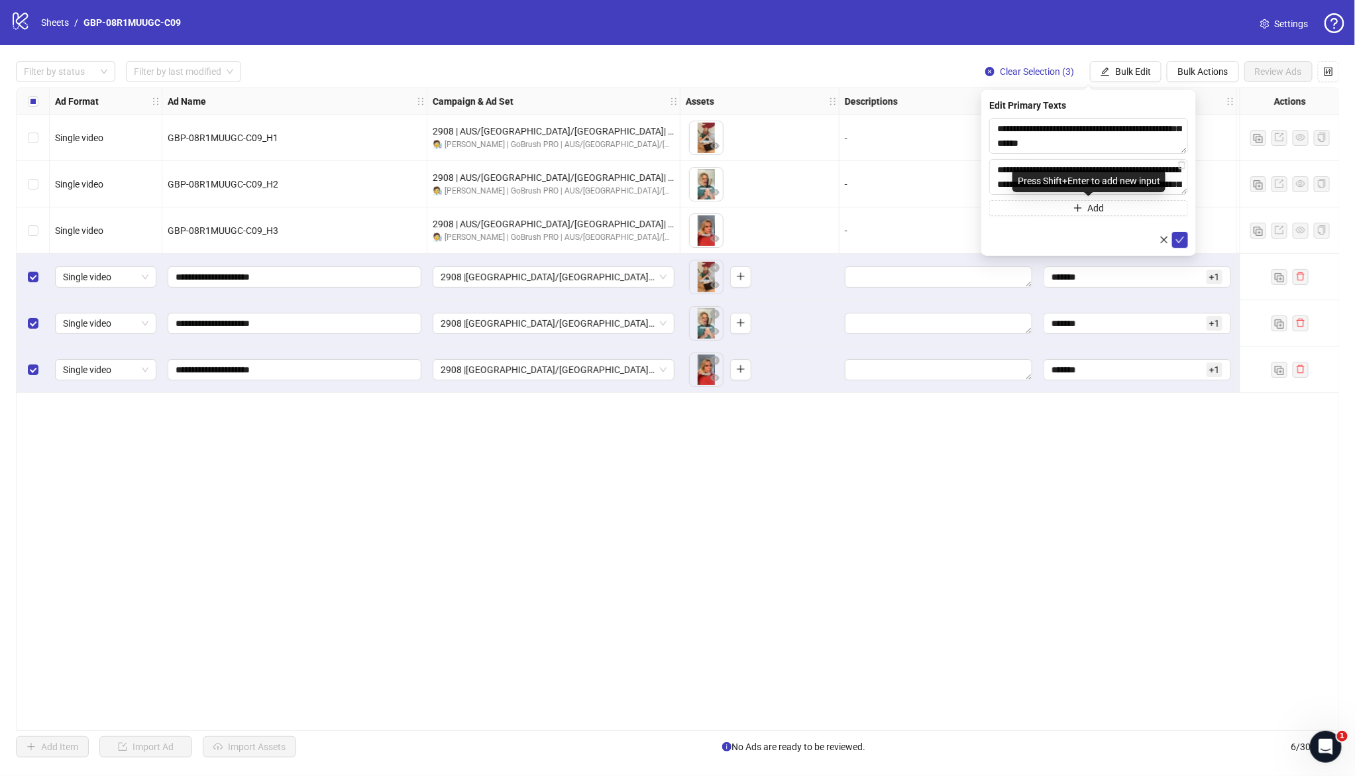
scroll to position [83, 0]
type textarea "**********"
click at [1179, 245] on button "submit" at bounding box center [1180, 240] width 16 height 16
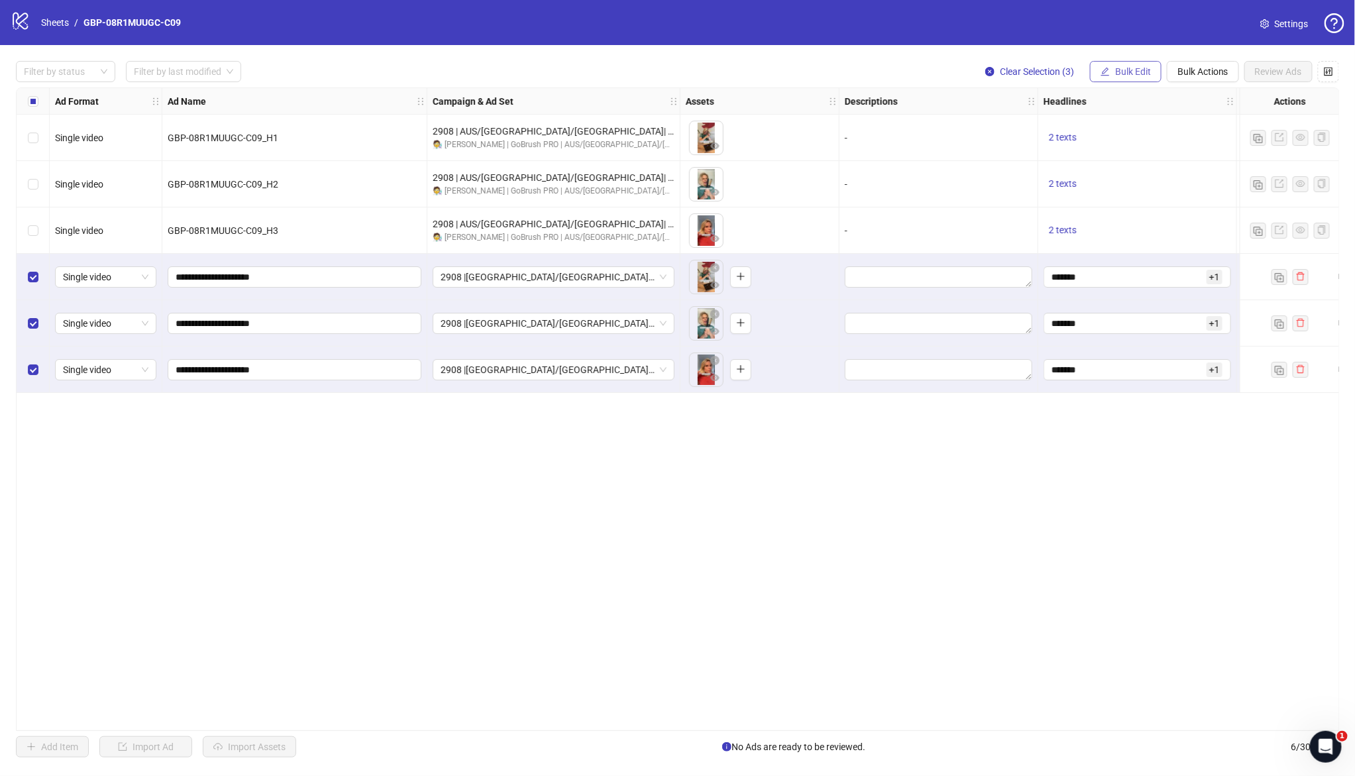
click at [1122, 66] on span "Bulk Edit" at bounding box center [1133, 71] width 36 height 11
click at [1161, 223] on span "Destination URL" at bounding box center [1138, 225] width 79 height 15
click at [1059, 129] on input "text" at bounding box center [1083, 128] width 172 height 15
paste input "**********"
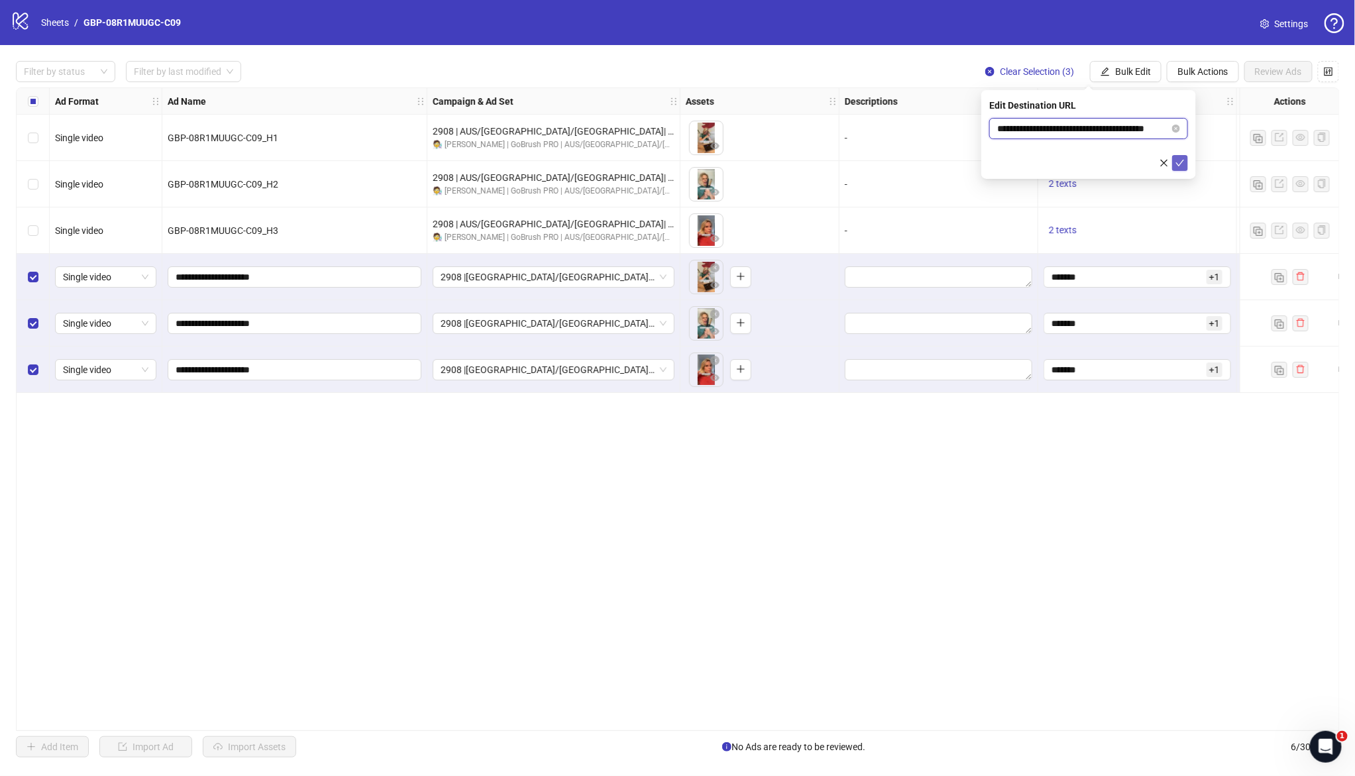
type input "**********"
click at [1179, 163] on icon "check" at bounding box center [1179, 162] width 9 height 9
click at [1129, 74] on span "Bulk Edit" at bounding box center [1133, 71] width 36 height 11
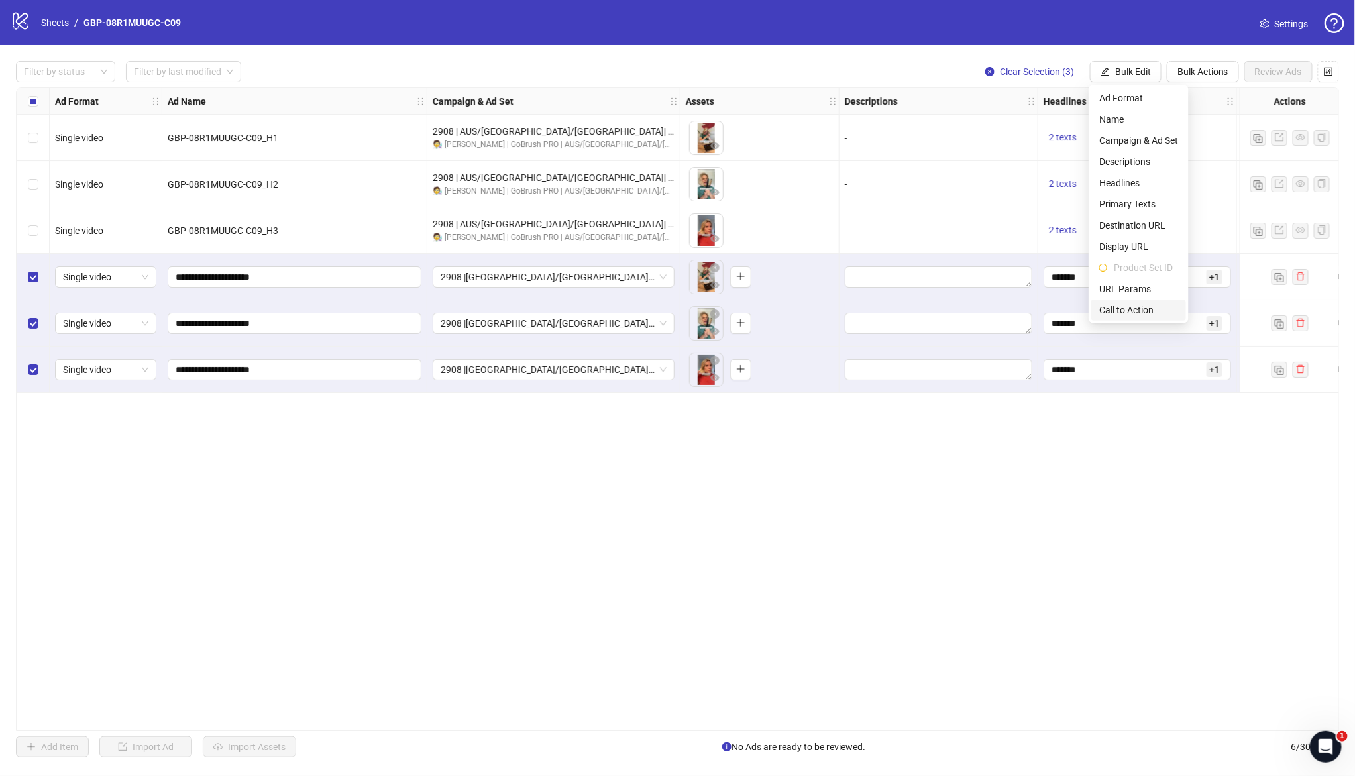
click at [1131, 306] on span "Call to Action" at bounding box center [1138, 310] width 79 height 15
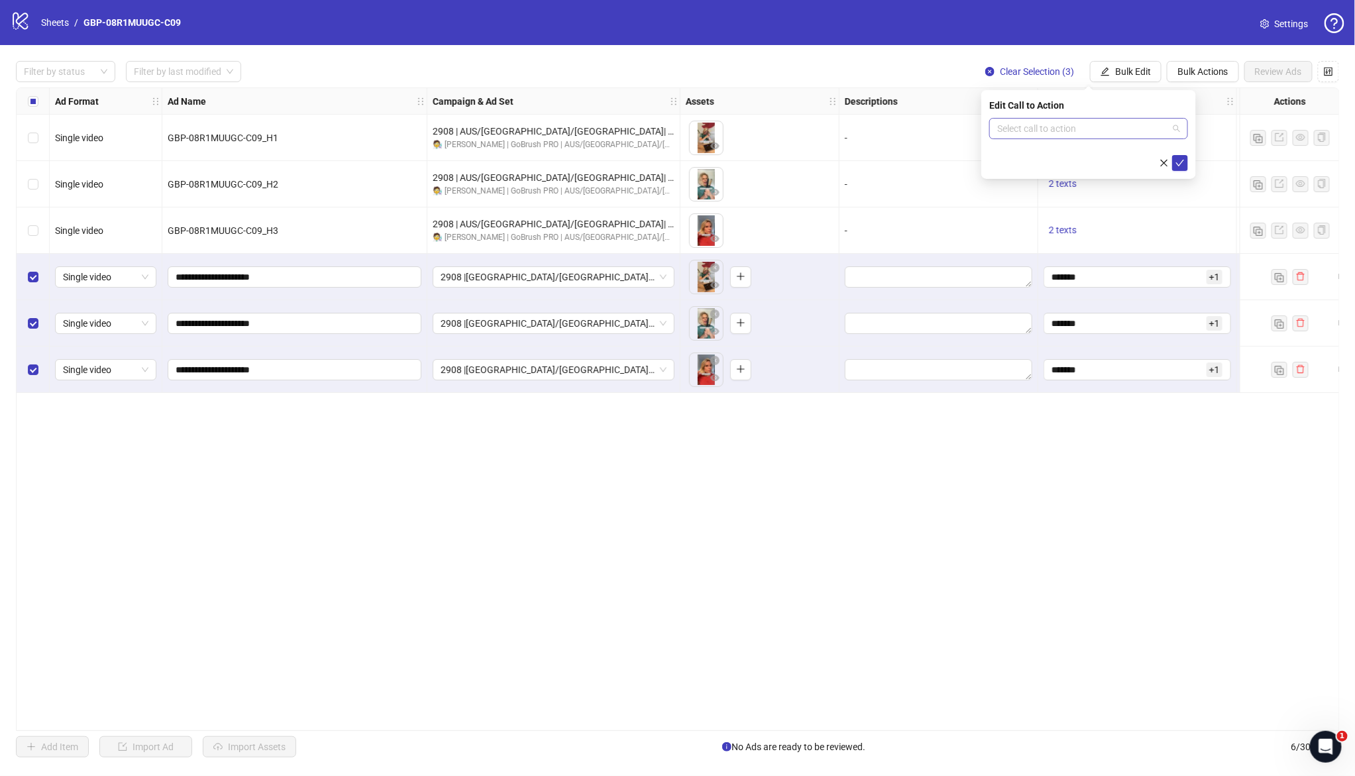
click at [1084, 134] on input "search" at bounding box center [1082, 129] width 171 height 20
type input "****"
drag, startPoint x: 1082, startPoint y: 150, endPoint x: 1091, endPoint y: 156, distance: 10.1
click at [1082, 151] on div "Shop now" at bounding box center [1089, 155] width 178 height 15
click at [1177, 162] on icon "check" at bounding box center [1179, 162] width 9 height 9
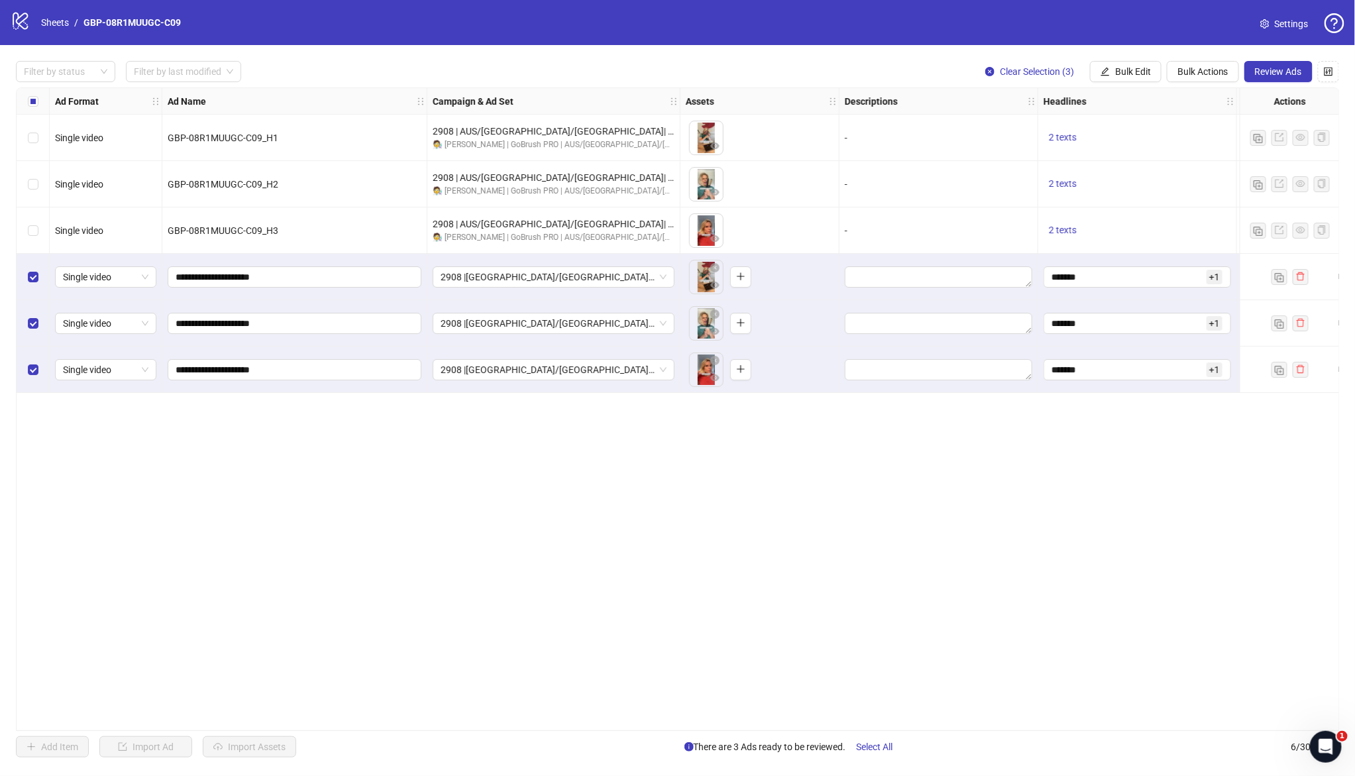
click at [713, 734] on div "Filter by status Filter by last modified Clear Selection (3) Bulk Edit Bulk Act…" at bounding box center [677, 409] width 1355 height 728
click at [1284, 70] on span "Review Ads" at bounding box center [1278, 71] width 47 height 11
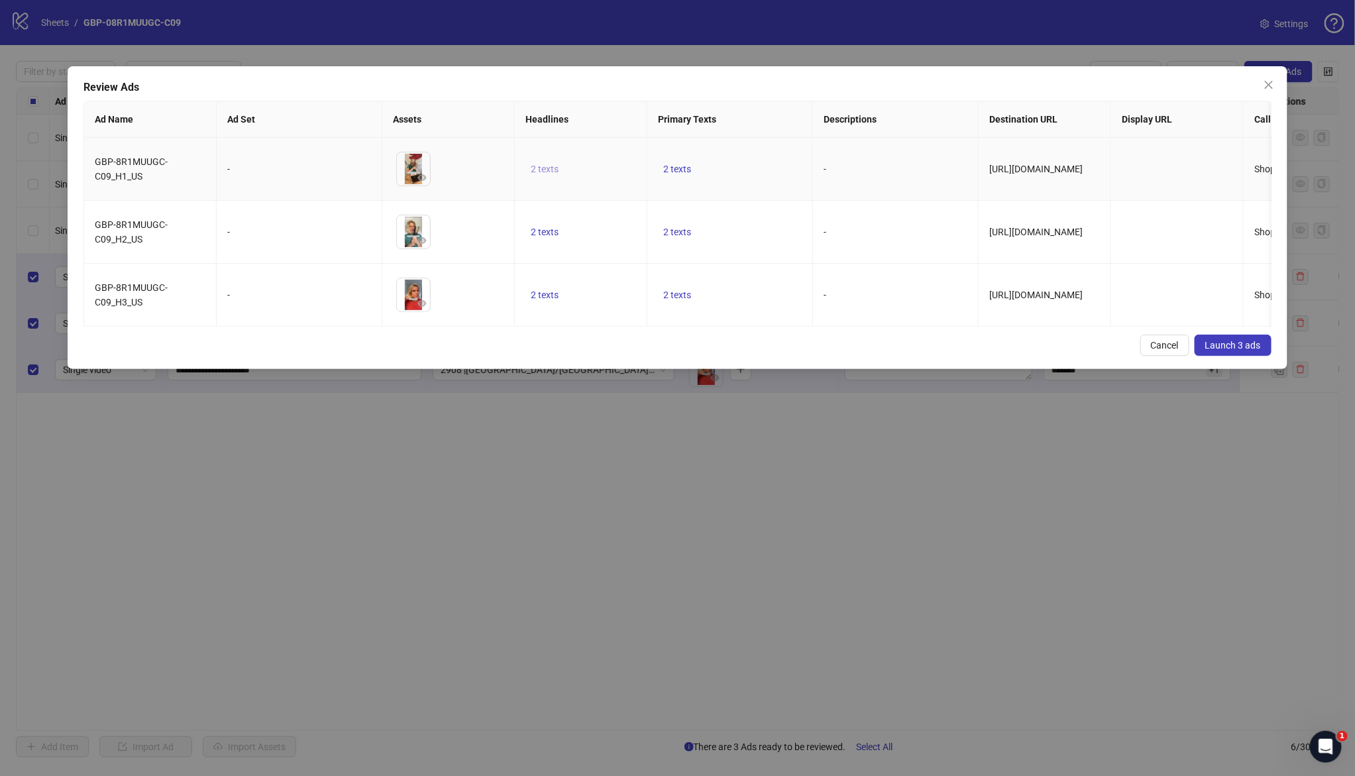
click at [537, 174] on button "2 texts" at bounding box center [544, 169] width 38 height 16
click at [739, 163] on div "50% OFF" at bounding box center [680, 158] width 166 height 21
click at [750, 157] on icon "caret-right" at bounding box center [752, 158] width 4 height 7
click at [696, 270] on td "2 texts" at bounding box center [730, 295] width 166 height 63
click at [684, 174] on span "2 texts" at bounding box center [677, 169] width 28 height 11
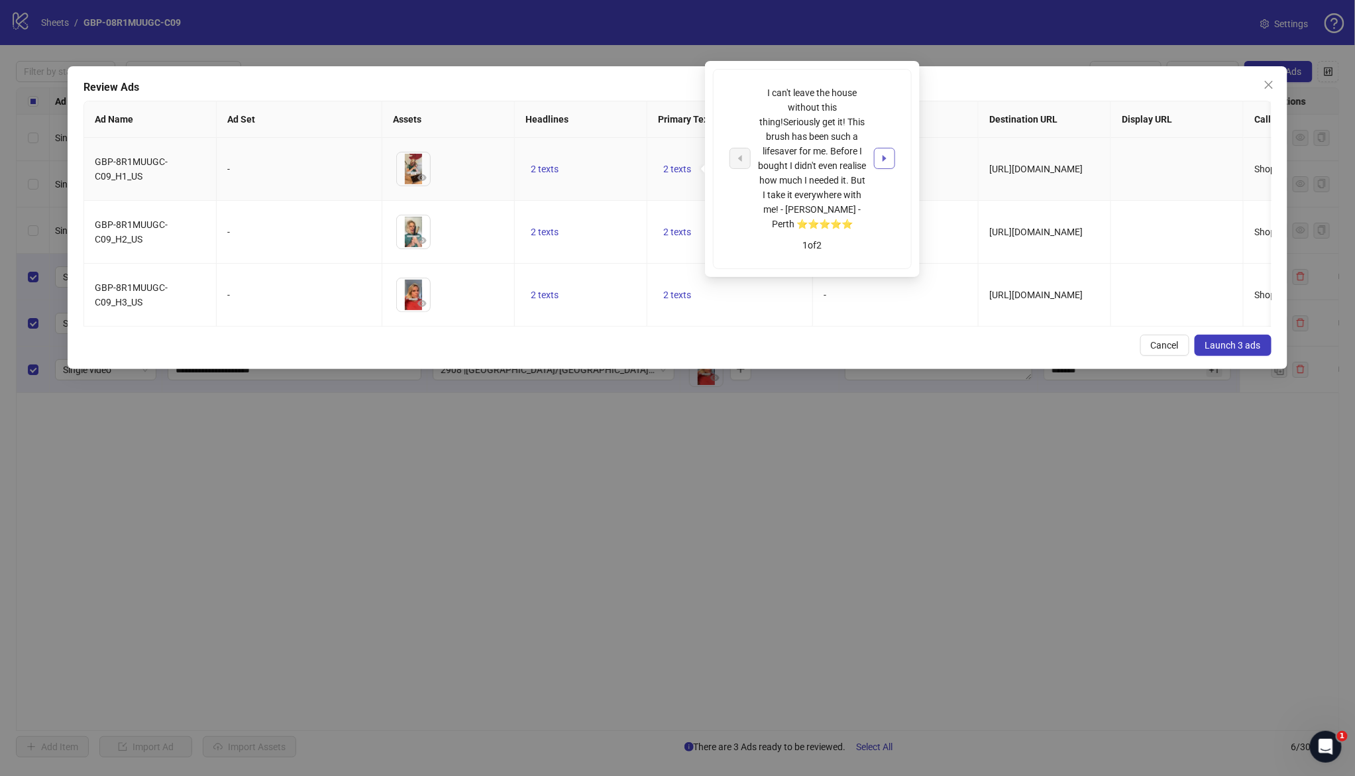
click at [890, 166] on button "button" at bounding box center [884, 158] width 21 height 21
click at [785, 301] on td "2 texts" at bounding box center [730, 295] width 166 height 63
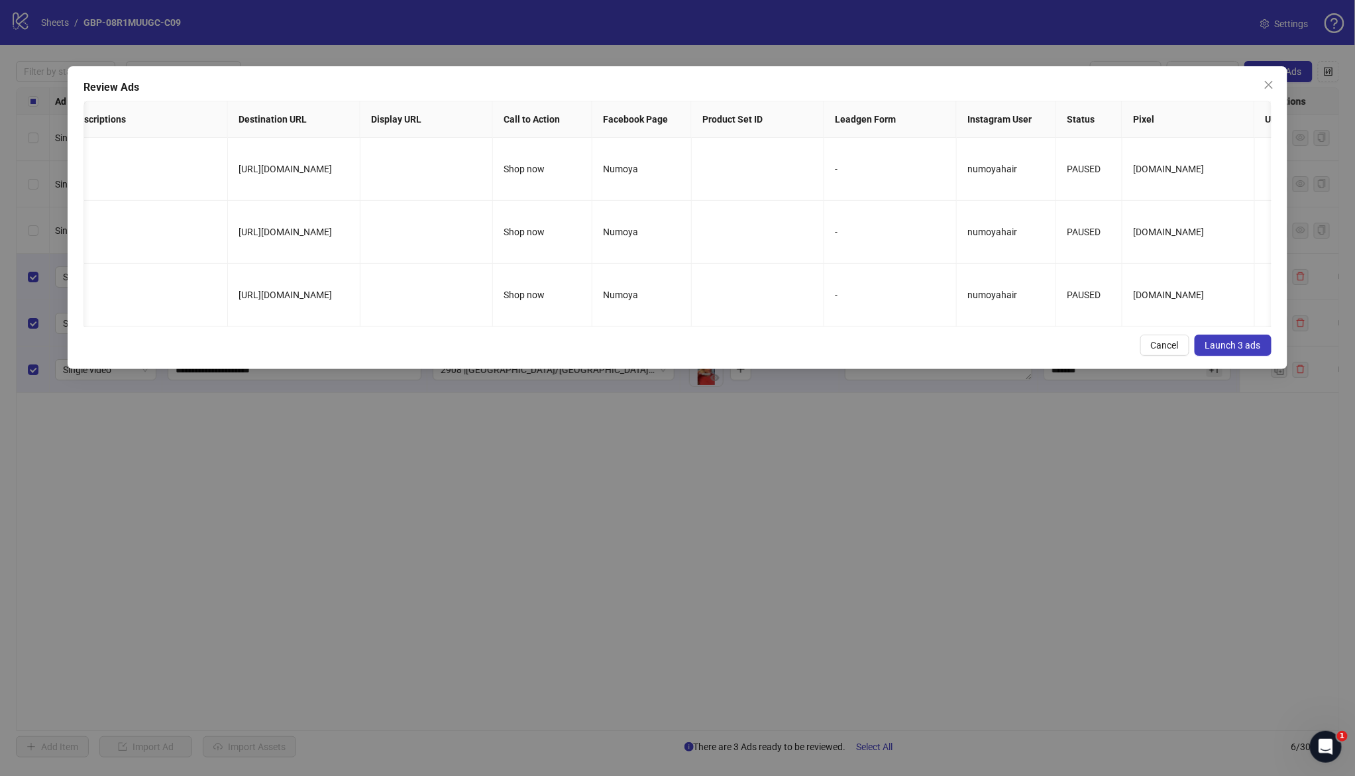
scroll to position [0, 991]
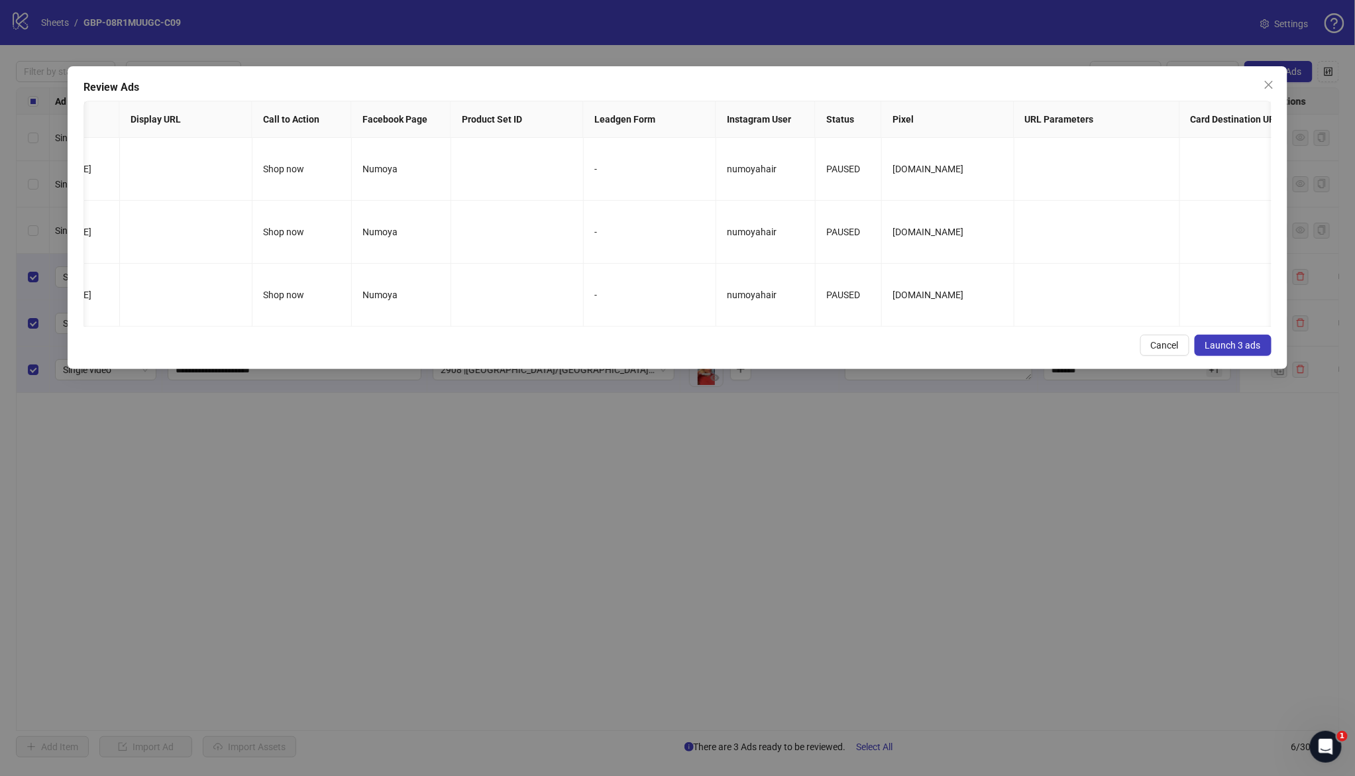
click at [1235, 369] on div "Review Ads Ad Name Ad Set Assets Headlines Primary Texts Descriptions Destinati…" at bounding box center [678, 217] width 1220 height 303
click at [1221, 350] on span "Launch 3 ads" at bounding box center [1233, 345] width 56 height 11
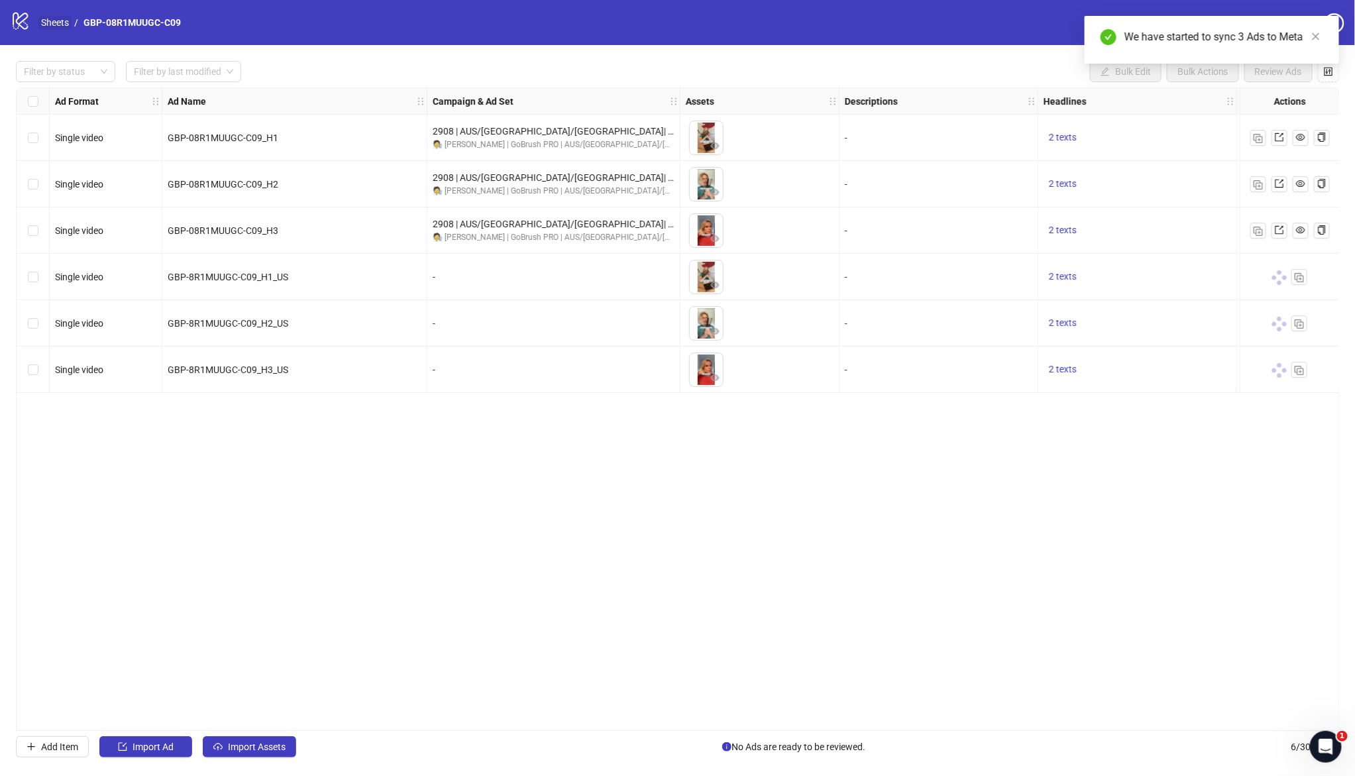
click at [53, 23] on link "Sheets" at bounding box center [54, 22] width 33 height 15
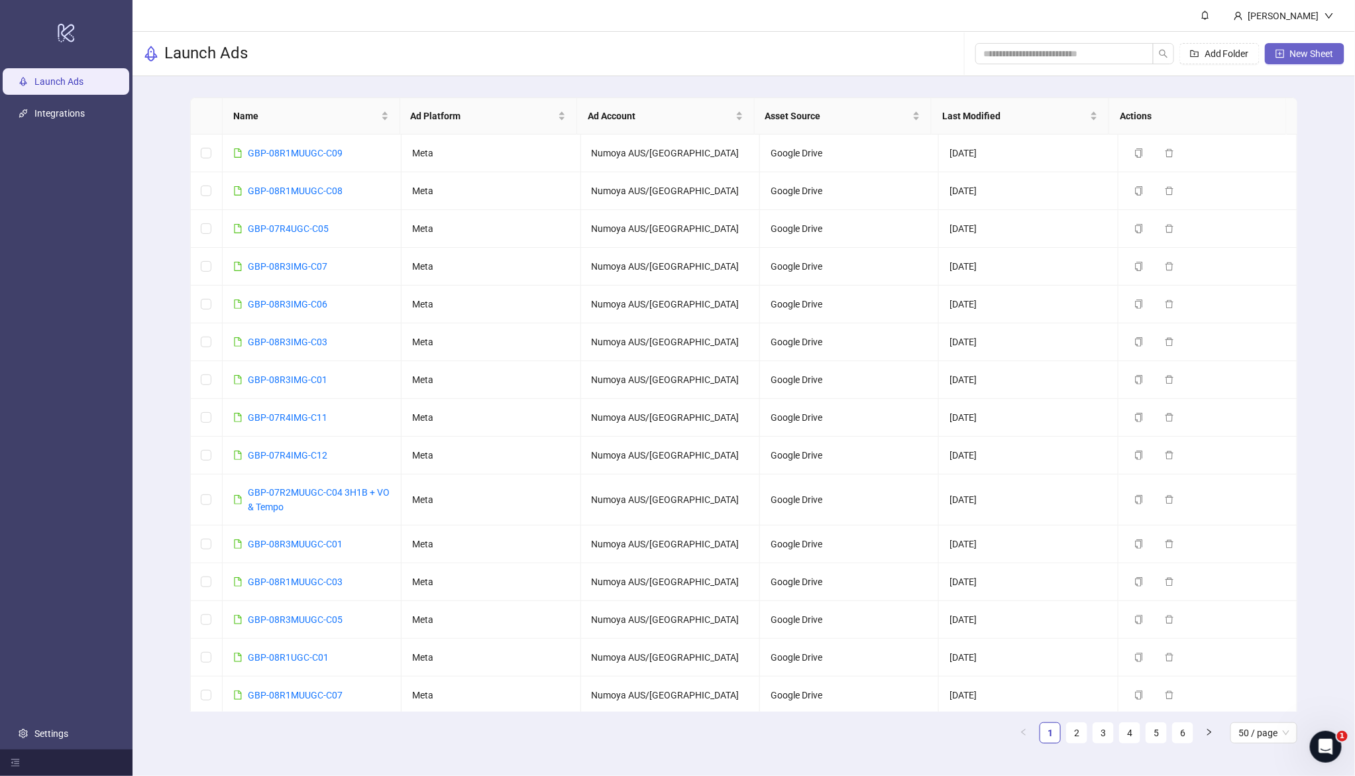
click at [1305, 55] on span "New Sheet" at bounding box center [1312, 53] width 44 height 11
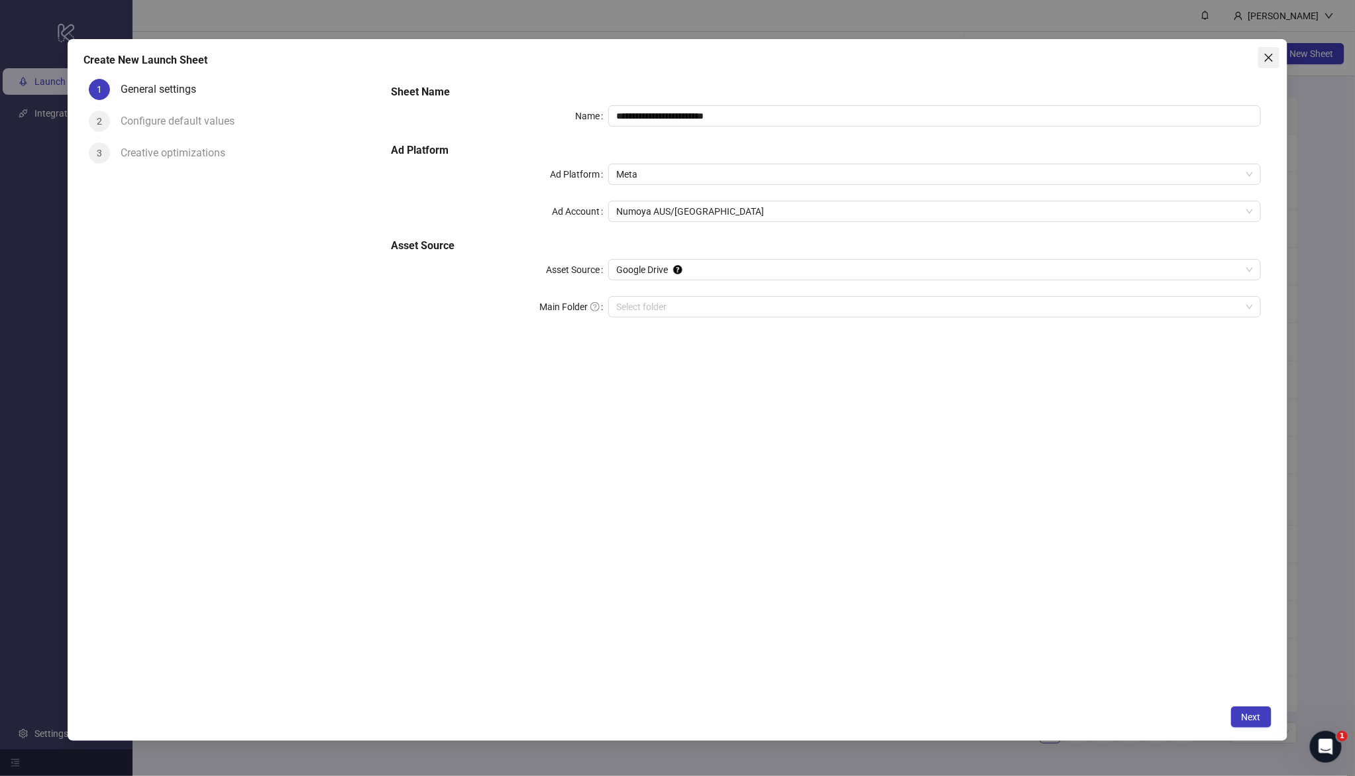
click at [1265, 57] on icon "close" at bounding box center [1268, 57] width 11 height 11
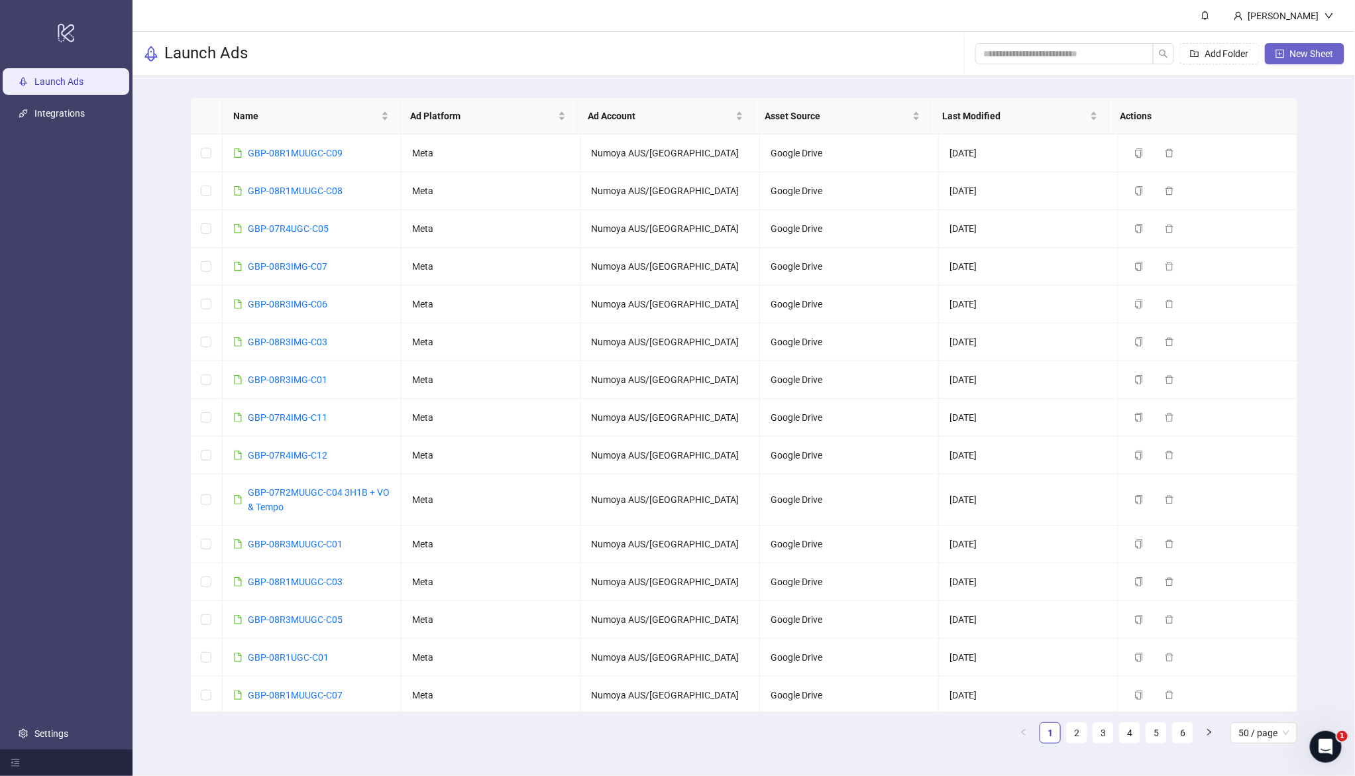
click at [1304, 52] on span "New Sheet" at bounding box center [1312, 53] width 44 height 11
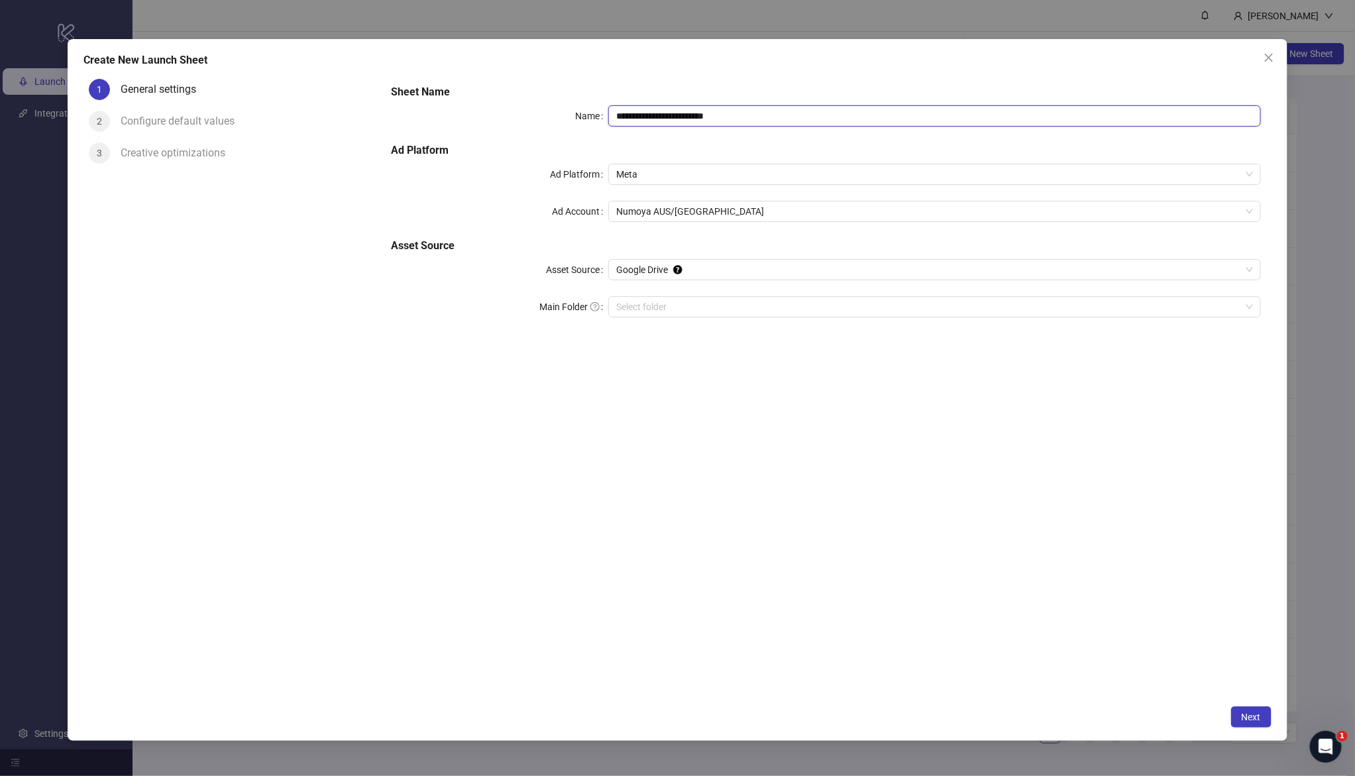
click at [751, 115] on input "**********" at bounding box center [934, 115] width 652 height 21
drag, startPoint x: 751, startPoint y: 111, endPoint x: 481, endPoint y: 89, distance: 271.2
click at [481, 89] on div "**********" at bounding box center [826, 209] width 880 height 260
paste input "text"
type input "**********"
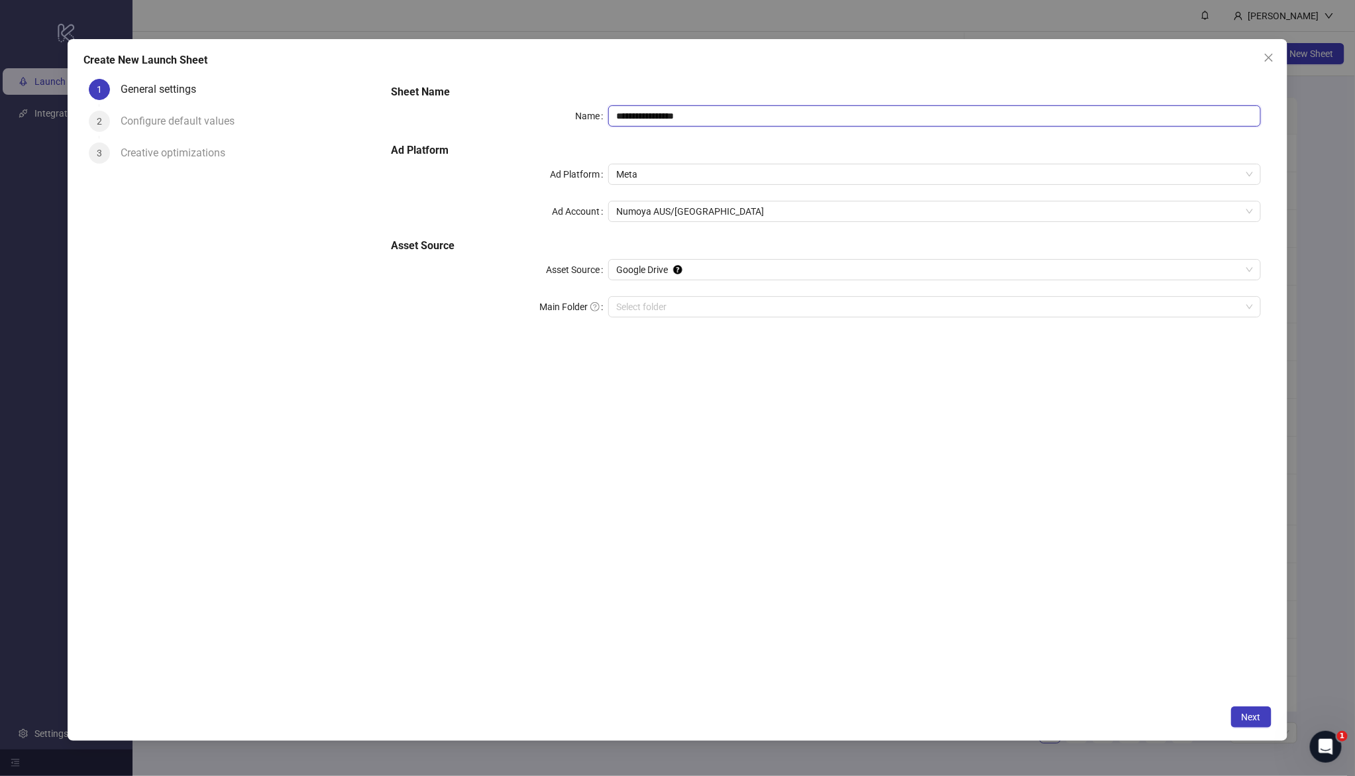
drag, startPoint x: 732, startPoint y: 117, endPoint x: 502, endPoint y: 87, distance: 231.7
click at [502, 87] on div "**********" at bounding box center [826, 209] width 880 height 260
click at [678, 304] on input "Main Folder" at bounding box center [928, 307] width 624 height 20
click at [1240, 723] on button "Next" at bounding box center [1251, 716] width 40 height 21
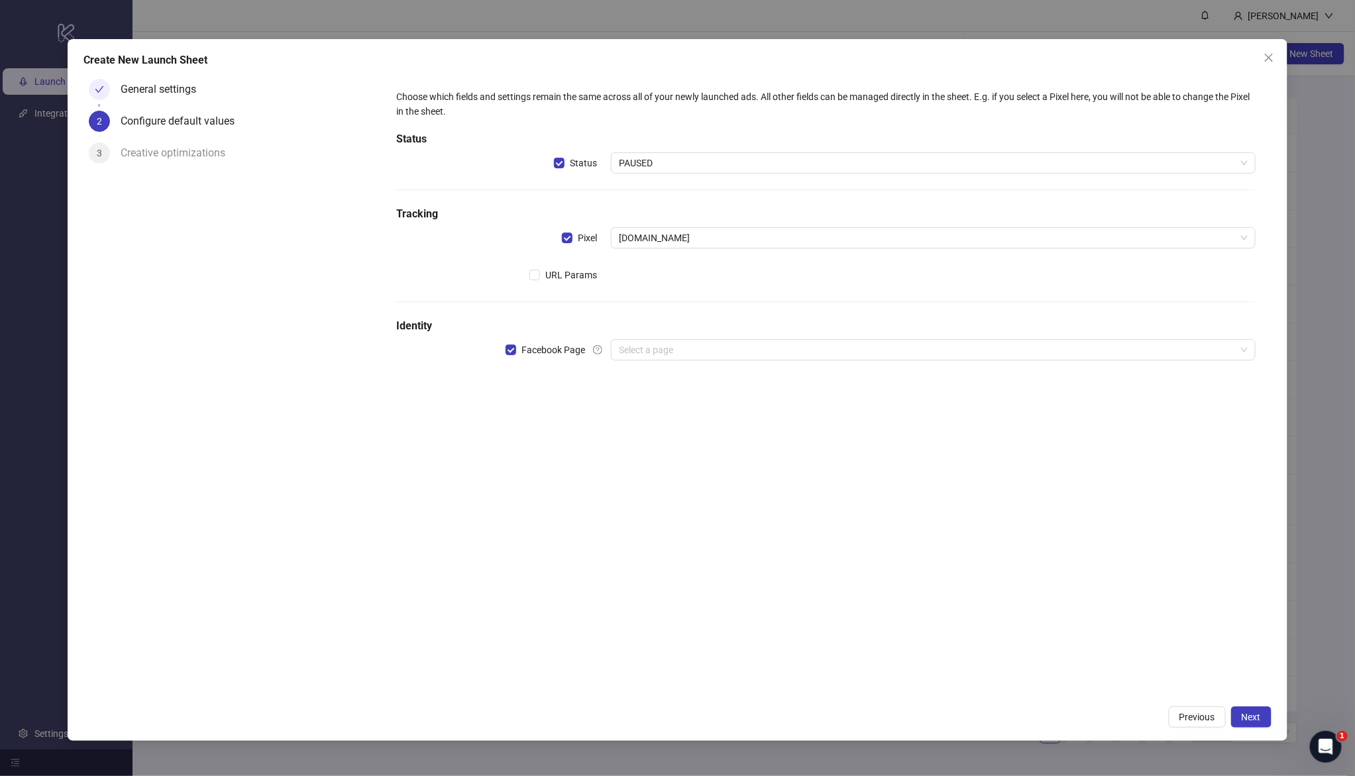
click at [660, 362] on div "Choose which fields and settings remain the same across all of your newly launc…" at bounding box center [825, 232] width 869 height 297
click at [660, 353] on input "search" at bounding box center [927, 350] width 616 height 20
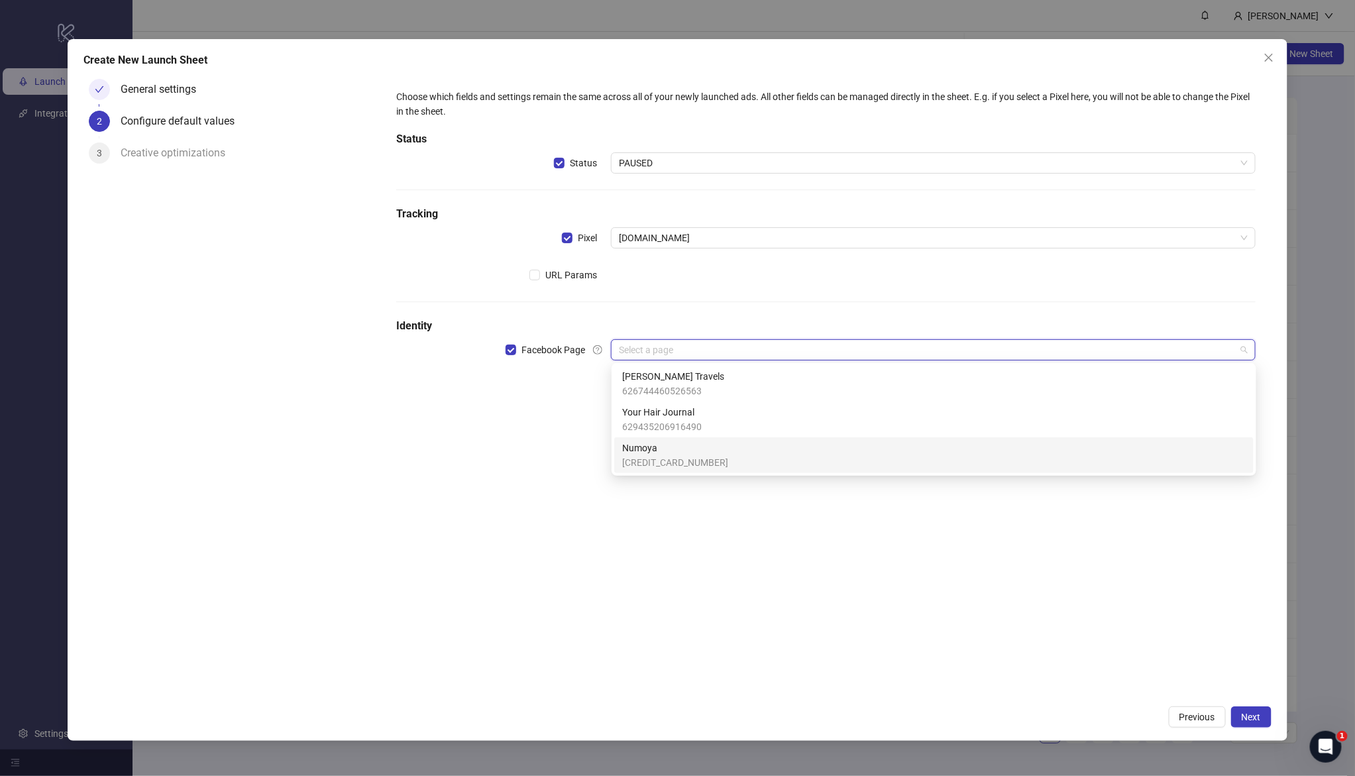
click at [660, 455] on span "[CREDIT_CARD_NUMBER]" at bounding box center [675, 462] width 106 height 15
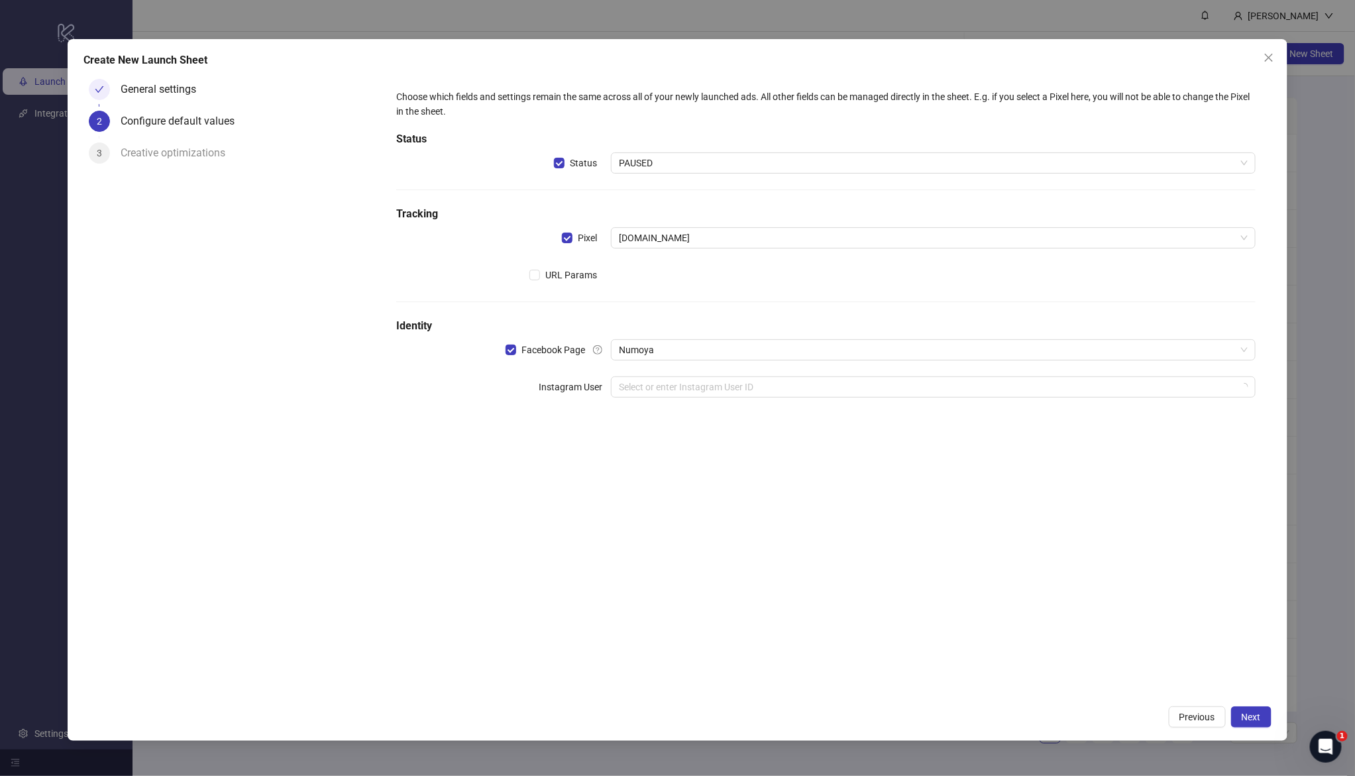
click at [563, 435] on div "Choose which fields and settings remain the same across all of your newly launc…" at bounding box center [825, 386] width 890 height 625
click at [662, 384] on input "search" at bounding box center [927, 387] width 616 height 20
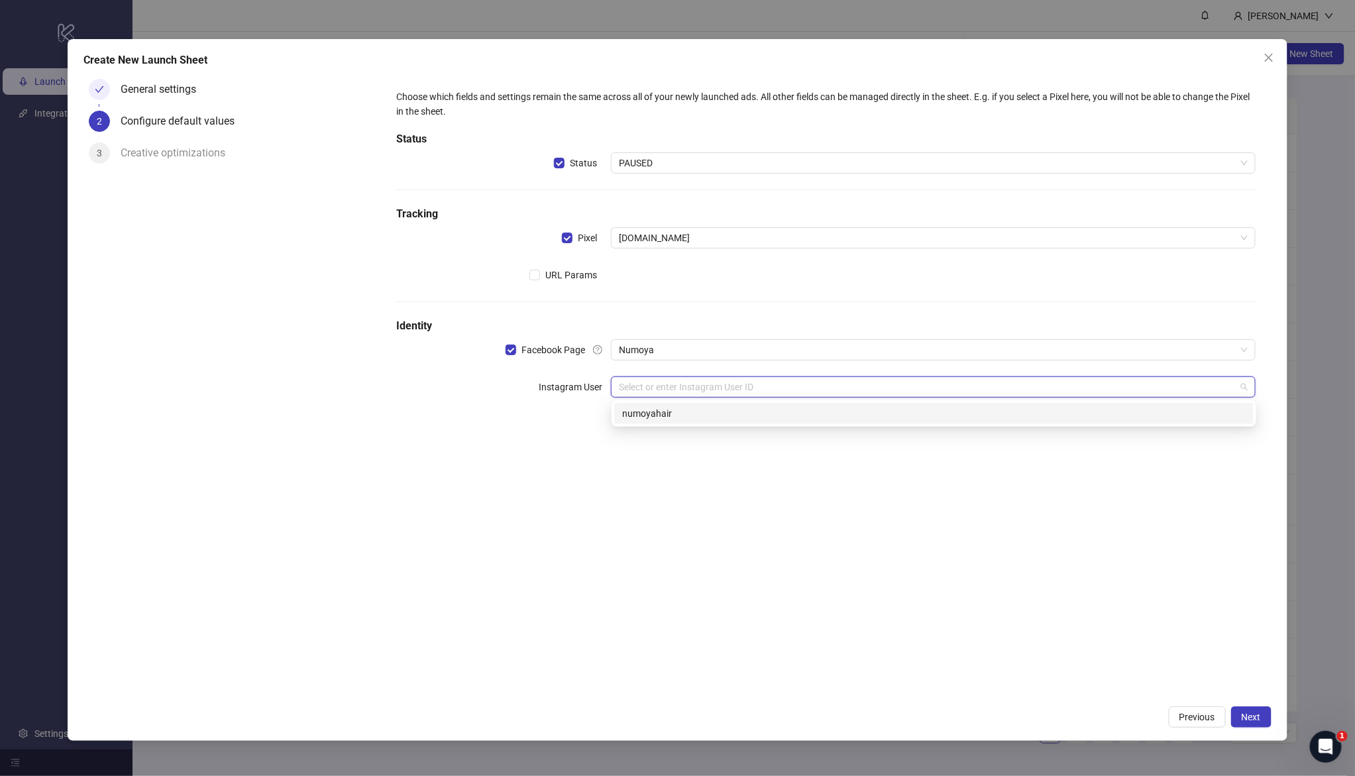
click at [671, 415] on div "numoyahair" at bounding box center [933, 413] width 623 height 15
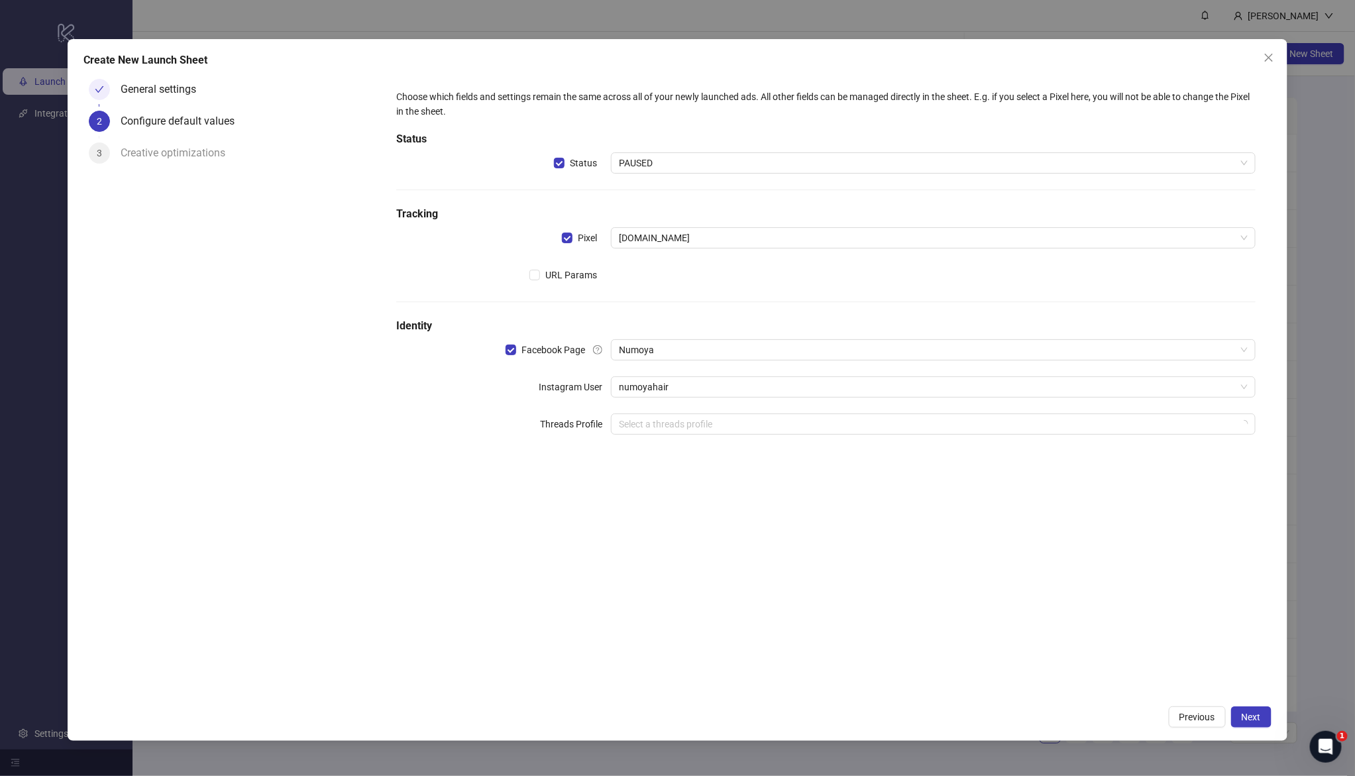
click at [652, 531] on div "Choose which fields and settings remain the same across all of your newly launc…" at bounding box center [825, 386] width 890 height 625
click at [1242, 712] on span "Next" at bounding box center [1250, 716] width 19 height 11
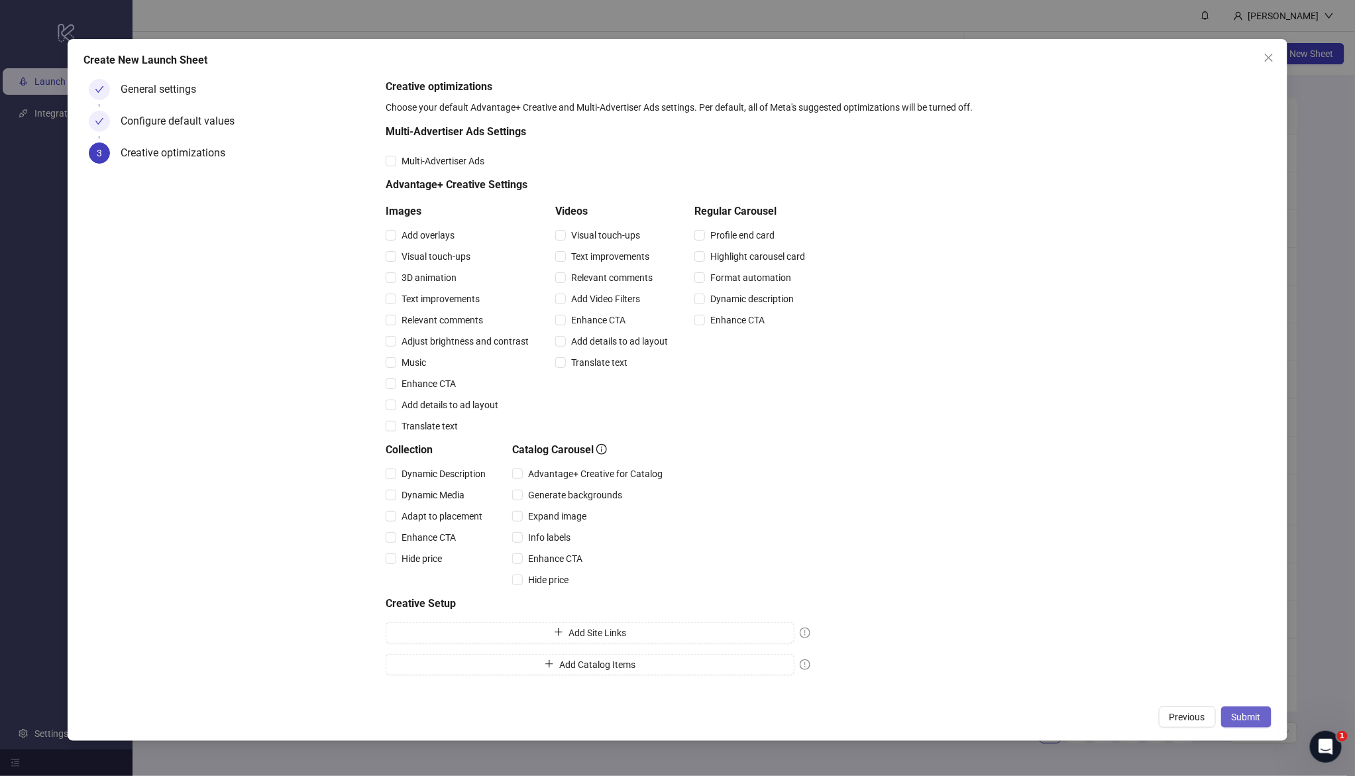
click at [1251, 709] on button "Submit" at bounding box center [1246, 716] width 50 height 21
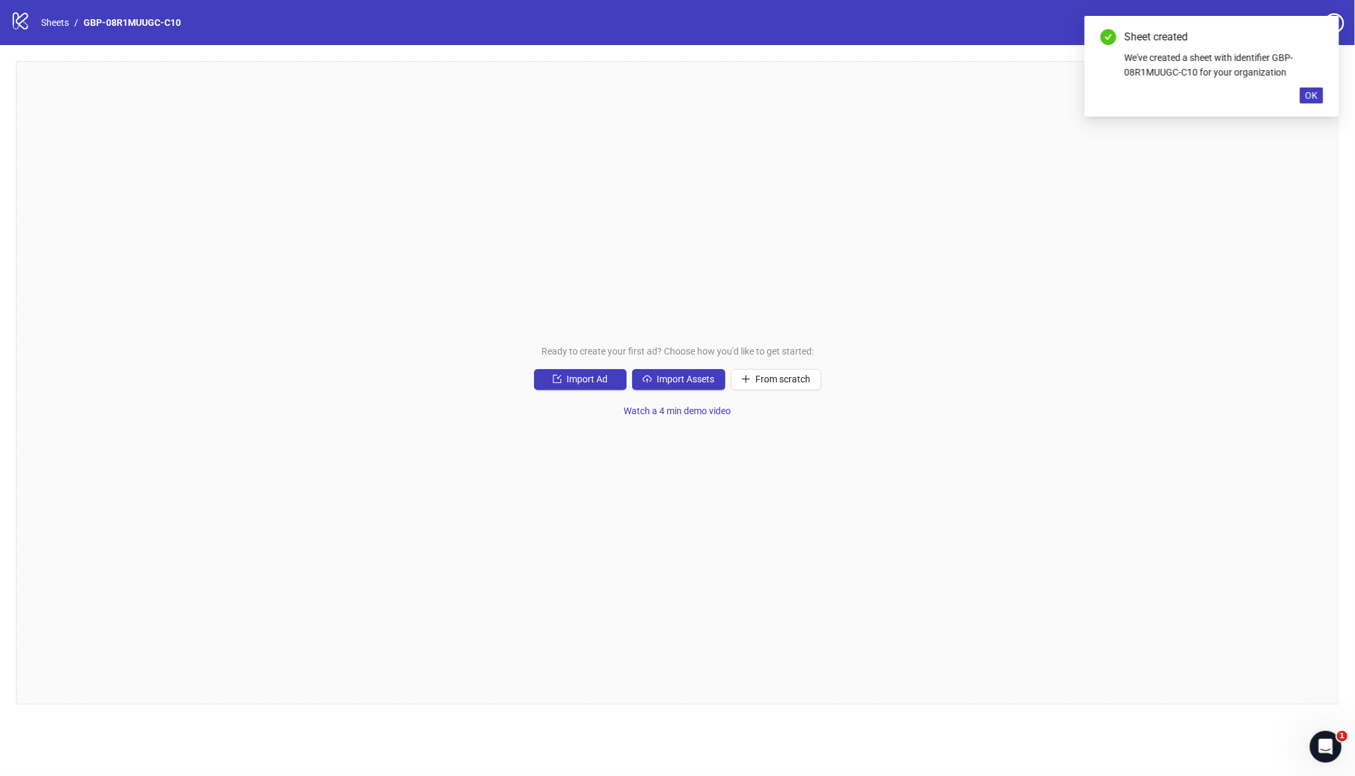
click at [659, 368] on div "Ready to create your first ad? Choose how you'd like to get started: Import Ad …" at bounding box center [677, 382] width 1323 height 643
click at [679, 380] on span "Import Assets" at bounding box center [686, 379] width 58 height 11
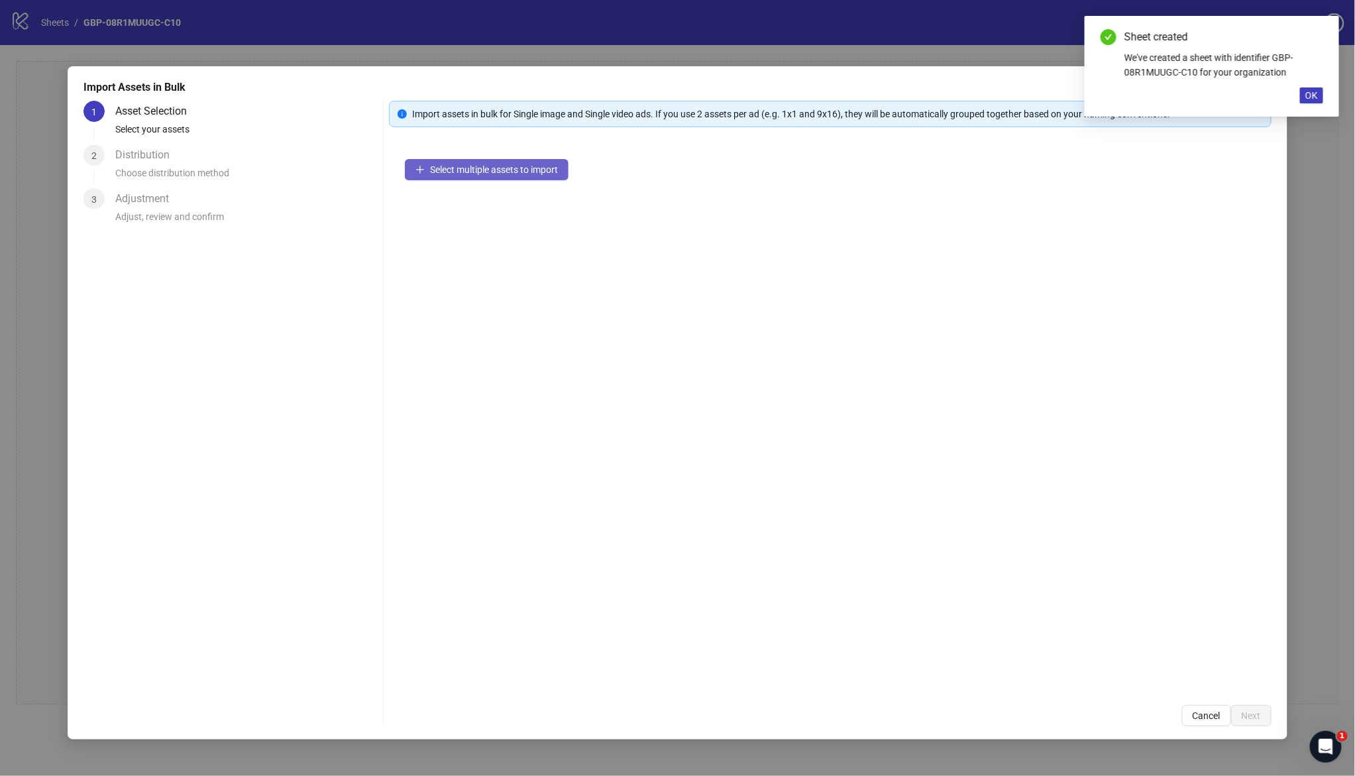
click at [466, 173] on span "Select multiple assets to import" at bounding box center [494, 169] width 128 height 11
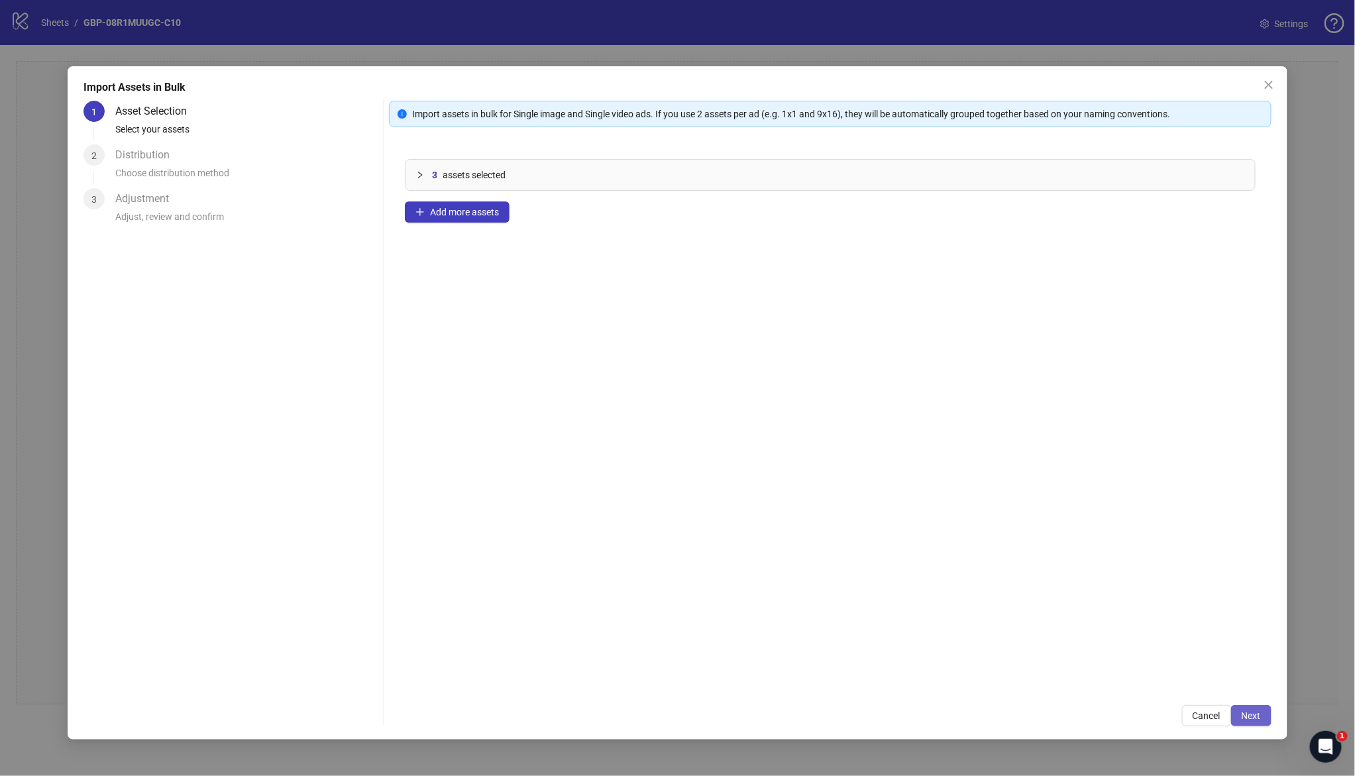
click at [1242, 710] on span "Next" at bounding box center [1250, 715] width 19 height 11
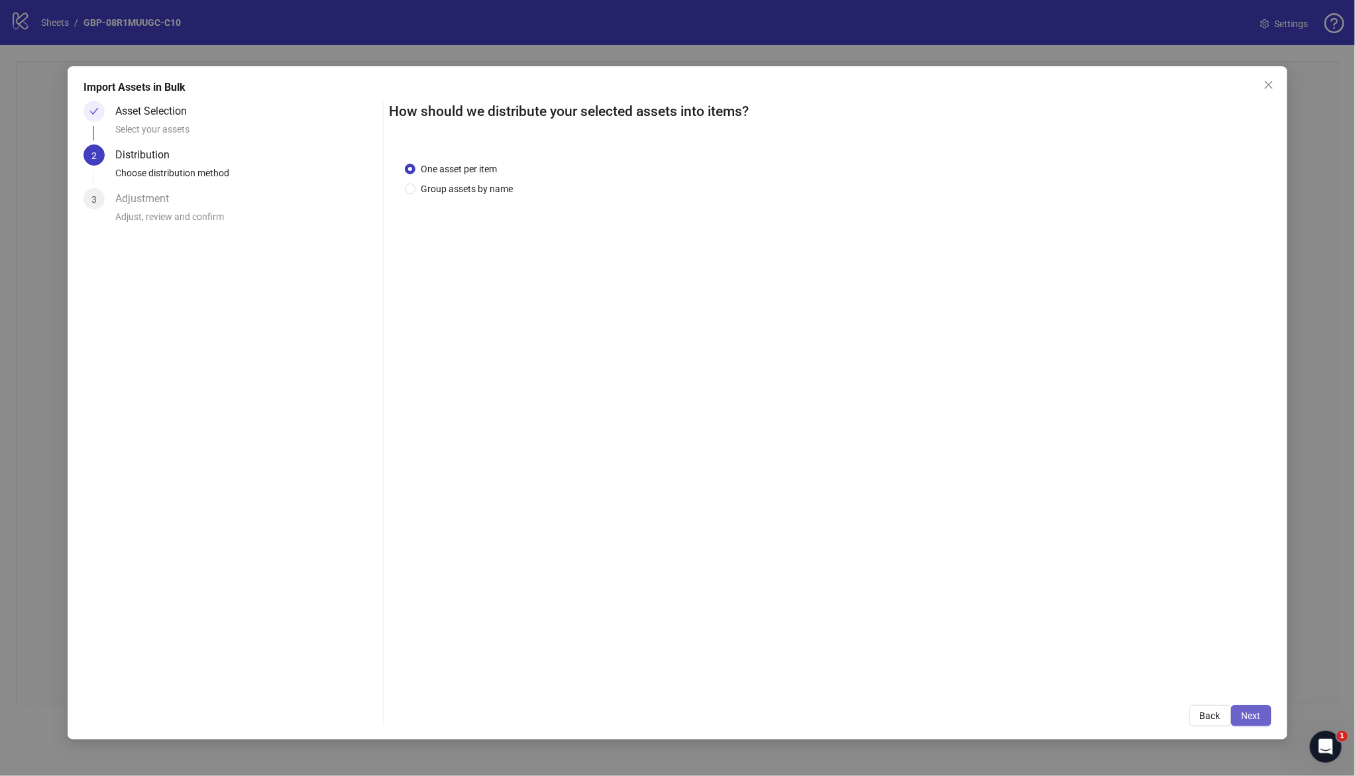
click at [1251, 721] on button "Next" at bounding box center [1251, 715] width 40 height 21
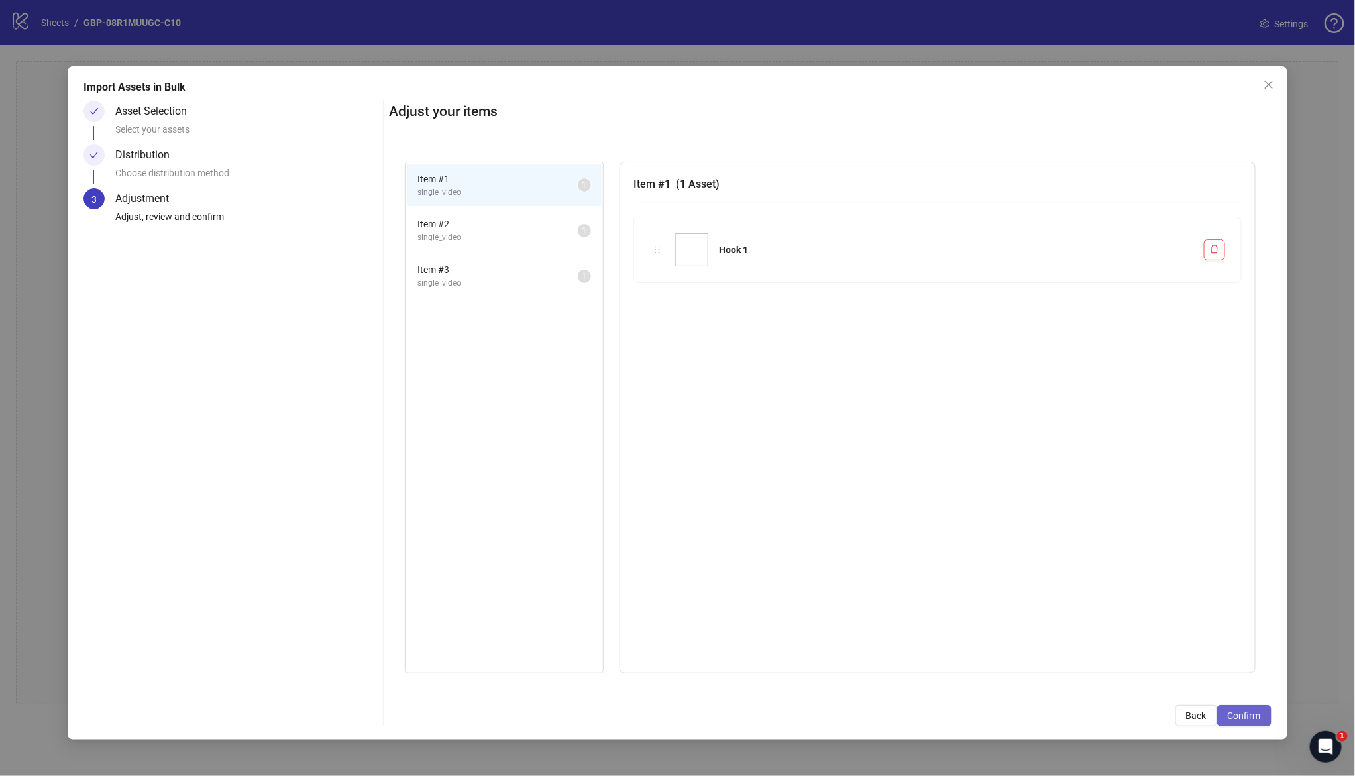
click at [1252, 718] on span "Confirm" at bounding box center [1243, 715] width 33 height 11
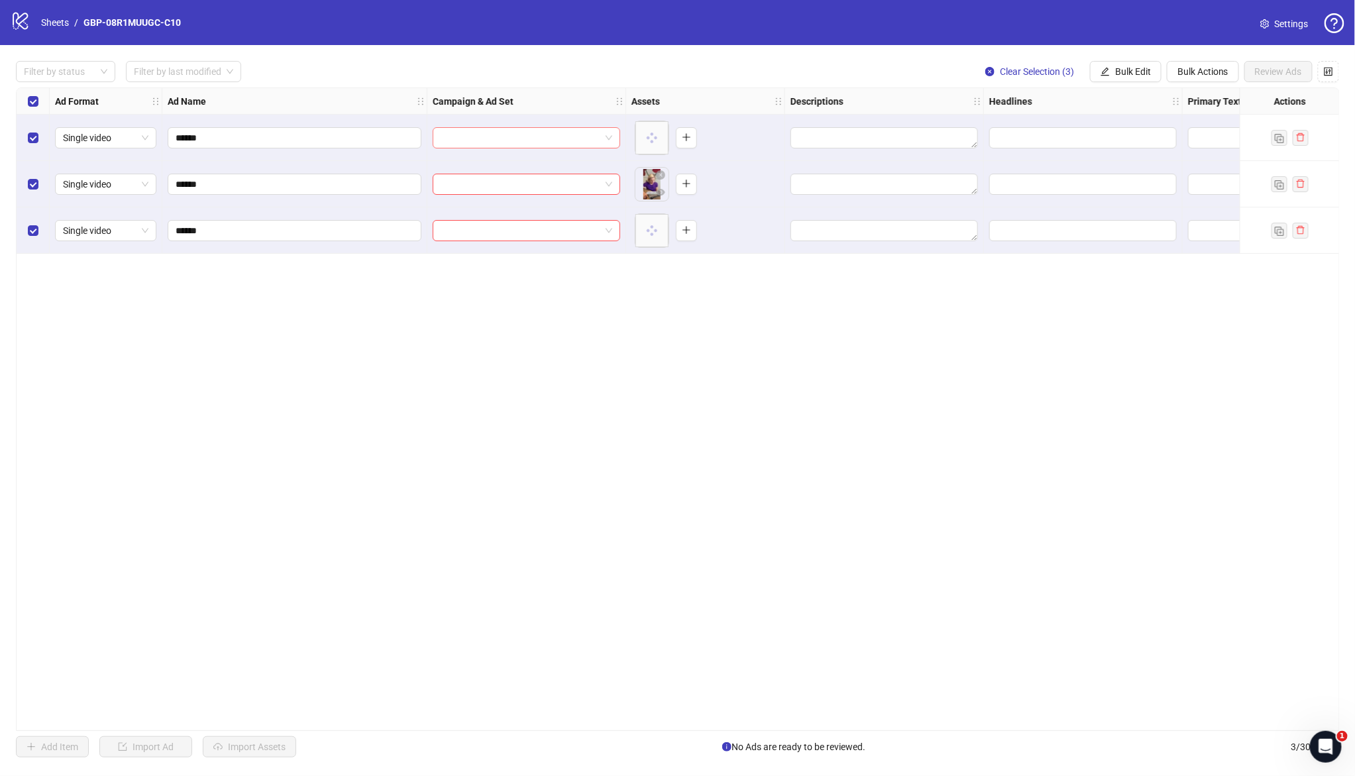
click at [529, 139] on input "search" at bounding box center [521, 138] width 160 height 20
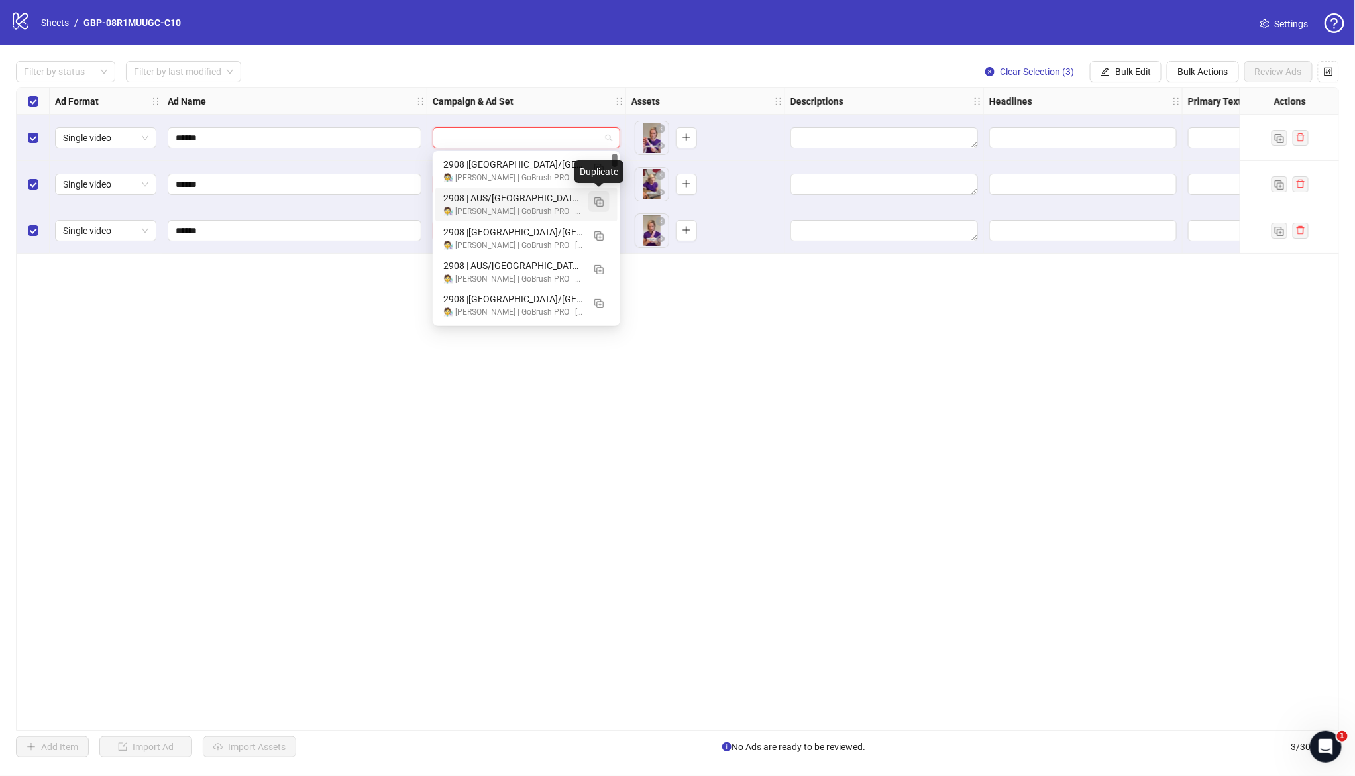
click at [598, 201] on img "button" at bounding box center [598, 201] width 9 height 9
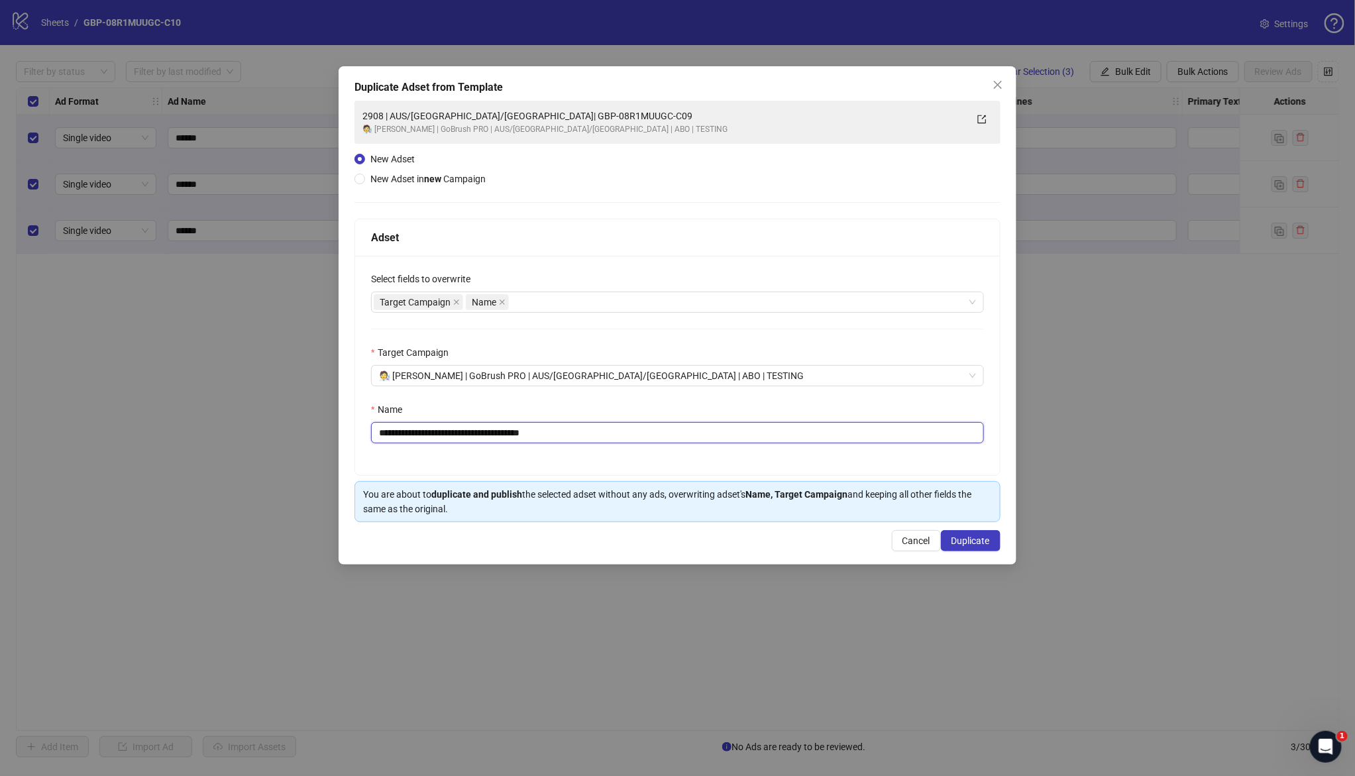
drag, startPoint x: 462, startPoint y: 434, endPoint x: 772, endPoint y: 452, distance: 310.5
click at [772, 452] on div "**********" at bounding box center [677, 365] width 645 height 219
paste input "text"
type input "**********"
click at [968, 539] on span "Duplicate" at bounding box center [970, 540] width 38 height 11
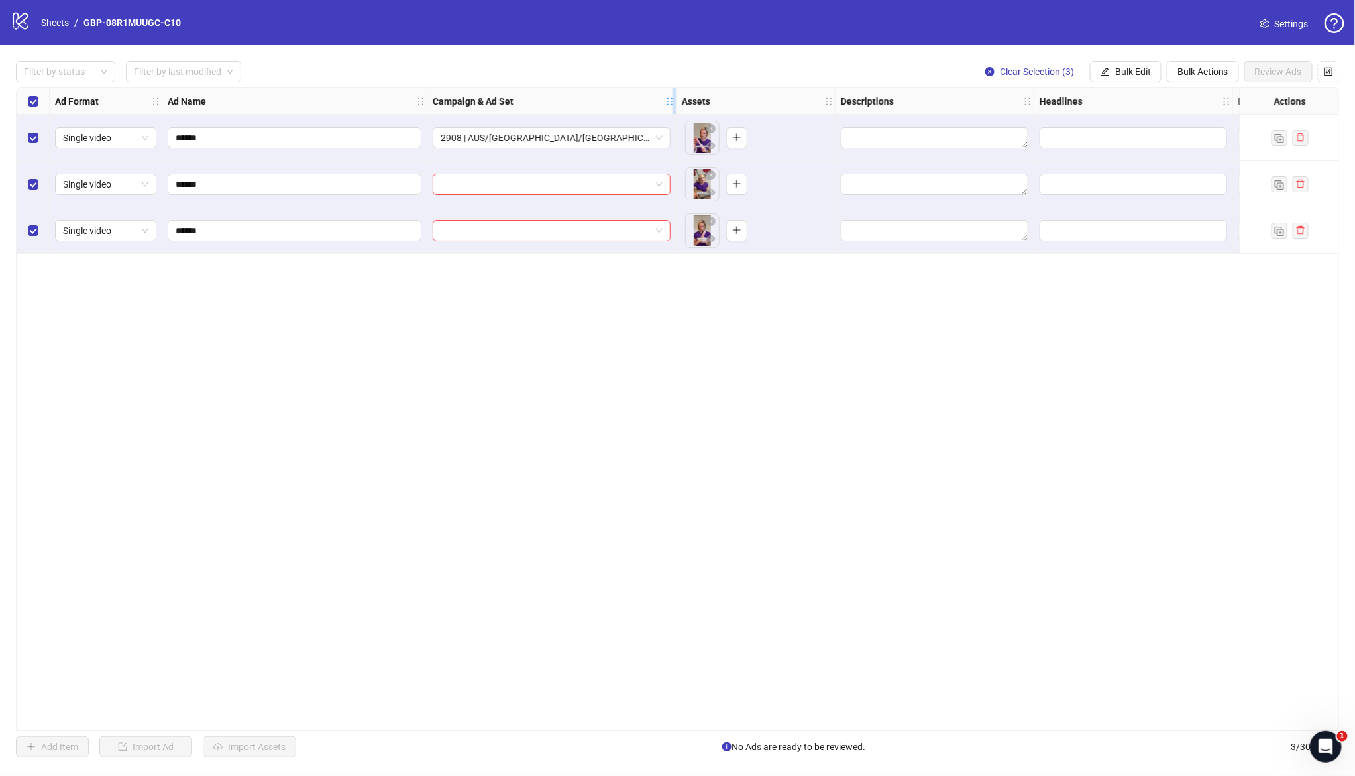
drag, startPoint x: 623, startPoint y: 101, endPoint x: 688, endPoint y: 103, distance: 64.9
click at [674, 103] on icon "holder" at bounding box center [669, 101] width 9 height 9
click at [625, 399] on div "Ad Format Ad Name Campaign & Ad Set Assets Descriptions Headlines Primary Texts…" at bounding box center [678, 408] width 1324 height 643
drag, startPoint x: 1143, startPoint y: 66, endPoint x: 1139, endPoint y: 72, distance: 7.2
click at [1143, 66] on span "Bulk Edit" at bounding box center [1133, 71] width 36 height 11
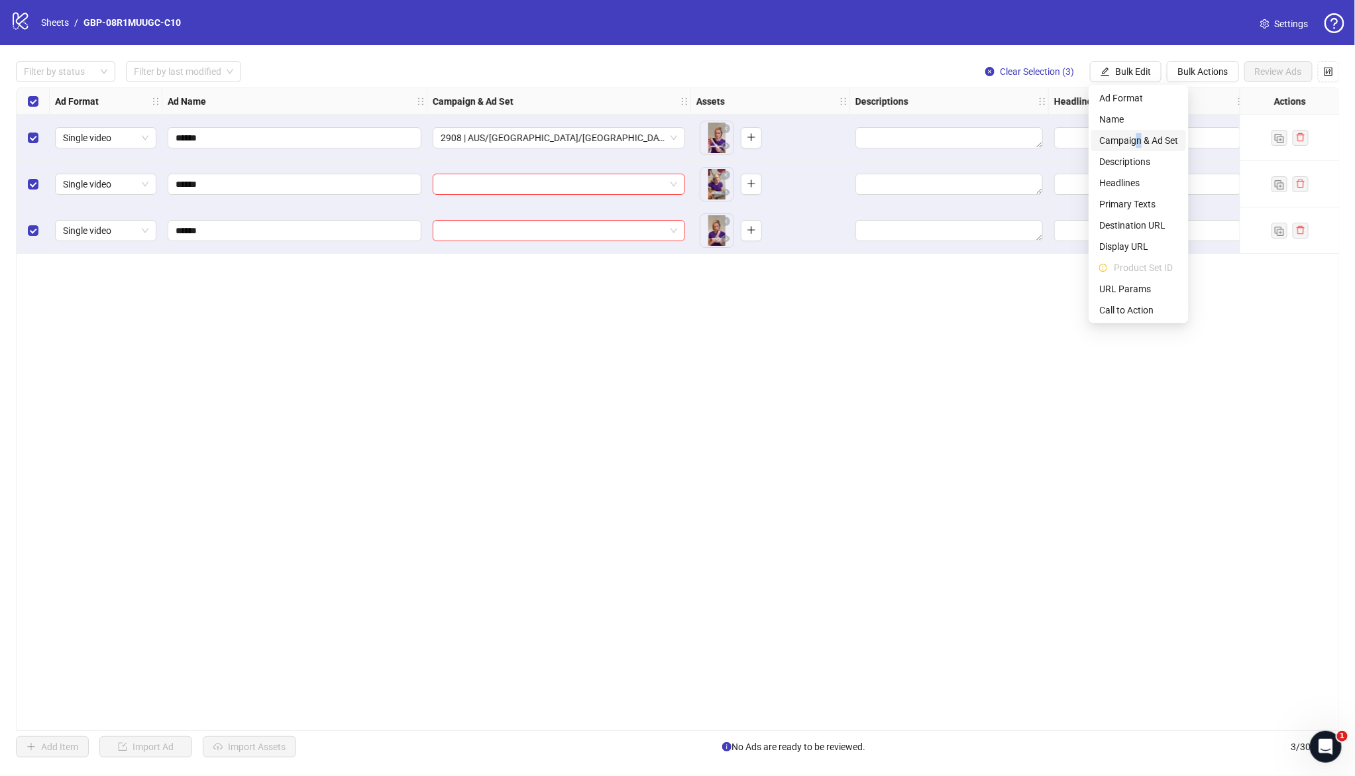
click at [1139, 138] on span "Campaign & Ad Set" at bounding box center [1138, 140] width 79 height 15
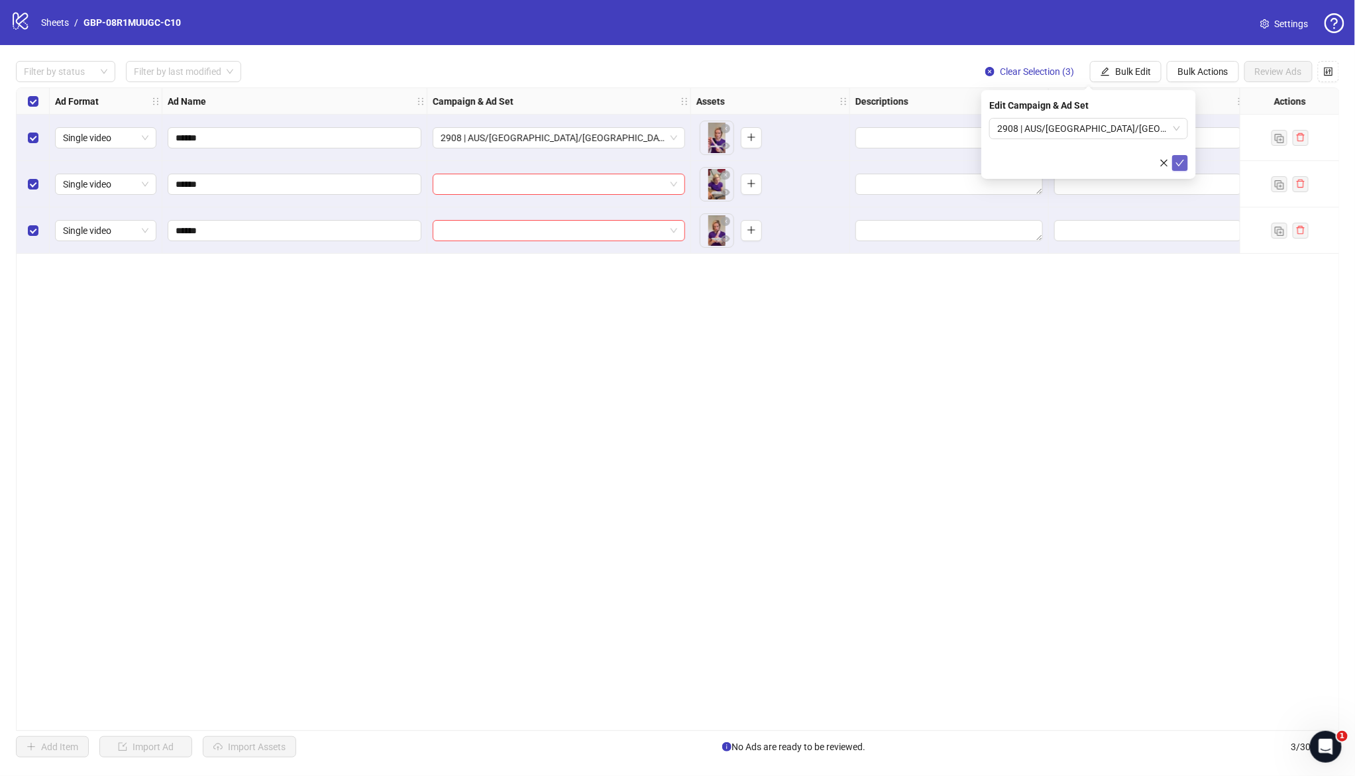
click at [1179, 166] on span "submit" at bounding box center [1179, 163] width 9 height 11
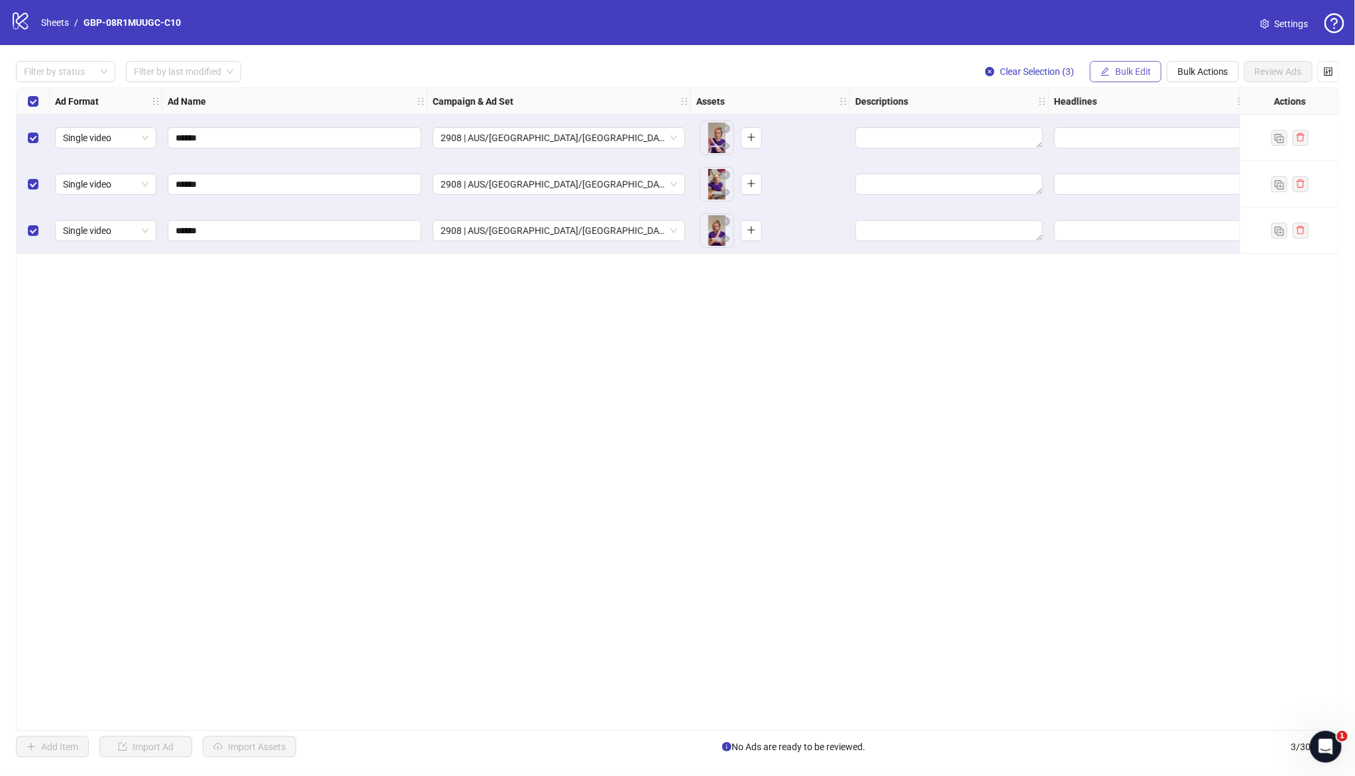
click at [1129, 66] on span "Bulk Edit" at bounding box center [1133, 71] width 36 height 11
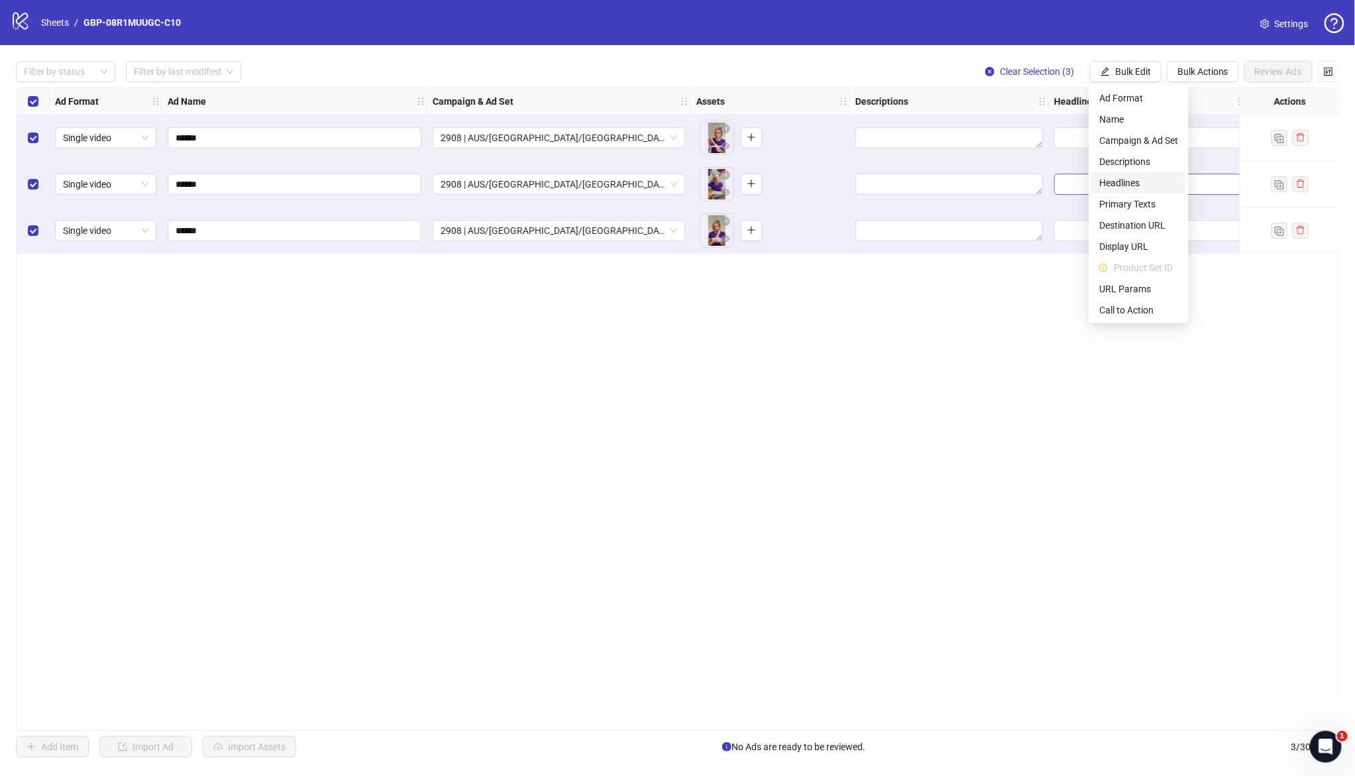
drag, startPoint x: 1142, startPoint y: 182, endPoint x: 1128, endPoint y: 179, distance: 14.3
click at [1142, 182] on span "Headlines" at bounding box center [1138, 183] width 79 height 15
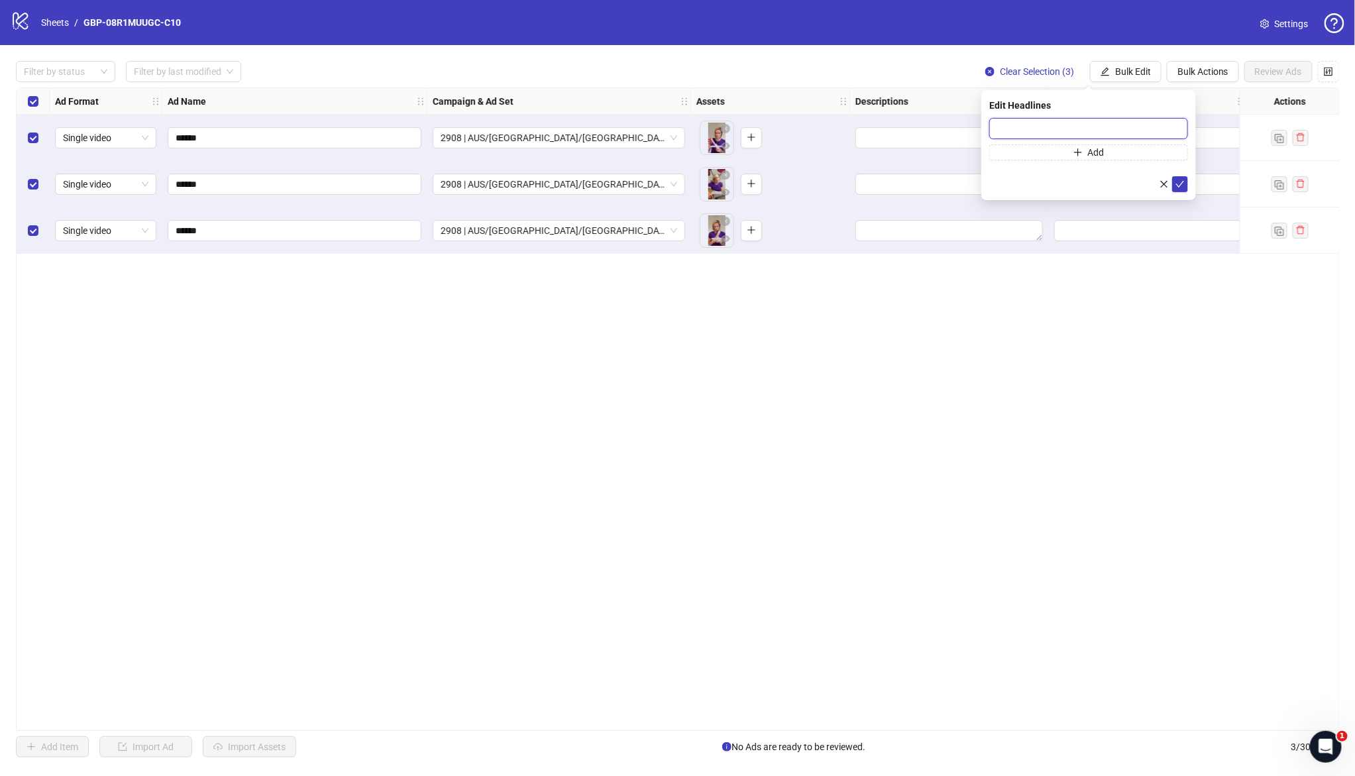
click at [1071, 127] on input "text" at bounding box center [1088, 128] width 199 height 21
paste input "*******"
type input "*******"
click at [1082, 152] on icon "plus" at bounding box center [1077, 152] width 9 height 9
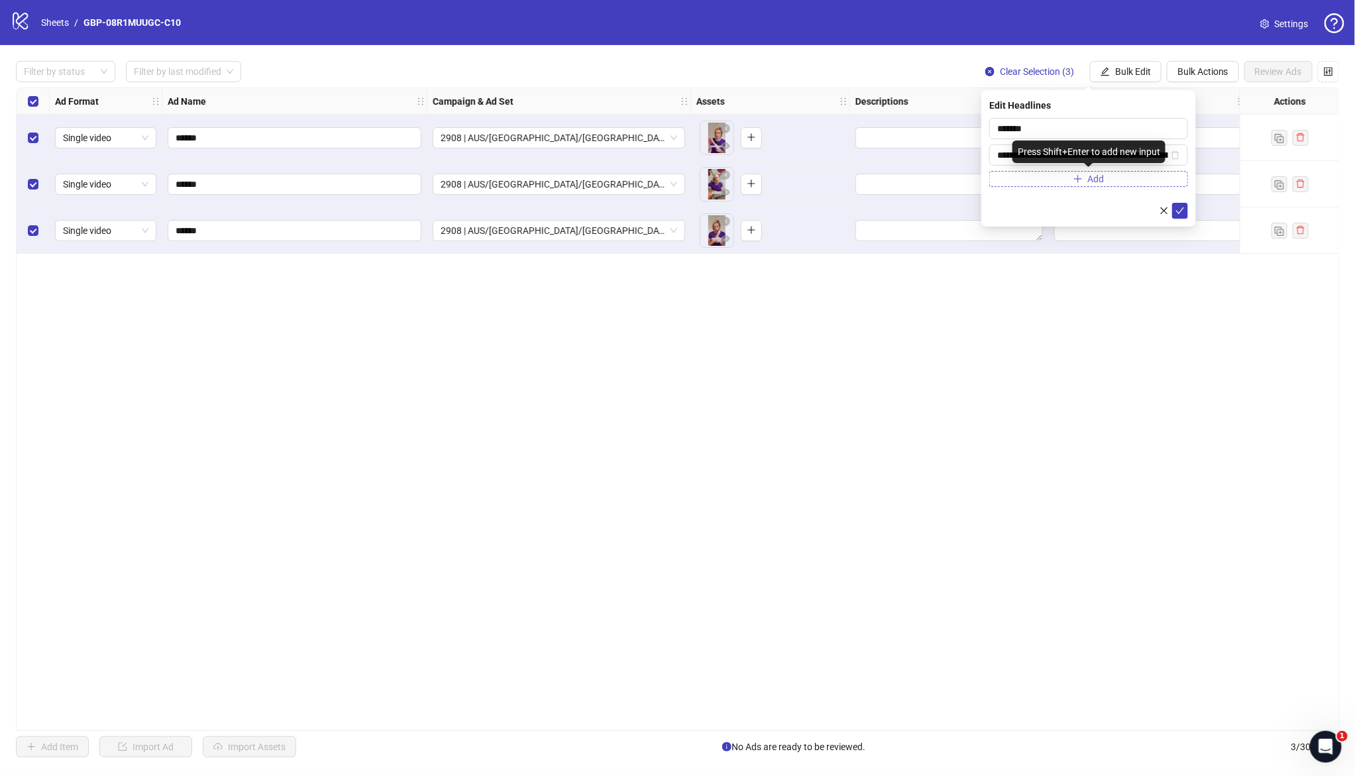
scroll to position [0, 123]
type input "**********"
click at [1177, 209] on icon "check" at bounding box center [1179, 210] width 9 height 9
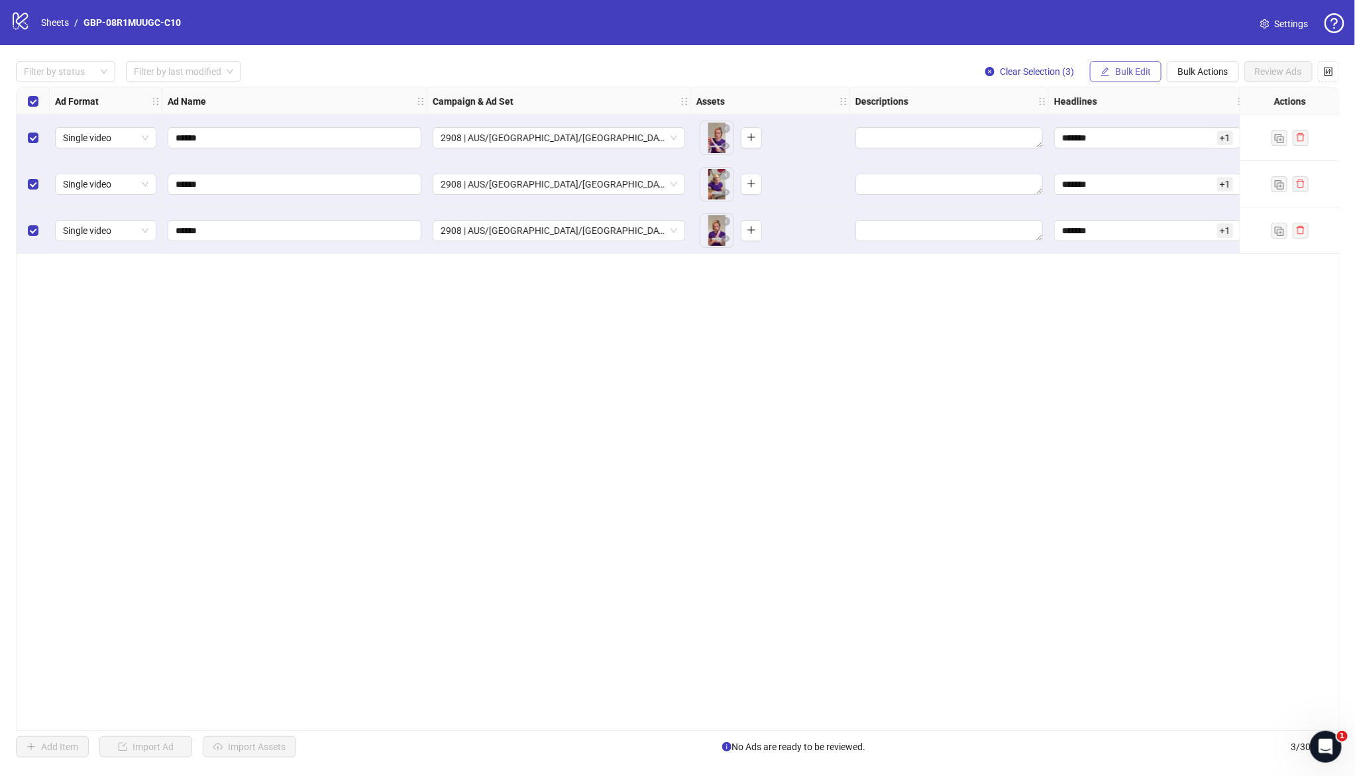
click at [1122, 76] on span "Bulk Edit" at bounding box center [1133, 71] width 36 height 11
drag, startPoint x: 1141, startPoint y: 199, endPoint x: 1090, endPoint y: 217, distance: 53.7
click at [1140, 199] on span "Primary Texts" at bounding box center [1138, 204] width 79 height 15
click at [1132, 138] on textarea at bounding box center [1088, 136] width 199 height 36
paste textarea "**********"
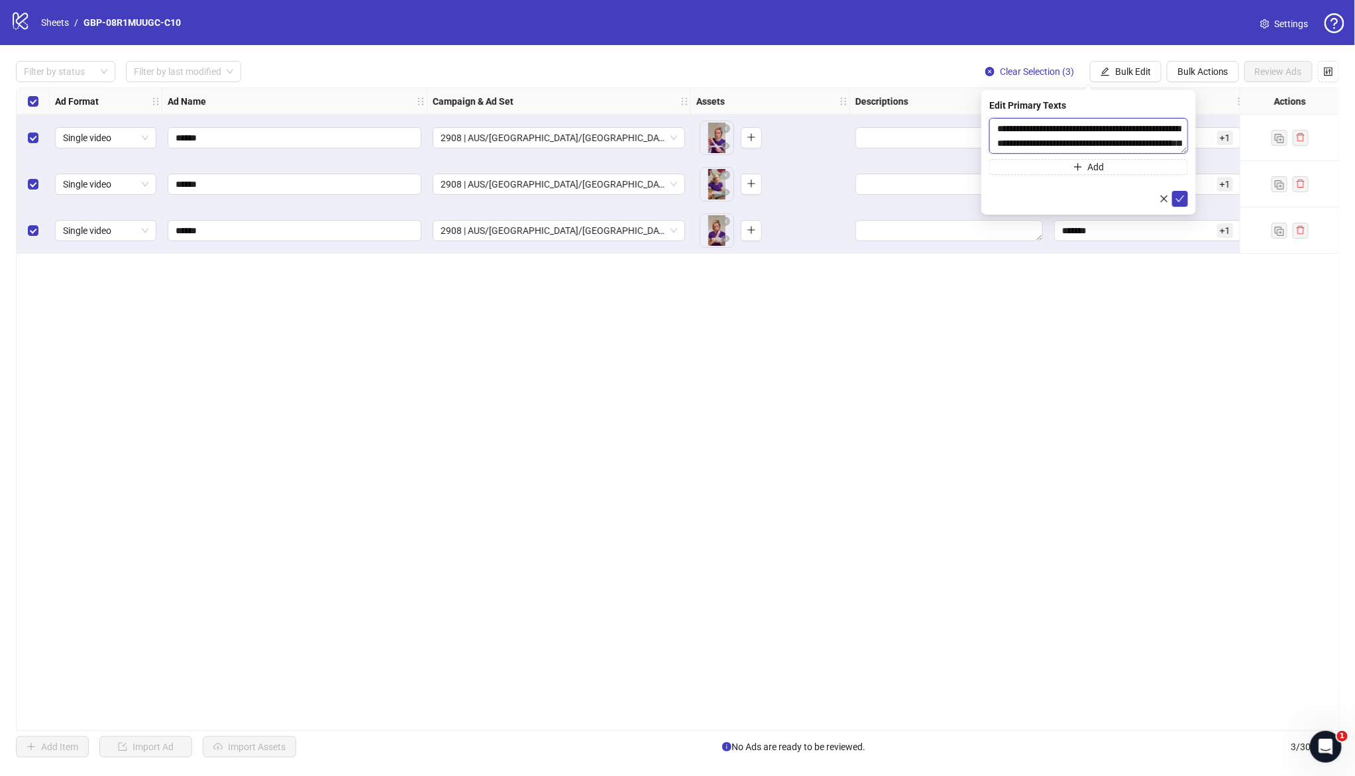
scroll to position [54, 0]
type textarea "**********"
click at [1090, 168] on span "Add" at bounding box center [1096, 167] width 17 height 11
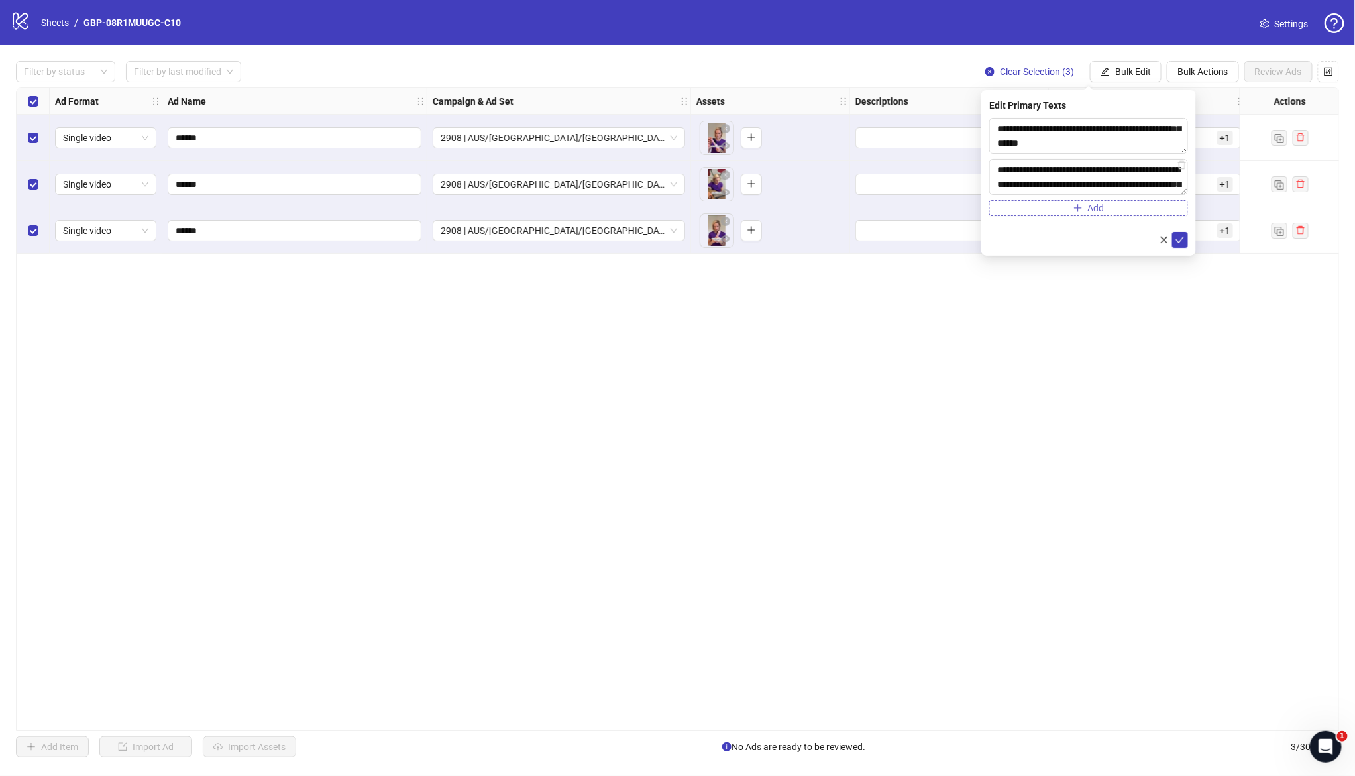
scroll to position [83, 0]
type textarea "**********"
click at [1183, 241] on icon "check" at bounding box center [1179, 239] width 9 height 9
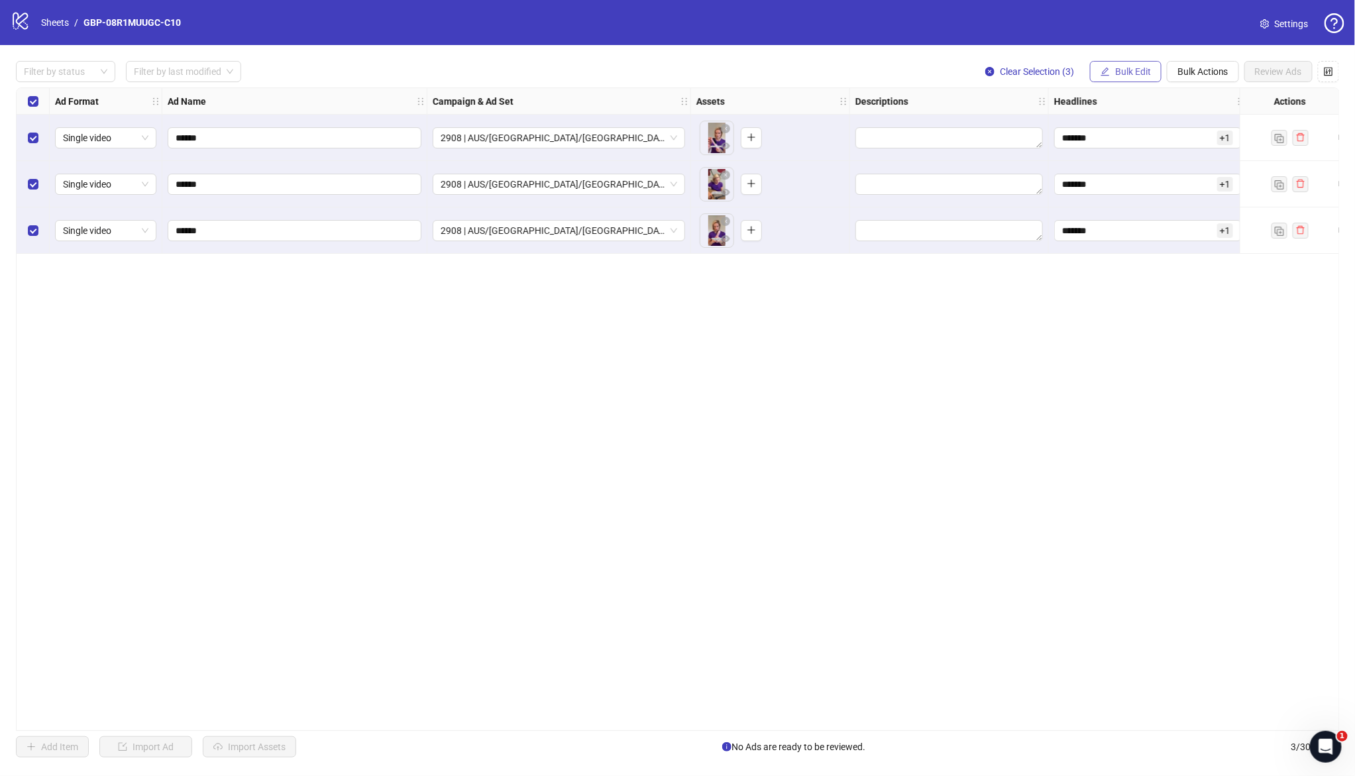
drag, startPoint x: 1141, startPoint y: 64, endPoint x: 1136, endPoint y: 72, distance: 9.6
click at [1141, 64] on button "Bulk Edit" at bounding box center [1126, 71] width 72 height 21
click at [1131, 225] on span "Destination URL" at bounding box center [1138, 225] width 79 height 15
click at [1030, 127] on input "text" at bounding box center [1083, 128] width 172 height 15
paste input "**********"
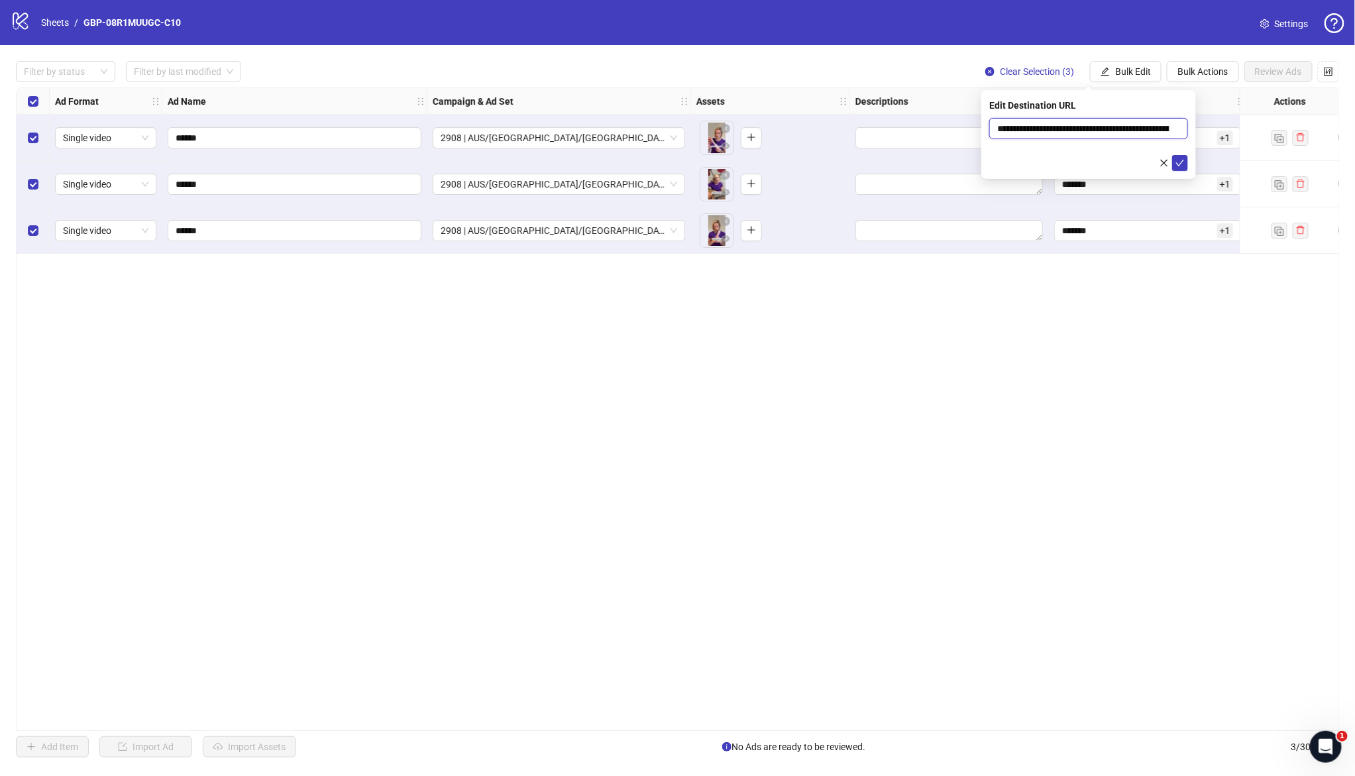
scroll to position [0, 181]
type input "**********"
click at [1186, 170] on div at bounding box center [1088, 163] width 199 height 16
click at [1186, 165] on button "submit" at bounding box center [1180, 163] width 16 height 16
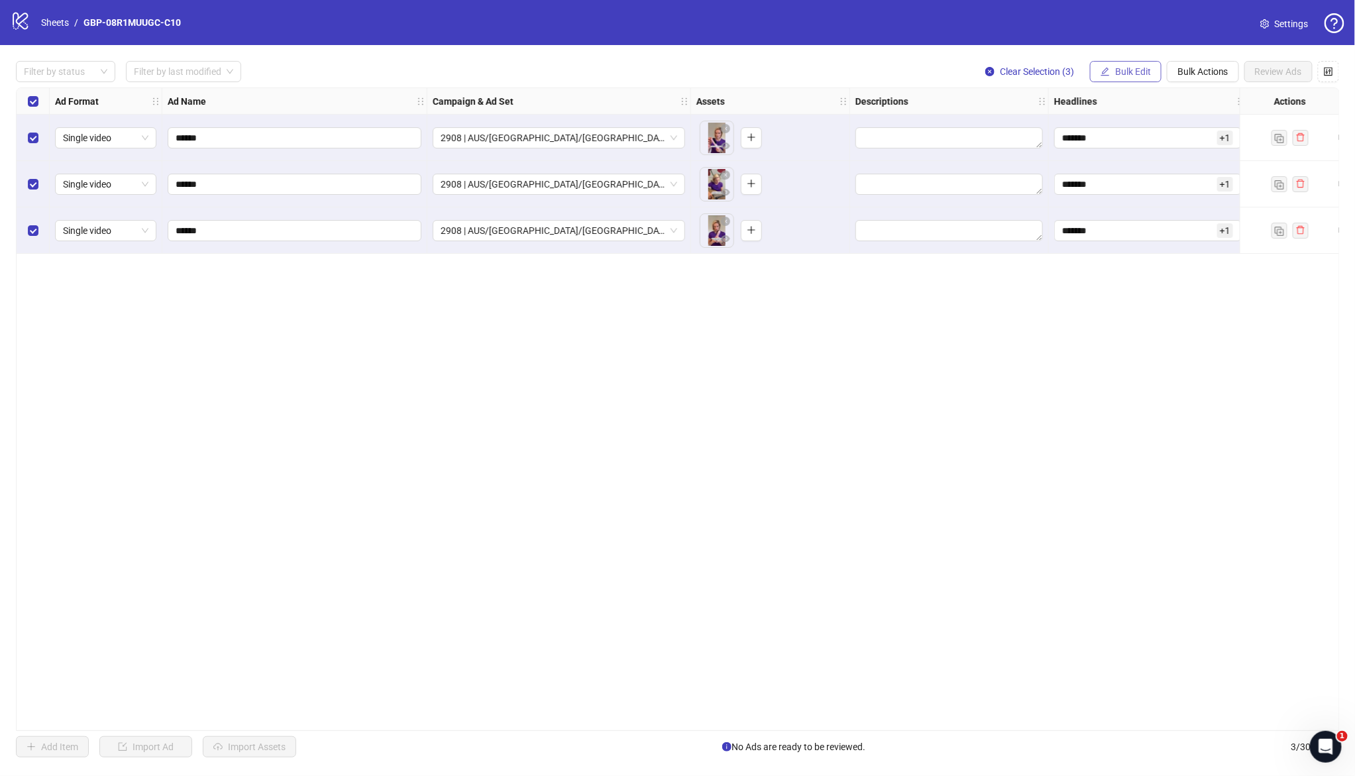
click at [1117, 72] on span "Bulk Edit" at bounding box center [1133, 71] width 36 height 11
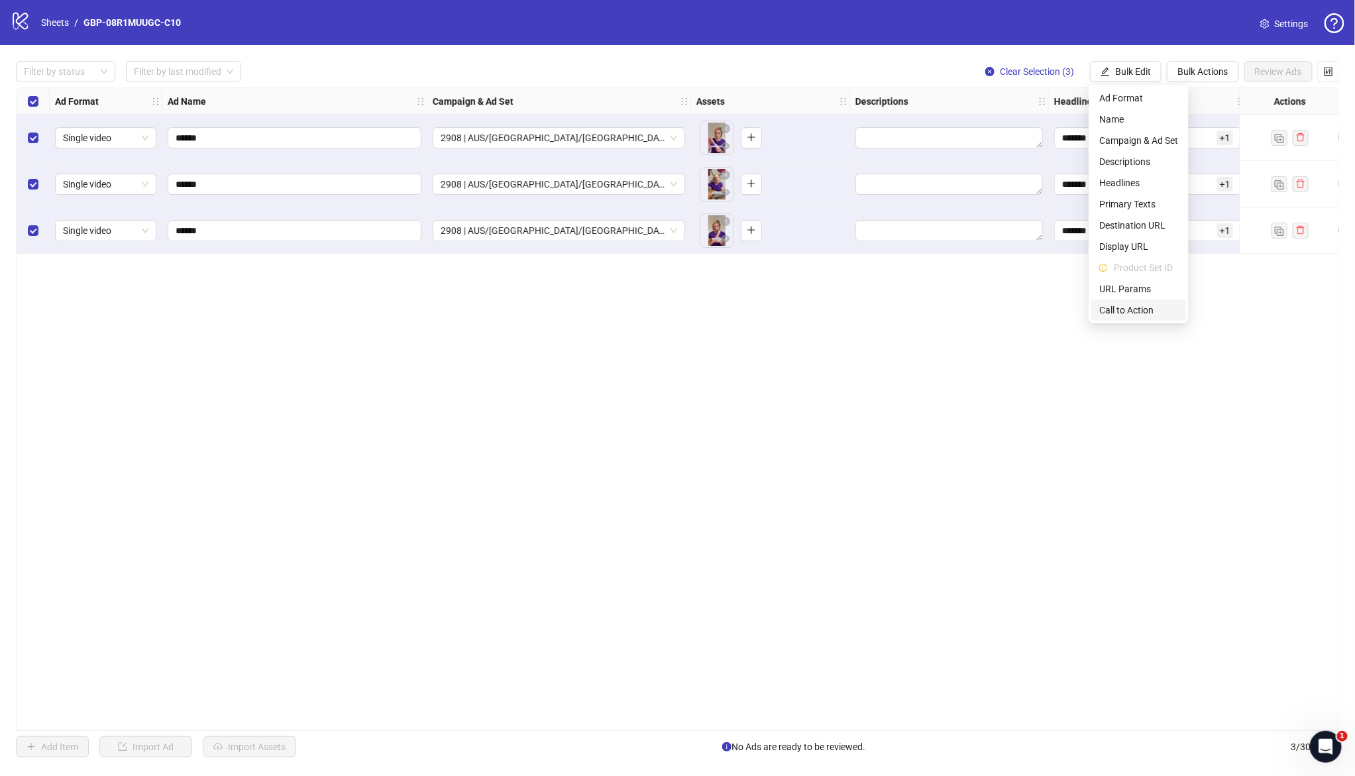
click at [1140, 313] on span "Call to Action" at bounding box center [1138, 310] width 79 height 15
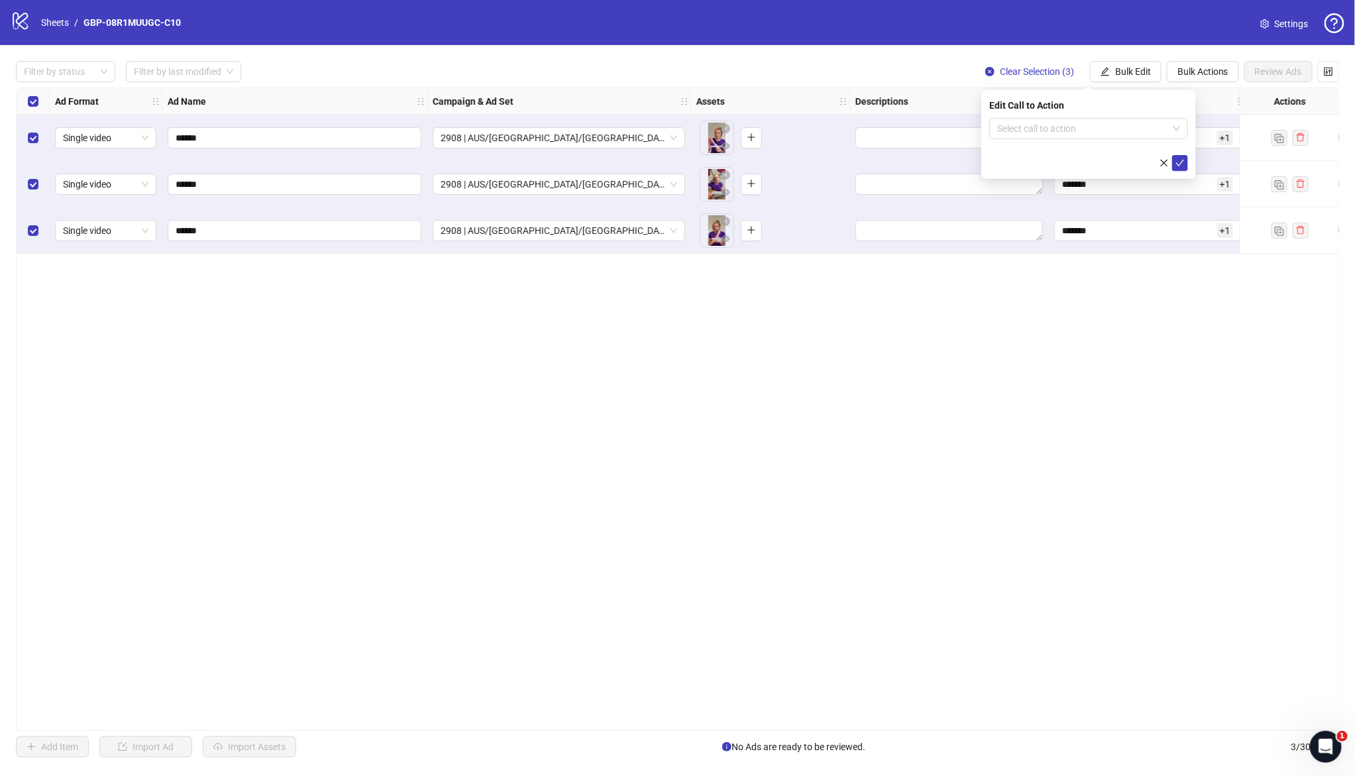
click at [1086, 140] on form "Select call to action" at bounding box center [1088, 144] width 199 height 53
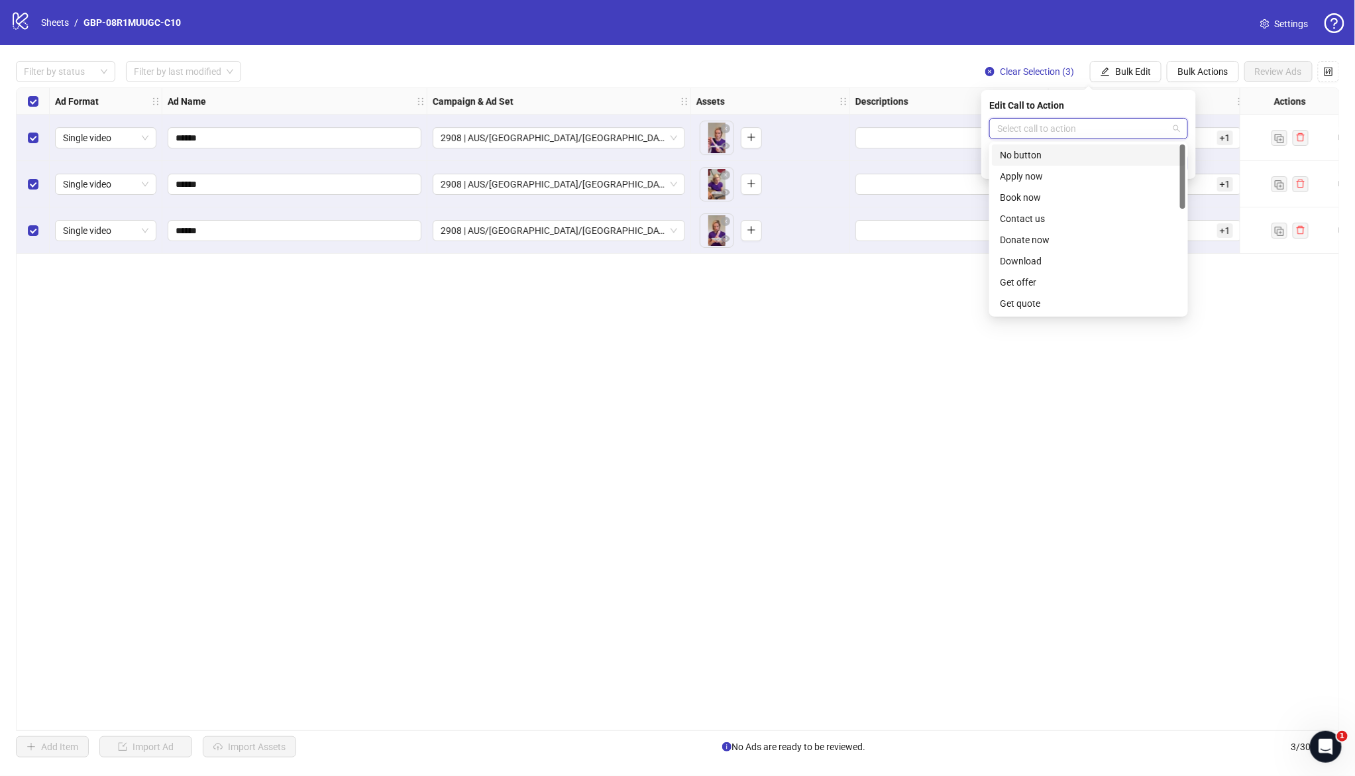
click at [1086, 131] on input "search" at bounding box center [1082, 129] width 171 height 20
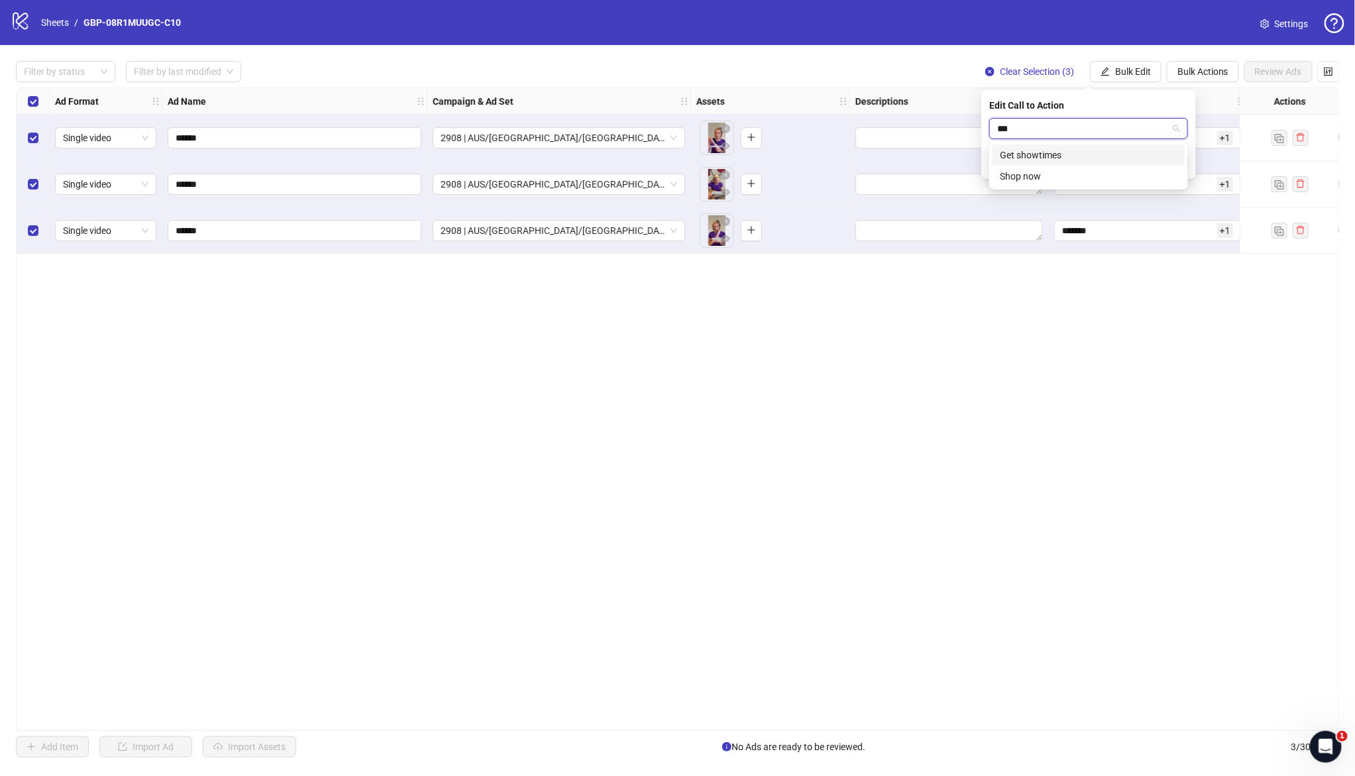
type input "****"
click at [1100, 154] on div "Shop now" at bounding box center [1089, 155] width 178 height 15
click at [1179, 158] on icon "check" at bounding box center [1179, 162] width 9 height 9
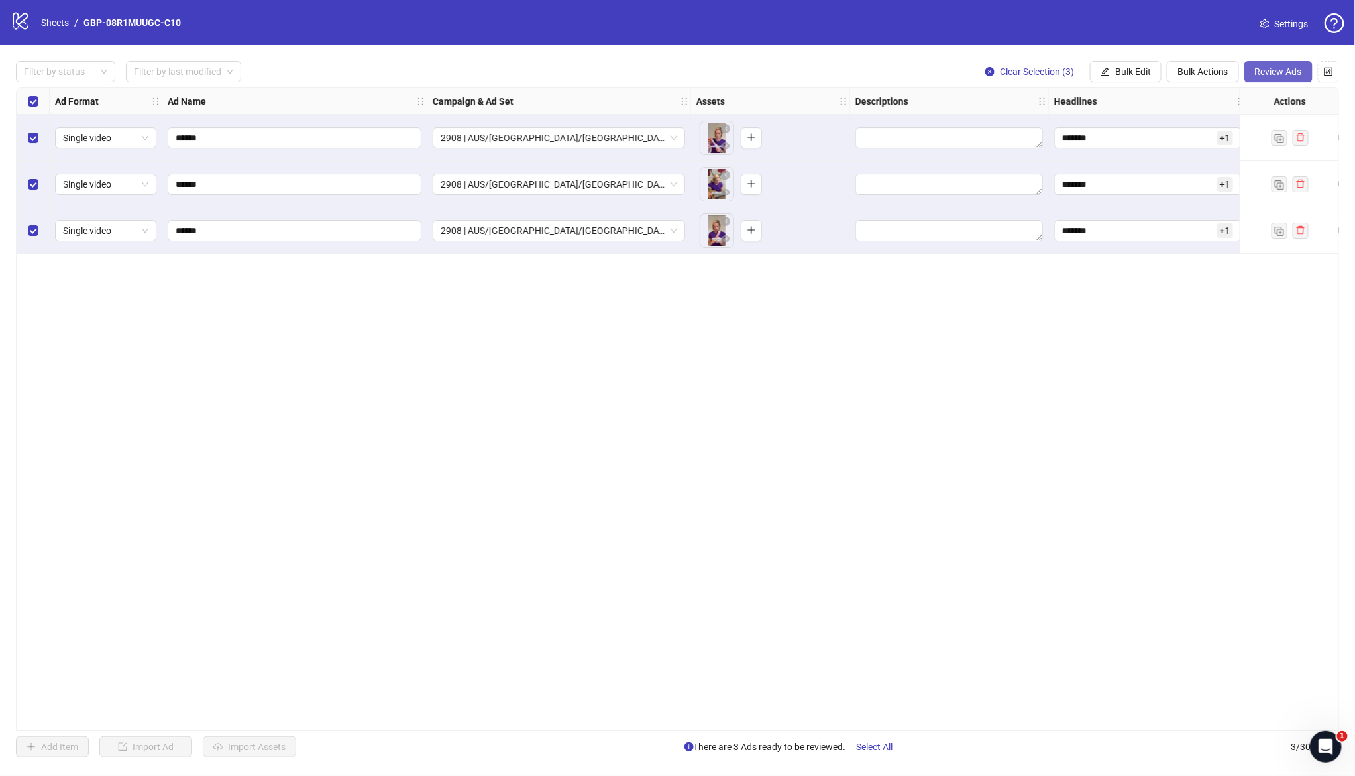
click at [1280, 73] on span "Review Ads" at bounding box center [1278, 71] width 47 height 11
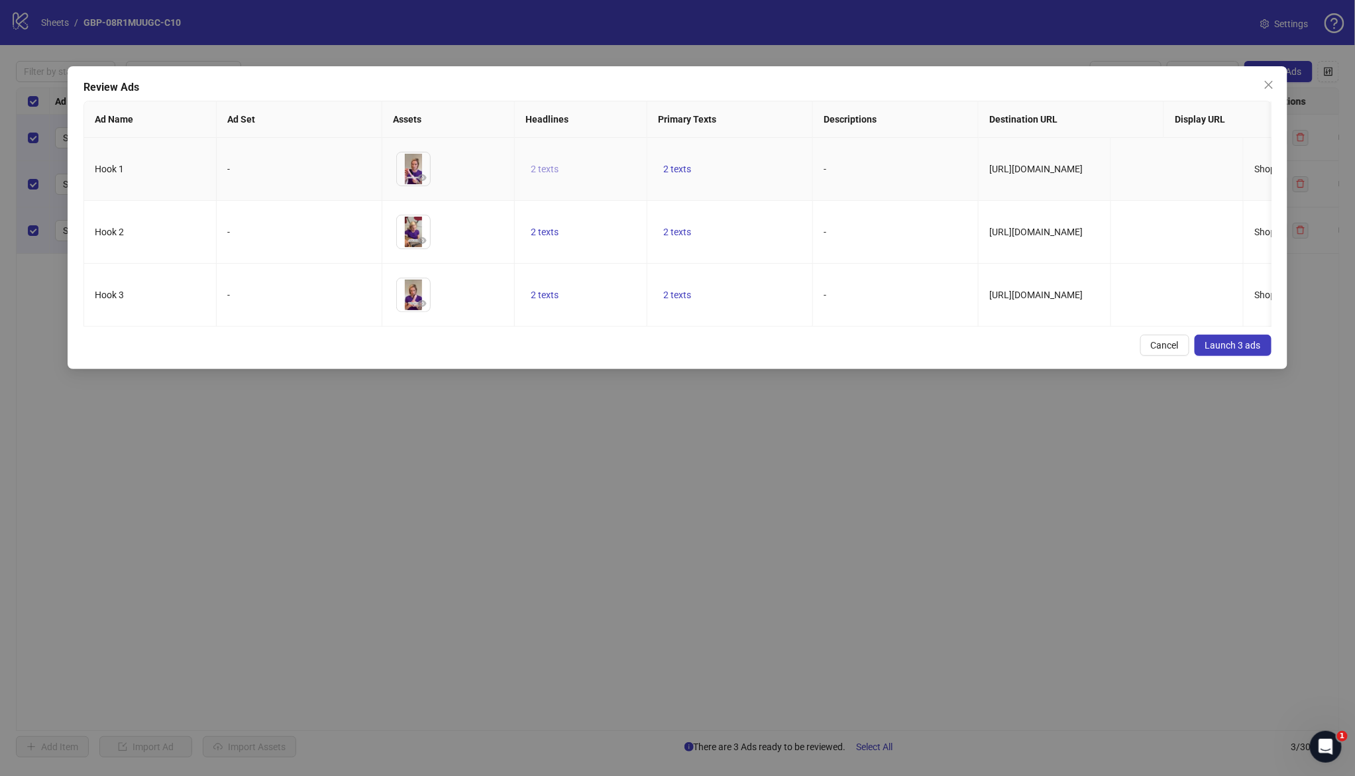
click at [541, 167] on span "2 texts" at bounding box center [545, 169] width 28 height 11
click at [753, 158] on icon "caret-right" at bounding box center [751, 159] width 9 height 9
click at [765, 272] on td "2 texts" at bounding box center [730, 295] width 166 height 63
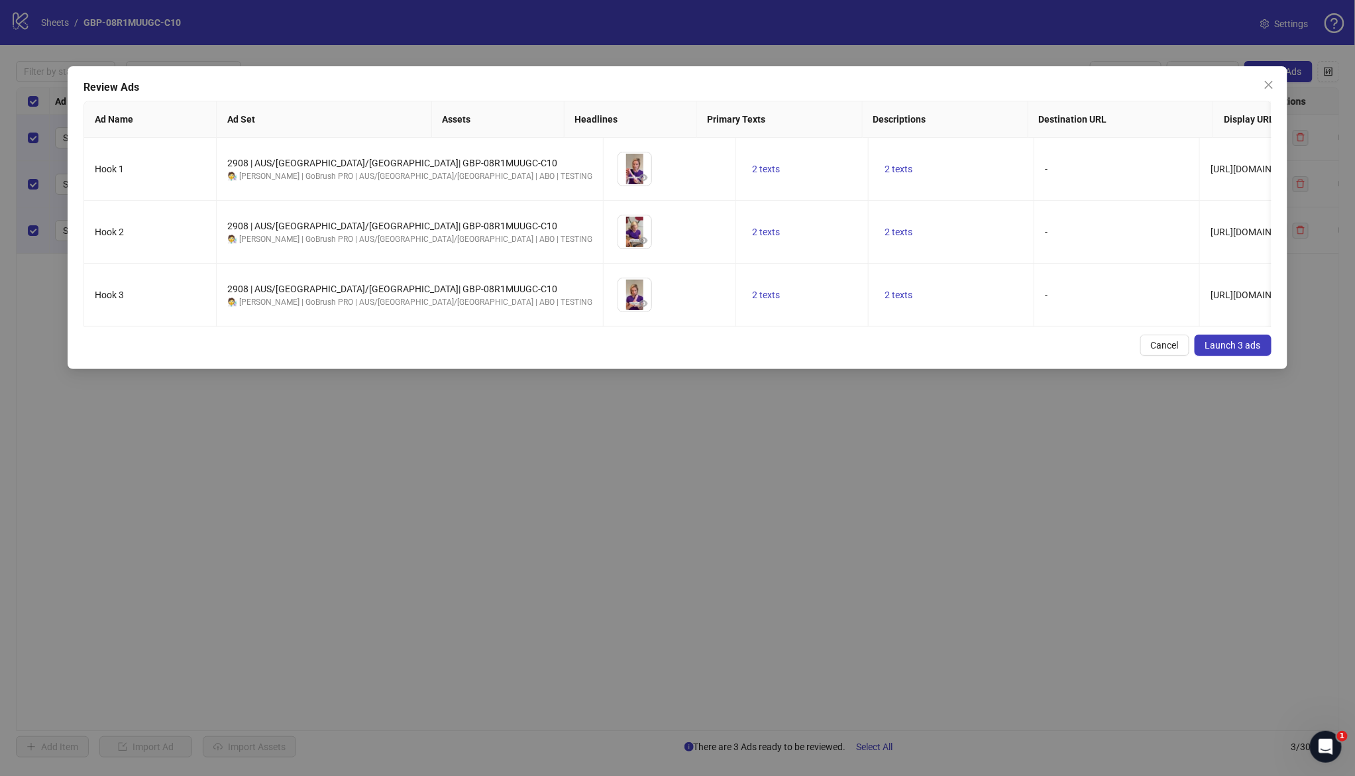
click at [681, 327] on div "Hook 1 2908 | AUS/[GEOGRAPHIC_DATA]/[GEOGRAPHIC_DATA]| GBP-08R1MUUGC-C10 🧑‍🔬 [P…" at bounding box center [677, 232] width 1187 height 189
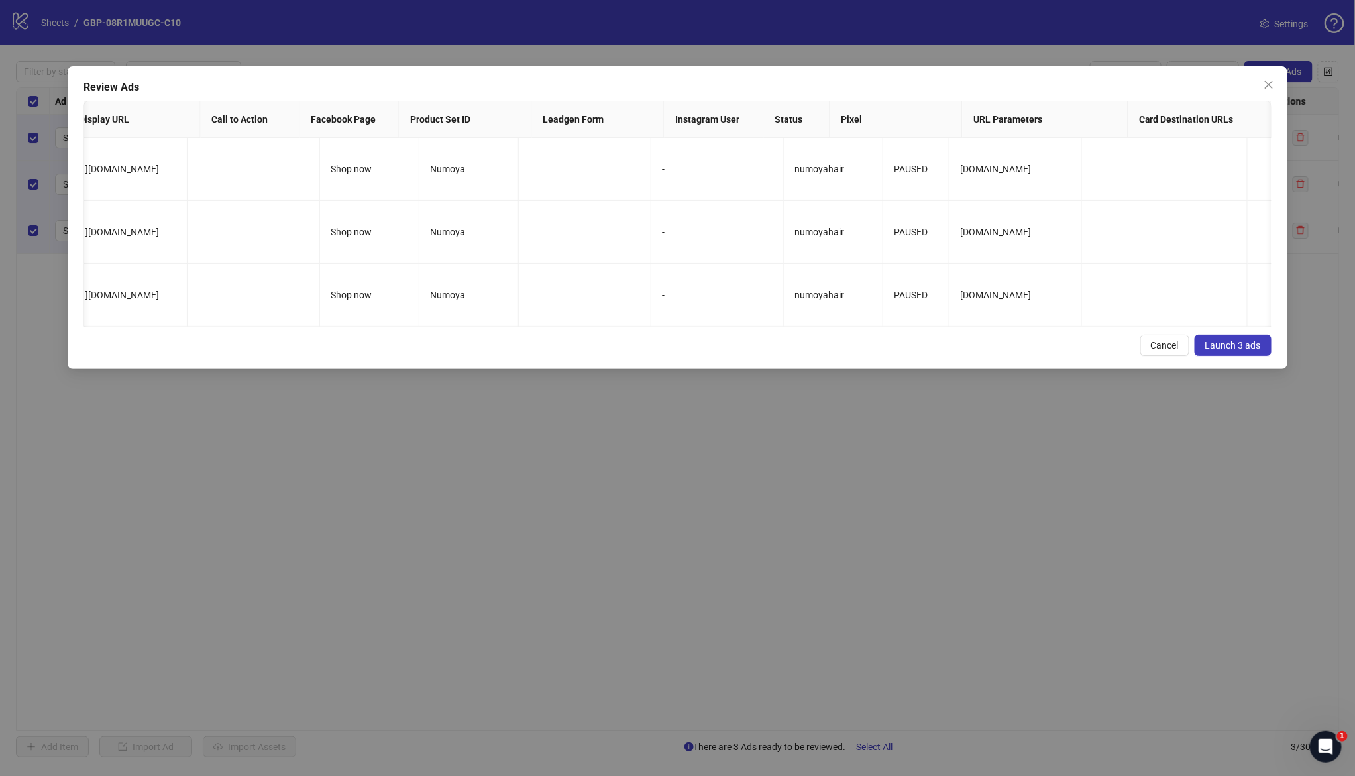
click at [813, 369] on div "Review Ads Ad Name Ad Set Assets Headlines Primary Texts Descriptions Destinati…" at bounding box center [678, 217] width 1220 height 303
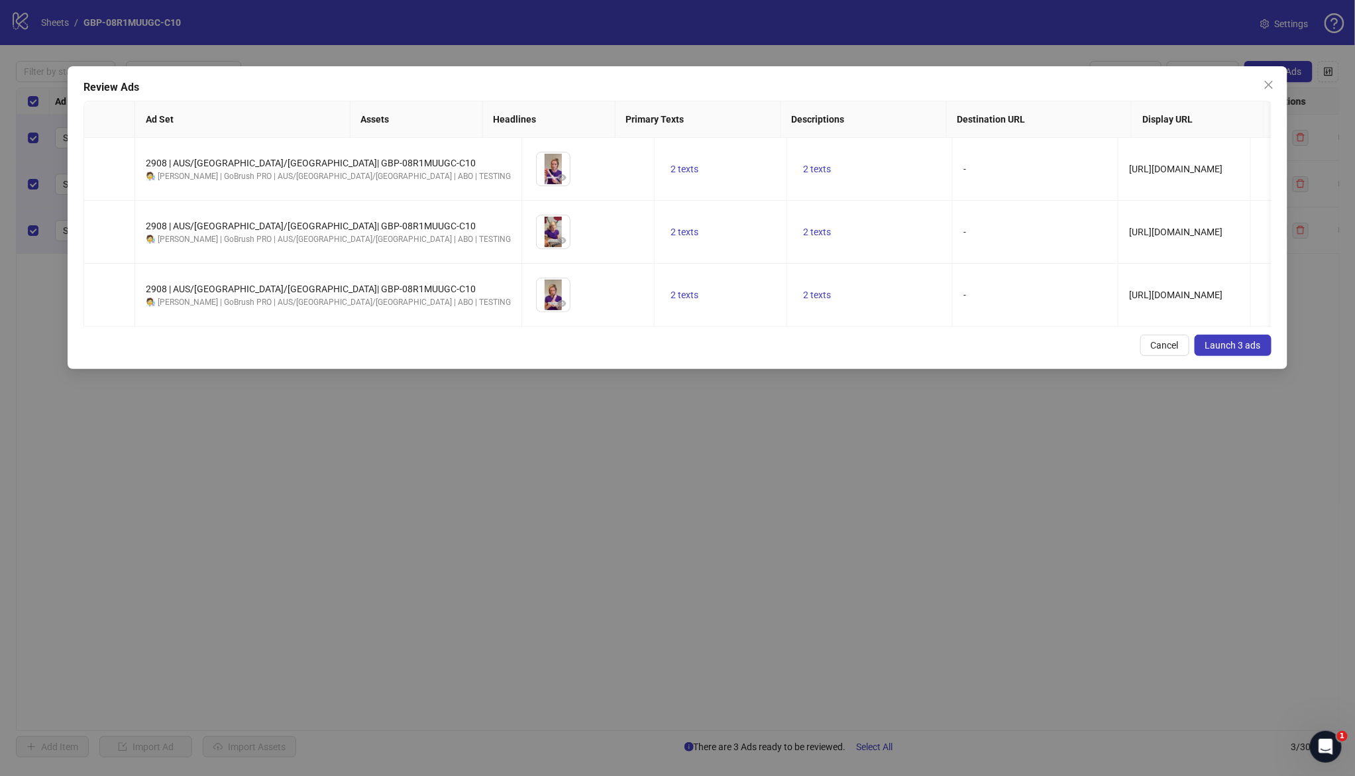
scroll to position [0, 0]
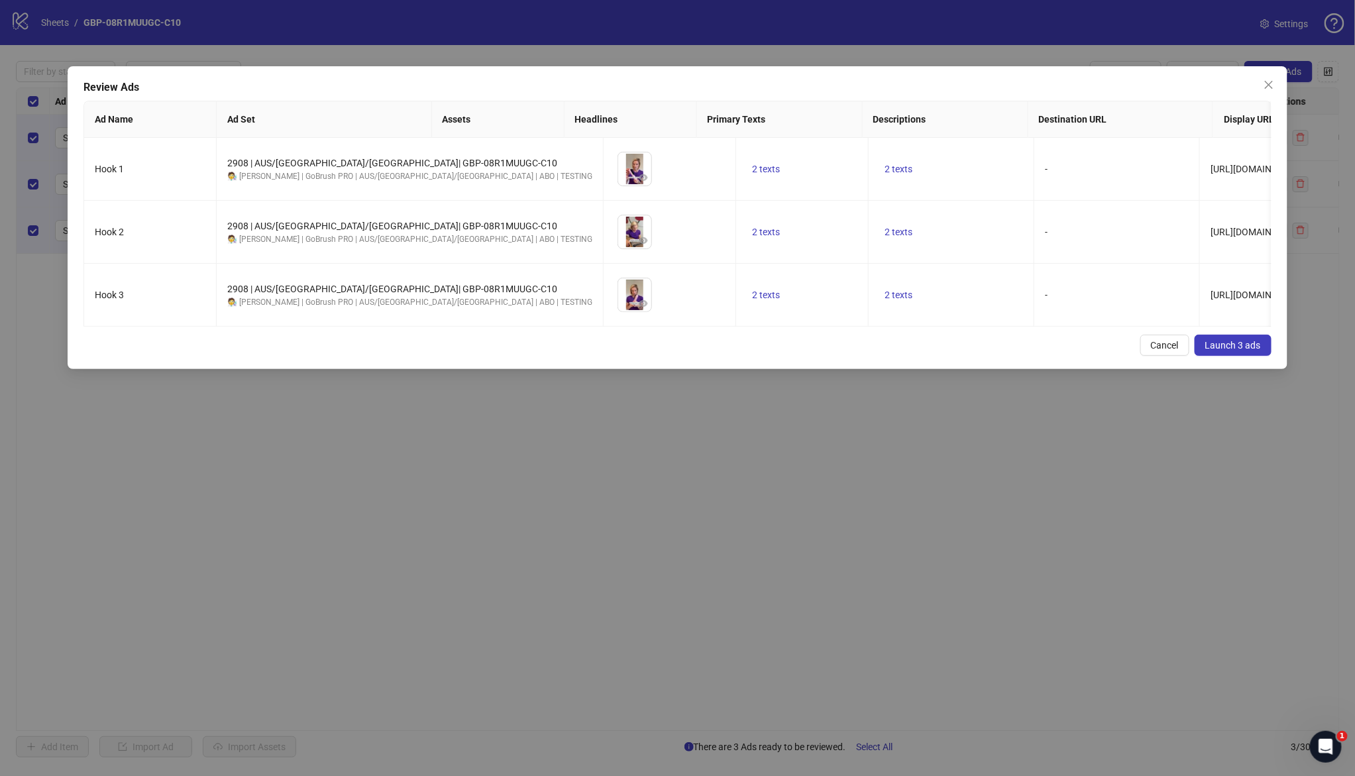
click at [1259, 350] on span "Launch 3 ads" at bounding box center [1233, 345] width 56 height 11
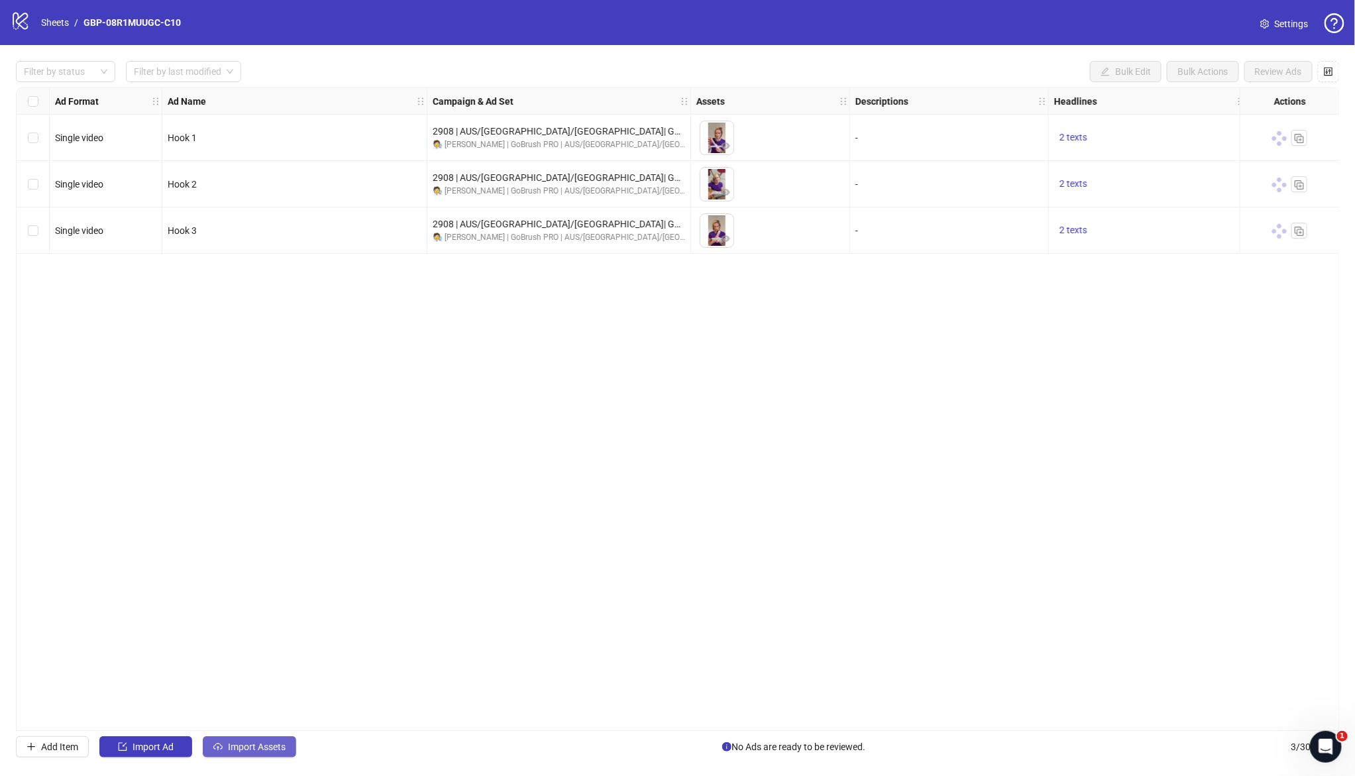
click at [257, 742] on span "Import Assets" at bounding box center [257, 746] width 58 height 11
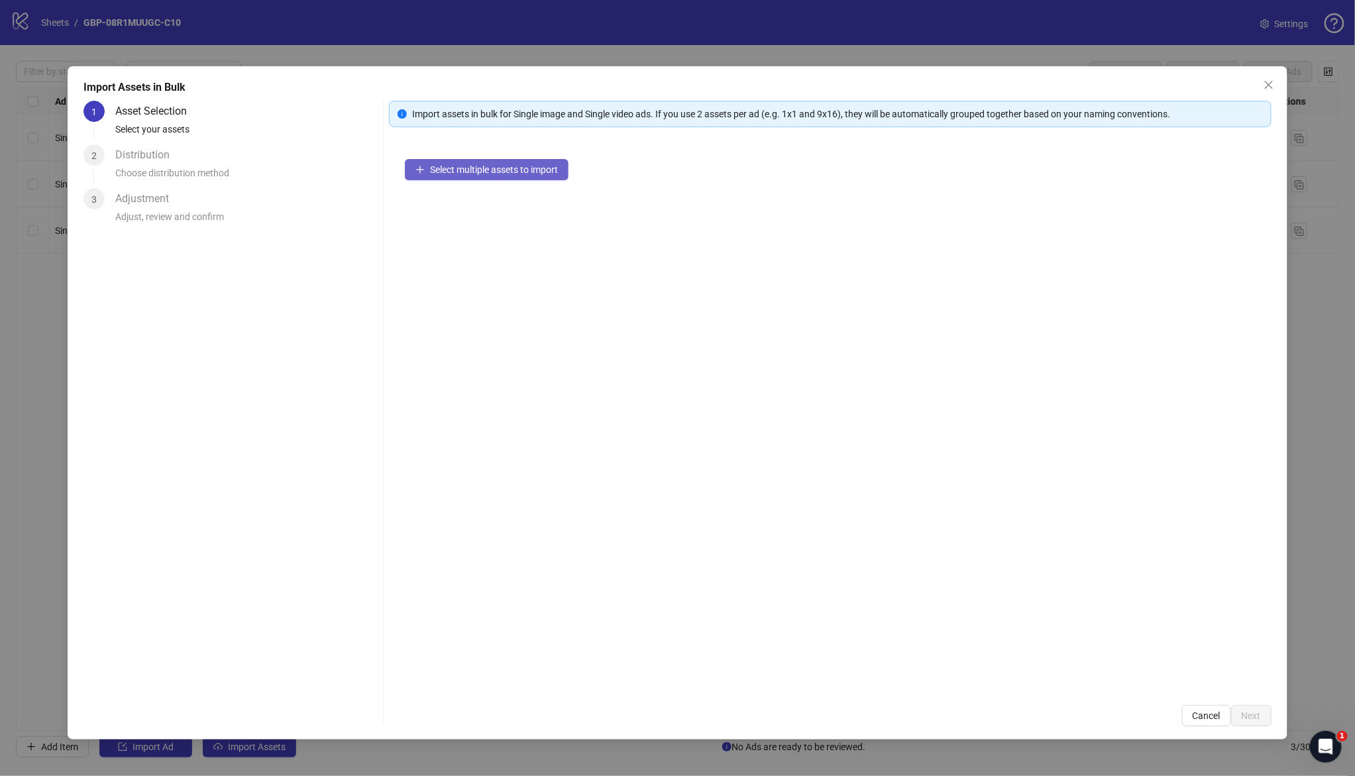
click at [481, 172] on span "Select multiple assets to import" at bounding box center [494, 169] width 128 height 11
click at [1245, 714] on span "Next" at bounding box center [1250, 715] width 19 height 11
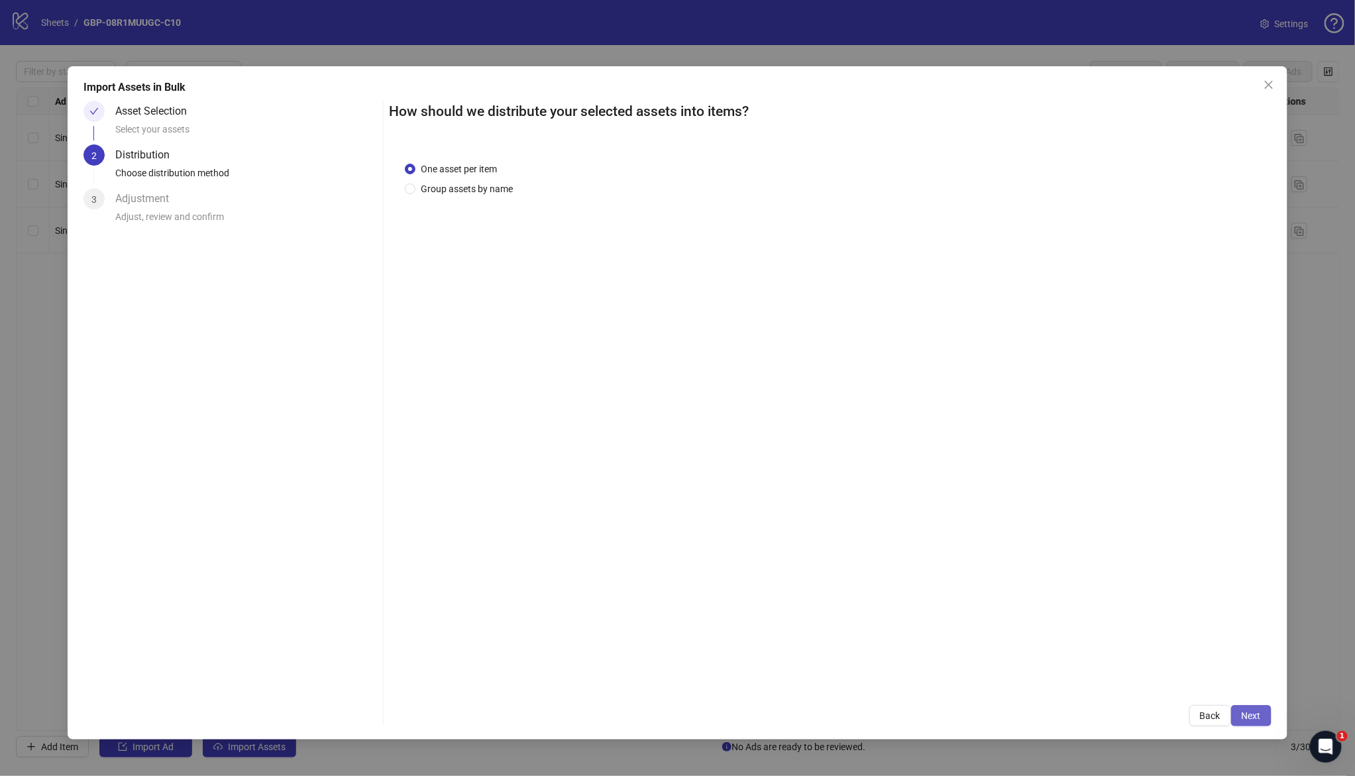
click at [1243, 715] on span "Next" at bounding box center [1250, 715] width 19 height 11
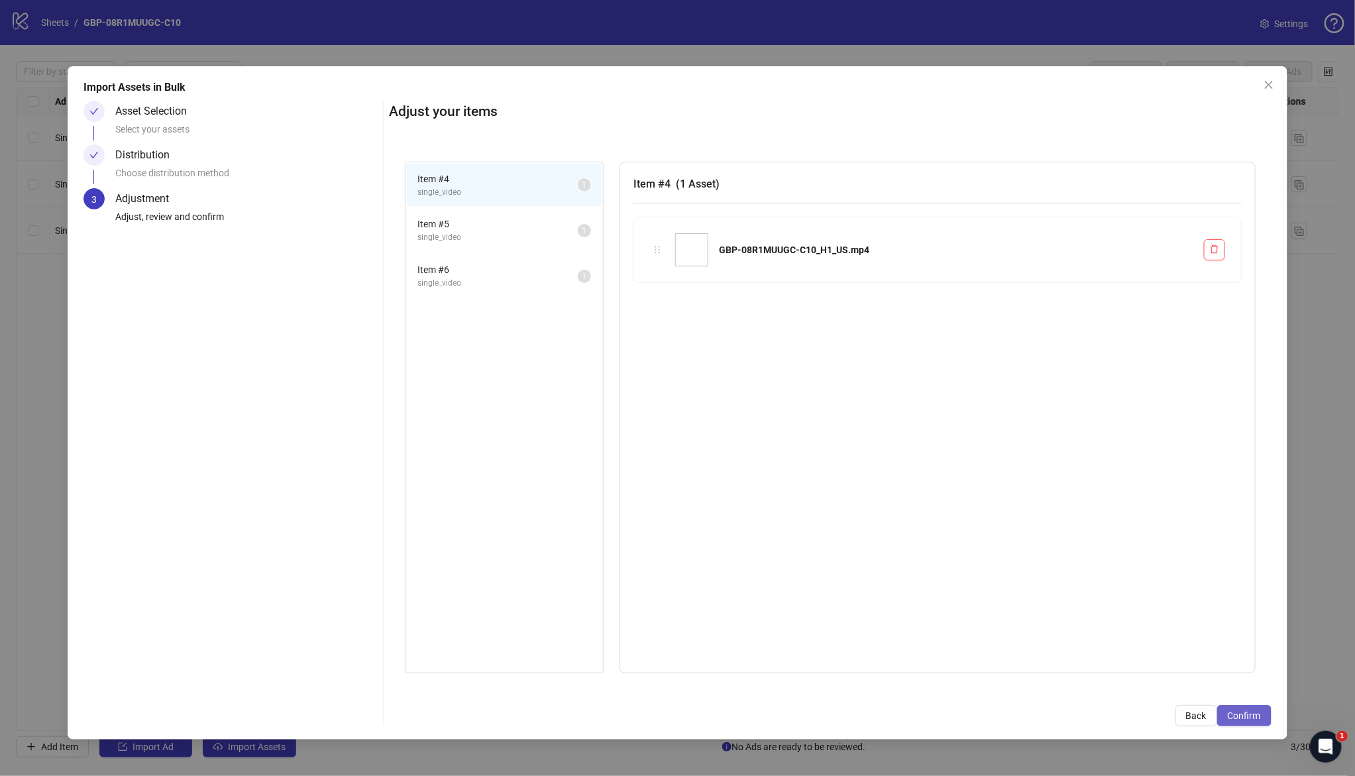
click at [1256, 714] on span "Confirm" at bounding box center [1243, 715] width 33 height 11
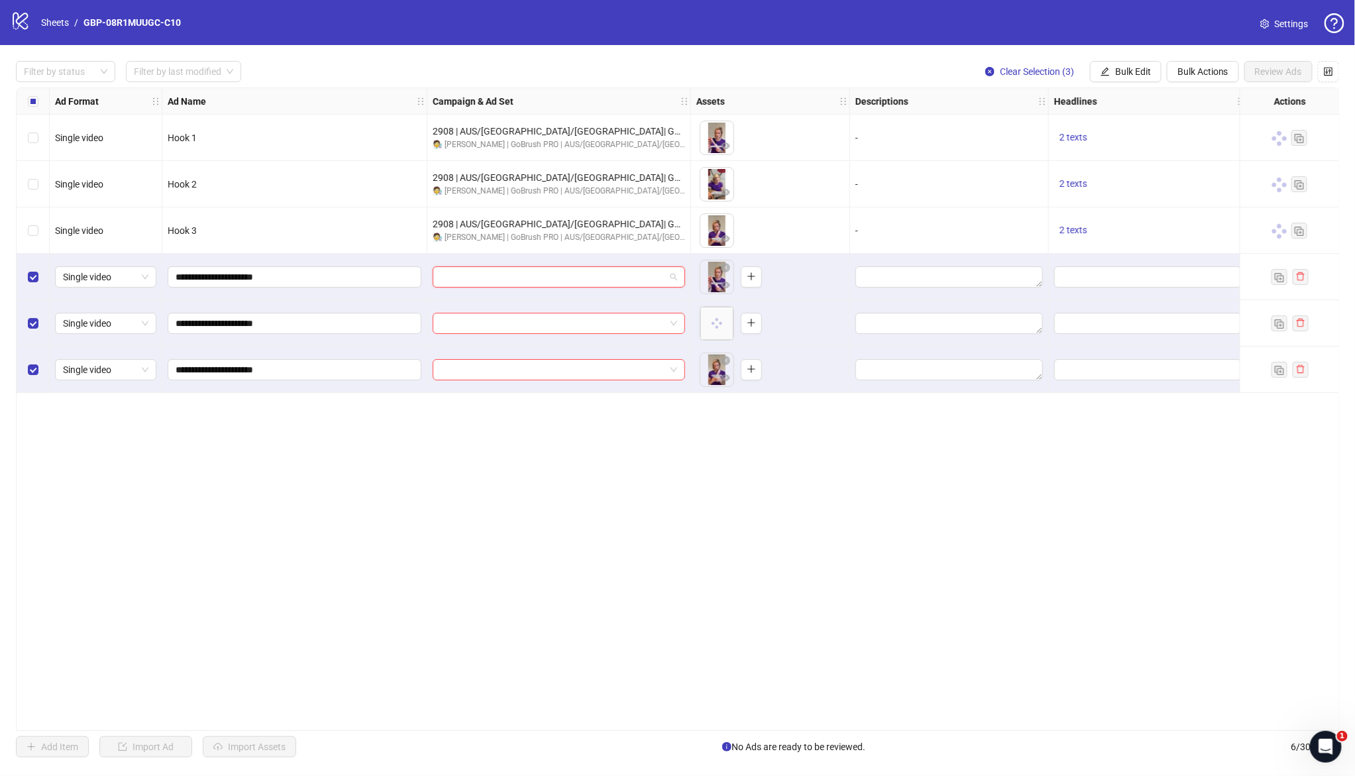
click at [586, 271] on input "search" at bounding box center [553, 277] width 225 height 20
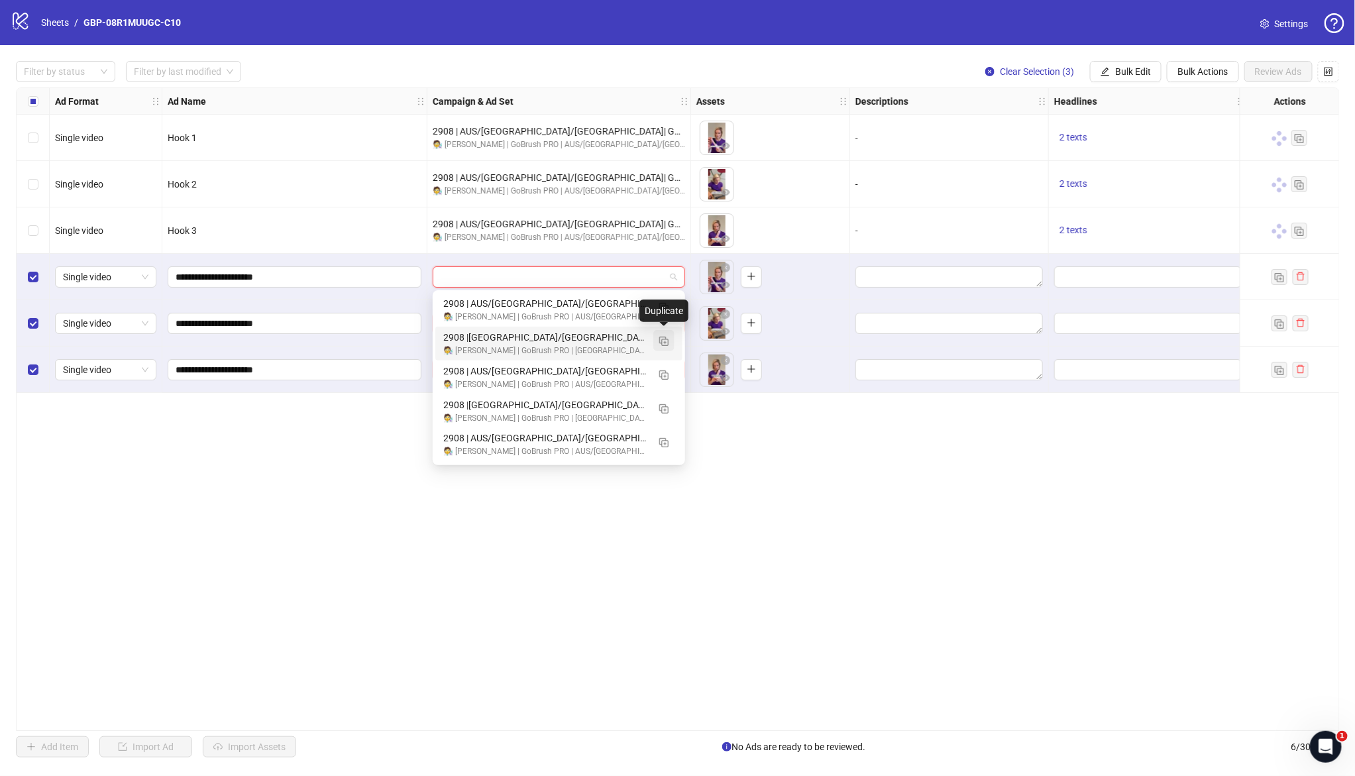
click at [664, 344] on img "button" at bounding box center [663, 341] width 9 height 9
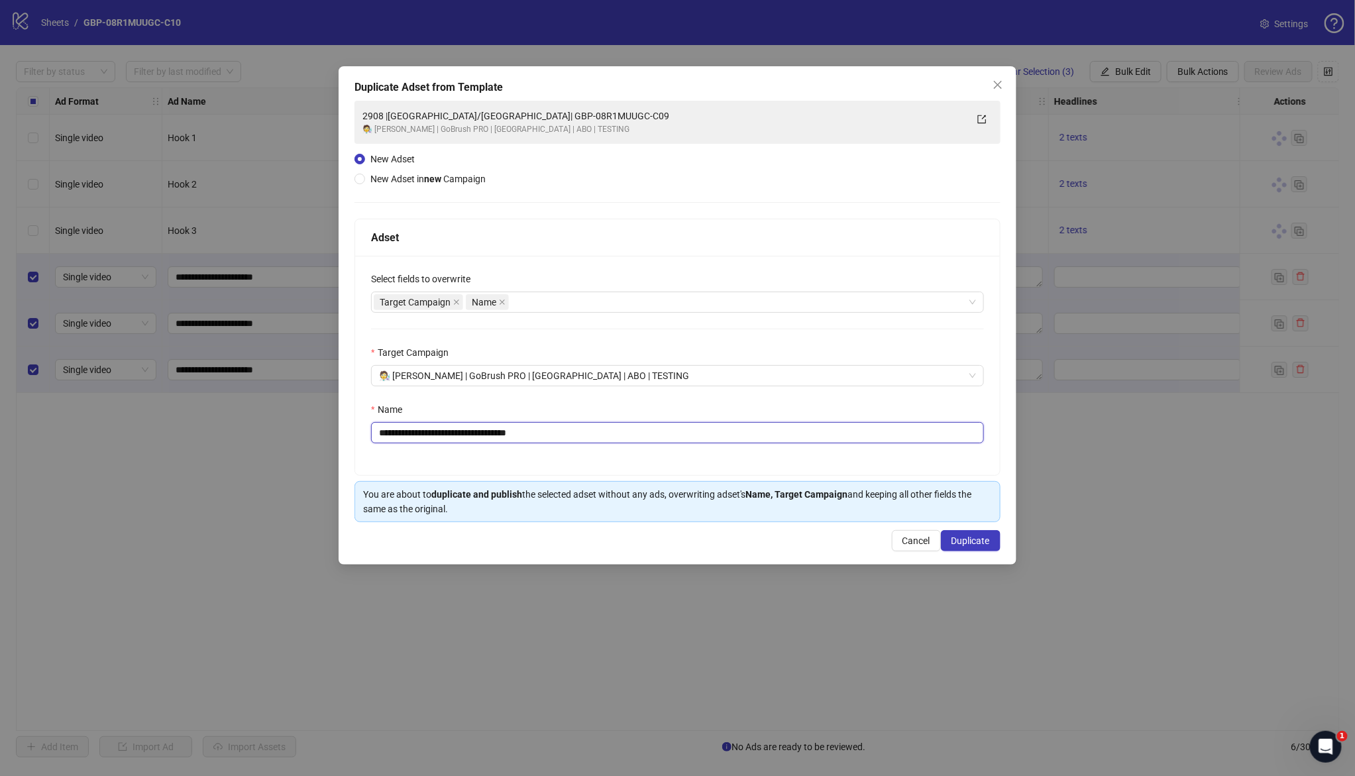
drag, startPoint x: 444, startPoint y: 433, endPoint x: 664, endPoint y: 451, distance: 220.7
click at [664, 451] on div "**********" at bounding box center [677, 365] width 645 height 219
paste input "**********"
click at [434, 437] on input "**********" at bounding box center [677, 432] width 613 height 21
drag, startPoint x: 443, startPoint y: 435, endPoint x: 733, endPoint y: 462, distance: 290.7
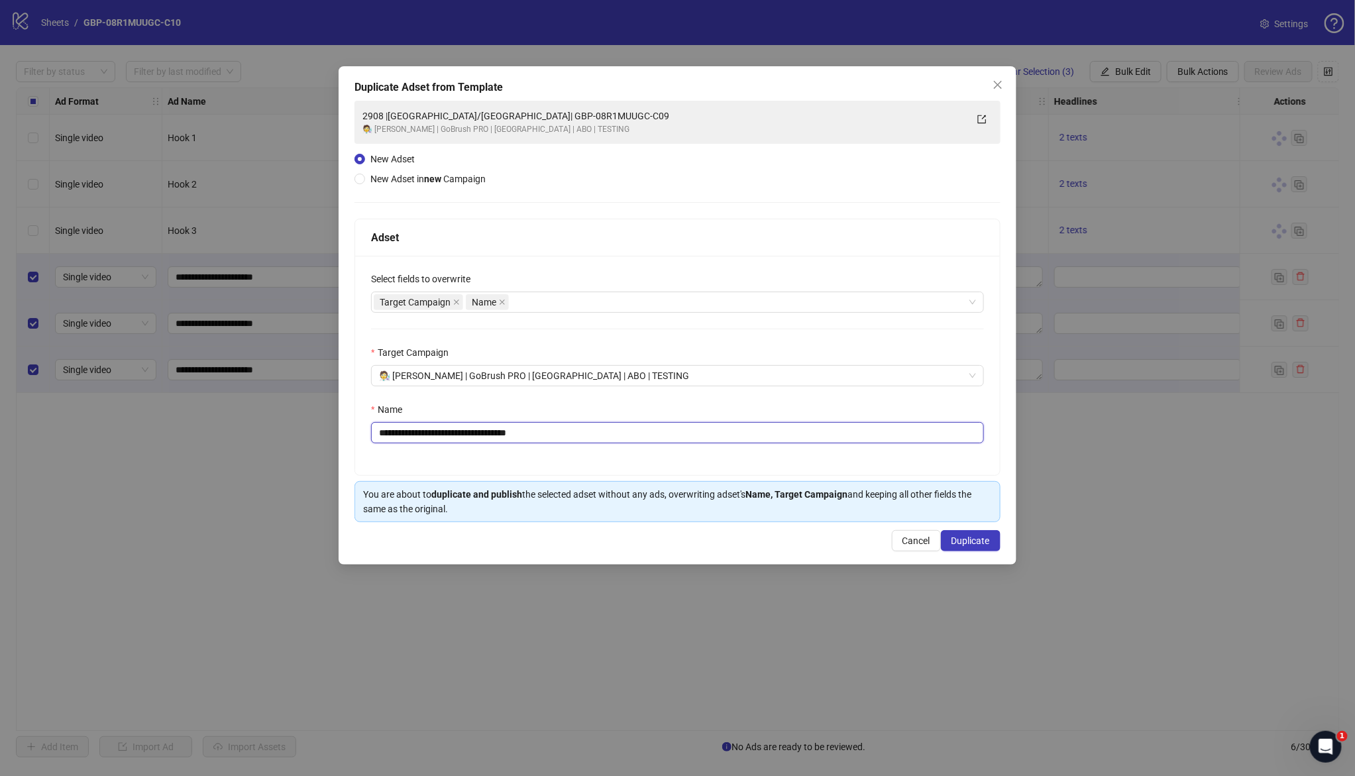
click at [733, 462] on div "**********" at bounding box center [677, 365] width 645 height 219
paste input "text"
type input "**********"
click at [966, 541] on span "Duplicate" at bounding box center [970, 540] width 38 height 11
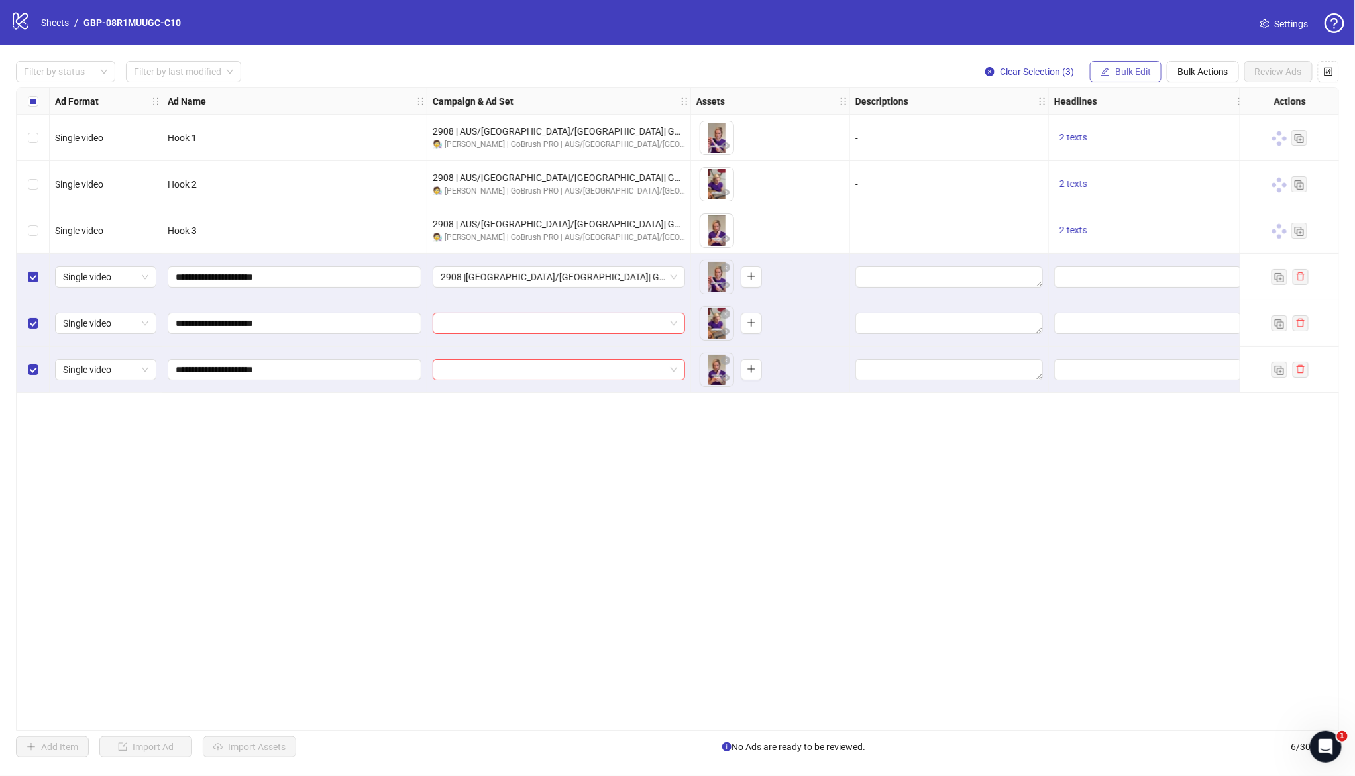
click at [1118, 68] on span "Bulk Edit" at bounding box center [1133, 71] width 36 height 11
click at [1129, 134] on span "Campaign & Ad Set" at bounding box center [1138, 140] width 79 height 15
click at [1173, 164] on button "submit" at bounding box center [1180, 163] width 16 height 16
click at [1139, 74] on span "Bulk Edit" at bounding box center [1133, 71] width 36 height 11
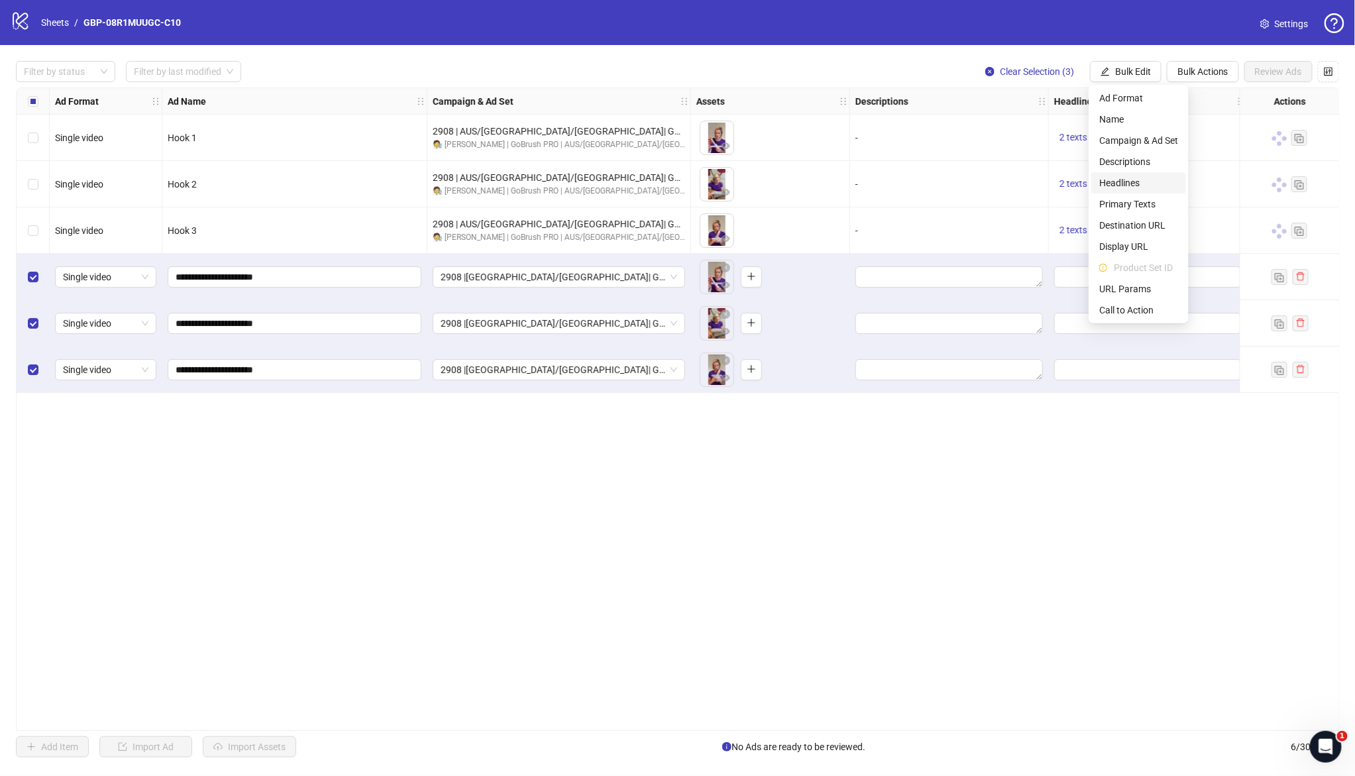
click at [1133, 180] on span "Headlines" at bounding box center [1138, 183] width 79 height 15
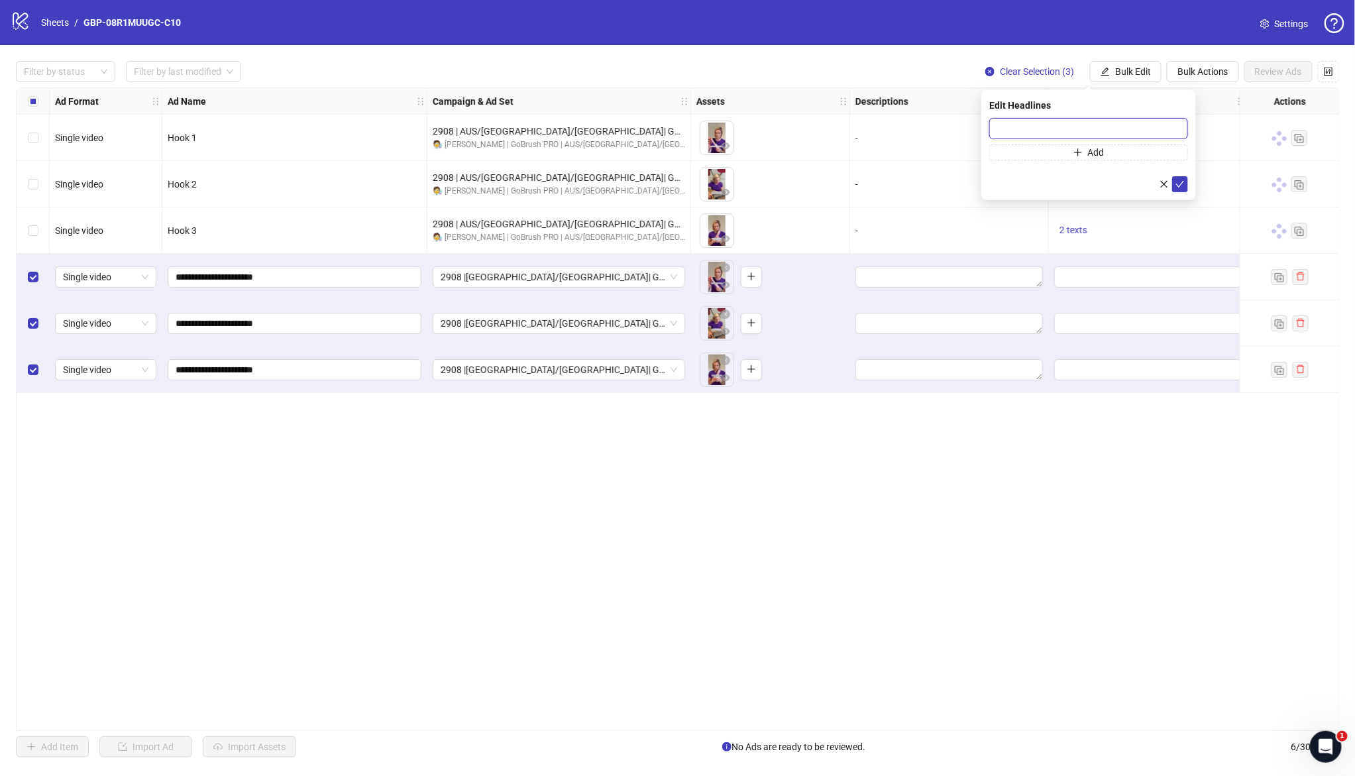
click at [1104, 131] on input "text" at bounding box center [1088, 128] width 199 height 21
paste input "*******"
type input "*******"
click at [1077, 153] on icon "plus" at bounding box center [1077, 151] width 1 height 7
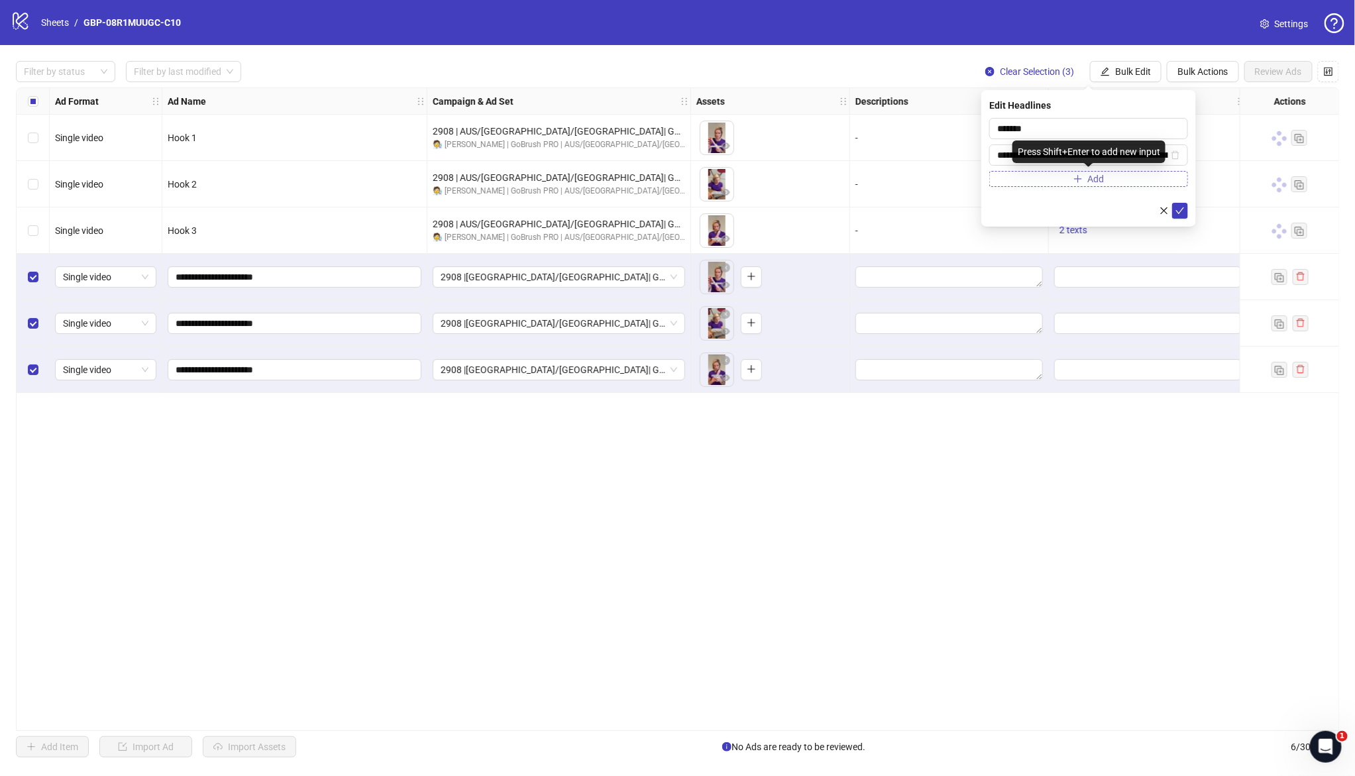
scroll to position [0, 123]
type input "**********"
click at [1183, 218] on button "submit" at bounding box center [1180, 211] width 16 height 16
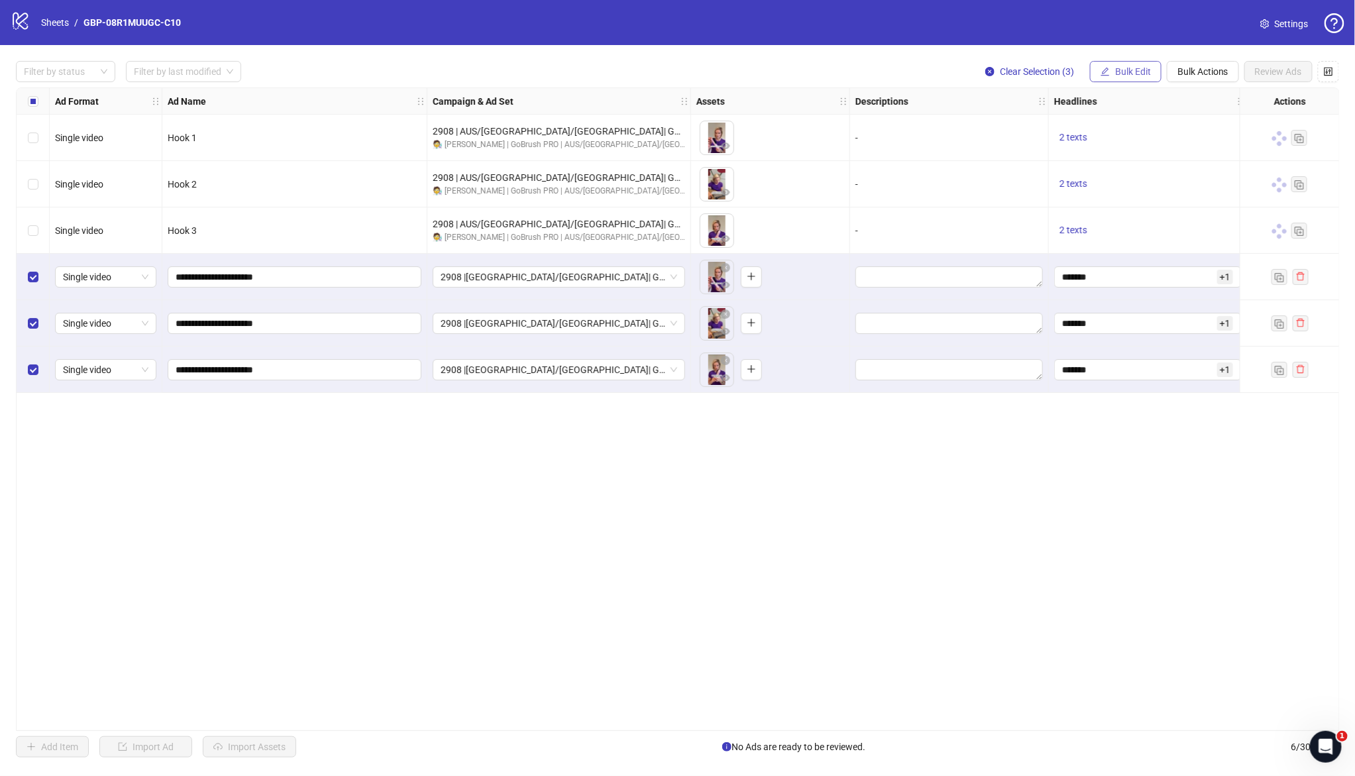
click at [1118, 74] on span "Bulk Edit" at bounding box center [1133, 71] width 36 height 11
click at [1139, 199] on span "Primary Texts" at bounding box center [1138, 204] width 79 height 15
click at [1086, 134] on textarea at bounding box center [1088, 136] width 199 height 36
paste textarea "**********"
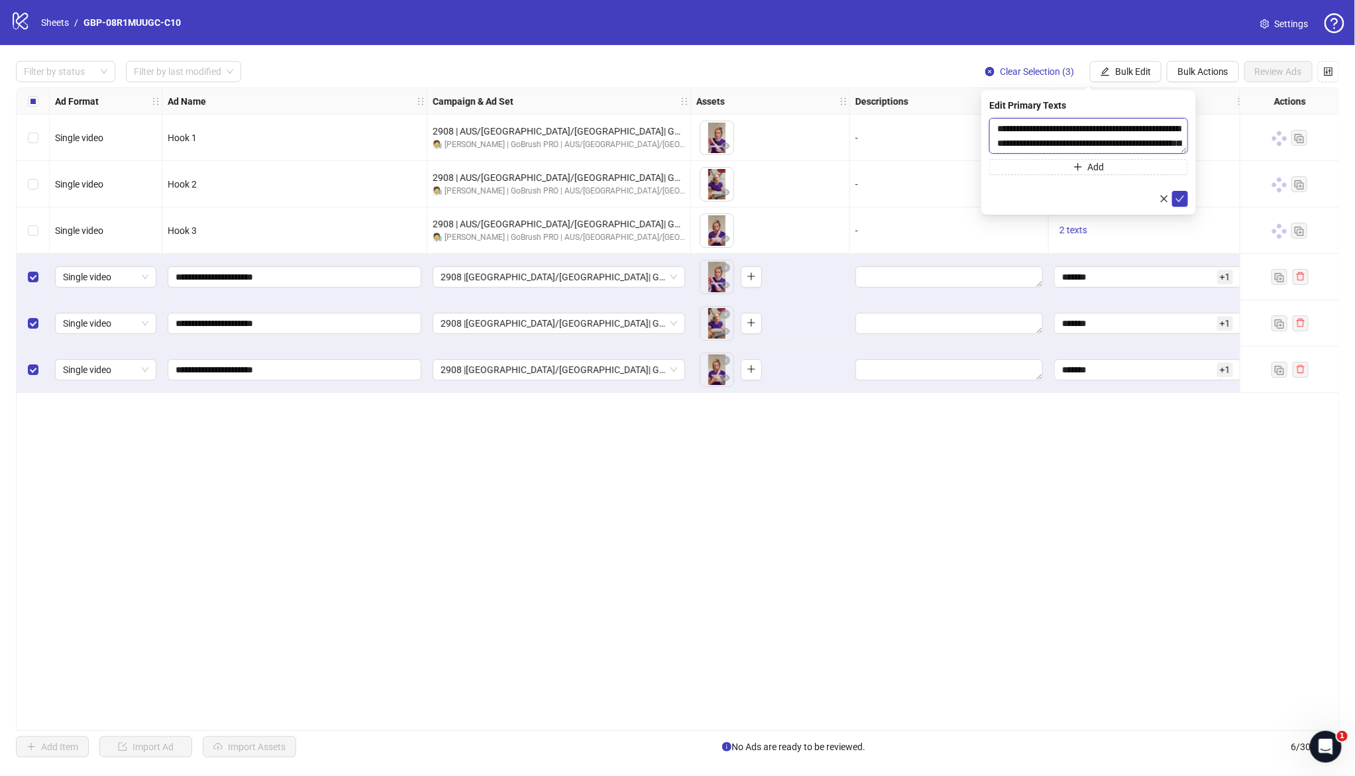
scroll to position [54, 0]
type textarea "**********"
click at [1106, 170] on button "Add" at bounding box center [1088, 167] width 199 height 16
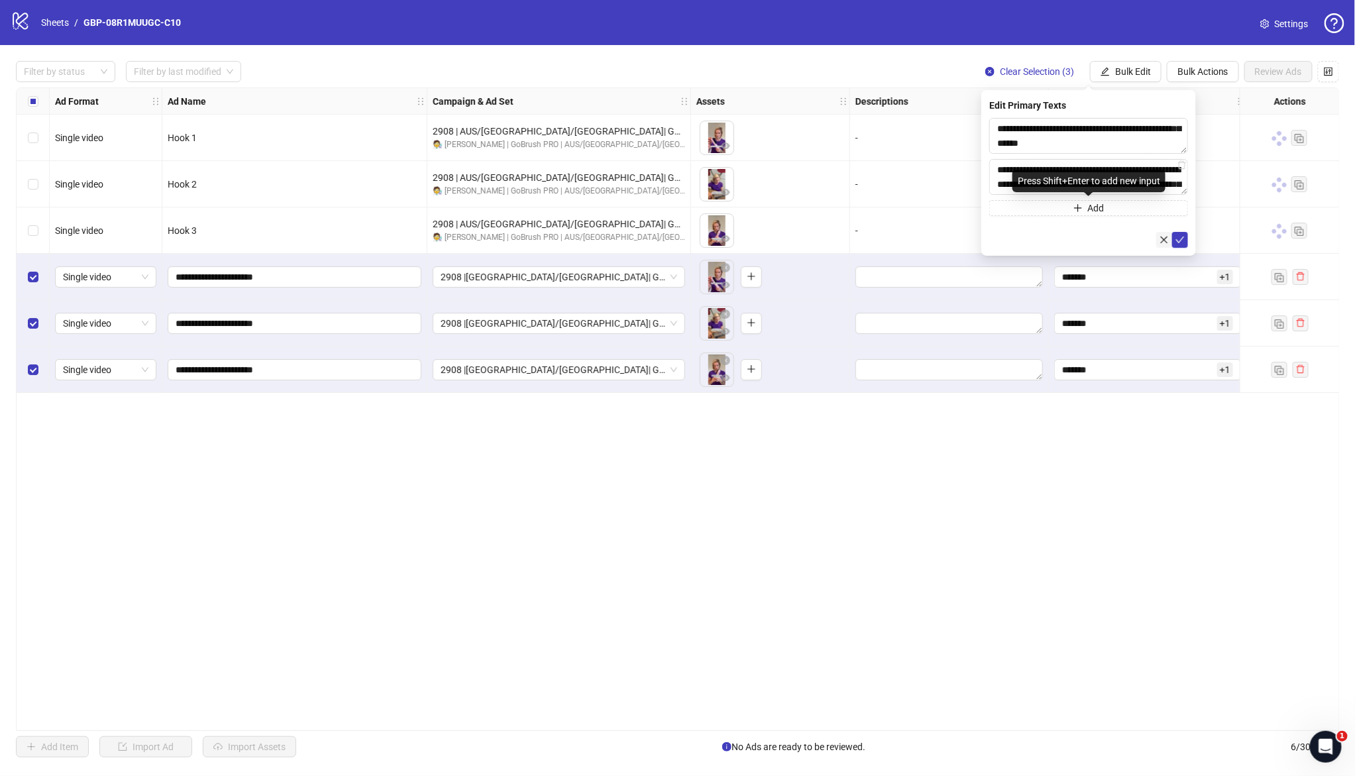
scroll to position [83, 0]
type textarea "**********"
click at [1182, 237] on icon "check" at bounding box center [1180, 239] width 9 height 7
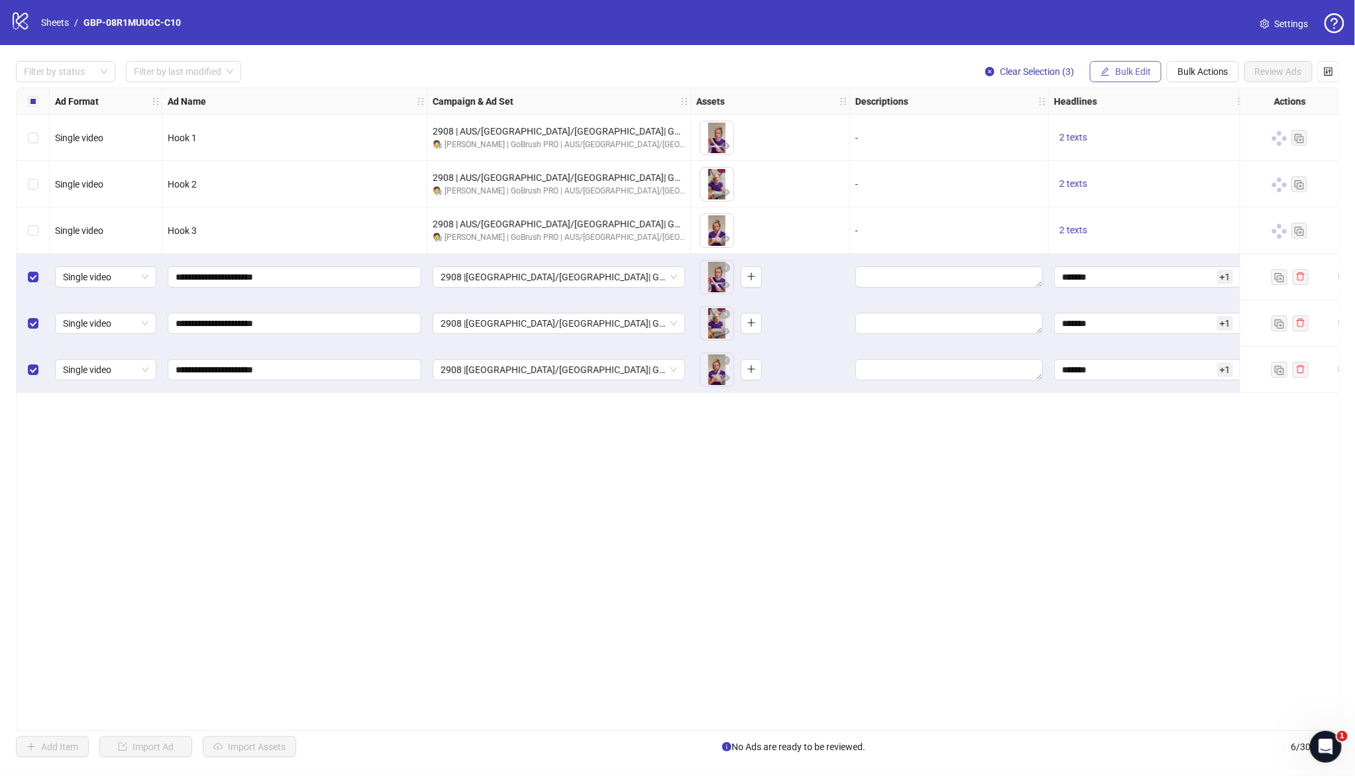
click at [1133, 72] on span "Bulk Edit" at bounding box center [1133, 71] width 36 height 11
click at [1149, 225] on span "Destination URL" at bounding box center [1138, 225] width 79 height 15
click at [1035, 130] on input "text" at bounding box center [1083, 128] width 172 height 15
paste input "**********"
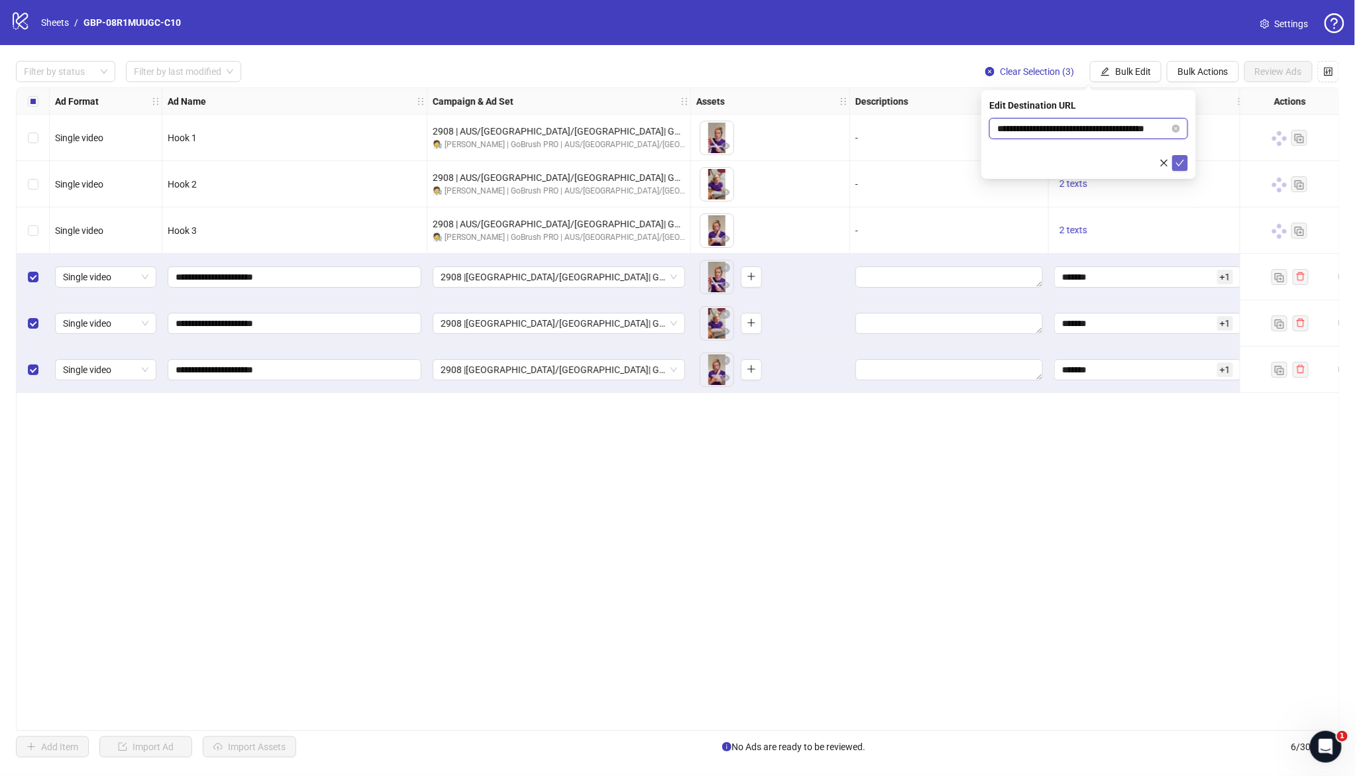
type input "**********"
click at [1178, 162] on icon "check" at bounding box center [1179, 162] width 9 height 9
click at [1131, 72] on span "Bulk Edit" at bounding box center [1133, 71] width 36 height 11
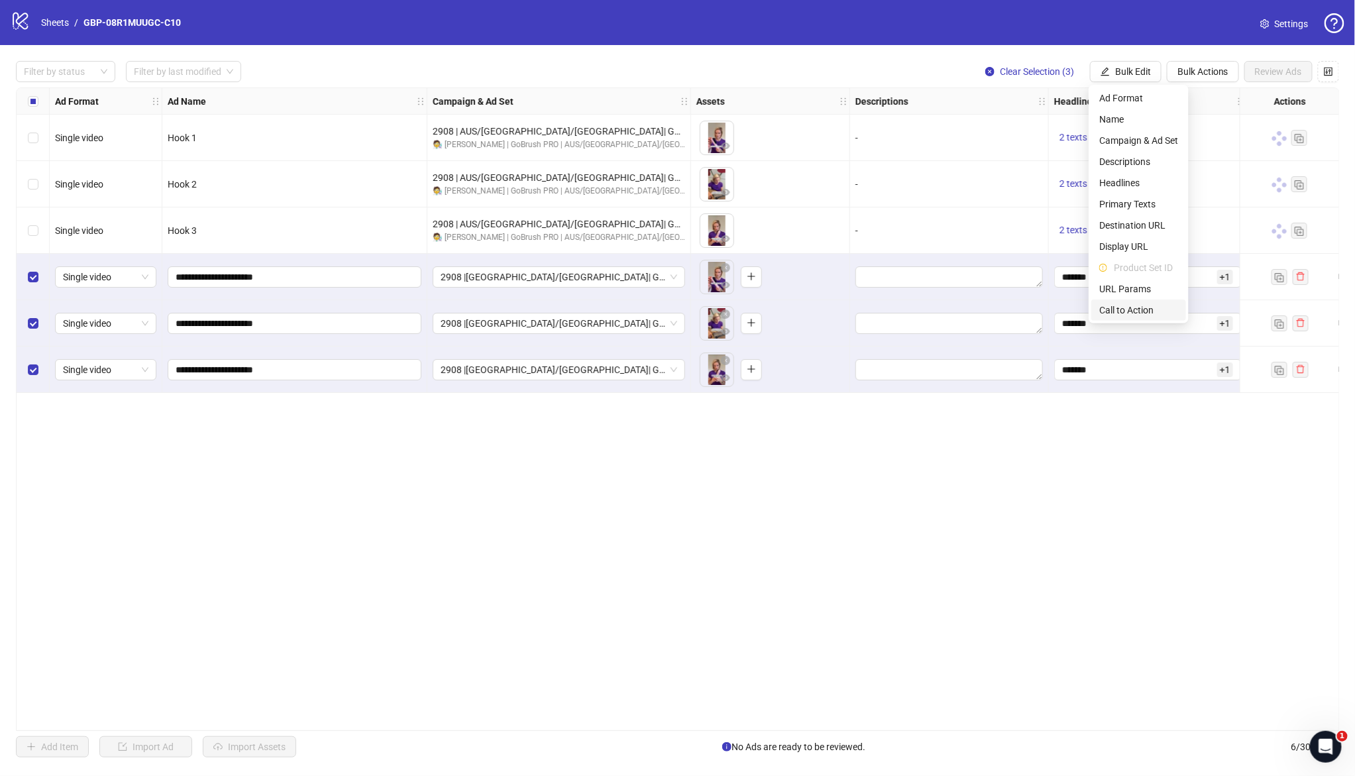
click at [1124, 305] on span "Call to Action" at bounding box center [1138, 310] width 79 height 15
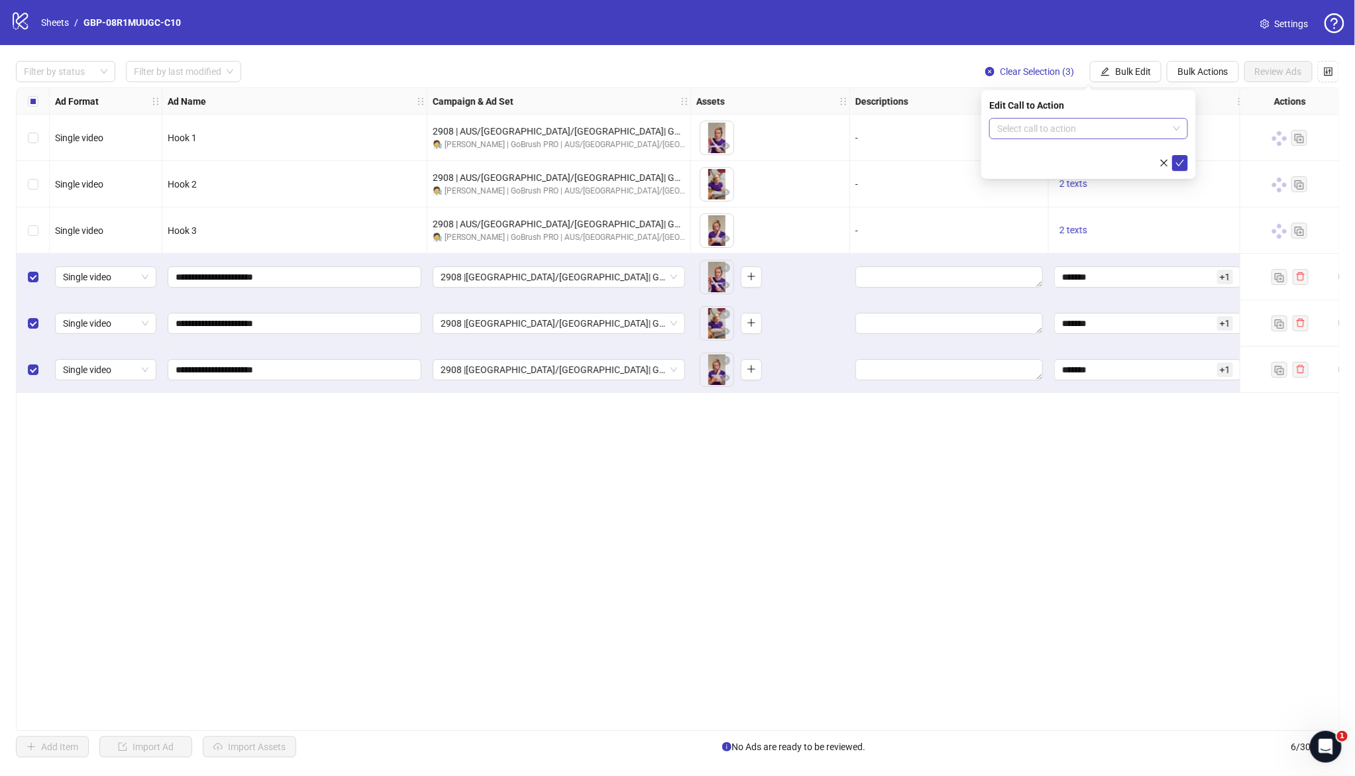
click at [1079, 131] on input "search" at bounding box center [1082, 129] width 171 height 20
type input "****"
click at [1079, 155] on div "Shop now" at bounding box center [1089, 155] width 178 height 15
click at [1178, 163] on icon "check" at bounding box center [1179, 162] width 9 height 9
click at [1288, 70] on span "Review Ads" at bounding box center [1278, 71] width 47 height 11
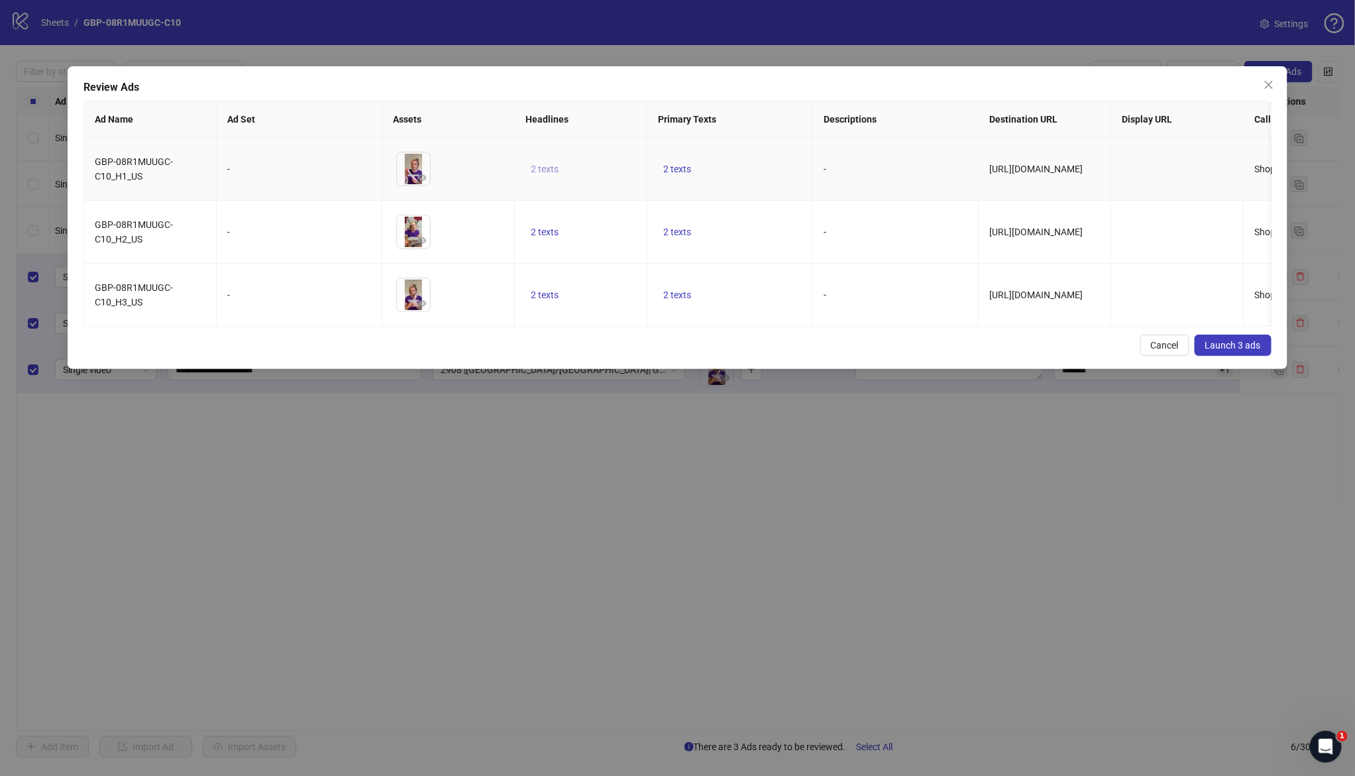
click at [549, 168] on span "2 texts" at bounding box center [545, 169] width 28 height 11
click at [751, 157] on icon "caret-right" at bounding box center [752, 158] width 4 height 7
click at [729, 266] on td "2 texts" at bounding box center [730, 295] width 166 height 63
click at [684, 162] on button "2 texts" at bounding box center [677, 169] width 38 height 16
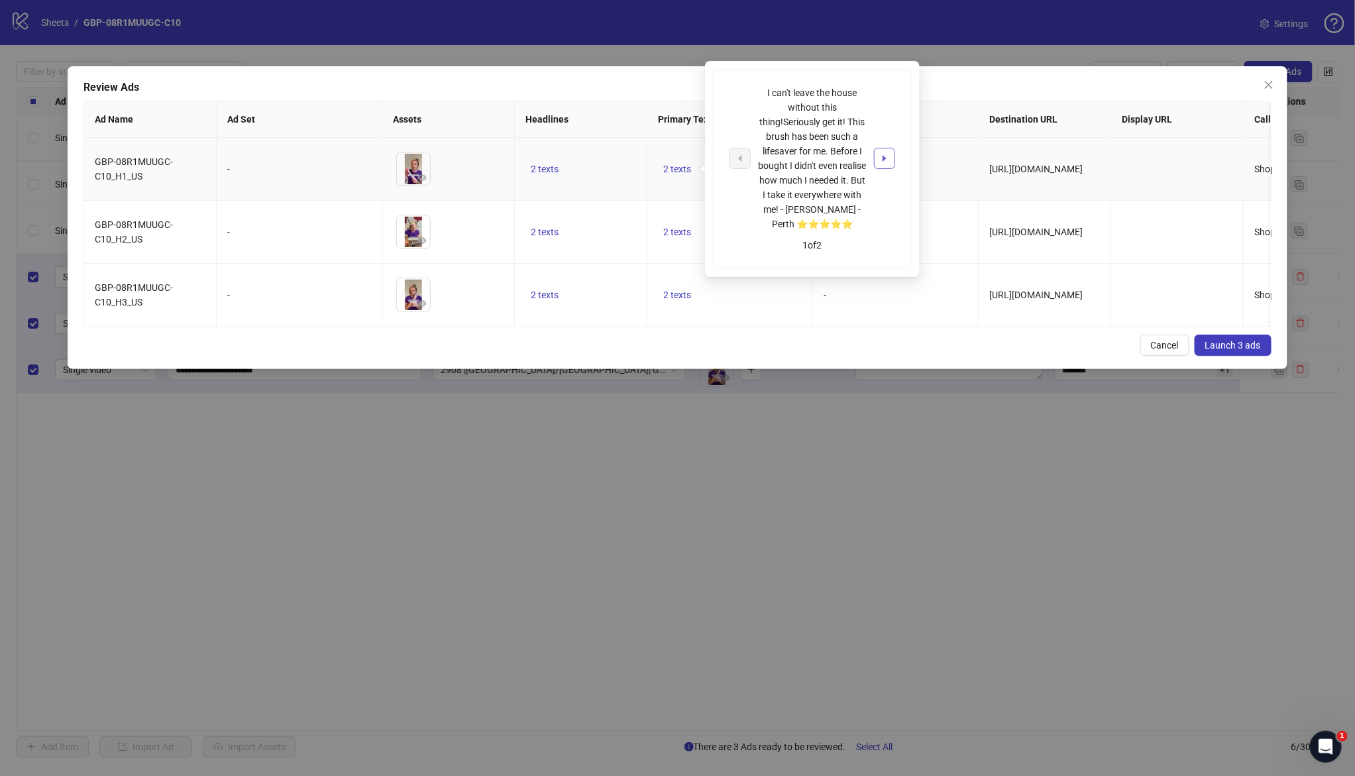
click at [882, 158] on icon "caret-right" at bounding box center [884, 158] width 9 height 9
click at [593, 205] on td "2 texts" at bounding box center [581, 232] width 132 height 63
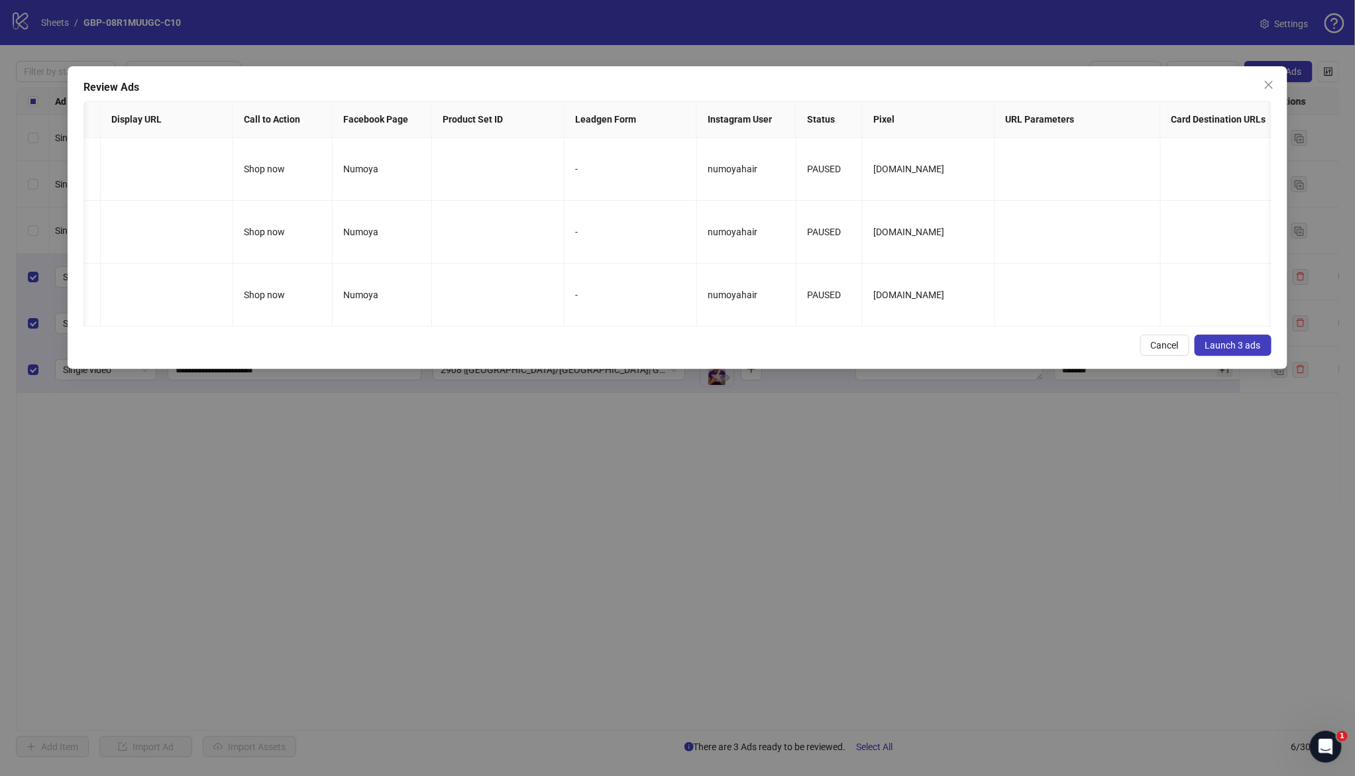
scroll to position [0, 1043]
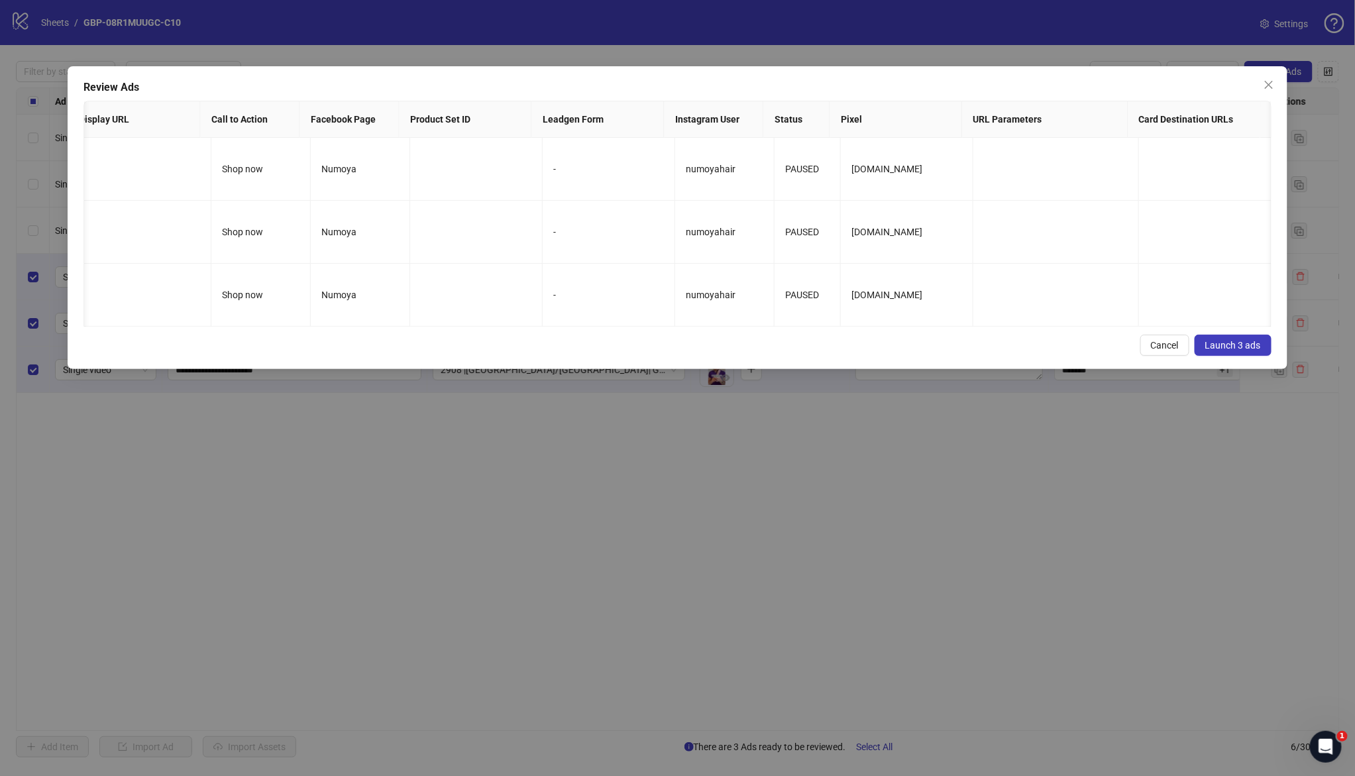
click at [1249, 368] on div "Review Ads Ad Name Ad Set Assets Headlines Primary Texts Descriptions Destinati…" at bounding box center [678, 217] width 1220 height 303
click at [1251, 350] on span "Launch 3 ads" at bounding box center [1233, 345] width 56 height 11
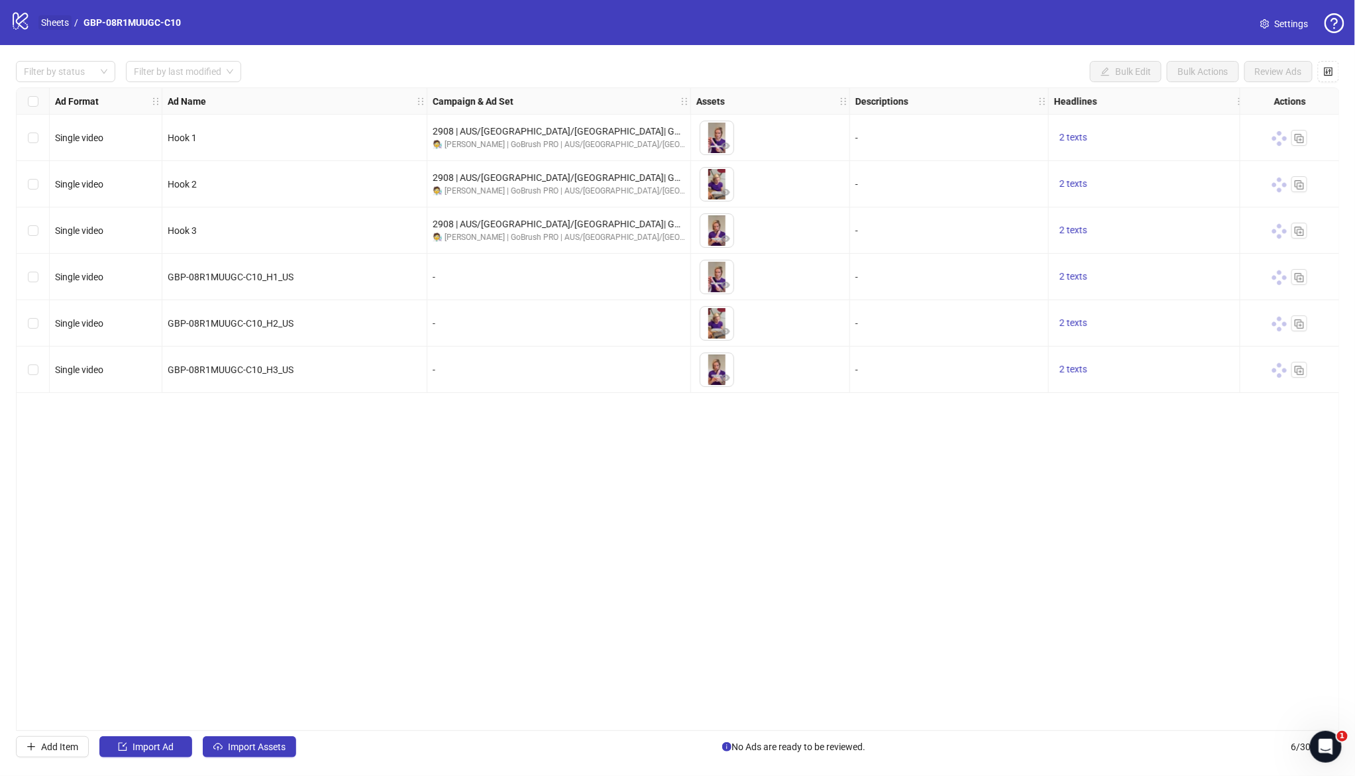
click at [57, 21] on link "Sheets" at bounding box center [54, 22] width 33 height 15
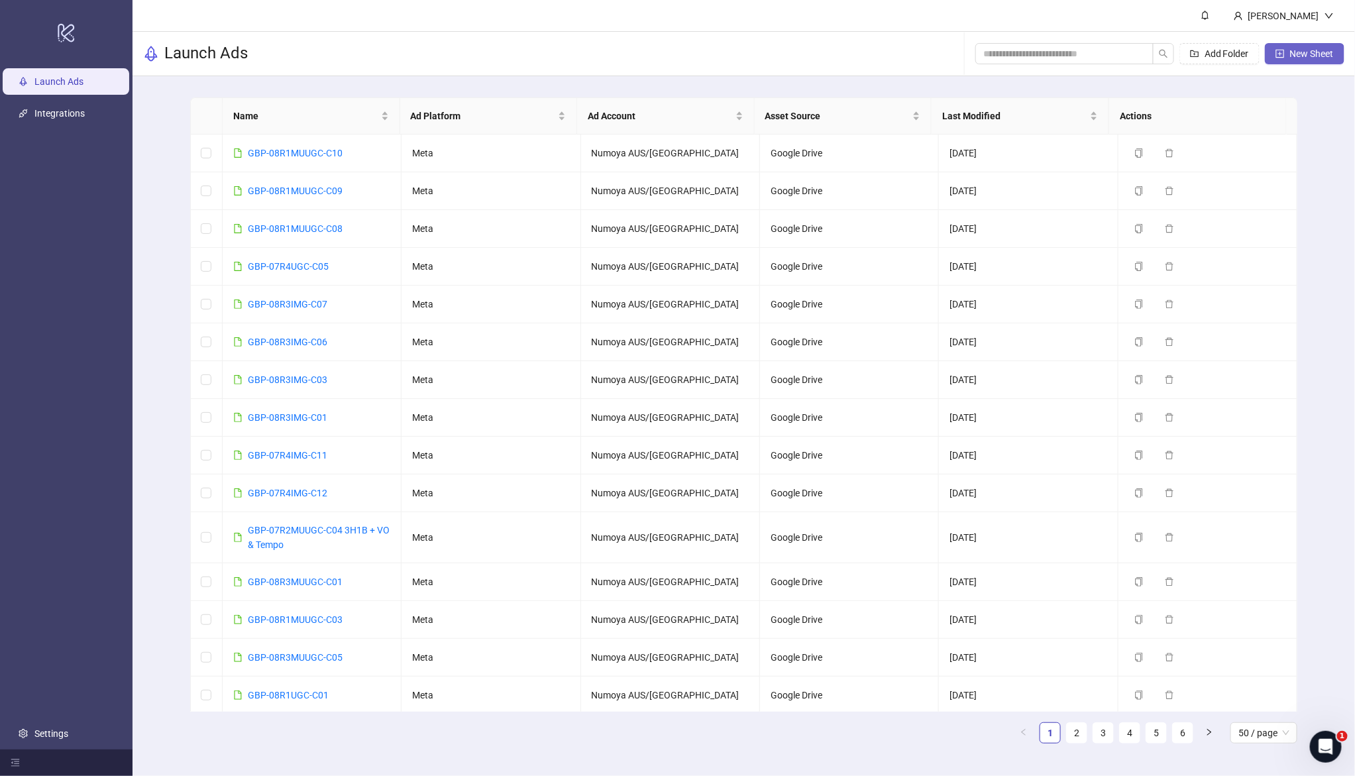
click at [1300, 59] on button "New Sheet" at bounding box center [1304, 53] width 79 height 21
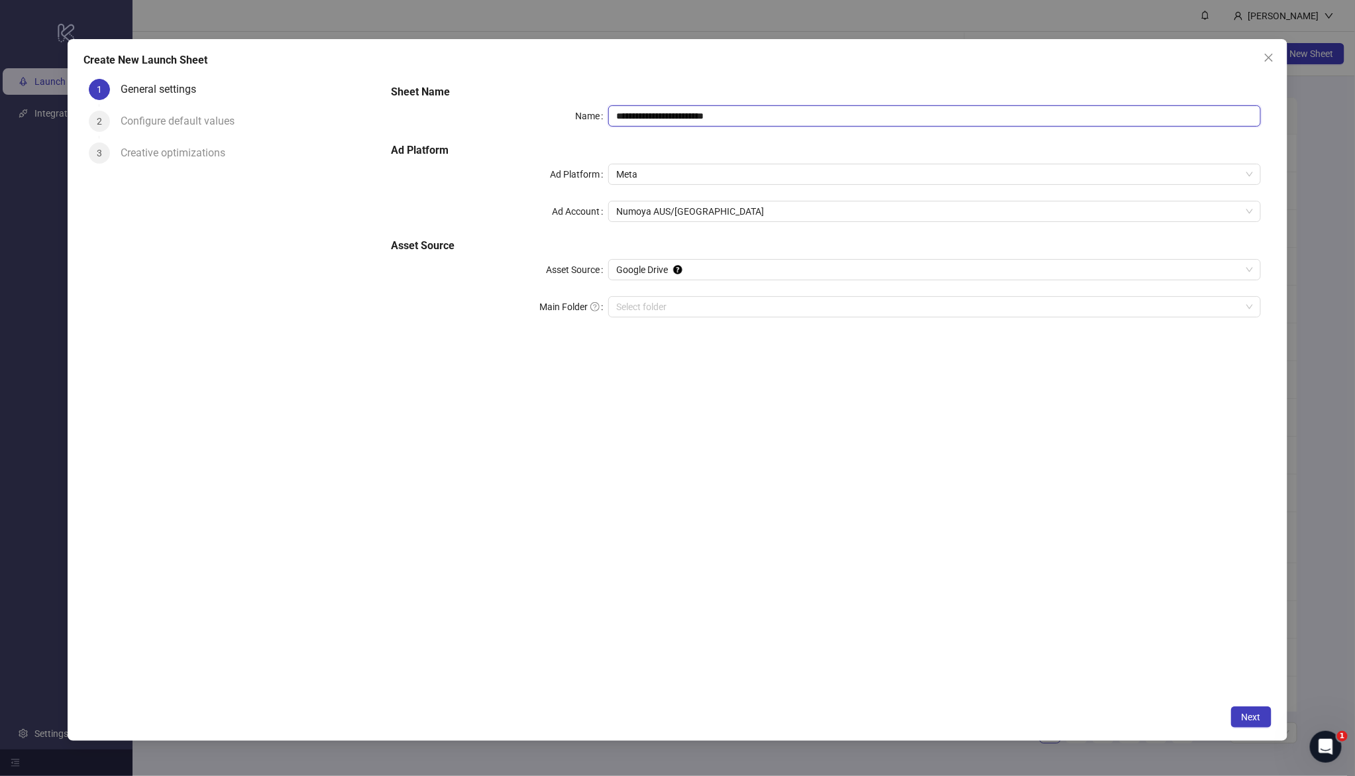
click at [788, 119] on input "**********" at bounding box center [934, 115] width 652 height 21
drag, startPoint x: 757, startPoint y: 119, endPoint x: 529, endPoint y: 117, distance: 227.9
click at [529, 117] on div "**********" at bounding box center [825, 115] width 869 height 21
paste input "text"
type input "**********"
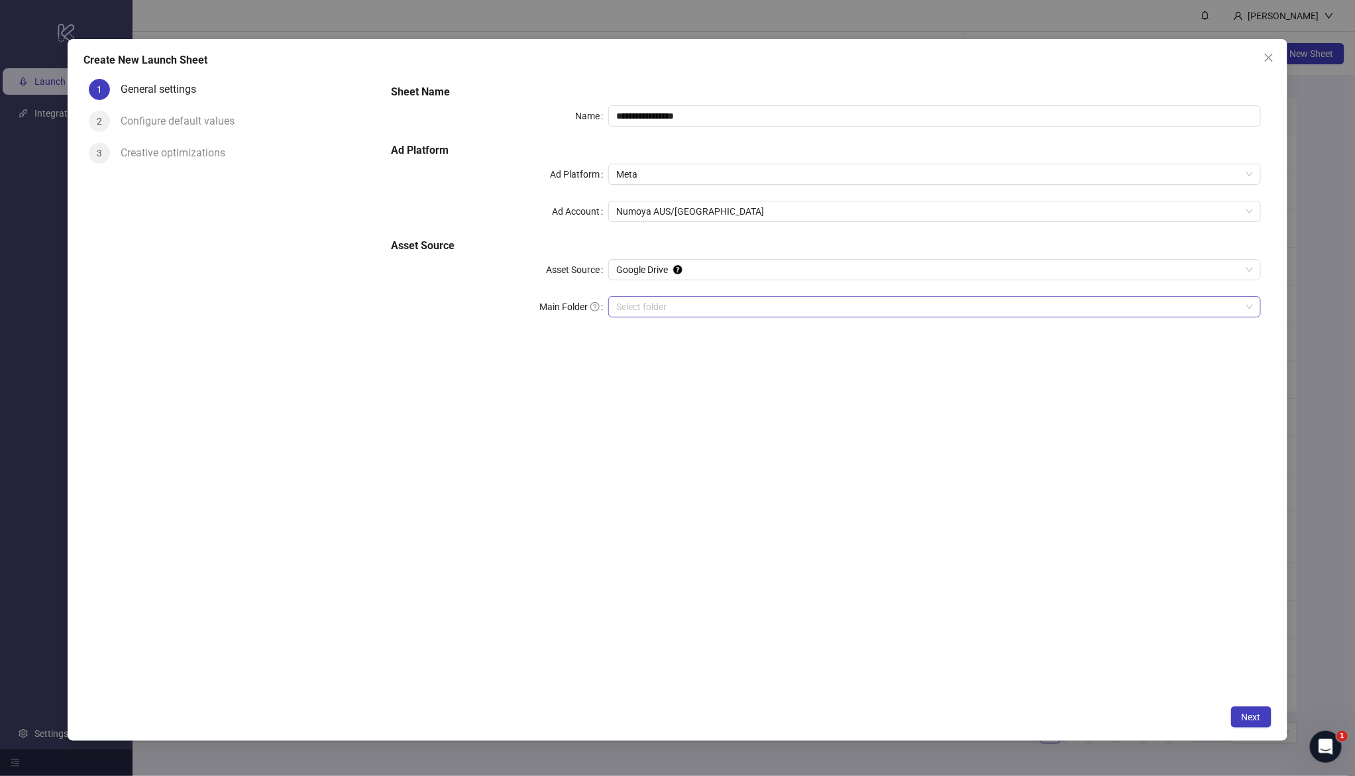
click at [667, 305] on input "Main Folder" at bounding box center [928, 307] width 624 height 20
drag, startPoint x: 1239, startPoint y: 717, endPoint x: 1226, endPoint y: 721, distance: 13.8
click at [1239, 717] on button "Next" at bounding box center [1251, 716] width 40 height 21
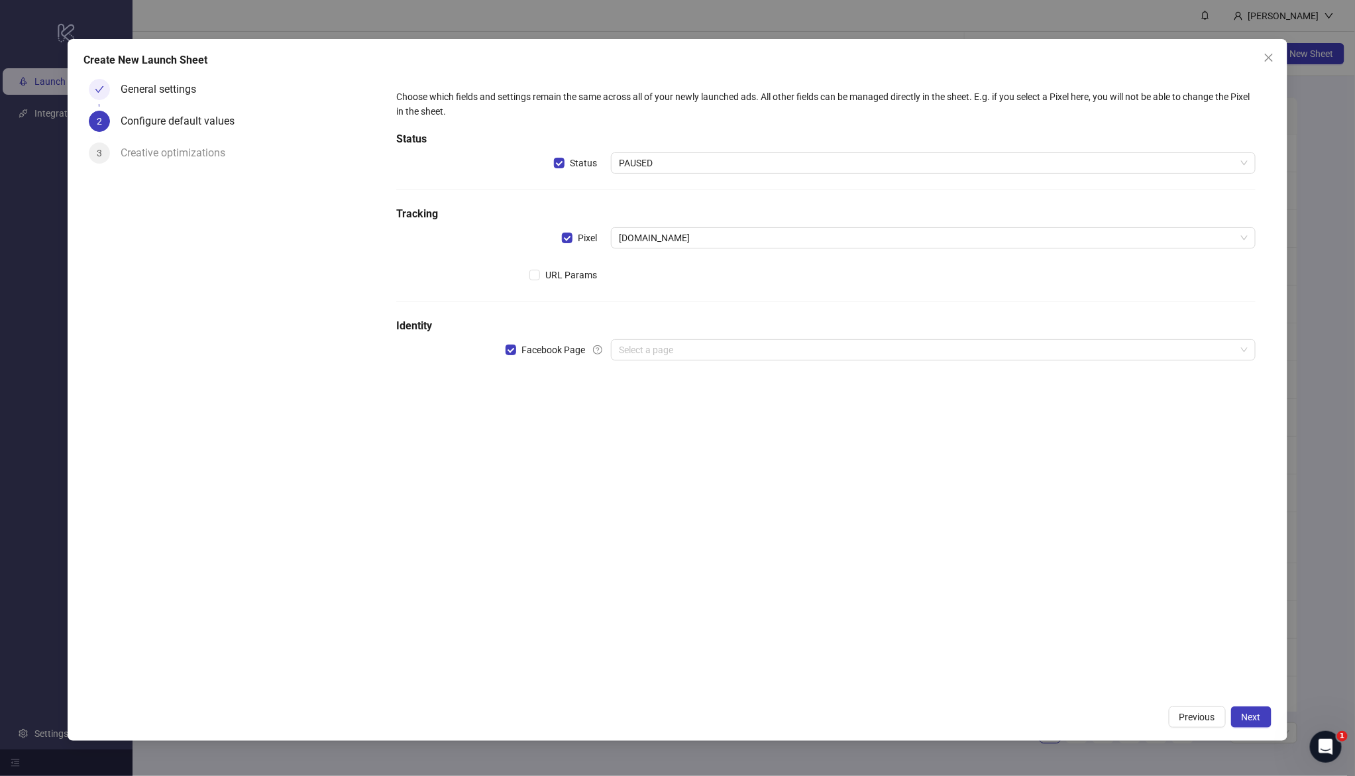
click at [726, 364] on div "Choose which fields and settings remain the same across all of your newly launc…" at bounding box center [825, 232] width 869 height 297
click at [723, 357] on input "search" at bounding box center [927, 350] width 616 height 20
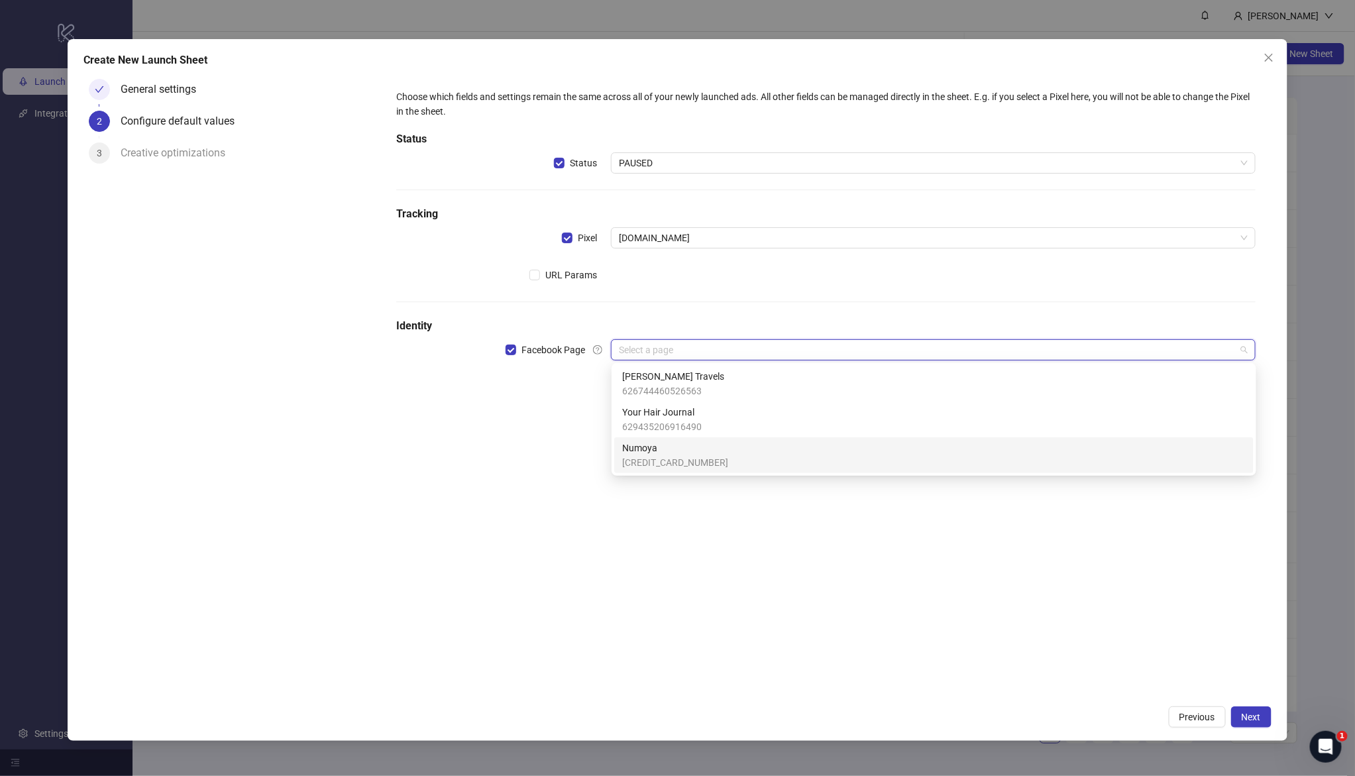
click at [672, 454] on span "Numoya" at bounding box center [675, 448] width 106 height 15
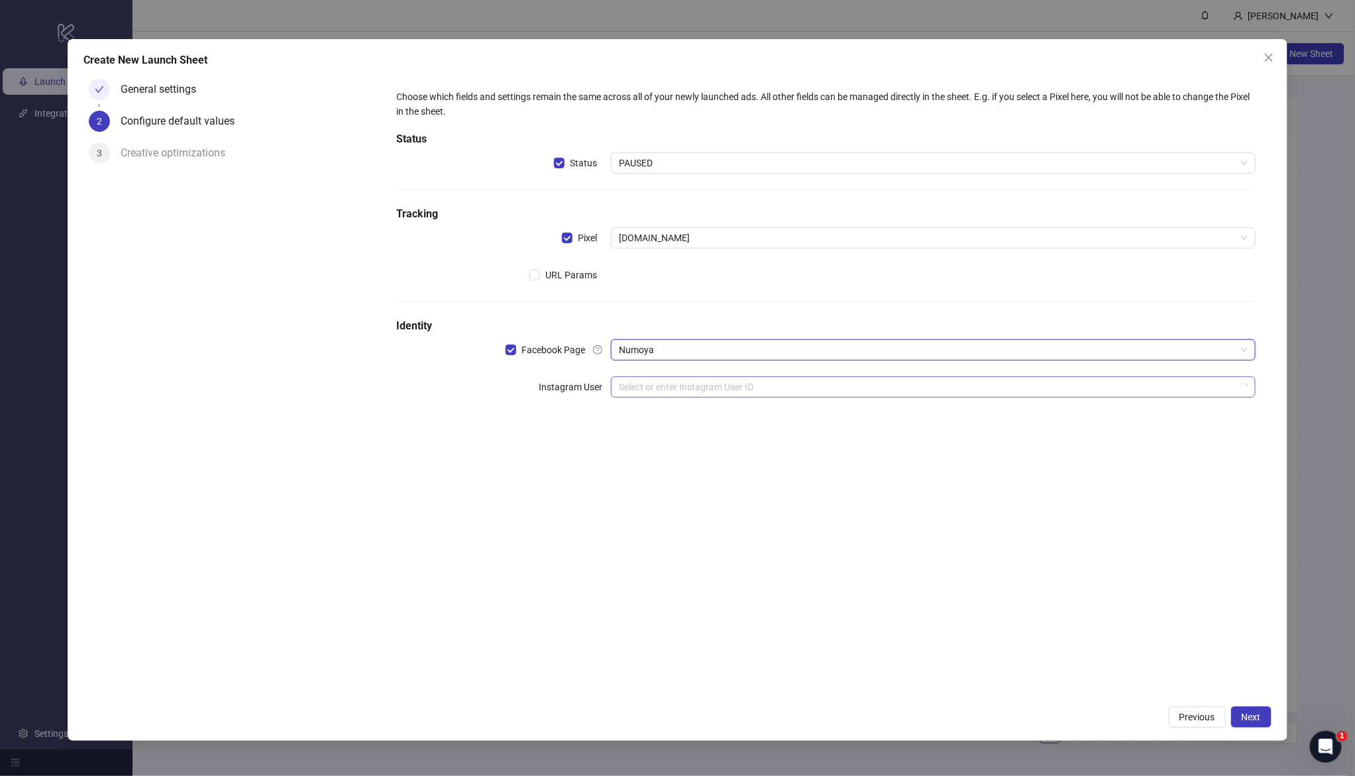
click at [634, 388] on input "search" at bounding box center [927, 387] width 616 height 20
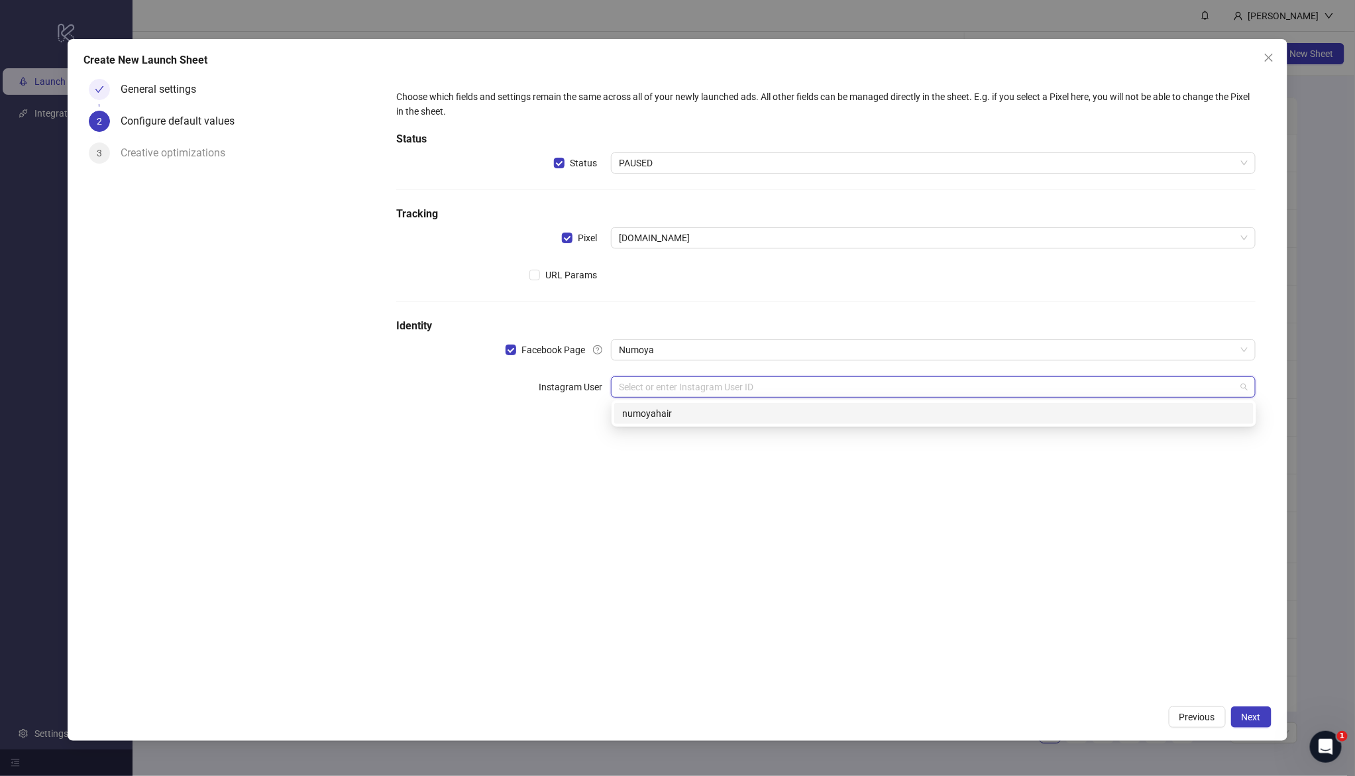
click at [688, 419] on div "numoyahair" at bounding box center [933, 413] width 623 height 15
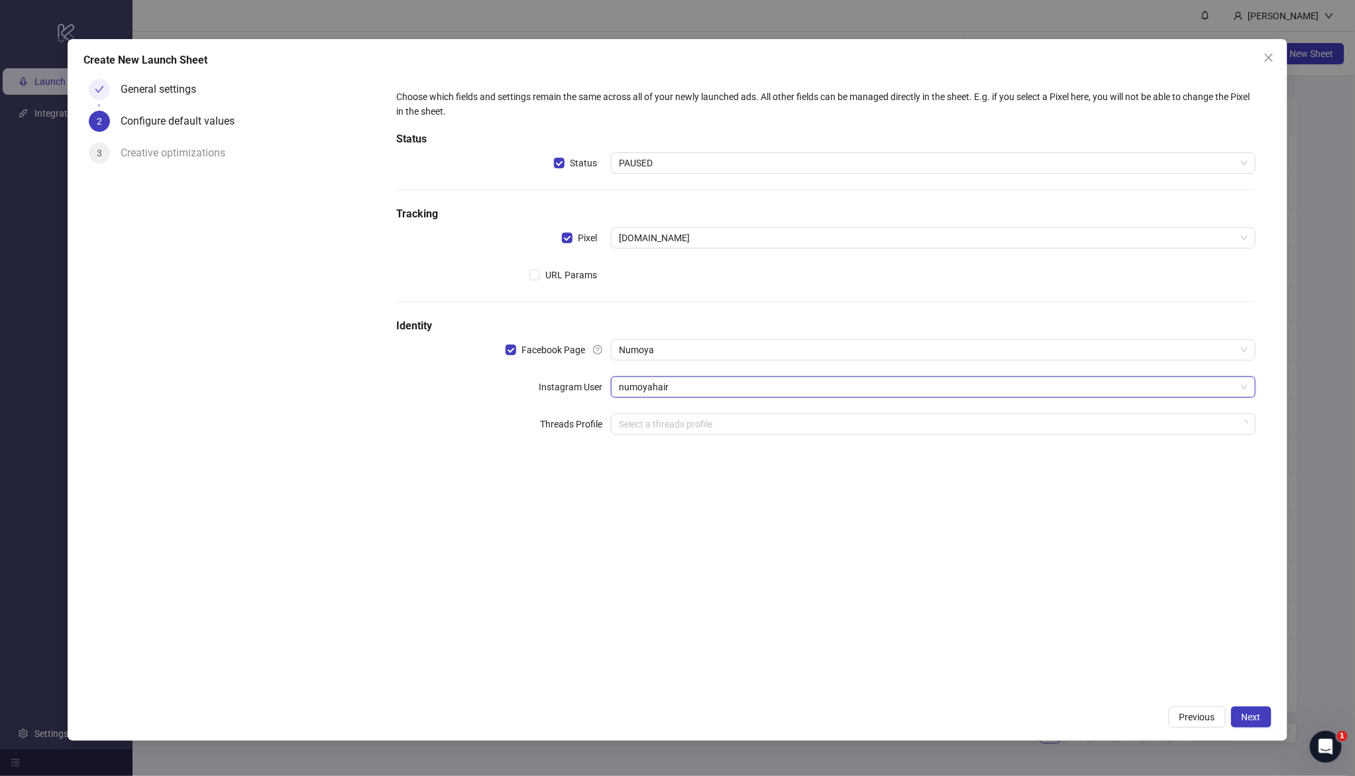
click at [705, 528] on div "Choose which fields and settings remain the same across all of your newly launc…" at bounding box center [825, 386] width 890 height 625
click at [1253, 711] on span "Next" at bounding box center [1250, 716] width 19 height 11
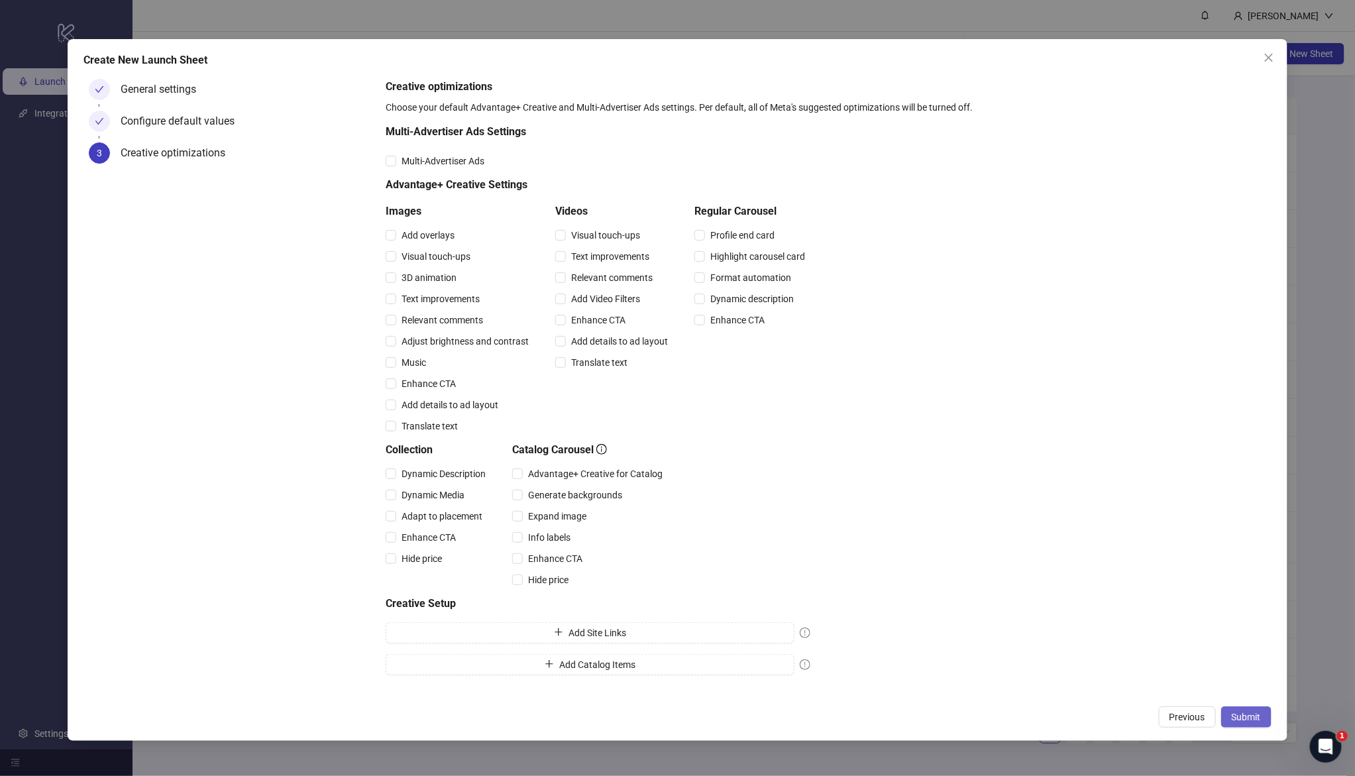
click at [1255, 712] on span "Submit" at bounding box center [1245, 716] width 29 height 11
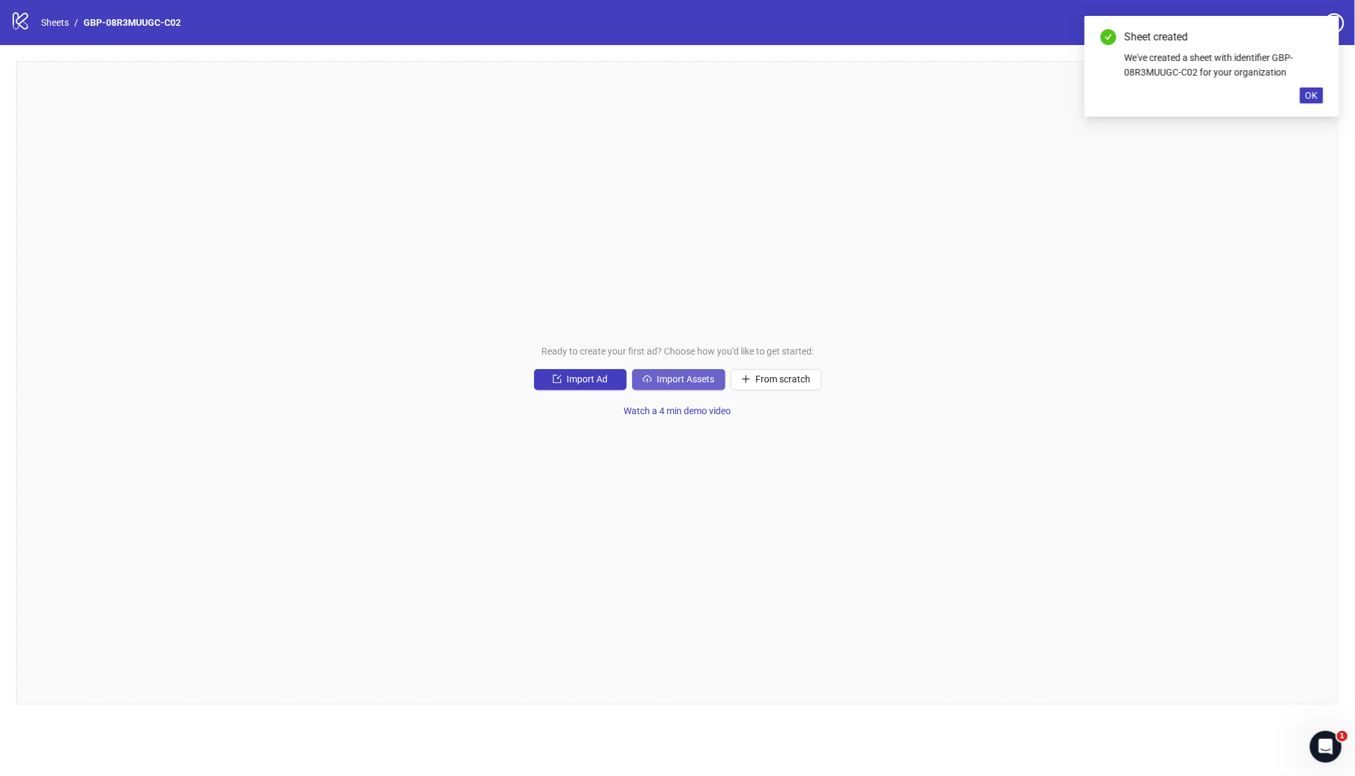
click at [692, 374] on span "Import Assets" at bounding box center [686, 379] width 58 height 11
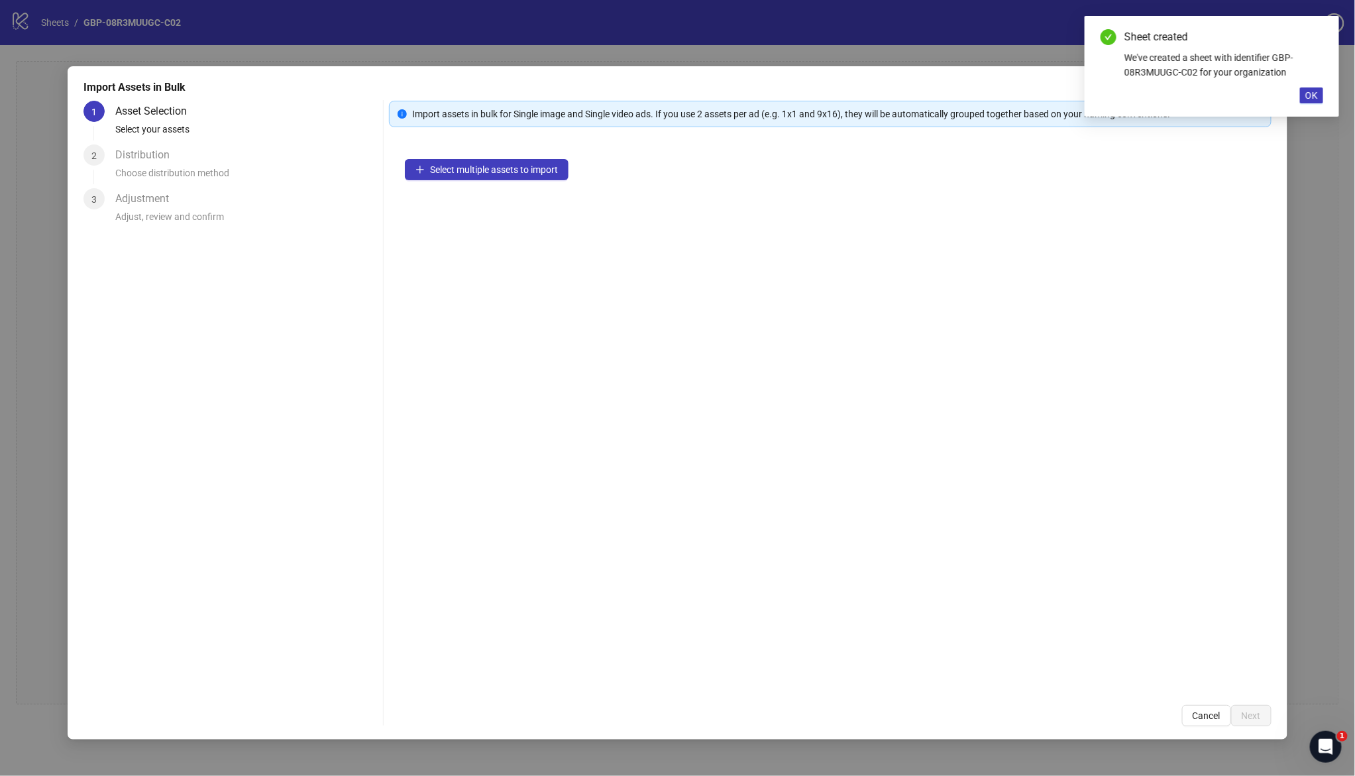
click at [513, 158] on div "Select multiple assets to import" at bounding box center [830, 416] width 882 height 546
click at [517, 173] on span "Select multiple assets to import" at bounding box center [494, 169] width 128 height 11
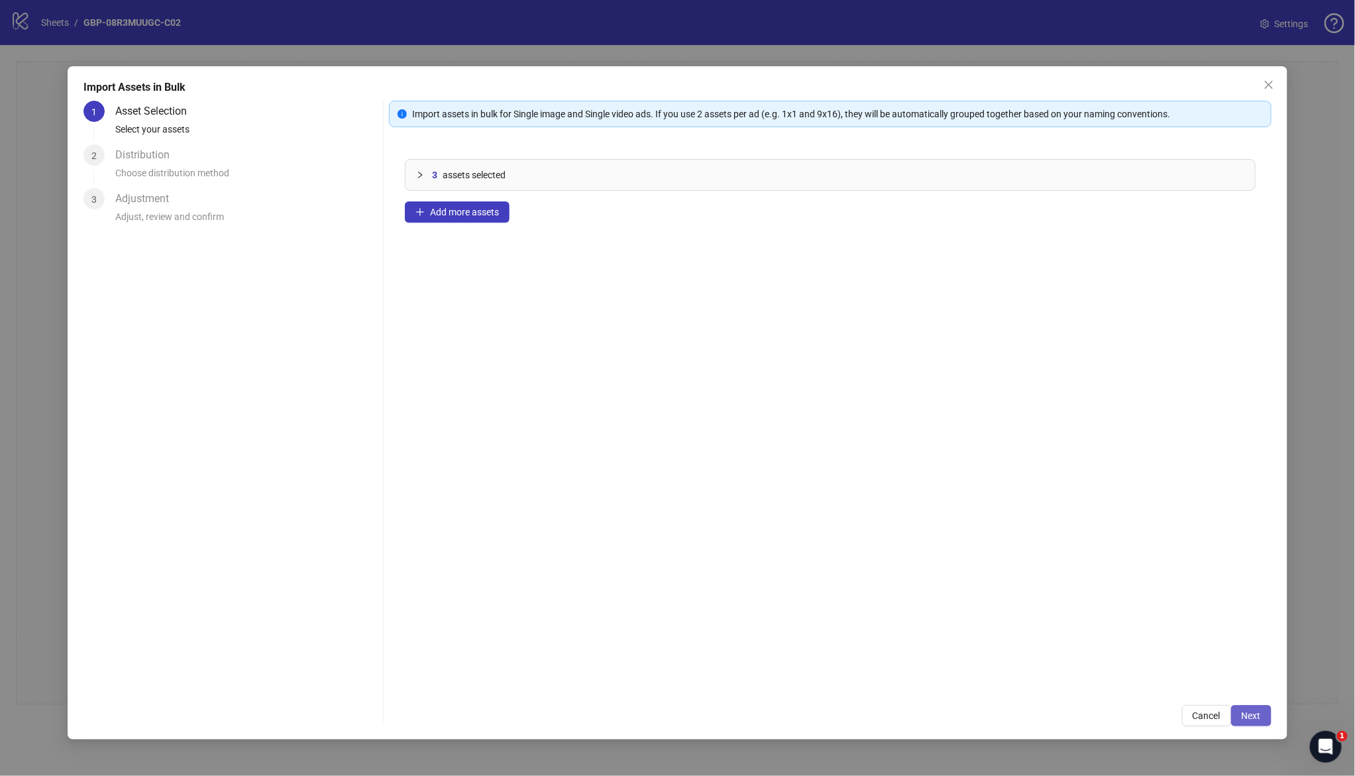
click at [1262, 712] on button "Next" at bounding box center [1251, 715] width 40 height 21
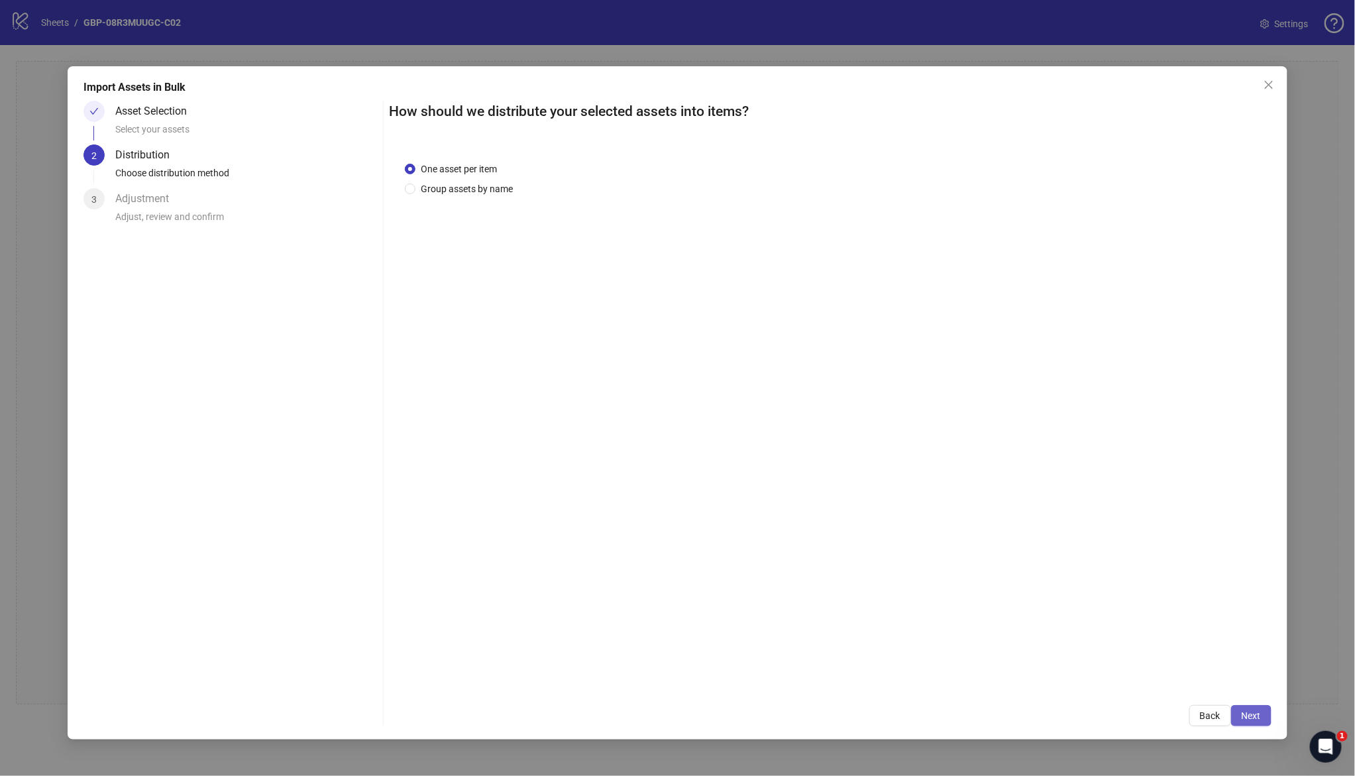
click at [1246, 713] on span "Next" at bounding box center [1250, 715] width 19 height 11
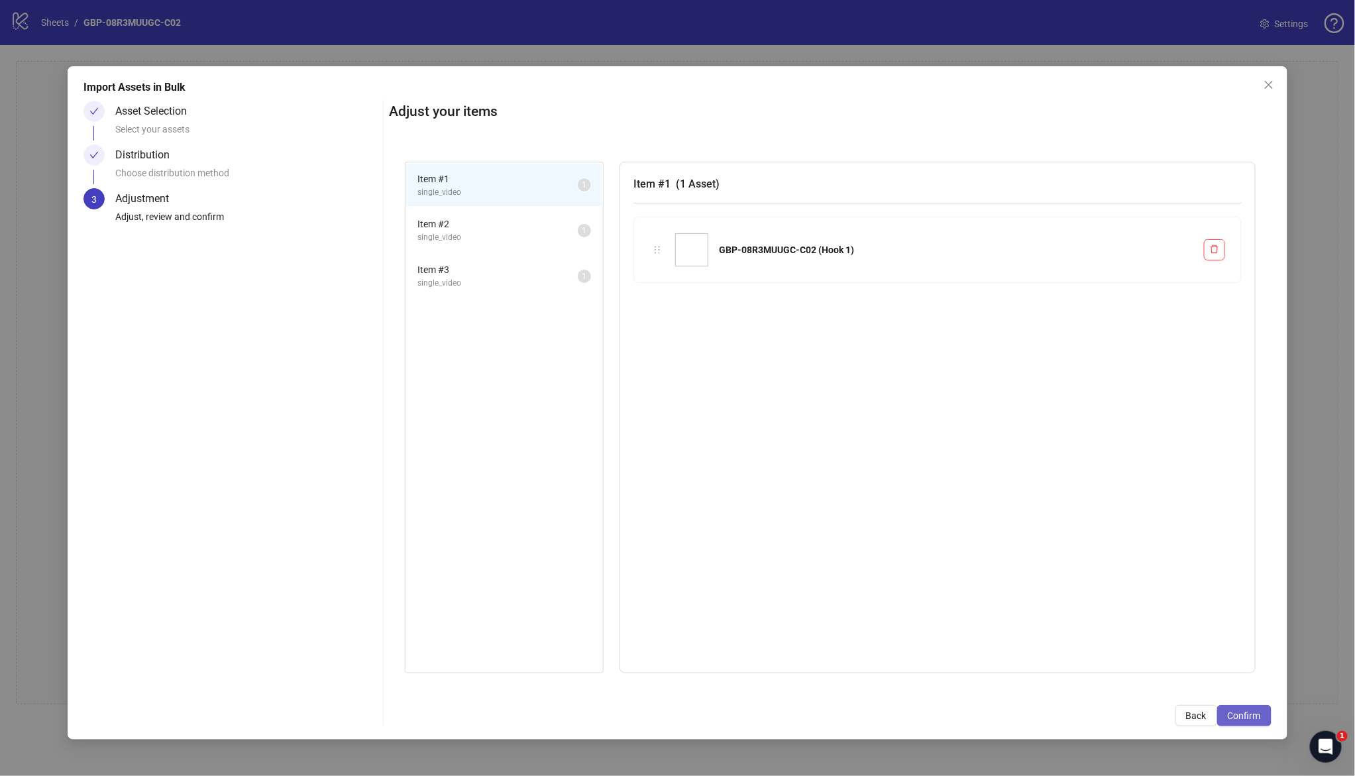
click at [1259, 717] on span "Confirm" at bounding box center [1243, 715] width 33 height 11
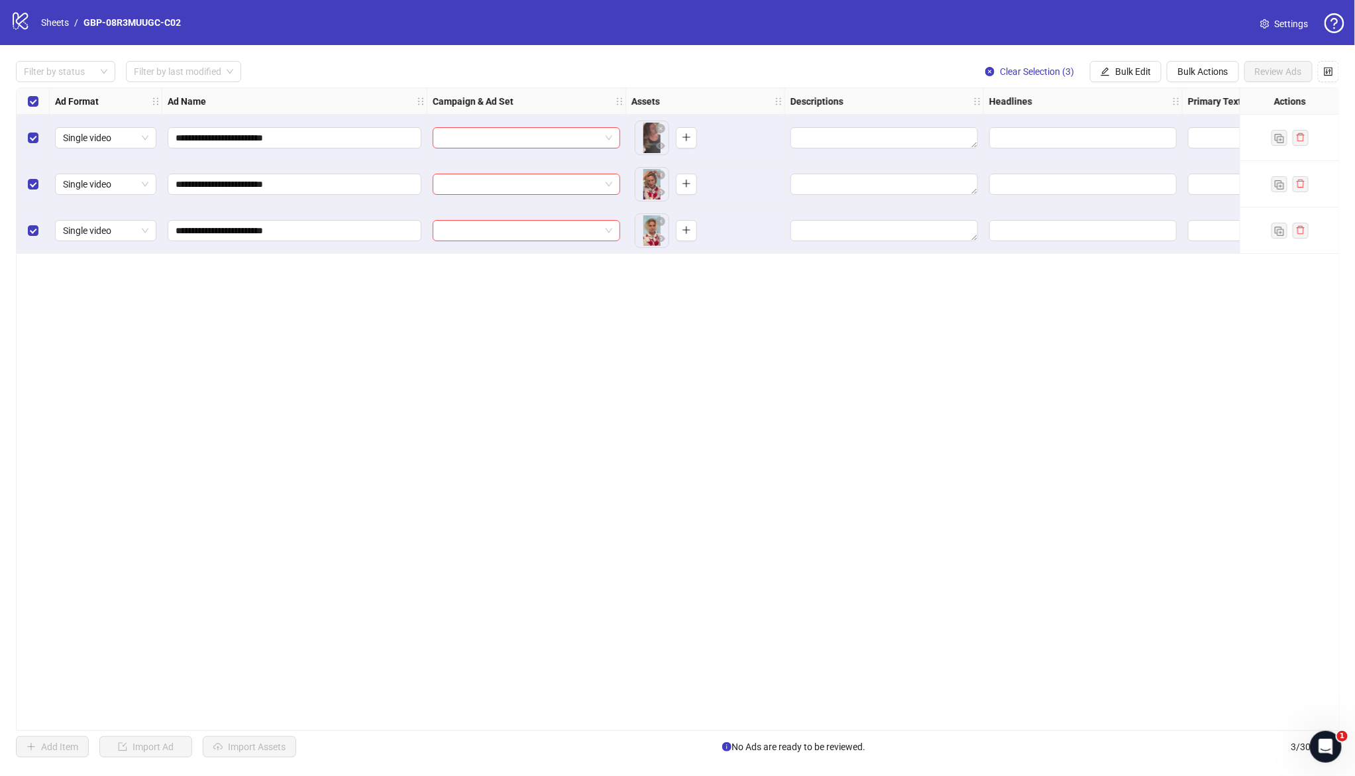
click at [535, 125] on div at bounding box center [526, 138] width 199 height 46
click at [540, 133] on input "search" at bounding box center [521, 138] width 160 height 20
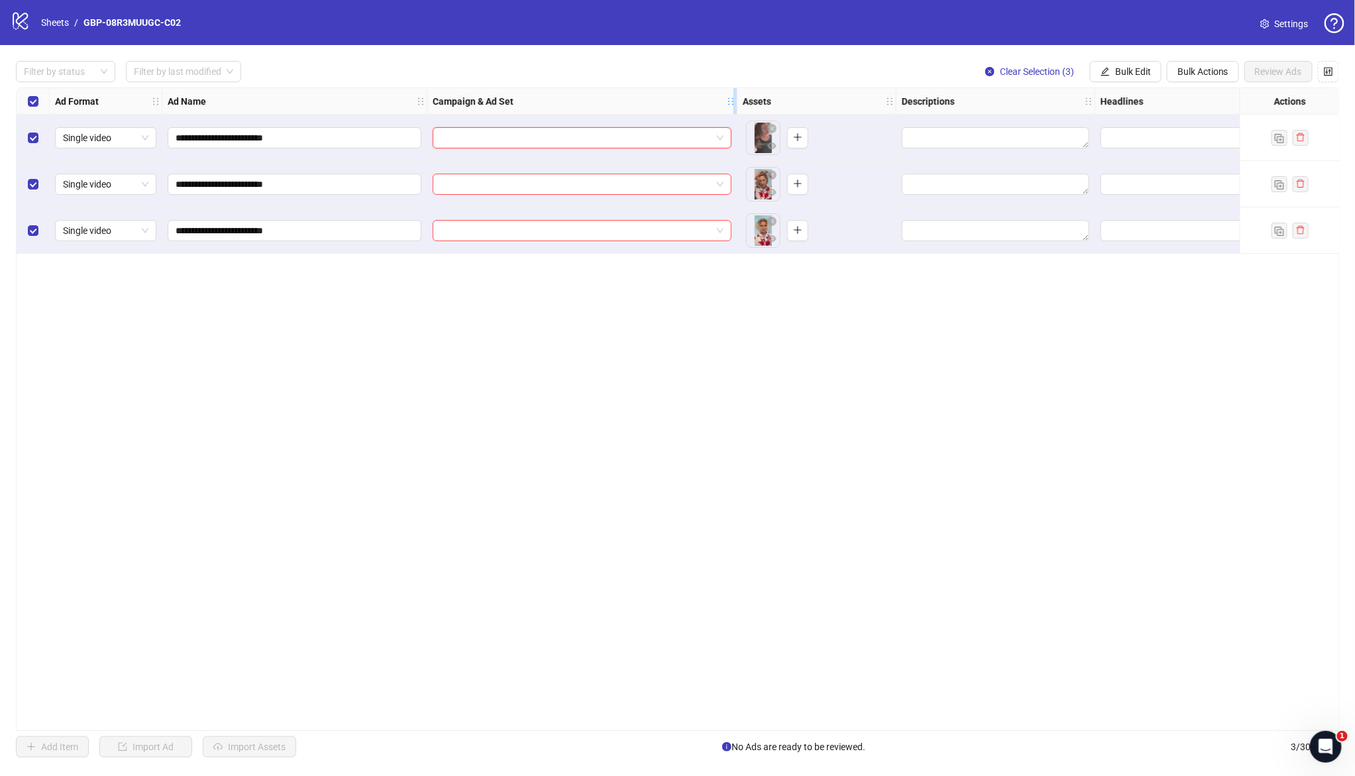
drag, startPoint x: 622, startPoint y: 104, endPoint x: 733, endPoint y: 111, distance: 111.5
click at [733, 111] on div "Resize Campaign & Ad Set column" at bounding box center [734, 101] width 3 height 26
click at [663, 138] on input "search" at bounding box center [576, 138] width 271 height 20
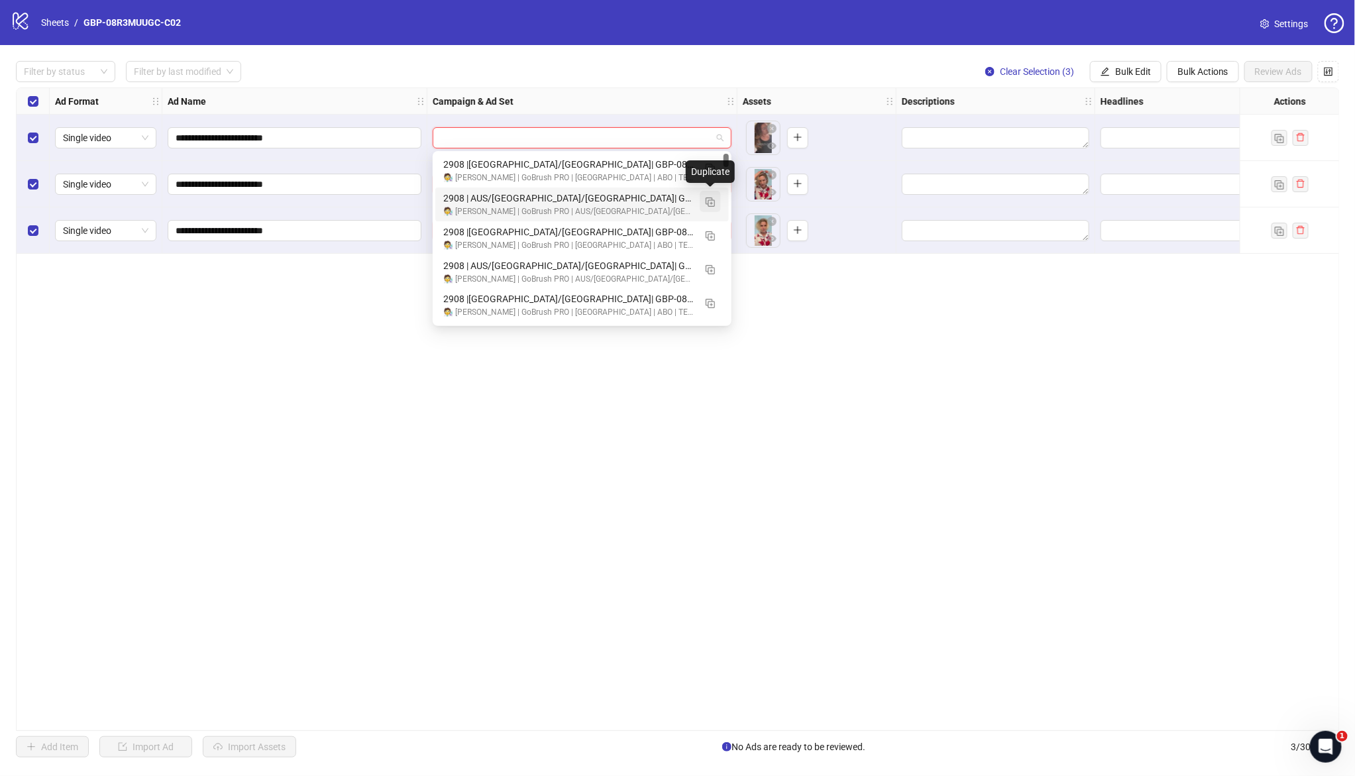
click at [709, 201] on img "button" at bounding box center [709, 201] width 9 height 9
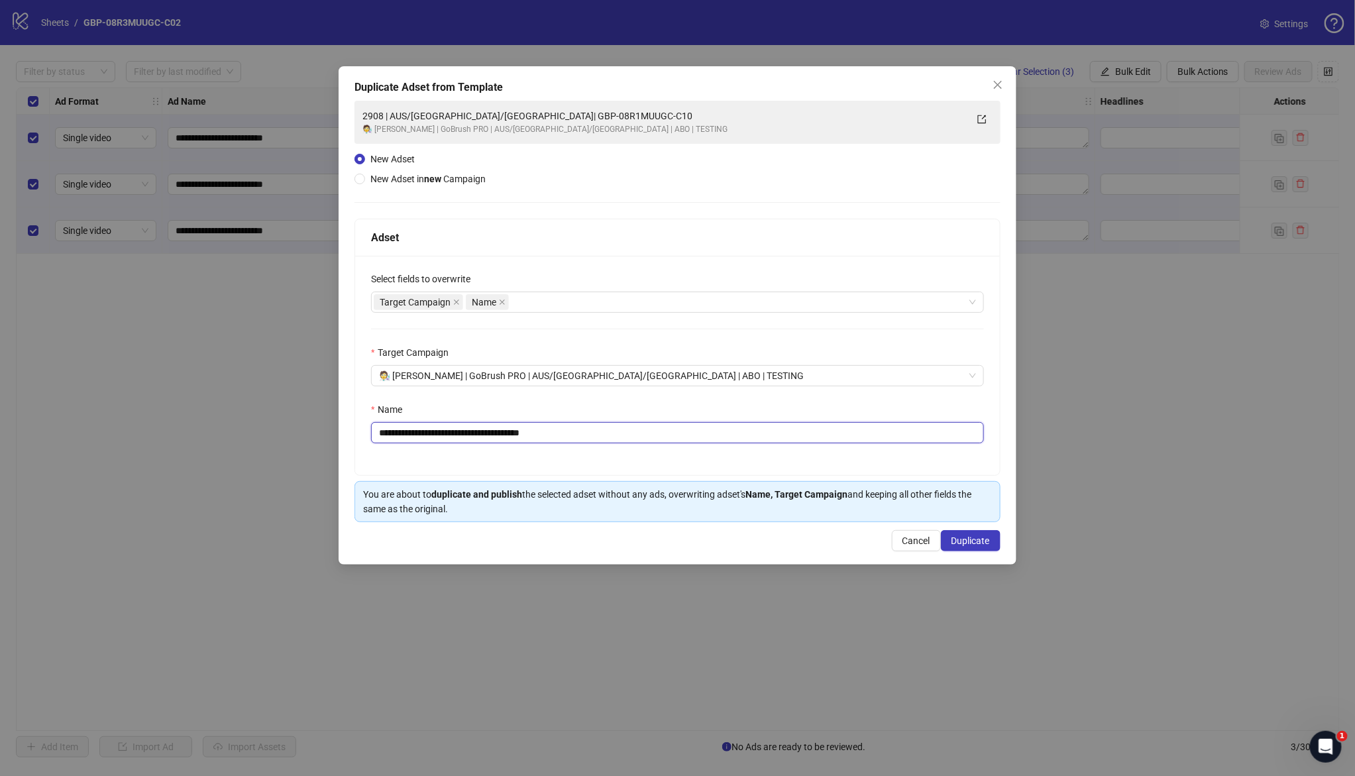
drag, startPoint x: 462, startPoint y: 436, endPoint x: 784, endPoint y: 450, distance: 322.2
click at [784, 450] on div "**********" at bounding box center [677, 365] width 645 height 219
paste input "text"
type input "**********"
click at [969, 543] on span "Duplicate" at bounding box center [970, 540] width 38 height 11
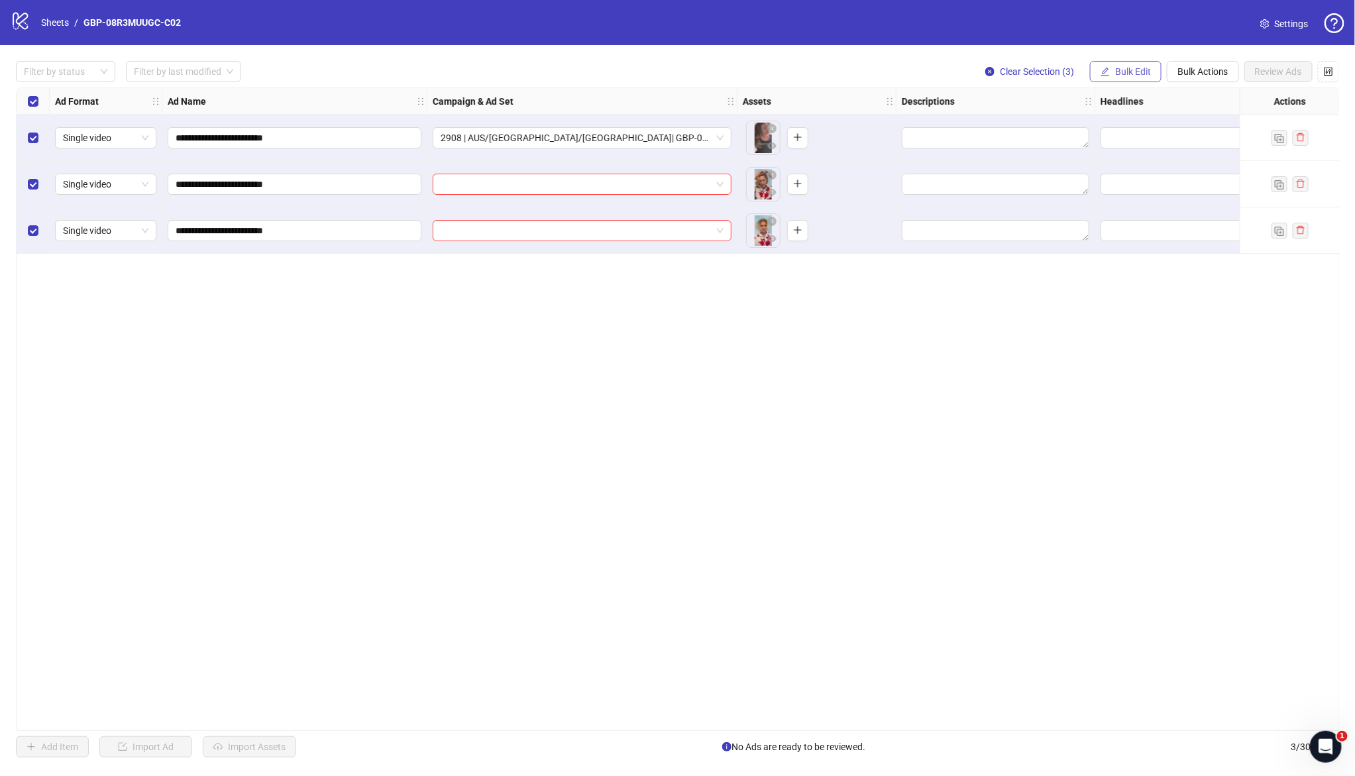
click at [1124, 72] on span "Bulk Edit" at bounding box center [1133, 71] width 36 height 11
click at [1141, 131] on li "Campaign & Ad Set" at bounding box center [1138, 140] width 95 height 21
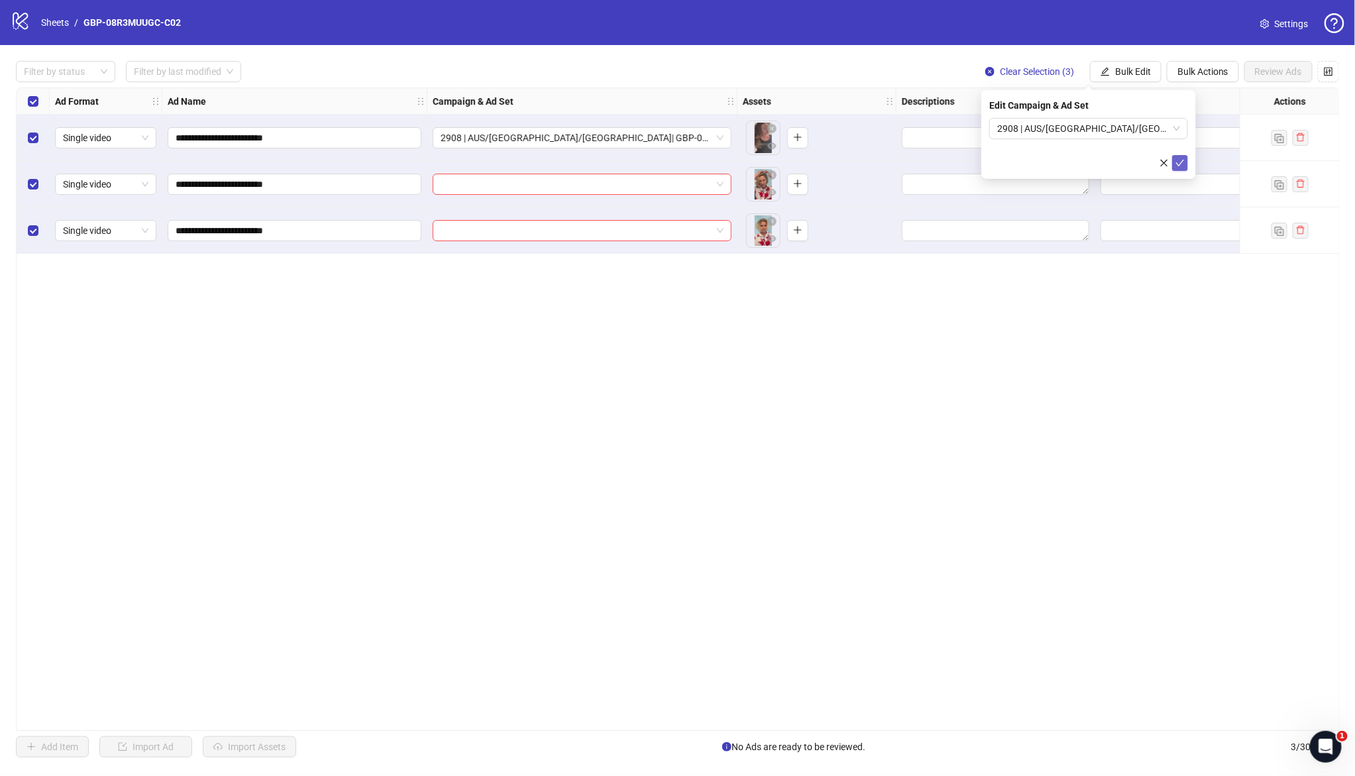
click at [1173, 158] on button "submit" at bounding box center [1180, 163] width 16 height 16
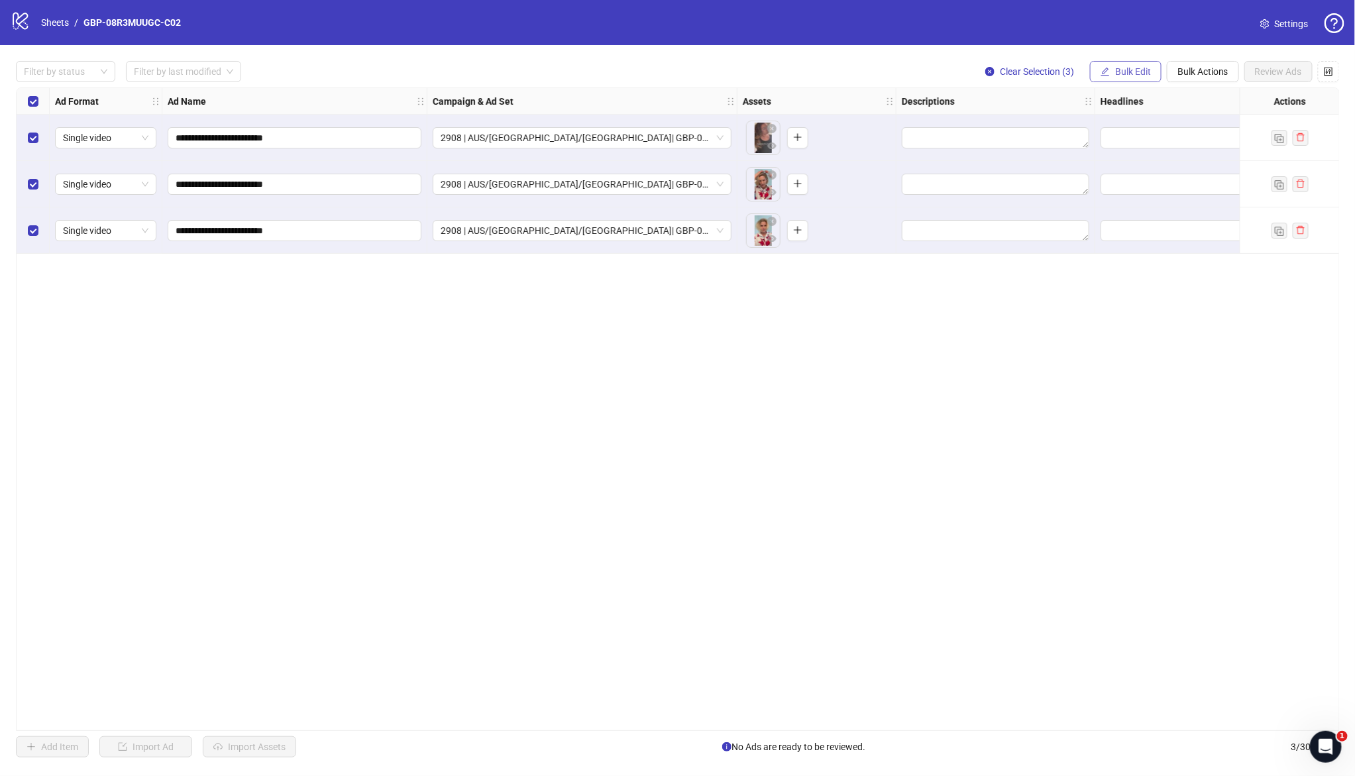
click at [1112, 74] on button "Bulk Edit" at bounding box center [1126, 71] width 72 height 21
click at [1134, 180] on span "Headlines" at bounding box center [1138, 183] width 79 height 15
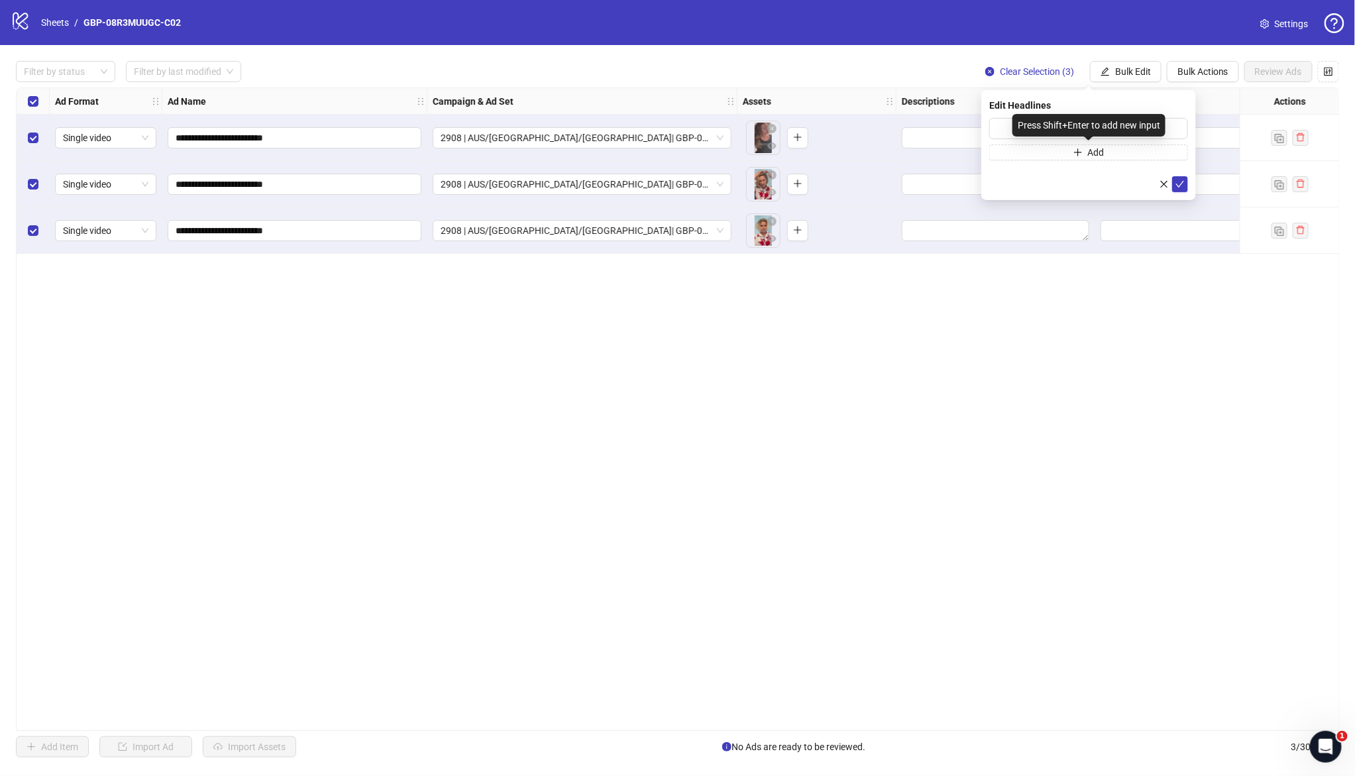
click at [1078, 130] on div "Press Shift+Enter to add new input" at bounding box center [1088, 125] width 153 height 23
click at [1019, 128] on div "Press Shift+Enter to add new input" at bounding box center [1088, 125] width 153 height 23
click at [1005, 128] on input "text" at bounding box center [1088, 128] width 199 height 21
paste input "*******"
type input "*******"
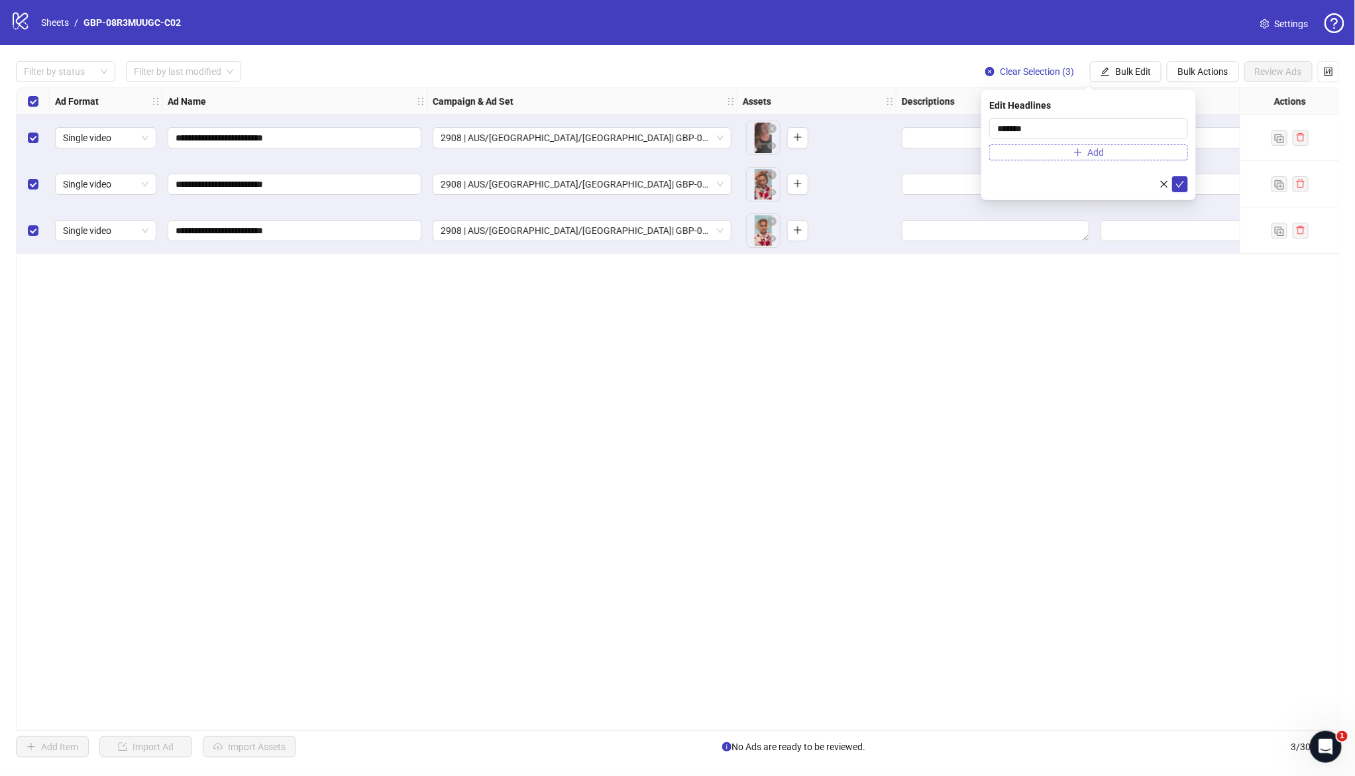
click at [1127, 154] on button "Add" at bounding box center [1088, 152] width 199 height 16
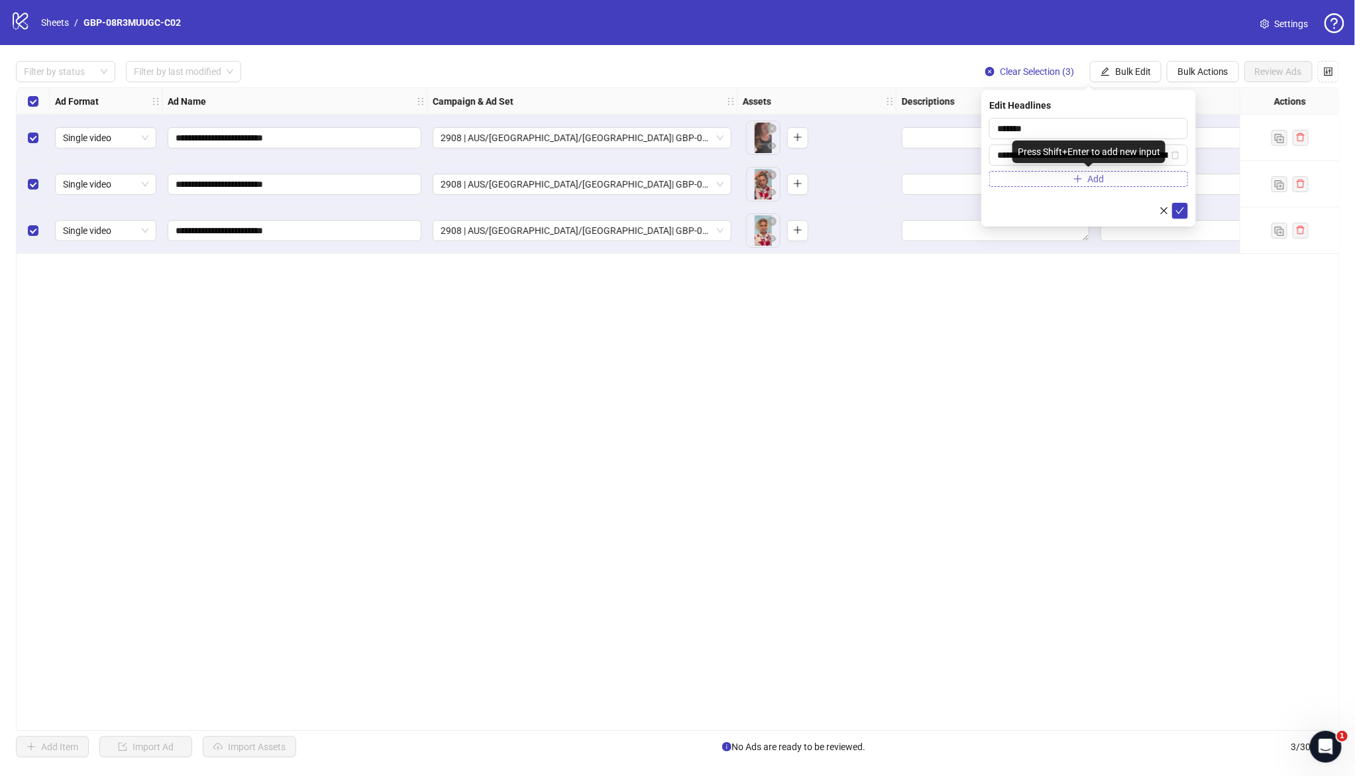
scroll to position [0, 70]
type input "**********"
click at [1182, 212] on icon "check" at bounding box center [1179, 210] width 9 height 9
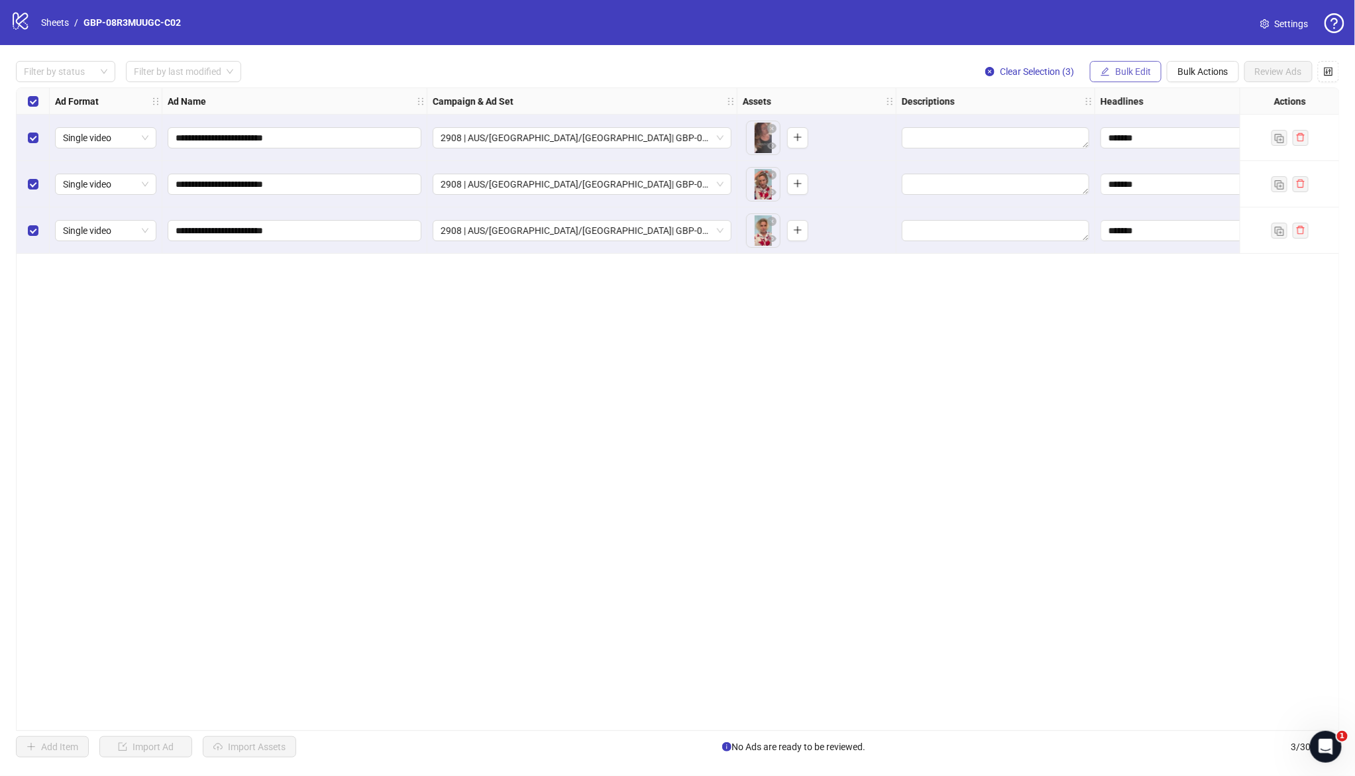
click at [1120, 69] on span "Bulk Edit" at bounding box center [1133, 71] width 36 height 11
click at [1152, 199] on span "Primary Texts" at bounding box center [1138, 204] width 79 height 15
click at [1099, 128] on textarea at bounding box center [1088, 136] width 199 height 36
paste textarea "**********"
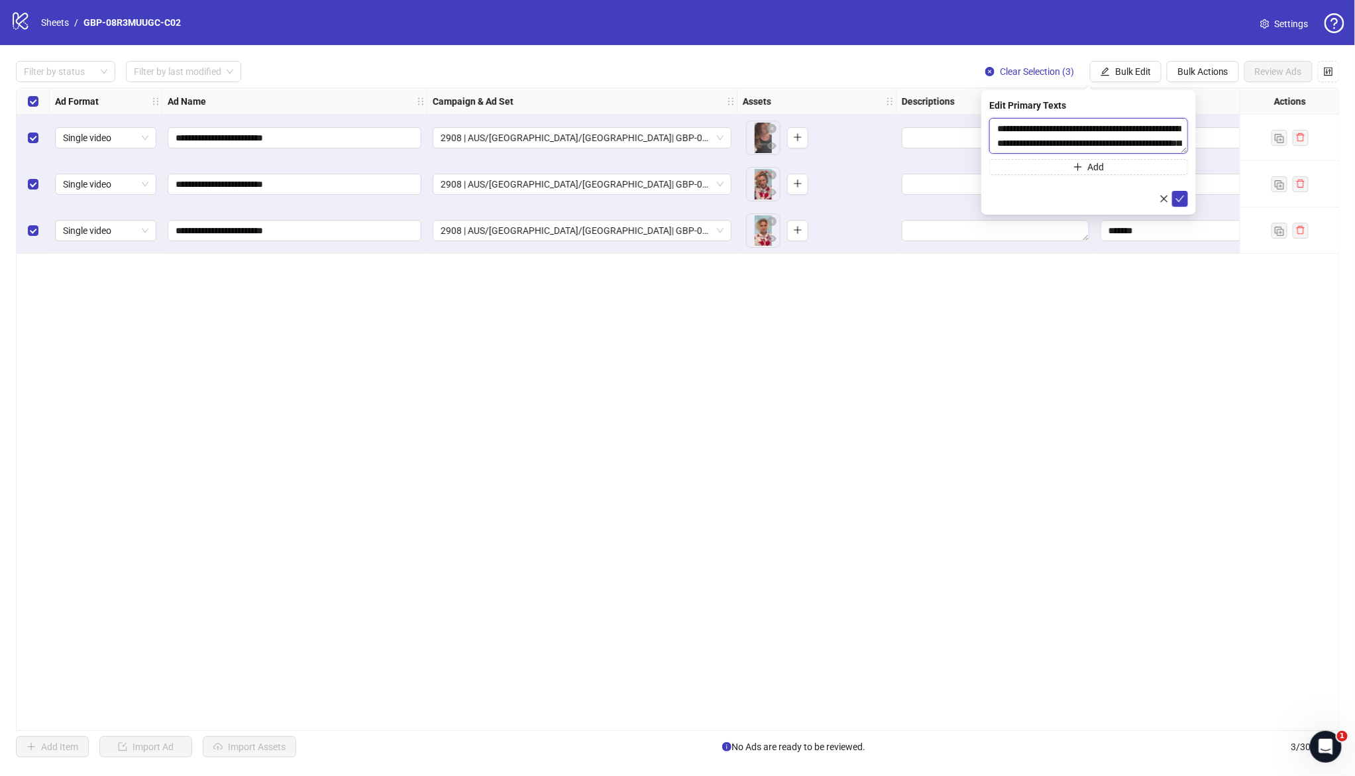
scroll to position [54, 0]
type textarea "**********"
click at [1131, 168] on button "Add" at bounding box center [1088, 167] width 199 height 16
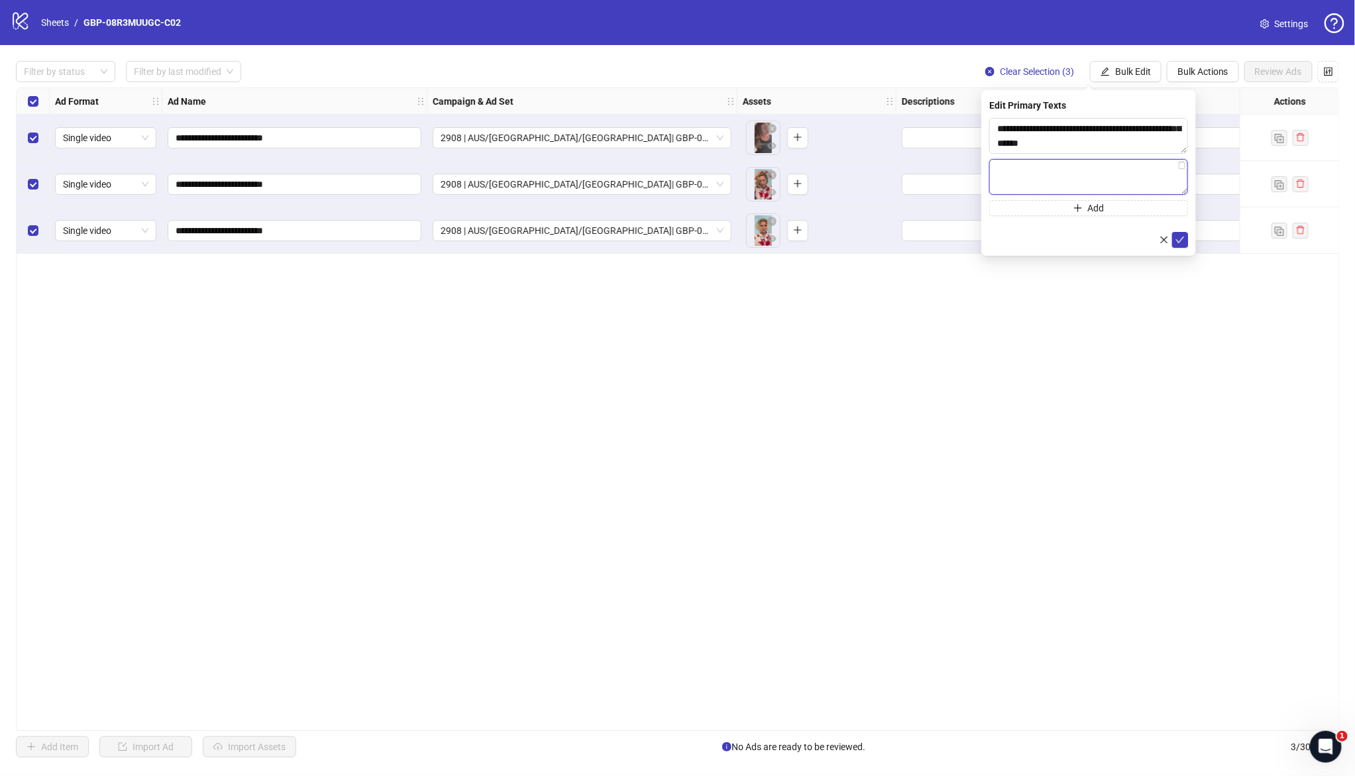
click at [1112, 184] on textarea at bounding box center [1088, 177] width 199 height 36
paste textarea "**********"
type textarea "**********"
click at [1180, 240] on icon "check" at bounding box center [1180, 239] width 9 height 7
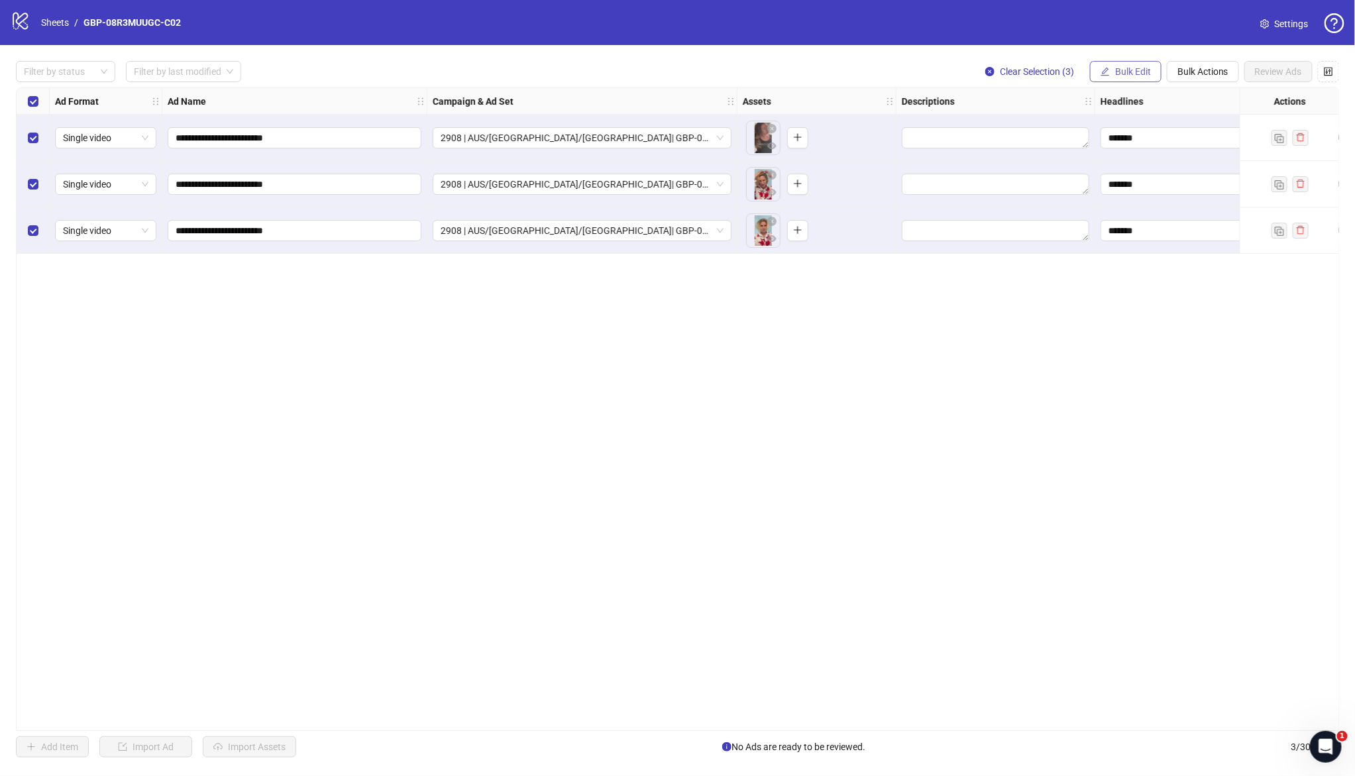
click at [1127, 66] on span "Bulk Edit" at bounding box center [1133, 71] width 36 height 11
click at [1153, 227] on span "Destination URL" at bounding box center [1138, 225] width 79 height 15
click at [1034, 123] on input "text" at bounding box center [1083, 128] width 172 height 15
paste input "**********"
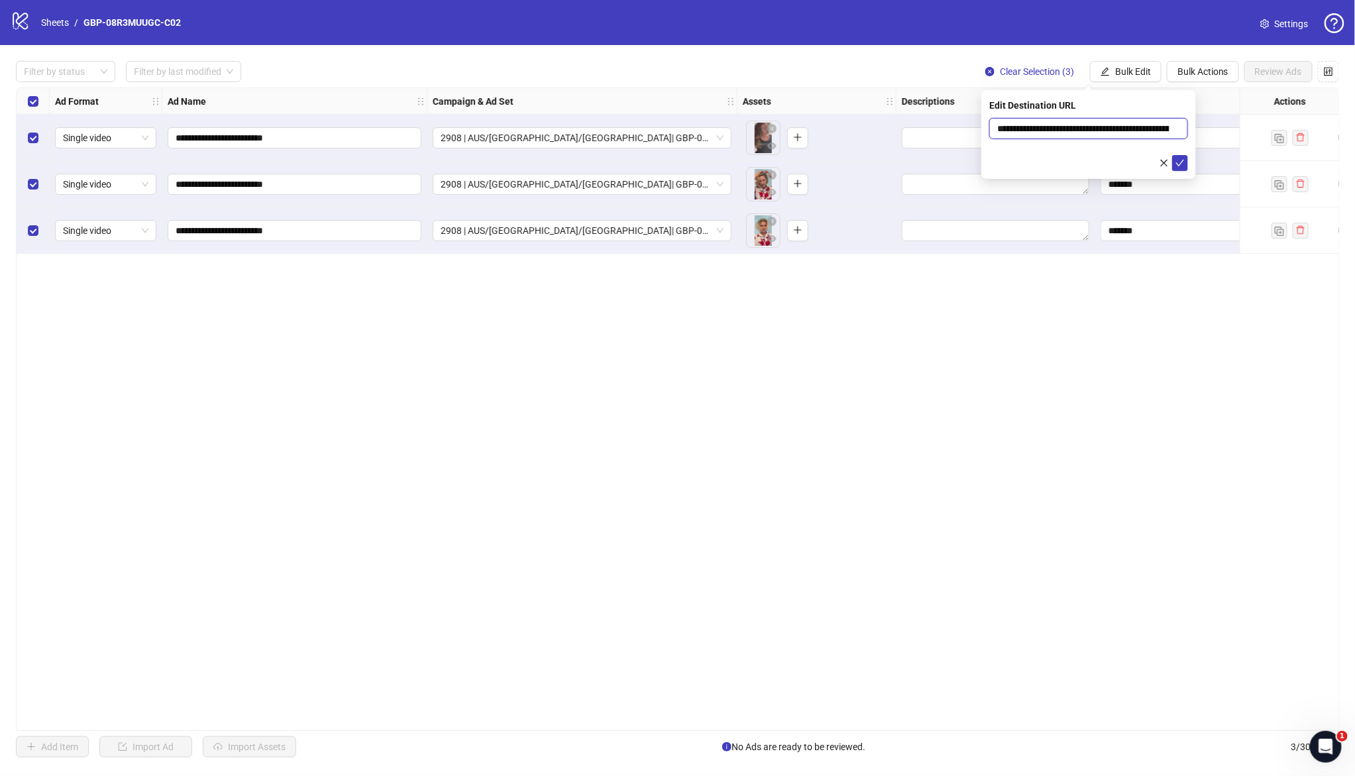
scroll to position [0, 181]
type input "**********"
click at [1176, 160] on icon "check" at bounding box center [1179, 162] width 9 height 9
click at [1120, 66] on span "Bulk Edit" at bounding box center [1133, 71] width 36 height 11
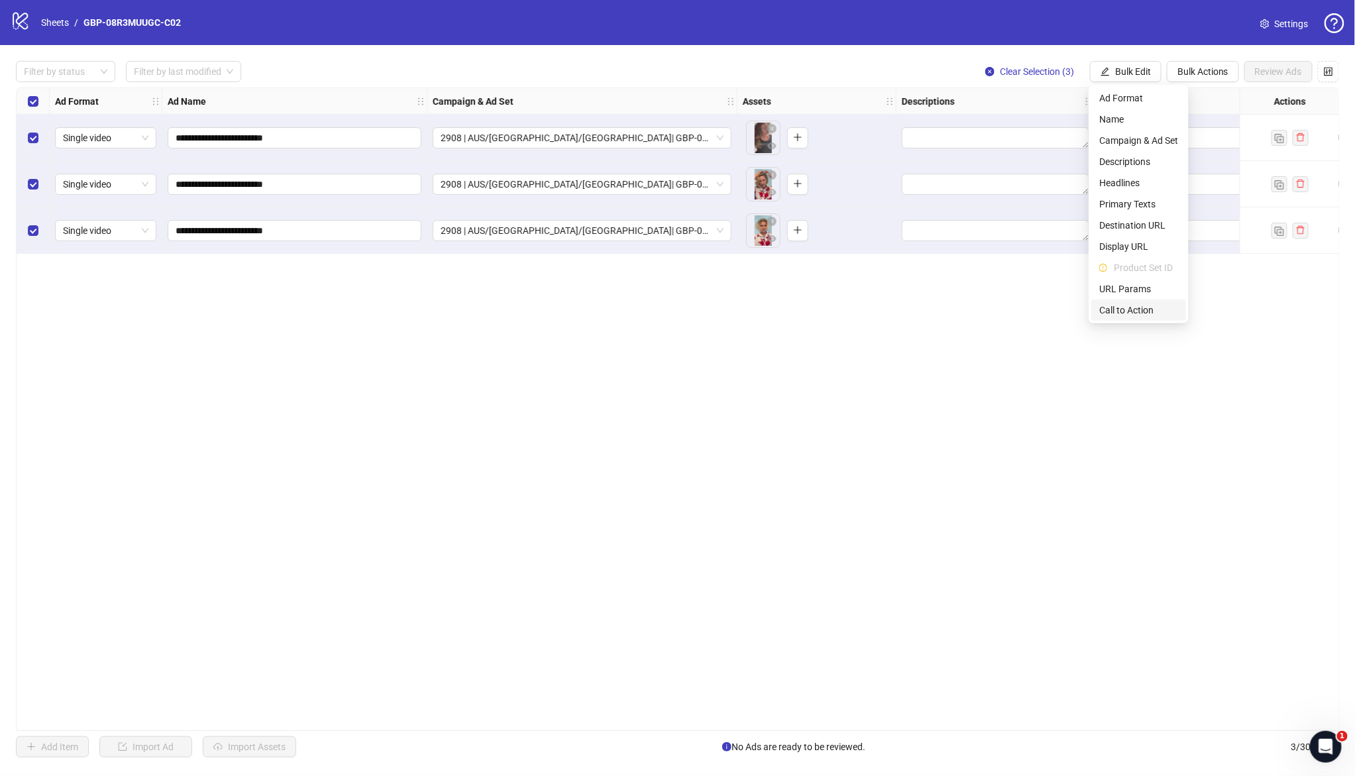
click at [1137, 305] on span "Call to Action" at bounding box center [1138, 310] width 79 height 15
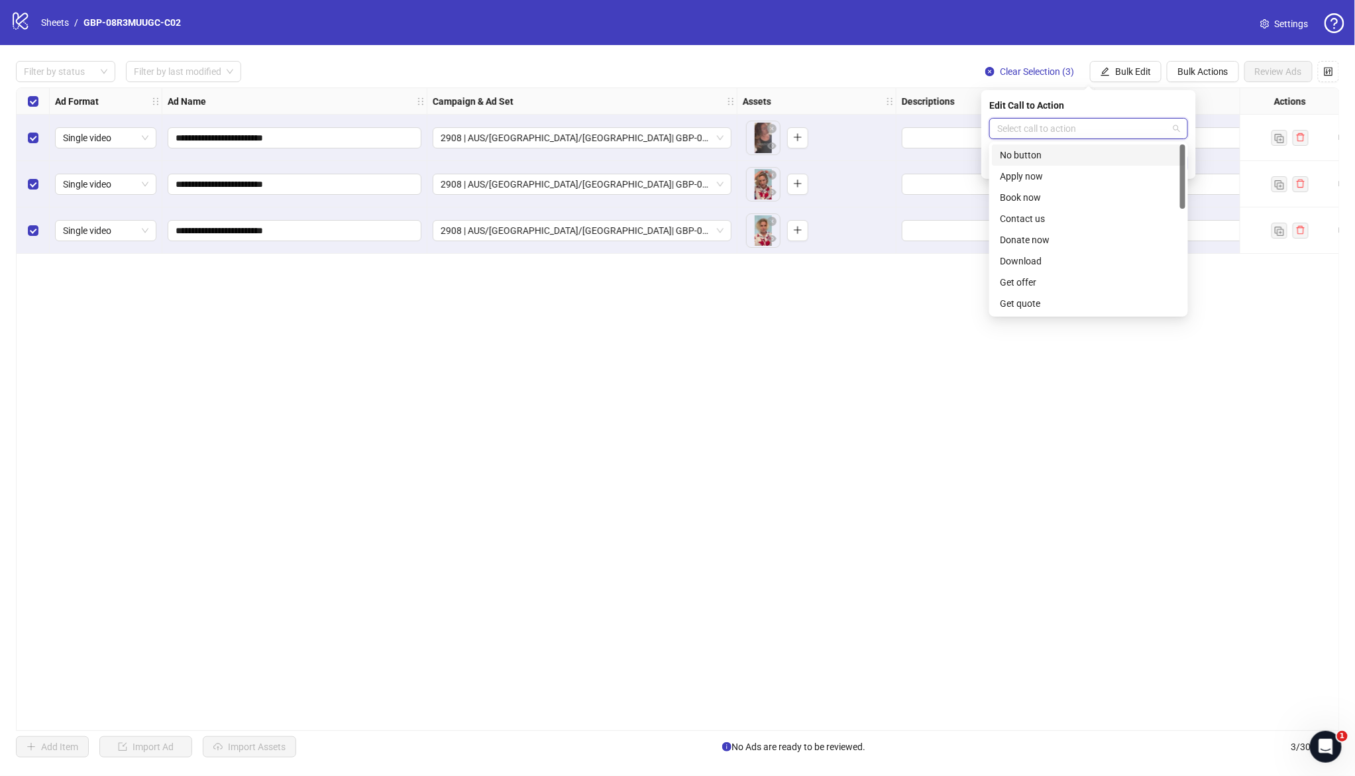
click at [1028, 131] on input "search" at bounding box center [1082, 129] width 171 height 20
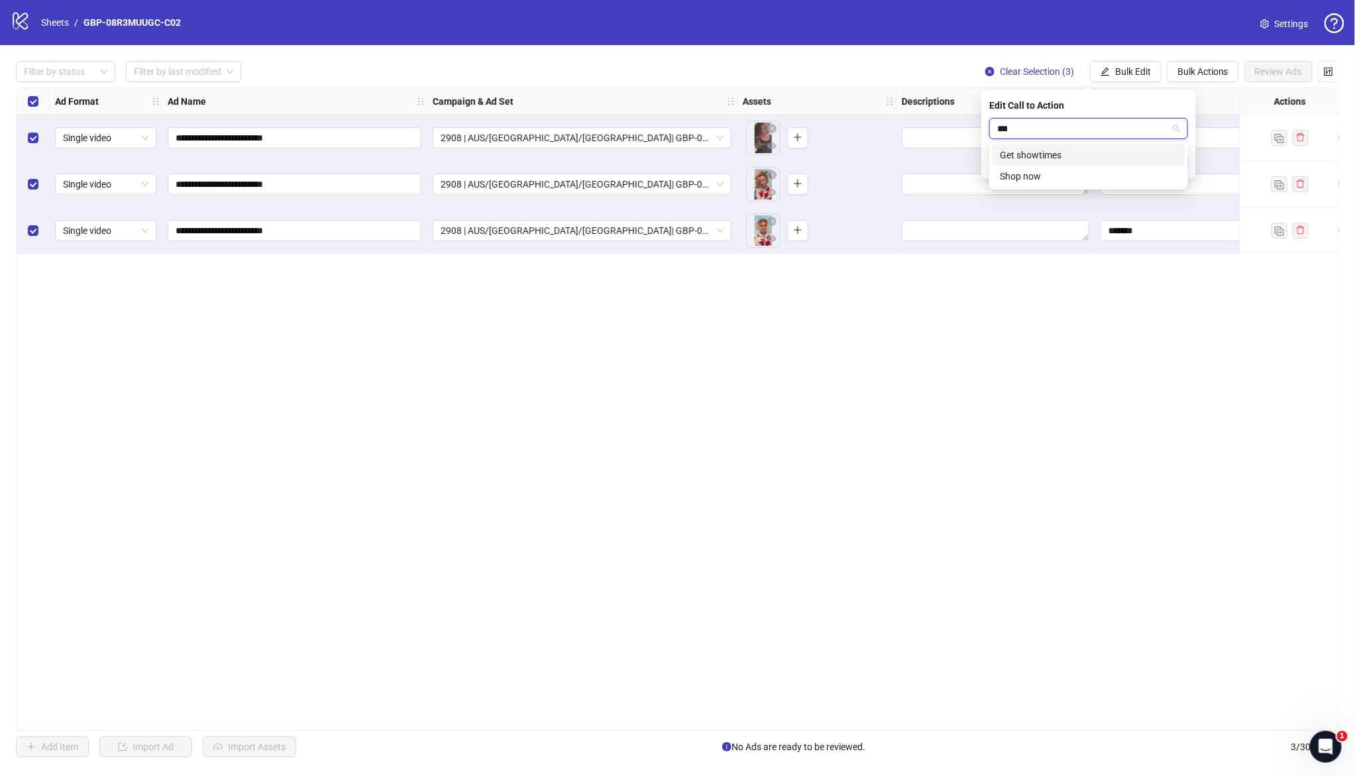
type input "****"
click at [1032, 159] on div "Shop now" at bounding box center [1089, 155] width 178 height 15
click at [1184, 159] on icon "check" at bounding box center [1179, 162] width 9 height 9
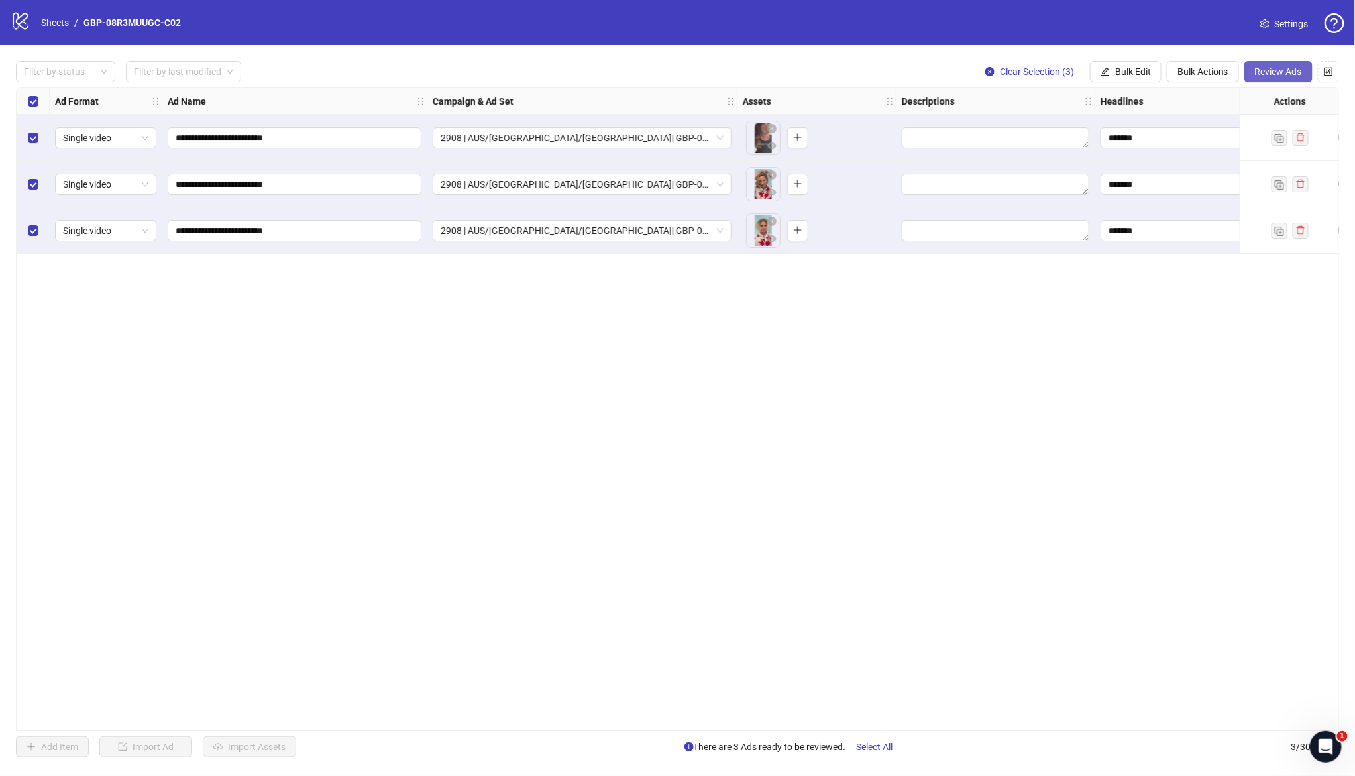
click at [1262, 71] on span "Review Ads" at bounding box center [1278, 71] width 47 height 11
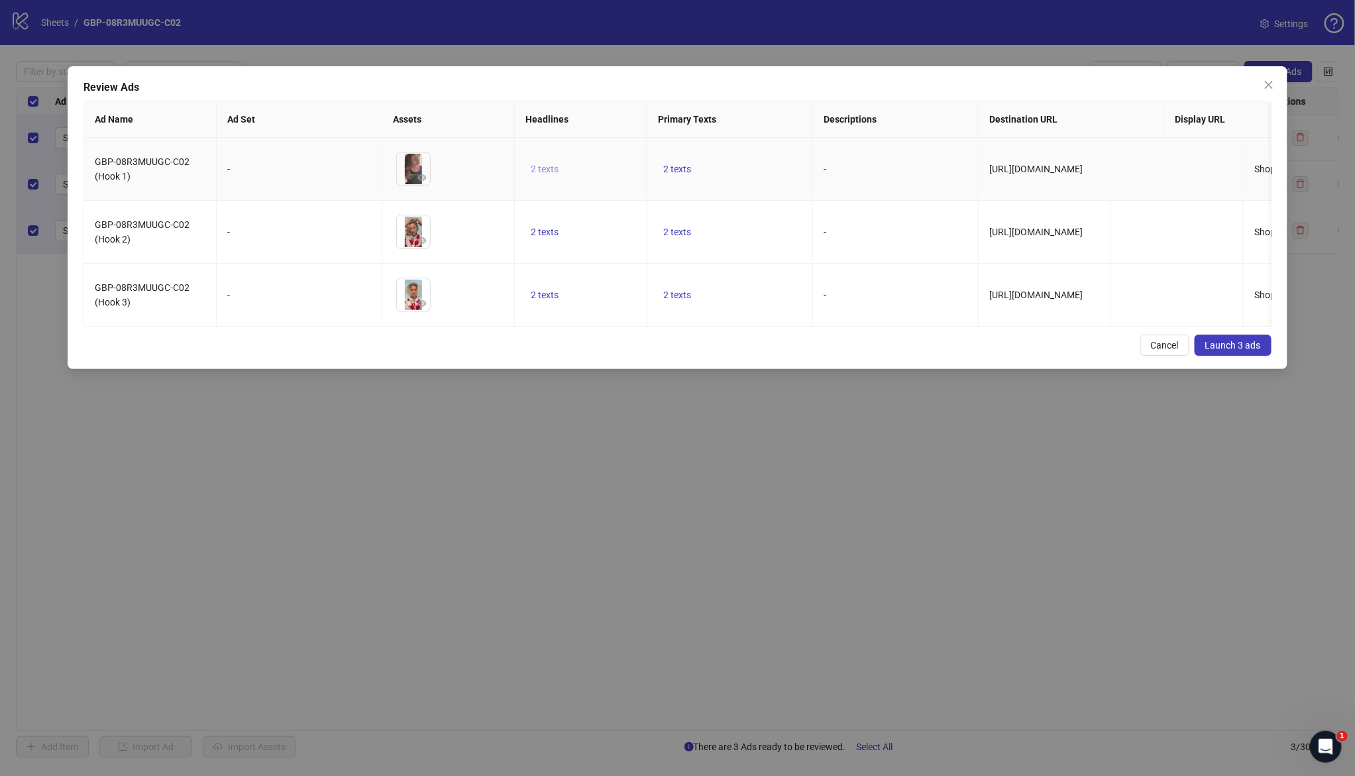
click at [539, 165] on span "2 texts" at bounding box center [545, 169] width 28 height 11
click at [745, 156] on button "button" at bounding box center [751, 159] width 21 height 21
click at [745, 248] on td "2 texts" at bounding box center [730, 232] width 166 height 63
click at [678, 173] on span "2 texts" at bounding box center [677, 169] width 28 height 11
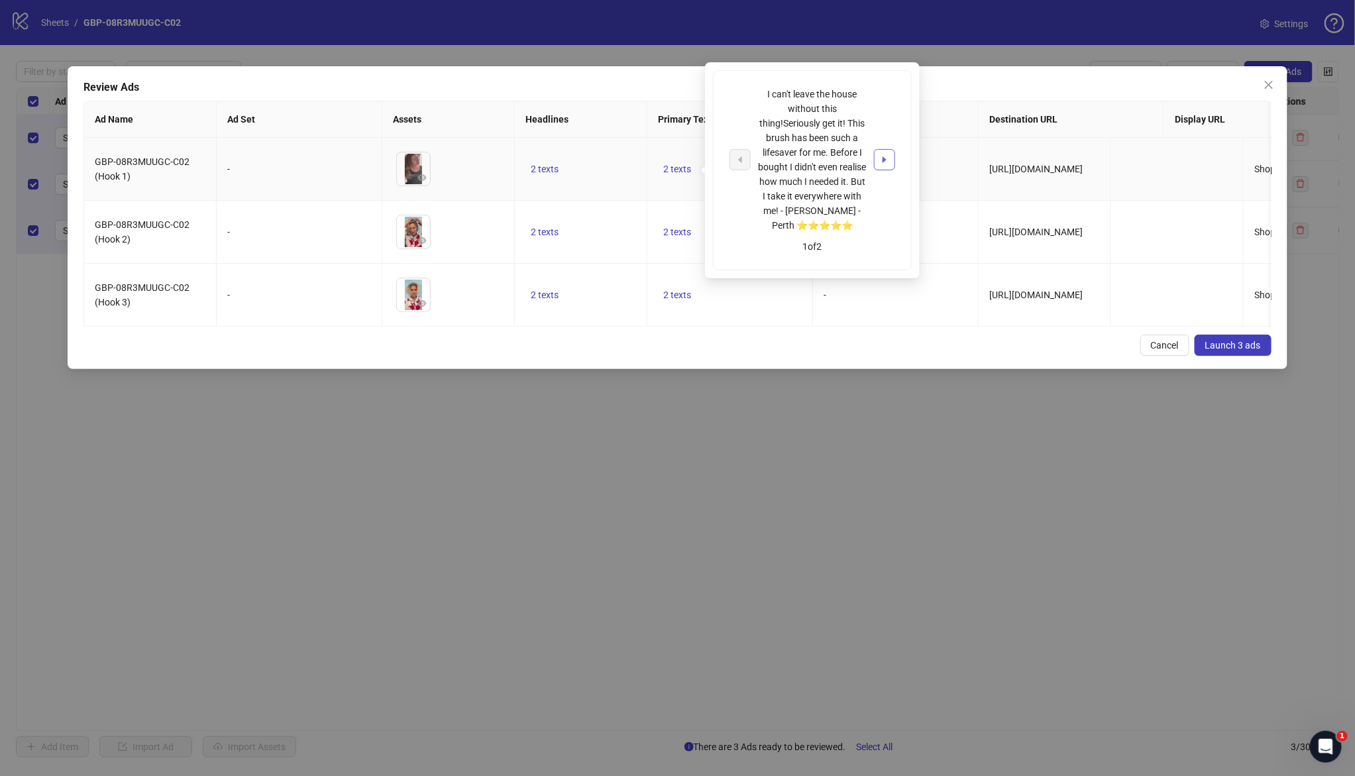
click at [875, 162] on button "button" at bounding box center [884, 159] width 21 height 21
click at [875, 162] on div "I can't leave the house without this thing!Seriously get it! This brush has bee…" at bounding box center [812, 160] width 166 height 146
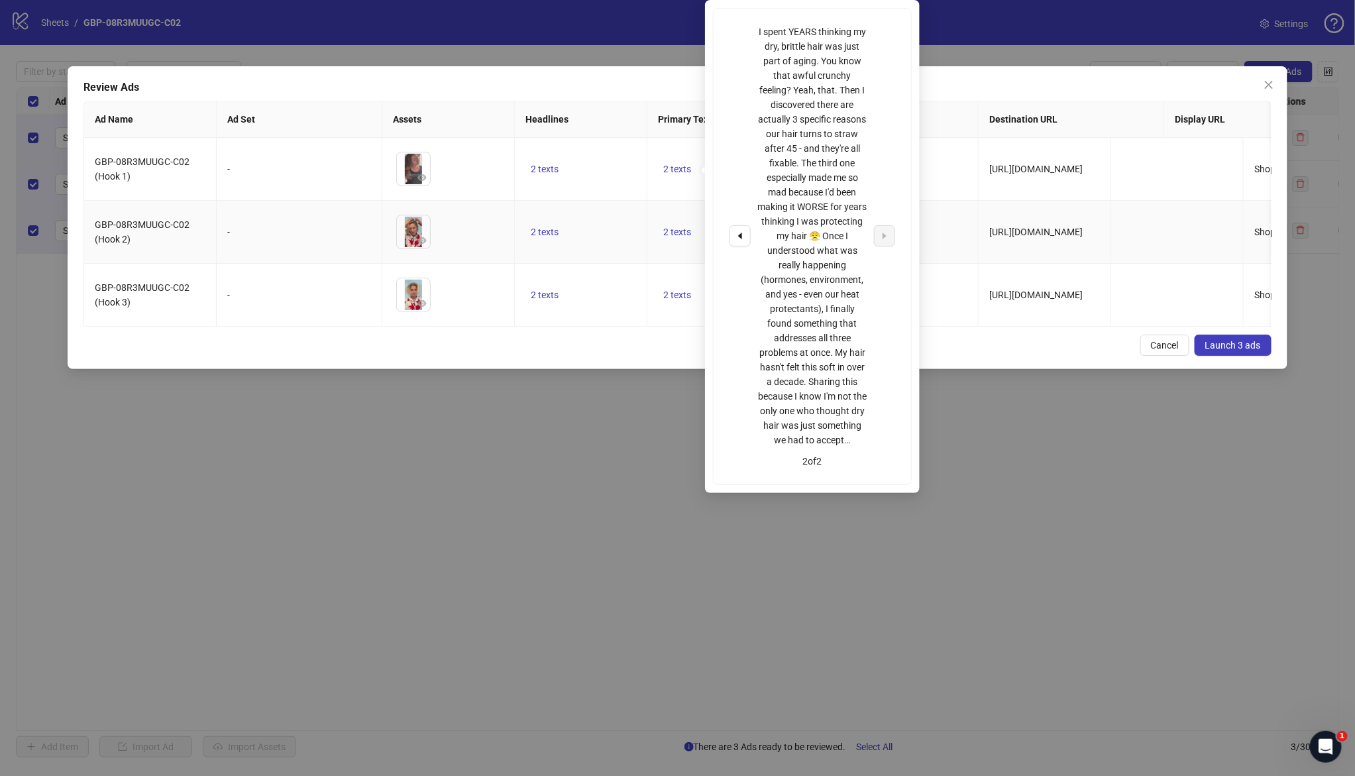
click at [611, 232] on td "2 texts" at bounding box center [581, 232] width 132 height 63
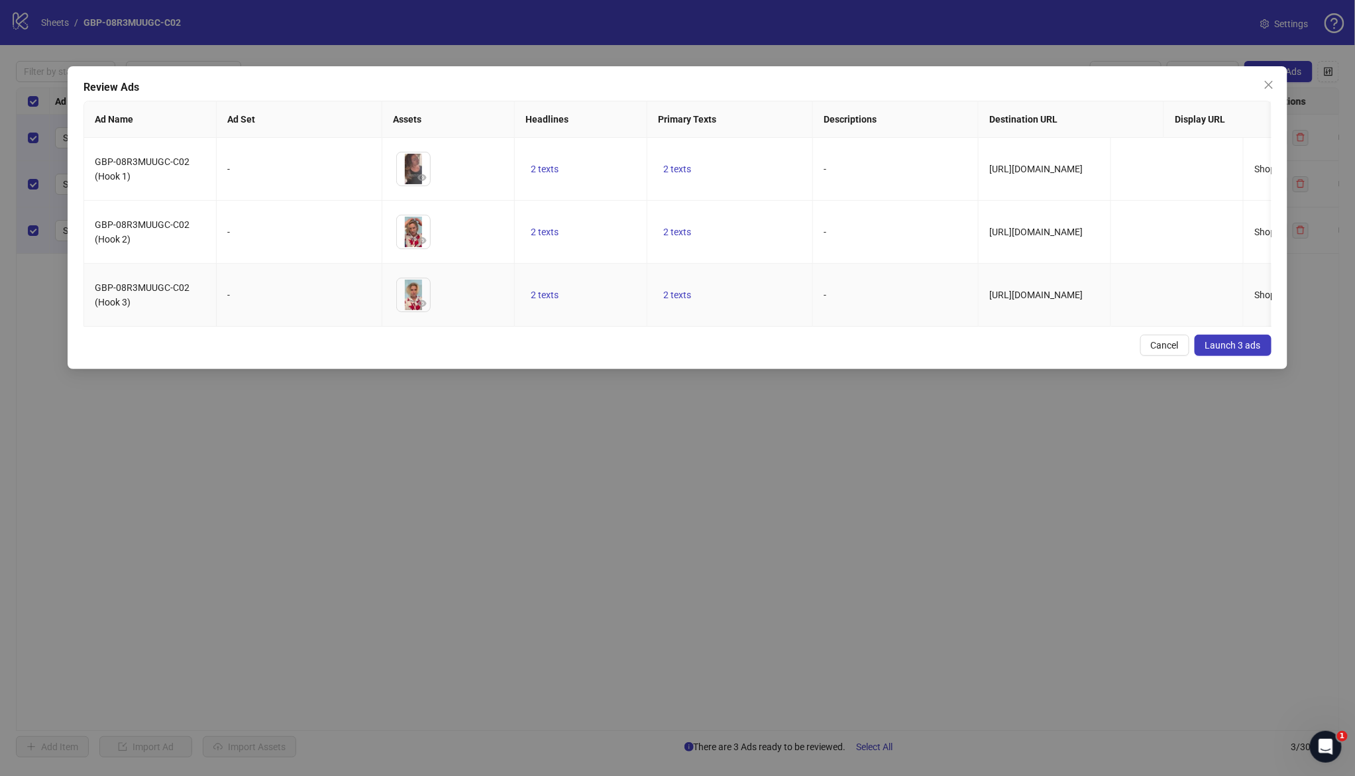
click at [634, 324] on td "2 texts" at bounding box center [581, 295] width 132 height 63
click at [1240, 356] on button "Launch 3 ads" at bounding box center [1232, 345] width 77 height 21
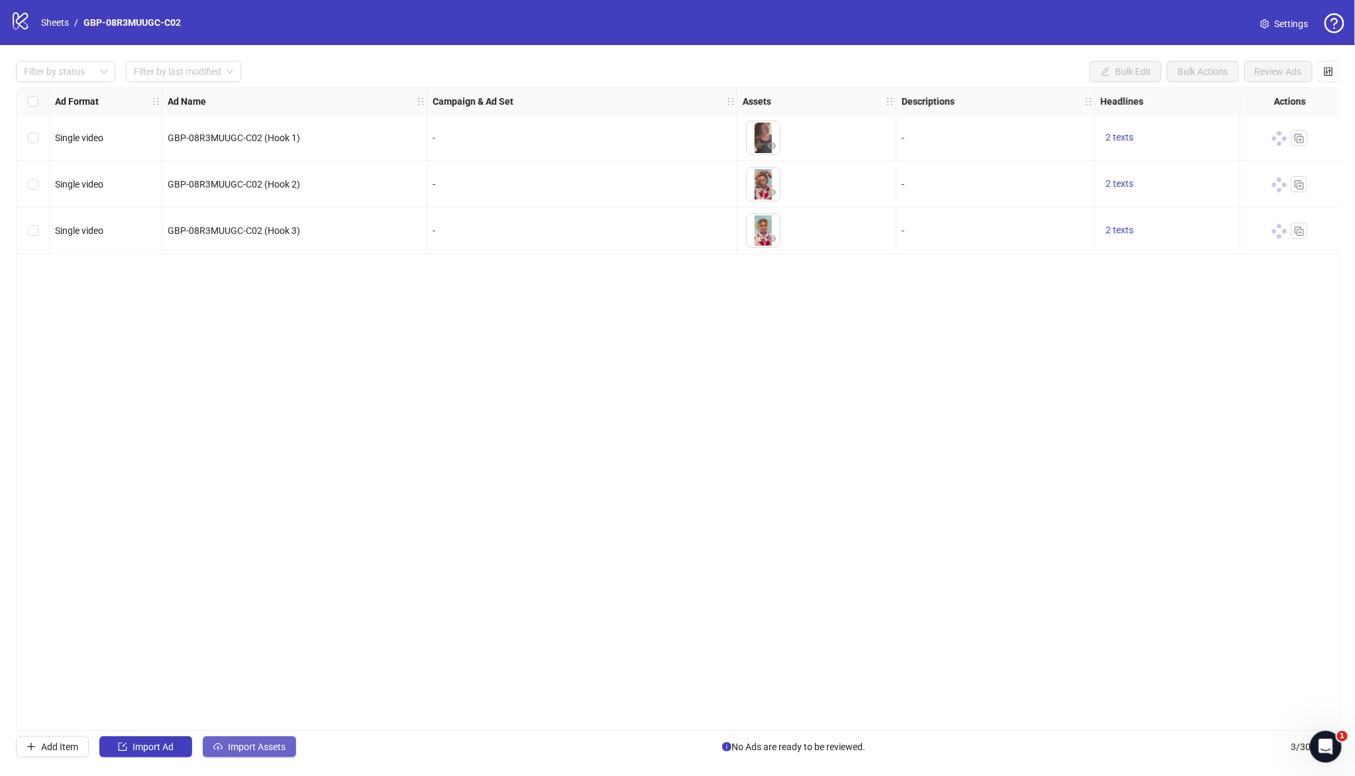
click at [249, 747] on span "Import Assets" at bounding box center [257, 746] width 58 height 11
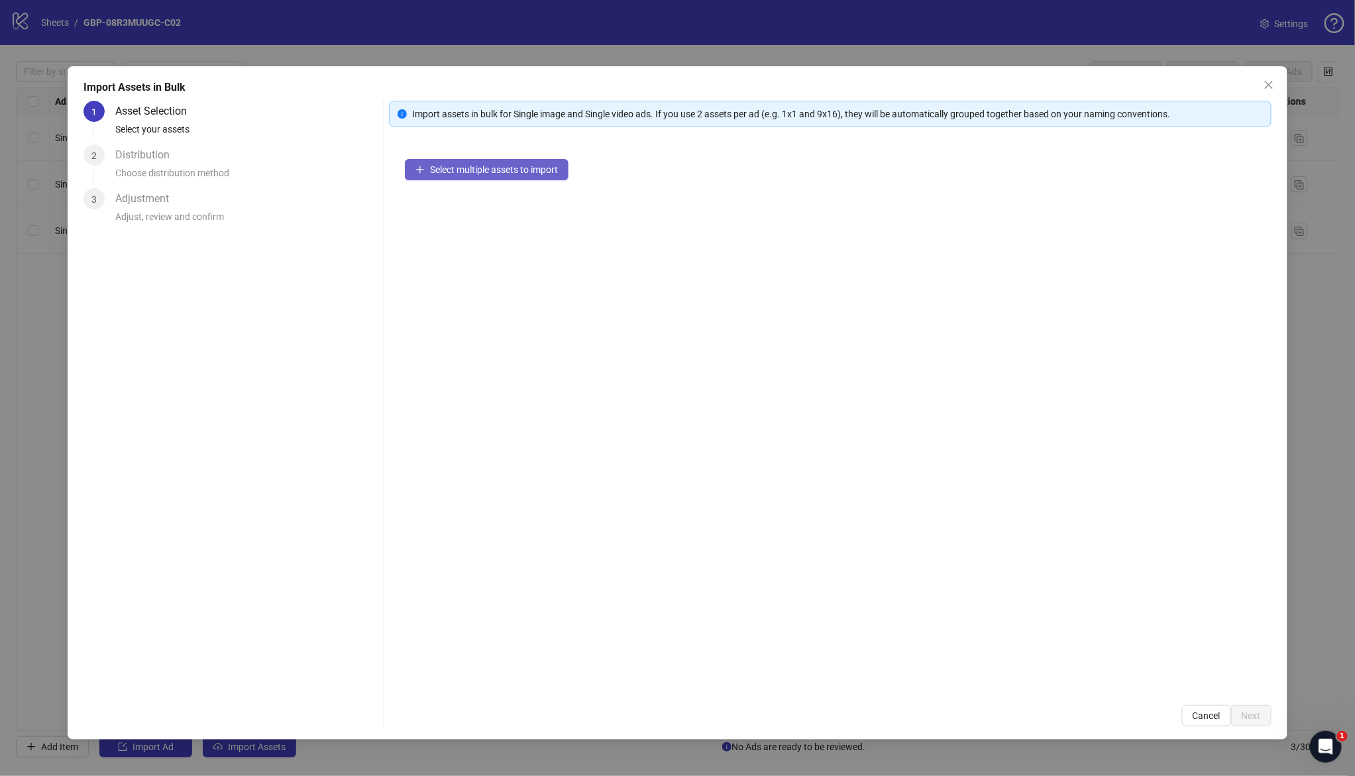
click at [472, 176] on button "Select multiple assets to import" at bounding box center [487, 169] width 164 height 21
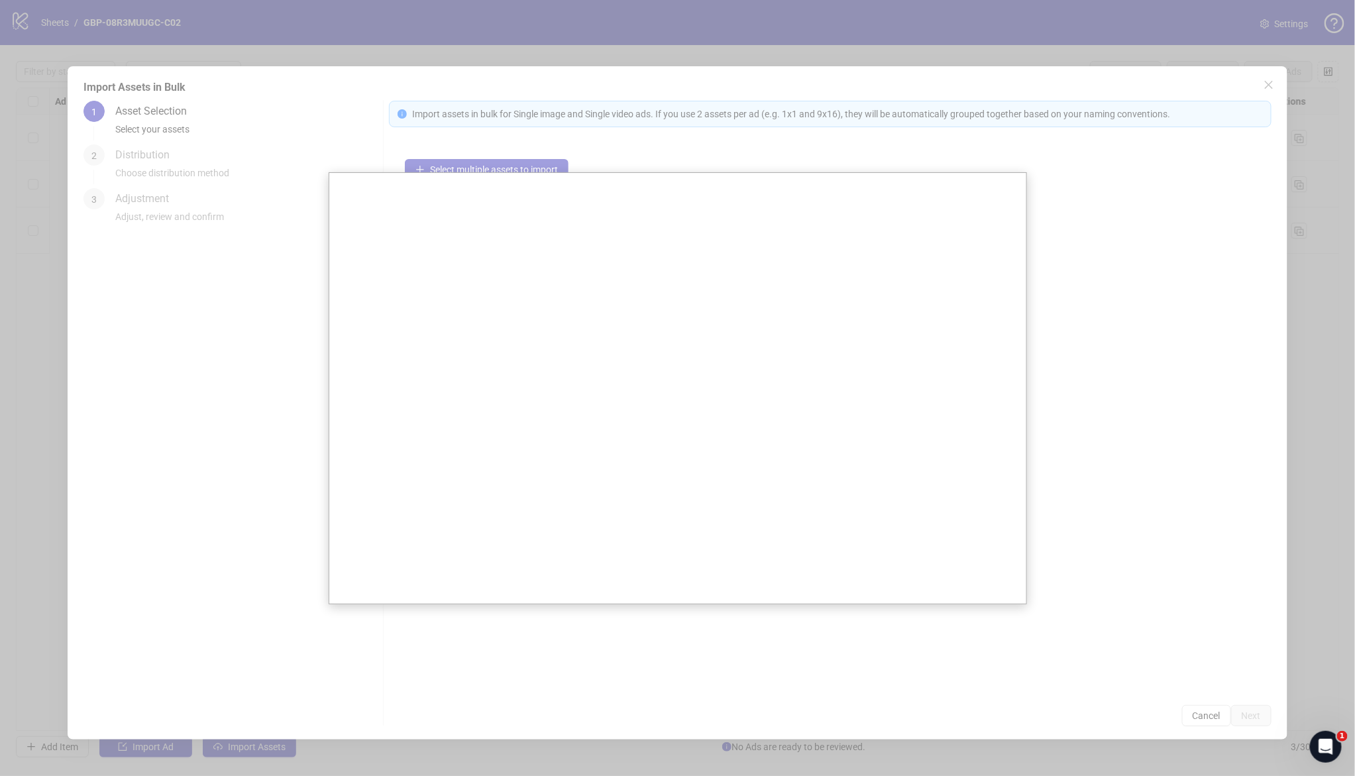
scroll to position [0, 817]
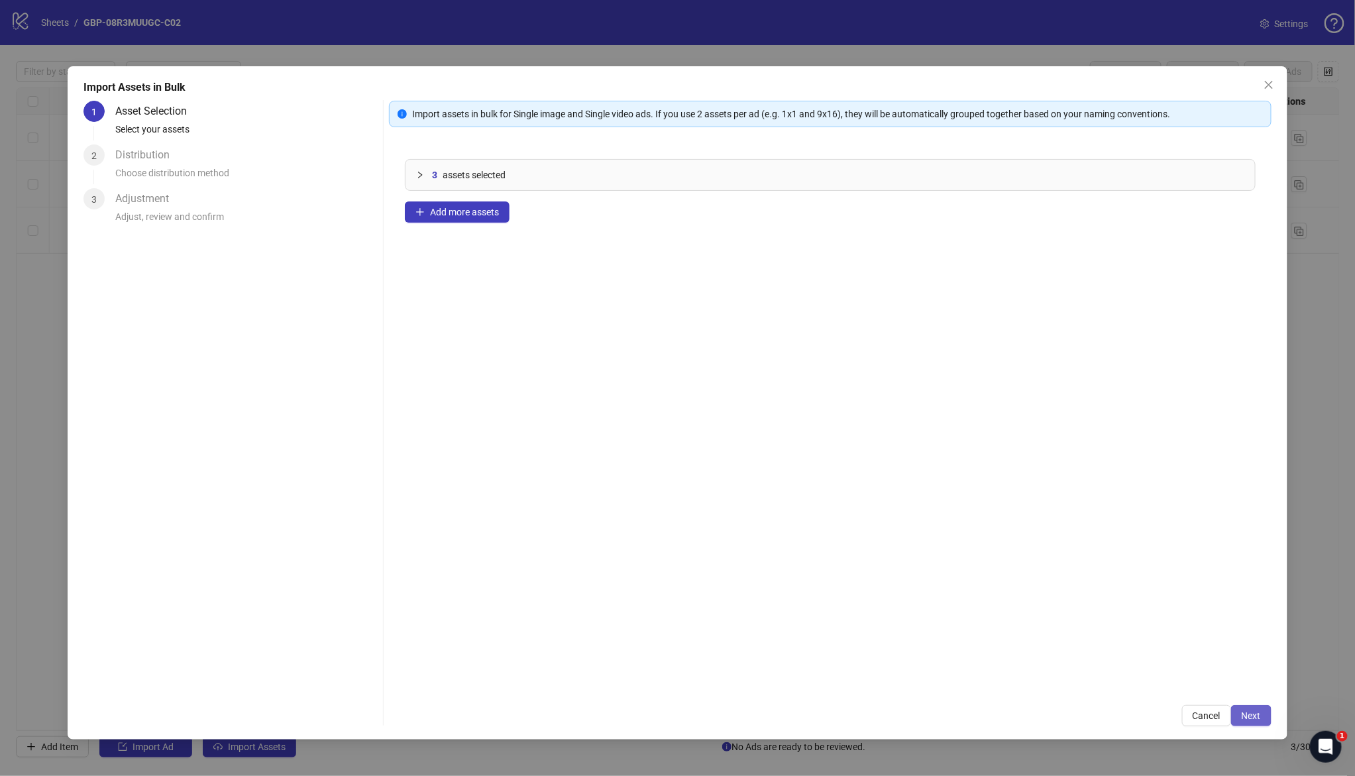
click at [1239, 712] on button "Next" at bounding box center [1251, 715] width 40 height 21
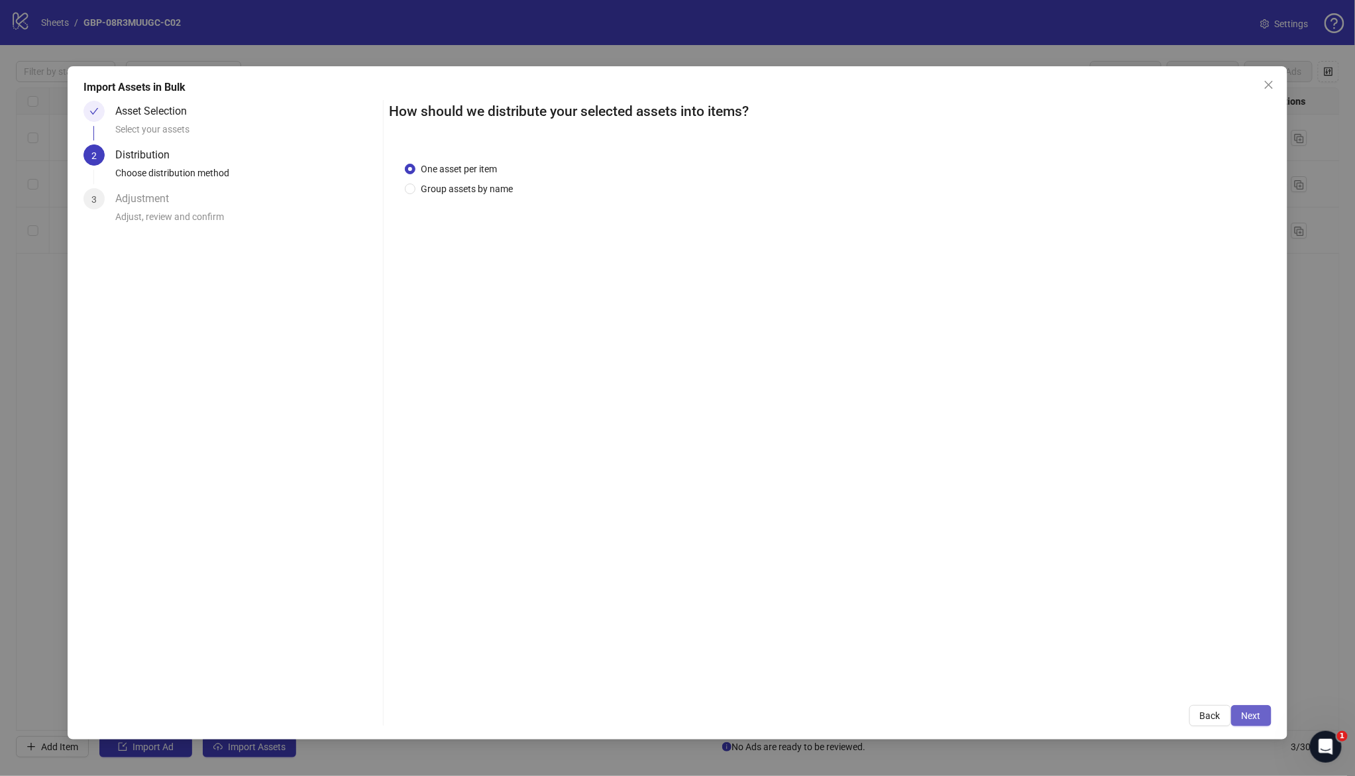
click at [1237, 711] on button "Next" at bounding box center [1251, 715] width 40 height 21
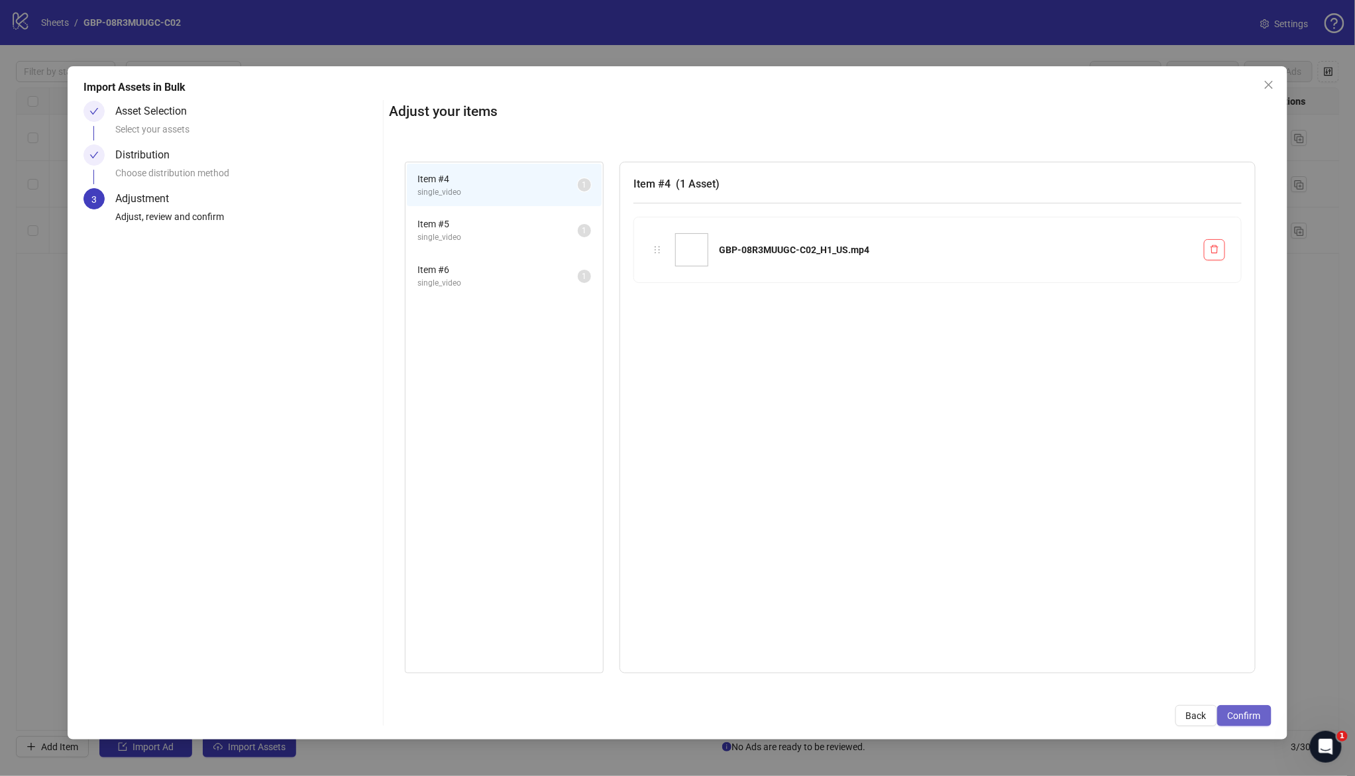
click at [1267, 717] on button "Confirm" at bounding box center [1244, 715] width 54 height 21
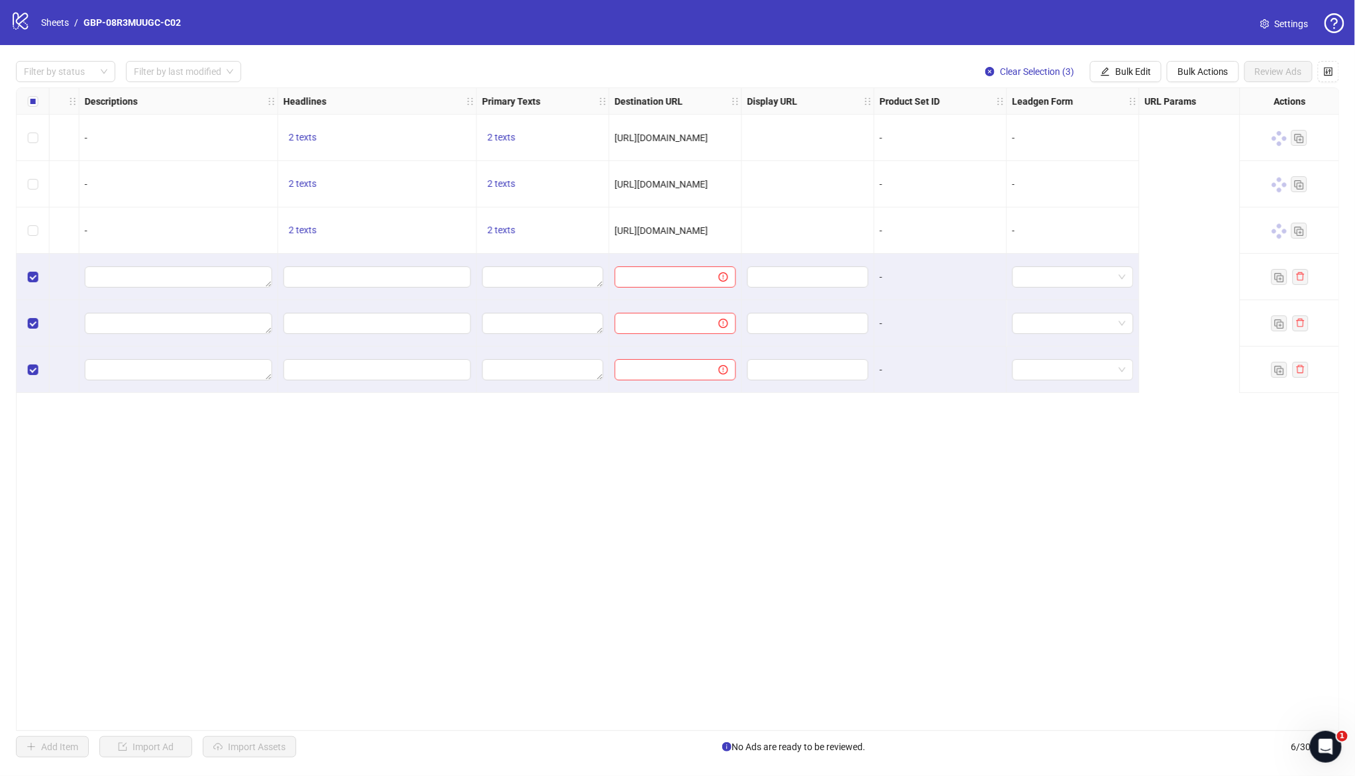
scroll to position [0, 0]
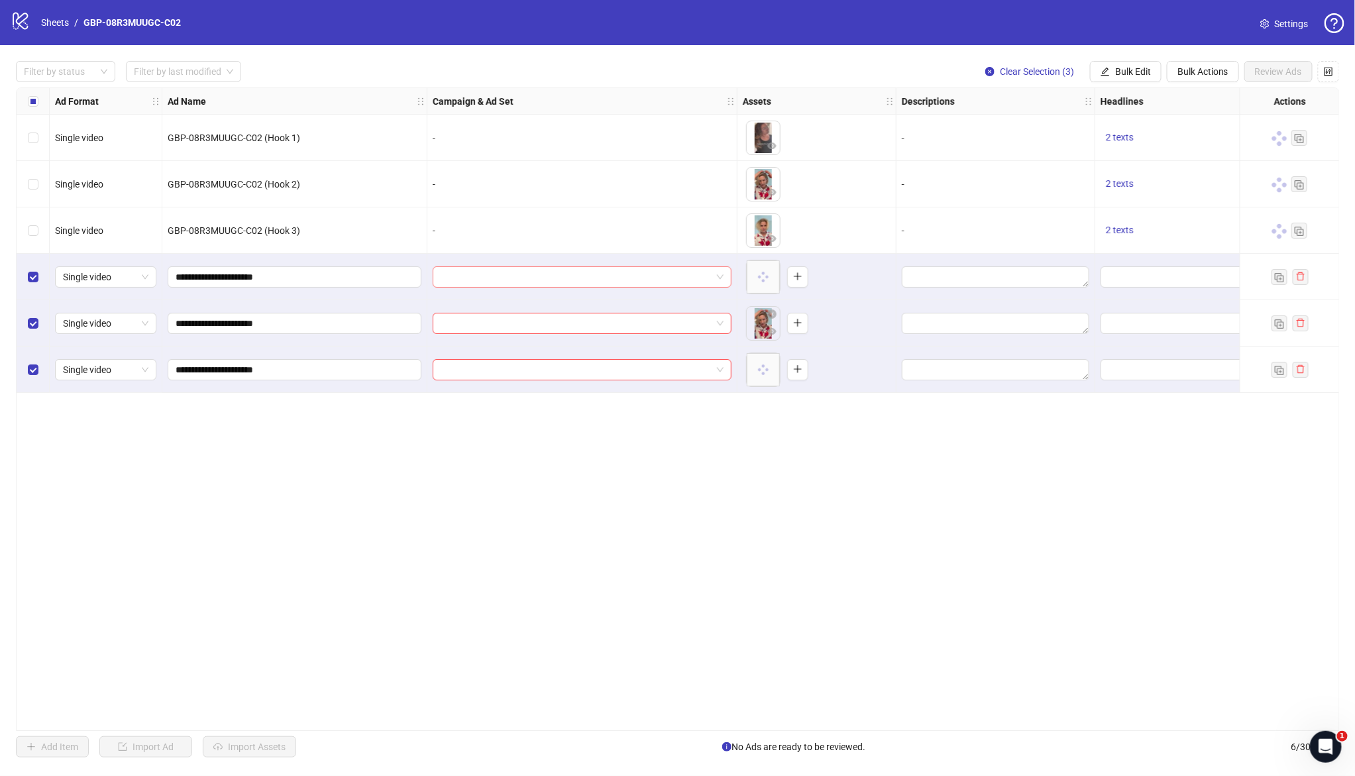
click at [572, 282] on input "search" at bounding box center [576, 277] width 271 height 20
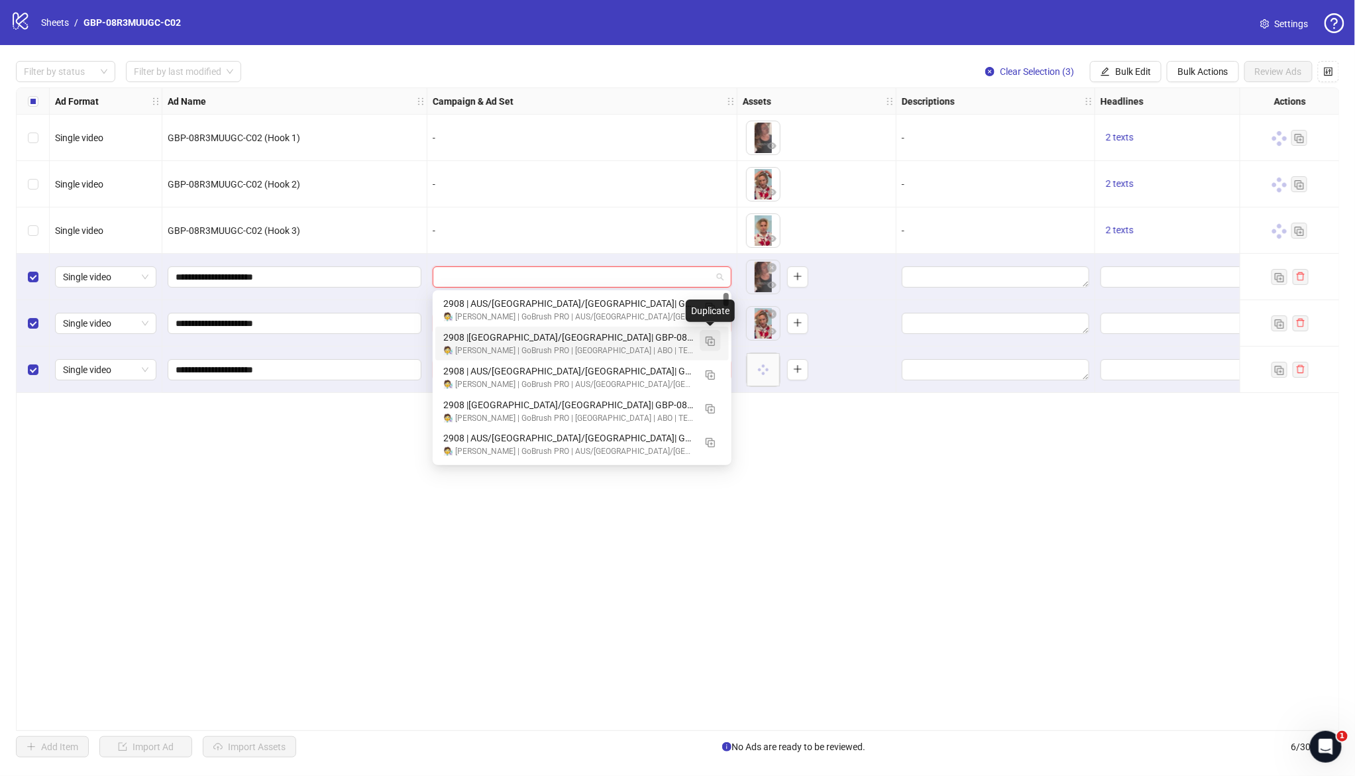
click at [710, 339] on img "button" at bounding box center [709, 341] width 9 height 9
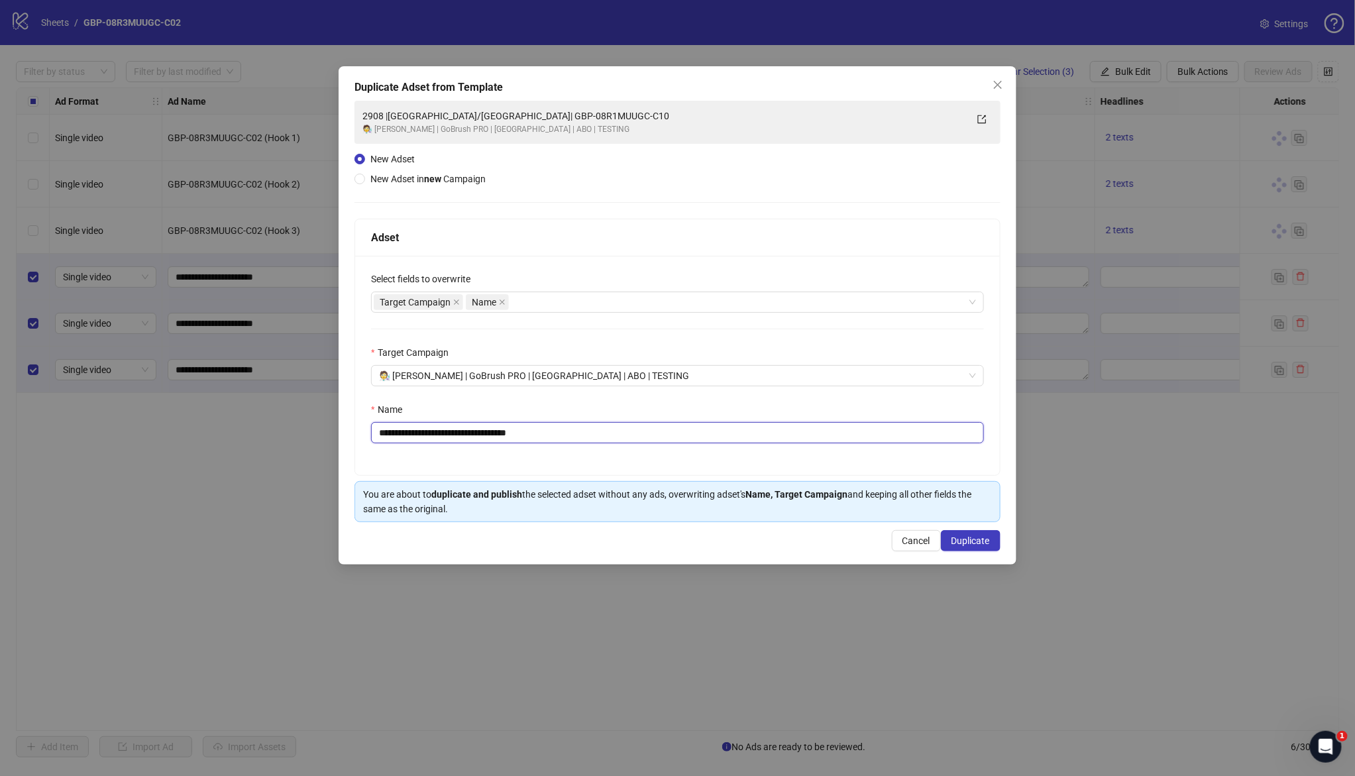
drag, startPoint x: 445, startPoint y: 432, endPoint x: 727, endPoint y: 451, distance: 282.2
click at [727, 451] on div "**********" at bounding box center [677, 365] width 645 height 219
paste input "text"
type input "**********"
click at [960, 540] on span "Duplicate" at bounding box center [970, 540] width 38 height 11
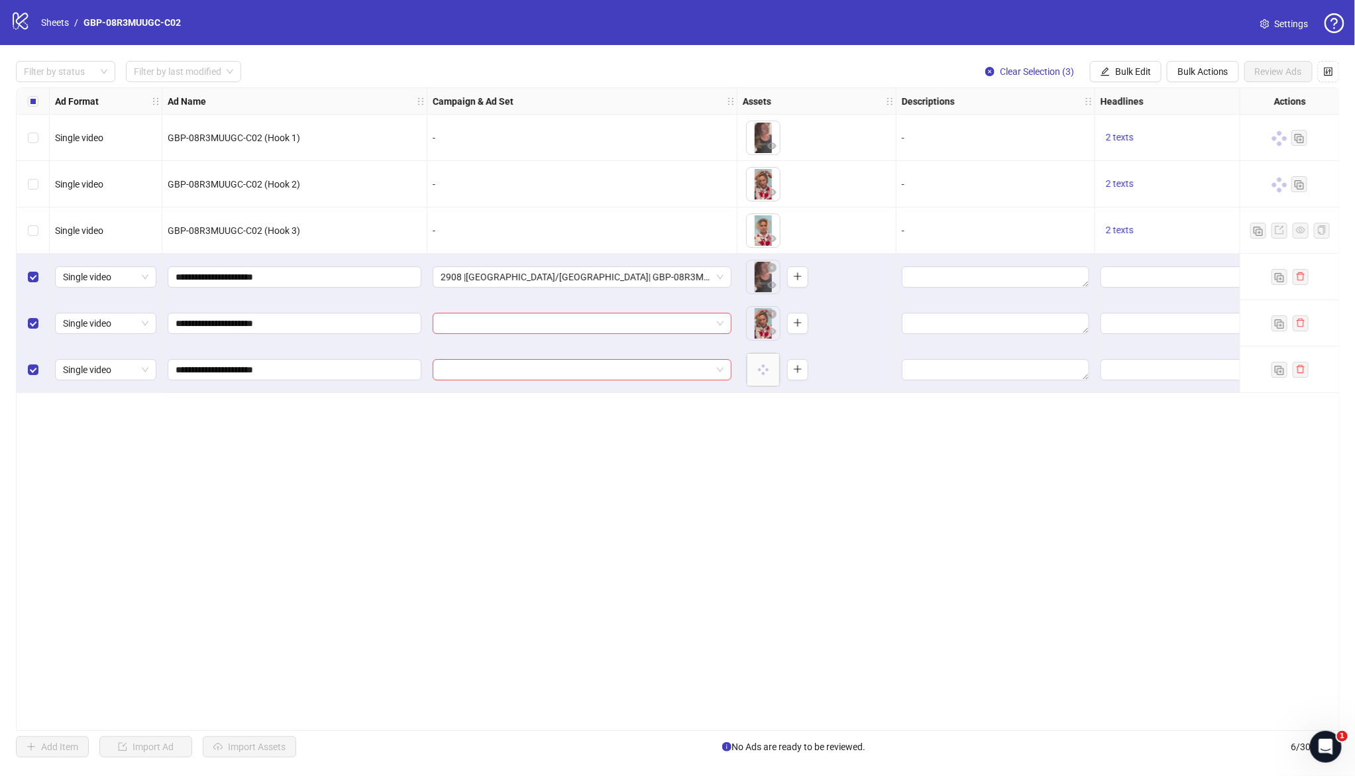
click at [1108, 83] on div "Filter by status Filter by last modified Clear Selection (3) Bulk Edit Bulk Act…" at bounding box center [677, 409] width 1355 height 728
click at [1134, 71] on span "Bulk Edit" at bounding box center [1133, 71] width 36 height 11
click at [1157, 134] on span "Campaign & Ad Set" at bounding box center [1138, 140] width 79 height 15
click at [1182, 160] on icon "check" at bounding box center [1180, 163] width 9 height 7
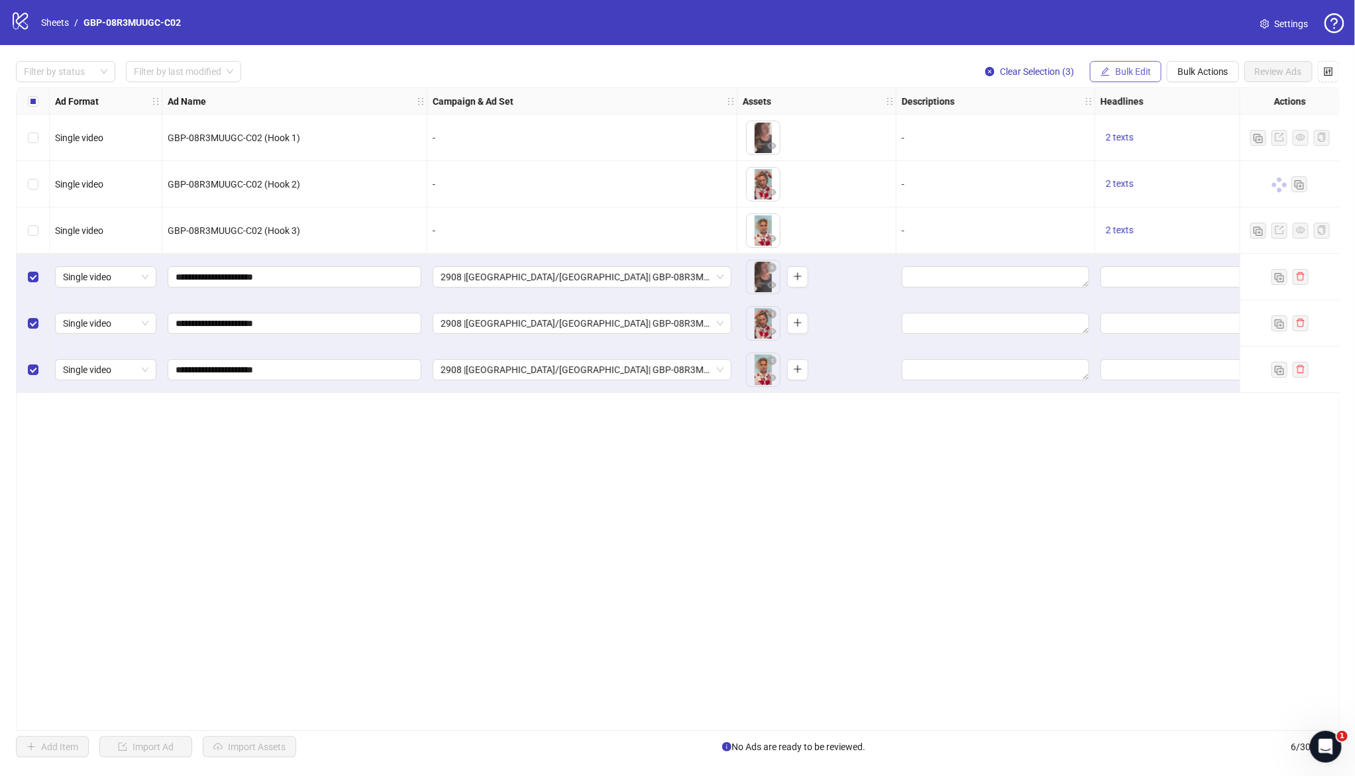
click at [1133, 70] on span "Bulk Edit" at bounding box center [1133, 71] width 36 height 11
drag, startPoint x: 1140, startPoint y: 185, endPoint x: 1122, endPoint y: 182, distance: 18.7
click at [1140, 185] on span "Headlines" at bounding box center [1138, 183] width 79 height 15
click at [1086, 132] on div "Press Shift+Enter to add new input" at bounding box center [1088, 125] width 153 height 23
click at [1019, 130] on input "text" at bounding box center [1088, 128] width 199 height 21
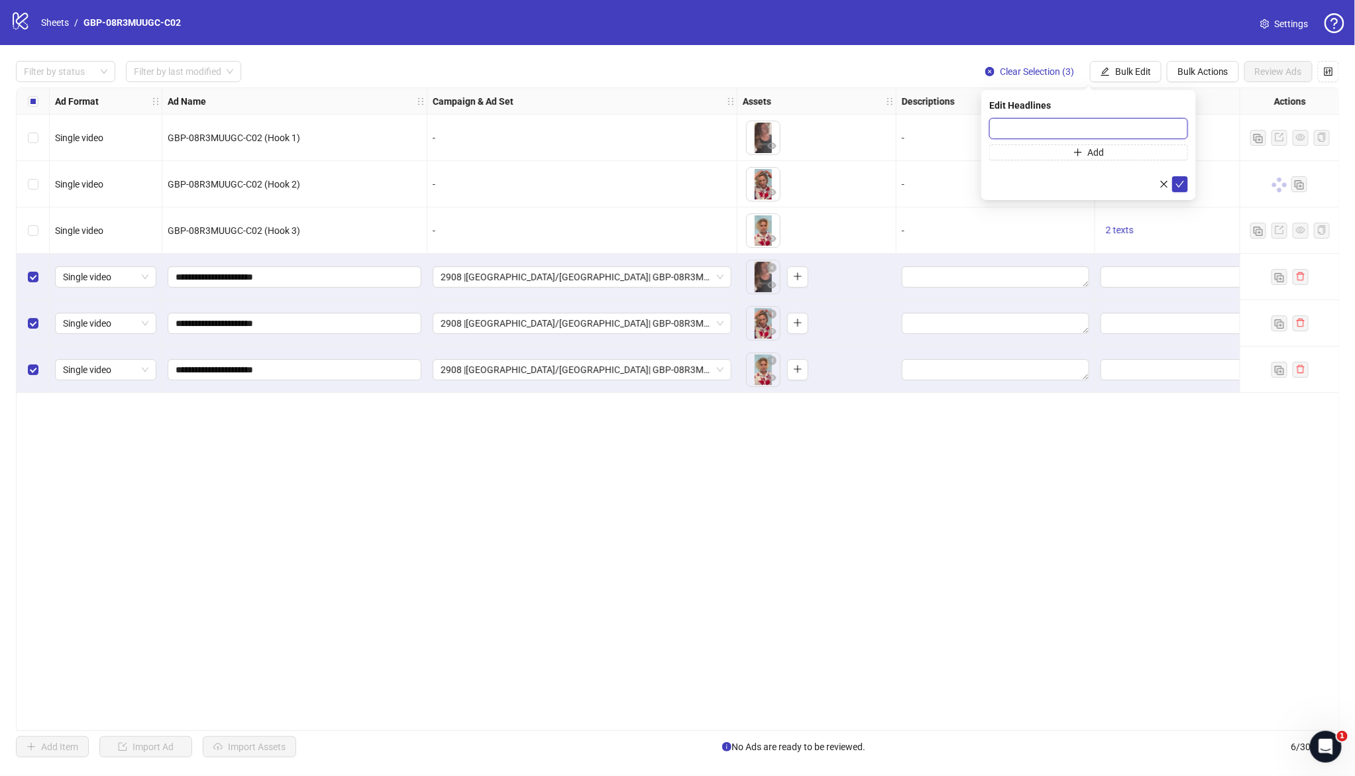
paste input "*******"
type input "*******"
click at [1094, 150] on span "Add" at bounding box center [1096, 152] width 17 height 11
type input "**********"
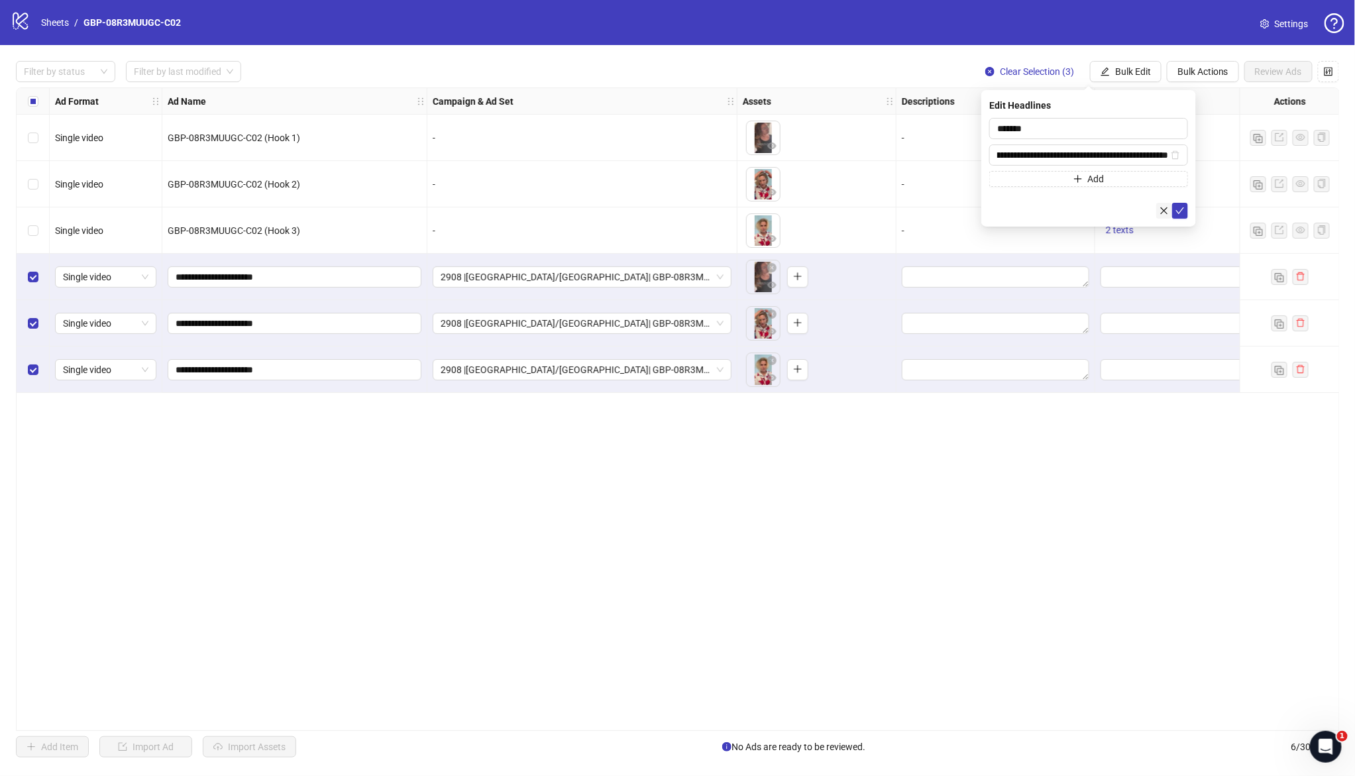
drag, startPoint x: 1175, startPoint y: 206, endPoint x: 1163, endPoint y: 212, distance: 13.3
click at [1175, 206] on icon "check" at bounding box center [1179, 210] width 9 height 9
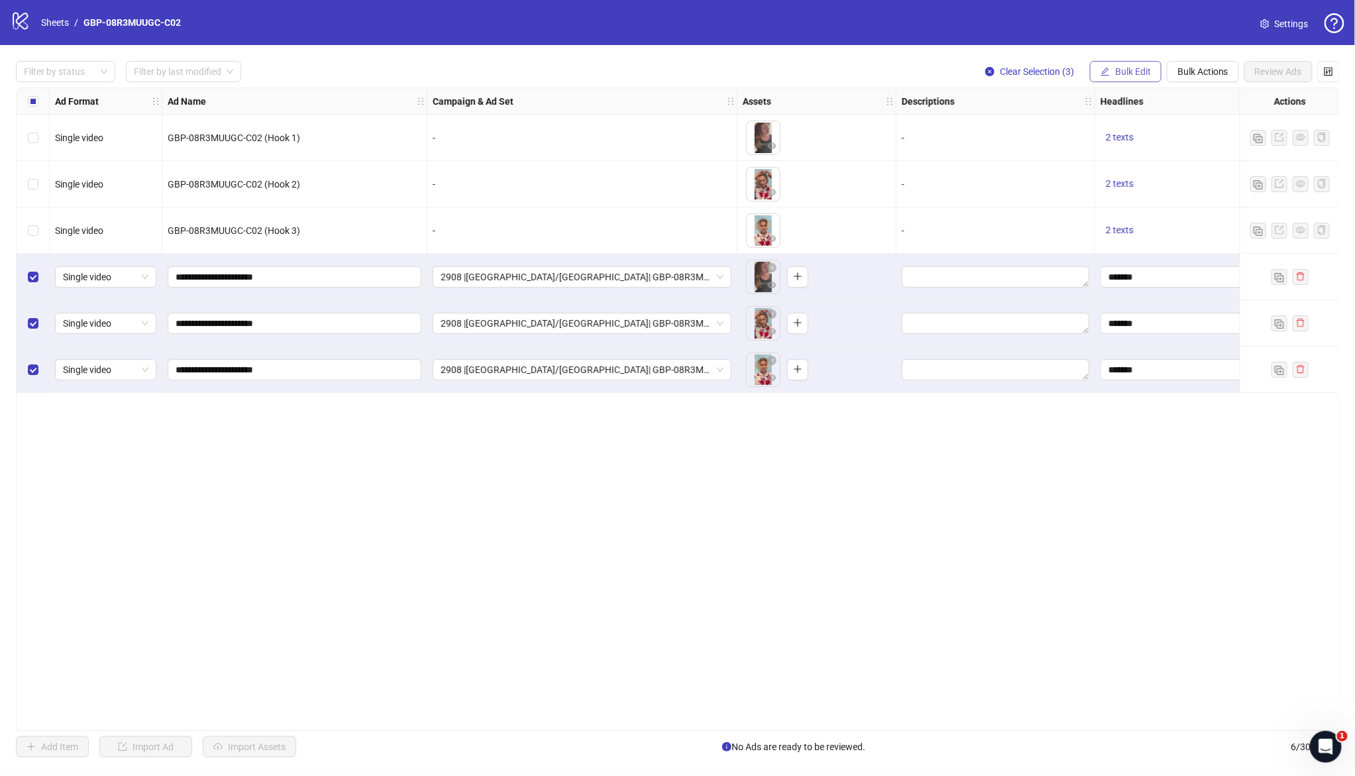
click at [1128, 66] on span "Bulk Edit" at bounding box center [1133, 71] width 36 height 11
click at [1138, 197] on span "Primary Texts" at bounding box center [1138, 204] width 79 height 15
click at [1057, 142] on textarea at bounding box center [1088, 136] width 199 height 36
paste textarea "**********"
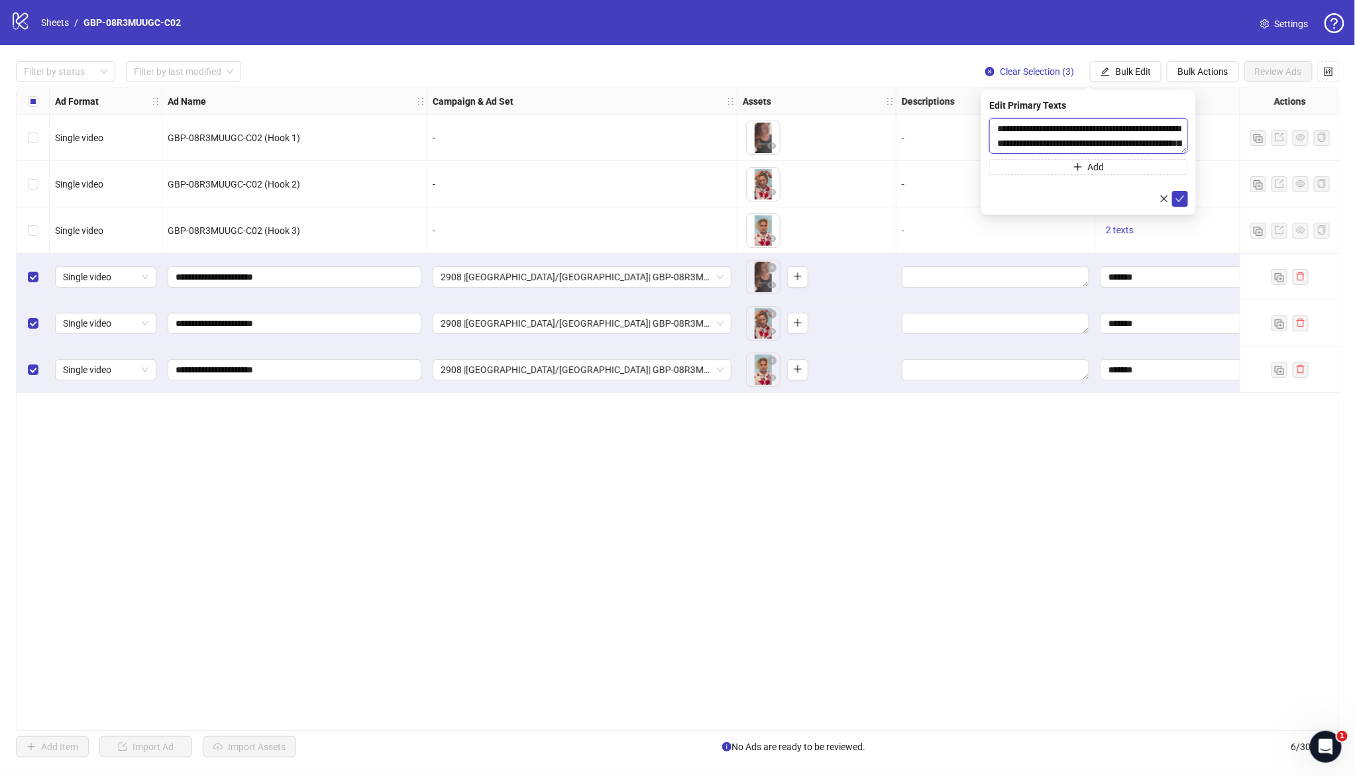
scroll to position [54, 0]
type textarea "**********"
click at [1106, 169] on button "Add" at bounding box center [1088, 167] width 199 height 16
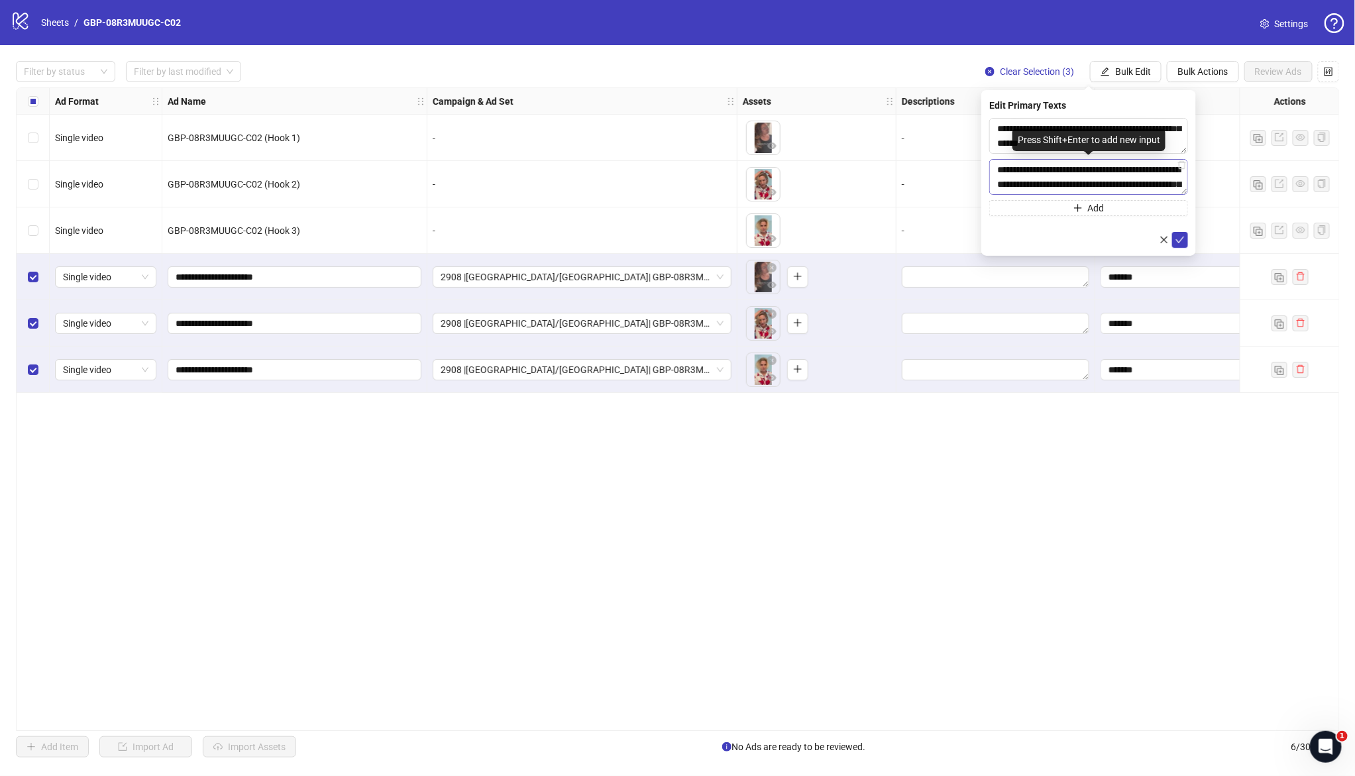
scroll to position [242, 0]
type textarea "**********"
drag, startPoint x: 1175, startPoint y: 238, endPoint x: 1149, endPoint y: 186, distance: 58.1
click at [1176, 238] on icon "check" at bounding box center [1179, 239] width 9 height 9
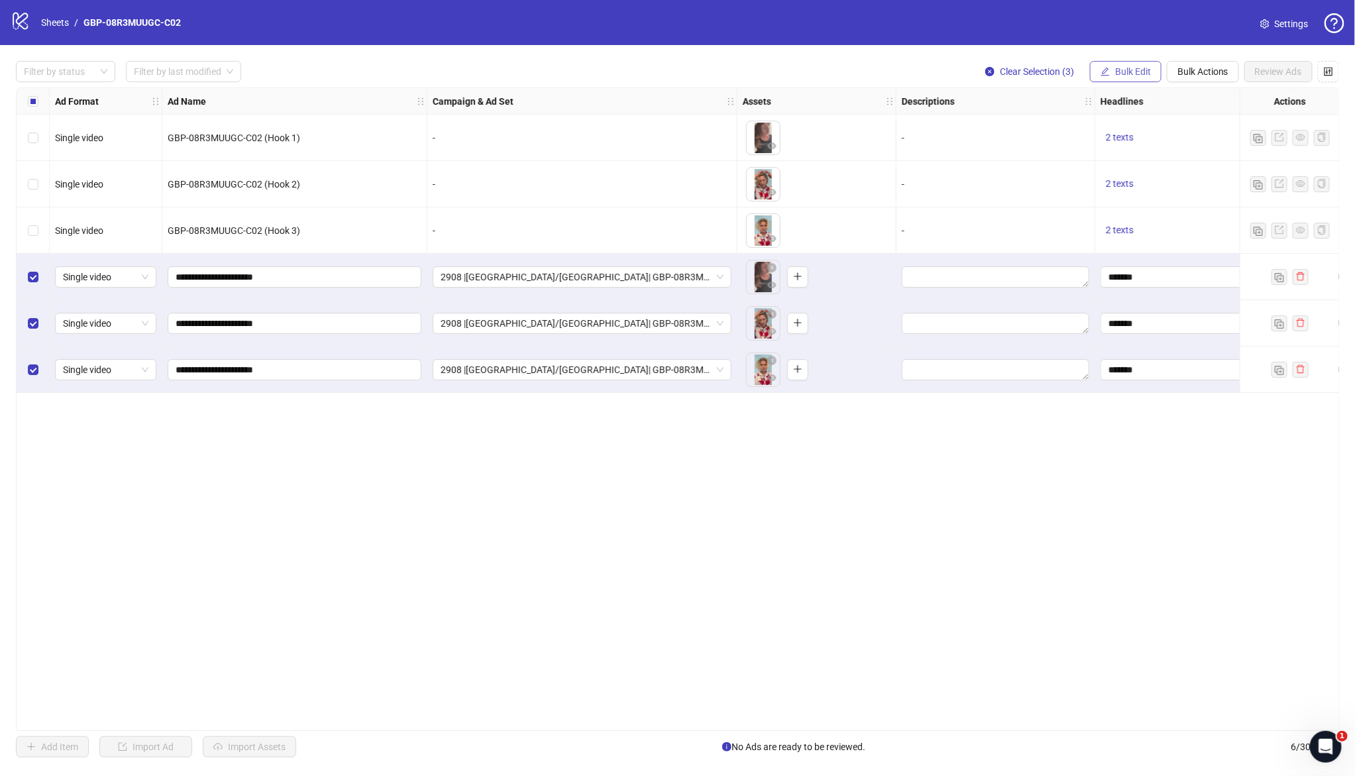
click at [1118, 76] on span "Bulk Edit" at bounding box center [1133, 71] width 36 height 11
click at [1142, 227] on span "Destination URL" at bounding box center [1138, 225] width 79 height 15
click at [1027, 136] on span at bounding box center [1088, 128] width 199 height 21
paste input "**********"
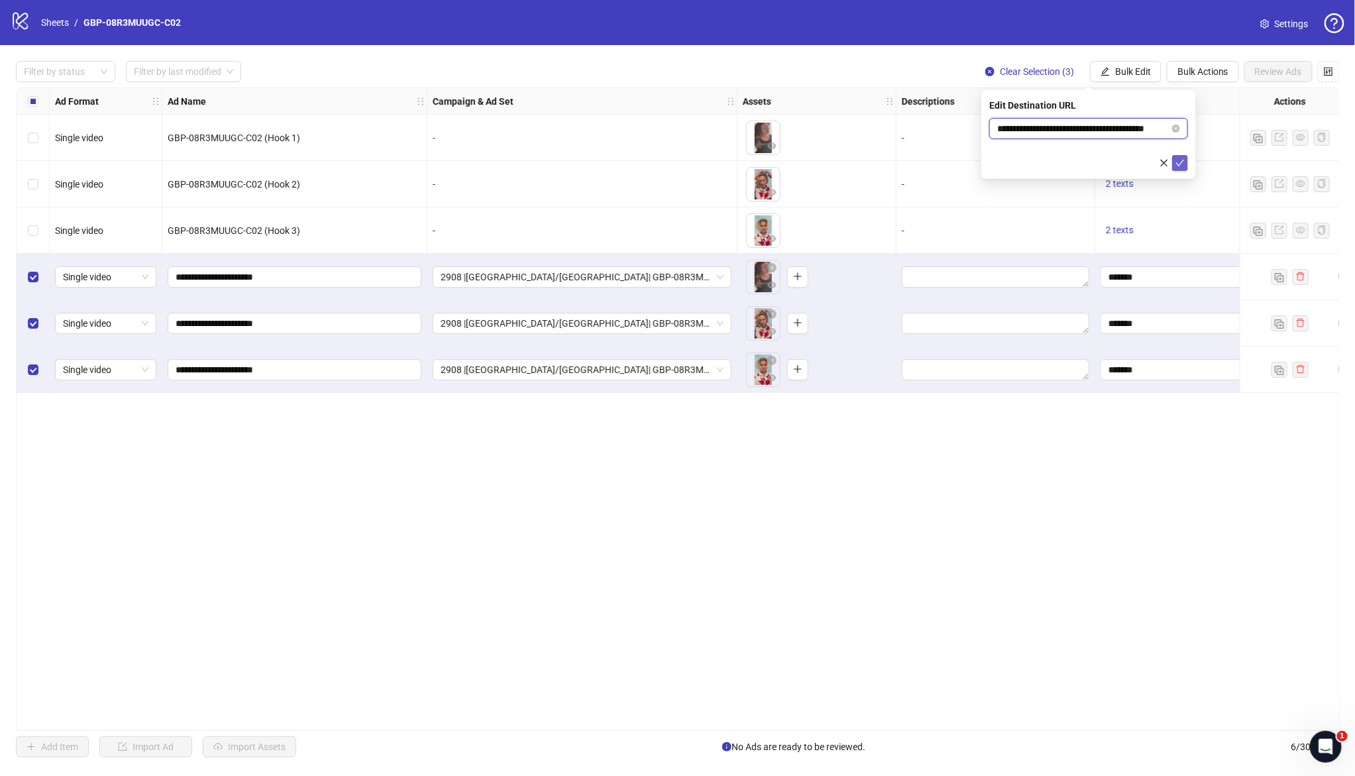
type input "**********"
click at [1175, 163] on icon "check" at bounding box center [1179, 162] width 9 height 9
click at [1118, 66] on span "Bulk Edit" at bounding box center [1133, 71] width 36 height 11
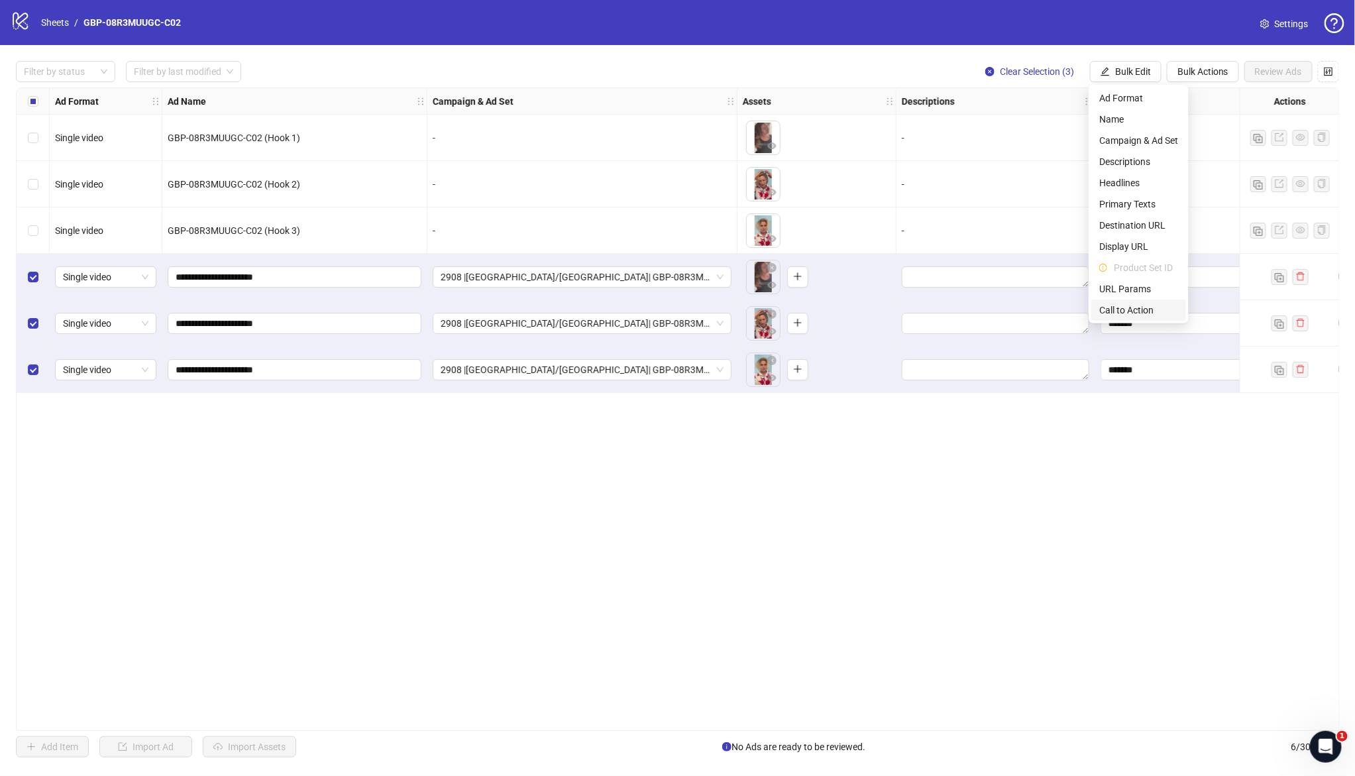
click at [1133, 304] on span "Call to Action" at bounding box center [1138, 310] width 79 height 15
click at [1086, 141] on form "Select call to action" at bounding box center [1088, 144] width 199 height 53
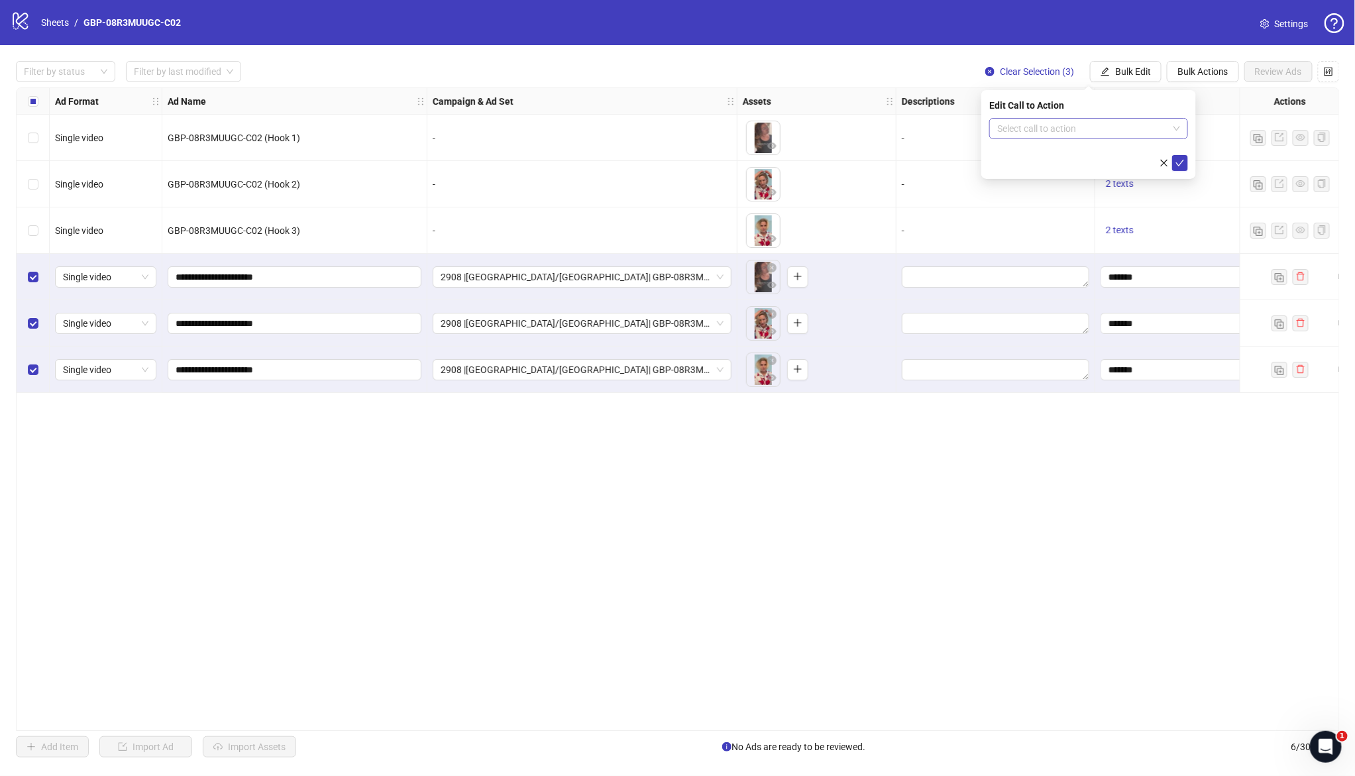
click at [1086, 129] on input "search" at bounding box center [1082, 129] width 171 height 20
type input "****"
click at [1067, 156] on div "Shop now" at bounding box center [1089, 155] width 178 height 15
click at [1175, 162] on icon "check" at bounding box center [1179, 162] width 9 height 9
click at [1290, 67] on span "Review Ads" at bounding box center [1278, 71] width 47 height 11
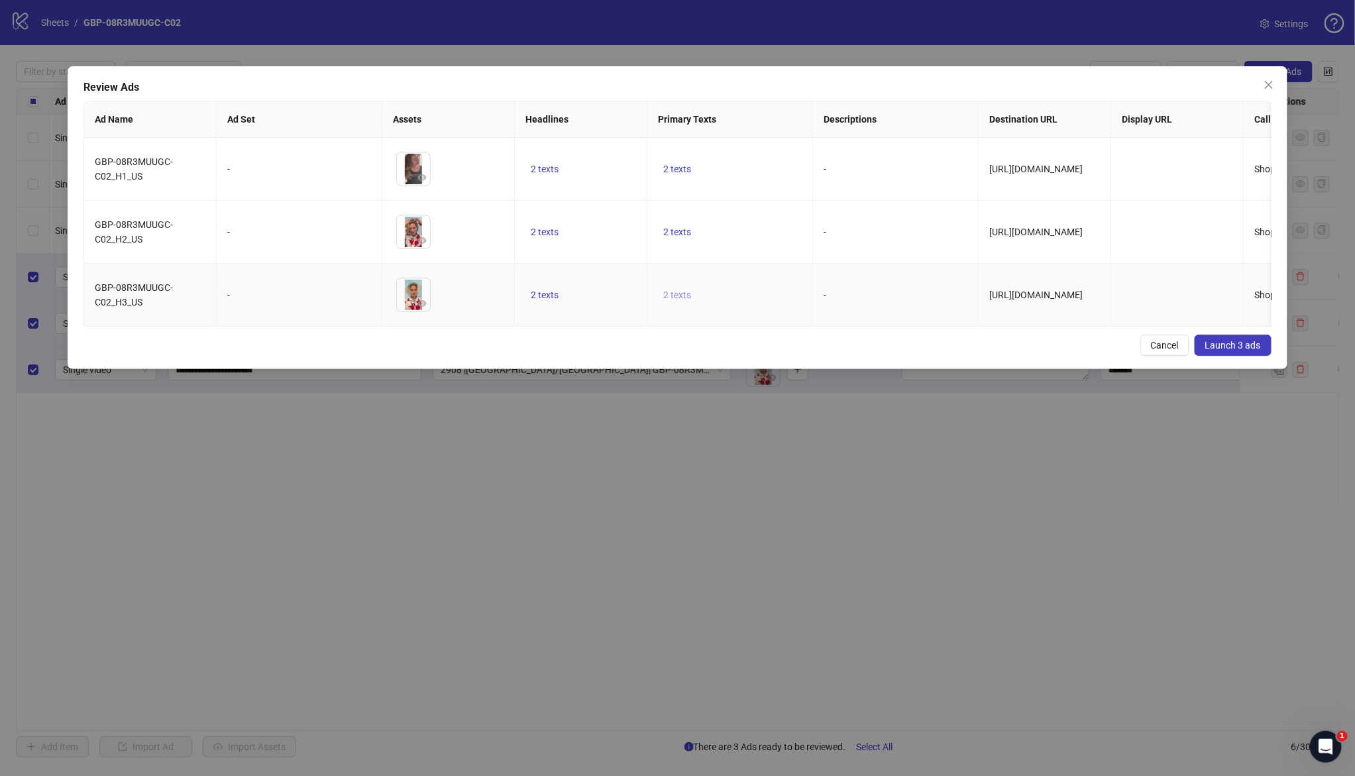
click at [681, 289] on span "2 texts" at bounding box center [677, 294] width 28 height 11
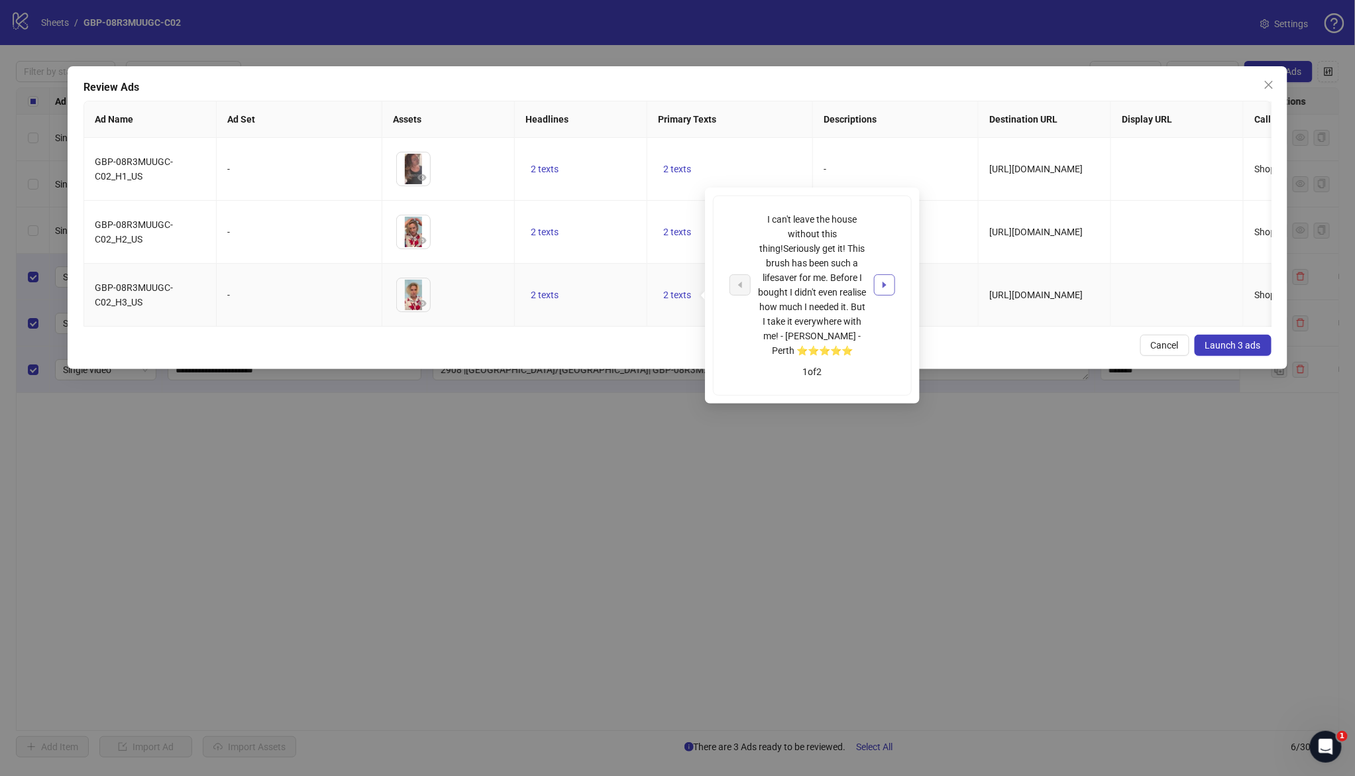
click at [892, 282] on button "button" at bounding box center [884, 284] width 21 height 21
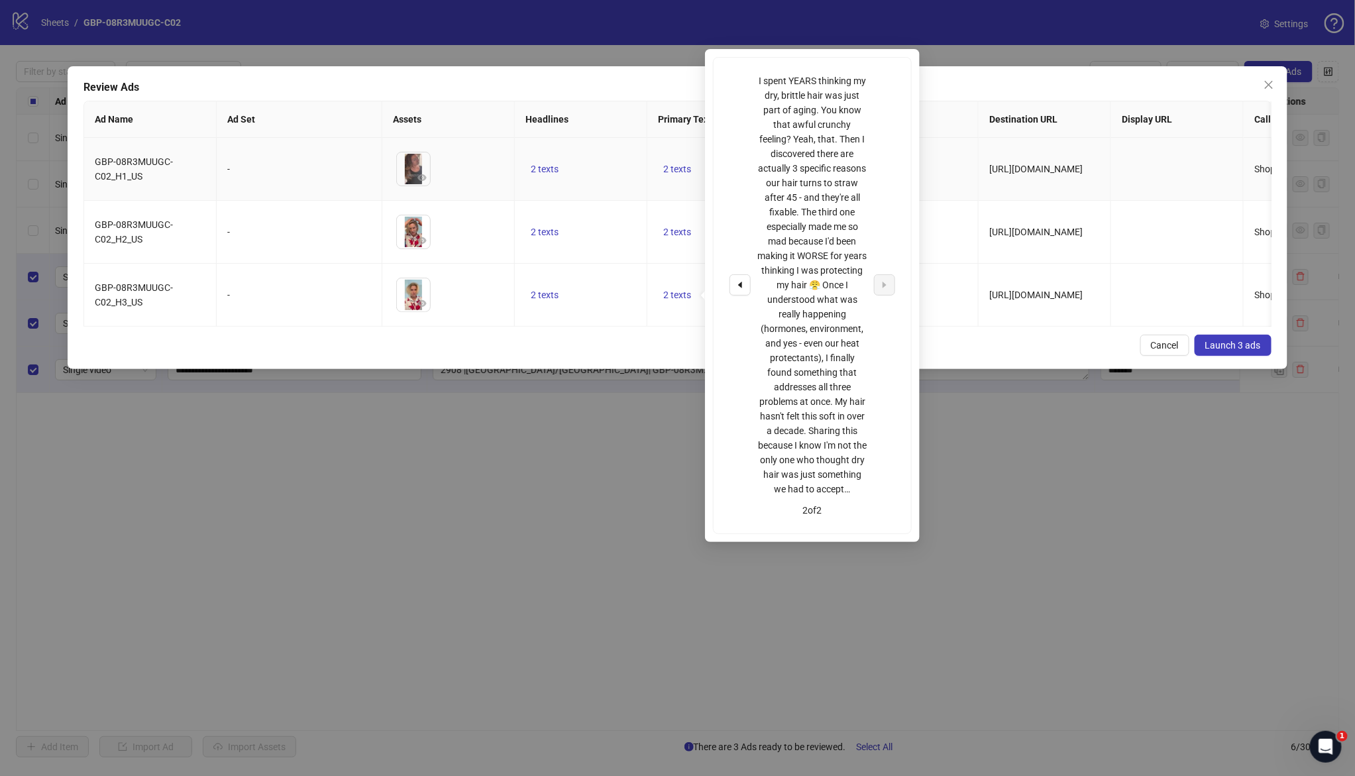
click at [951, 191] on td "-" at bounding box center [896, 169] width 166 height 63
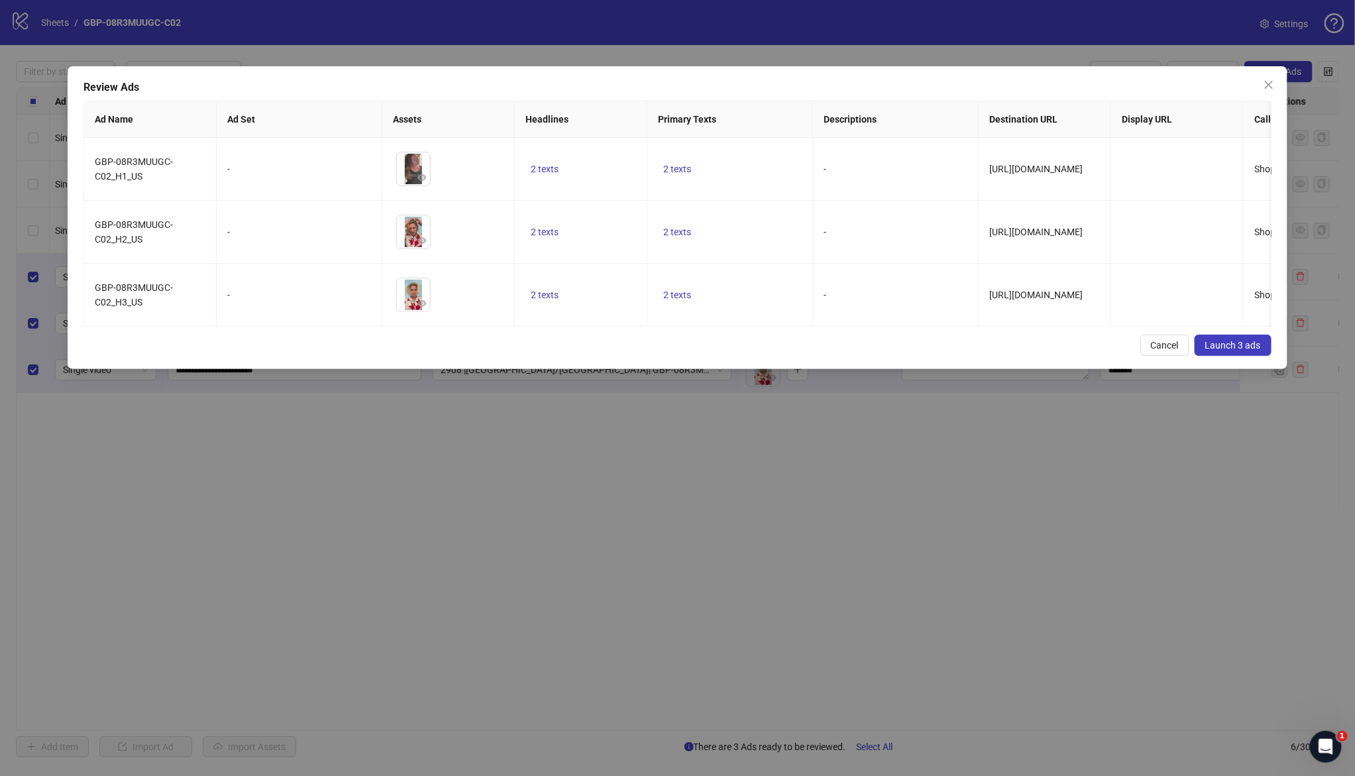
click at [1244, 350] on span "Launch 3 ads" at bounding box center [1233, 345] width 56 height 11
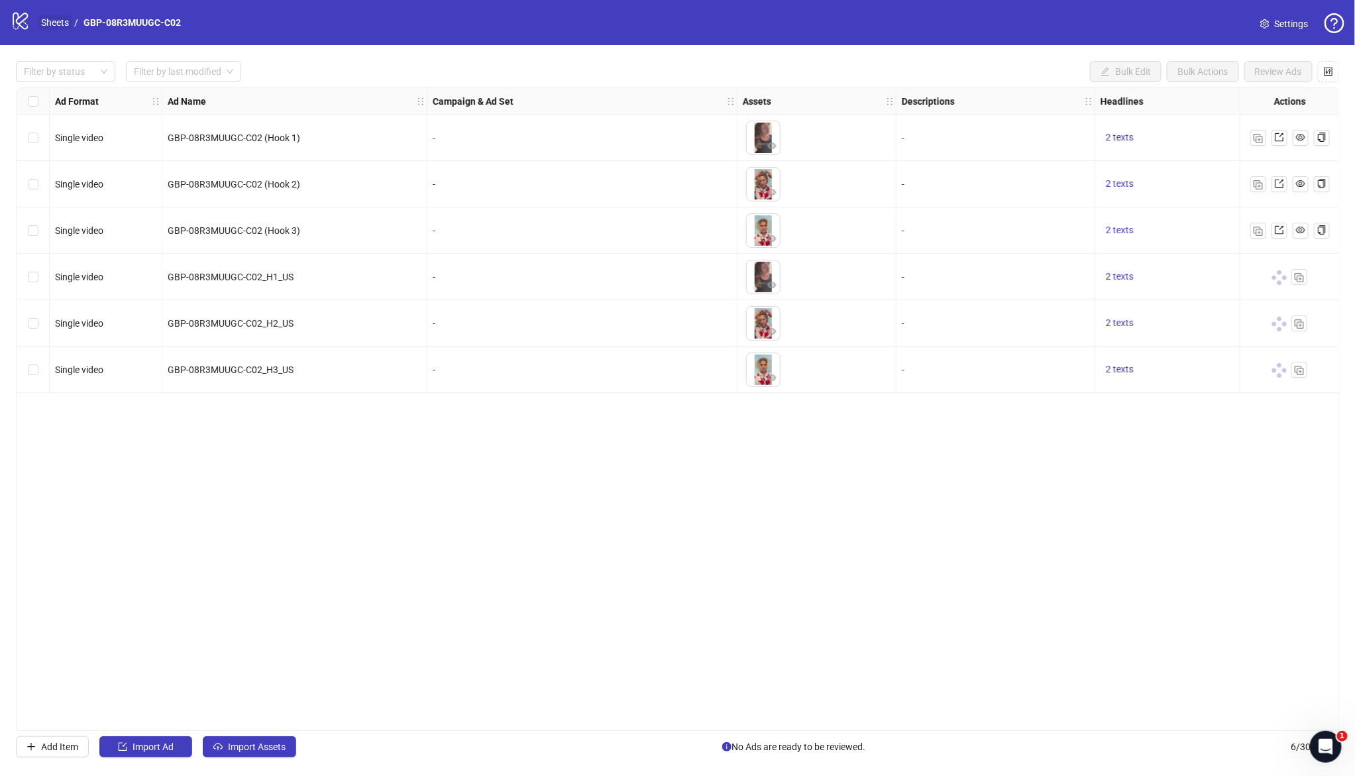
click at [55, 23] on link "Sheets" at bounding box center [54, 22] width 33 height 15
